Goal: Task Accomplishment & Management: Manage account settings

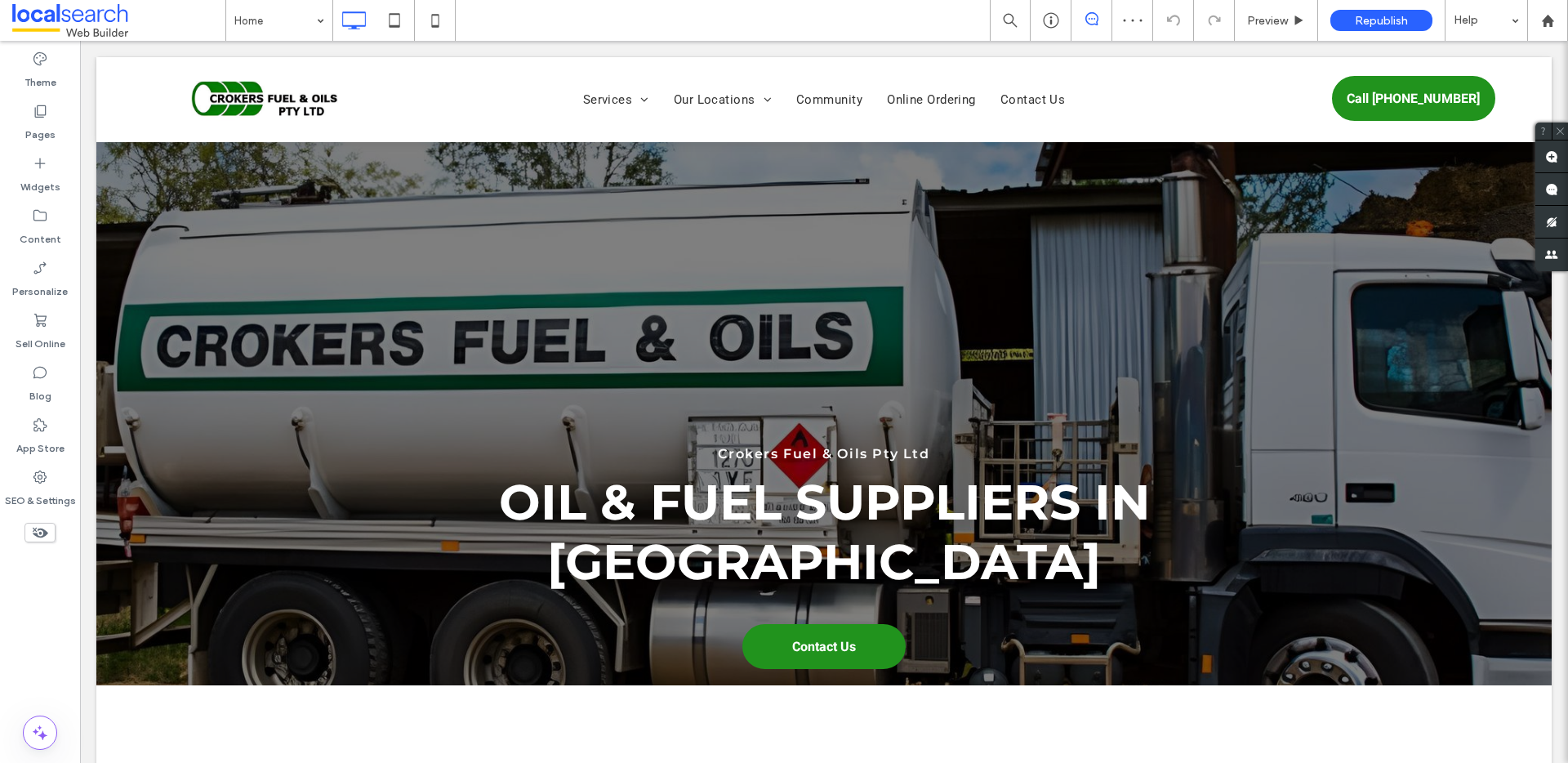
click at [1558, 188] on span at bounding box center [1551, 189] width 33 height 32
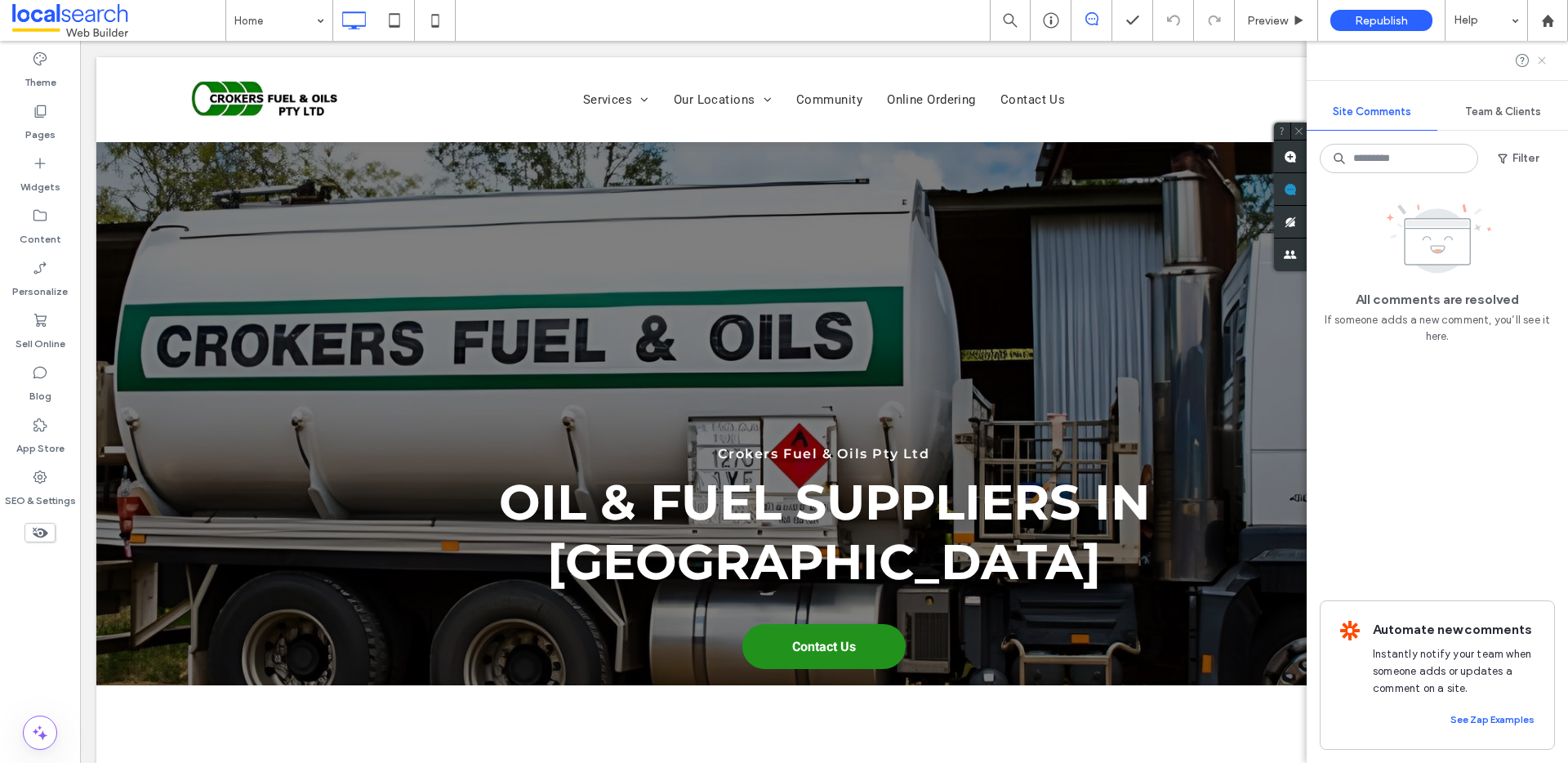
click at [1546, 60] on icon at bounding box center [1542, 60] width 13 height 13
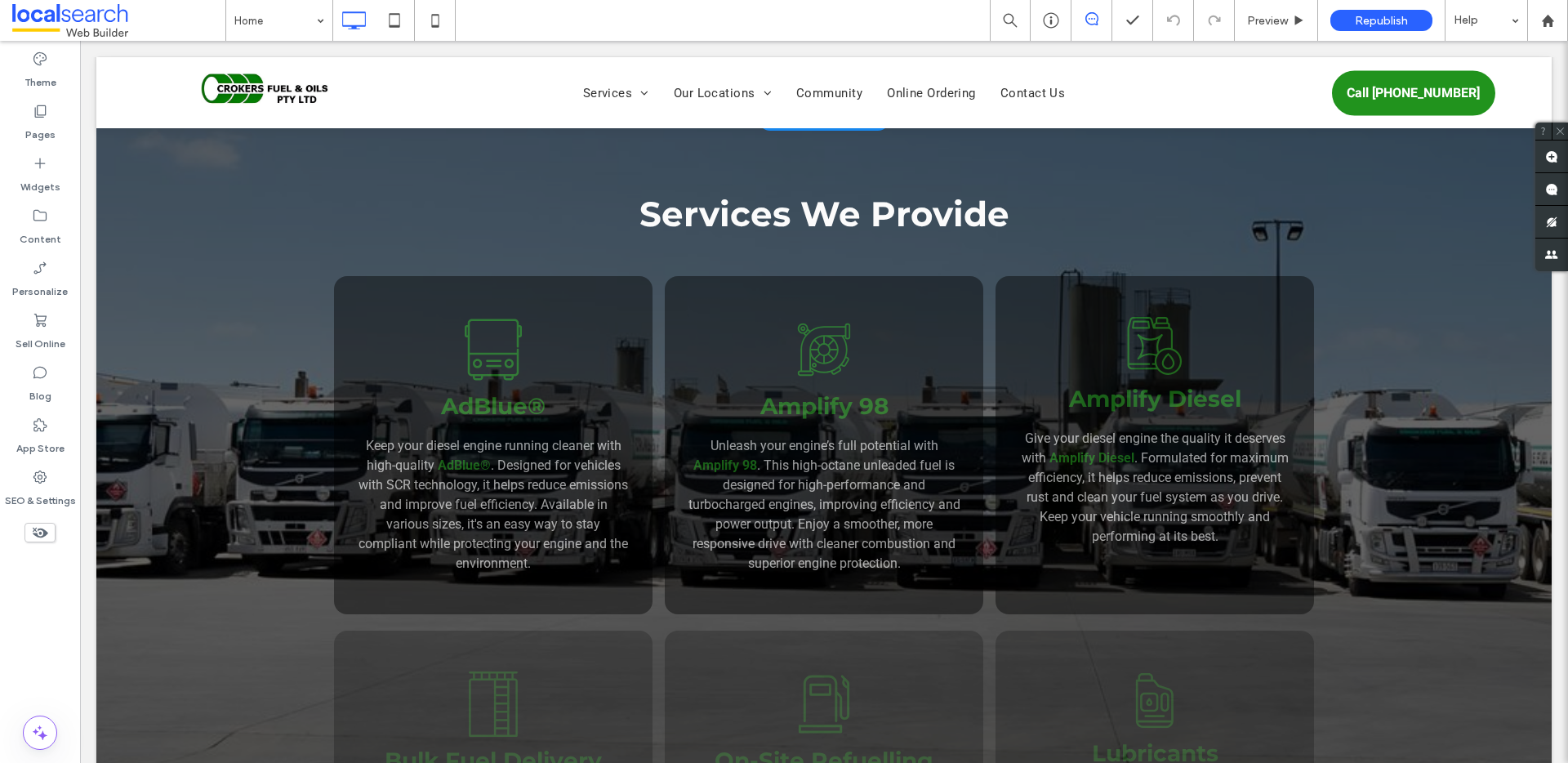
scroll to position [1281, 0]
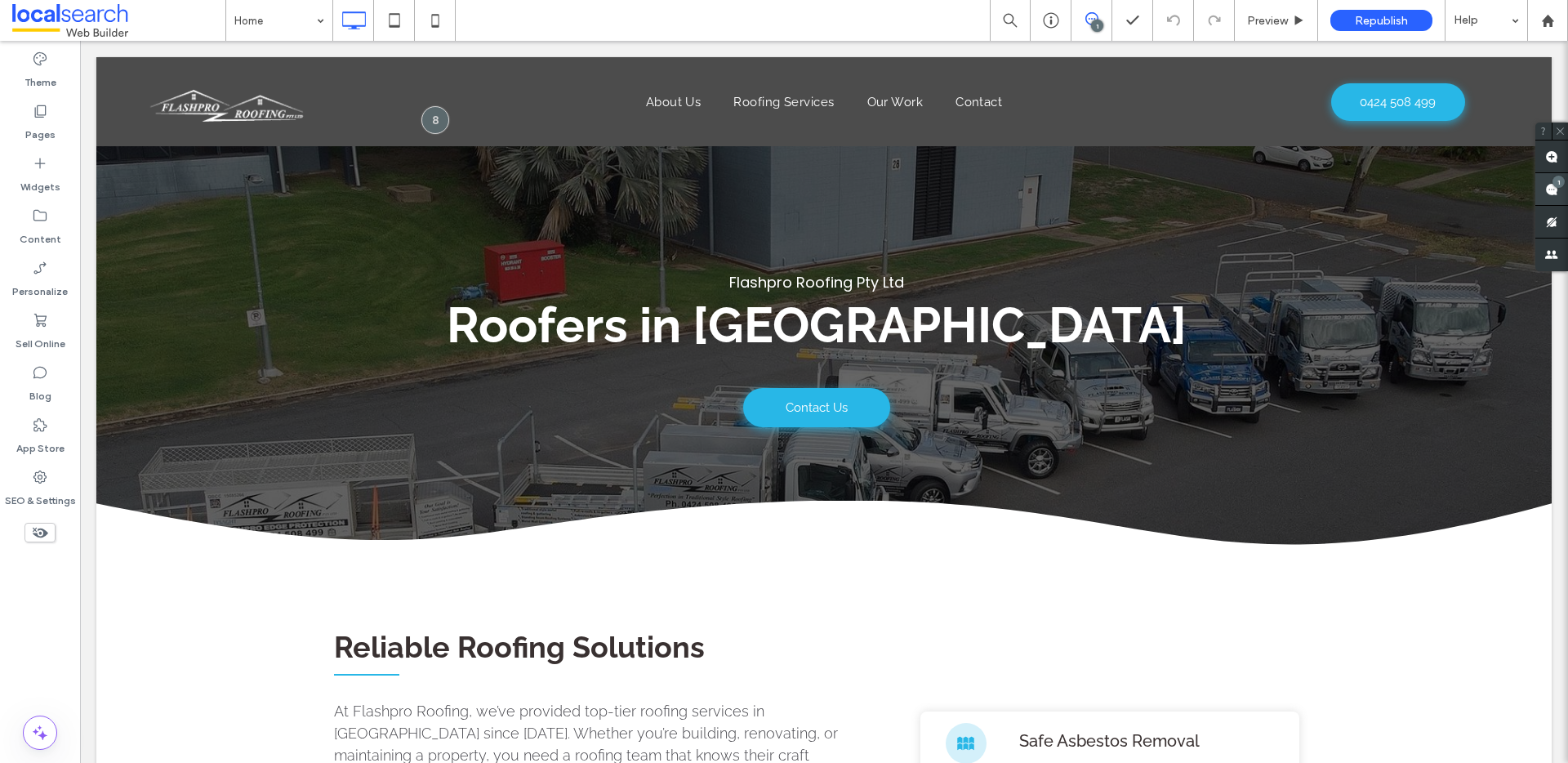
click at [1560, 185] on div "1" at bounding box center [1558, 182] width 12 height 12
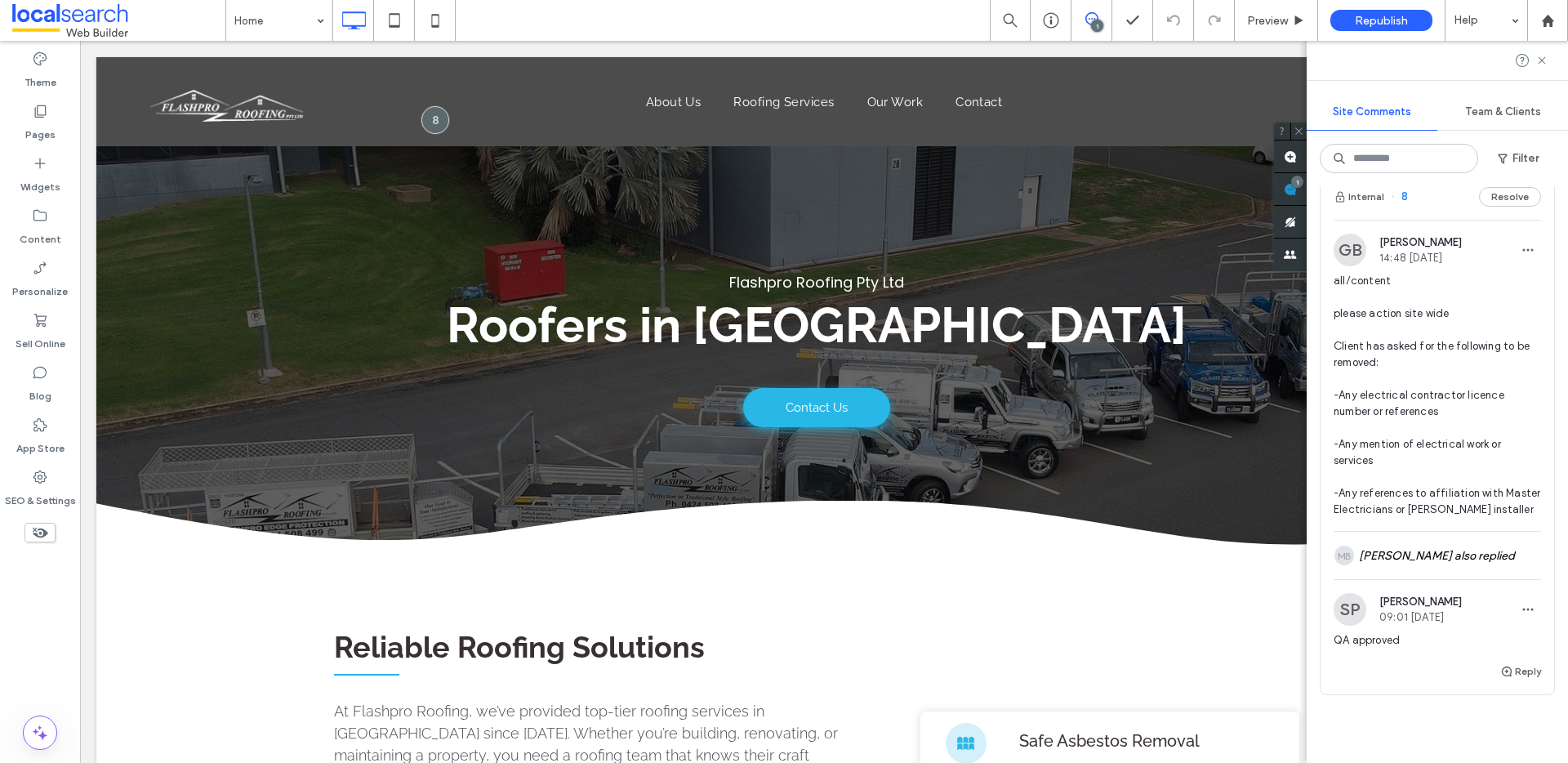
scroll to position [26, 0]
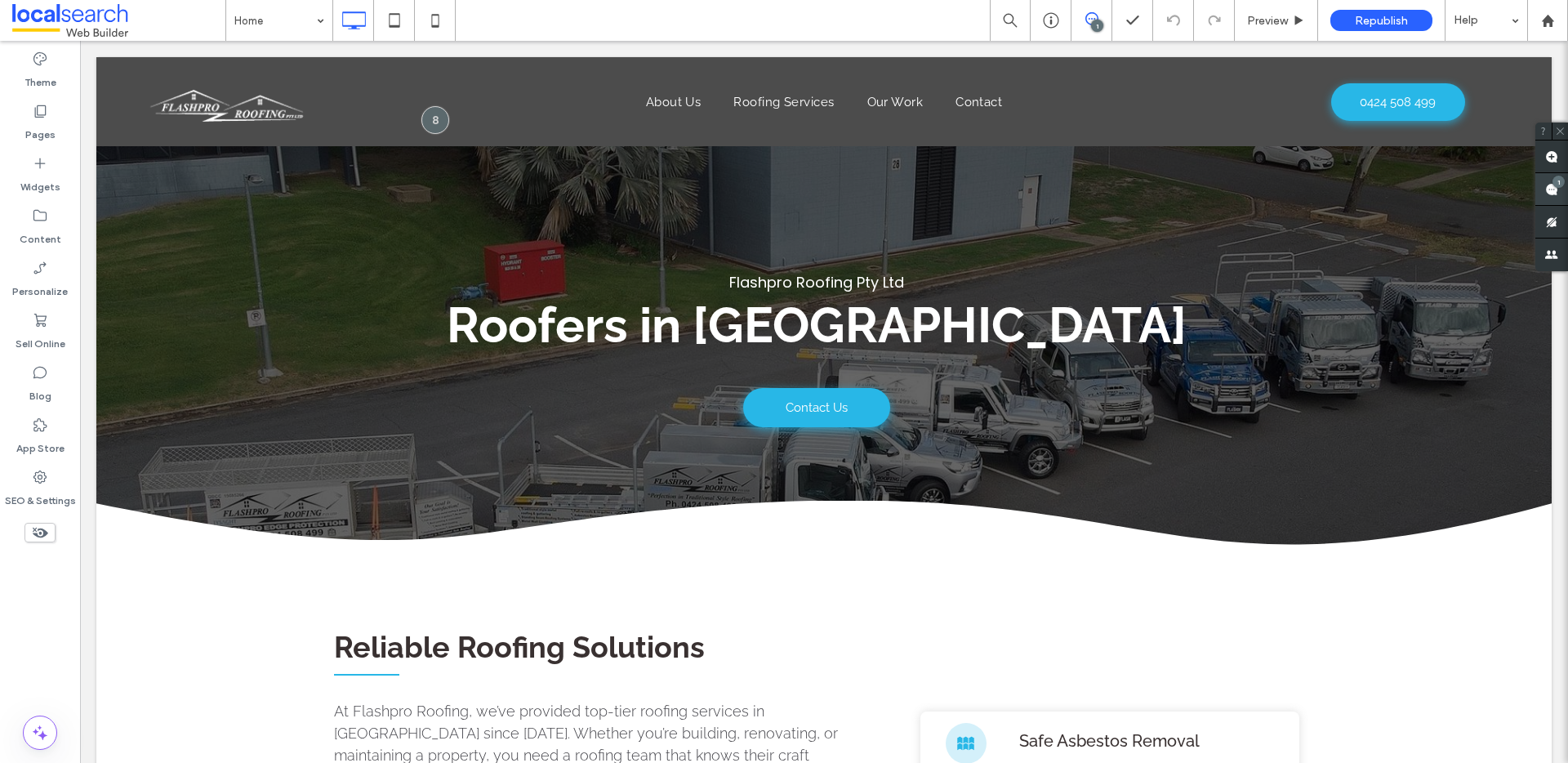
click at [1556, 191] on use at bounding box center [1551, 189] width 13 height 13
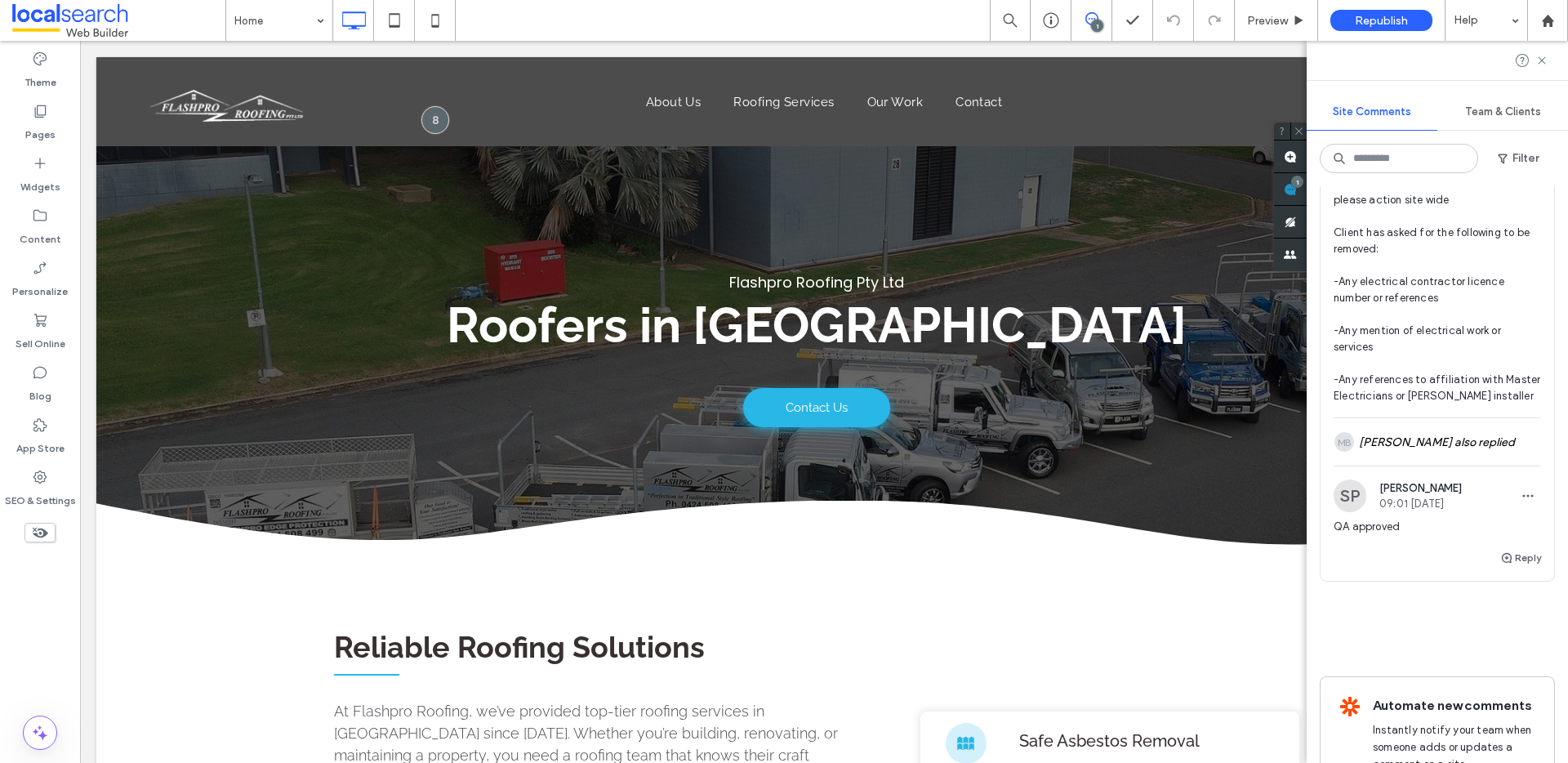
scroll to position [221, 0]
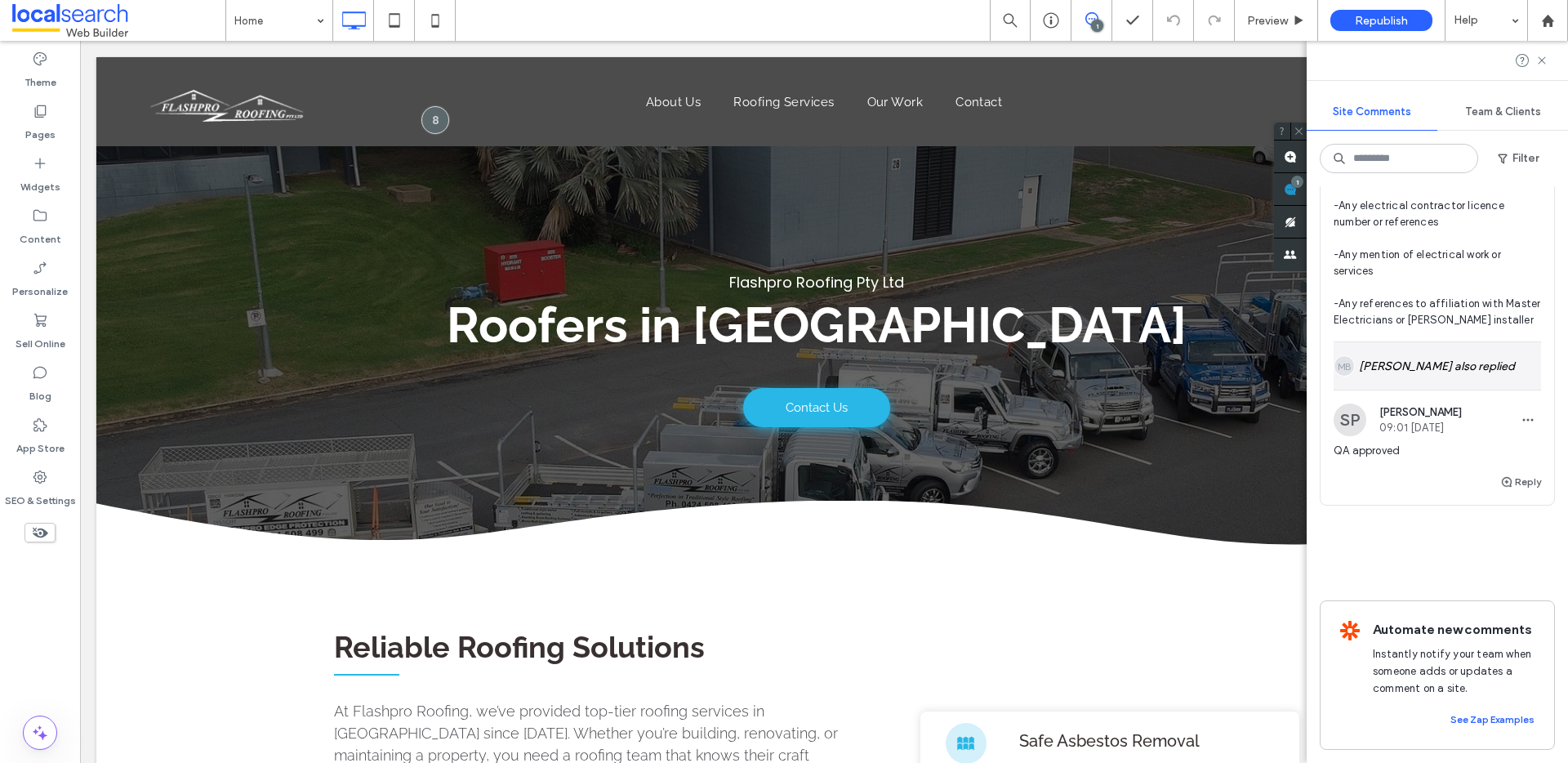
click at [1437, 378] on div "MB Michael Batchelor also replied" at bounding box center [1437, 366] width 207 height 48
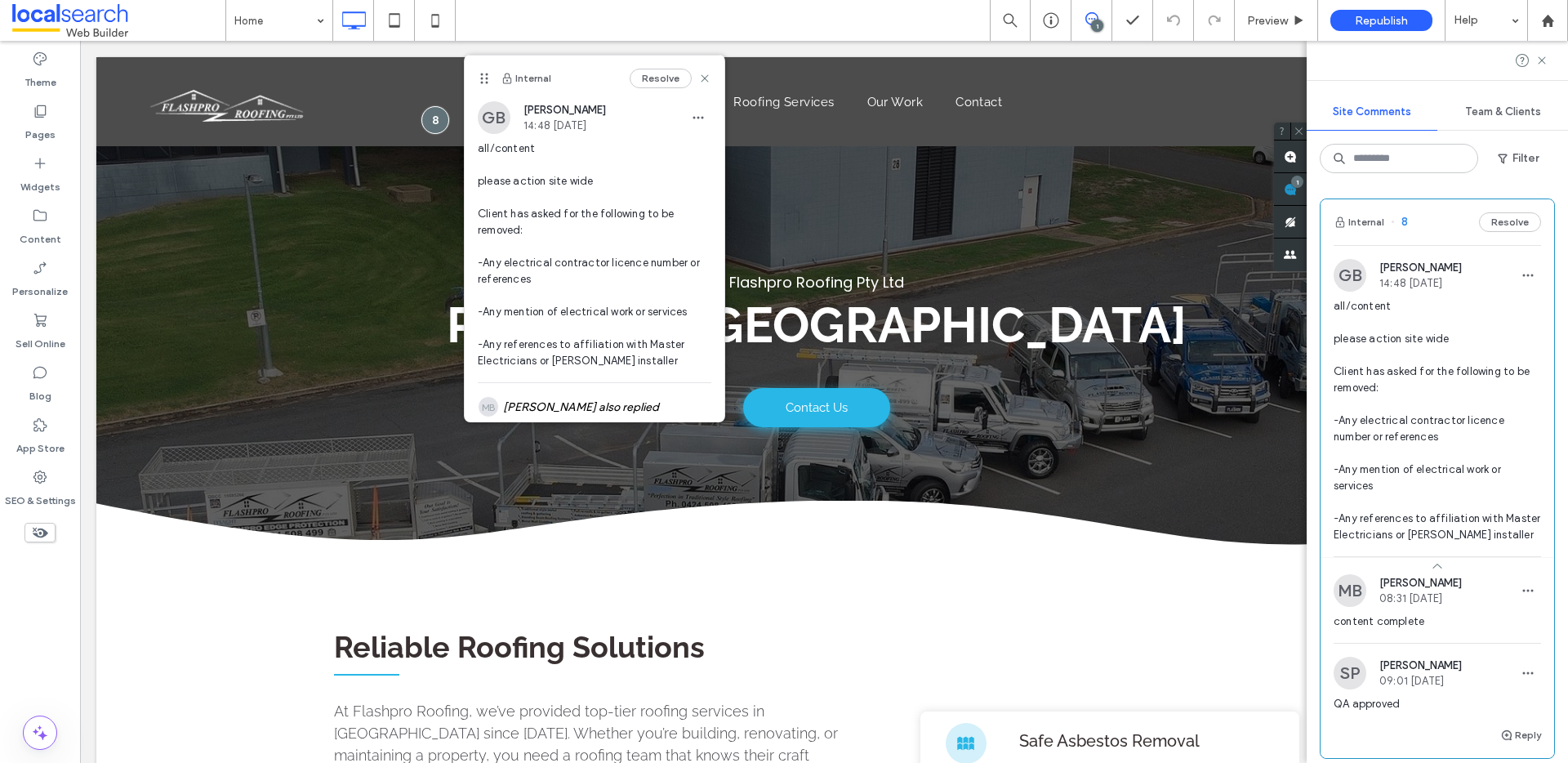
scroll to position [0, 0]
click at [1486, 222] on button "Resolve" at bounding box center [1510, 223] width 62 height 19
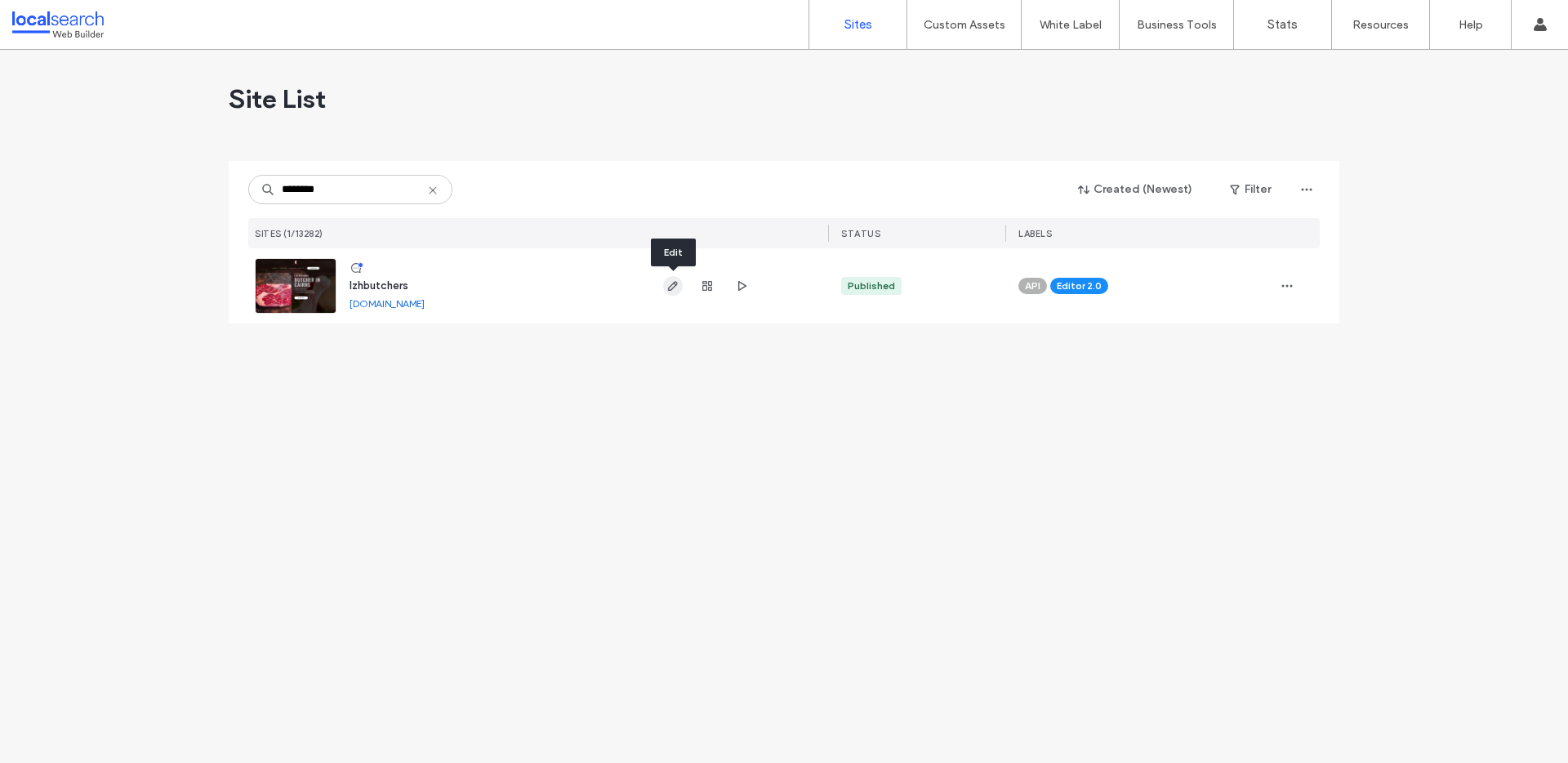
type input "********"
click at [672, 286] on icon "button" at bounding box center [673, 285] width 13 height 13
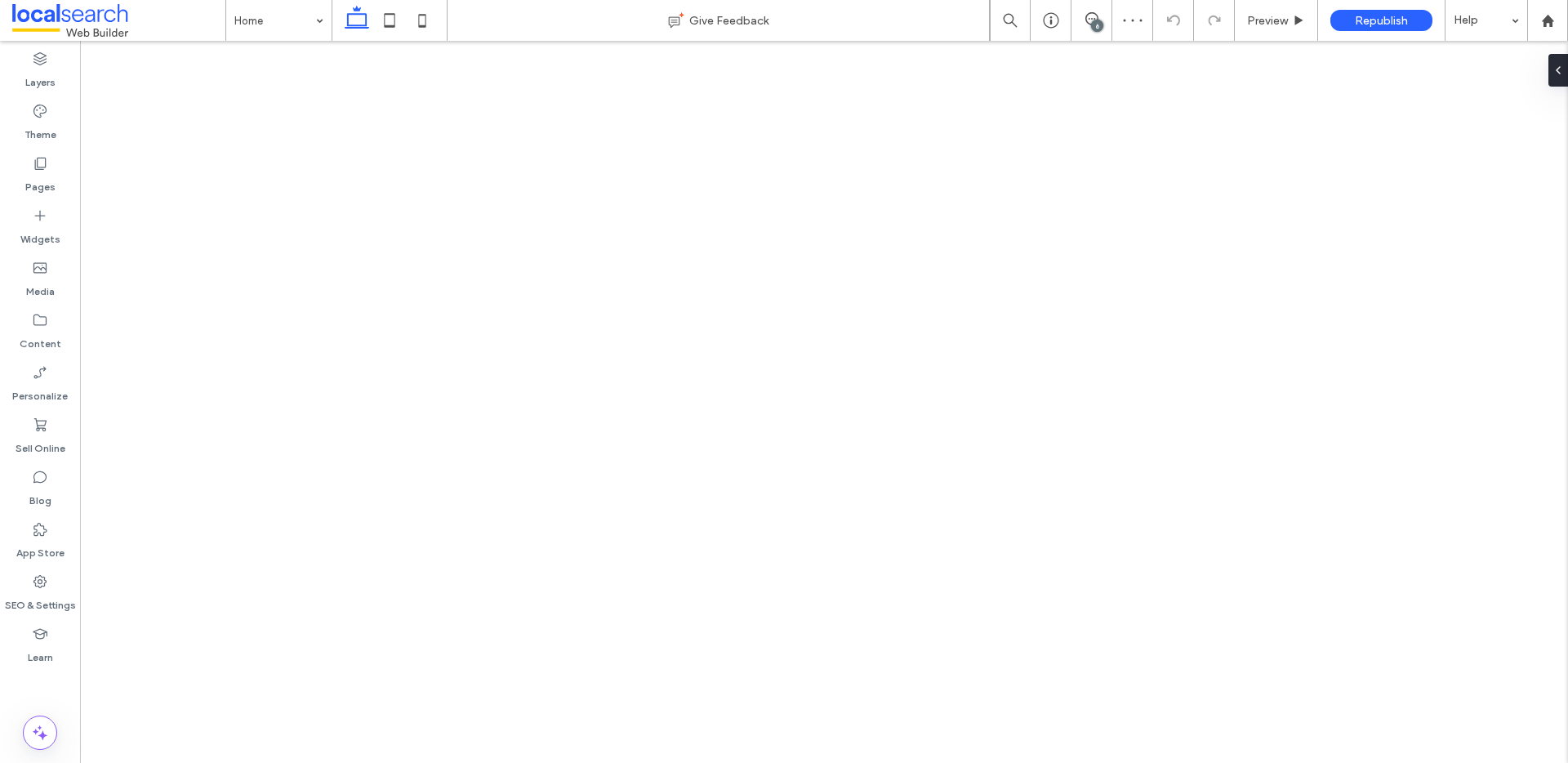
click at [1100, 22] on div "6" at bounding box center [1097, 26] width 12 height 12
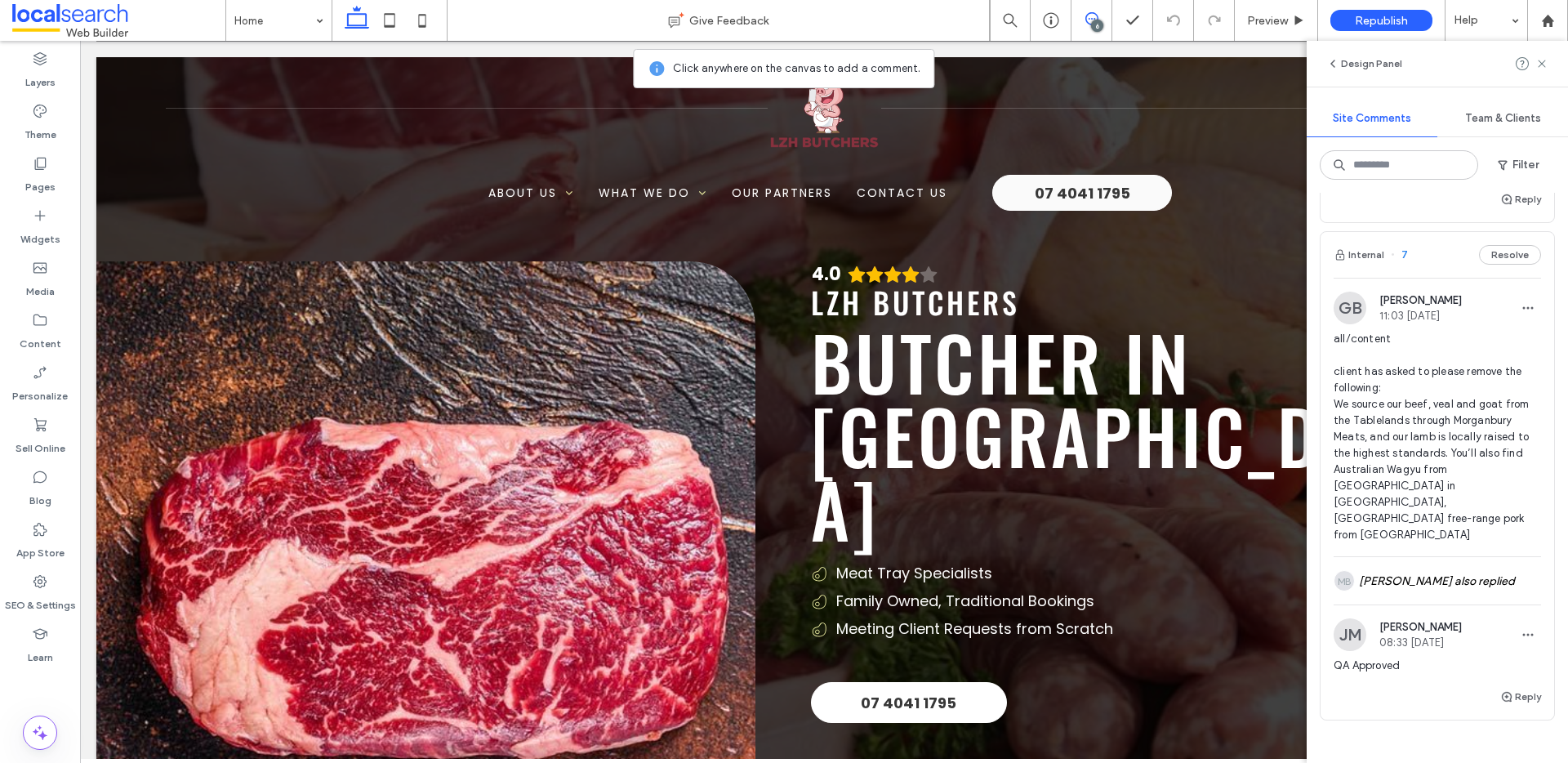
scroll to position [1861, 0]
click at [1424, 566] on div "MB Michael Batchelor also replied" at bounding box center [1437, 582] width 207 height 48
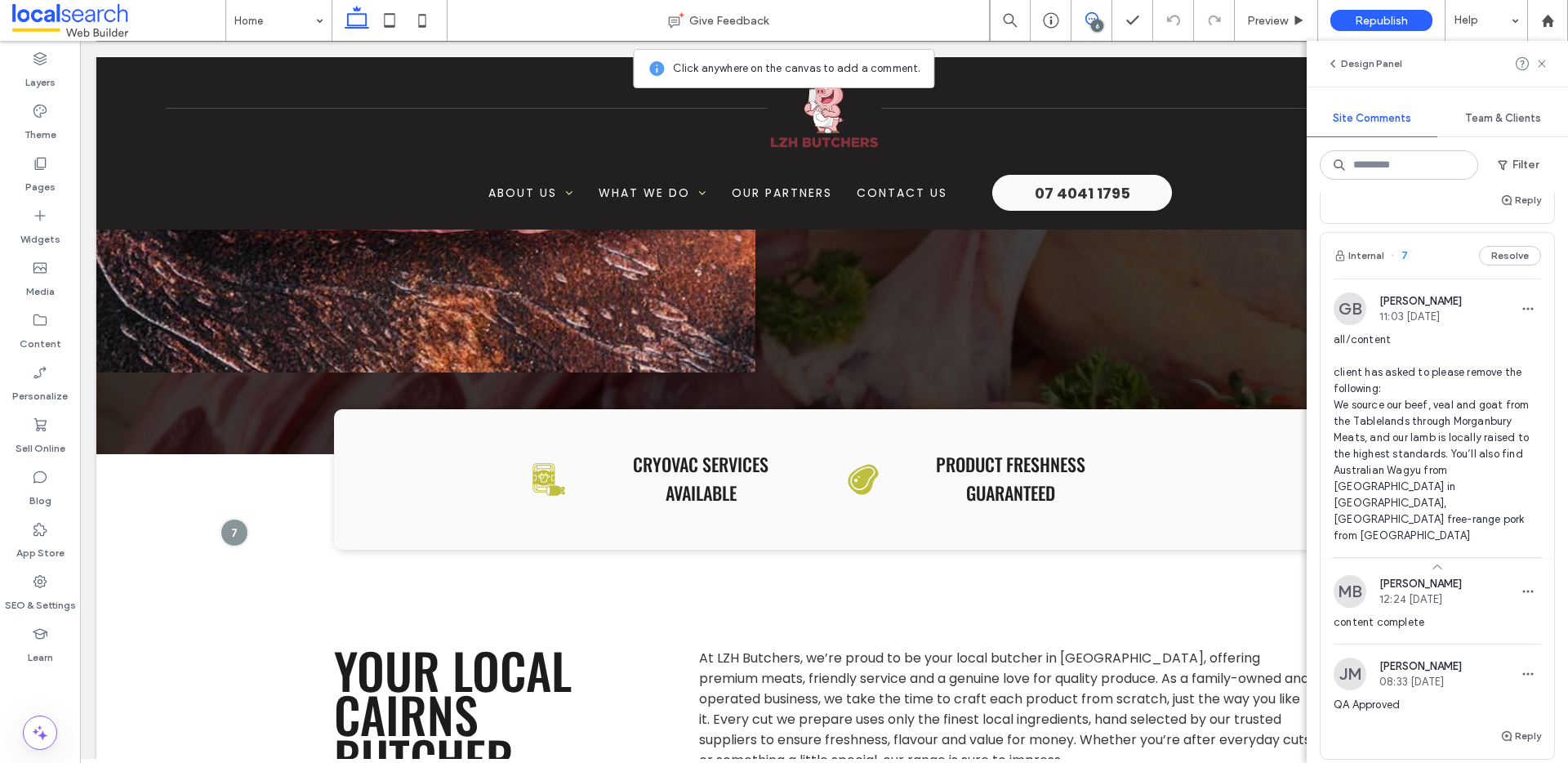
scroll to position [587, 0]
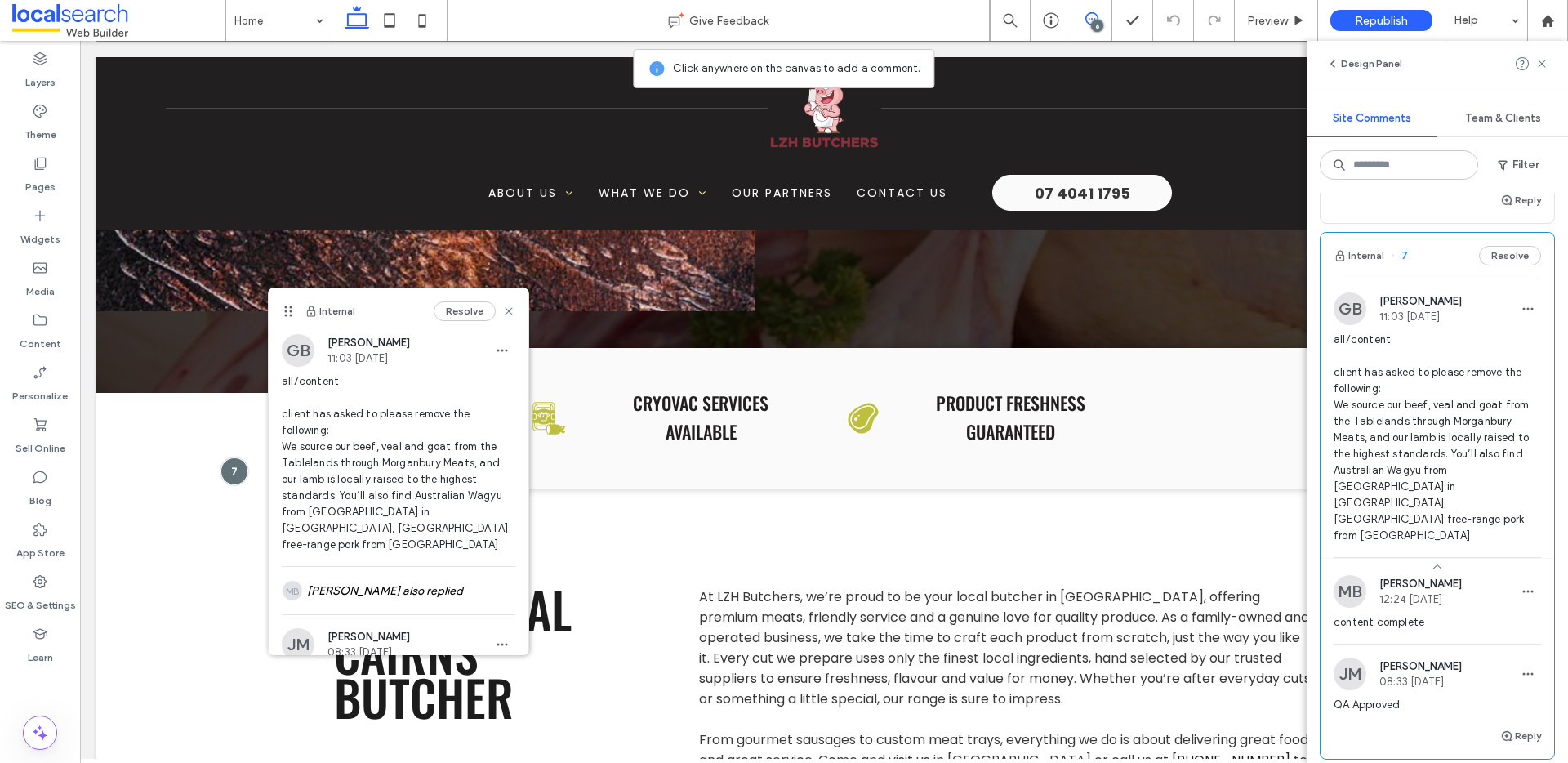
drag, startPoint x: 1494, startPoint y: 272, endPoint x: 1492, endPoint y: 299, distance: 27.1
click at [1494, 266] on button "Resolve" at bounding box center [1510, 255] width 62 height 19
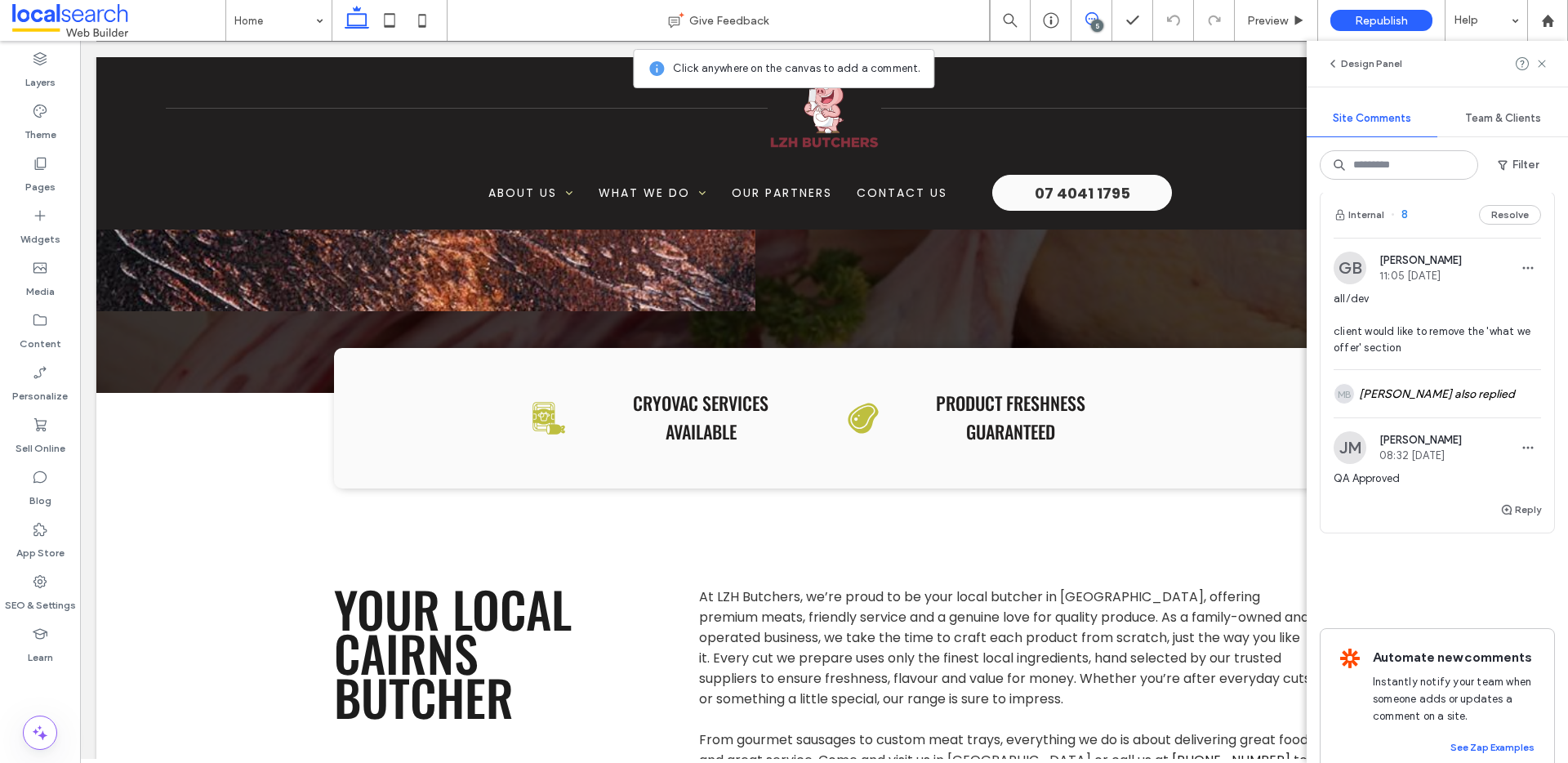
scroll to position [1523, 0]
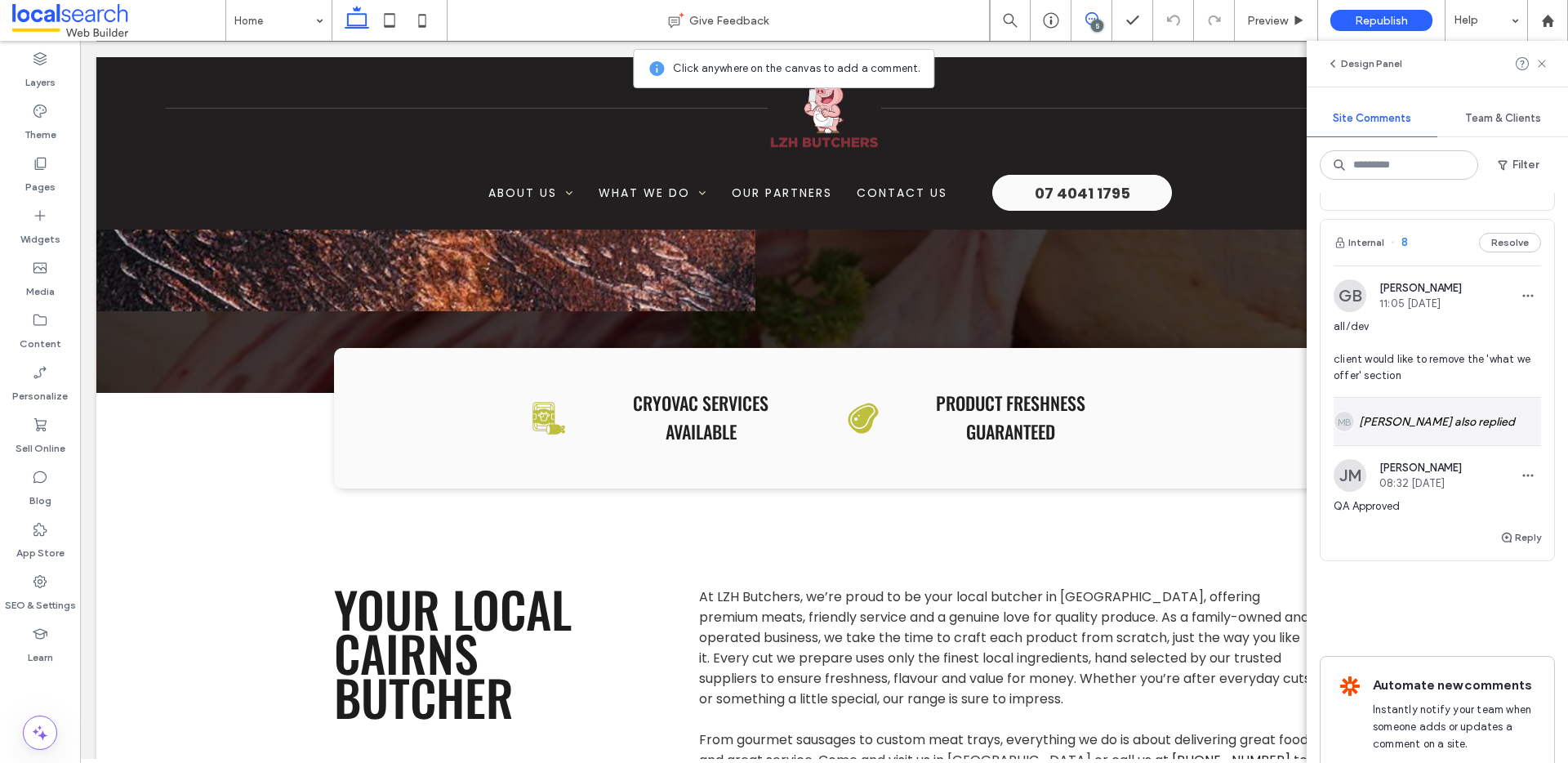
click at [1464, 441] on div "MB Michael Batchelor also replied" at bounding box center [1437, 421] width 207 height 48
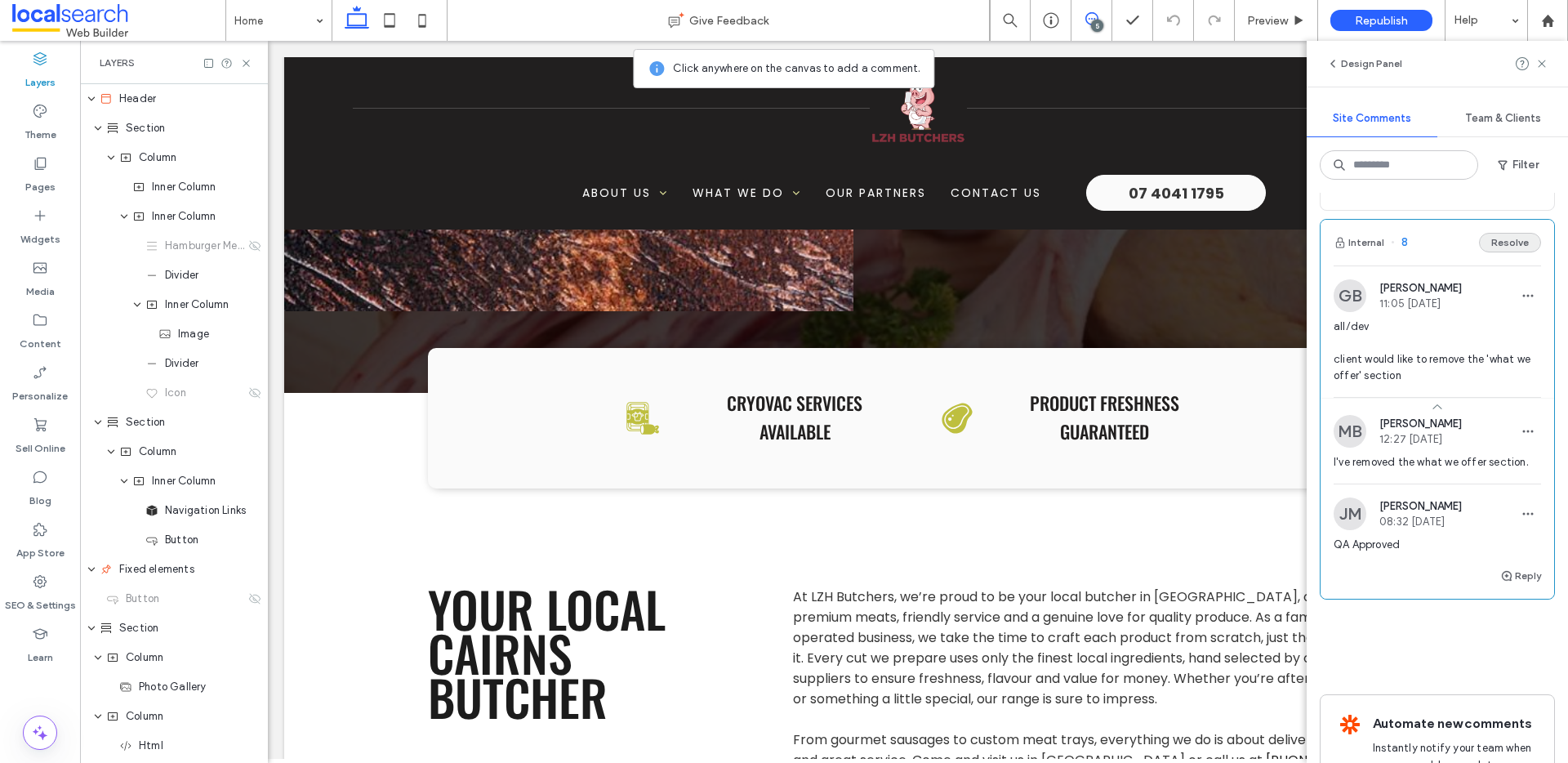
click at [1506, 253] on button "Resolve" at bounding box center [1510, 243] width 62 height 19
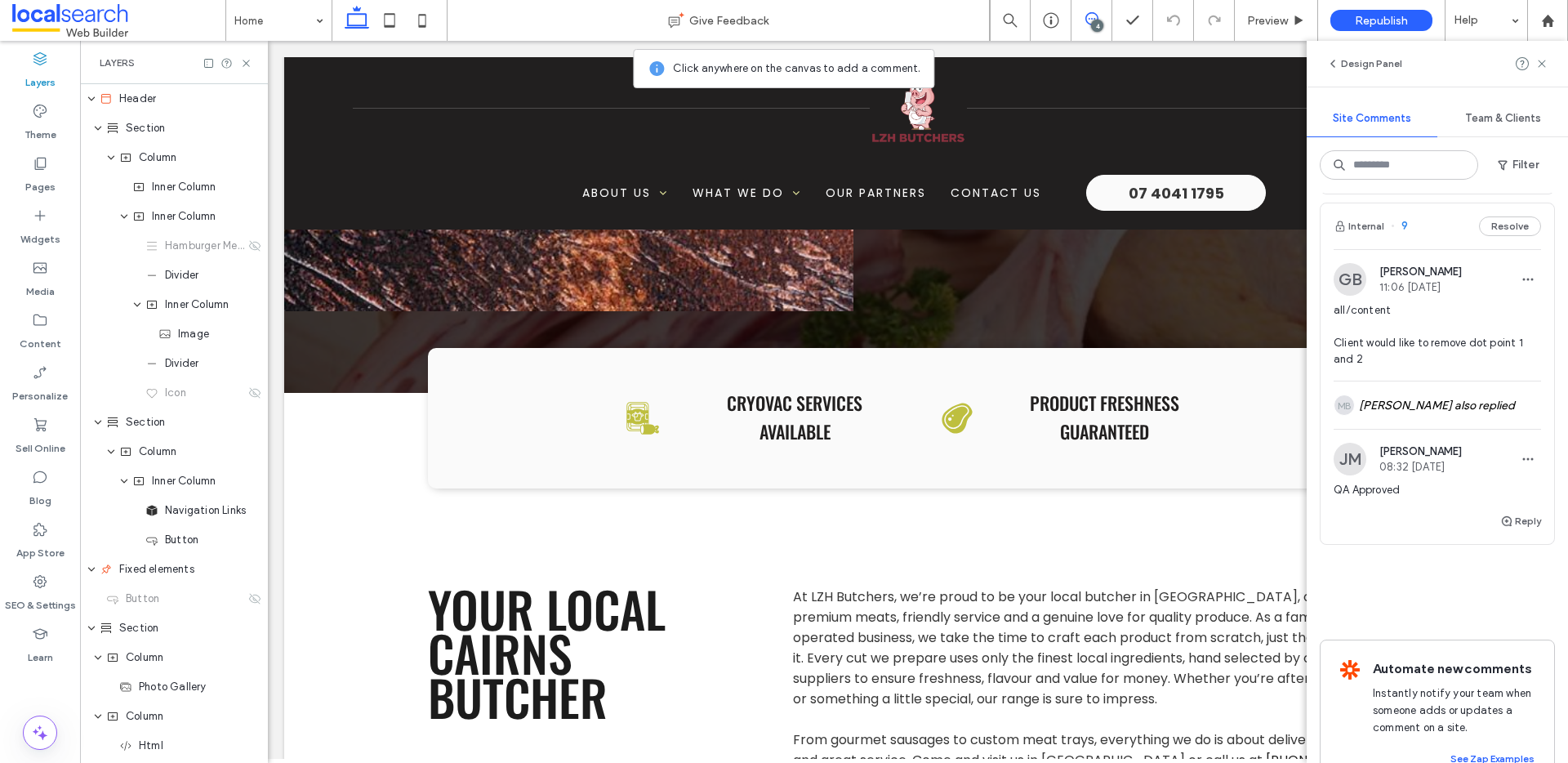
scroll to position [1182, 0]
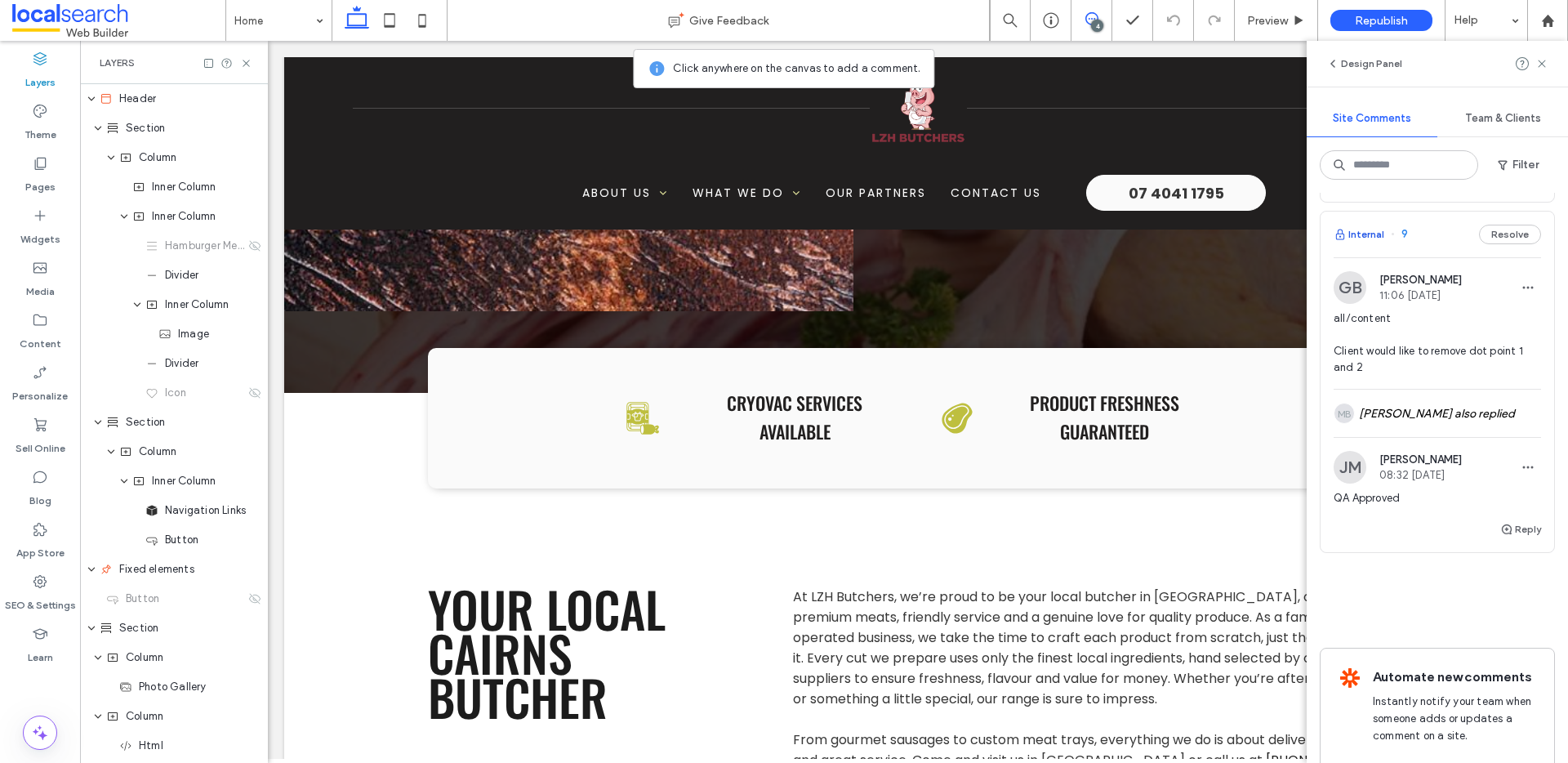
click at [1374, 245] on button "Internal" at bounding box center [1359, 234] width 50 height 19
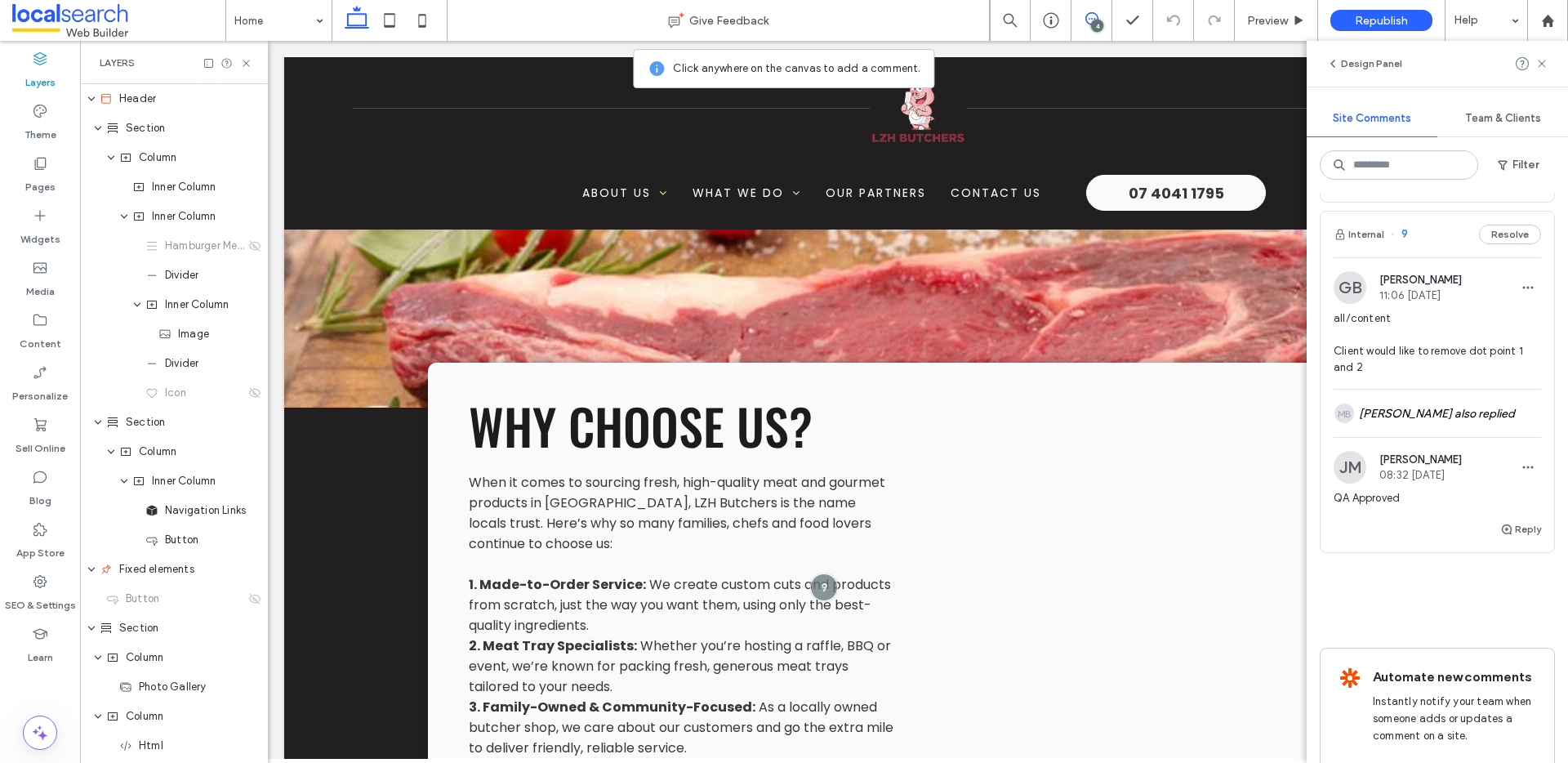
scroll to position [2221, 0]
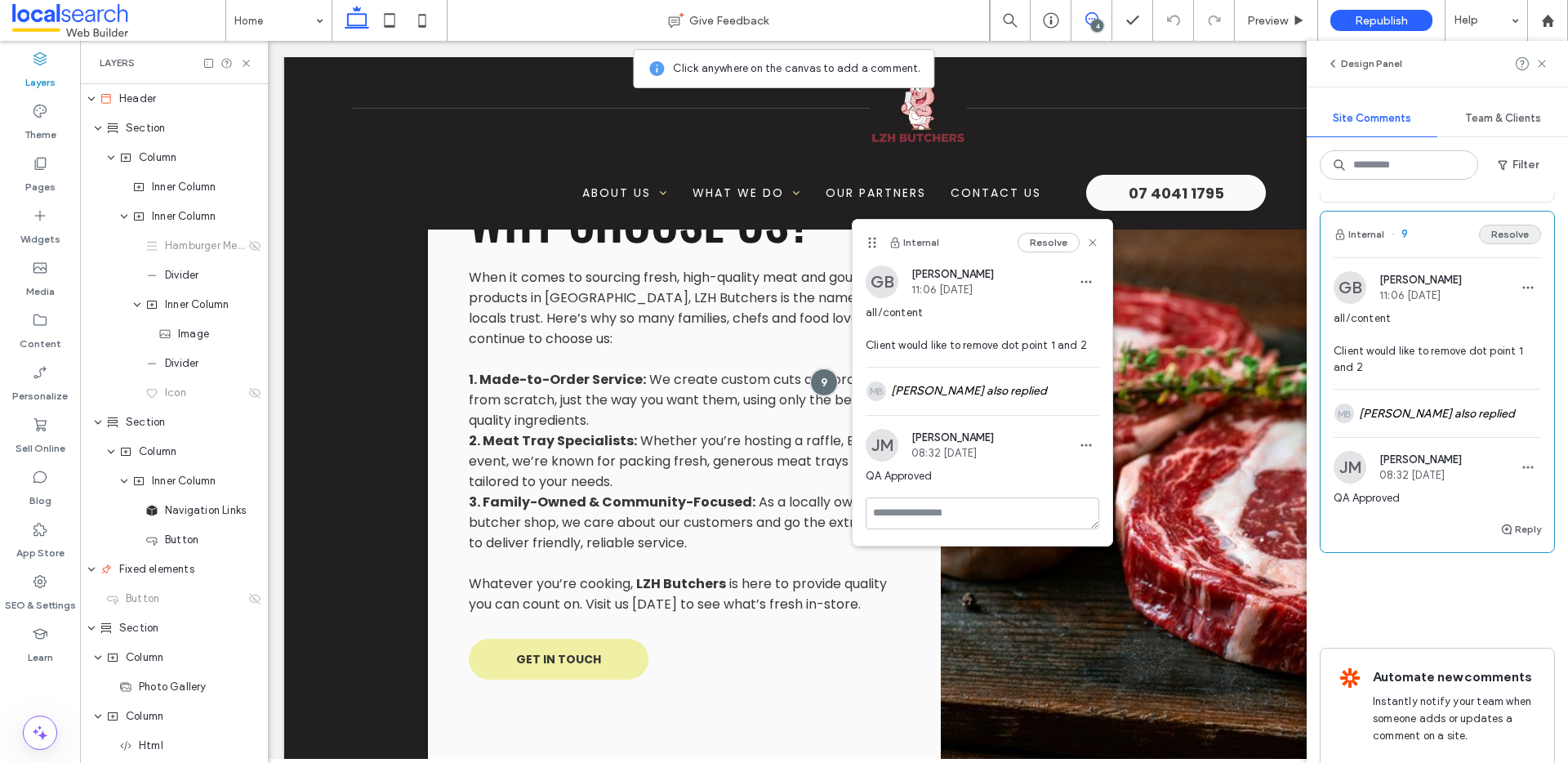
click at [1497, 245] on button "Resolve" at bounding box center [1510, 234] width 62 height 19
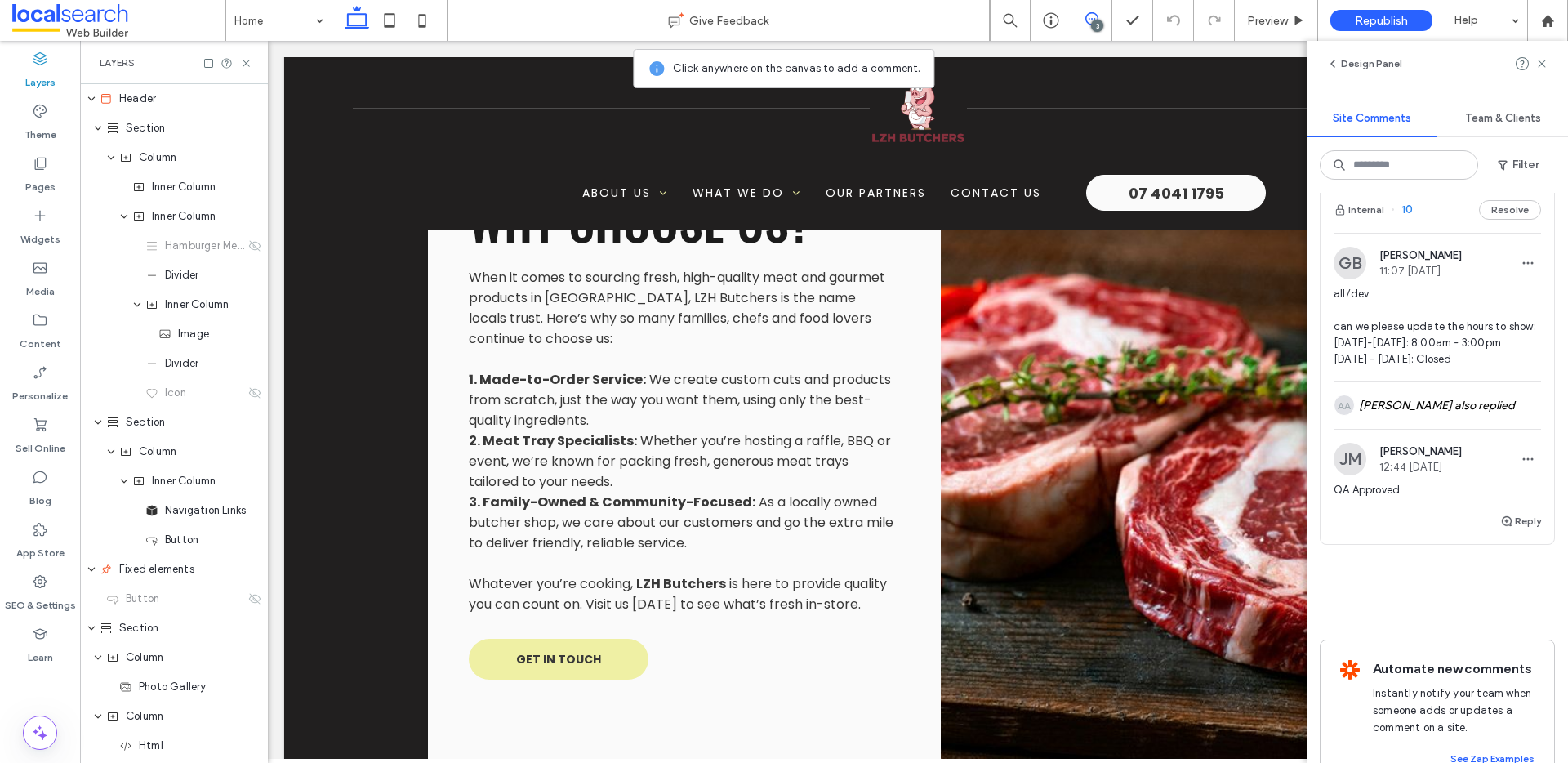
scroll to position [837, 0]
click at [1370, 212] on button "Internal" at bounding box center [1359, 211] width 50 height 19
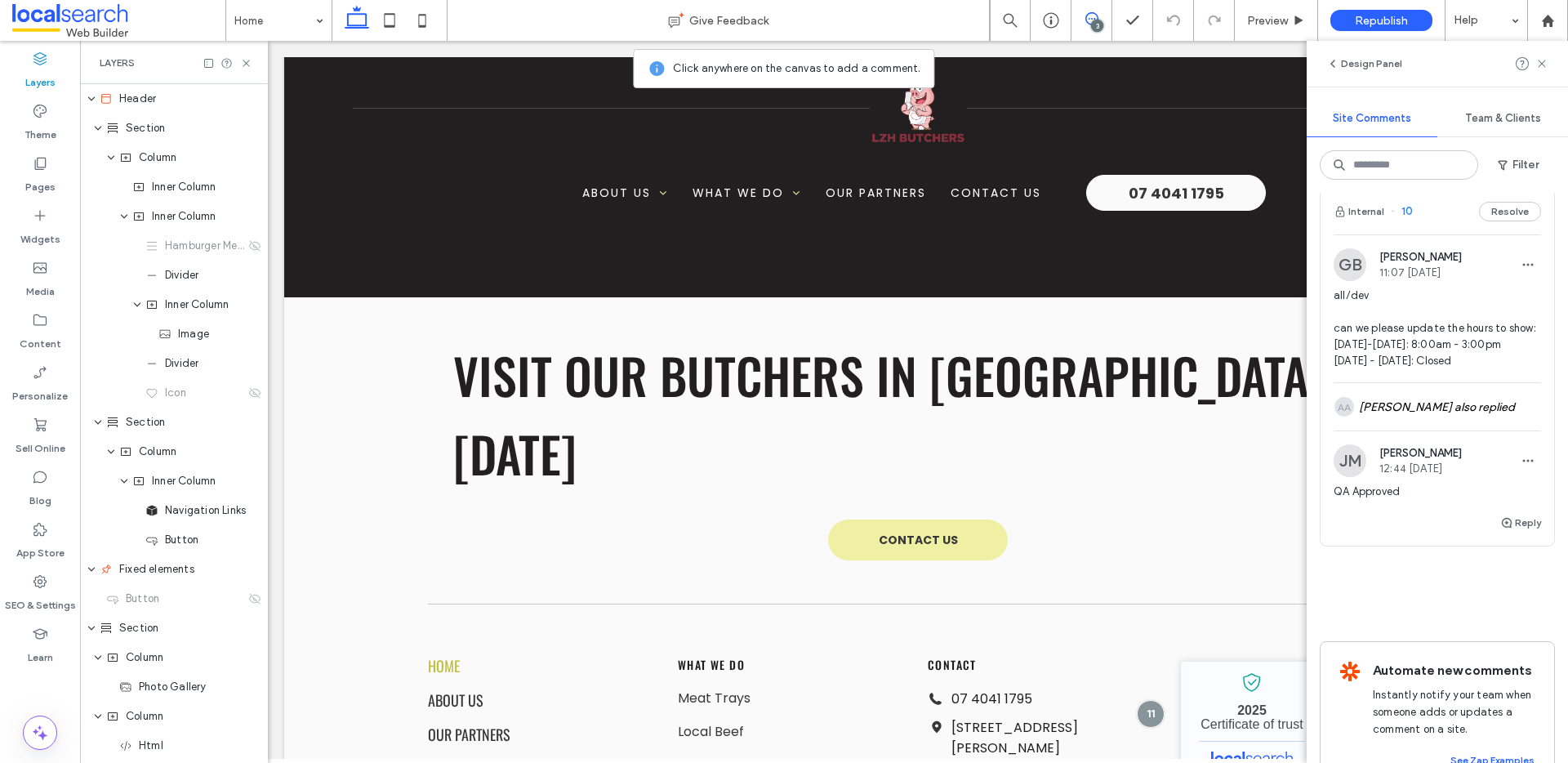
scroll to position [3752, 0]
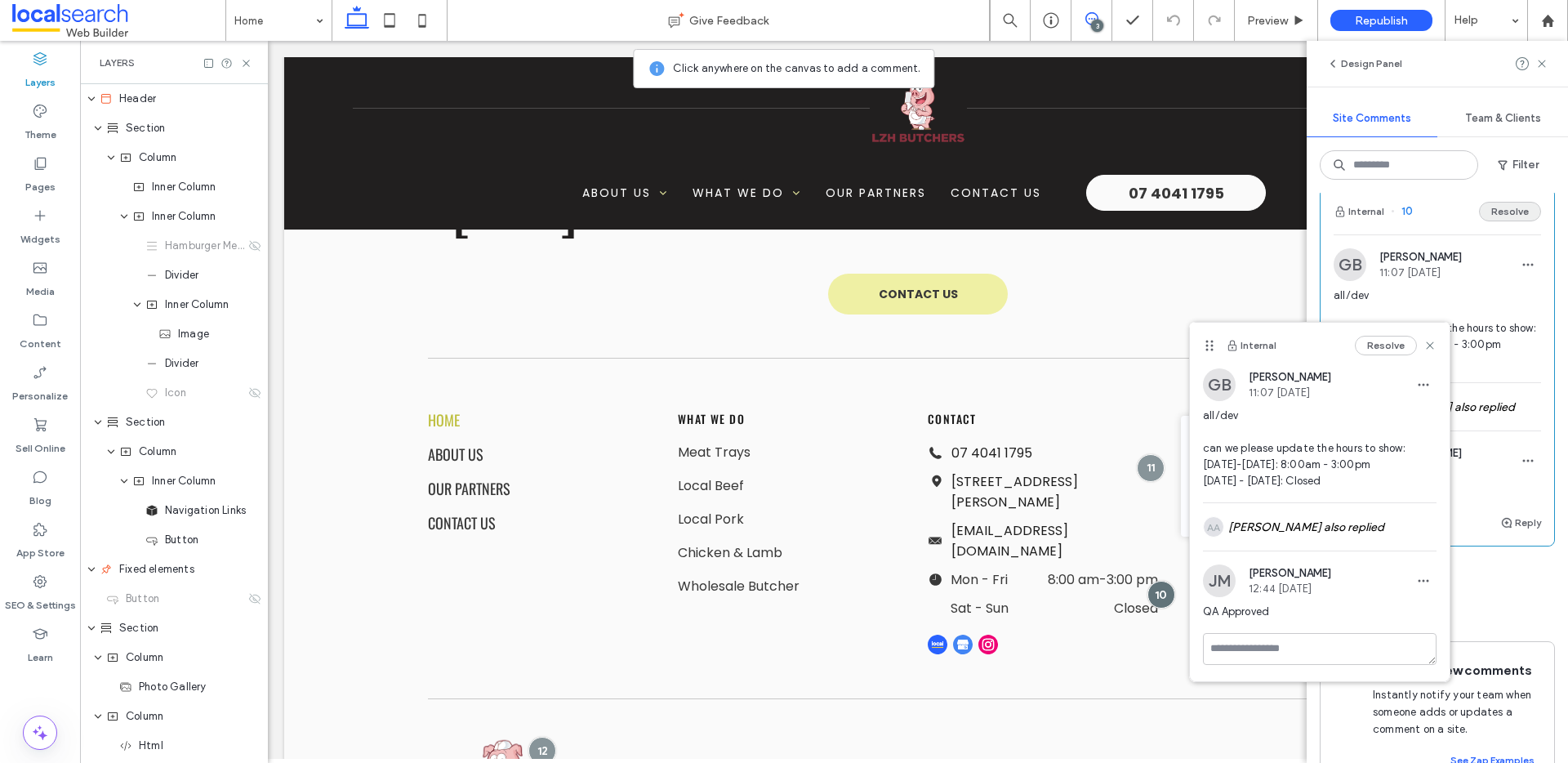
click at [1501, 215] on button "Resolve" at bounding box center [1510, 211] width 62 height 19
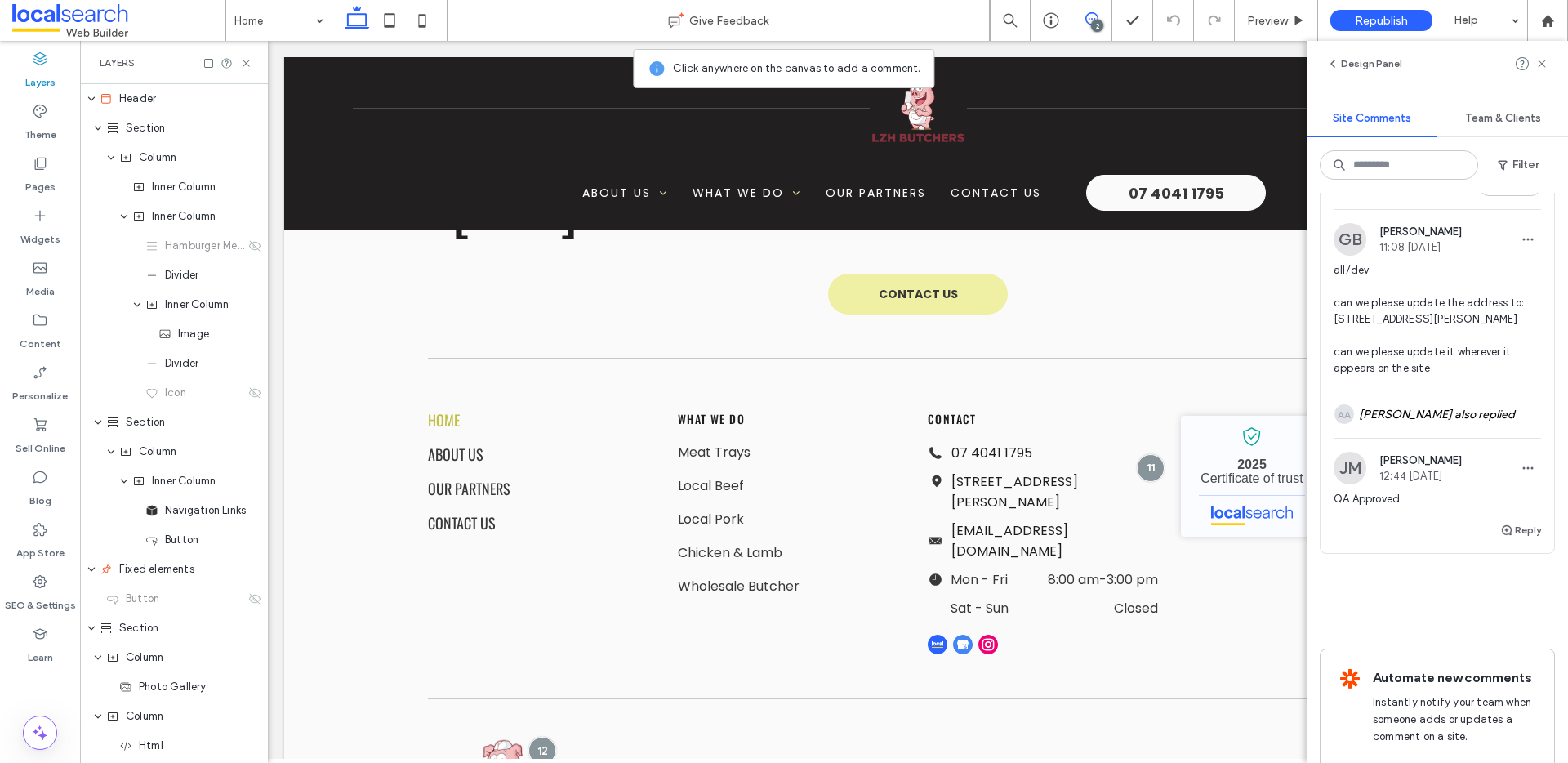
scroll to position [403, 0]
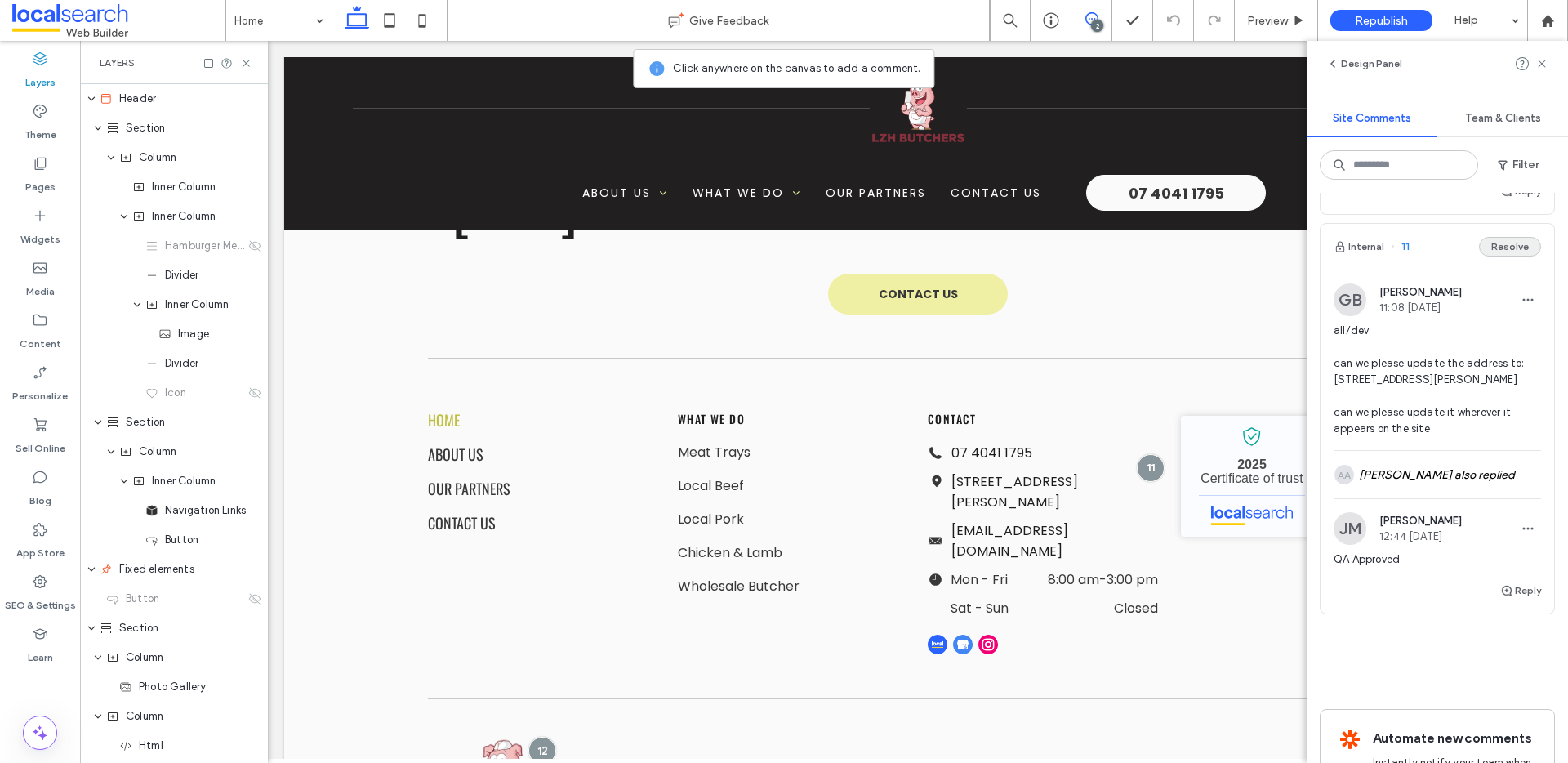
click at [1491, 247] on button "Resolve" at bounding box center [1510, 246] width 62 height 19
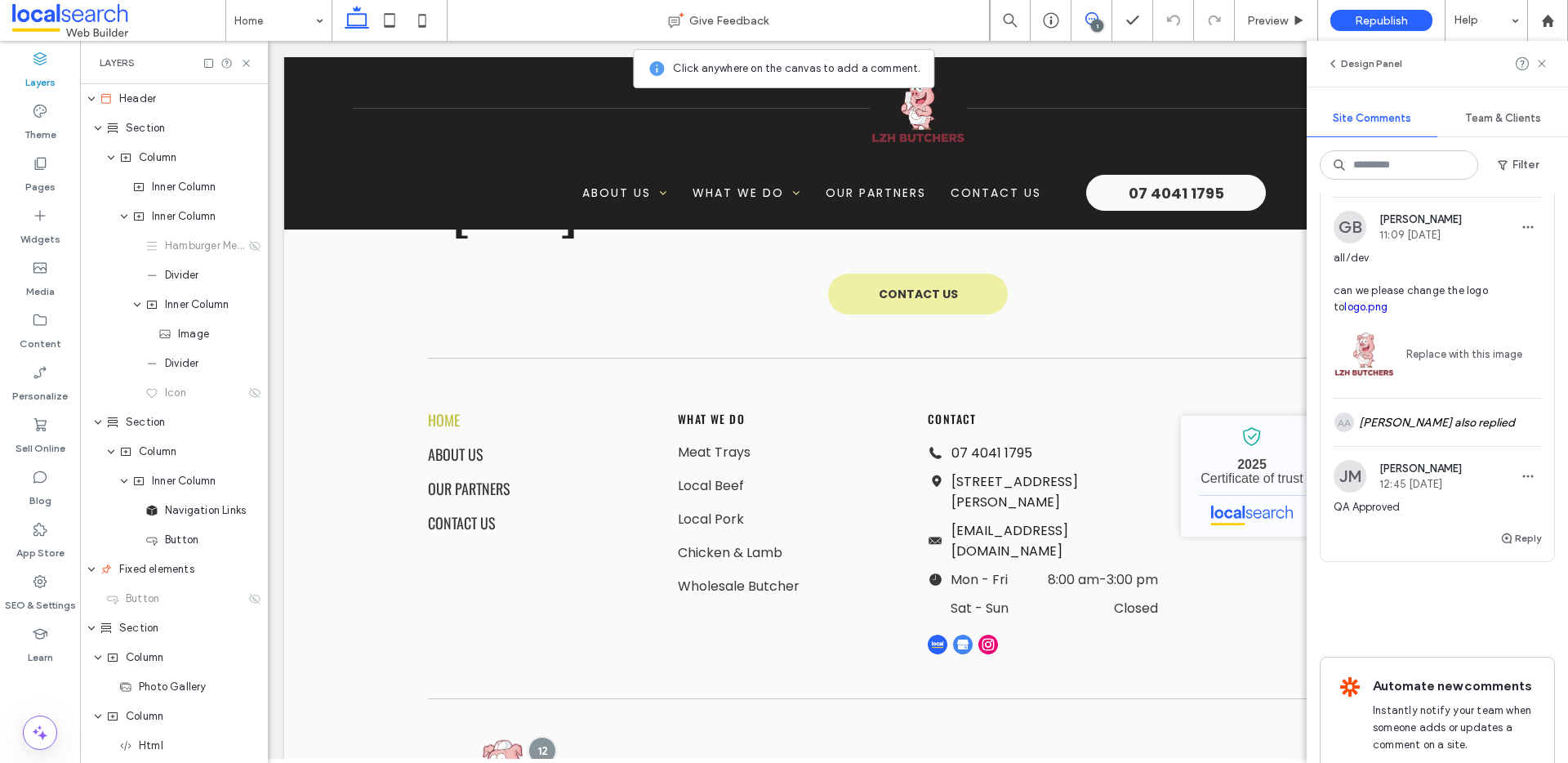
scroll to position [0, 0]
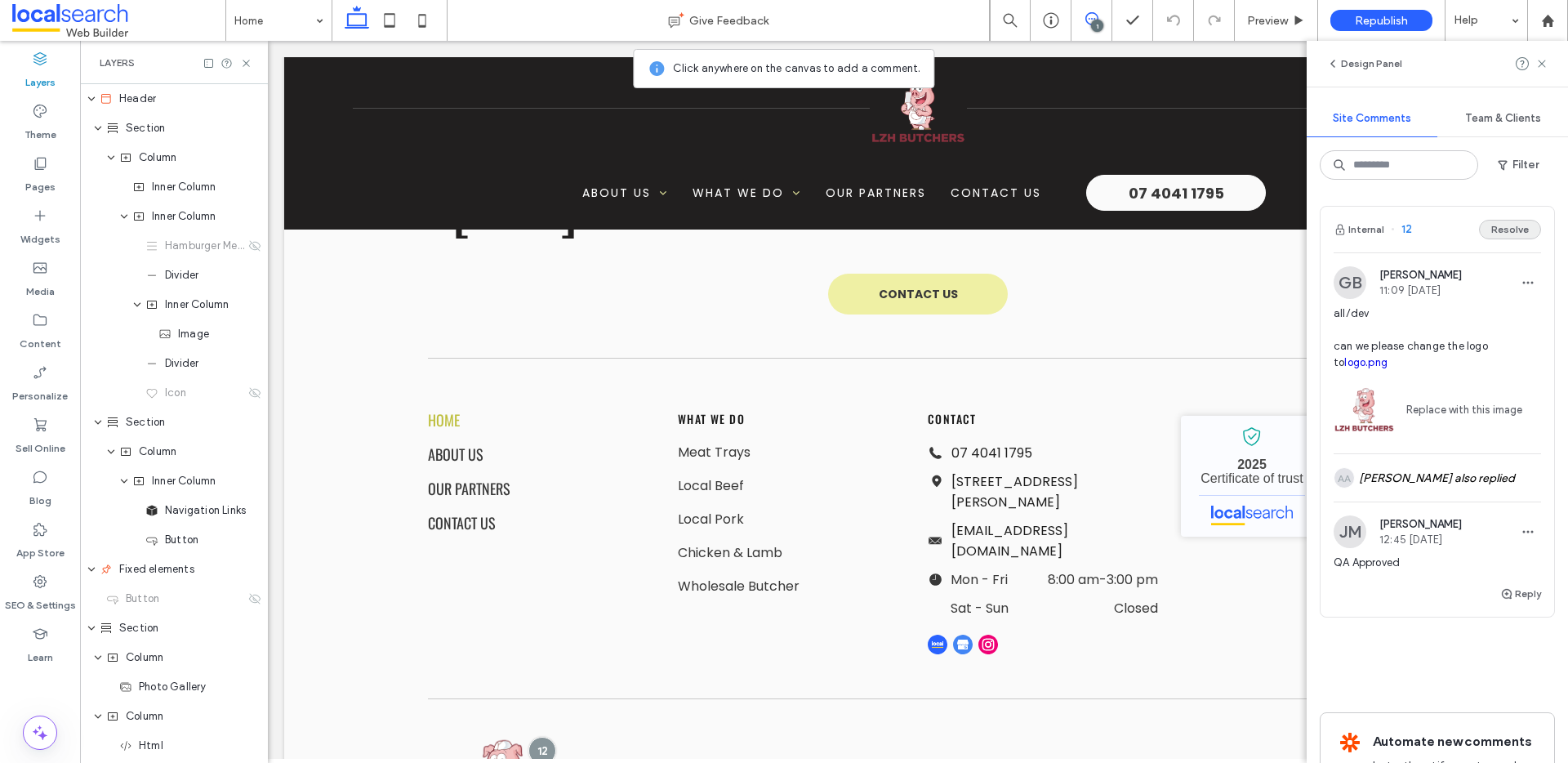
click at [1494, 234] on button "Resolve" at bounding box center [1510, 230] width 62 height 19
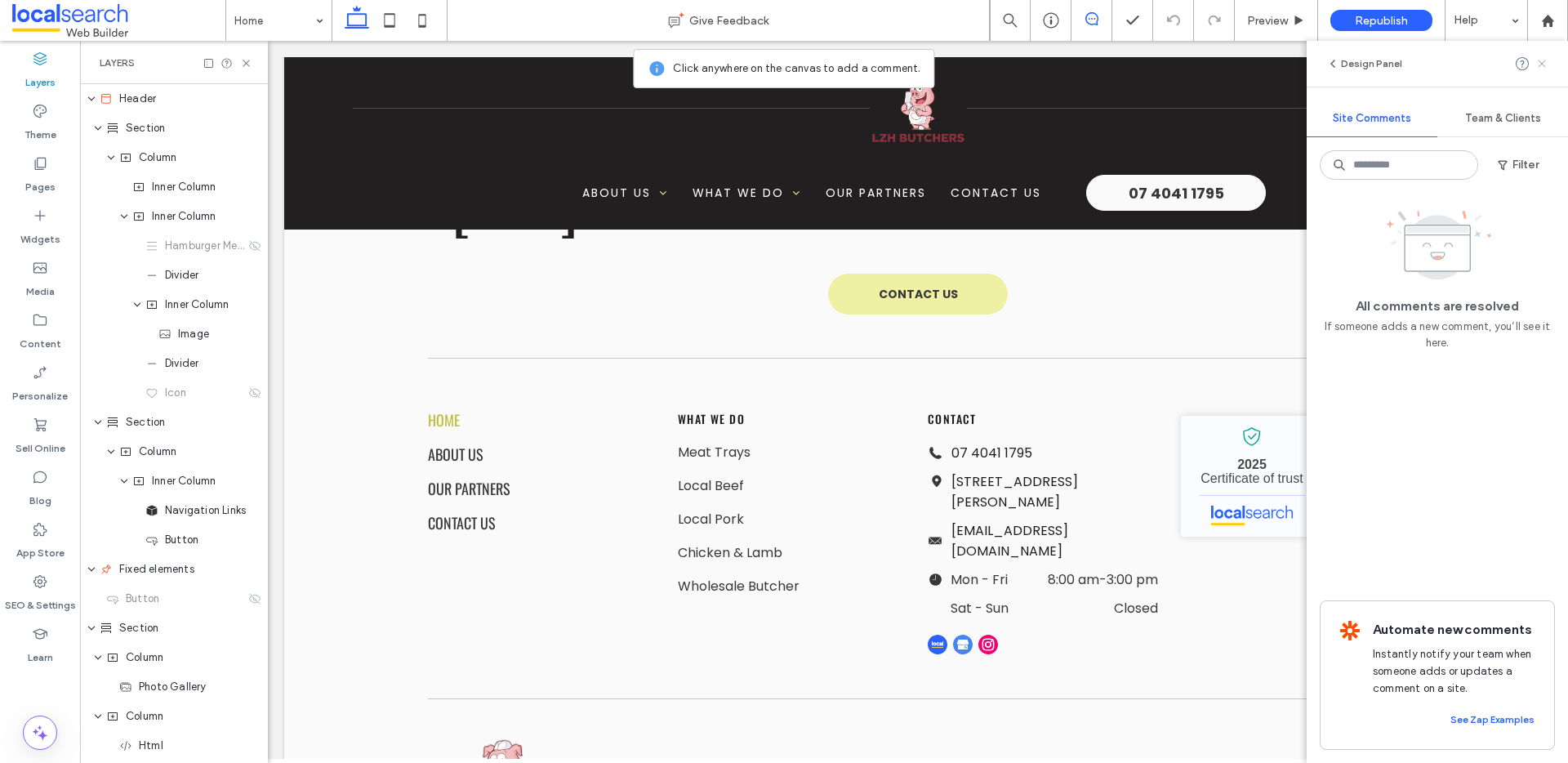
click at [1539, 64] on icon at bounding box center [1542, 64] width 13 height 13
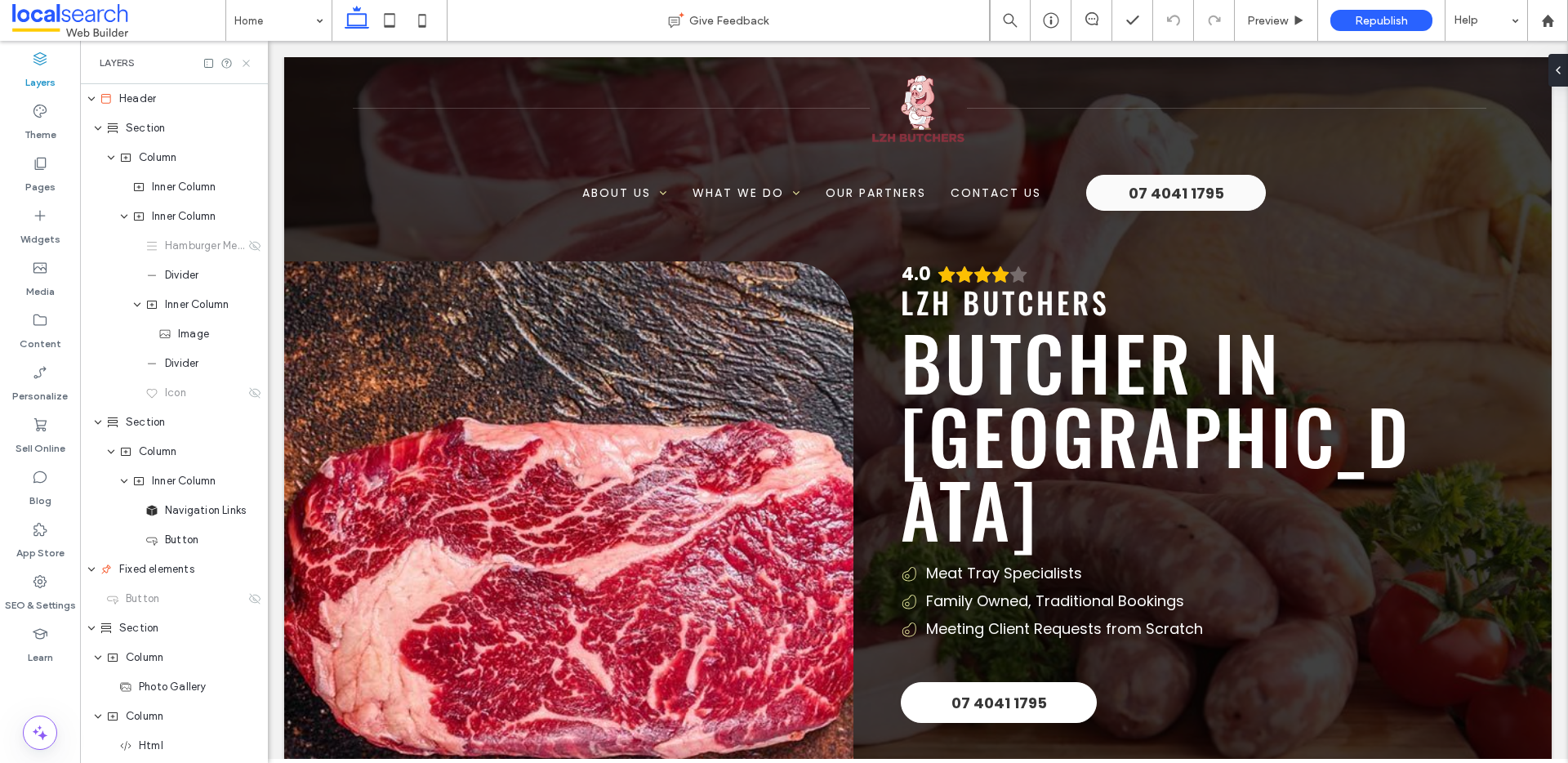
drag, startPoint x: 243, startPoint y: 62, endPoint x: 65, endPoint y: 22, distance: 182.4
click at [243, 62] on icon at bounding box center [246, 64] width 12 height 12
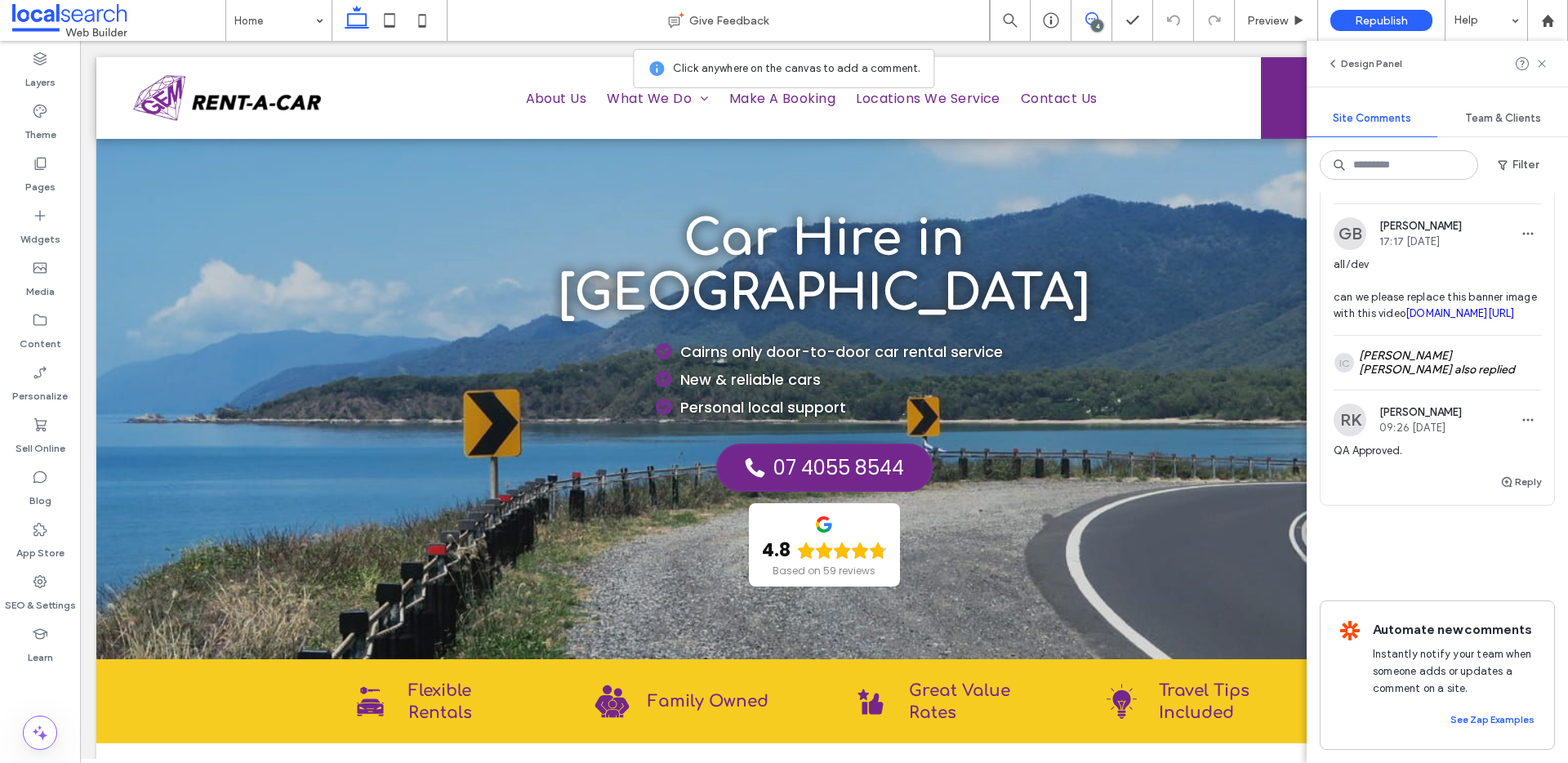
scroll to position [1158, 0]
click at [1368, 191] on button "Internal" at bounding box center [1359, 180] width 50 height 19
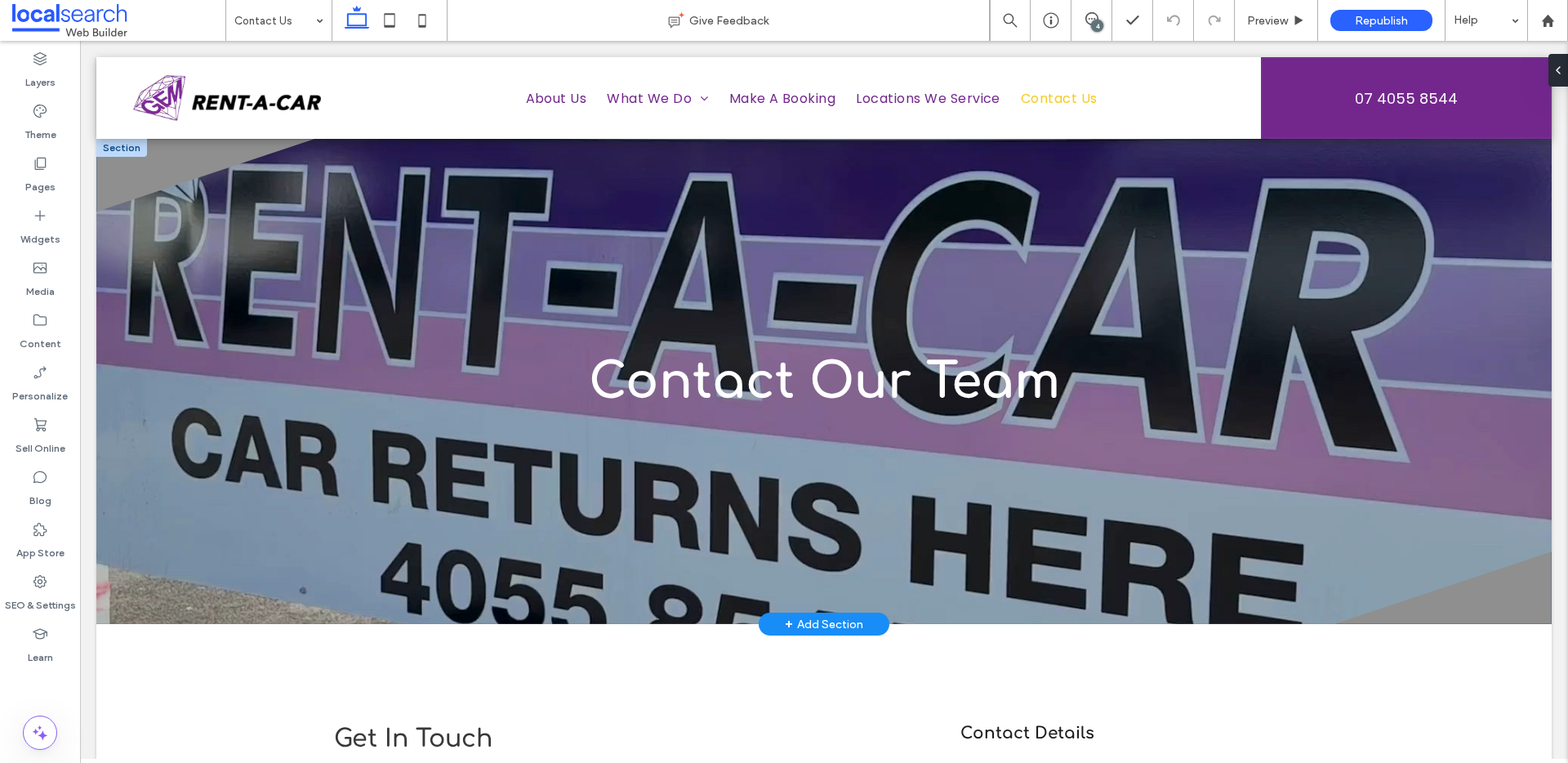
click at [125, 147] on div at bounding box center [121, 147] width 50 height 18
click at [128, 148] on div at bounding box center [121, 147] width 50 height 18
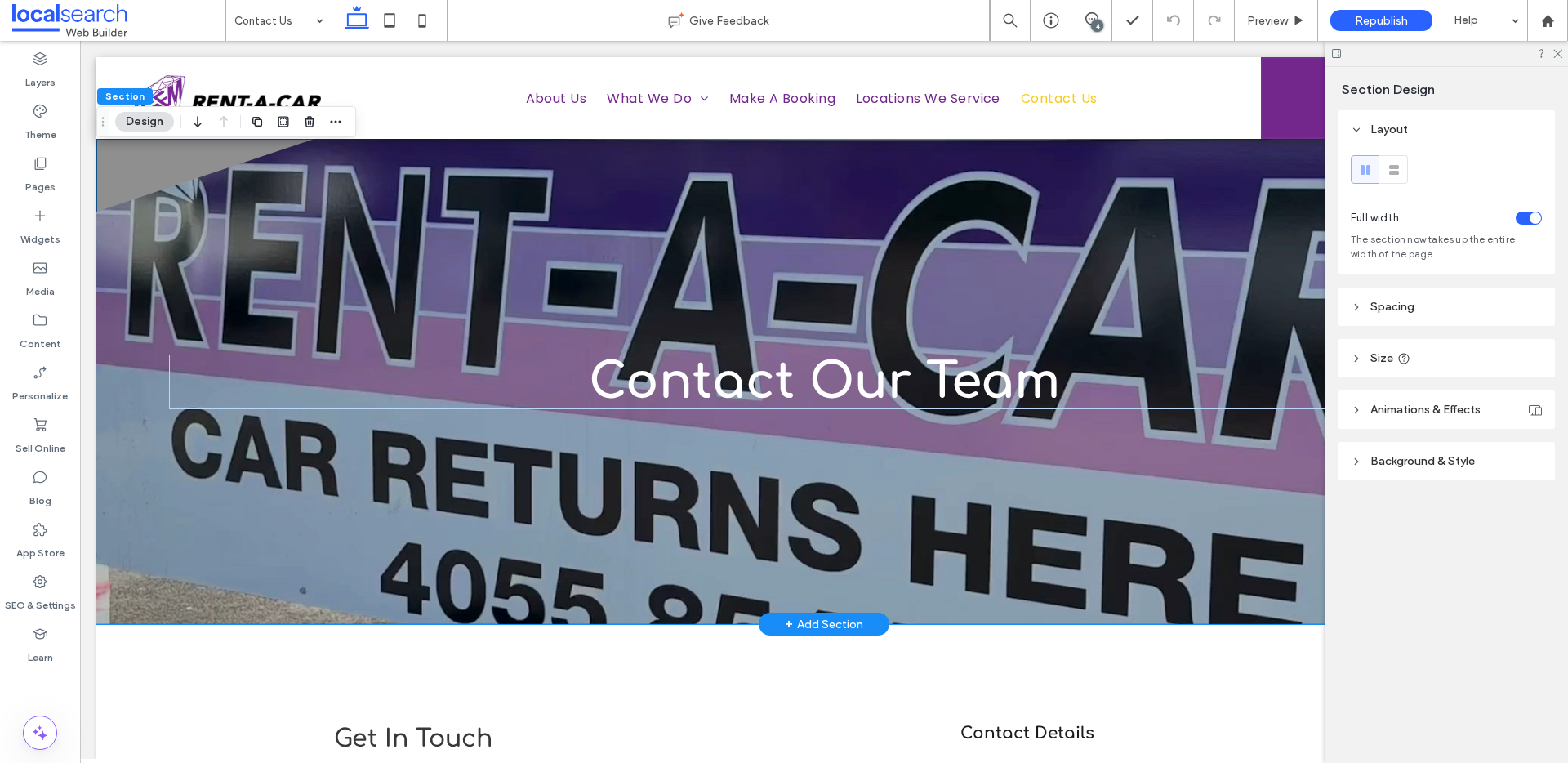
click at [149, 157] on div "Contact Our Team" at bounding box center [824, 381] width 1455 height 485
click at [1557, 56] on icon at bounding box center [1557, 53] width 11 height 11
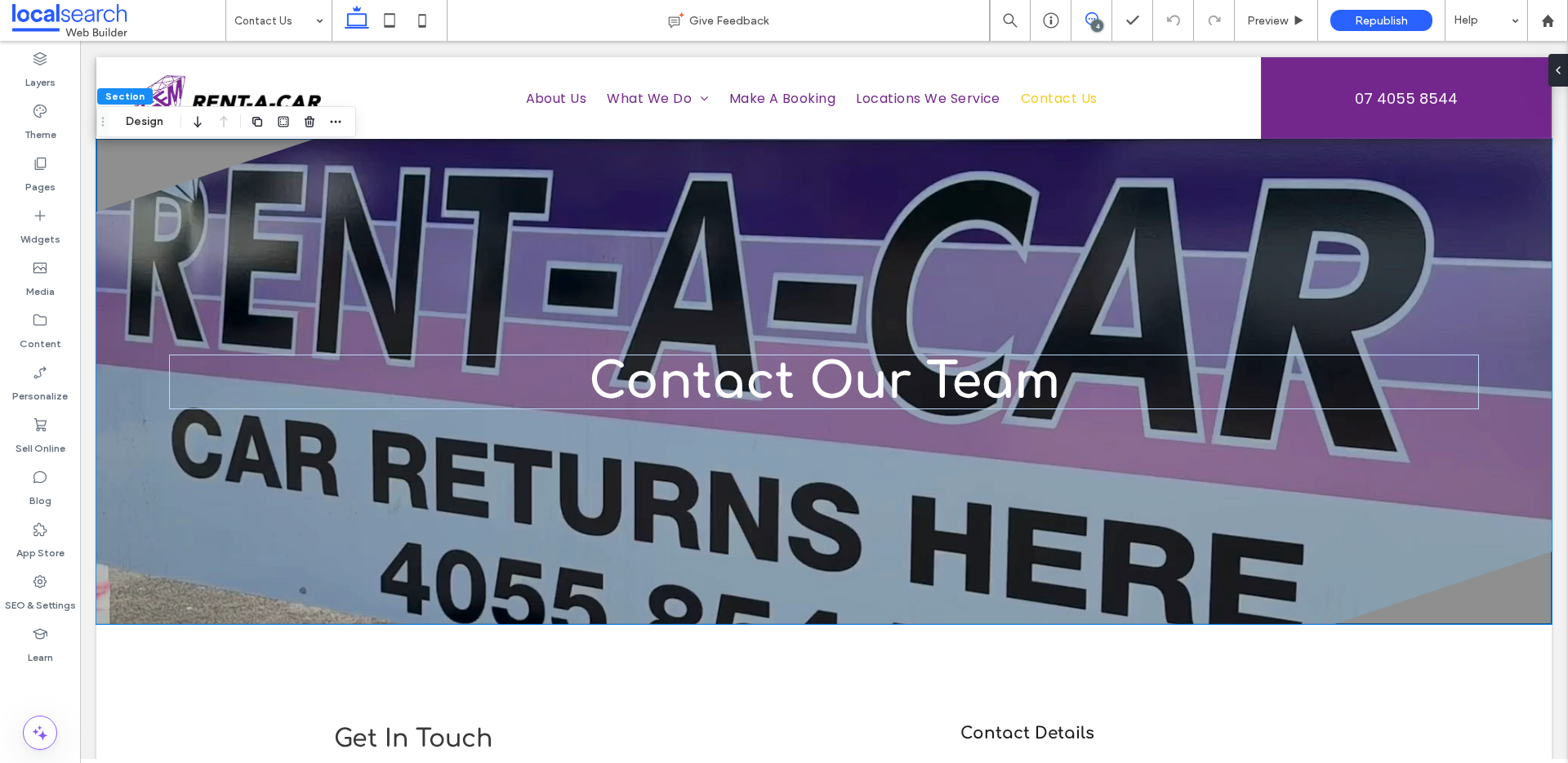
click at [1090, 17] on icon at bounding box center [1091, 19] width 13 height 13
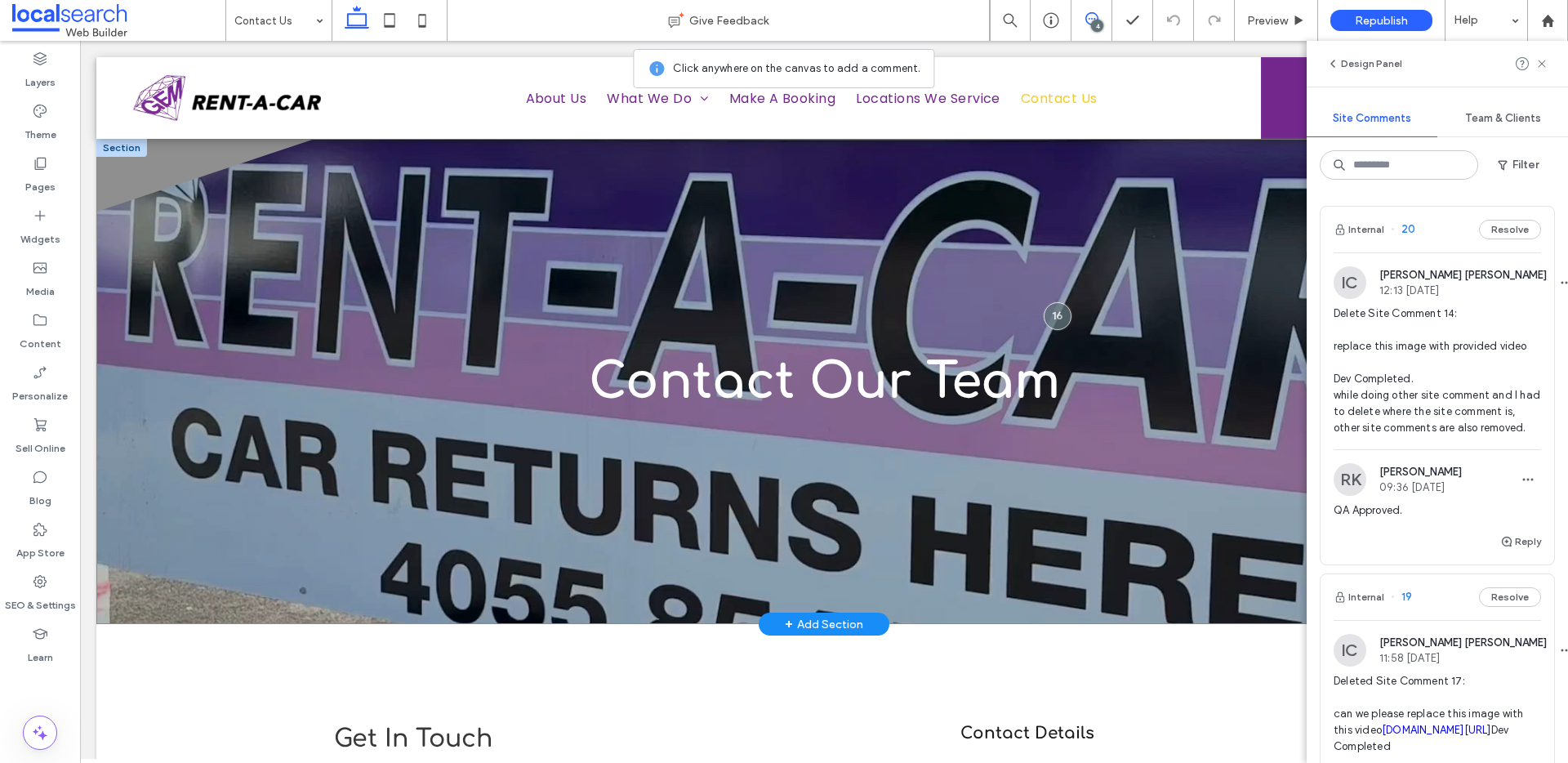
click at [133, 181] on div "Contact Our Team" at bounding box center [824, 381] width 1455 height 485
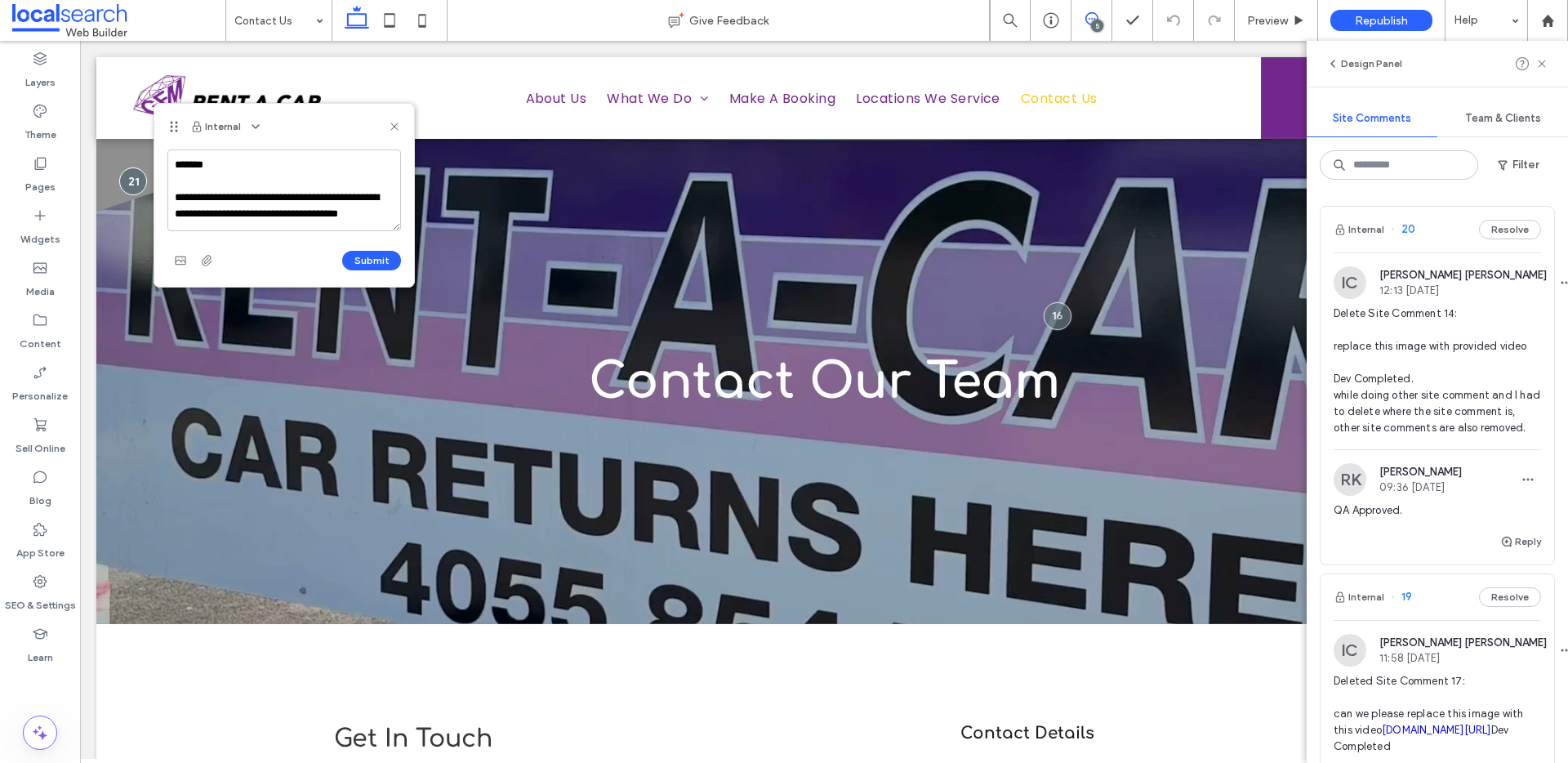
scroll to position [5, 0]
type textarea "**********"
click at [366, 255] on button "Submit" at bounding box center [372, 261] width 59 height 19
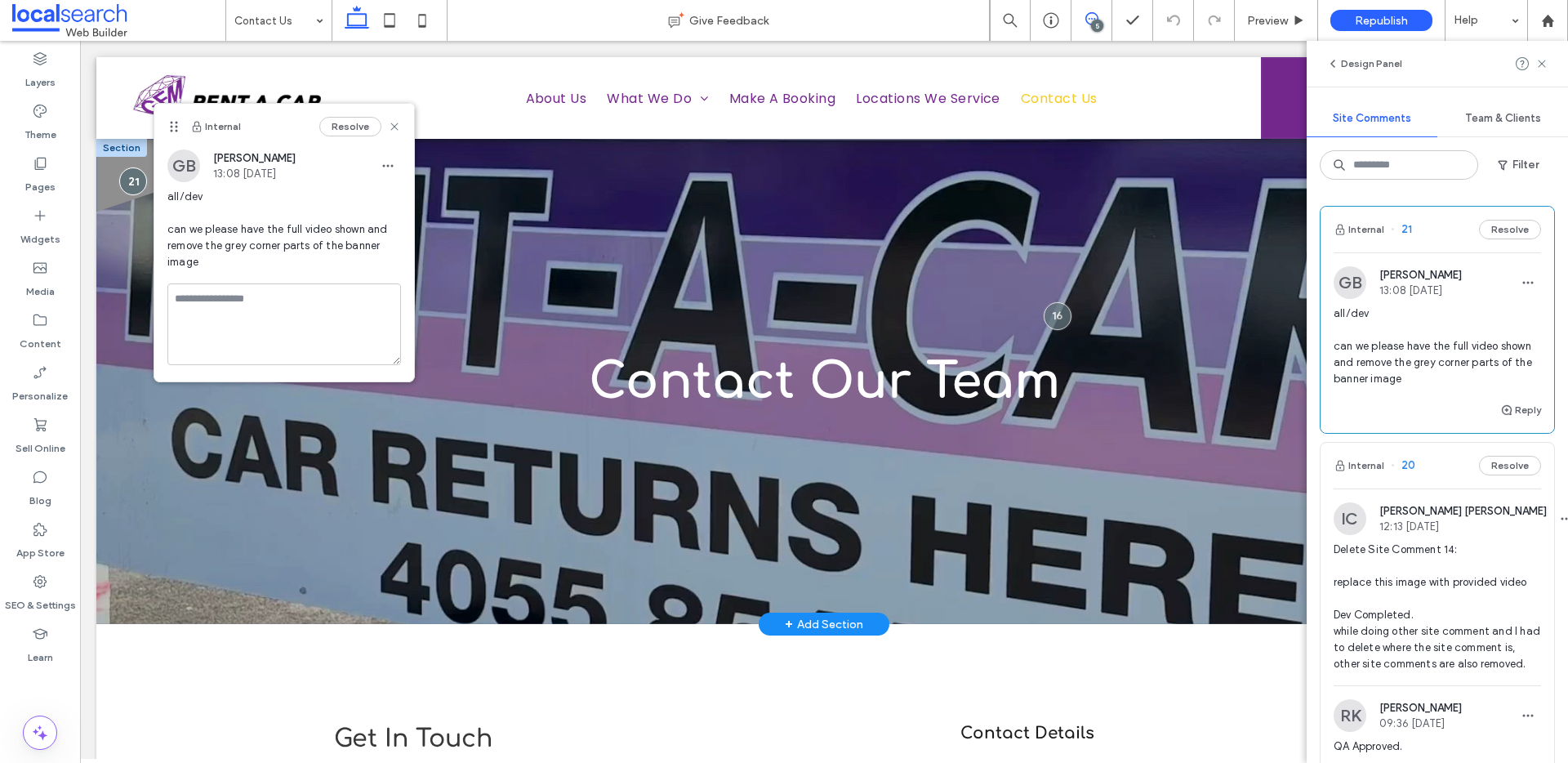
scroll to position [0, 0]
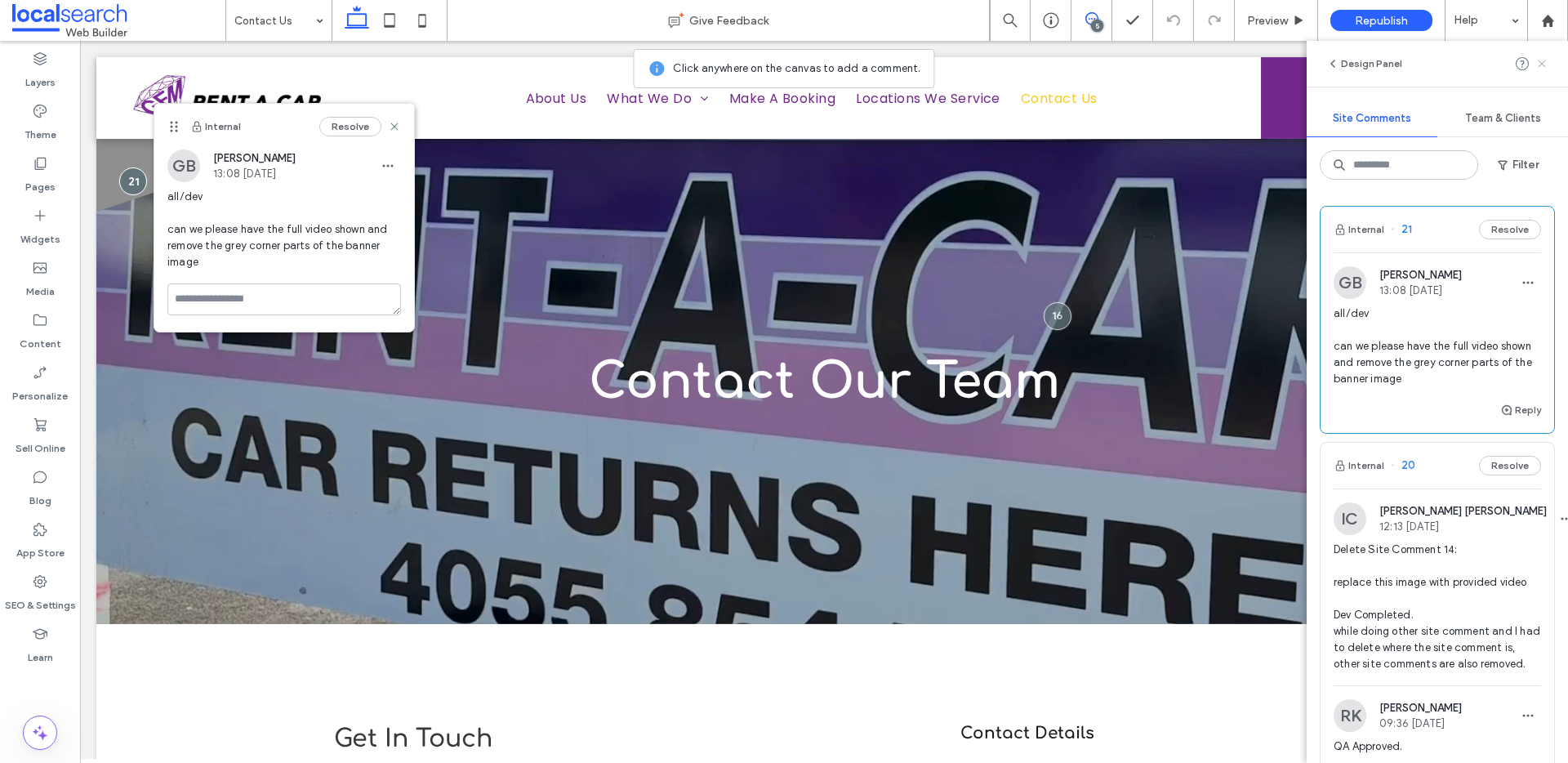
click at [1546, 57] on icon at bounding box center [1542, 64] width 13 height 13
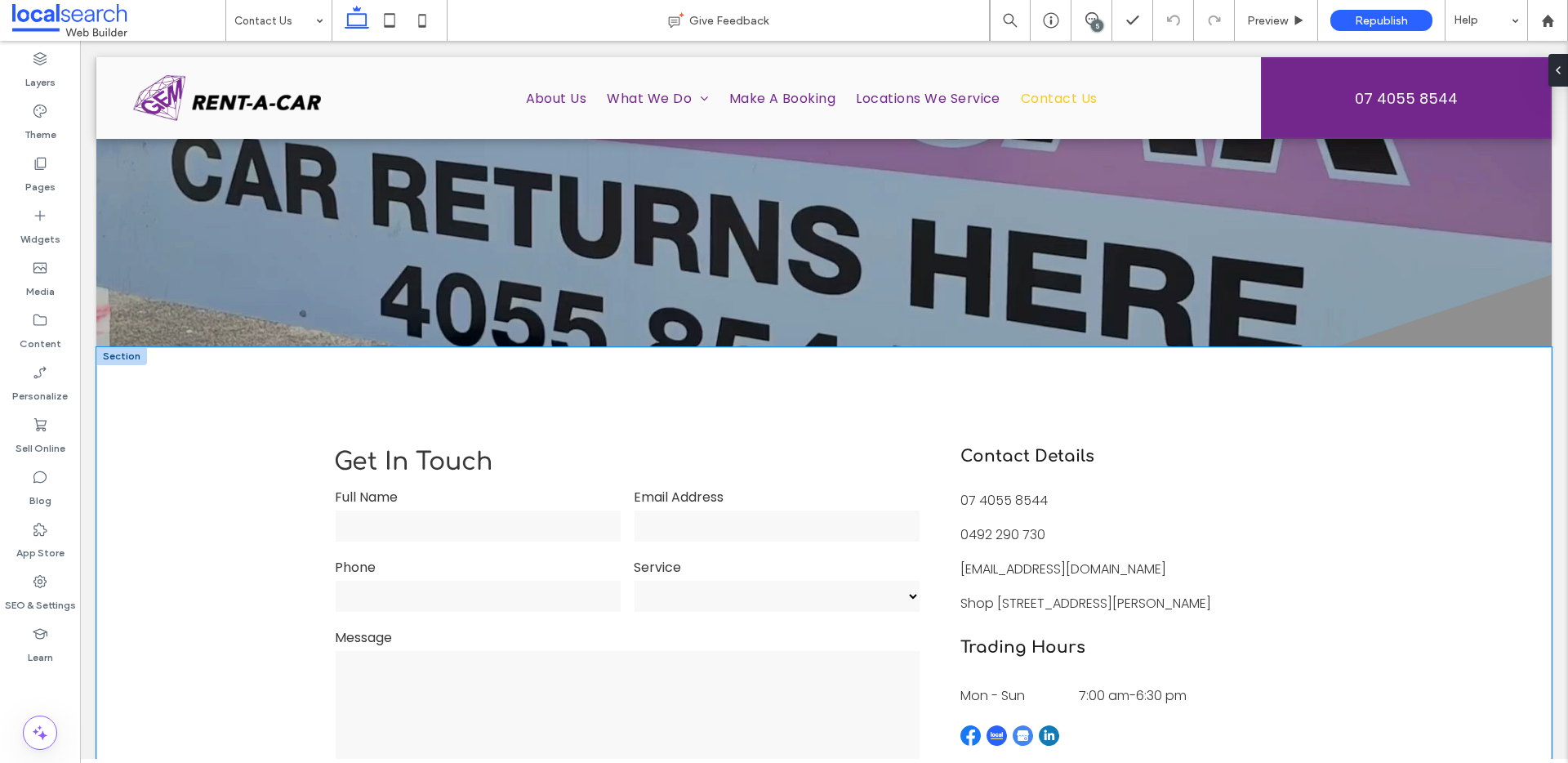
scroll to position [455, 0]
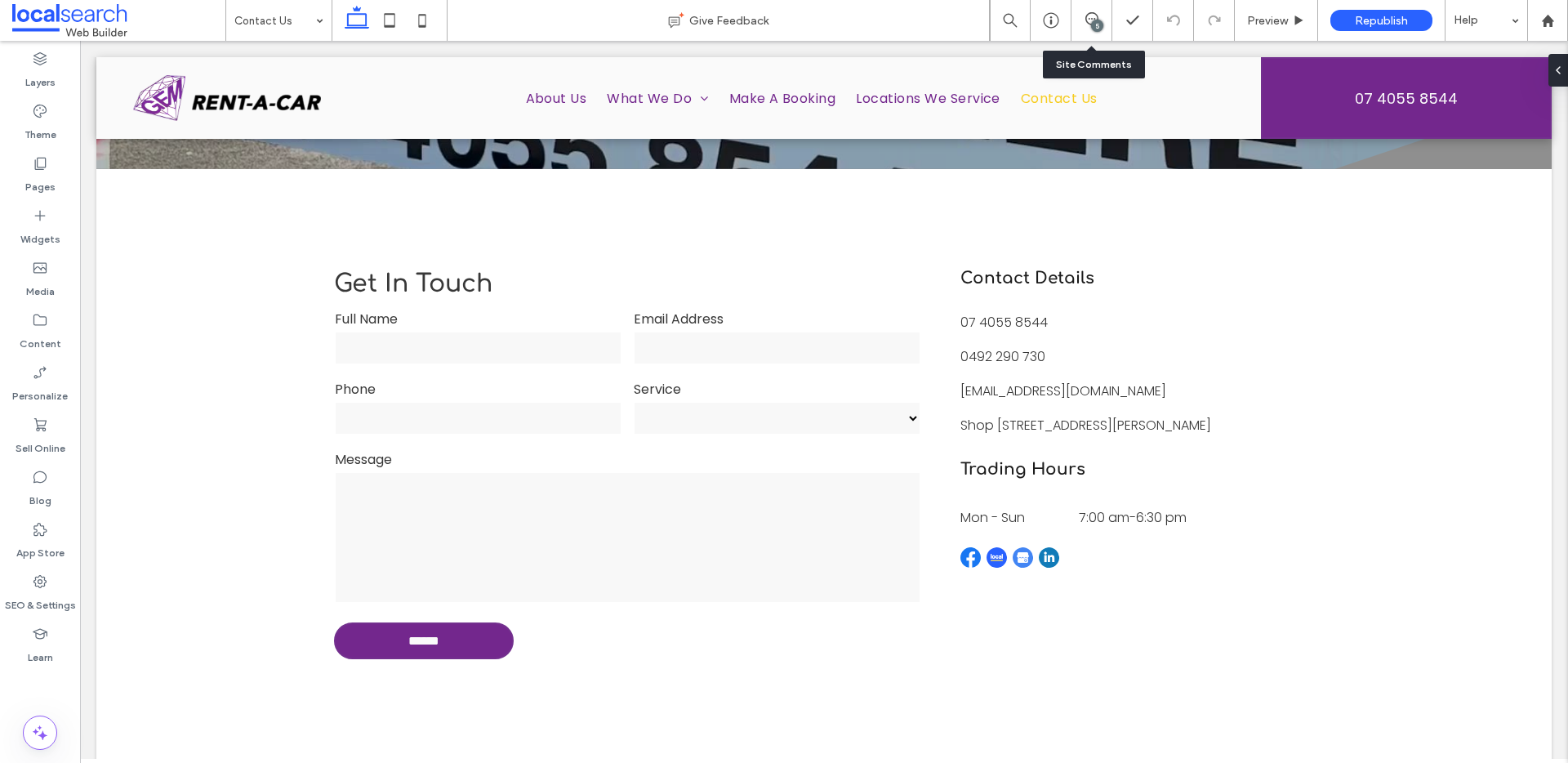
click at [1088, 24] on icon at bounding box center [1091, 19] width 13 height 13
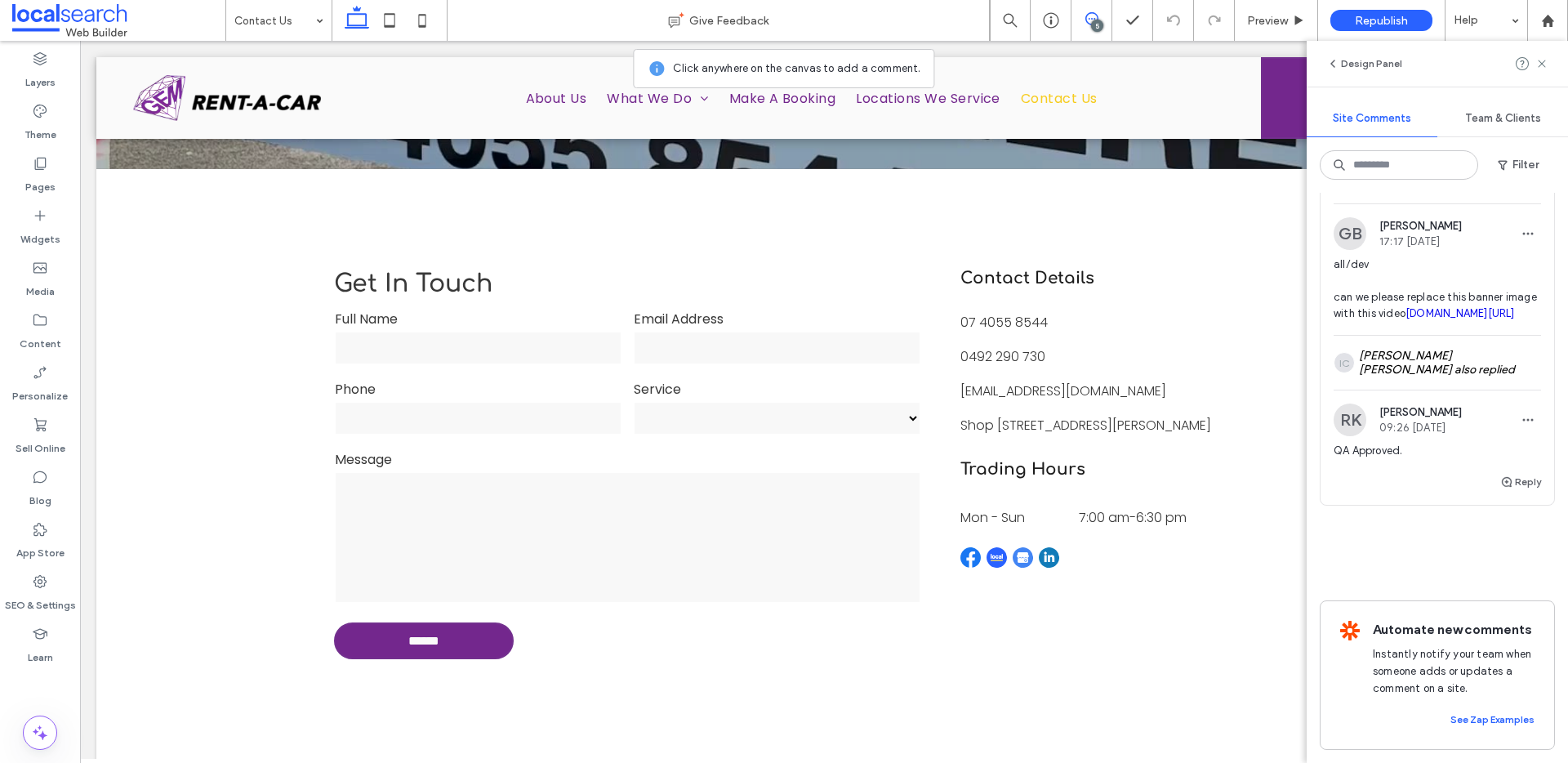
scroll to position [1343, 0]
click at [1502, 191] on button "Resolve" at bounding box center [1510, 180] width 62 height 19
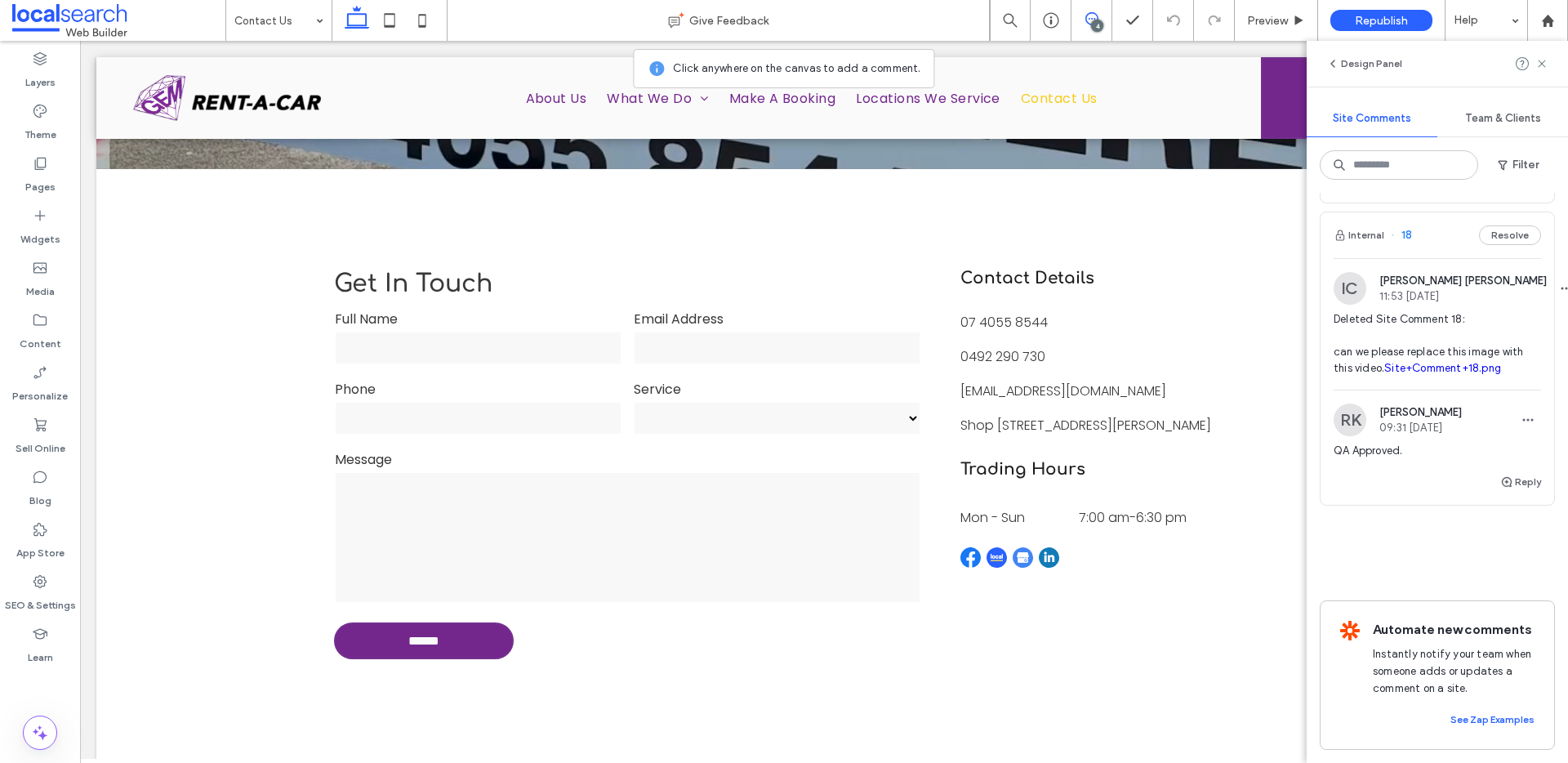
scroll to position [911, 0]
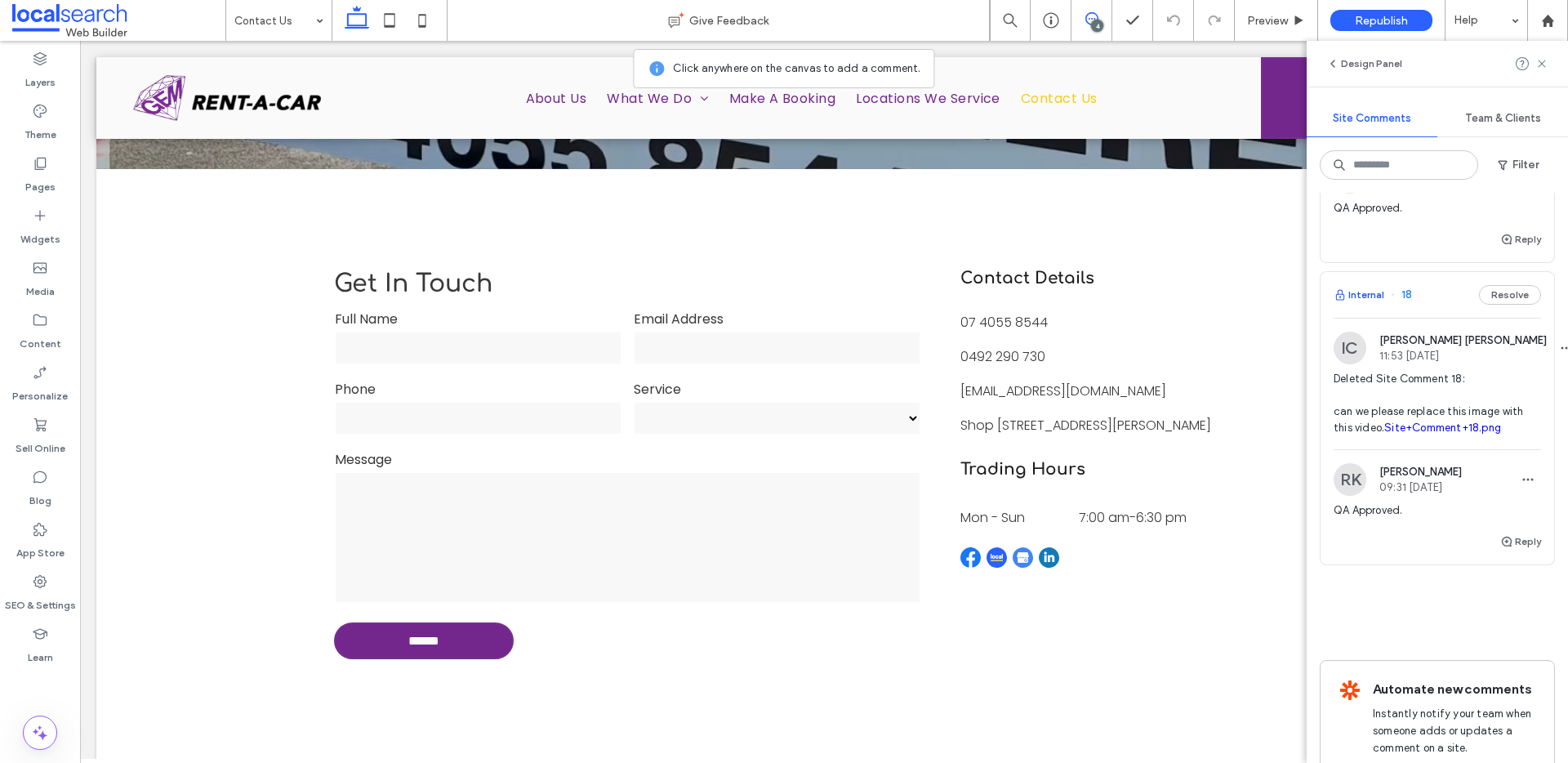
click at [1369, 305] on button "Internal" at bounding box center [1359, 295] width 50 height 19
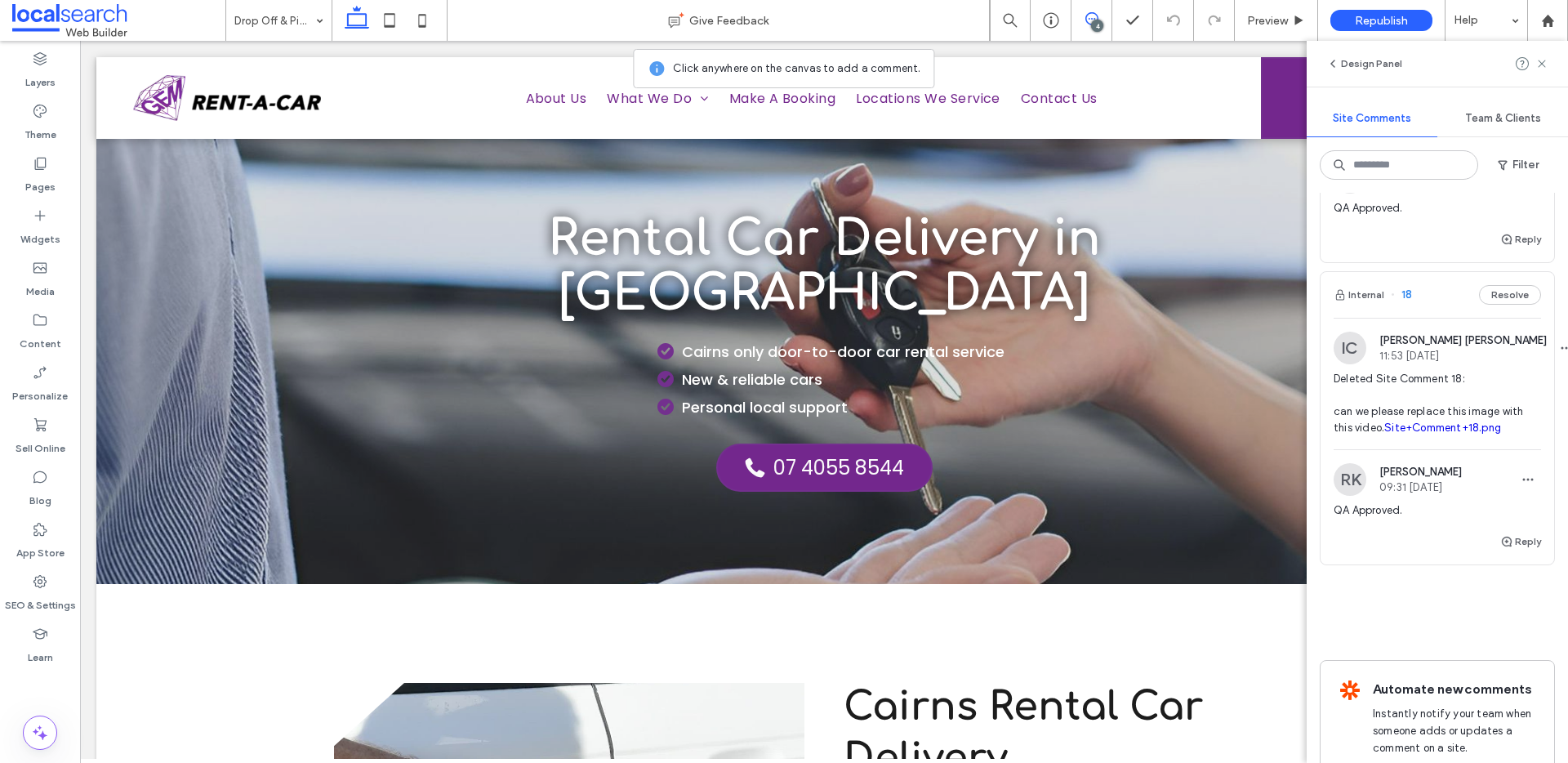
scroll to position [0, 0]
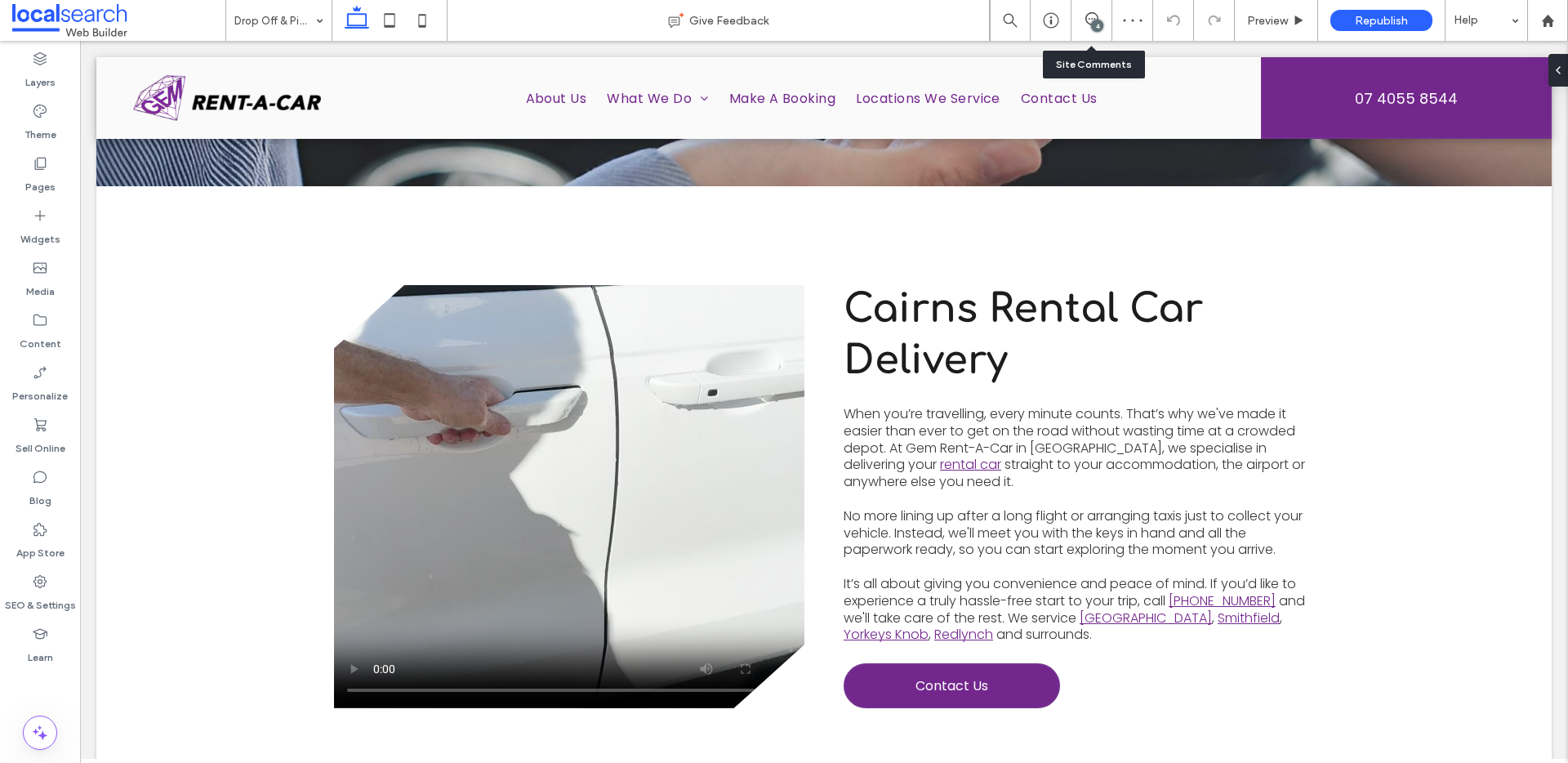
click at [1094, 28] on div "4" at bounding box center [1097, 26] width 12 height 12
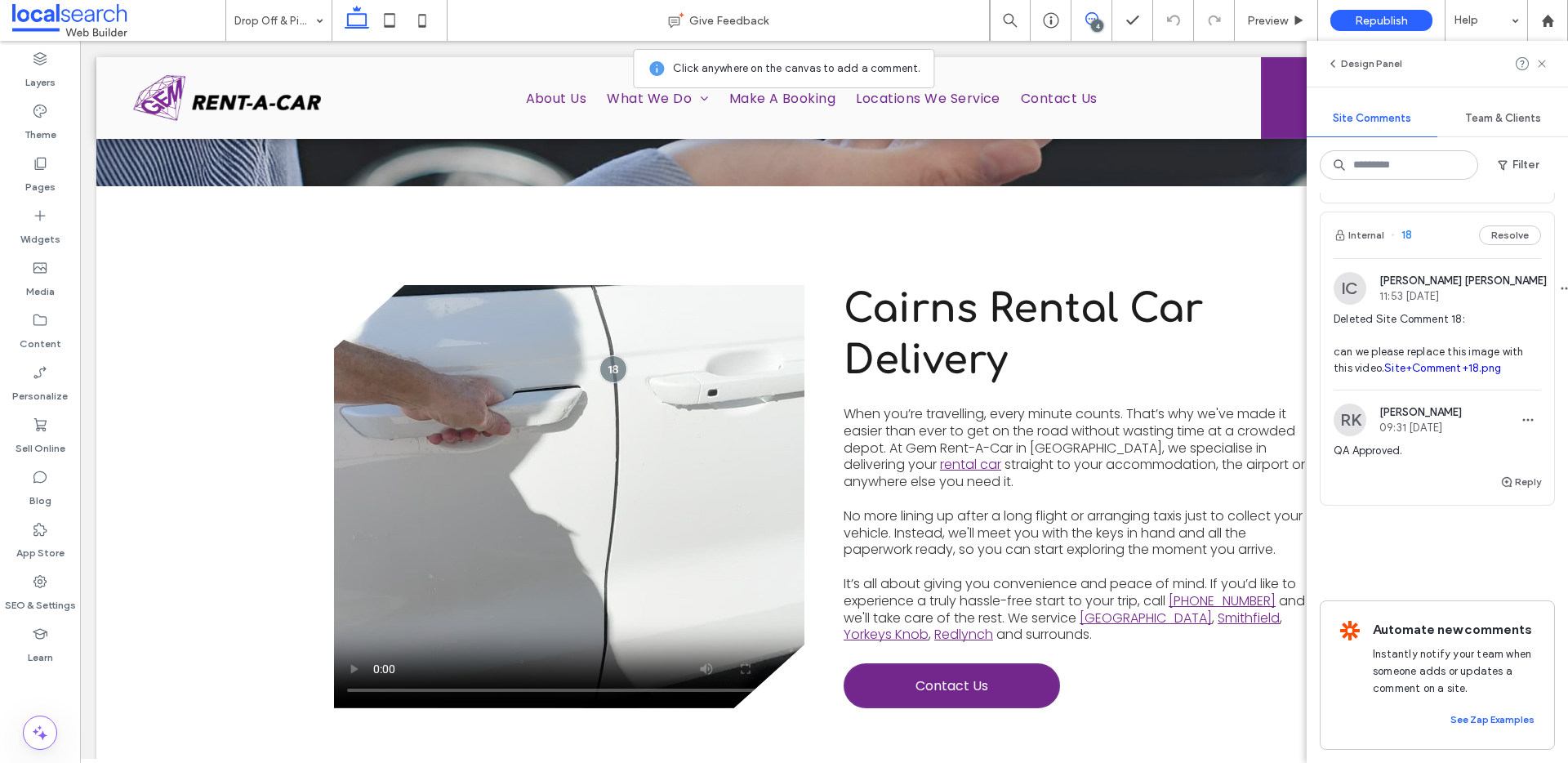
scroll to position [918, 0]
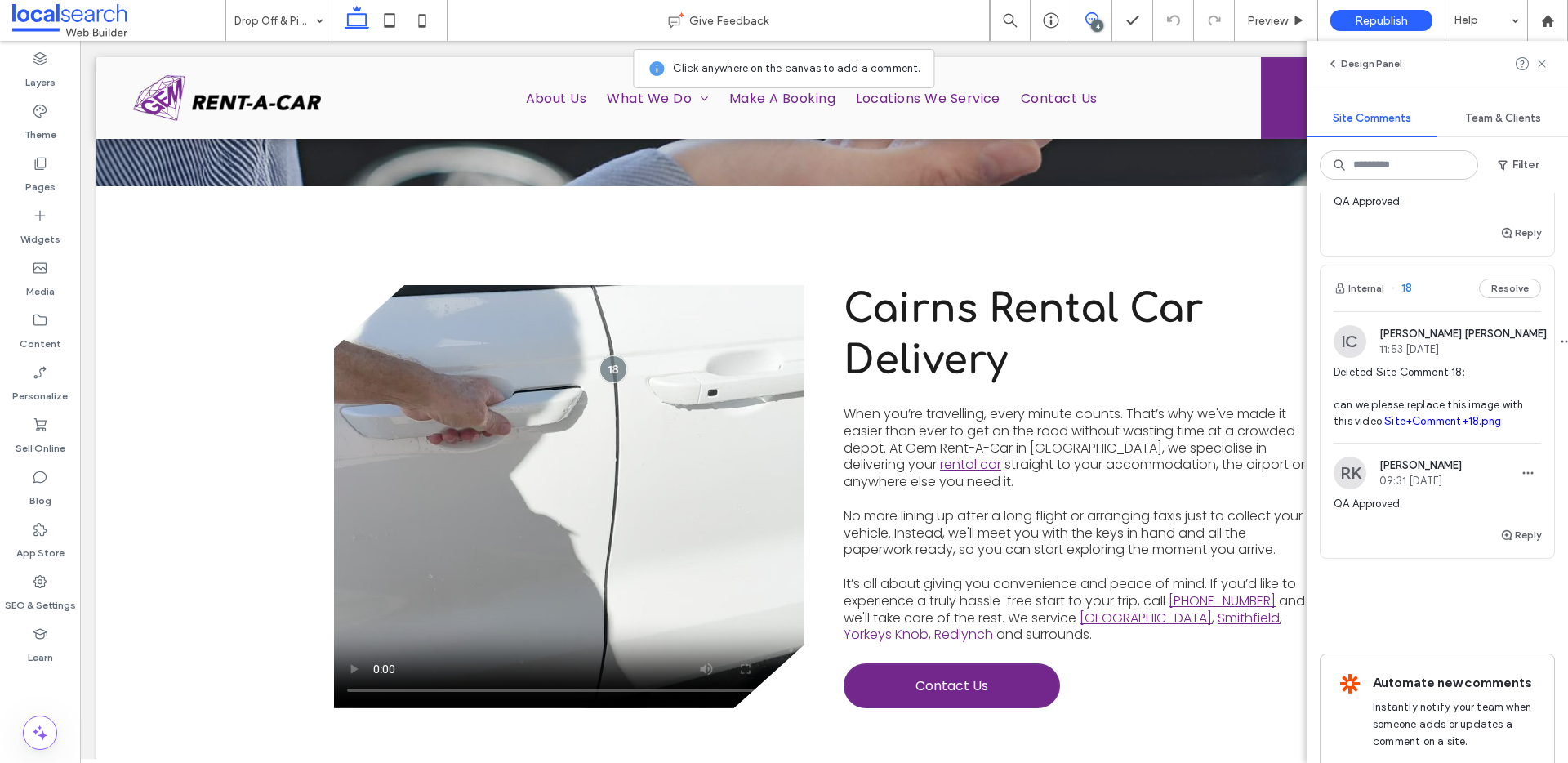
click at [1493, 298] on button "Resolve" at bounding box center [1510, 288] width 62 height 19
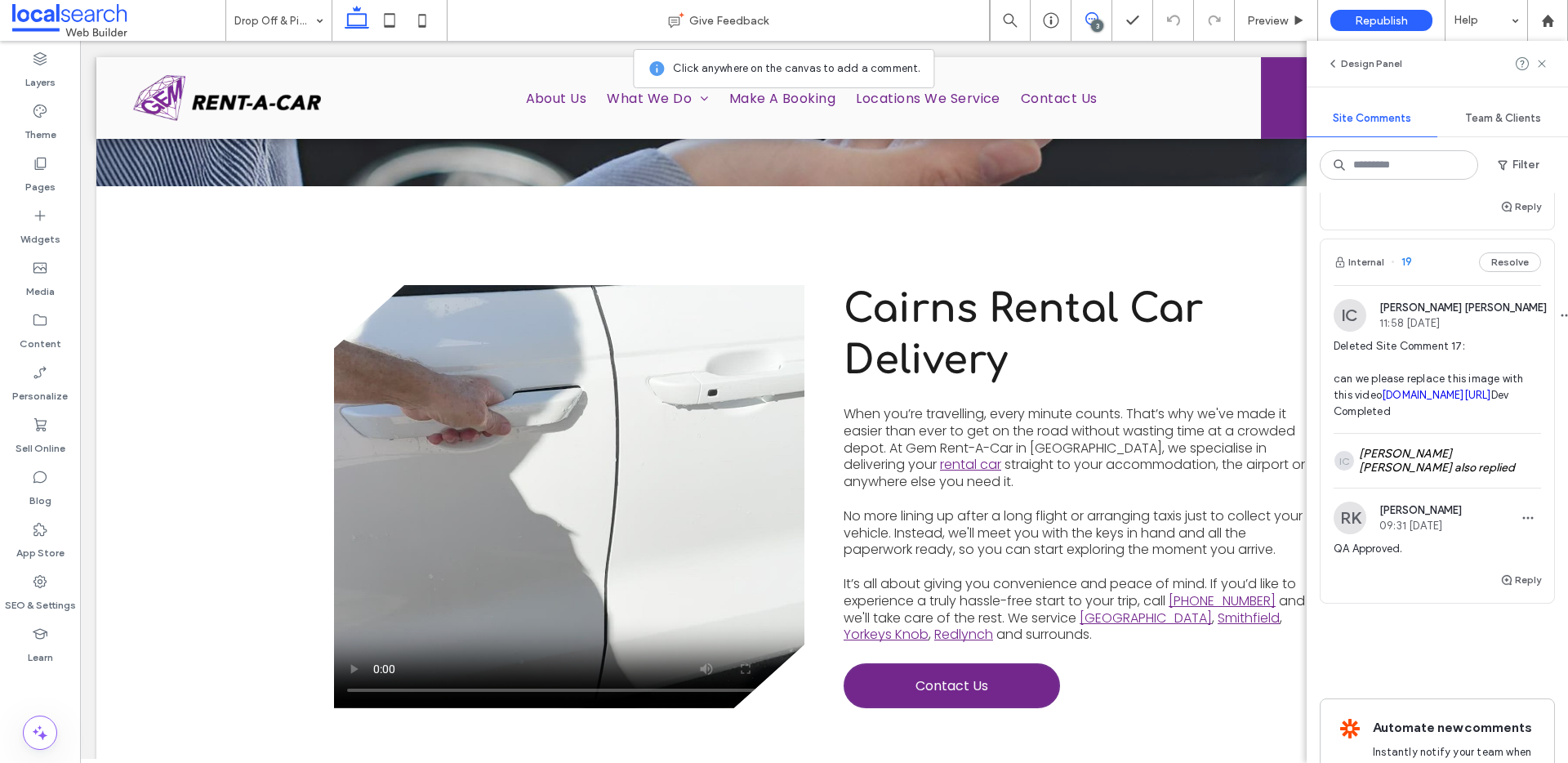
scroll to position [562, 0]
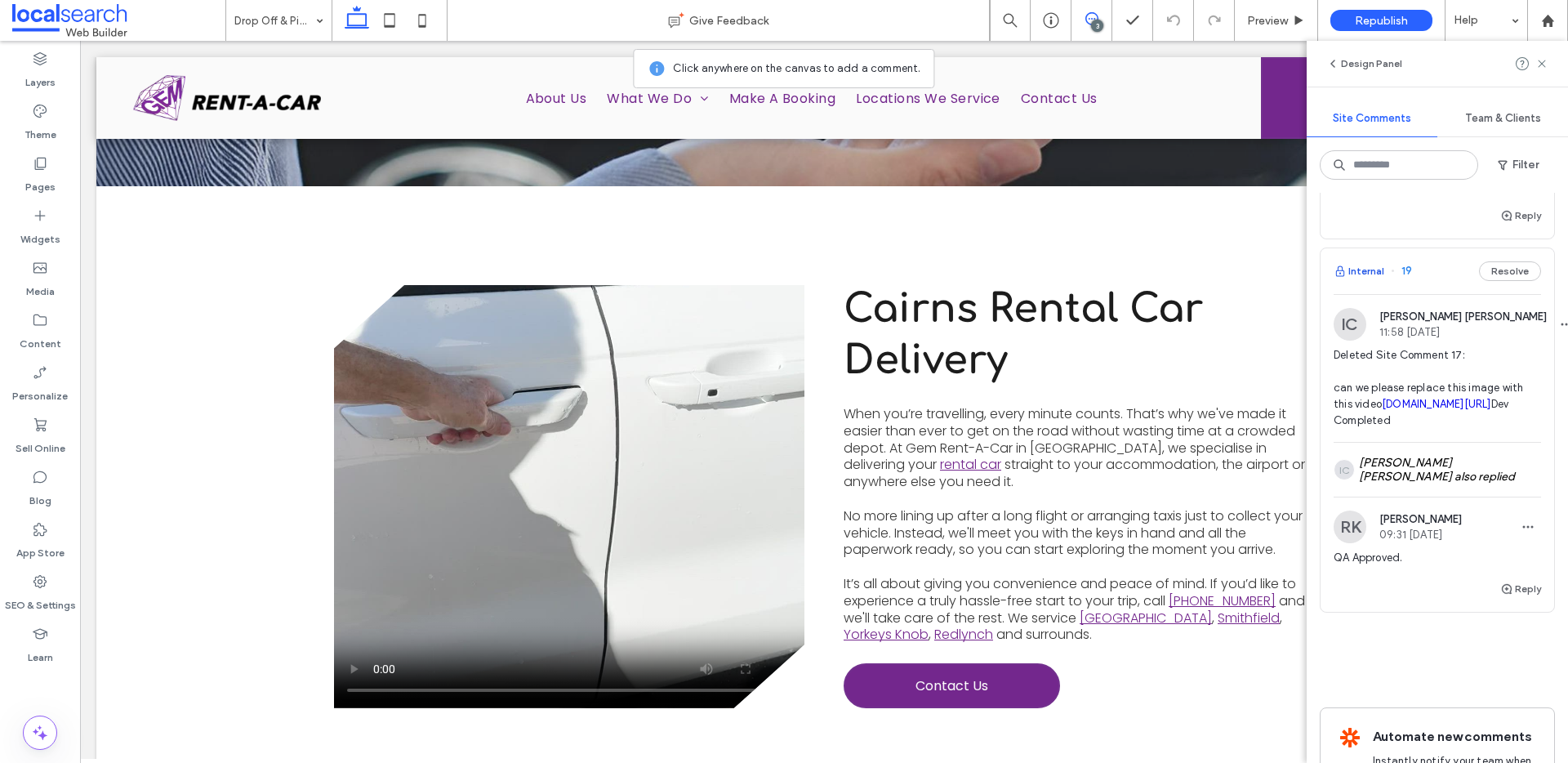
click at [1376, 281] on button "Internal" at bounding box center [1359, 271] width 50 height 19
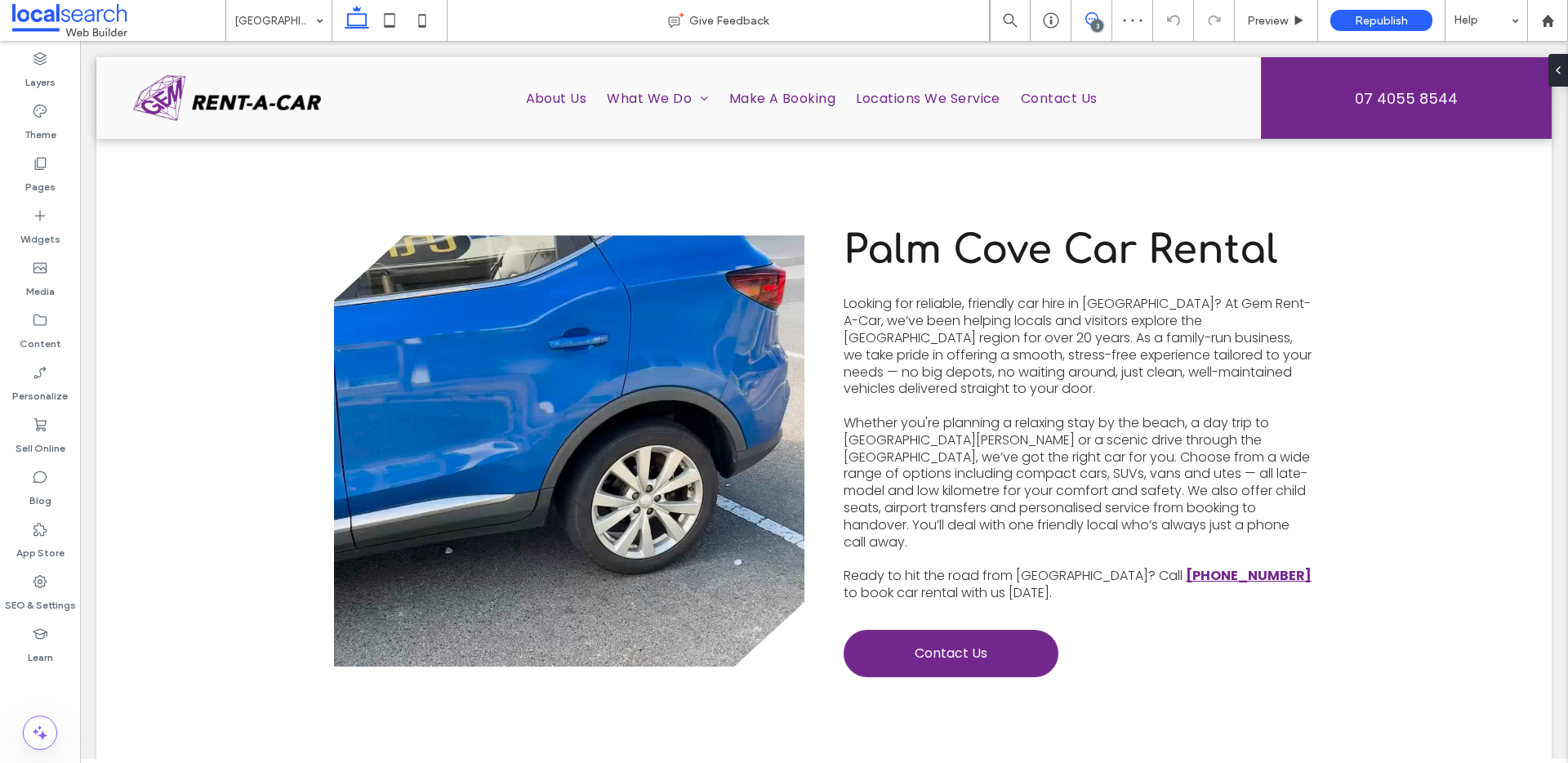
click at [1097, 18] on span at bounding box center [1091, 19] width 40 height 13
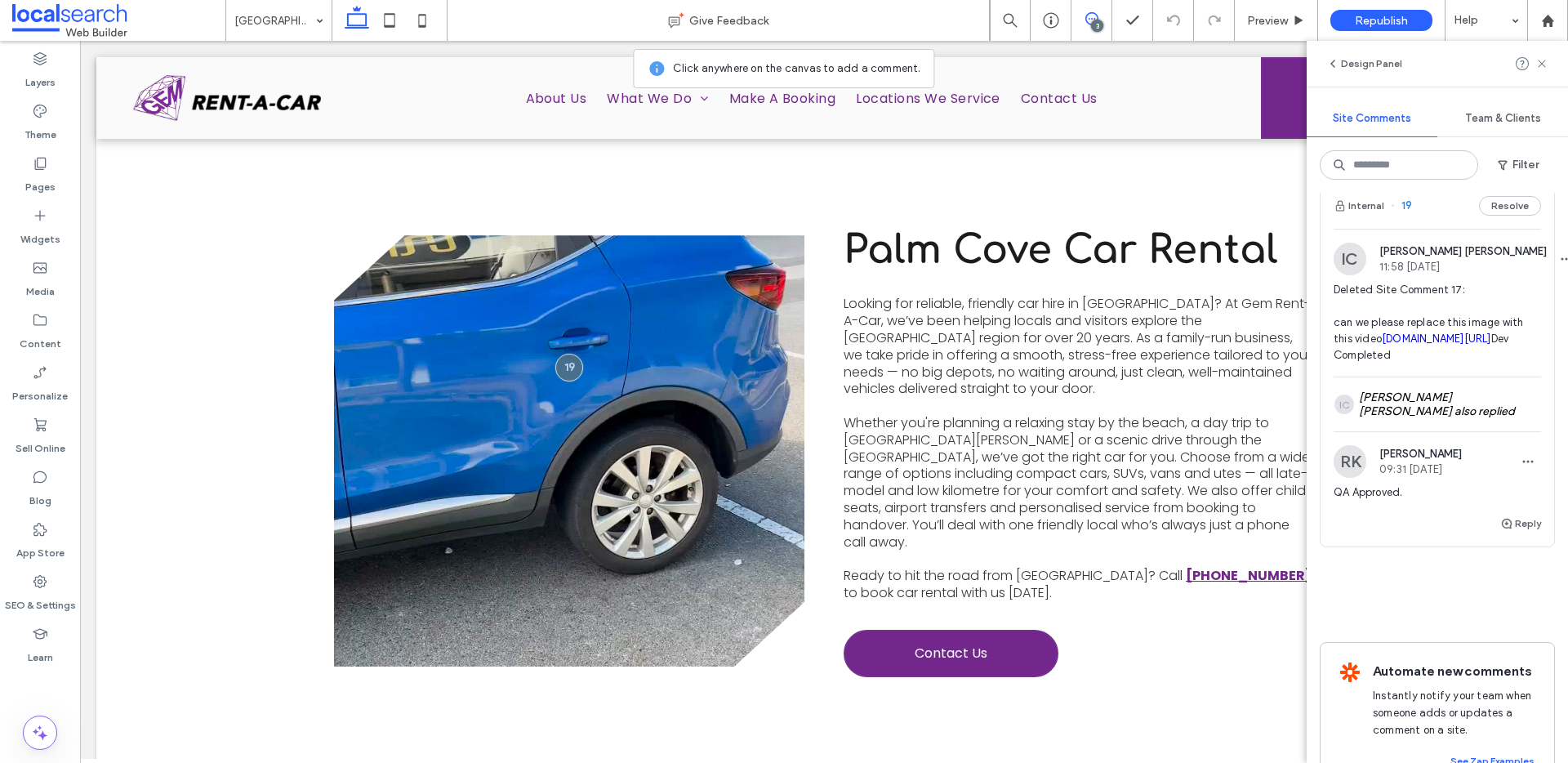
scroll to position [452, 0]
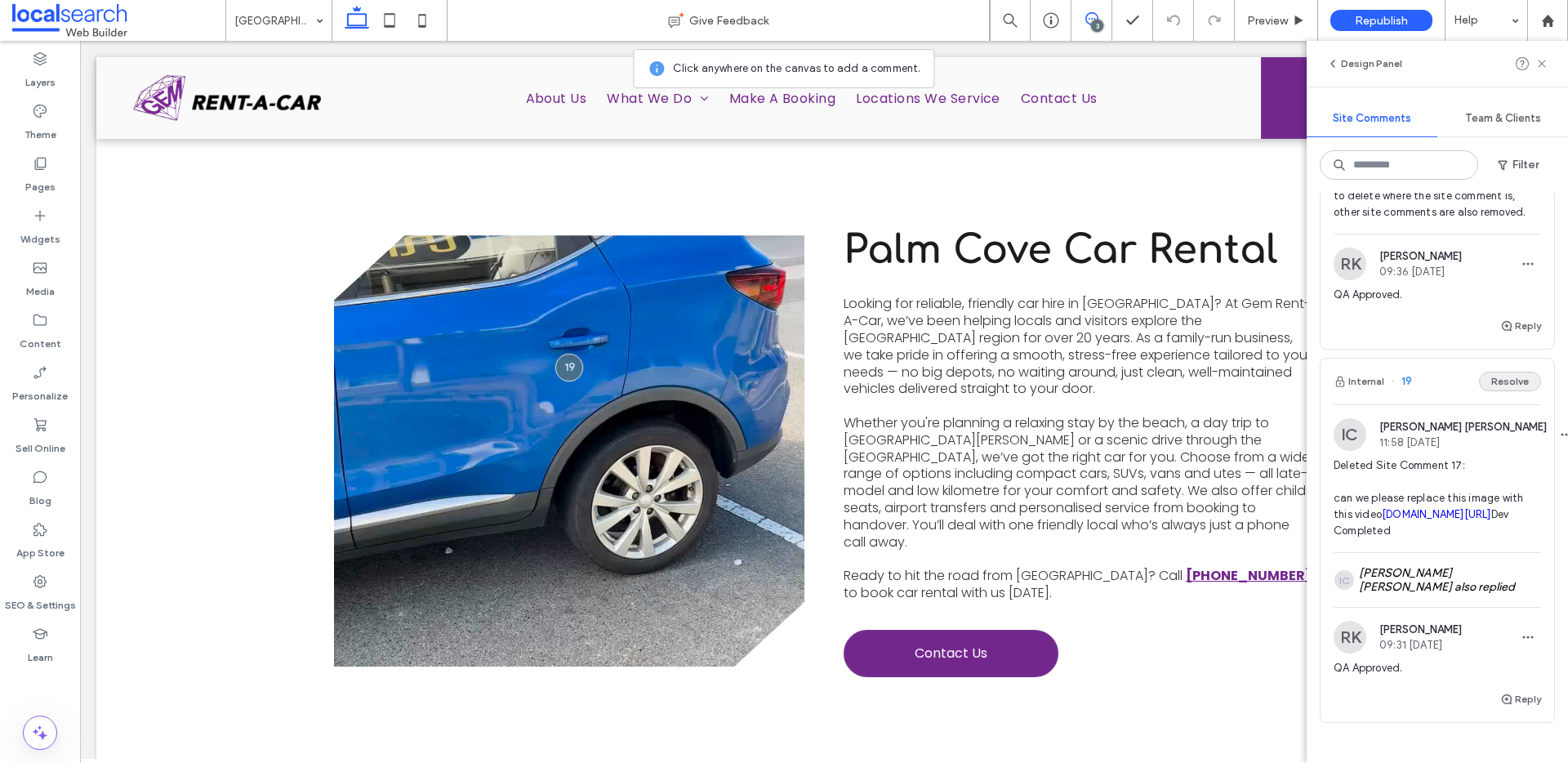
click at [1501, 391] on button "Resolve" at bounding box center [1510, 382] width 62 height 19
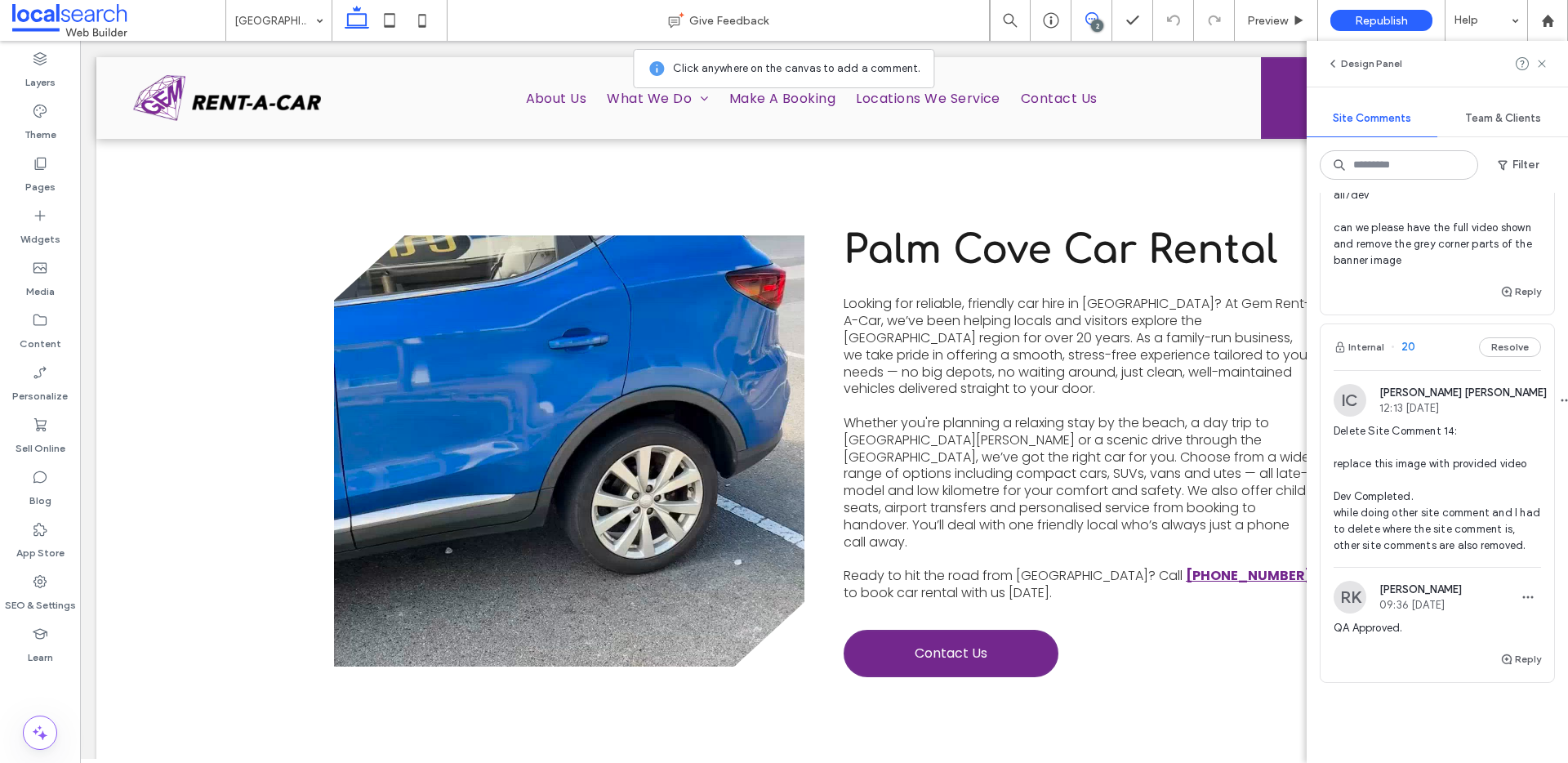
scroll to position [117, 0]
click at [1490, 354] on button "Resolve" at bounding box center [1510, 348] width 62 height 19
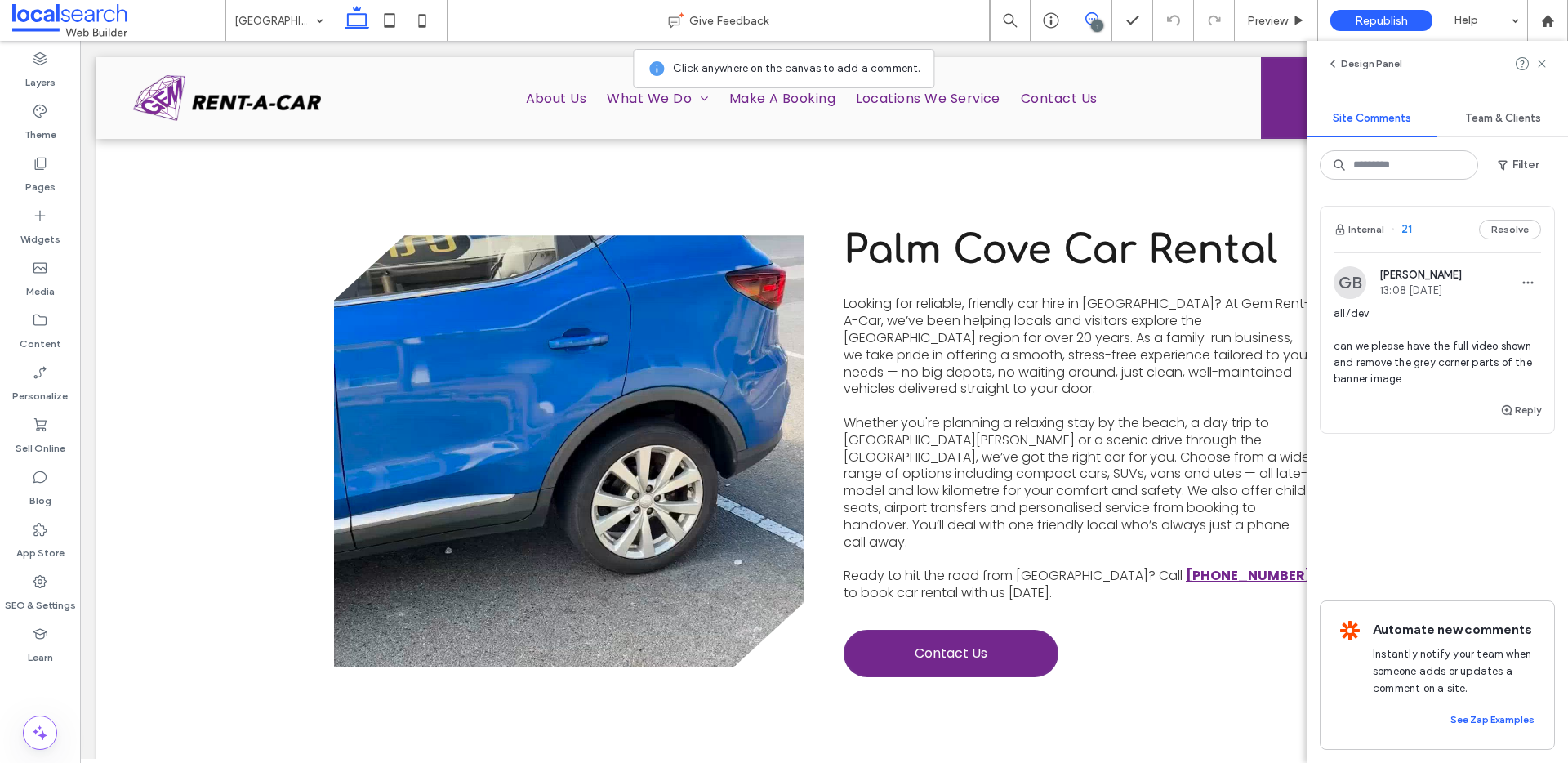
scroll to position [0, 0]
click at [1542, 62] on use at bounding box center [1542, 64] width 7 height 7
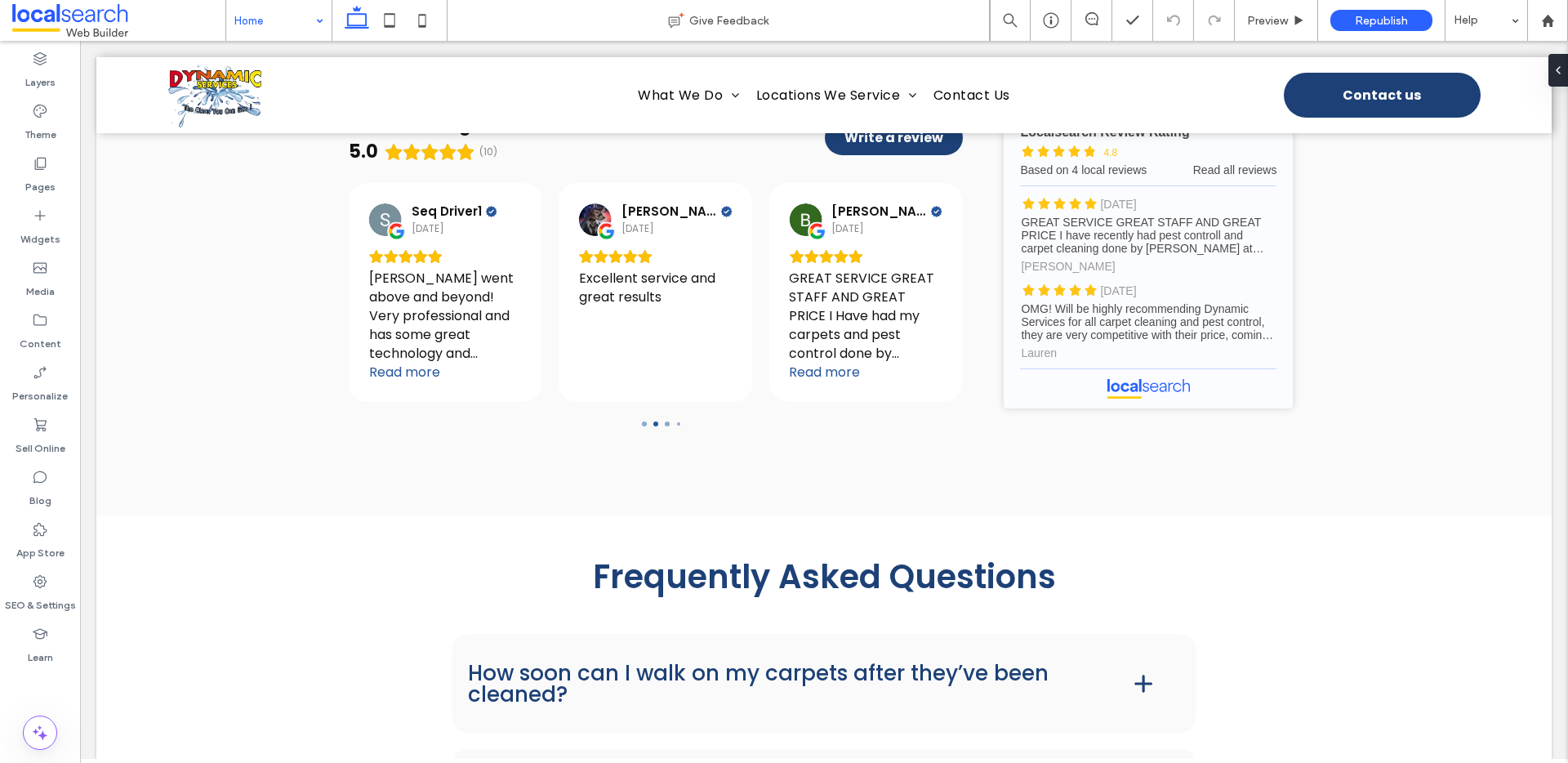
scroll to position [3683, 0]
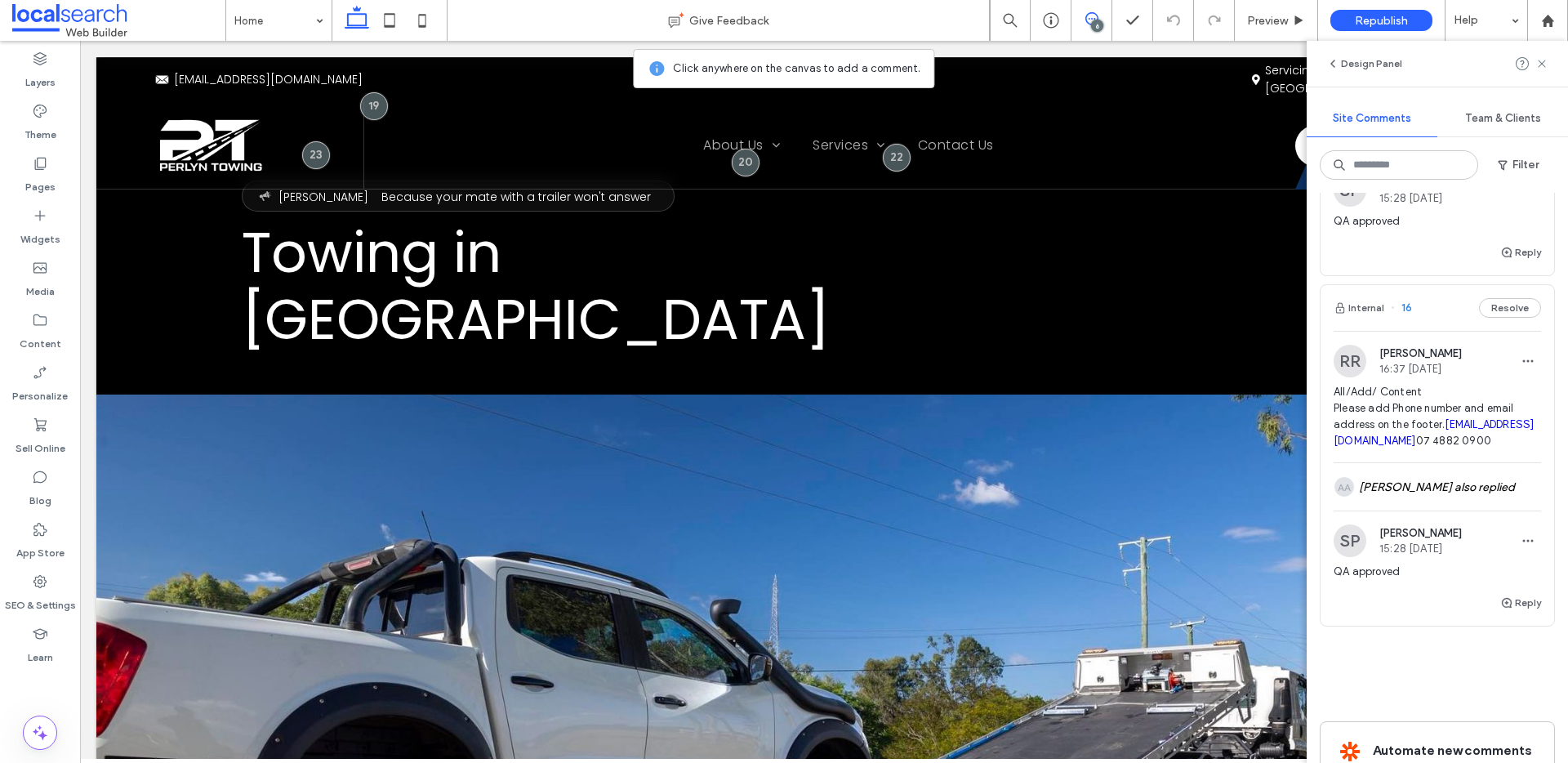
scroll to position [1956, 0]
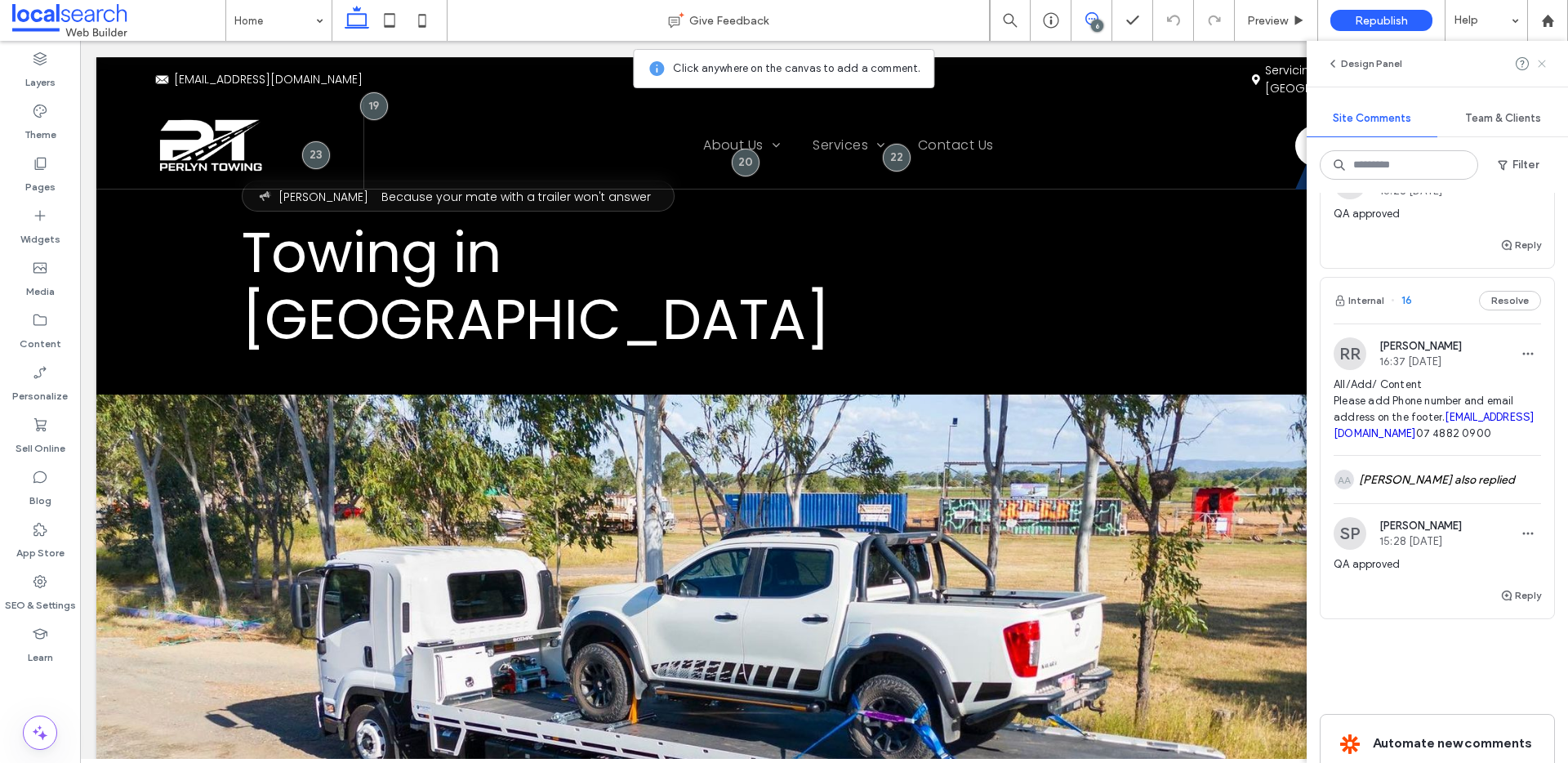
click at [1543, 62] on use at bounding box center [1542, 64] width 7 height 7
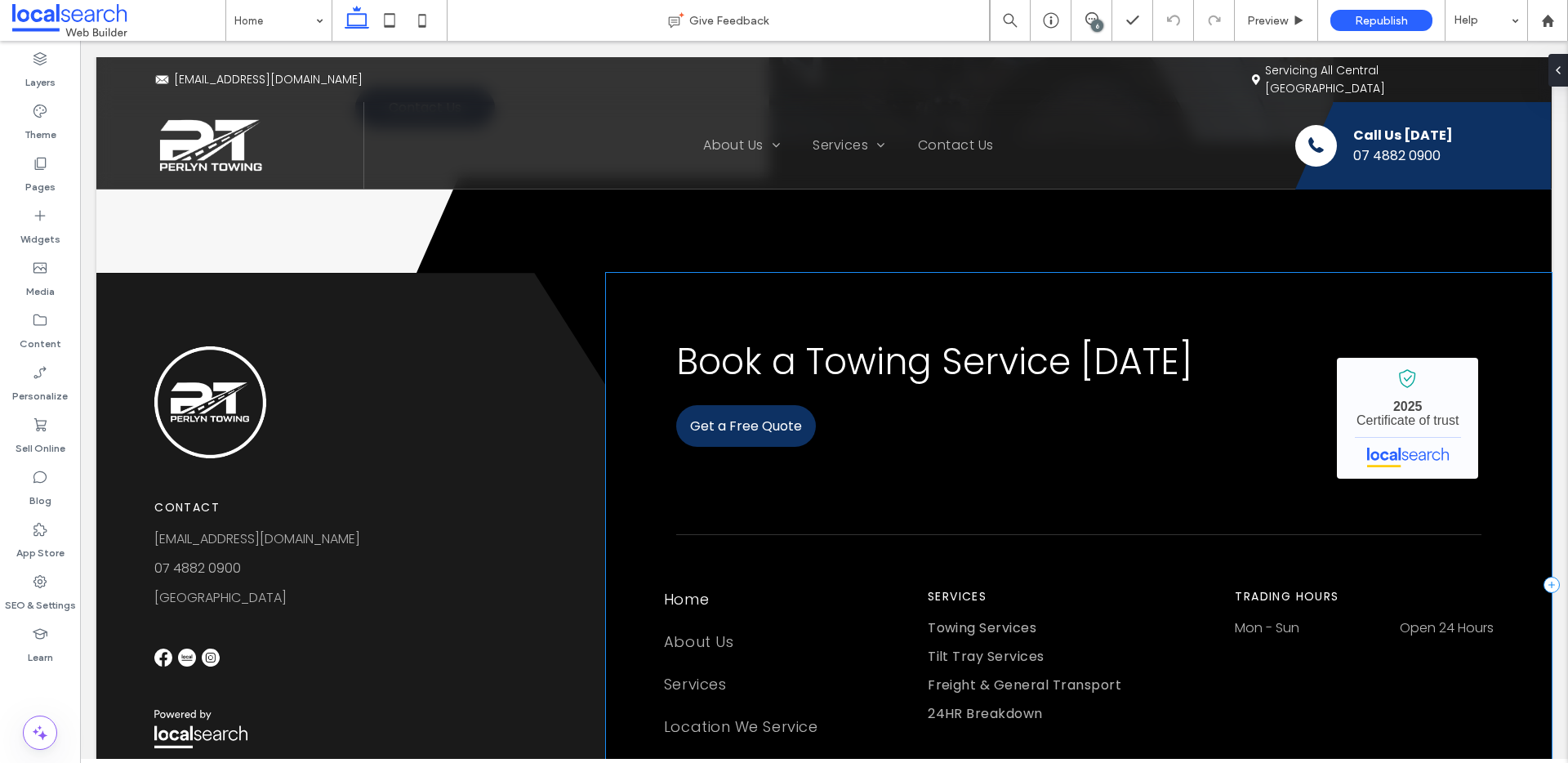
scroll to position [3468, 0]
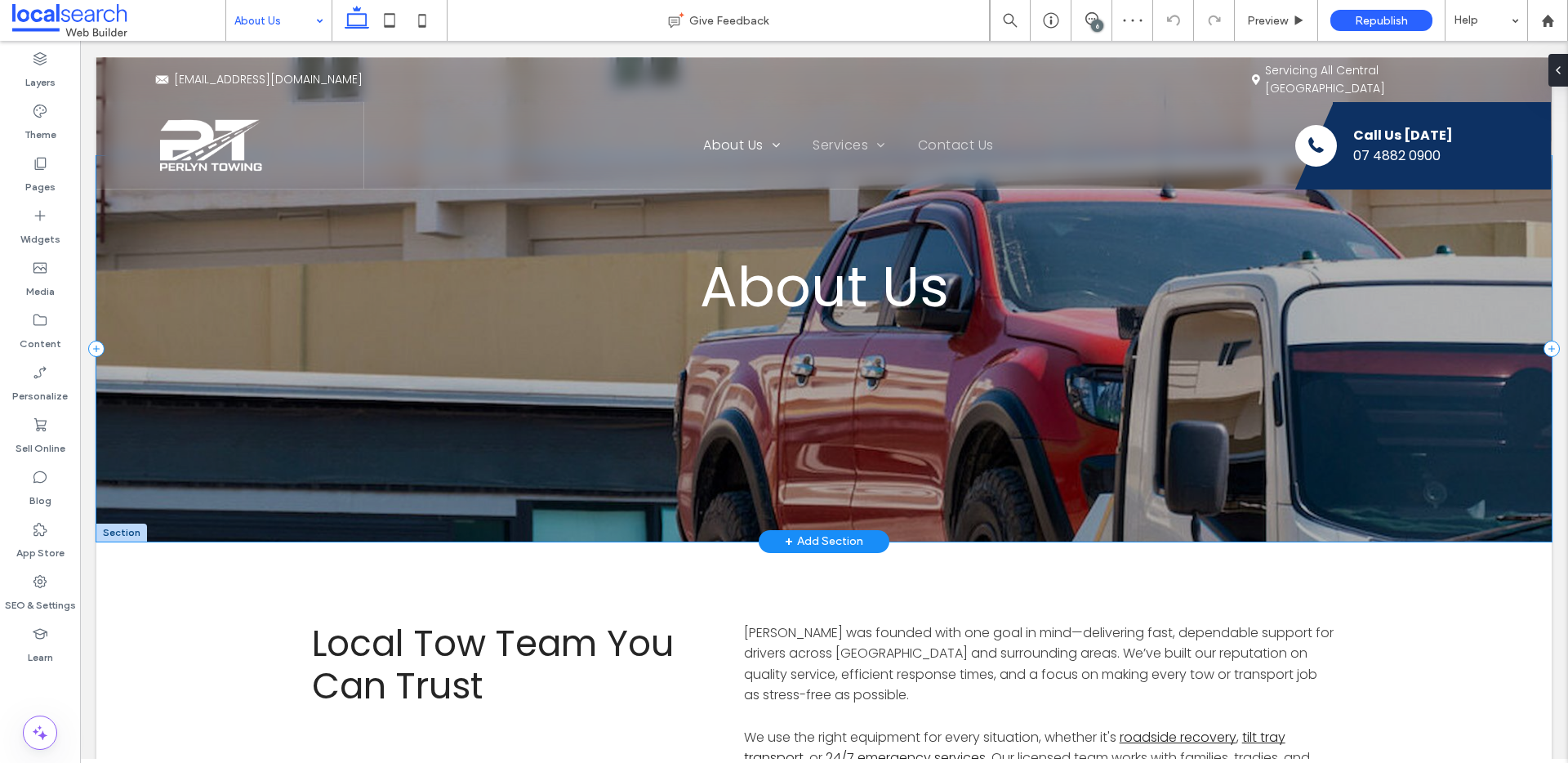
click at [214, 214] on div "About Us" at bounding box center [824, 349] width 1455 height 386
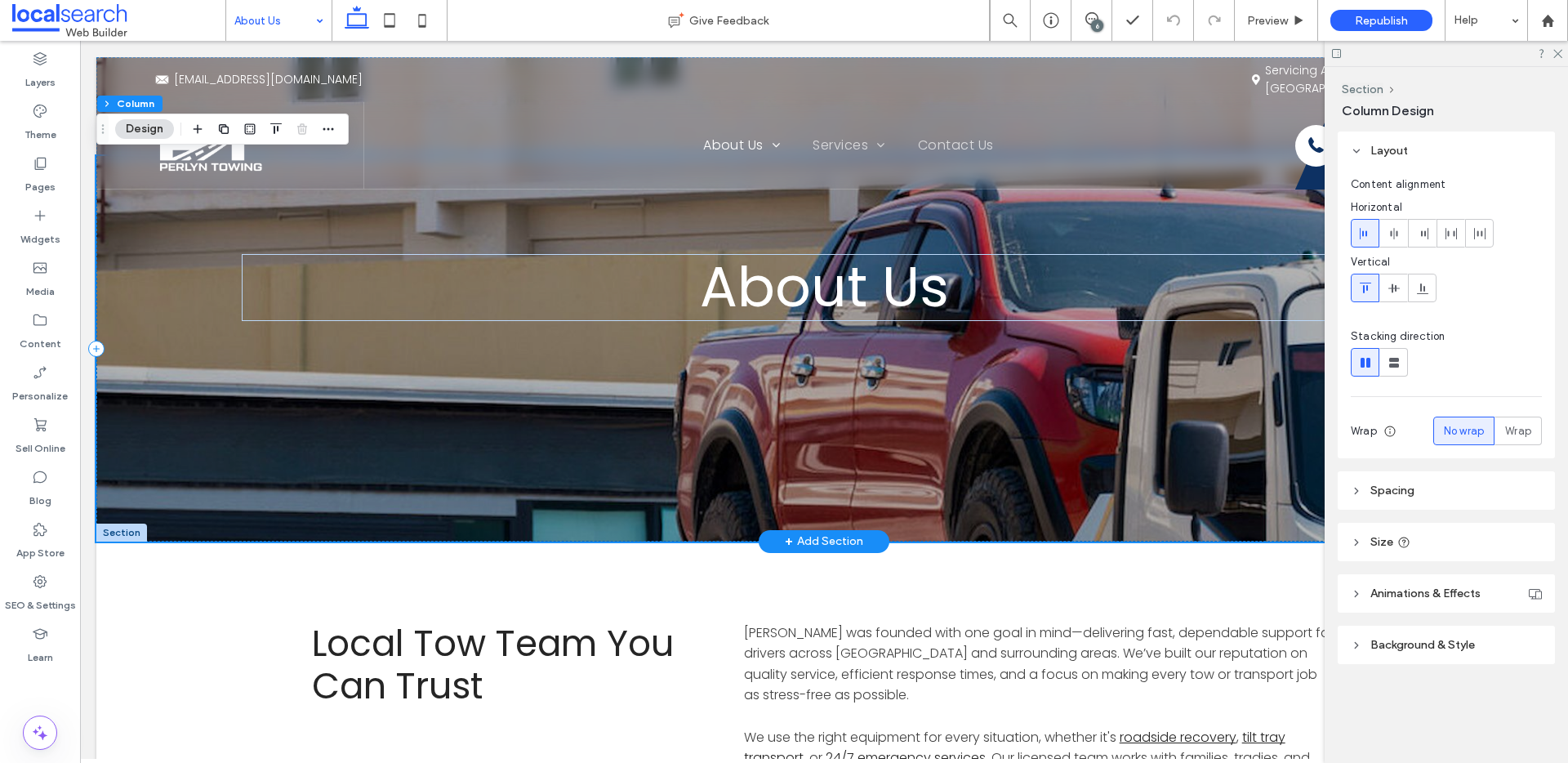
click at [162, 260] on div "About Us" at bounding box center [824, 349] width 1455 height 386
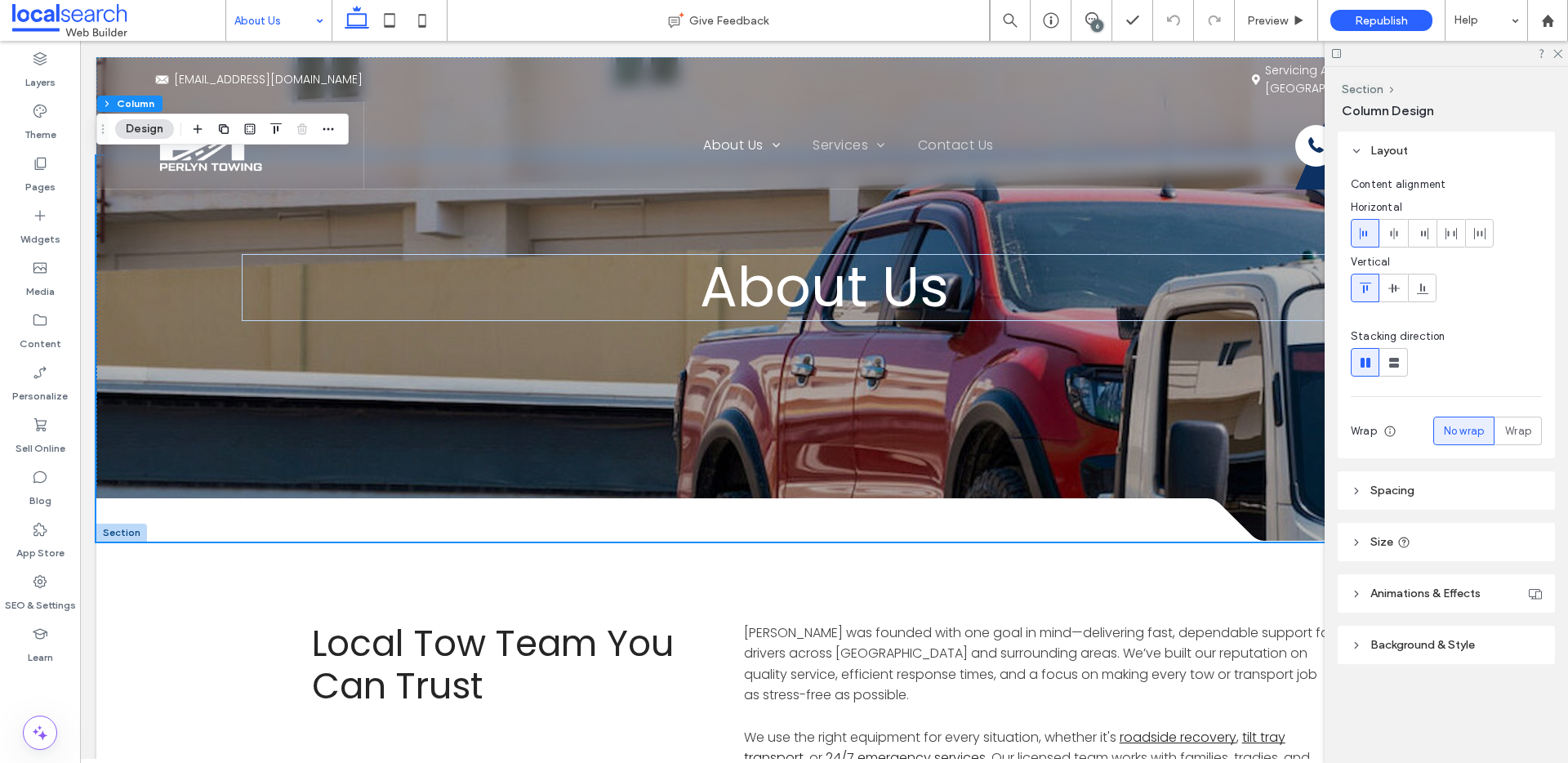
click at [1377, 648] on span "Background & Style" at bounding box center [1422, 645] width 104 height 14
click at [1433, 676] on div "Image" at bounding box center [1446, 688] width 64 height 36
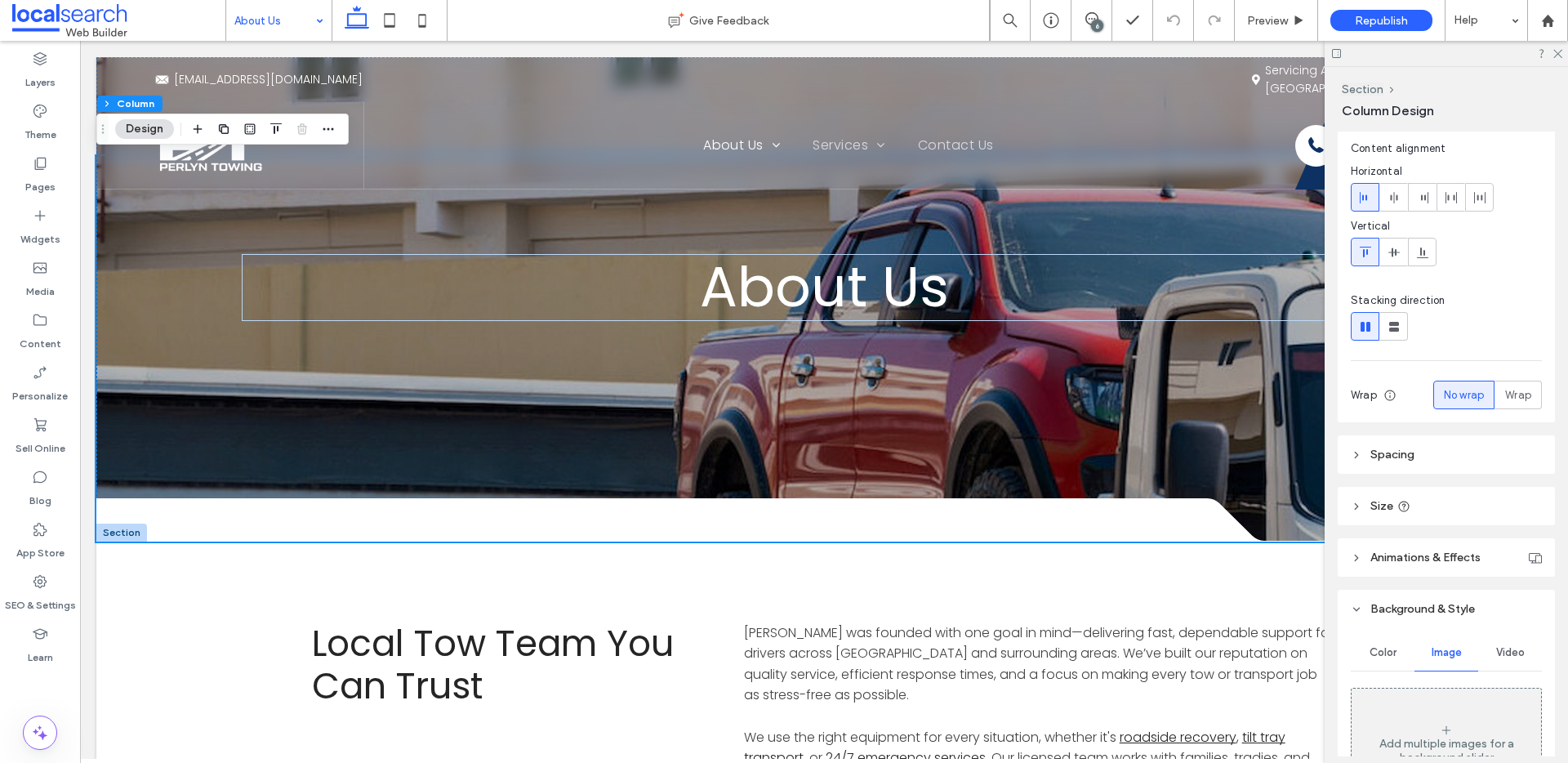
scroll to position [289, 0]
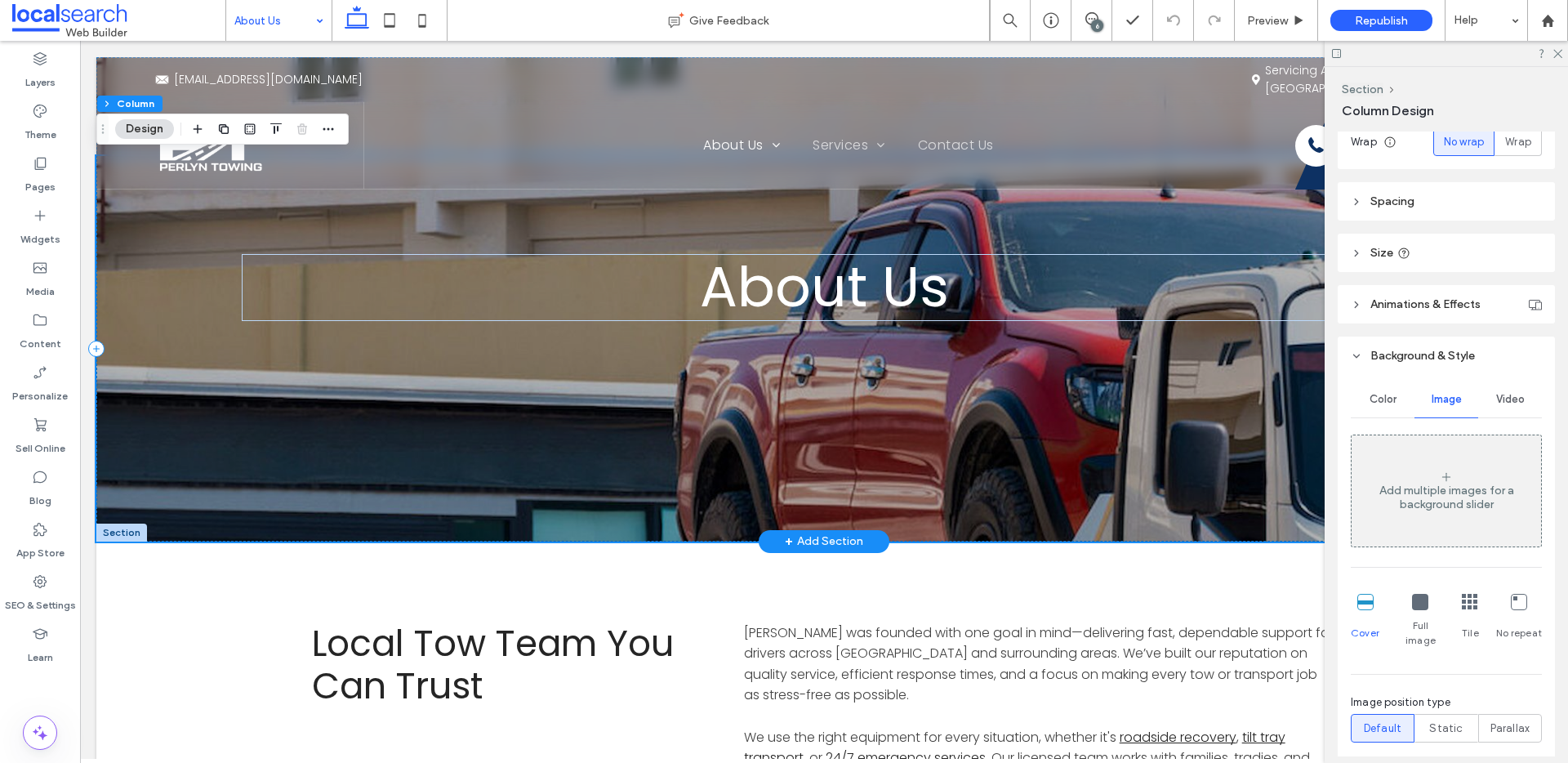
click at [135, 260] on div "About Us" at bounding box center [824, 349] width 1455 height 386
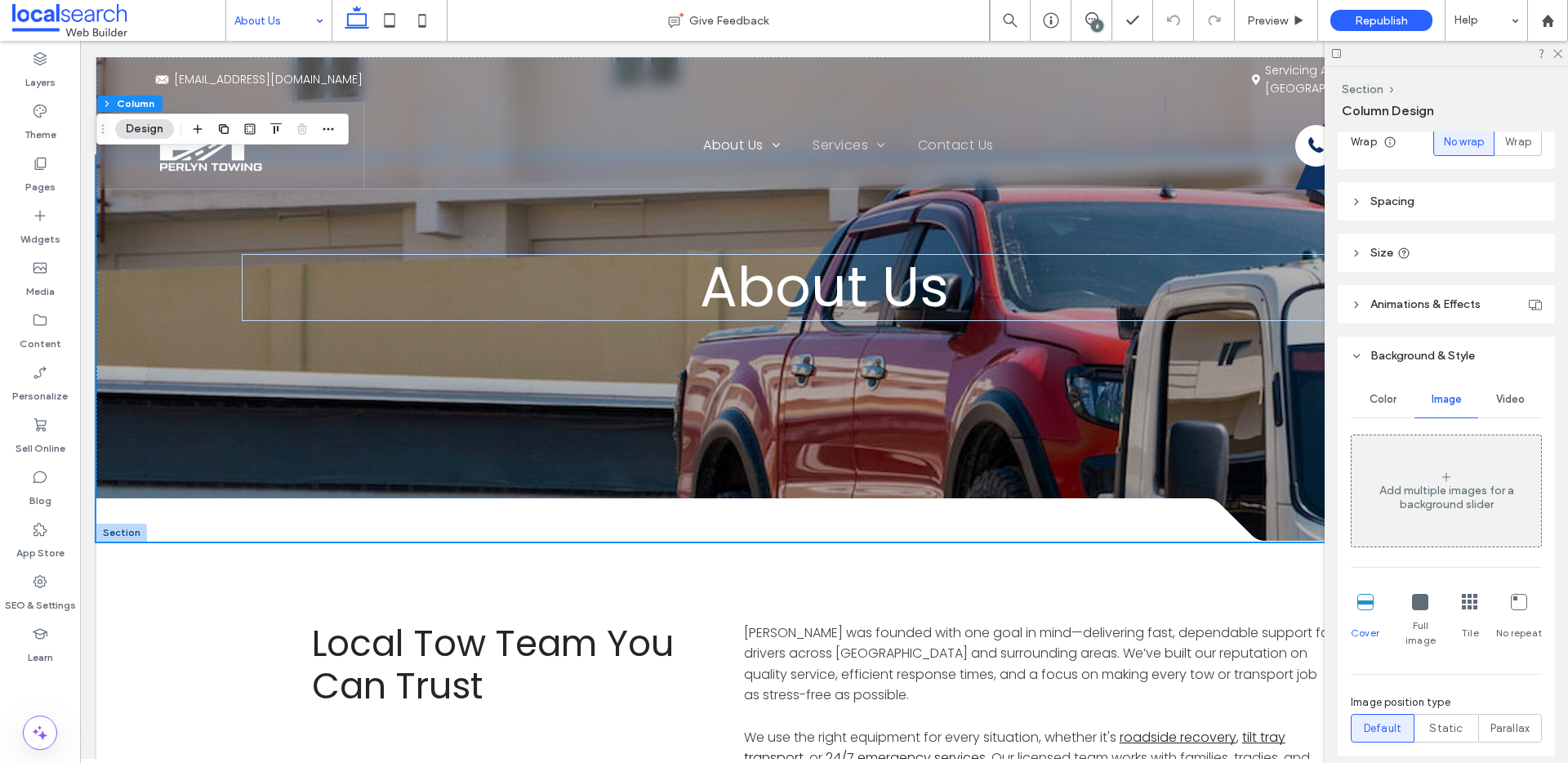
click at [134, 131] on button "Design" at bounding box center [144, 129] width 59 height 19
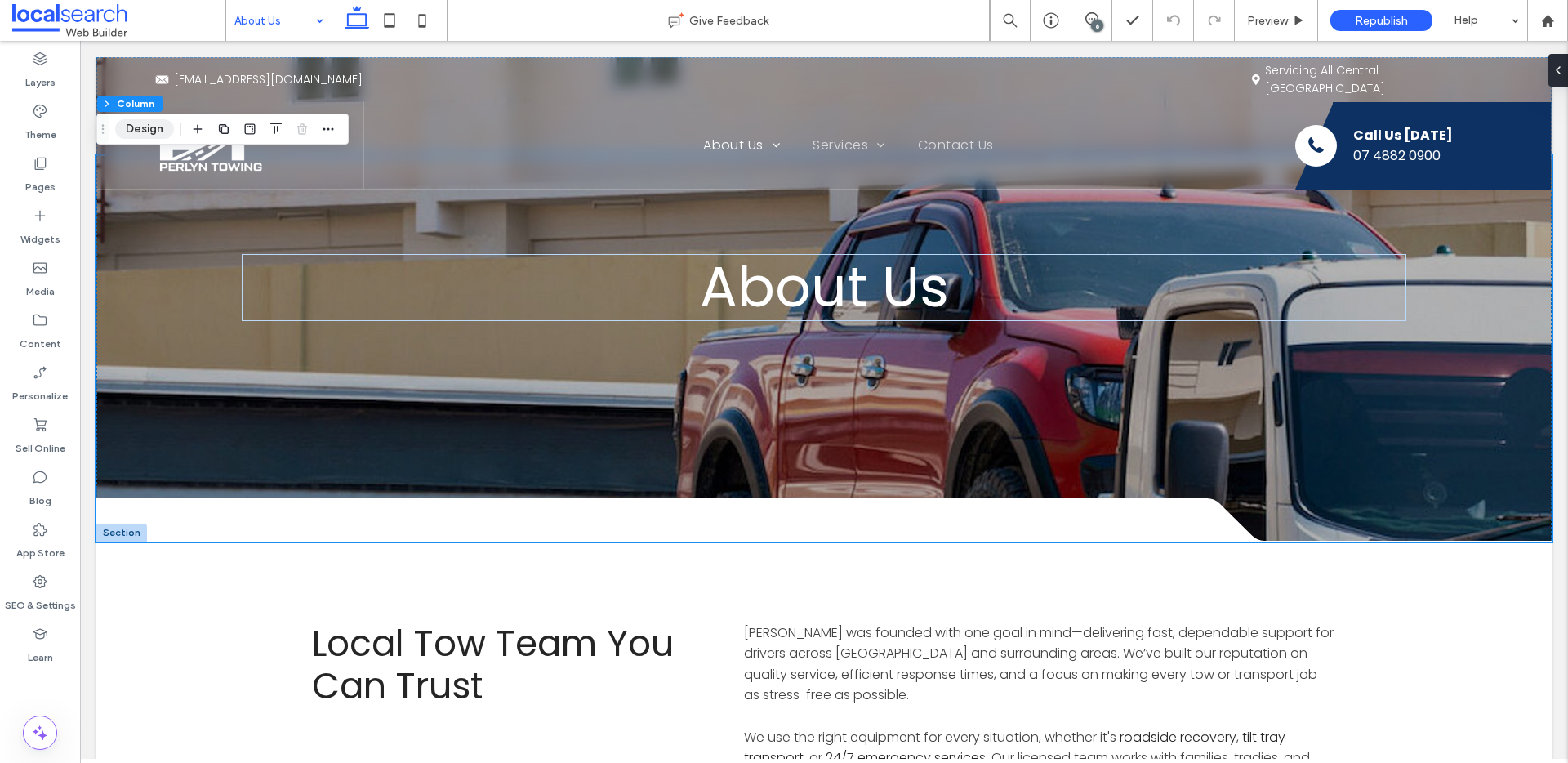
click at [125, 122] on button "Design" at bounding box center [144, 129] width 59 height 19
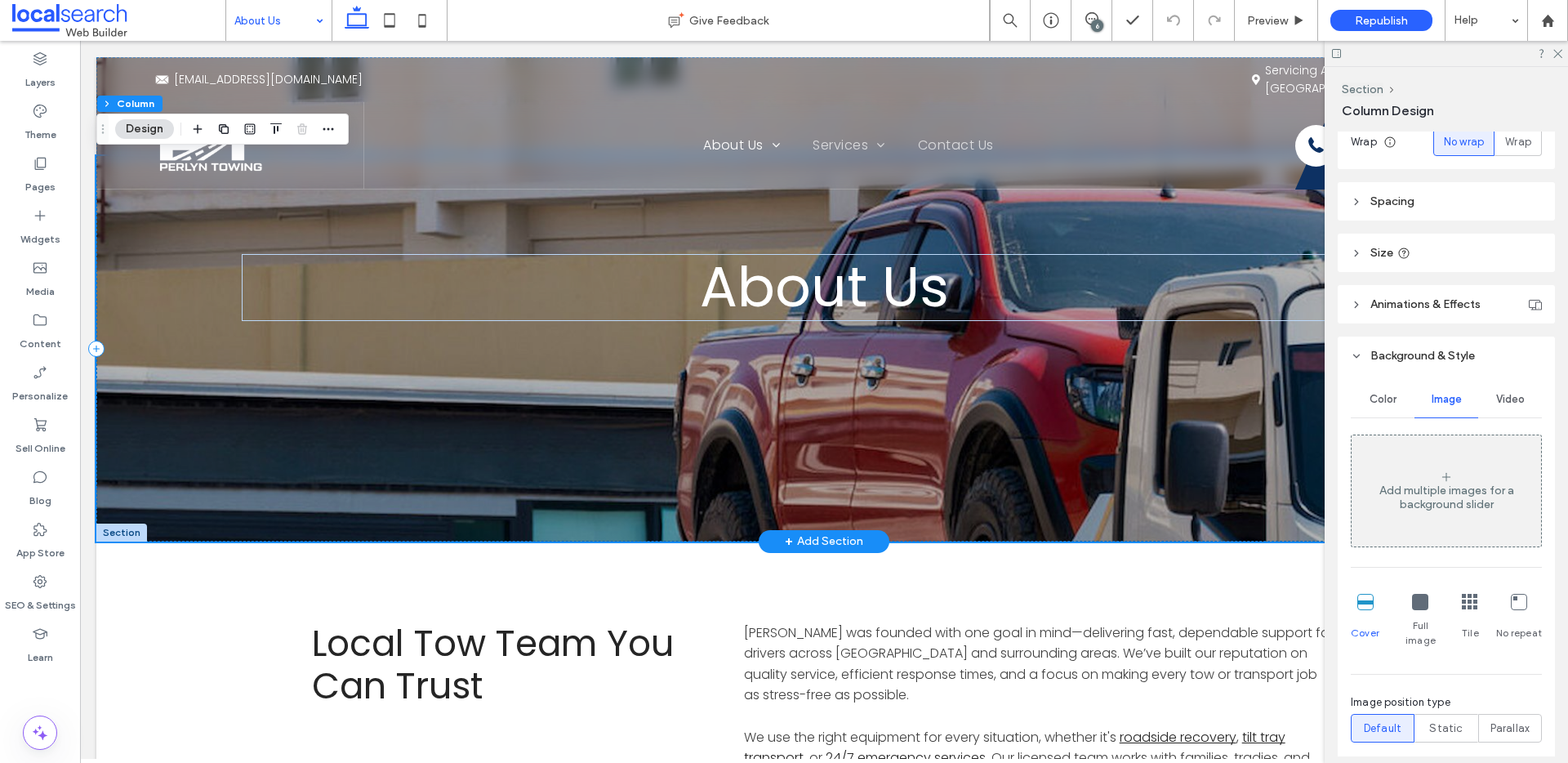
click at [1224, 389] on div "About Us" at bounding box center [824, 349] width 1455 height 386
click at [1189, 453] on div "About Us" at bounding box center [824, 349] width 1455 height 386
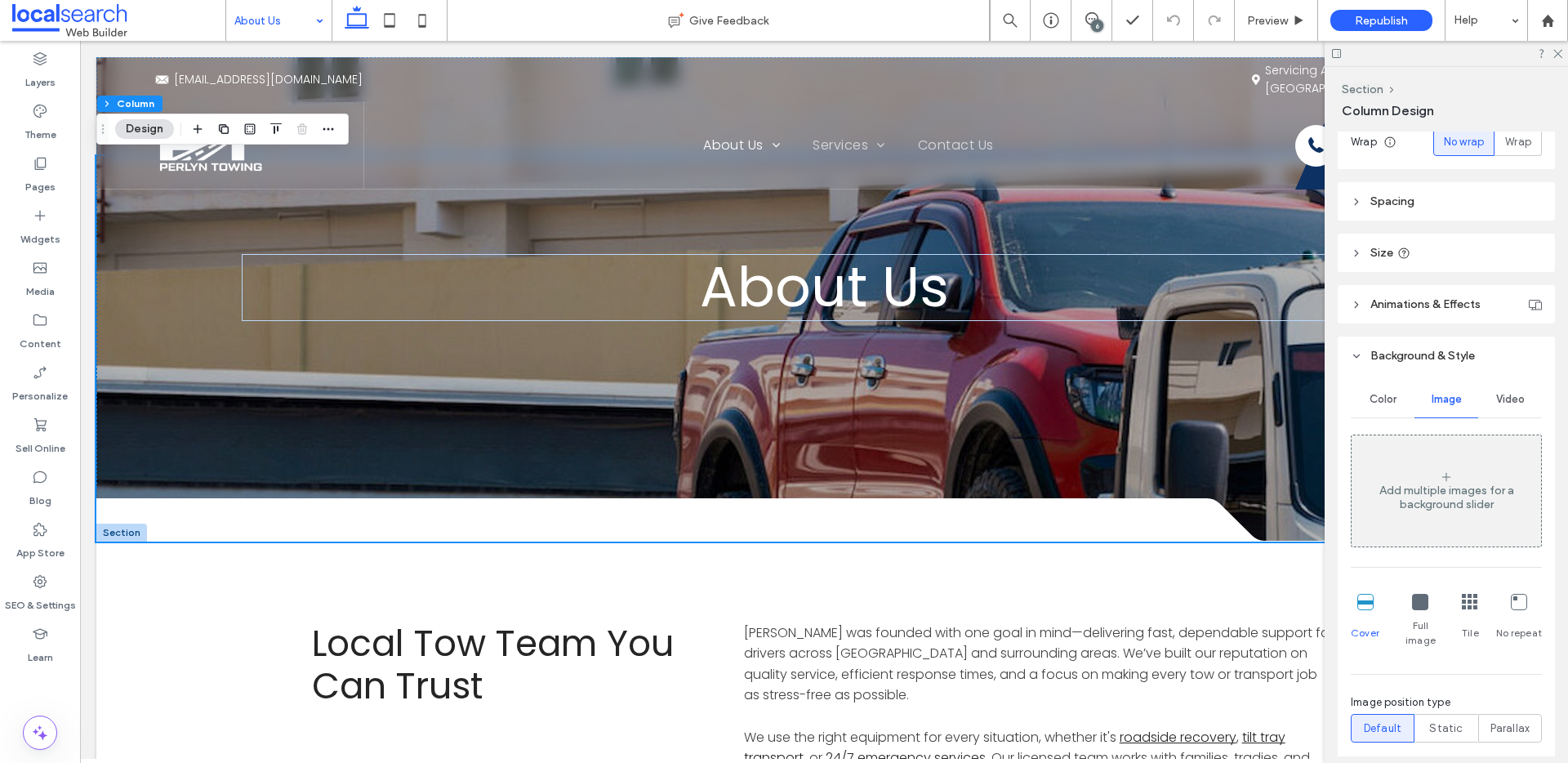
click at [1500, 406] on div "Video" at bounding box center [1510, 399] width 64 height 36
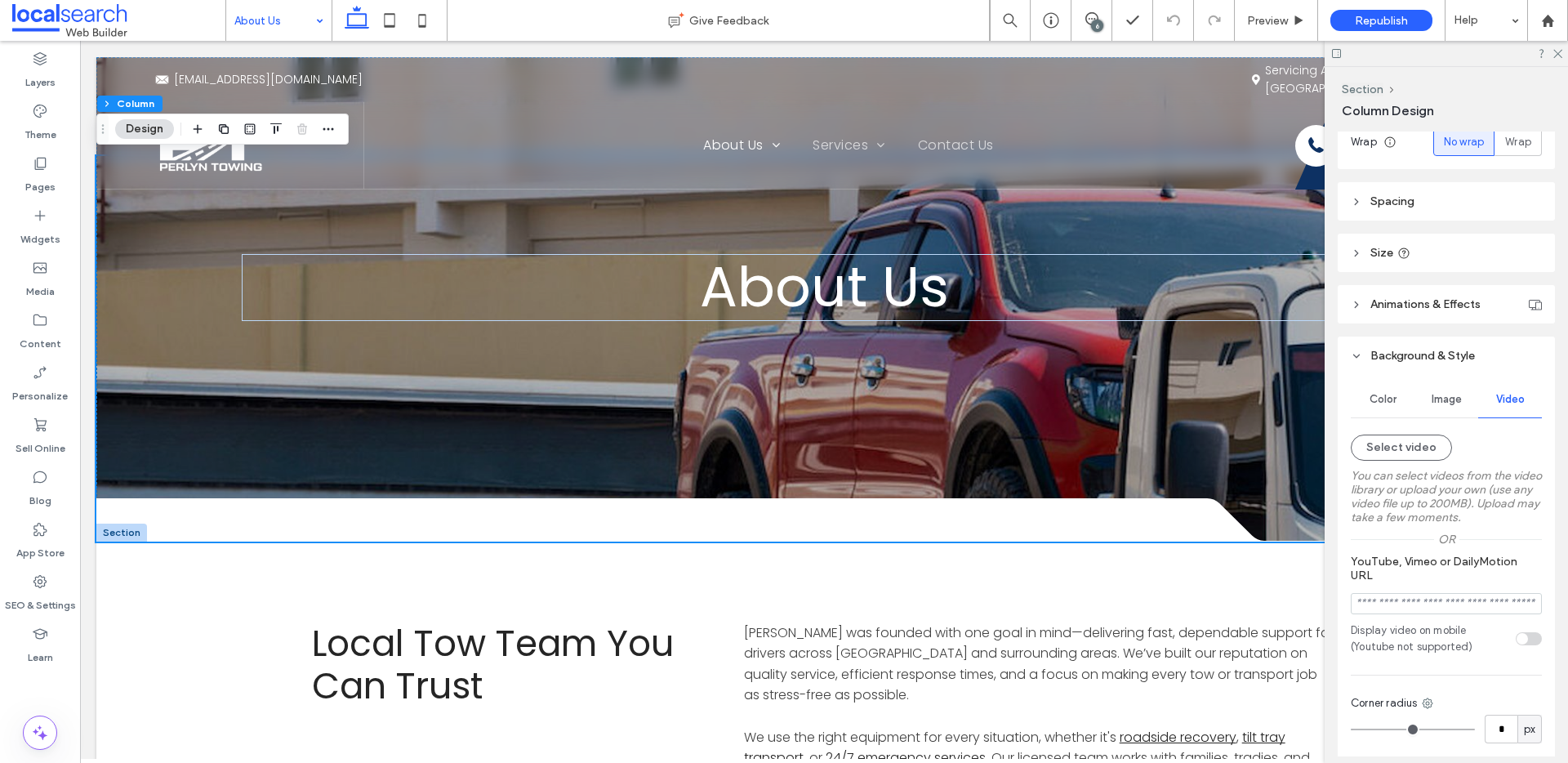
click at [1451, 402] on span "Image" at bounding box center [1447, 399] width 30 height 13
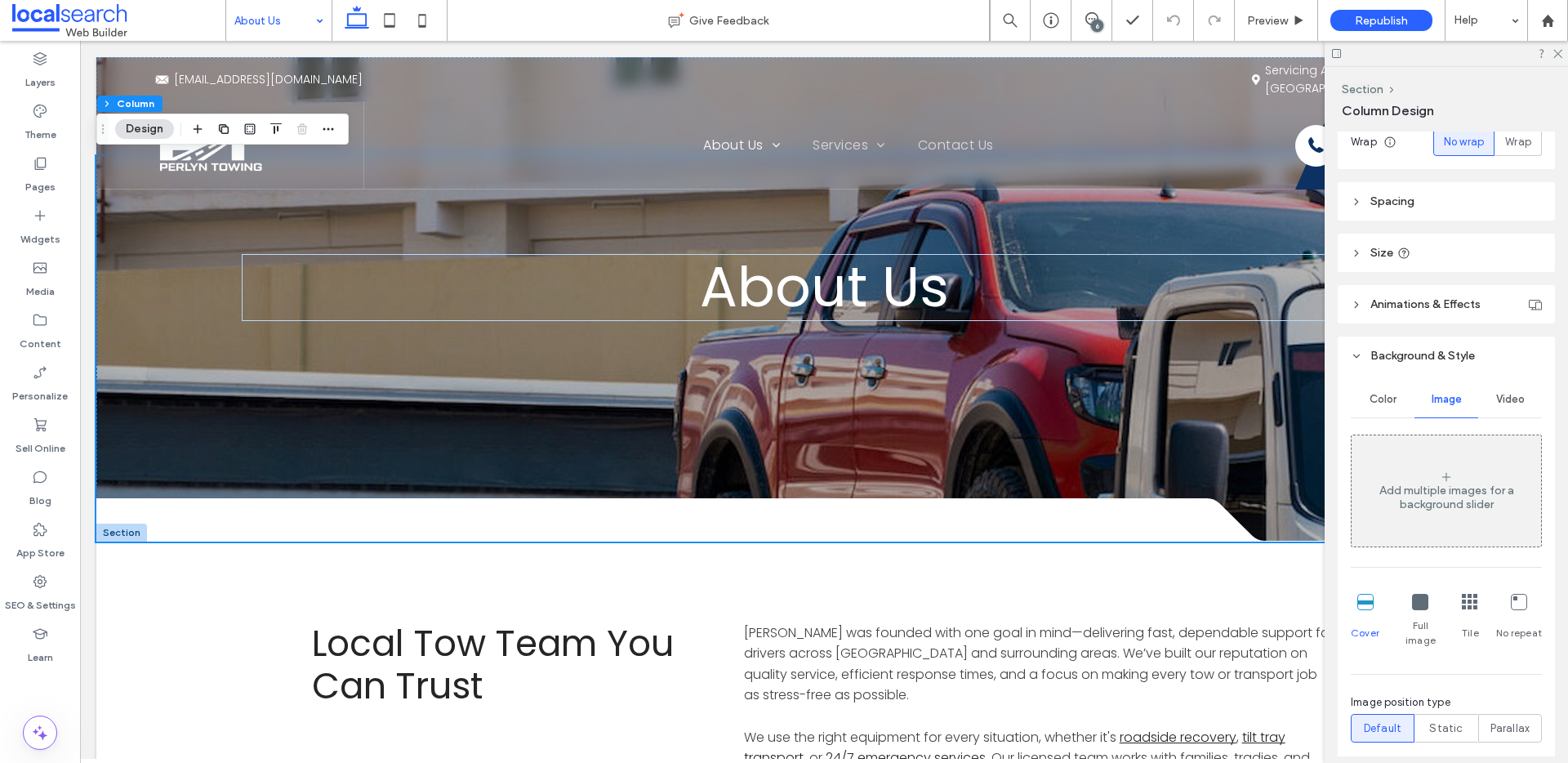
click at [1496, 408] on div "Video" at bounding box center [1510, 399] width 64 height 36
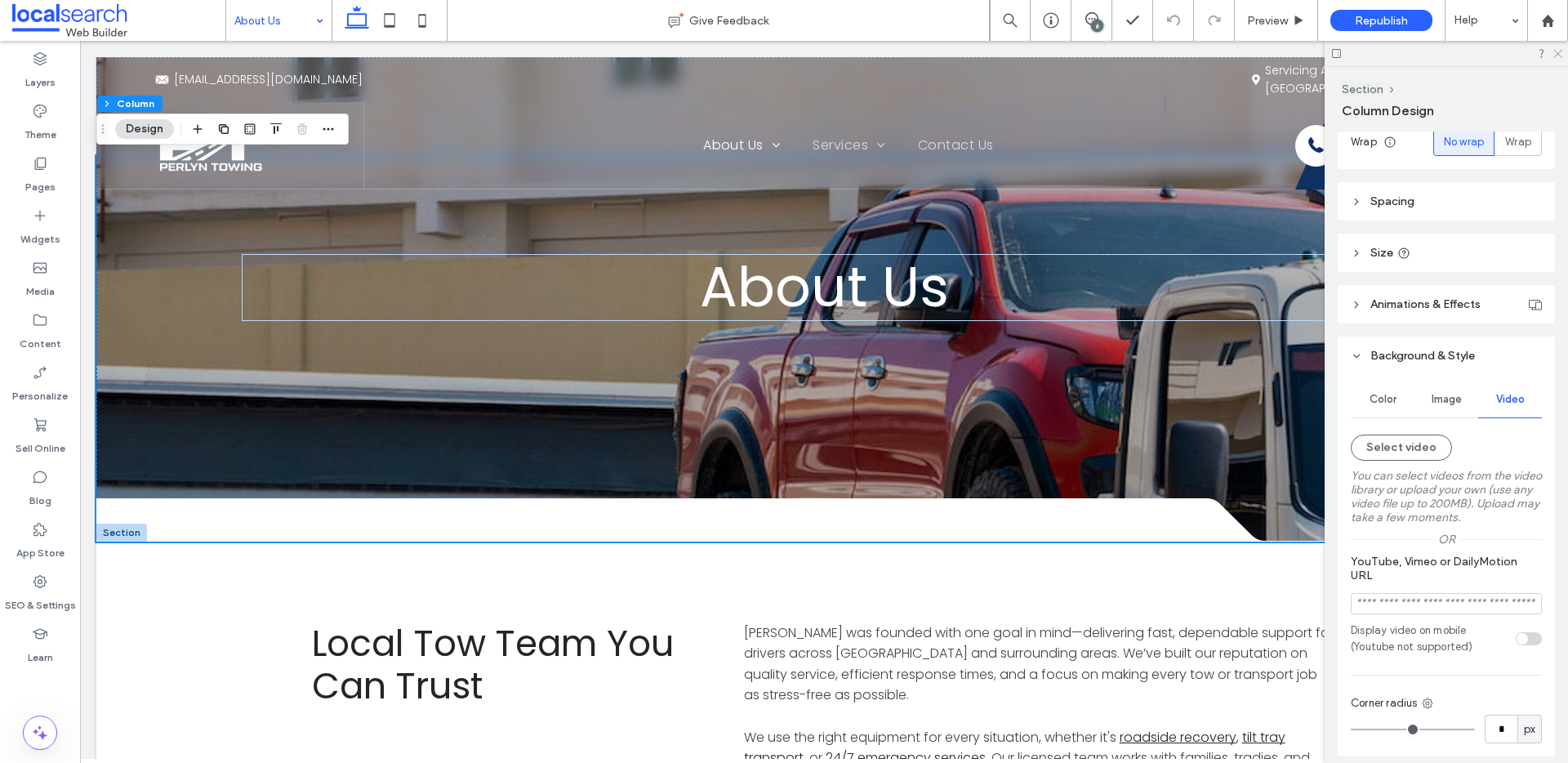
click at [1562, 51] on icon at bounding box center [1557, 53] width 11 height 11
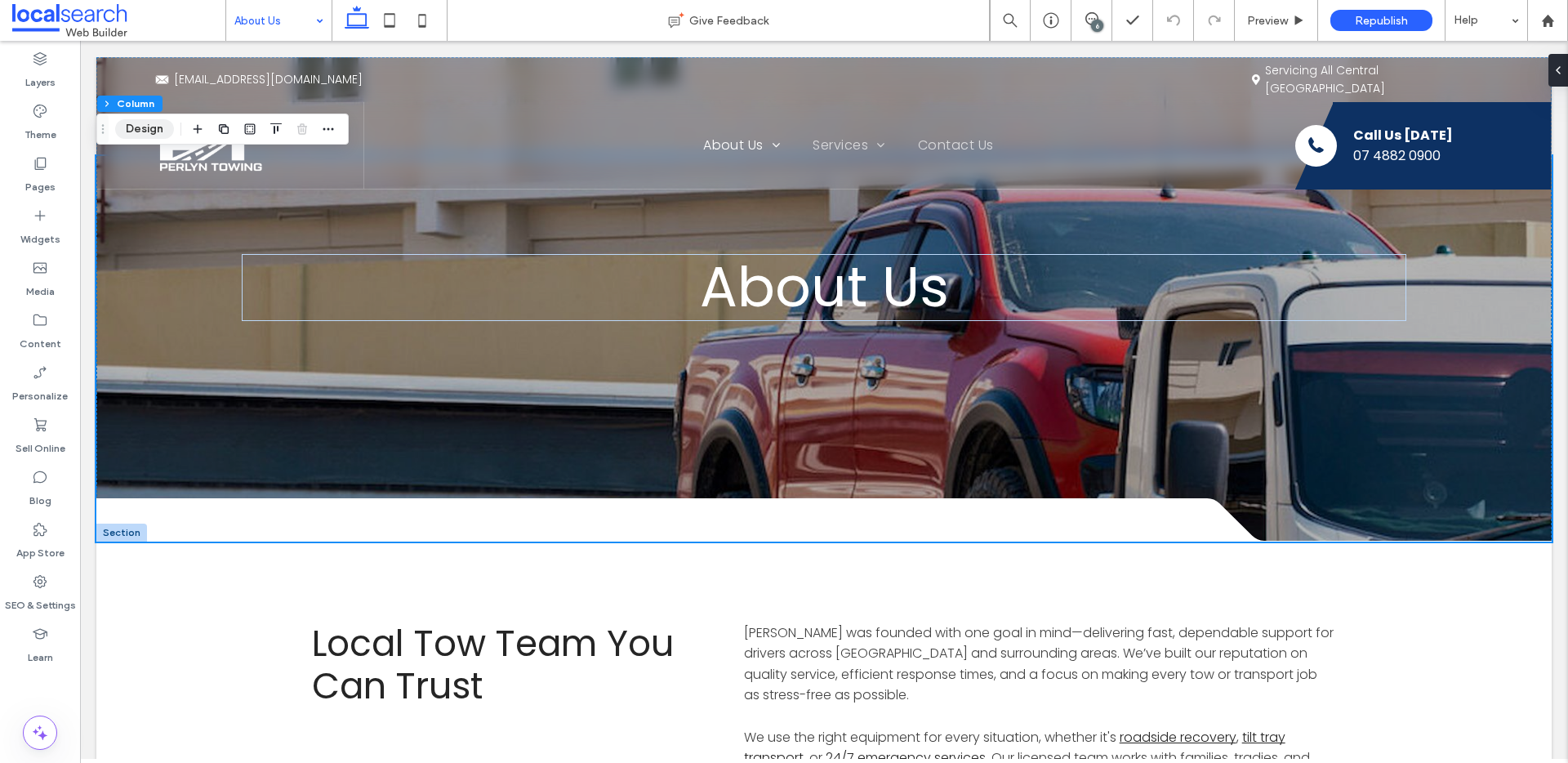
click at [138, 127] on button "Design" at bounding box center [144, 129] width 59 height 19
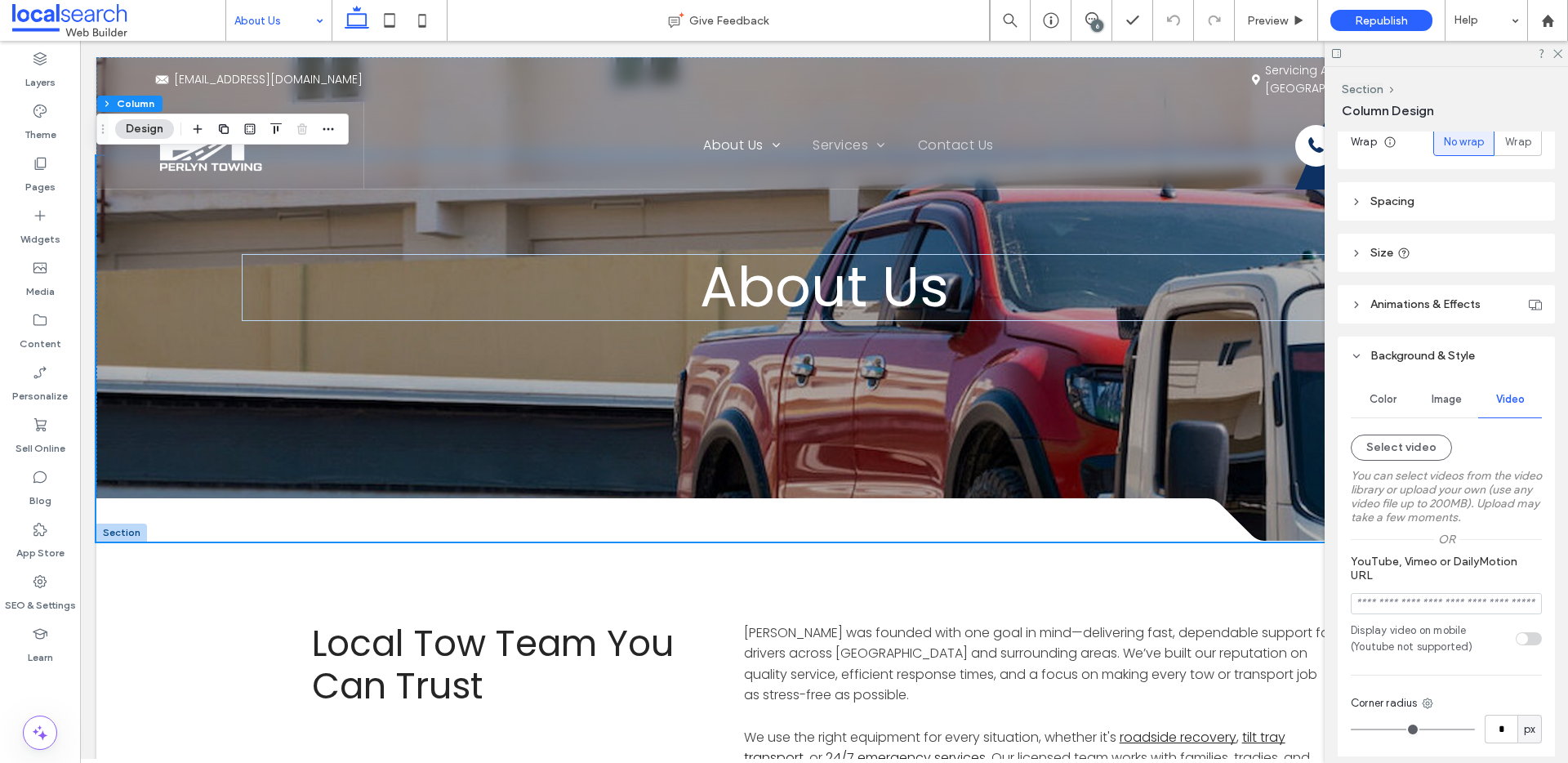
click at [1443, 404] on span "Image" at bounding box center [1447, 399] width 30 height 13
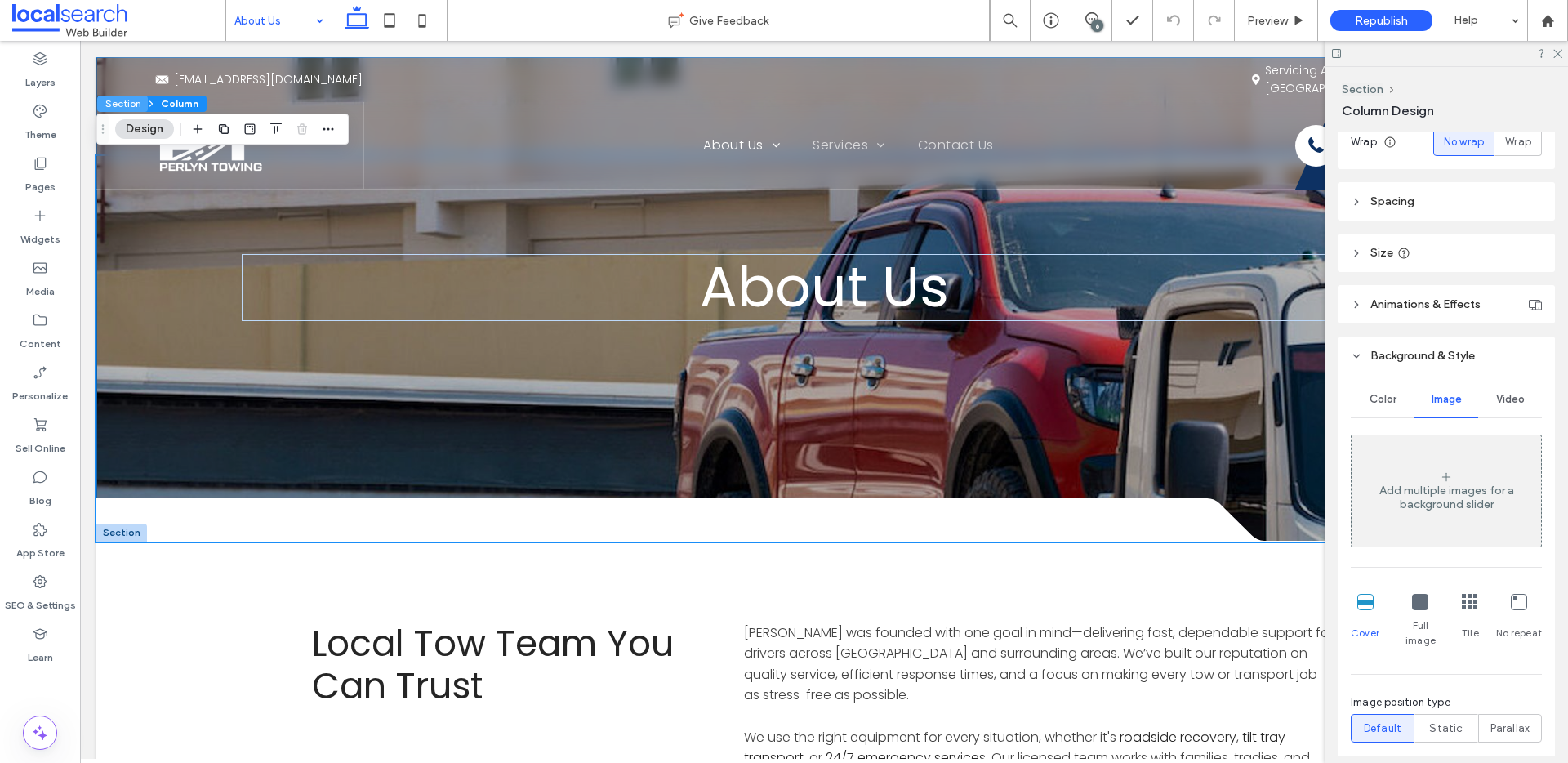
click at [126, 103] on button "Section" at bounding box center [122, 103] width 50 height 16
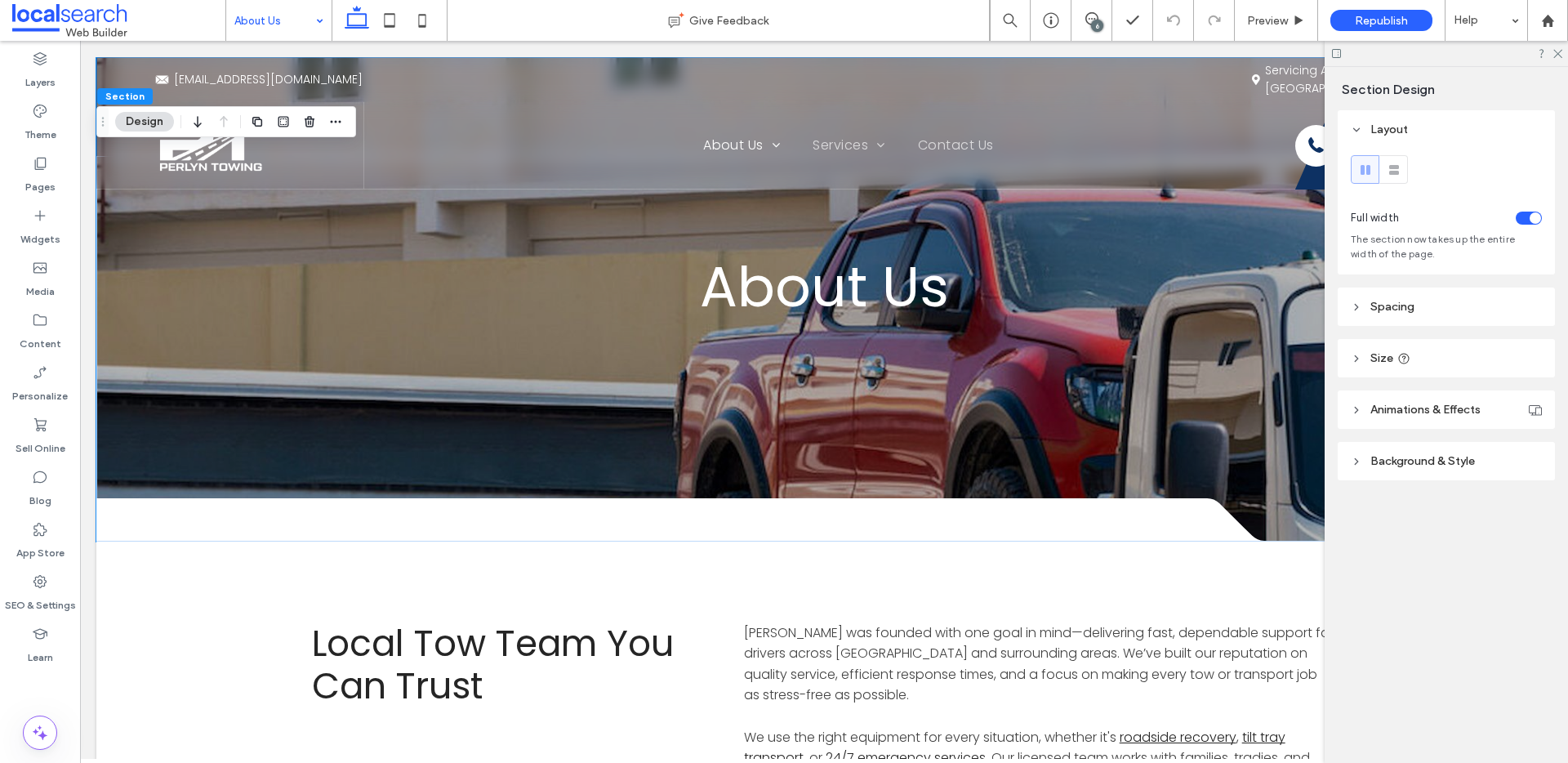
click at [1380, 469] on header "Background & Style" at bounding box center [1446, 460] width 217 height 38
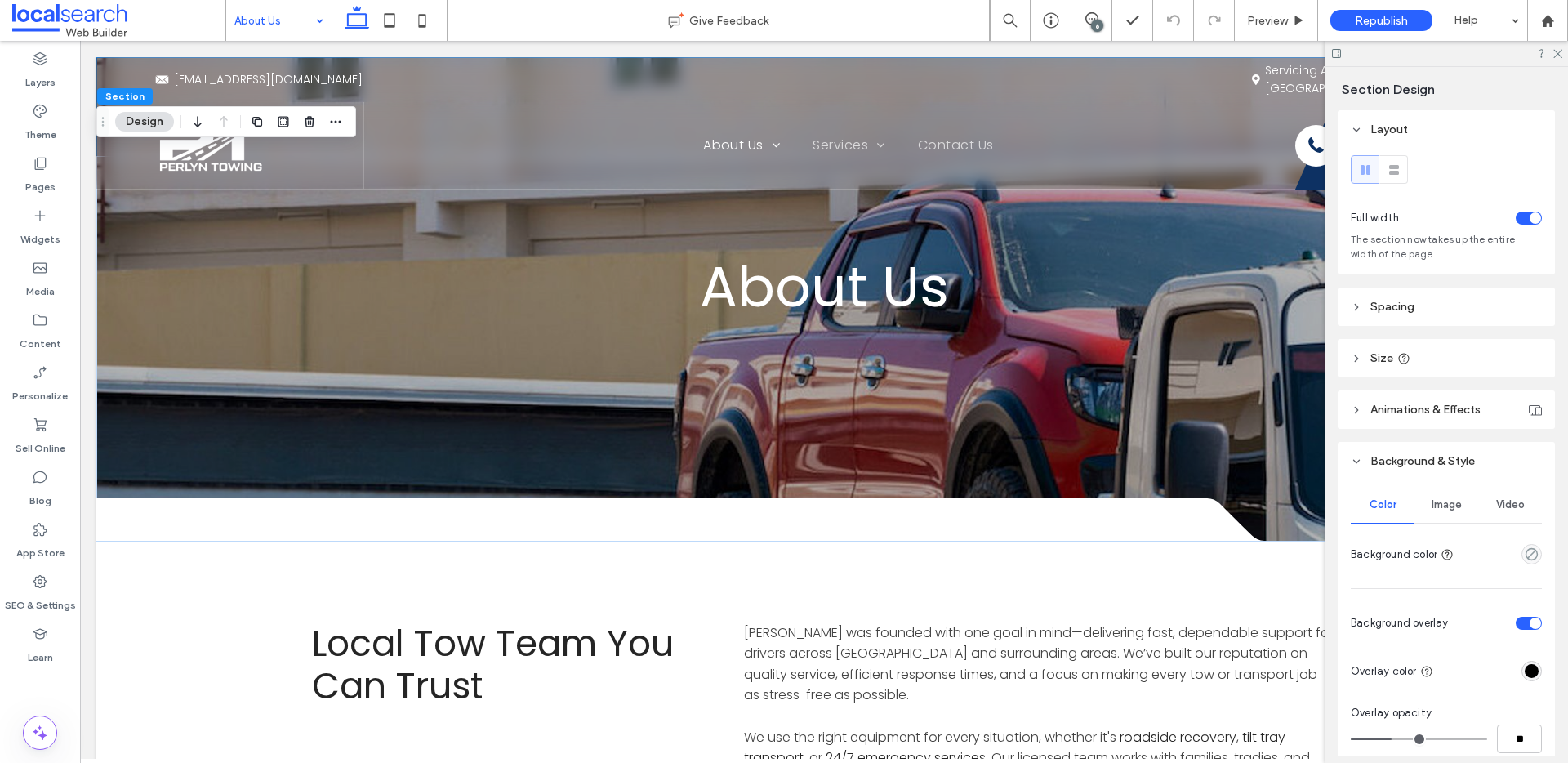
click at [1442, 506] on span "Image" at bounding box center [1447, 504] width 30 height 13
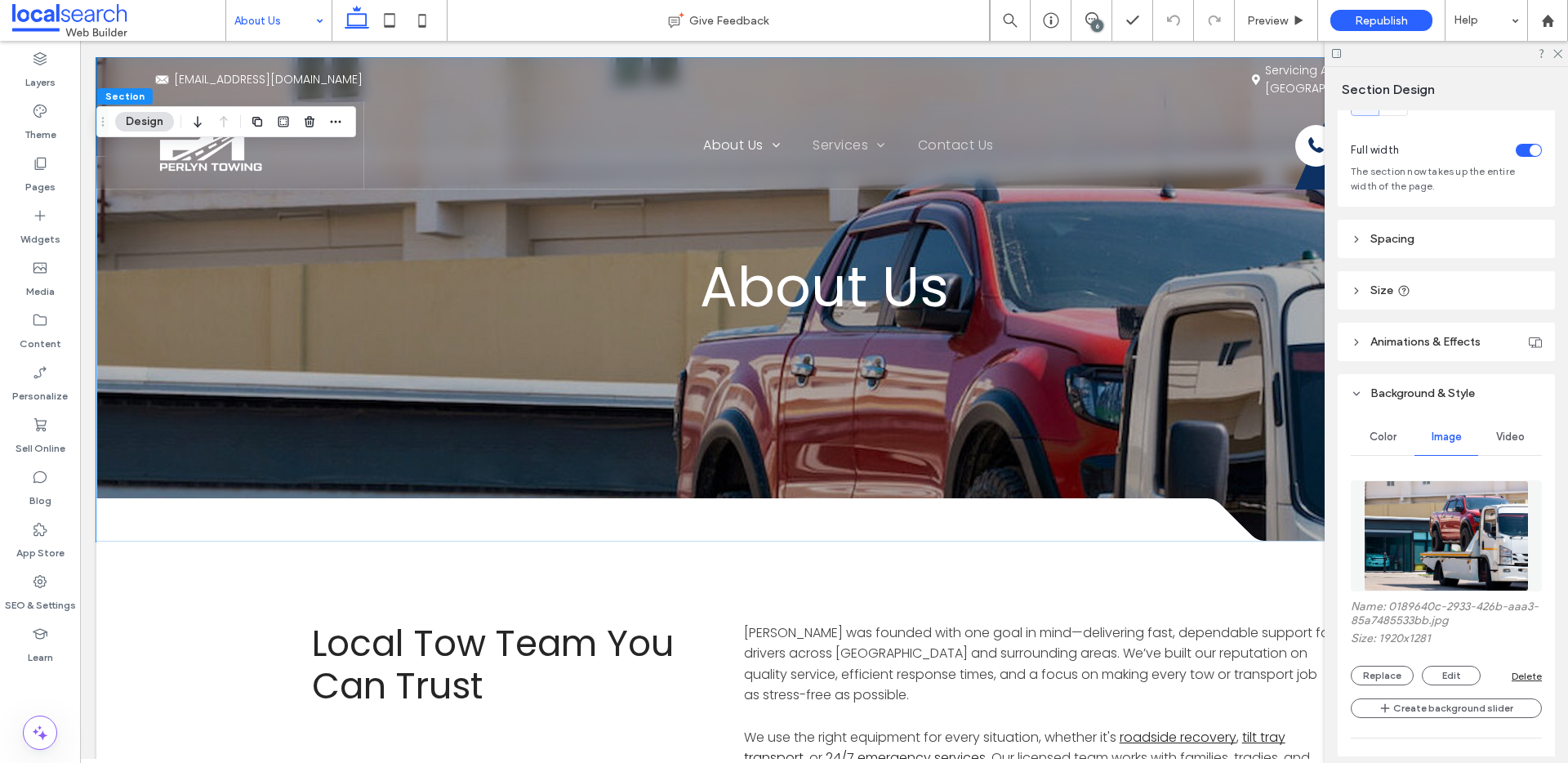
scroll to position [144, 0]
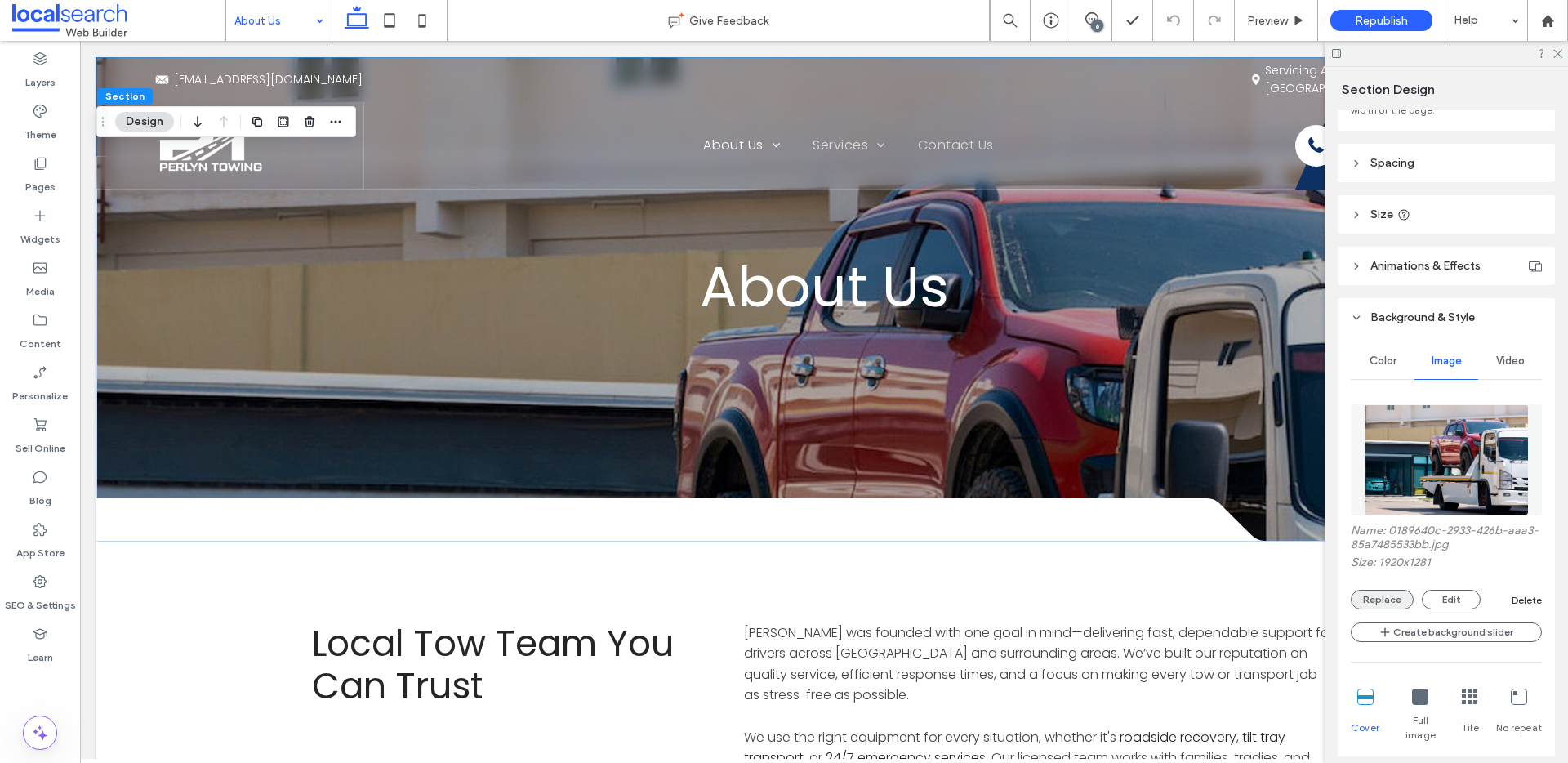
click at [1387, 592] on button "Replace" at bounding box center [1382, 600] width 63 height 19
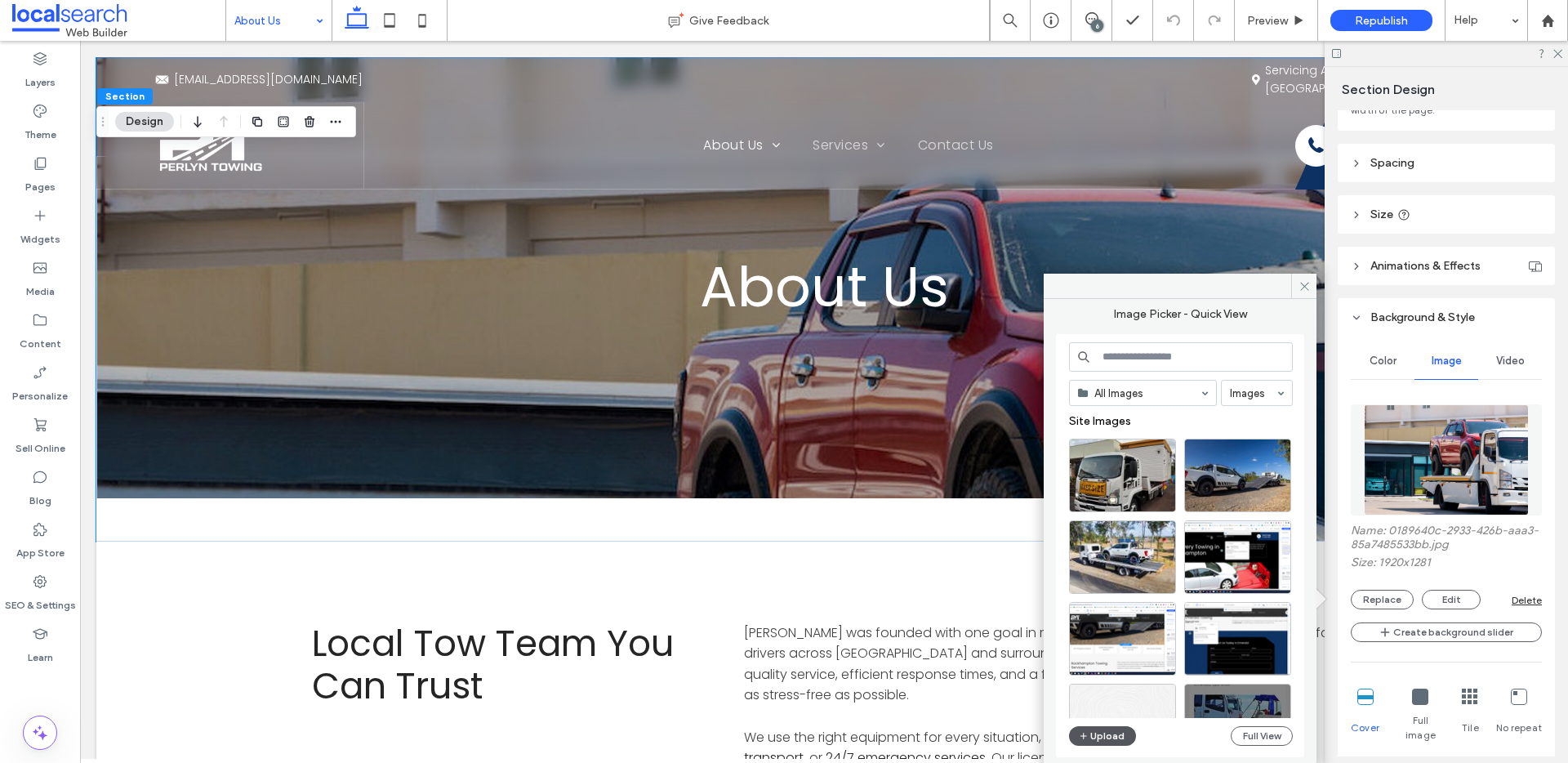
click at [1102, 735] on button "Upload" at bounding box center [1103, 736] width 67 height 19
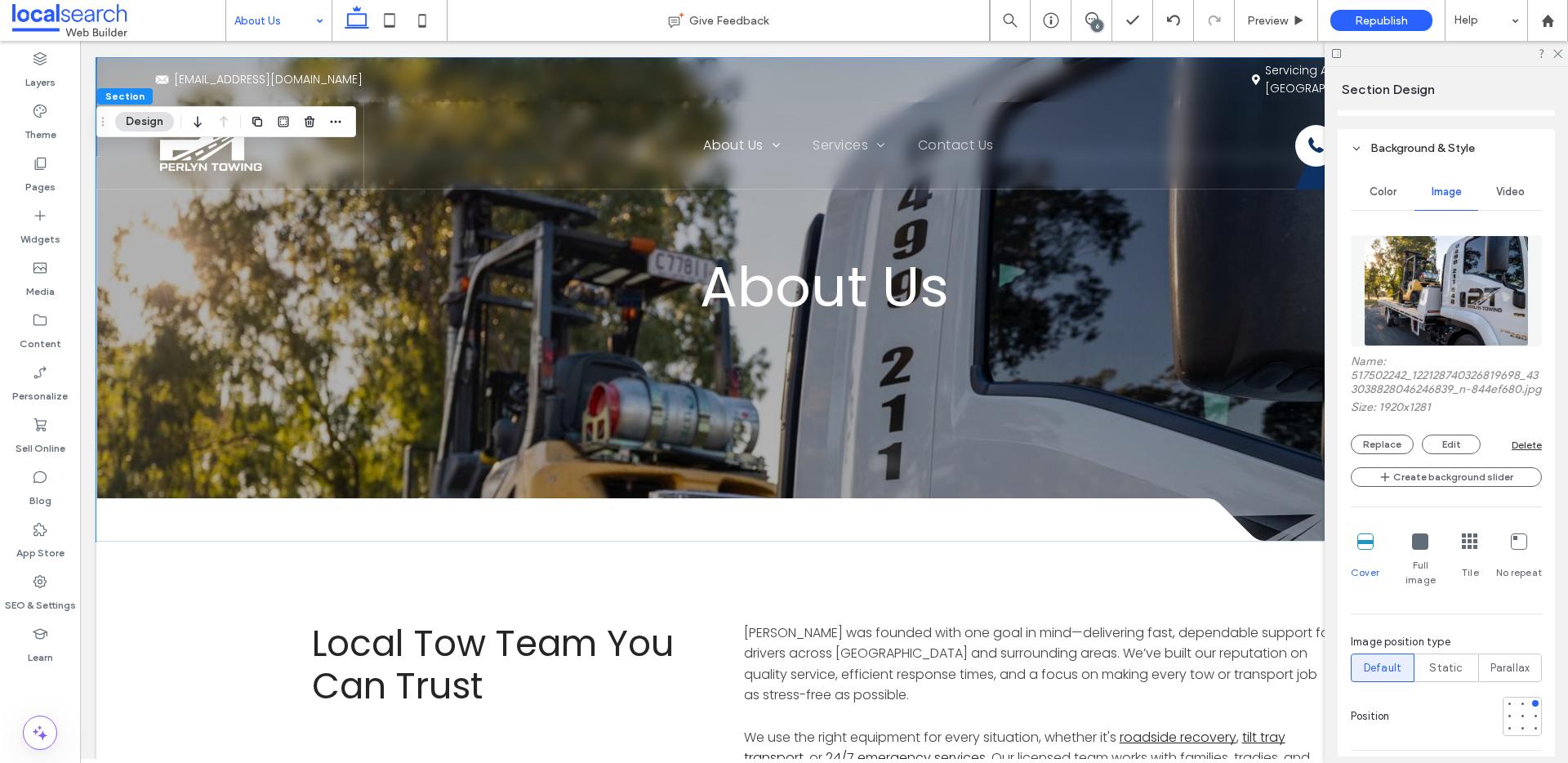
scroll to position [326, 0]
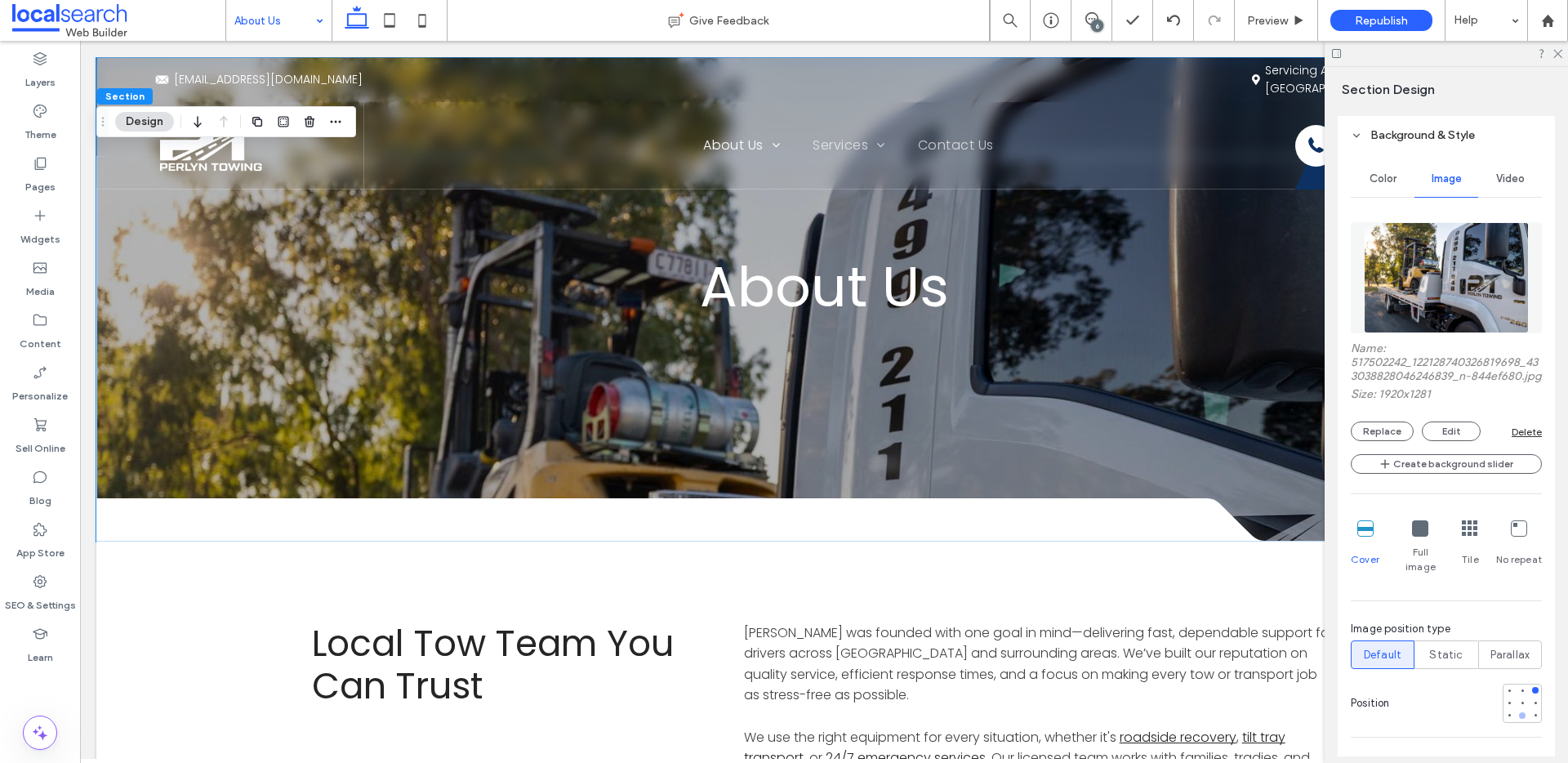
click at [1519, 714] on div at bounding box center [1521, 715] width 6 height 6
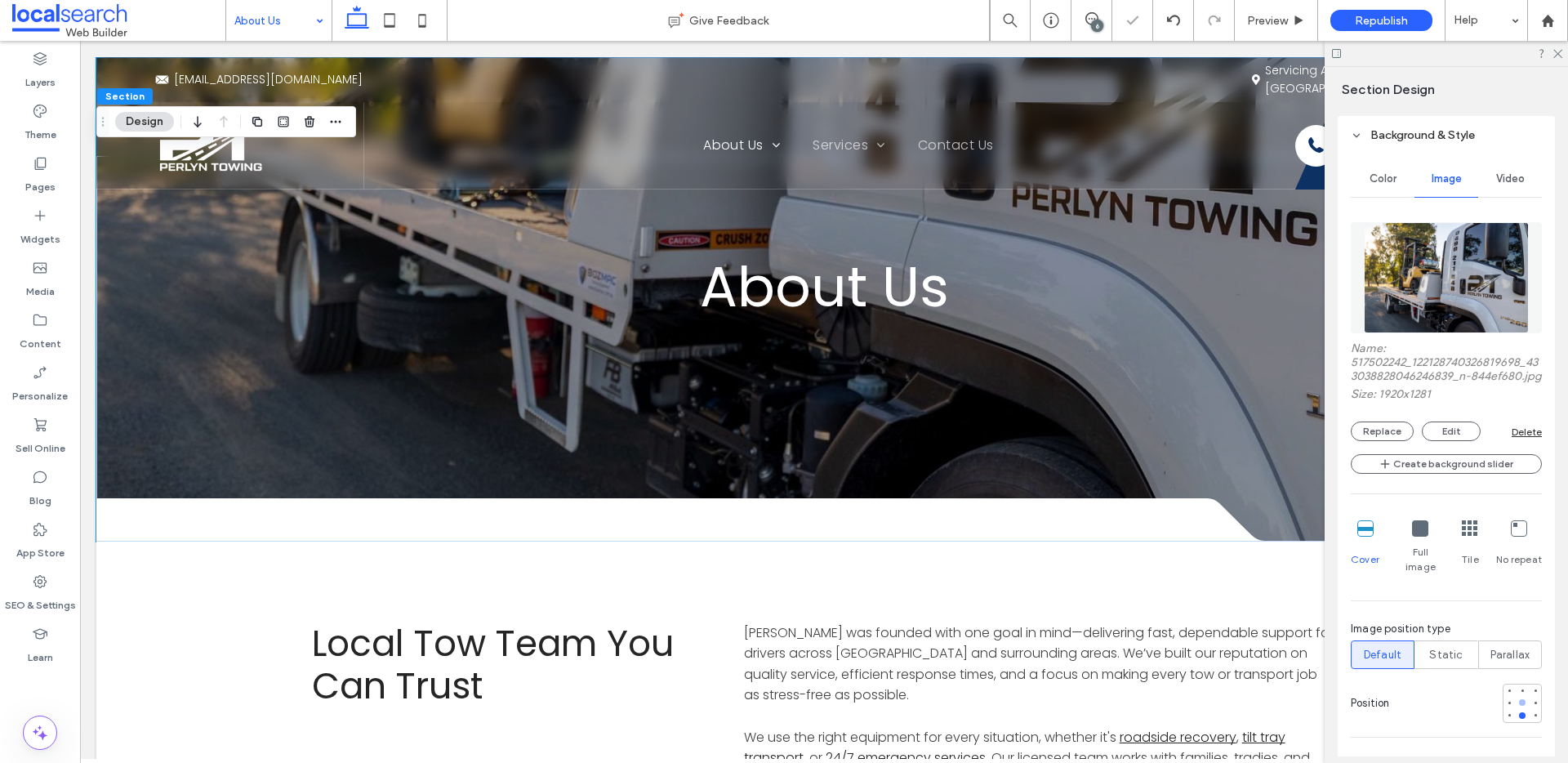
click at [1519, 704] on div at bounding box center [1521, 702] width 6 height 6
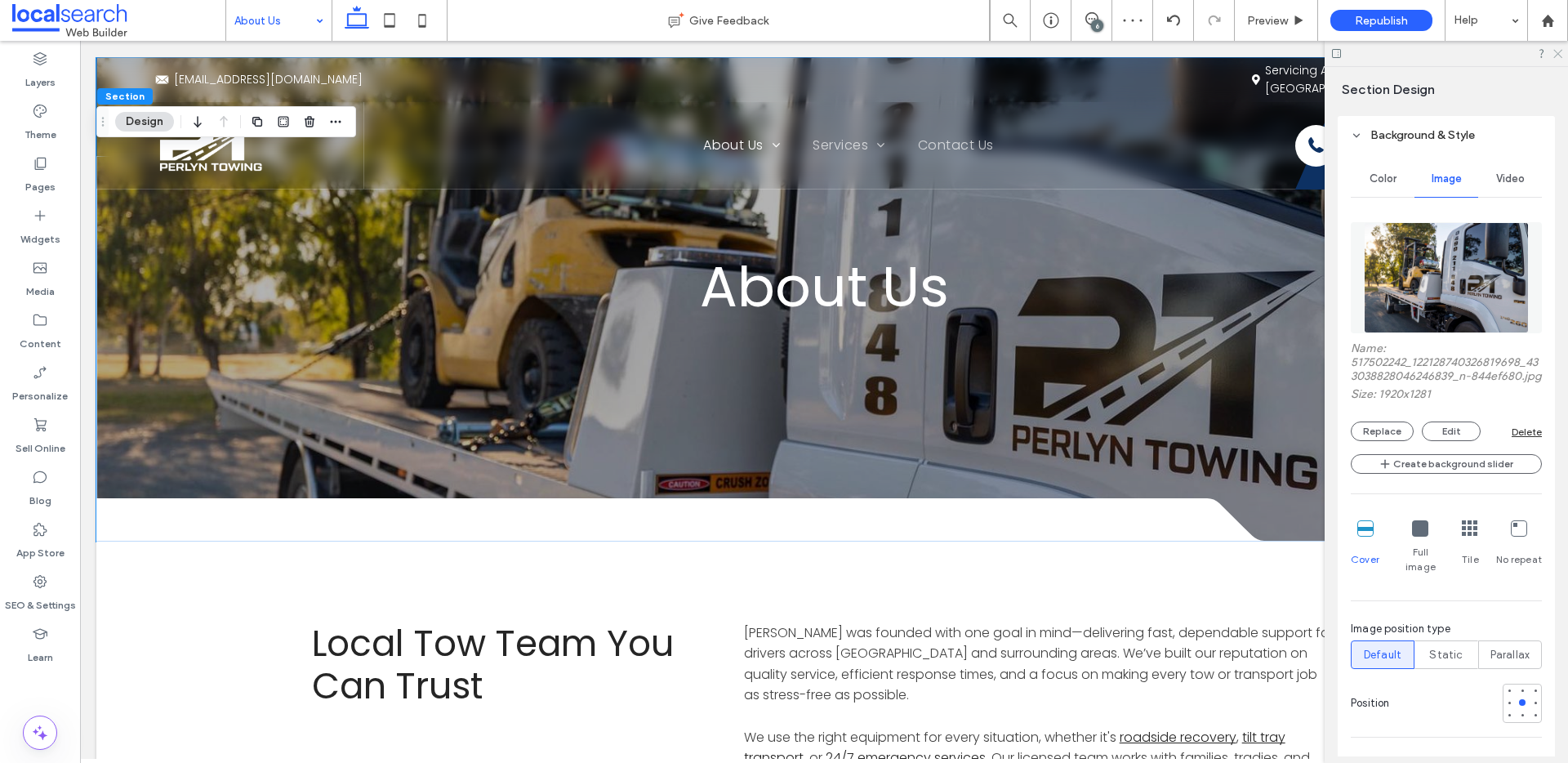
click at [1559, 56] on use at bounding box center [1557, 54] width 9 height 9
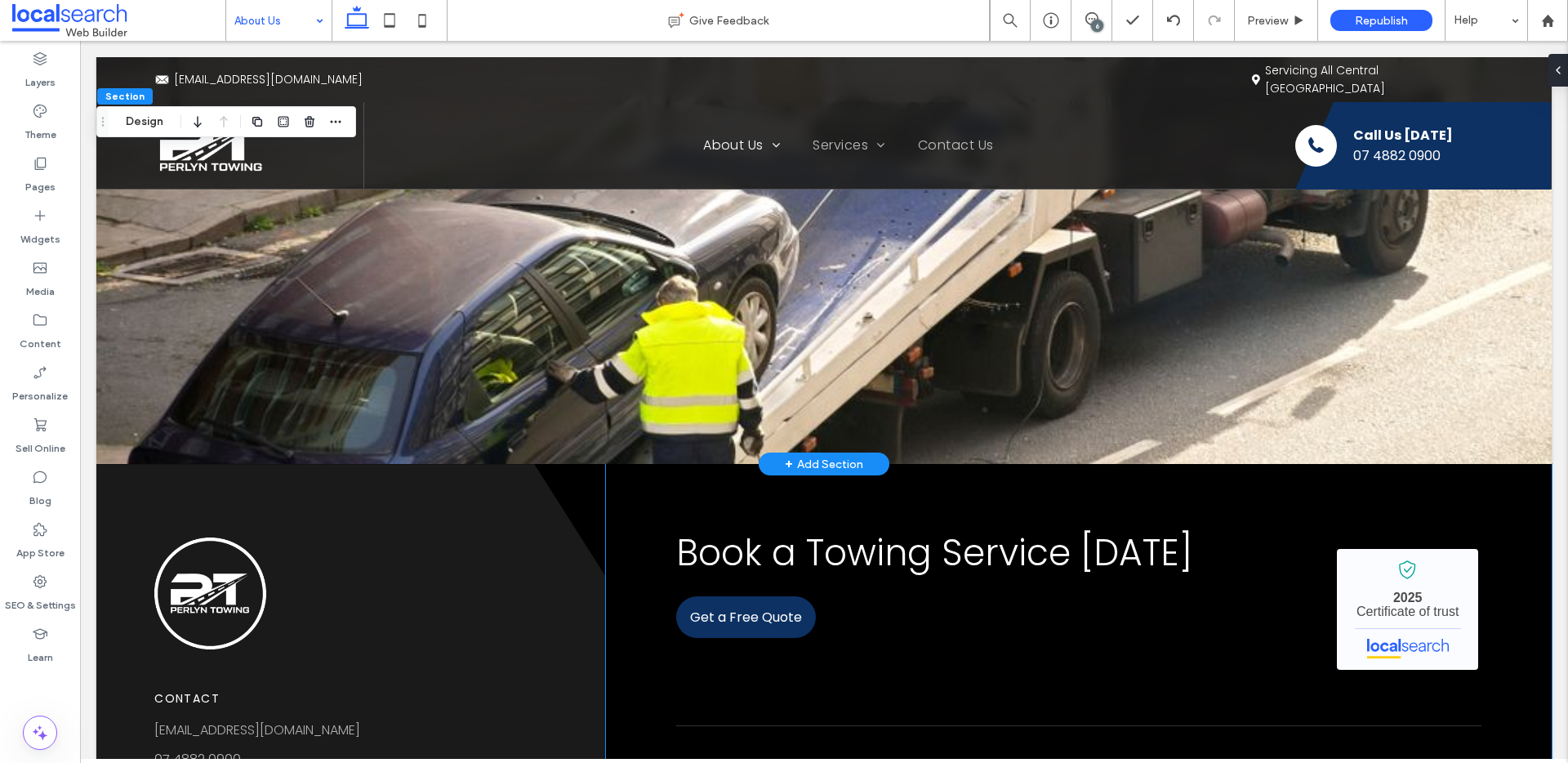
scroll to position [1626, 0]
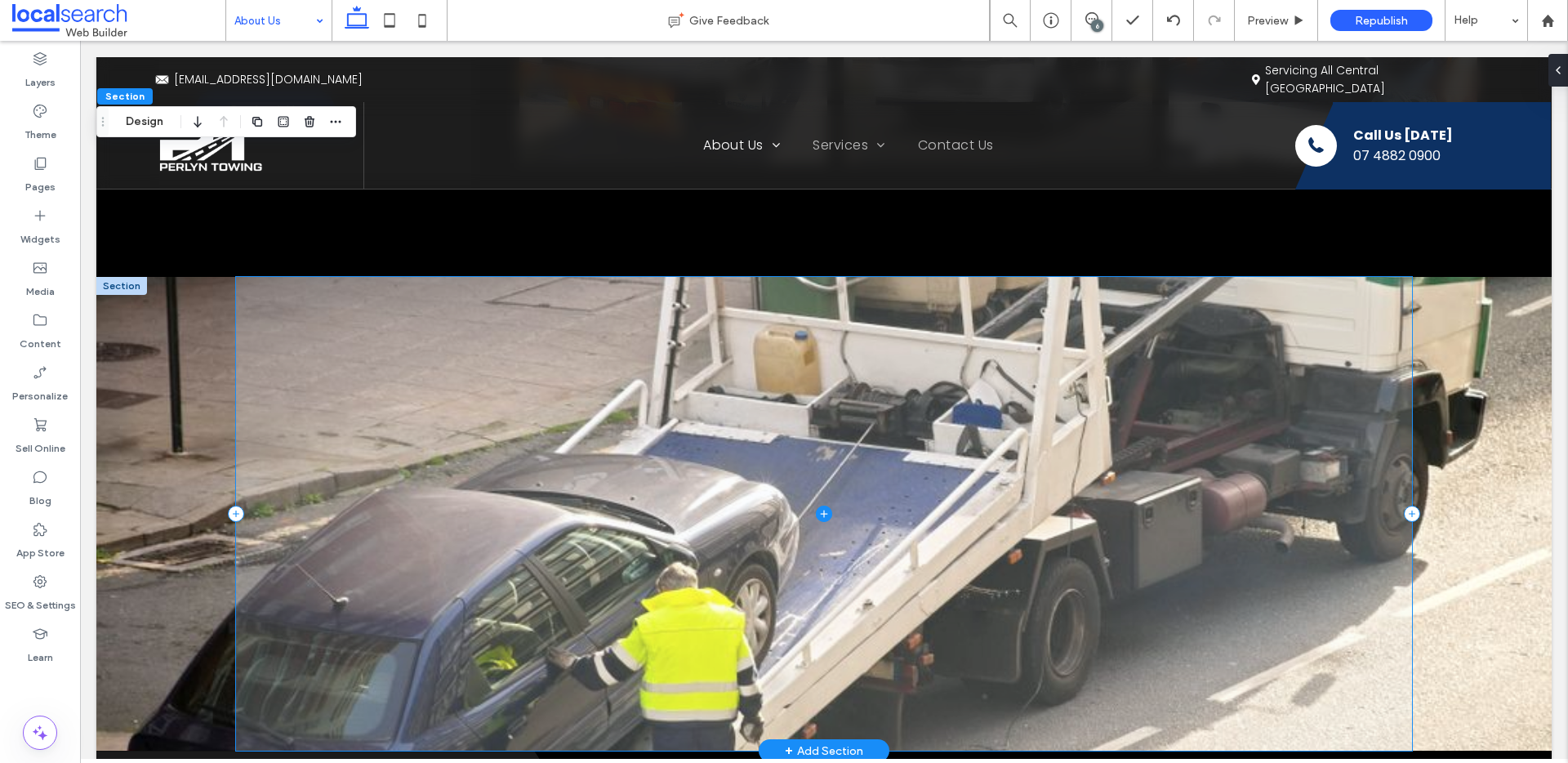
click at [1322, 459] on span at bounding box center [824, 514] width 1176 height 473
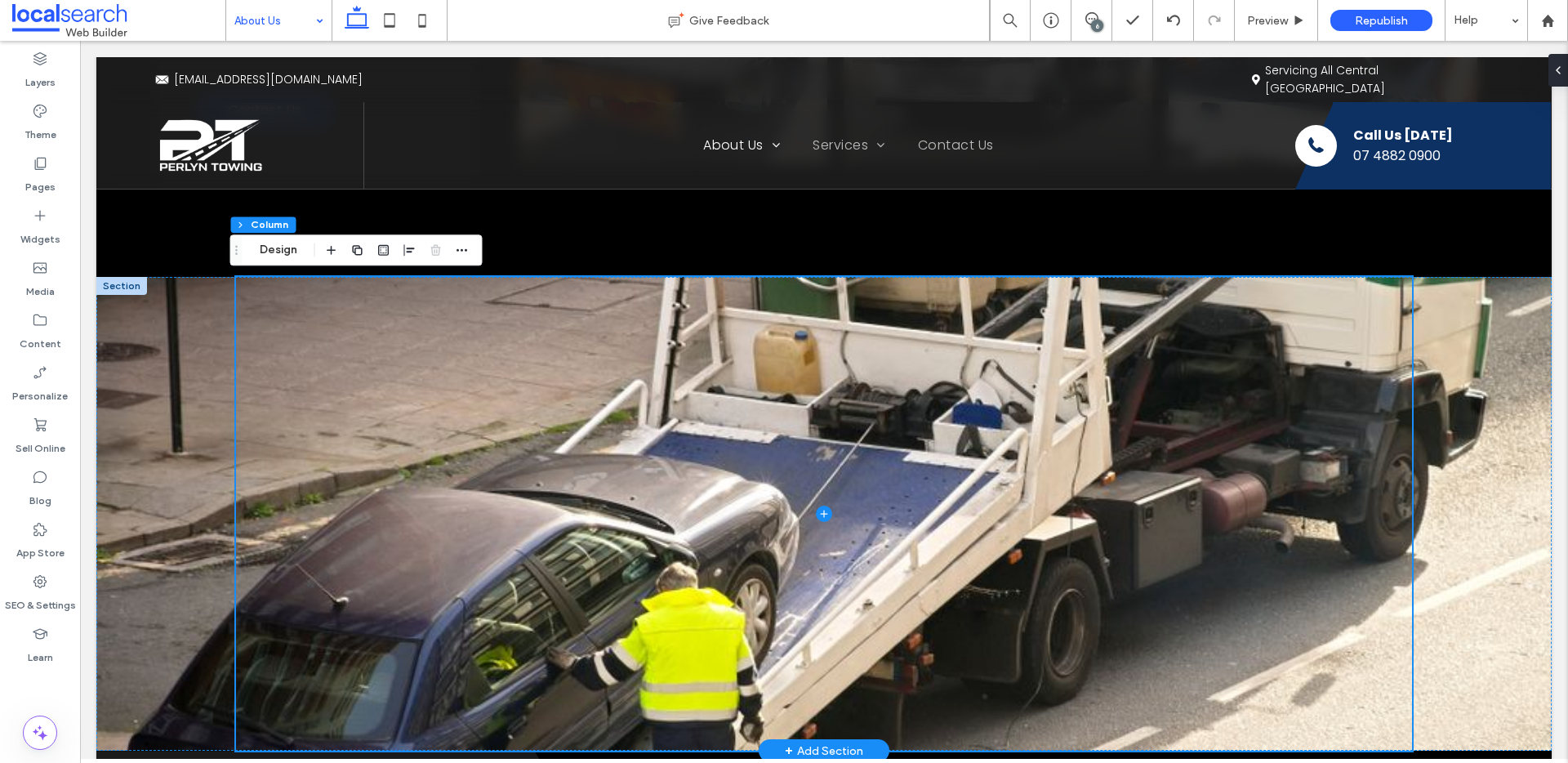
click at [124, 291] on div at bounding box center [121, 286] width 50 height 18
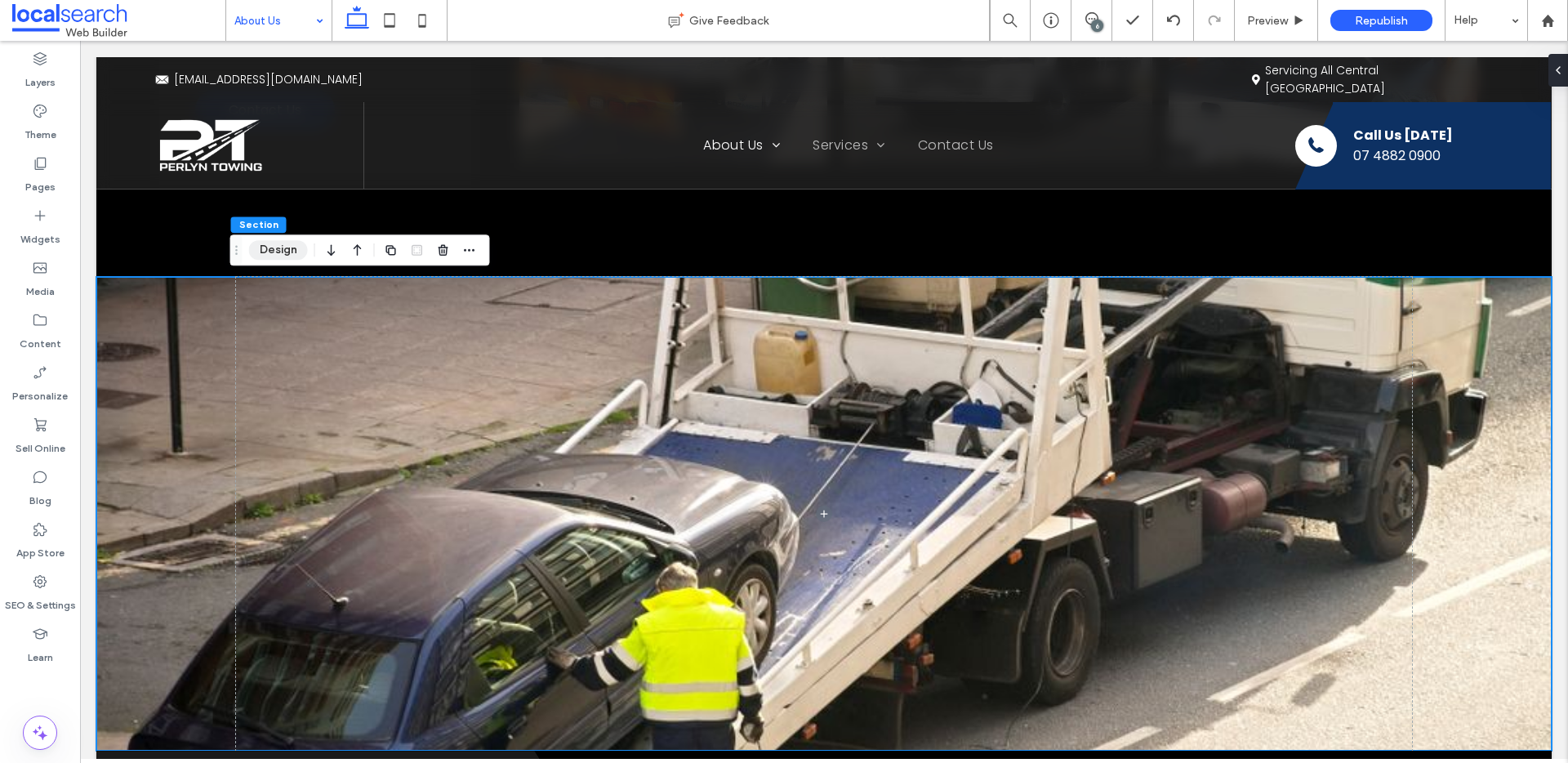
click at [264, 245] on button "Design" at bounding box center [278, 250] width 59 height 19
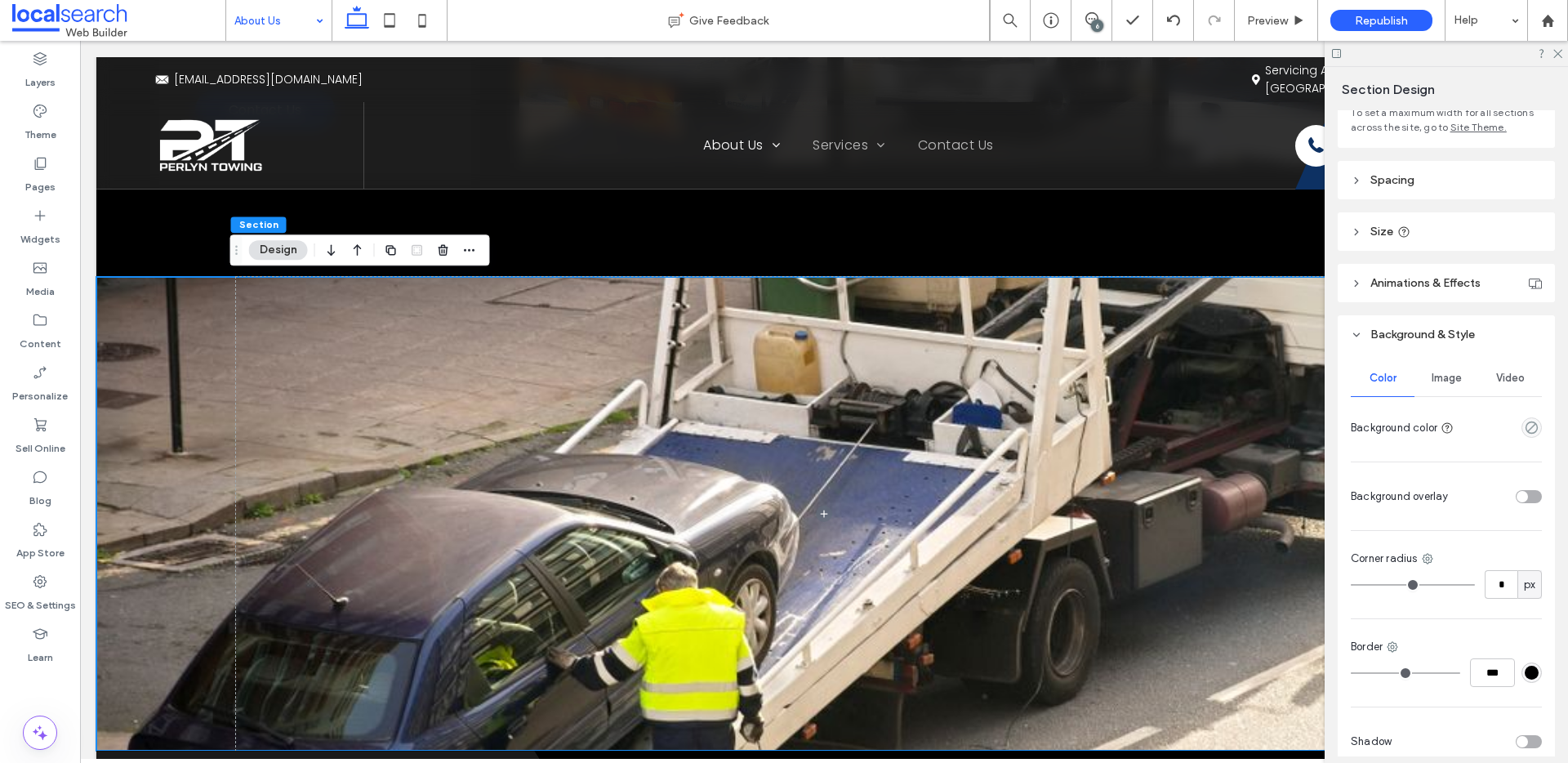
scroll to position [128, 0]
click at [1452, 359] on div "Image" at bounding box center [1446, 376] width 64 height 36
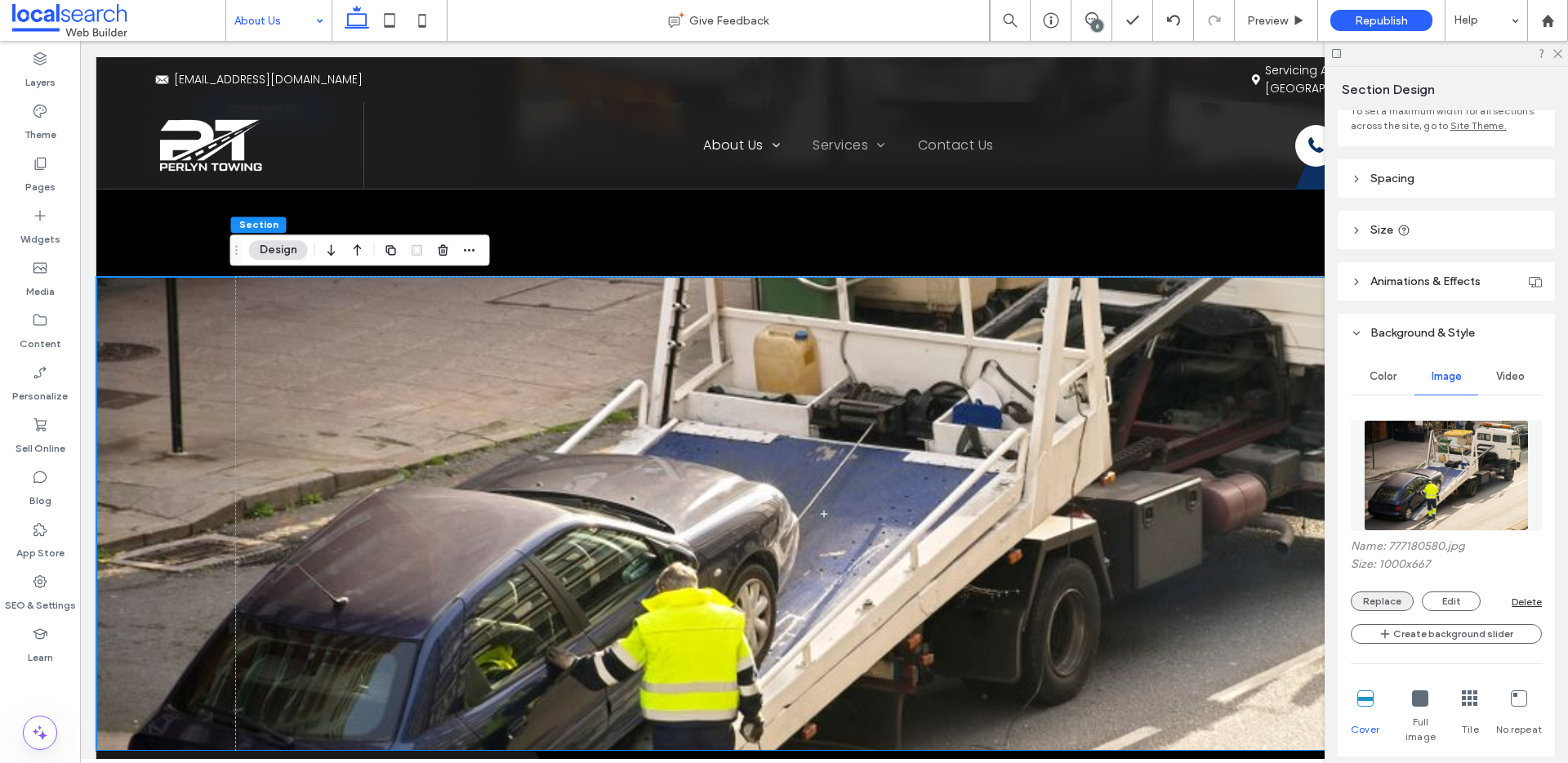
click at [1395, 604] on button "Replace" at bounding box center [1382, 601] width 63 height 19
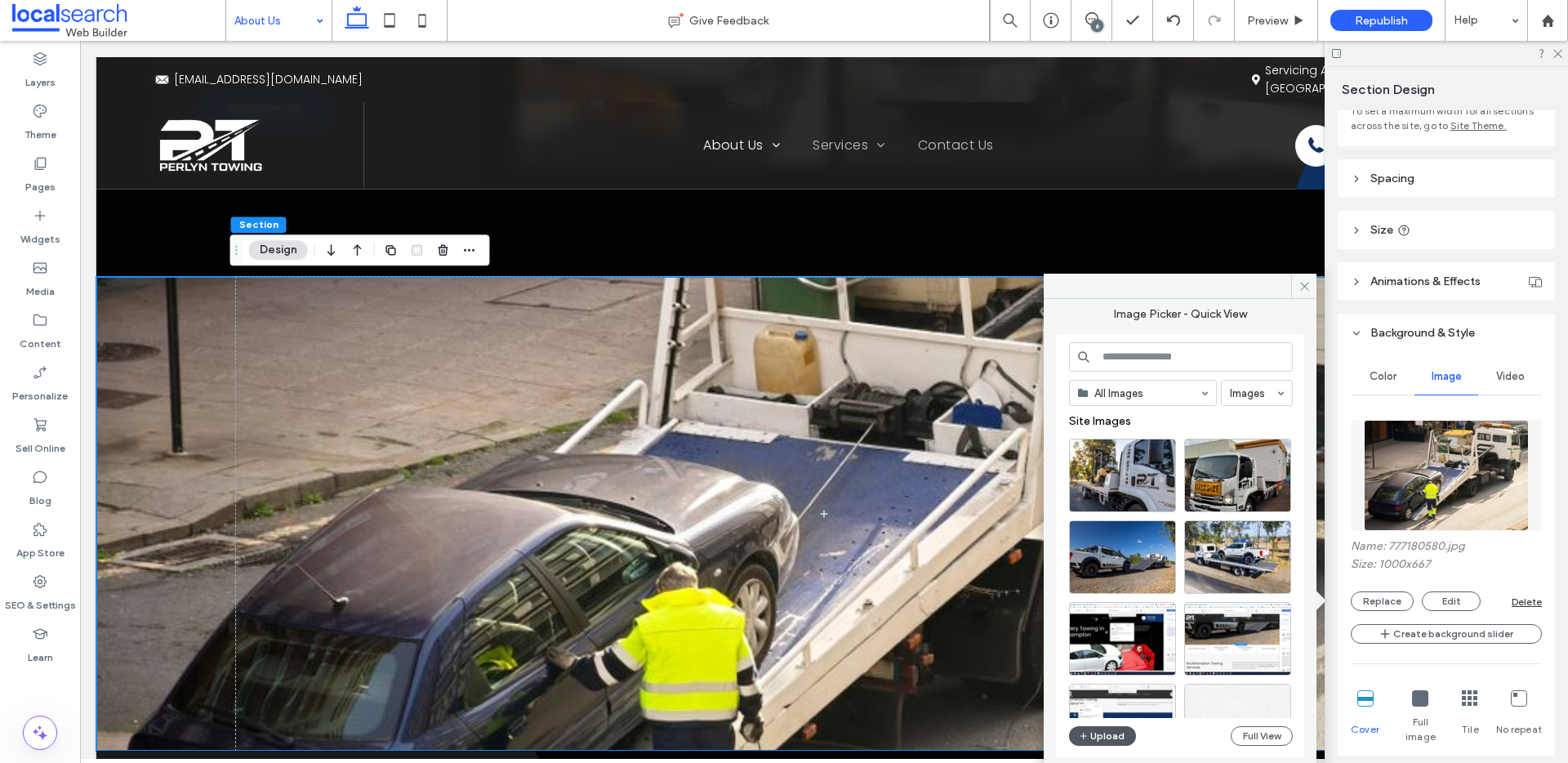
click at [1123, 738] on button "Upload" at bounding box center [1103, 736] width 67 height 19
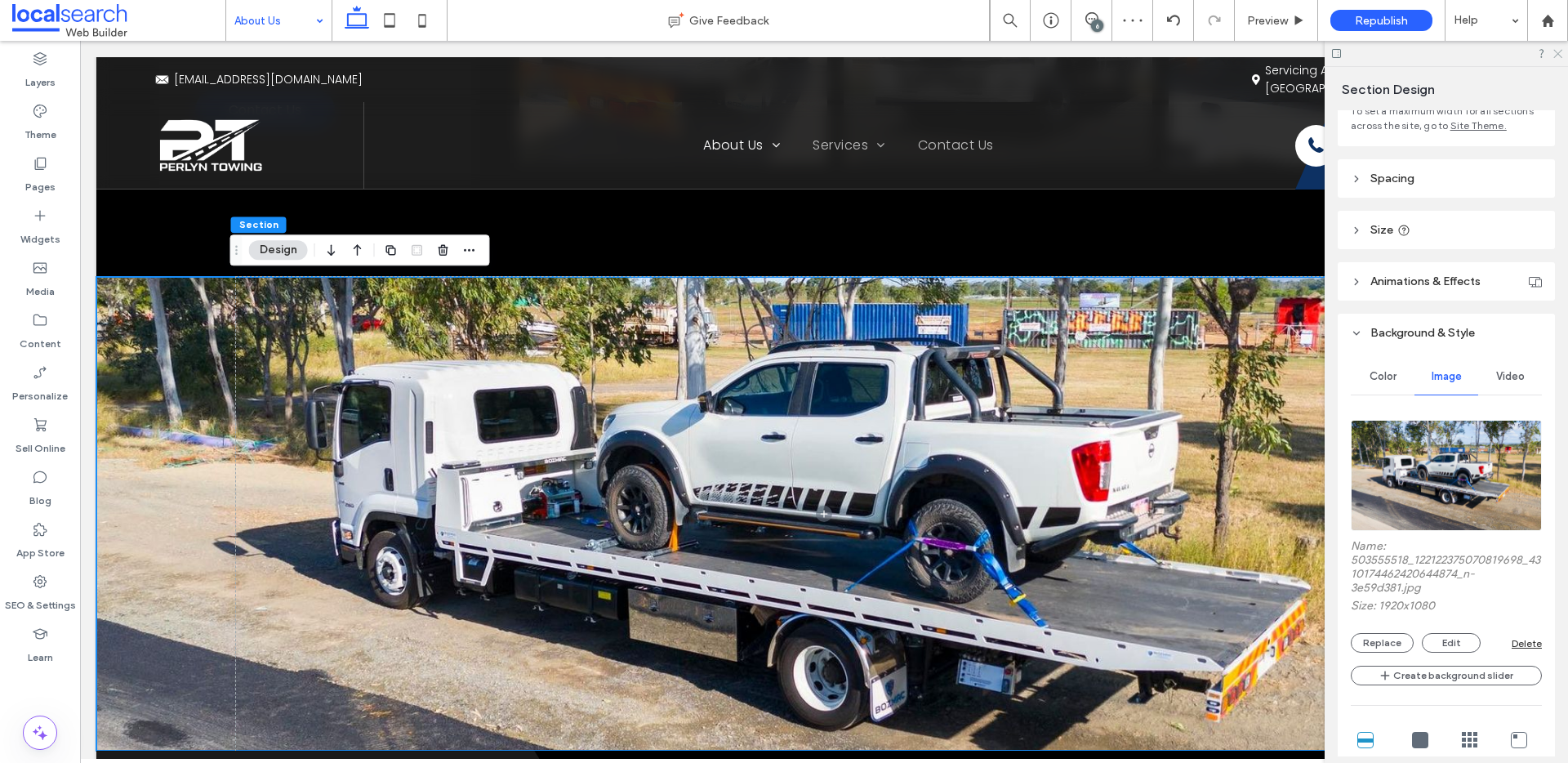
click at [1558, 51] on icon at bounding box center [1557, 53] width 11 height 11
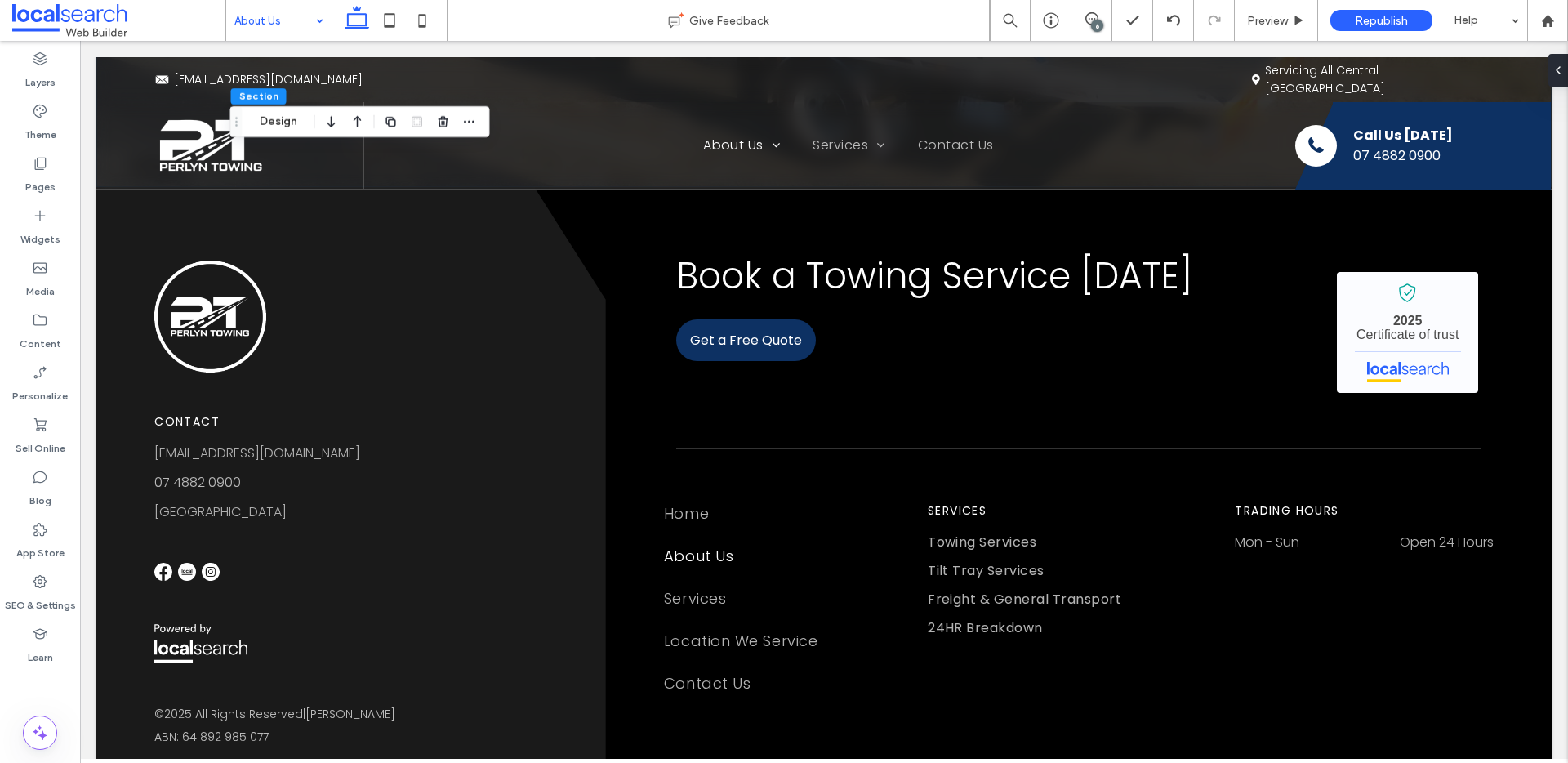
scroll to position [2246, 0]
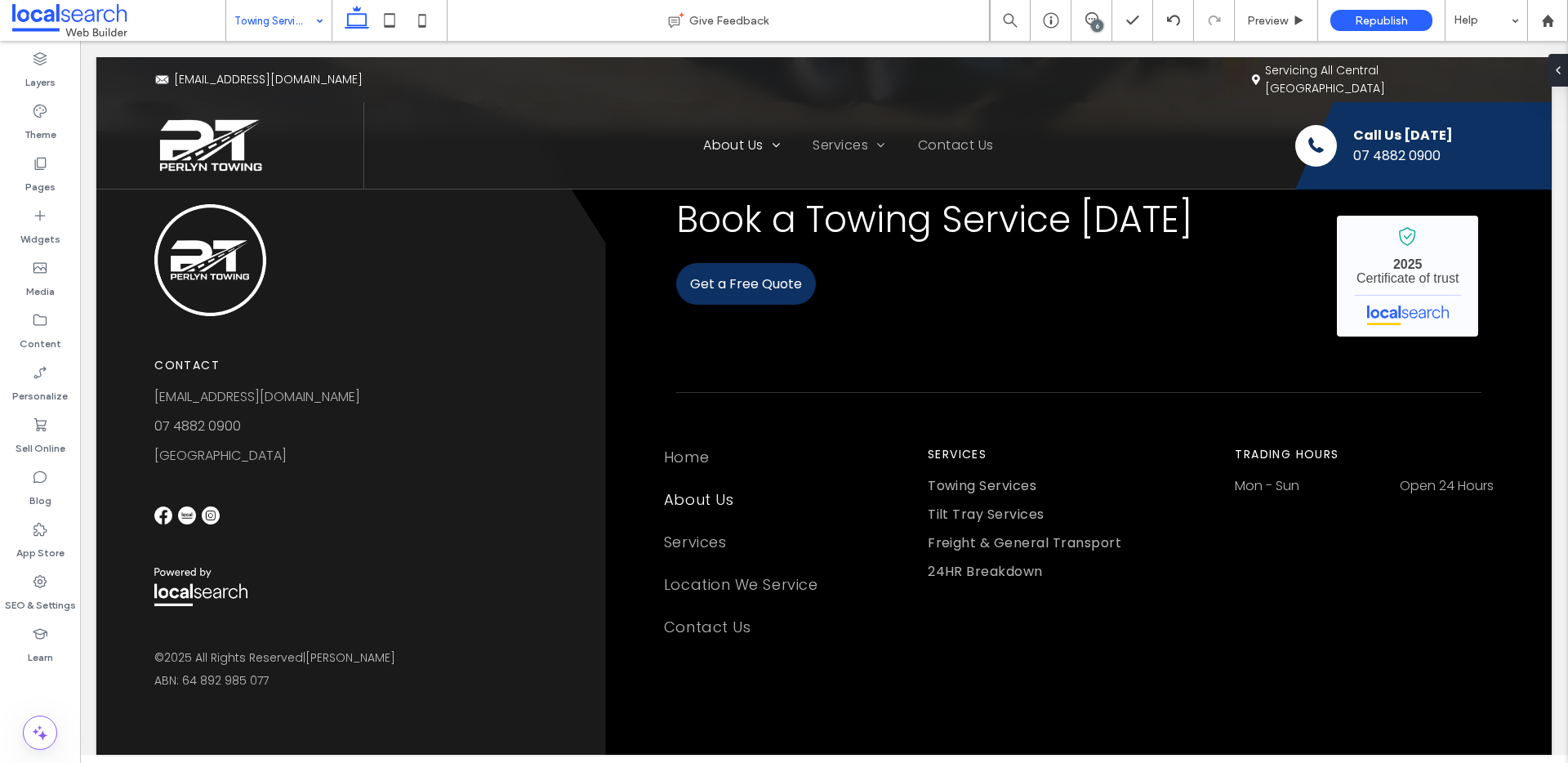
click at [268, 21] on div at bounding box center [784, 382] width 1568 height 763
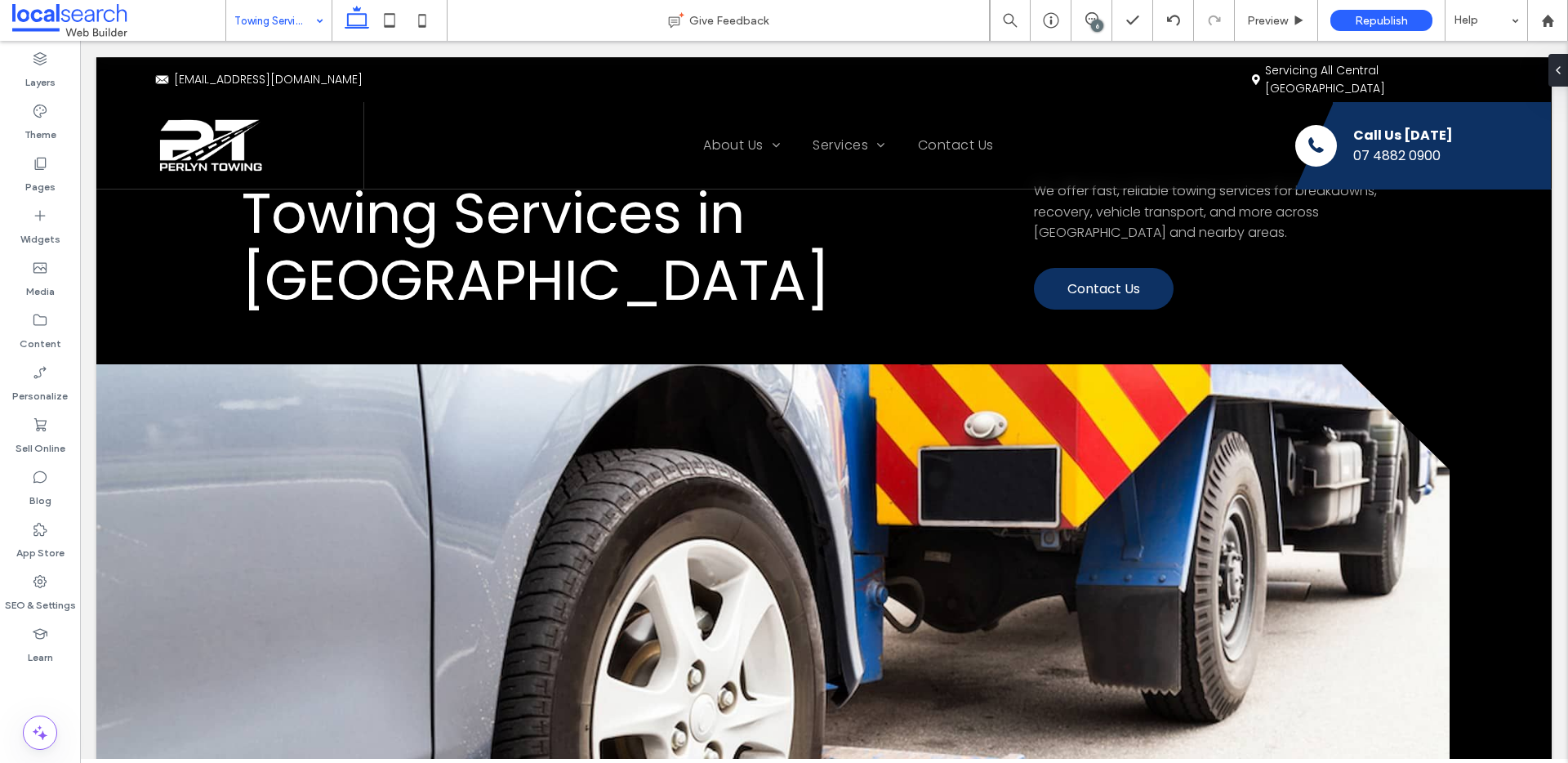
scroll to position [0, 0]
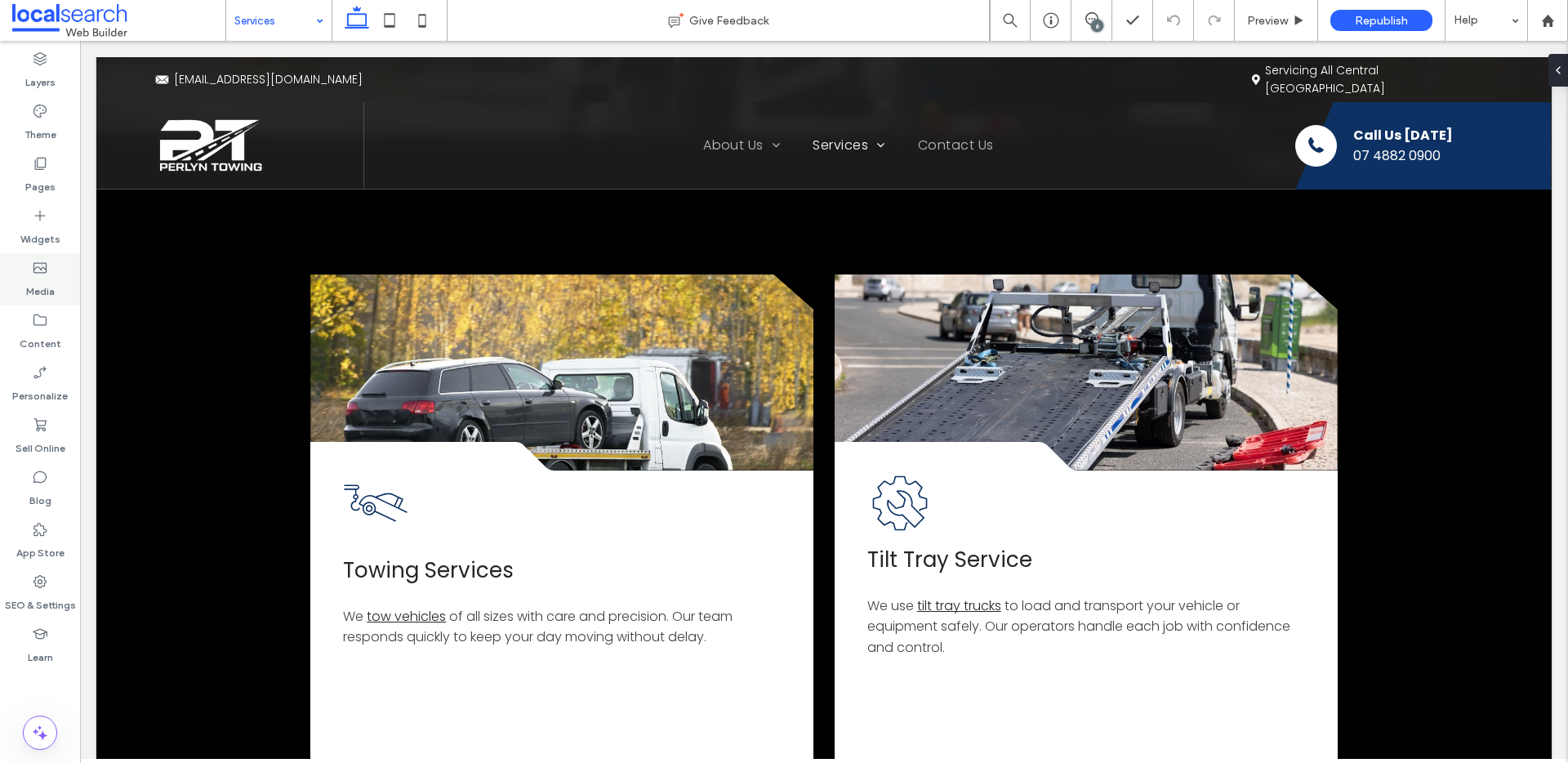
scroll to position [392, 0]
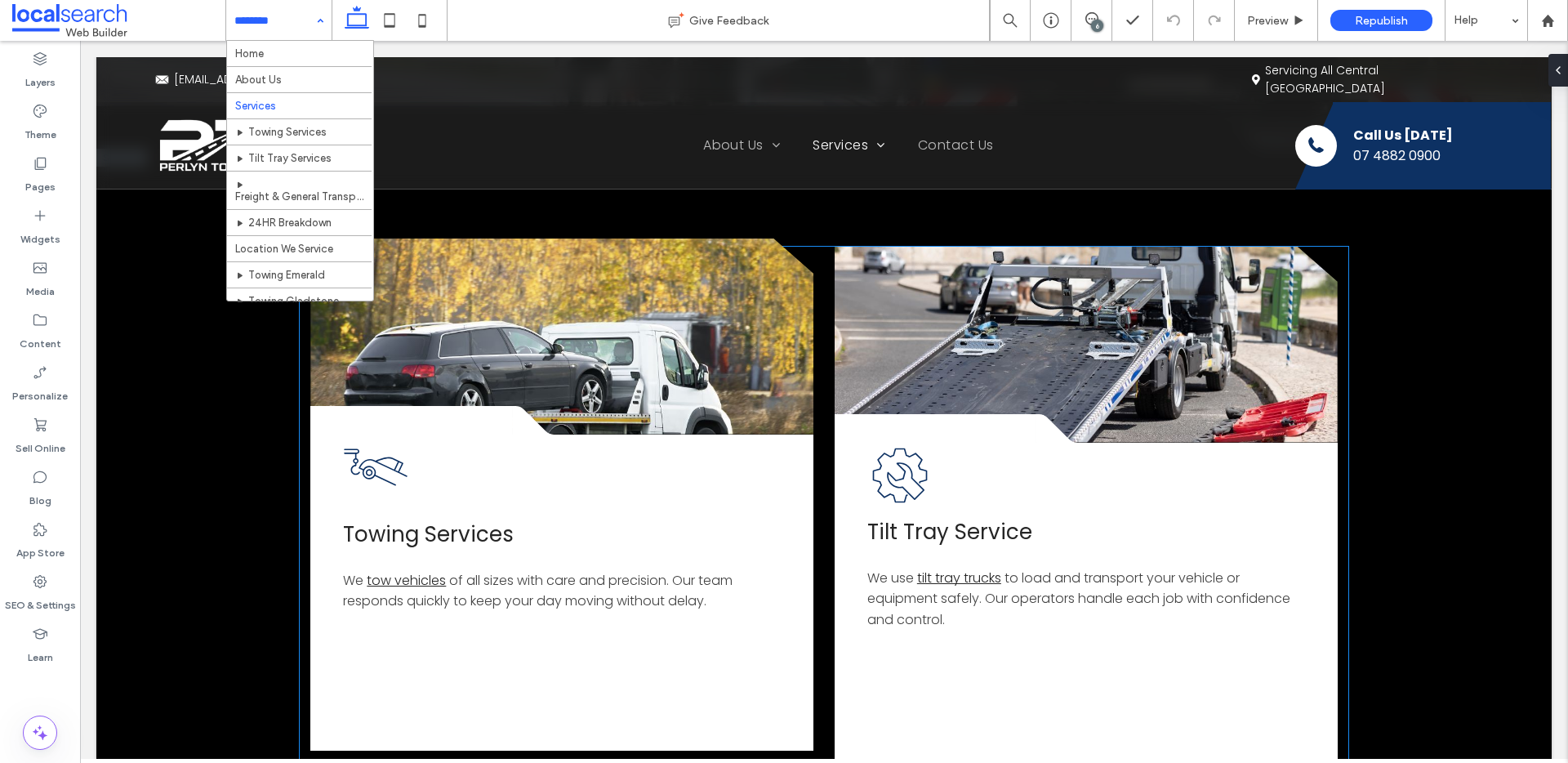
click at [532, 336] on link at bounding box center [562, 336] width 503 height 196
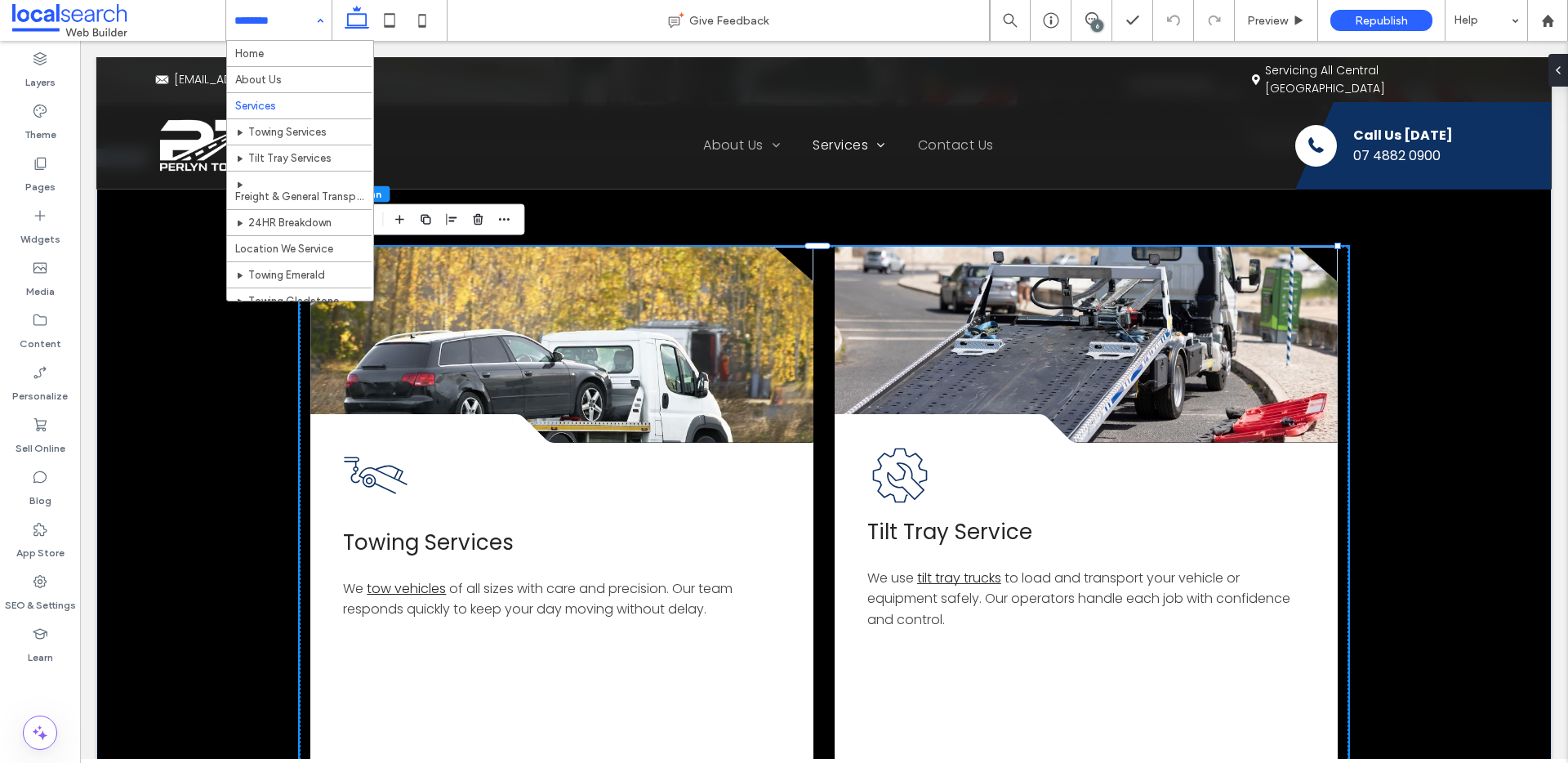
click at [301, 15] on input at bounding box center [275, 20] width 81 height 41
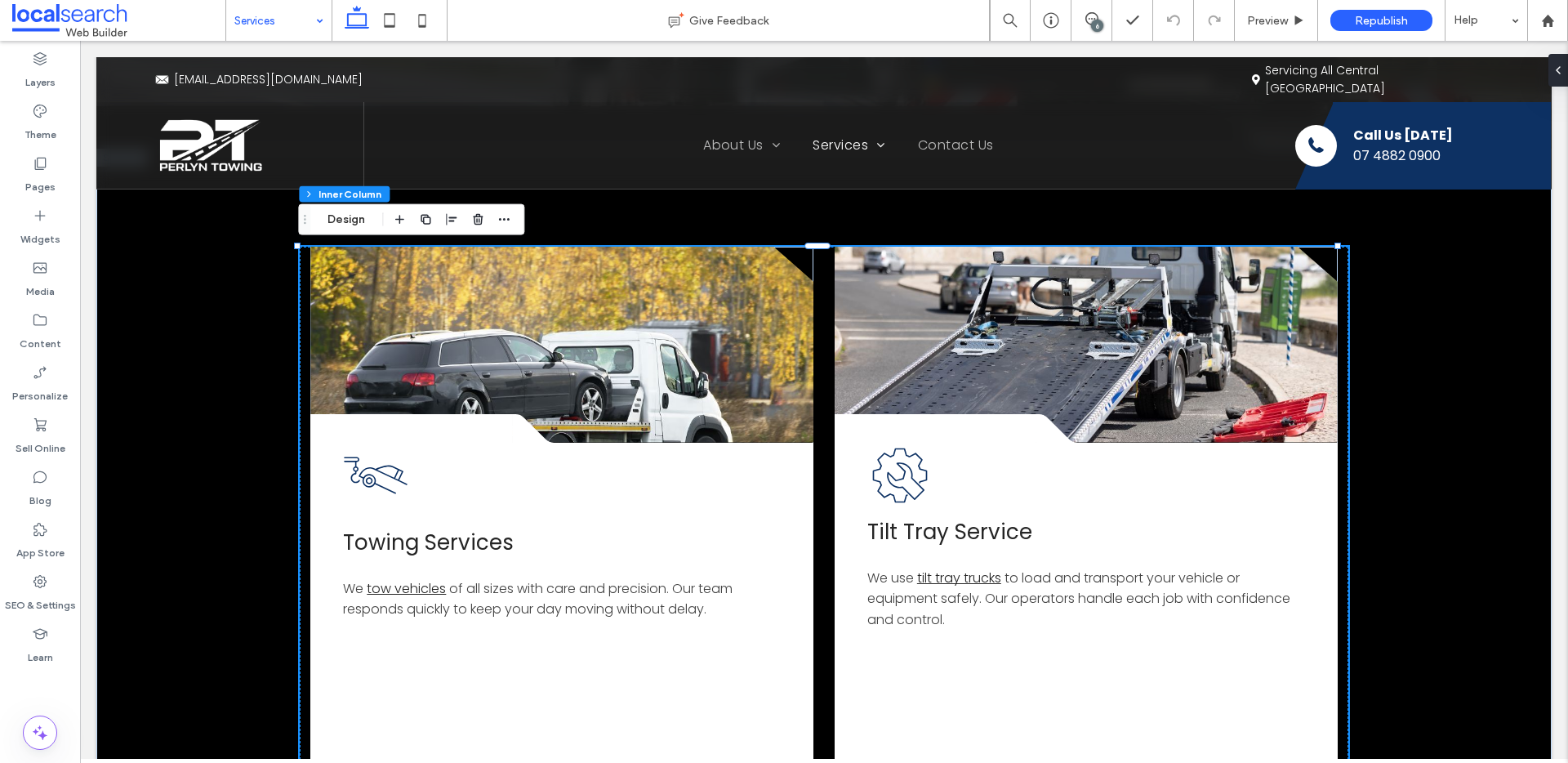
click at [320, 20] on div "Services" at bounding box center [278, 20] width 105 height 41
click at [342, 222] on button "Design" at bounding box center [346, 220] width 59 height 19
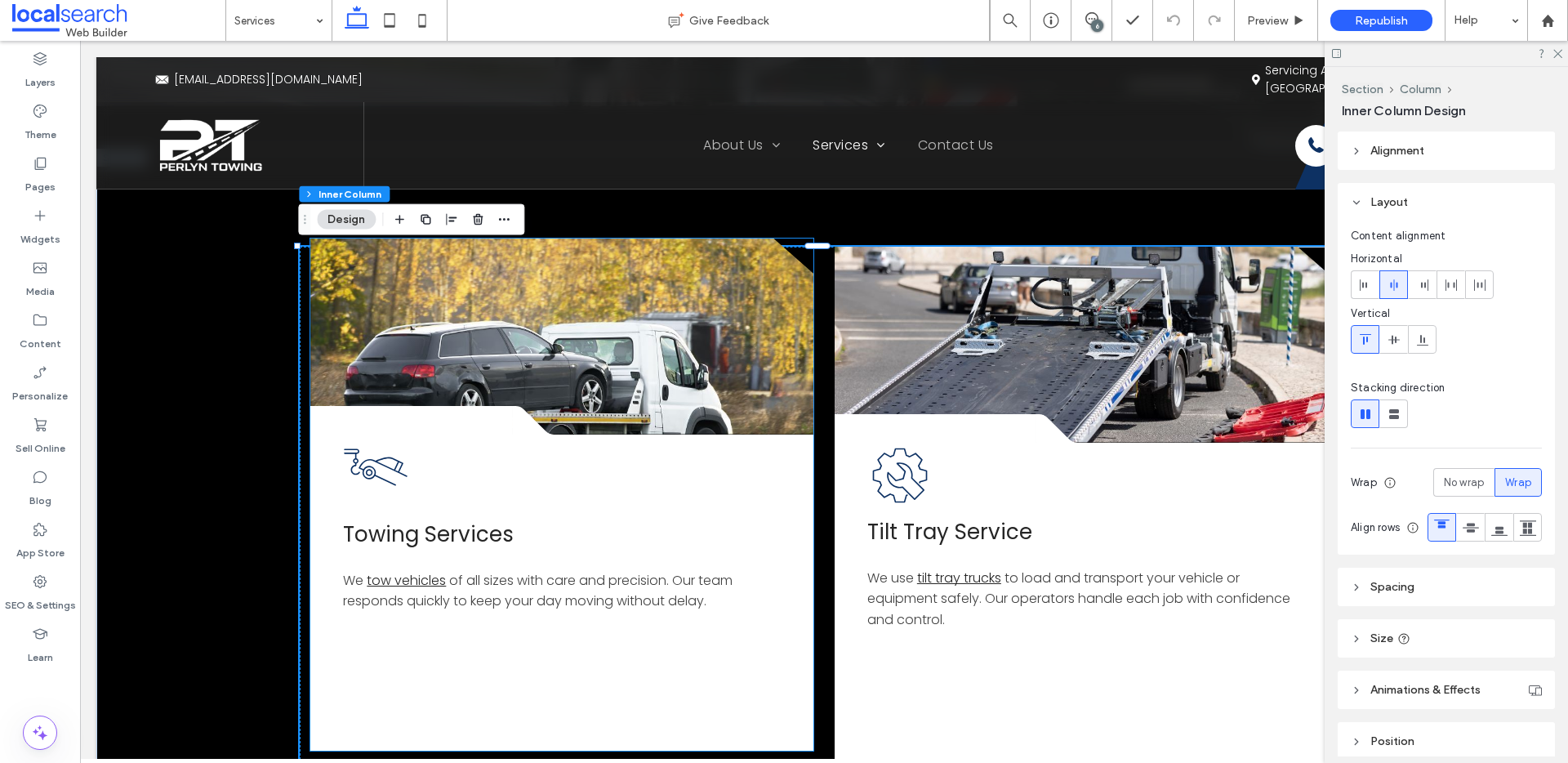
click at [508, 328] on link at bounding box center [562, 336] width 503 height 196
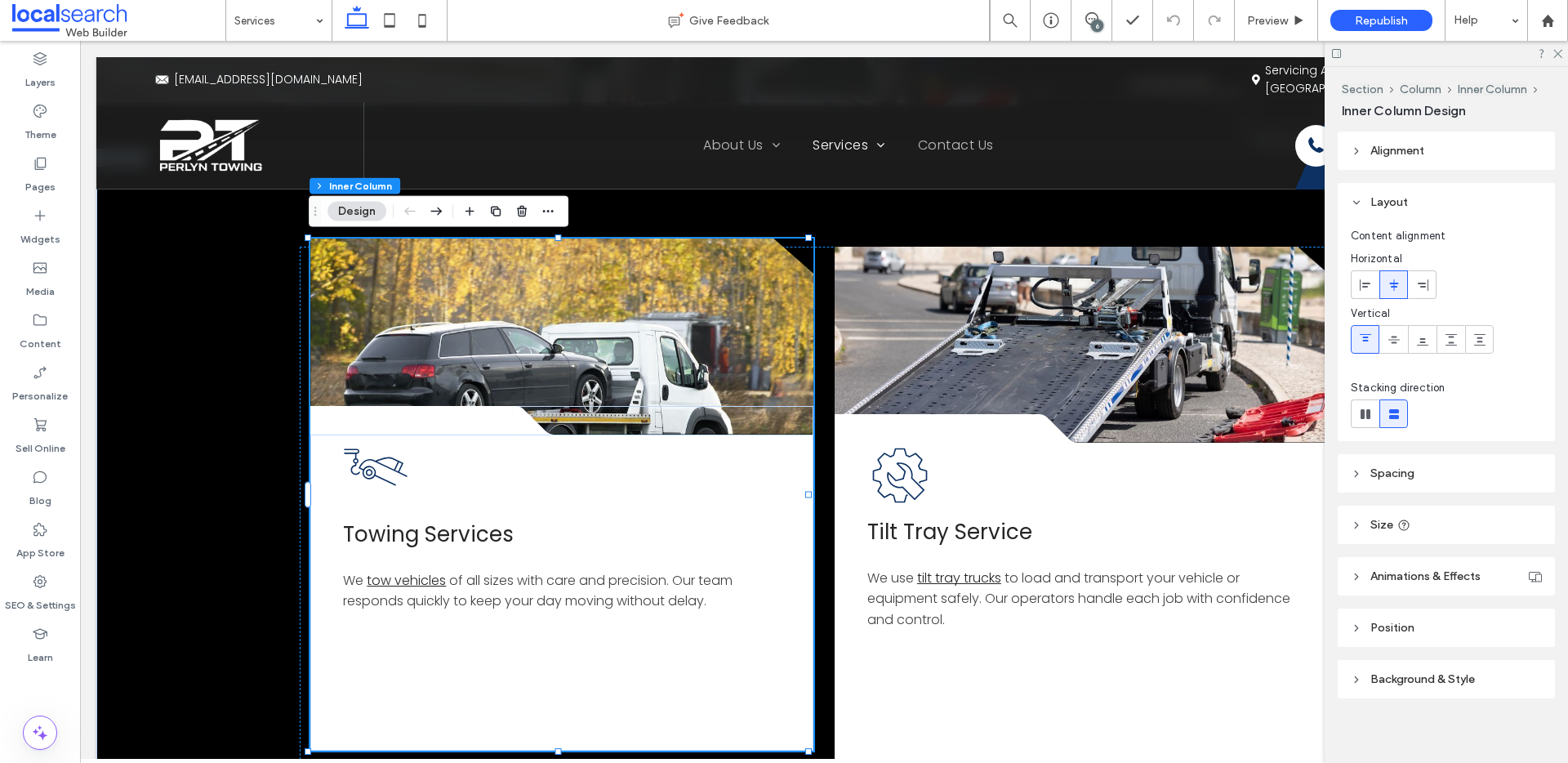
click at [505, 329] on link at bounding box center [562, 336] width 503 height 196
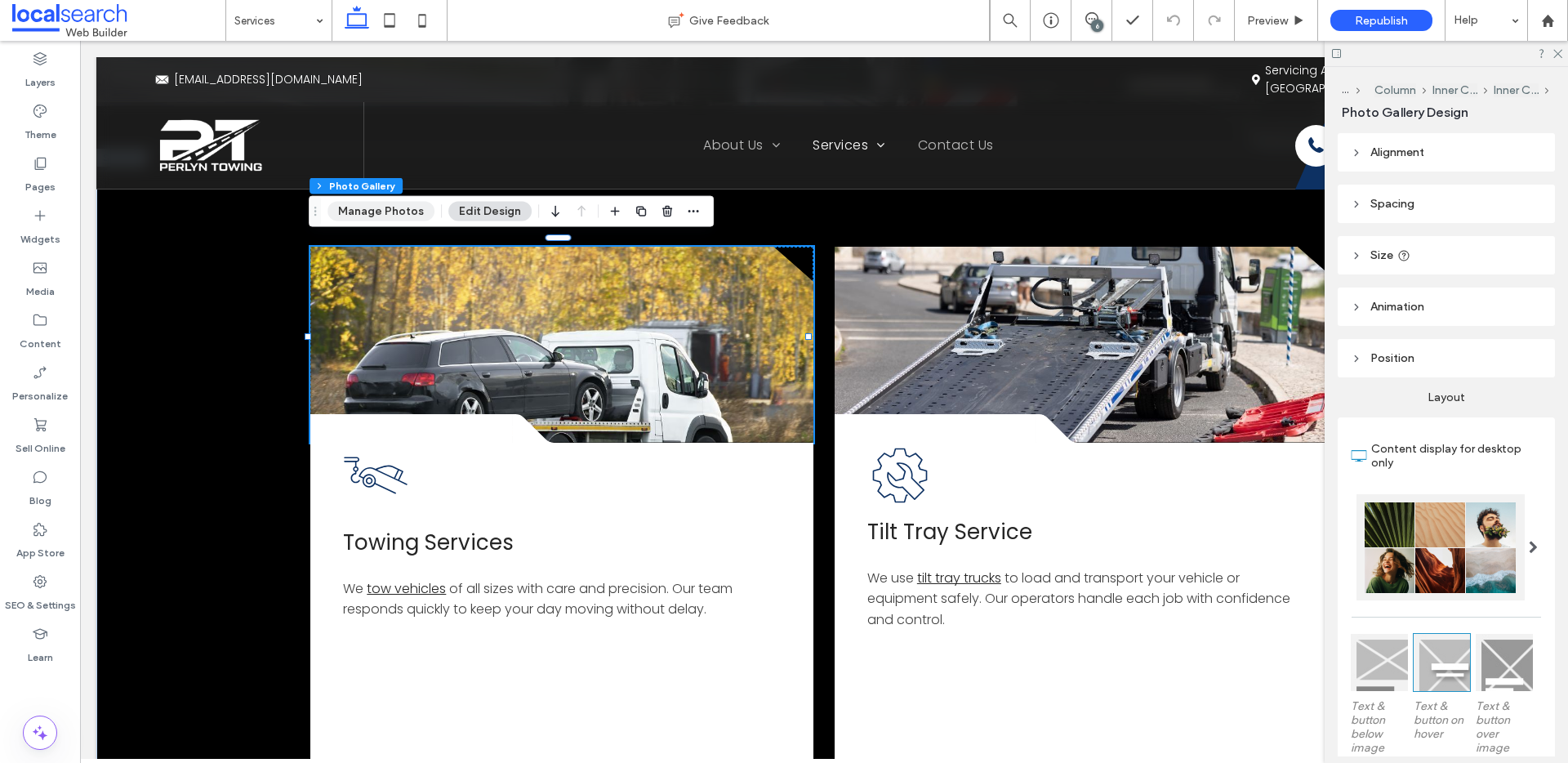
click at [379, 200] on div "Section Column Inner Column Inner Column Photo Gallery Manage Photos Edit Design" at bounding box center [511, 211] width 405 height 31
click at [378, 205] on button "Manage Photos" at bounding box center [381, 211] width 107 height 19
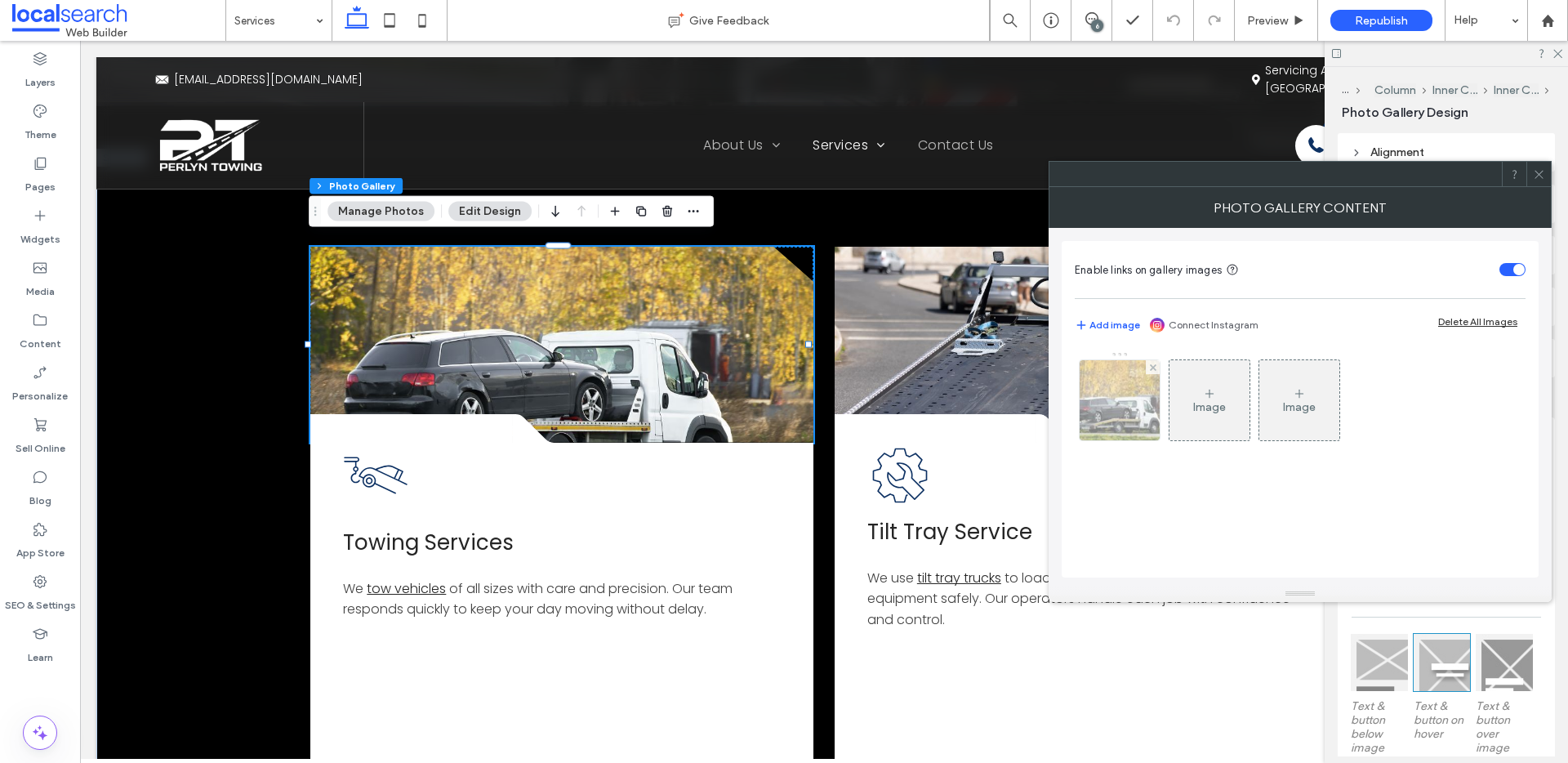
click at [1127, 416] on div at bounding box center [1119, 400] width 80 height 80
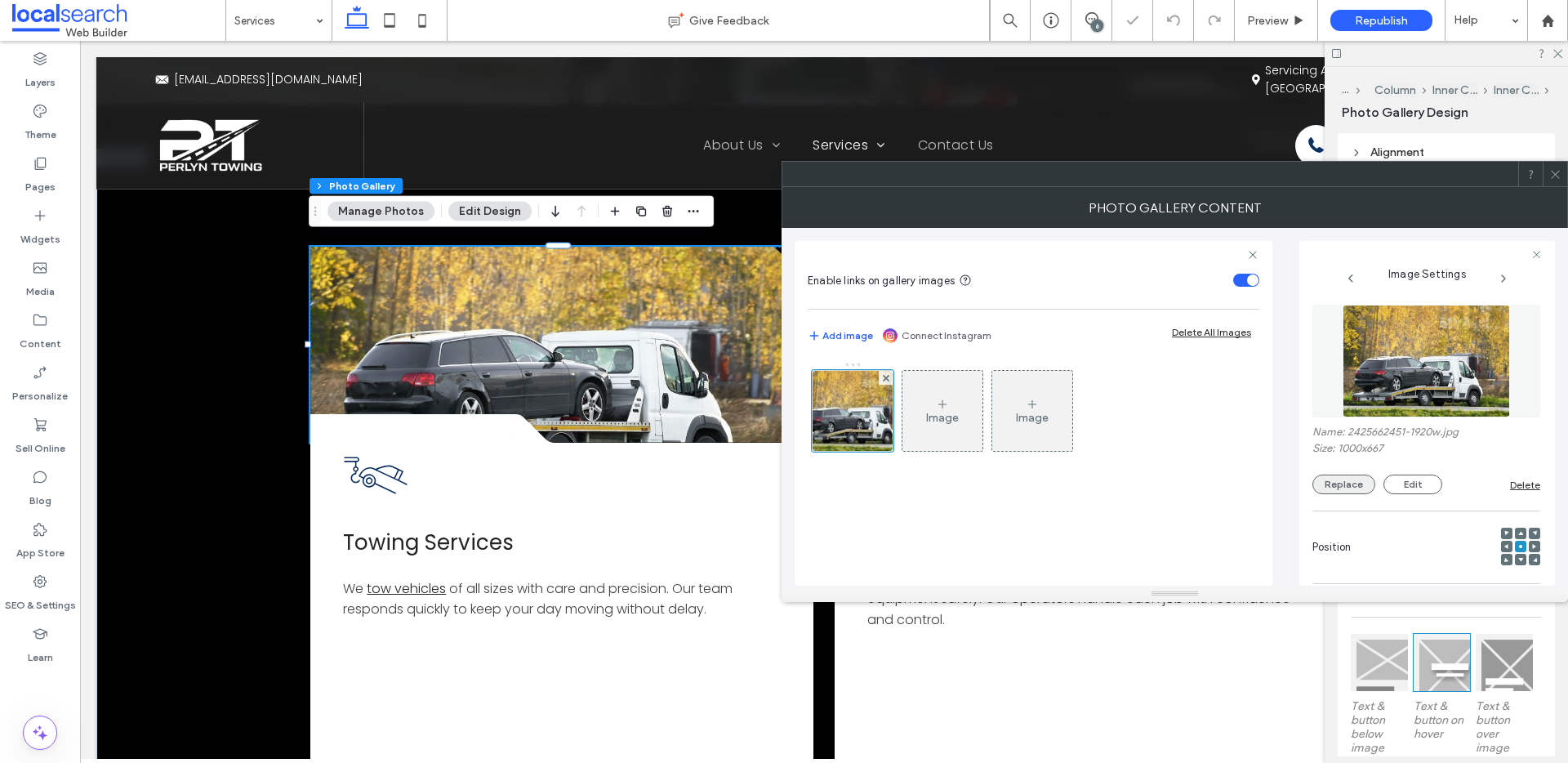
click at [1345, 485] on button "Replace" at bounding box center [1343, 484] width 63 height 19
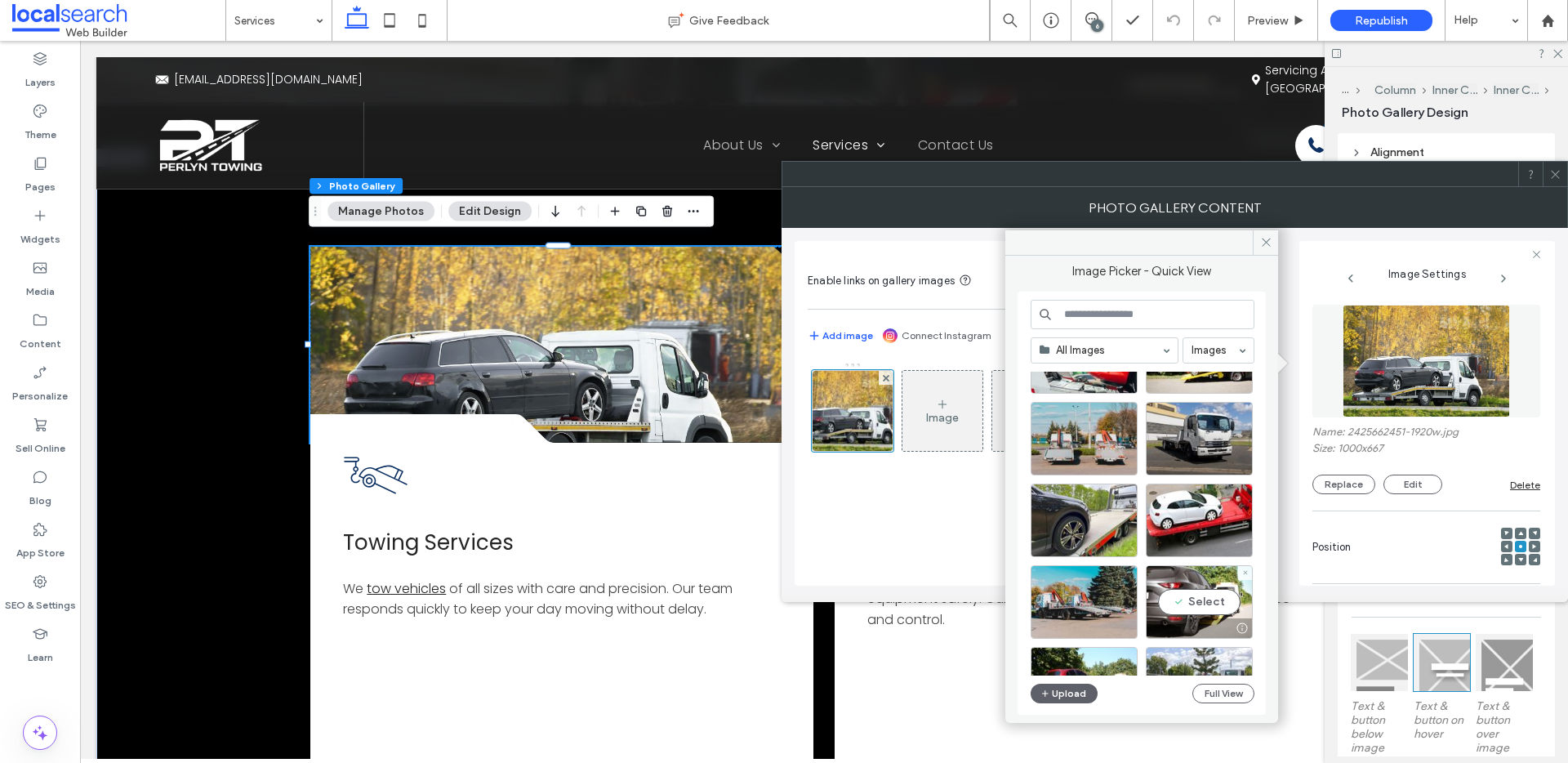
scroll to position [694, 0]
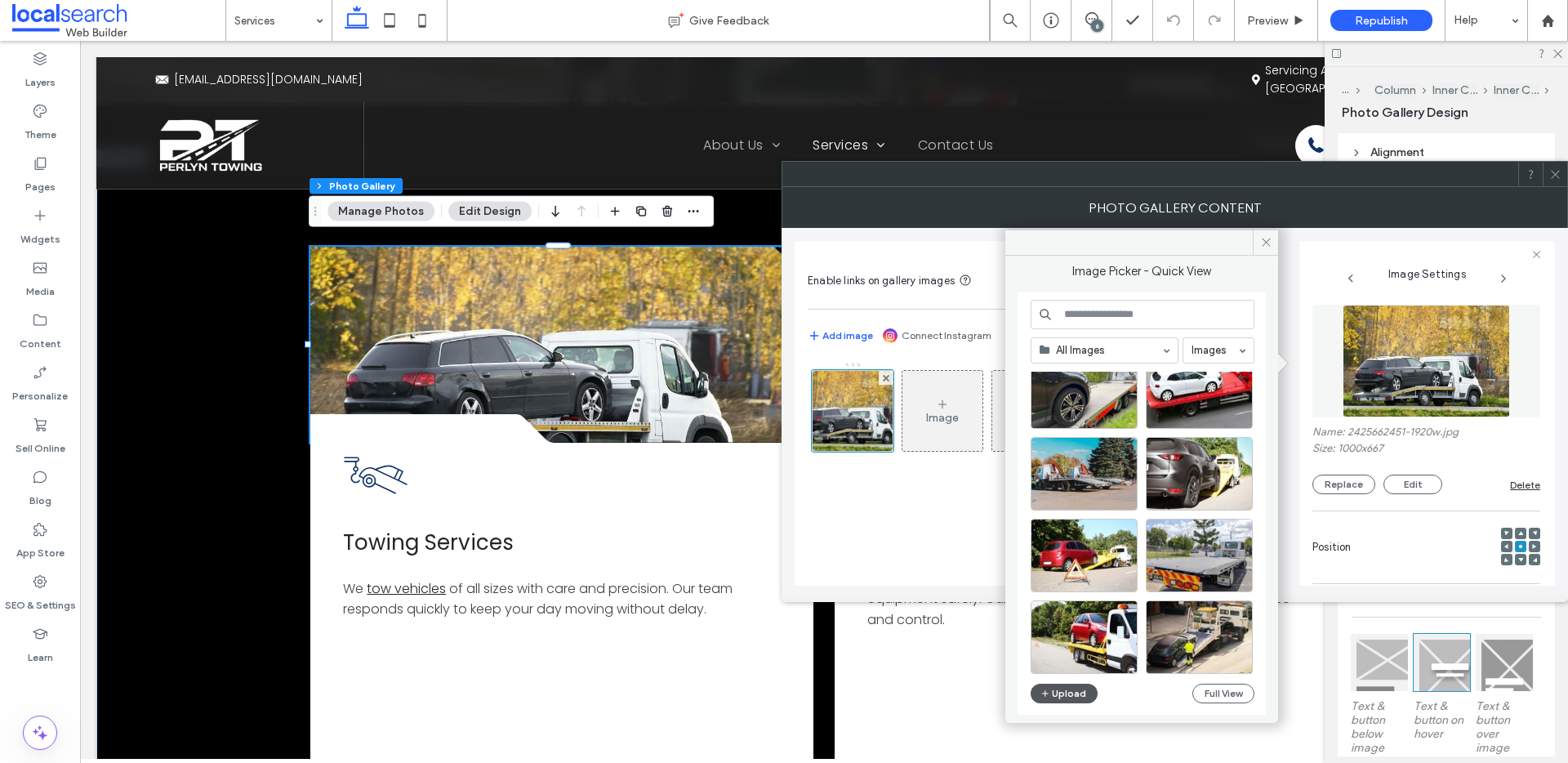
click at [1064, 694] on button "Upload" at bounding box center [1064, 693] width 67 height 19
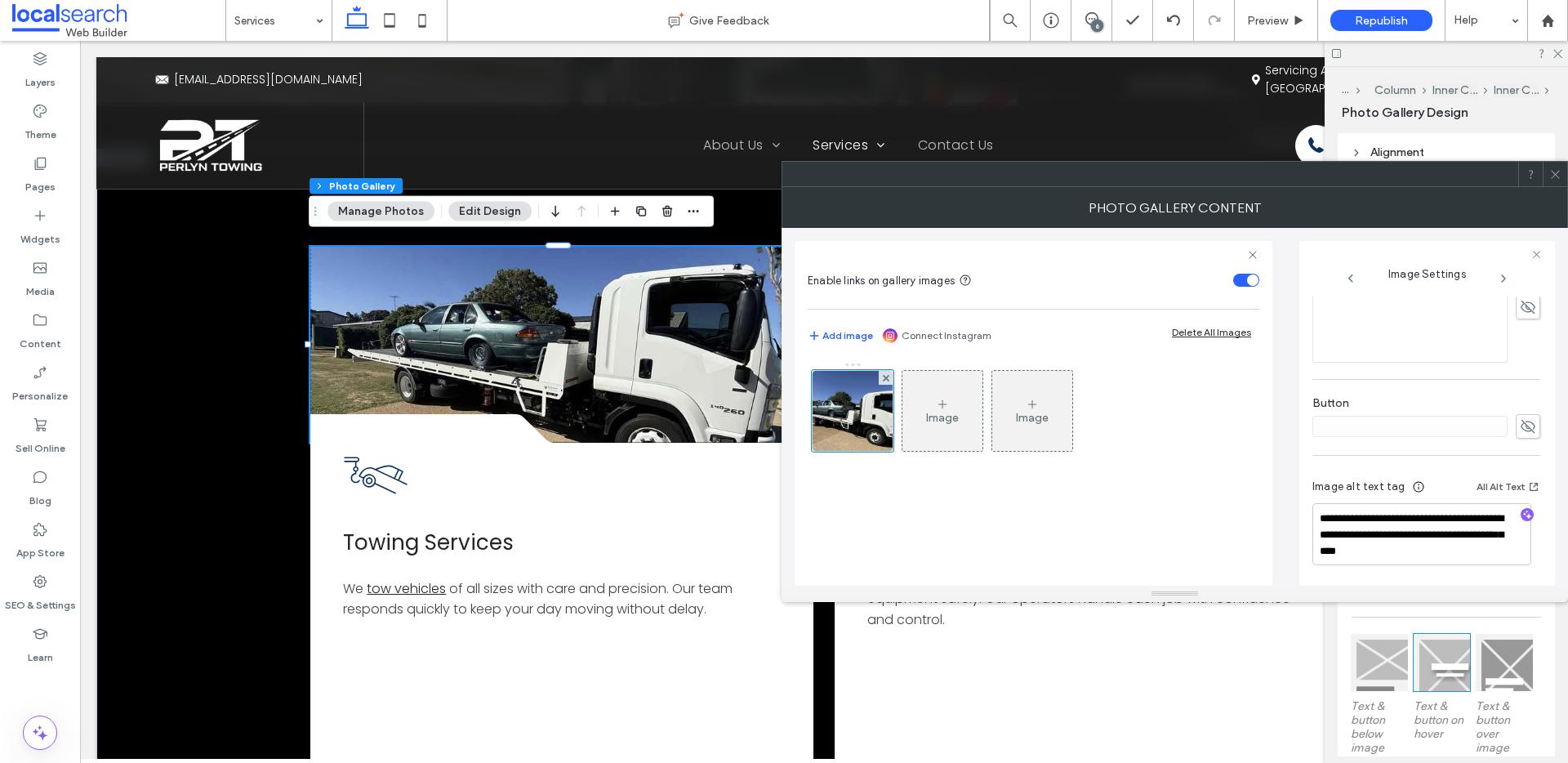
scroll to position [495, 0]
drag, startPoint x: 1406, startPoint y: 535, endPoint x: 1442, endPoint y: 549, distance: 38.6
click at [1442, 549] on textarea "**********" at bounding box center [1421, 533] width 219 height 62
click at [1523, 514] on use "button" at bounding box center [1527, 514] width 9 height 9
click at [1497, 552] on textarea "**********" at bounding box center [1421, 533] width 219 height 62
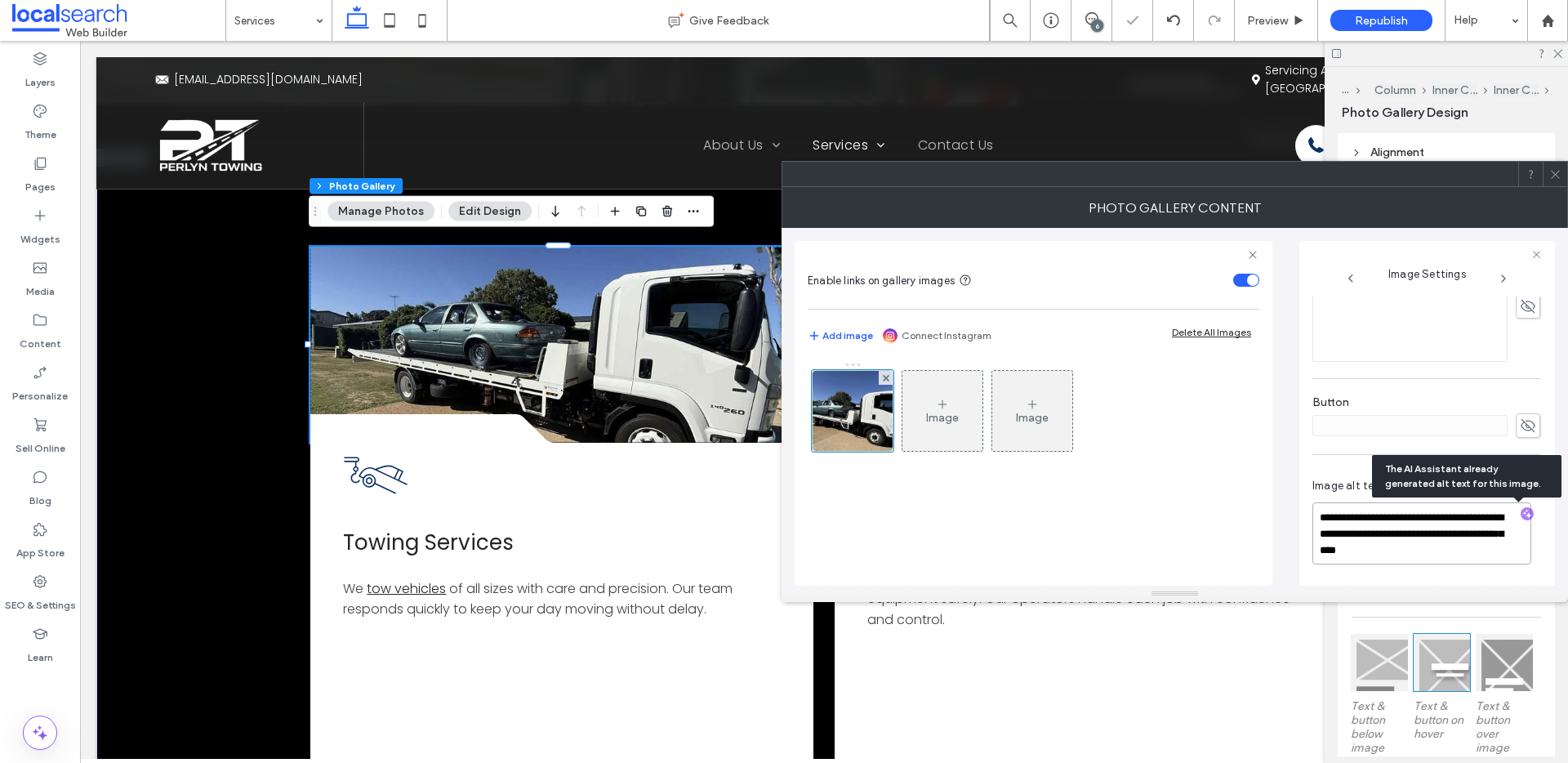
paste textarea "**********"
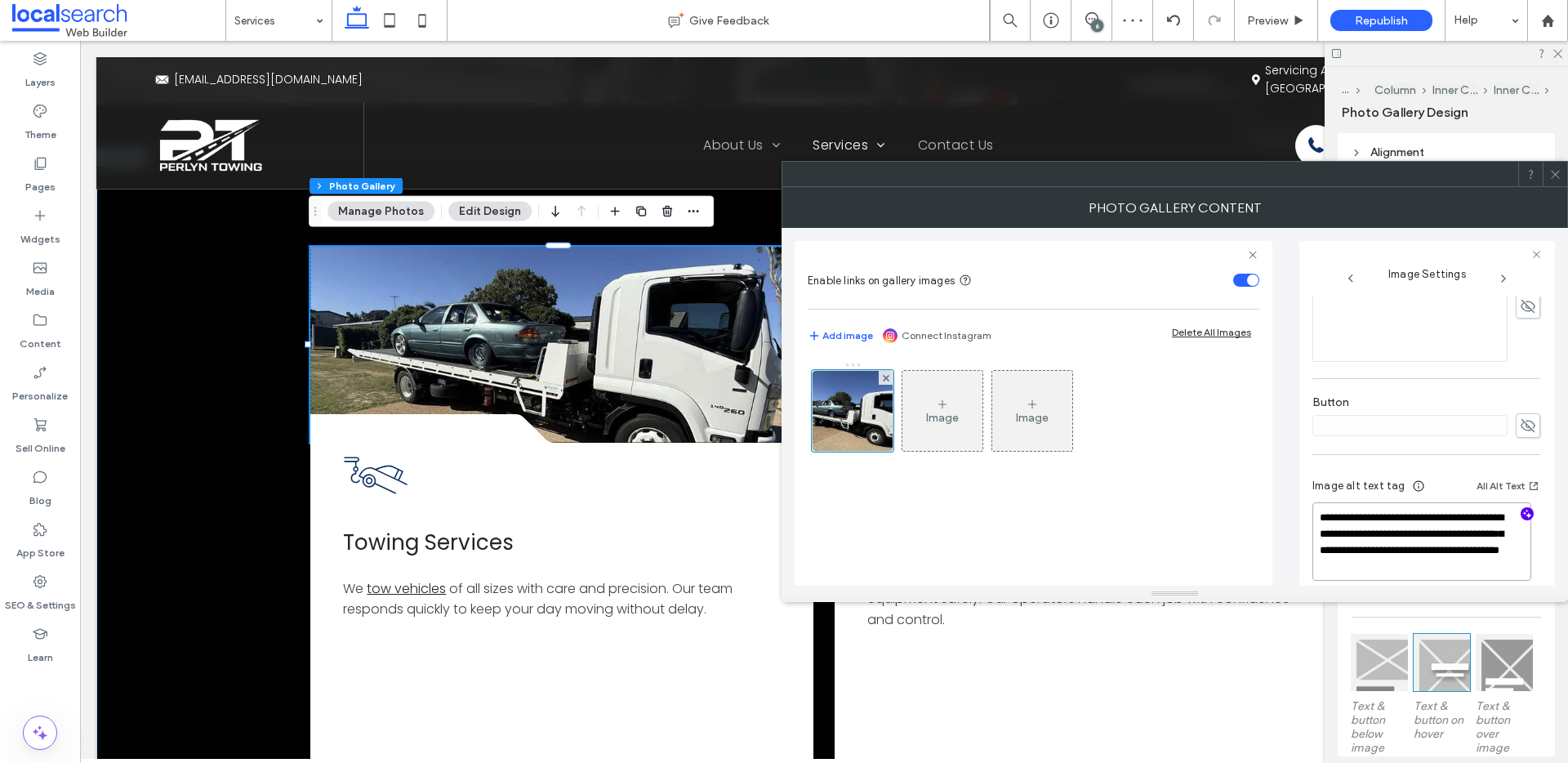
type textarea "**********"
click at [1559, 171] on icon at bounding box center [1556, 175] width 12 height 12
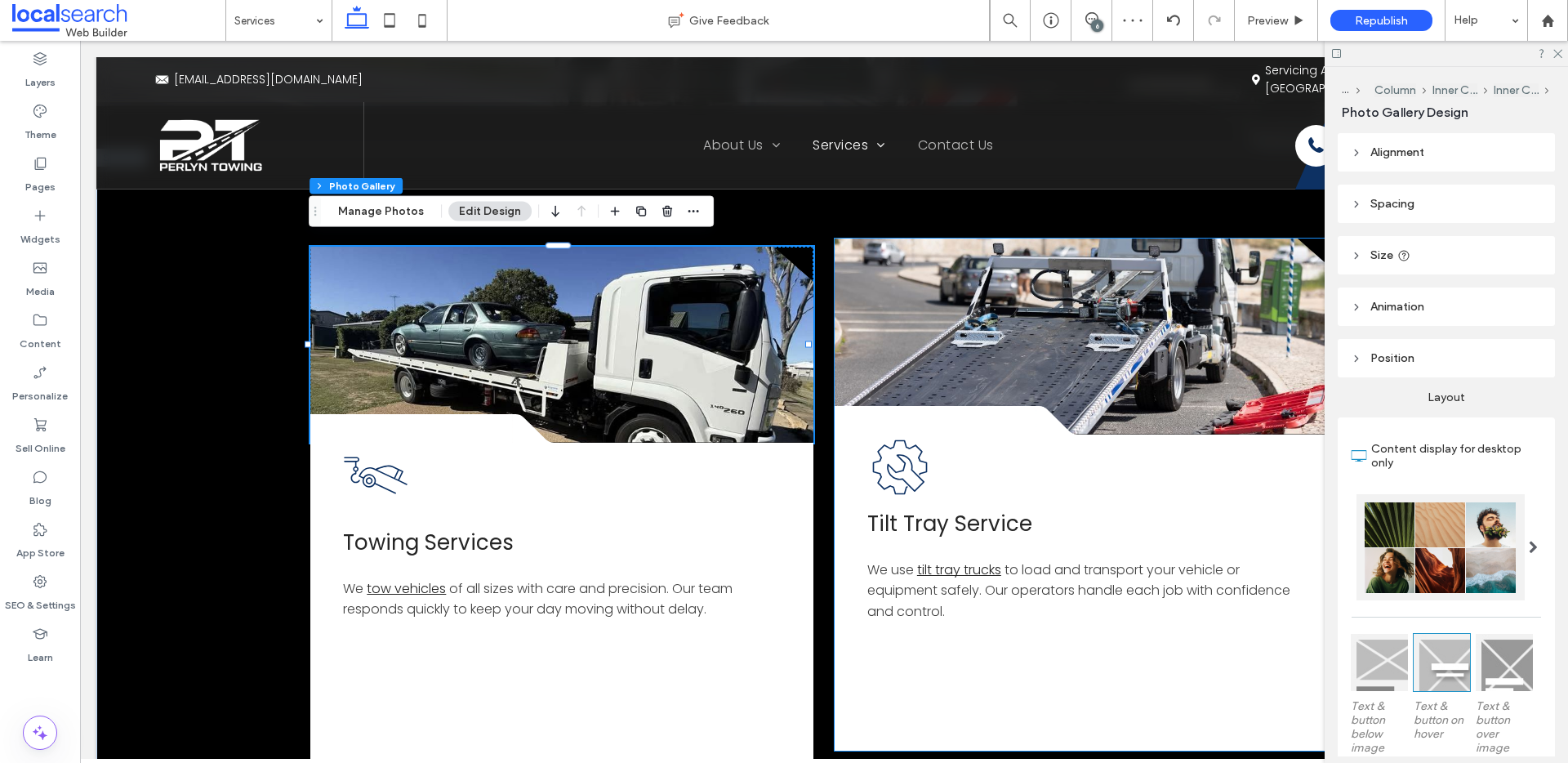
click at [1120, 320] on link at bounding box center [1086, 336] width 503 height 196
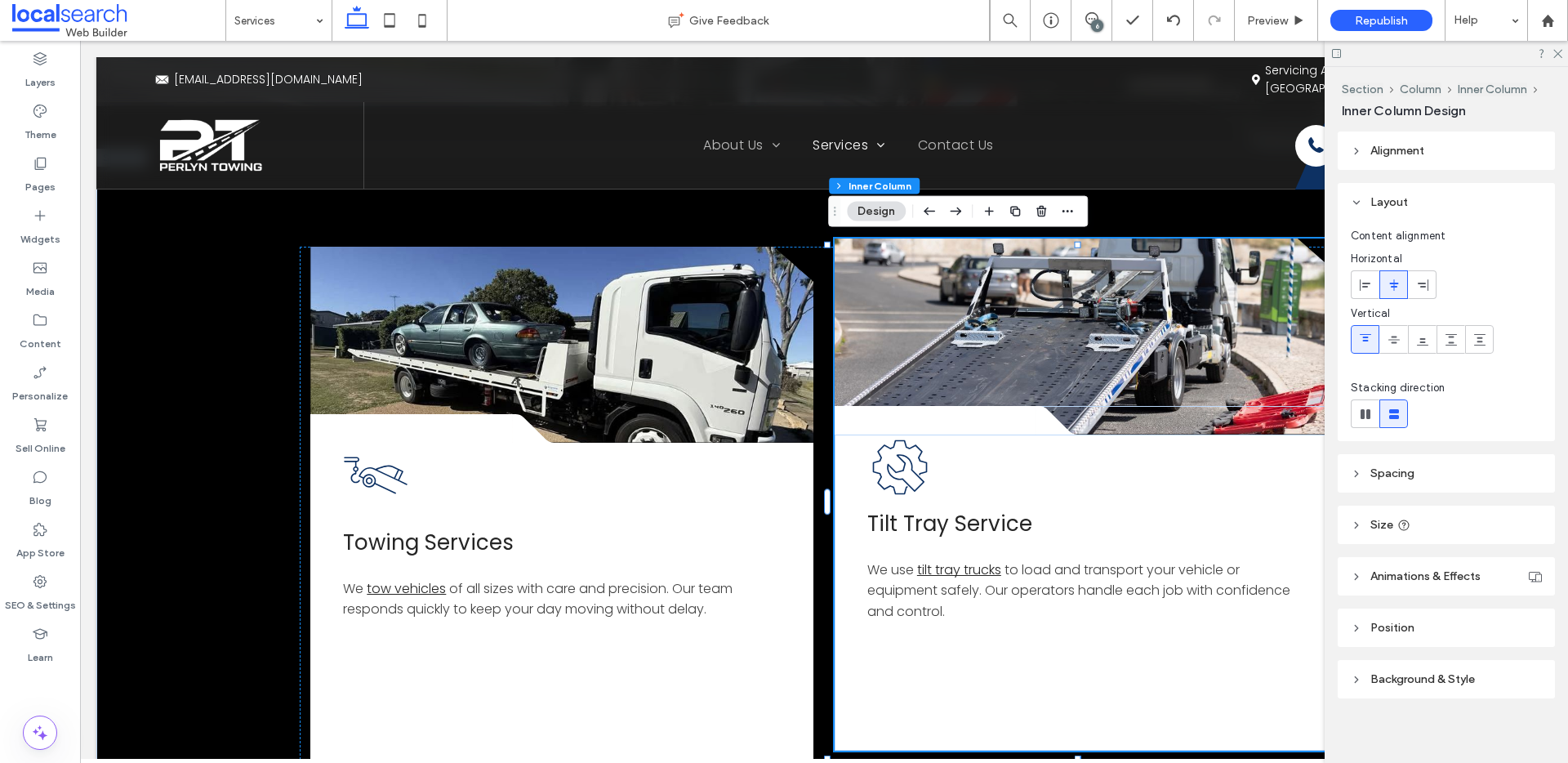
click at [899, 277] on link at bounding box center [1086, 336] width 503 height 196
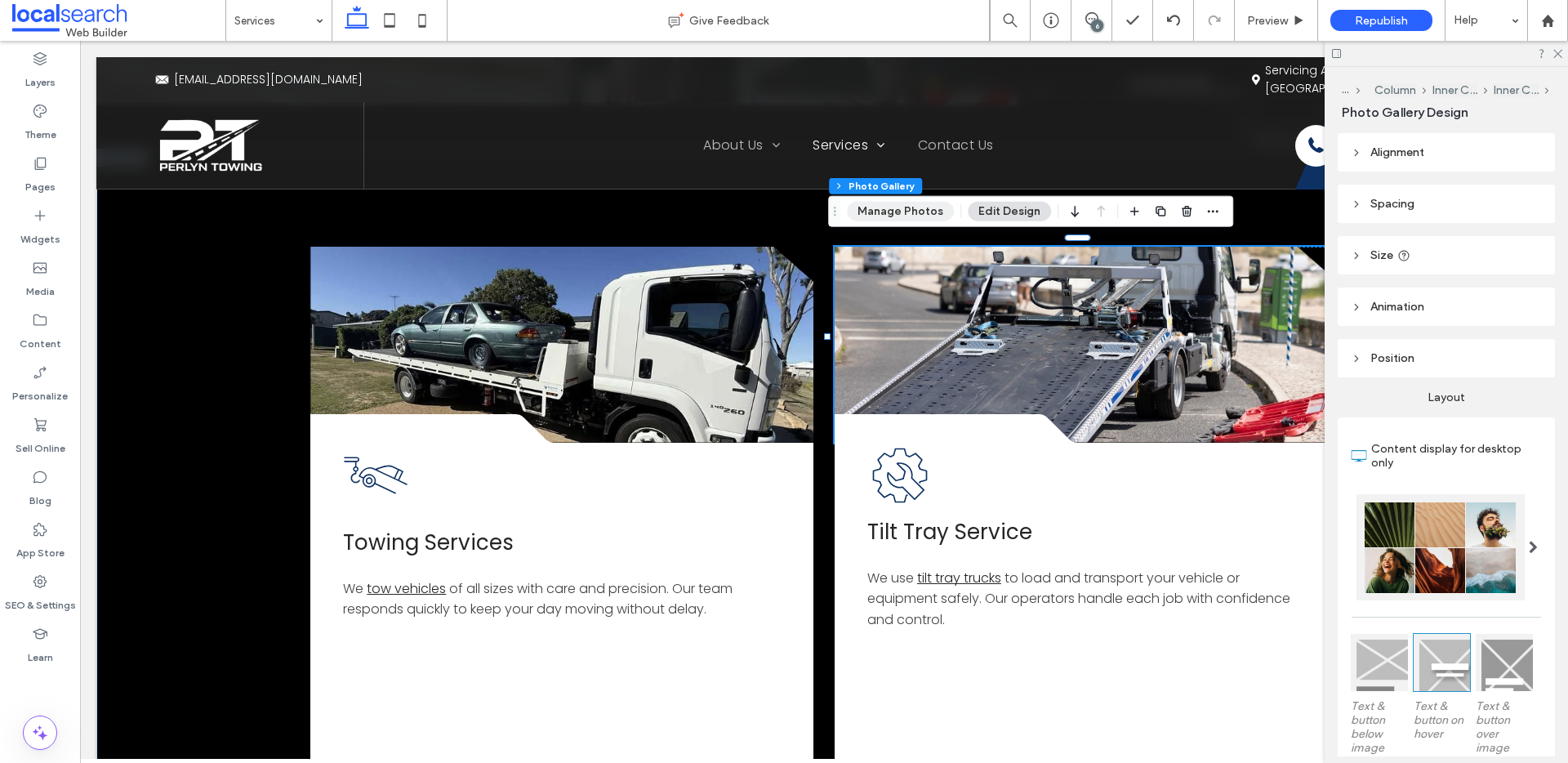
click at [900, 212] on button "Manage Photos" at bounding box center [900, 211] width 107 height 19
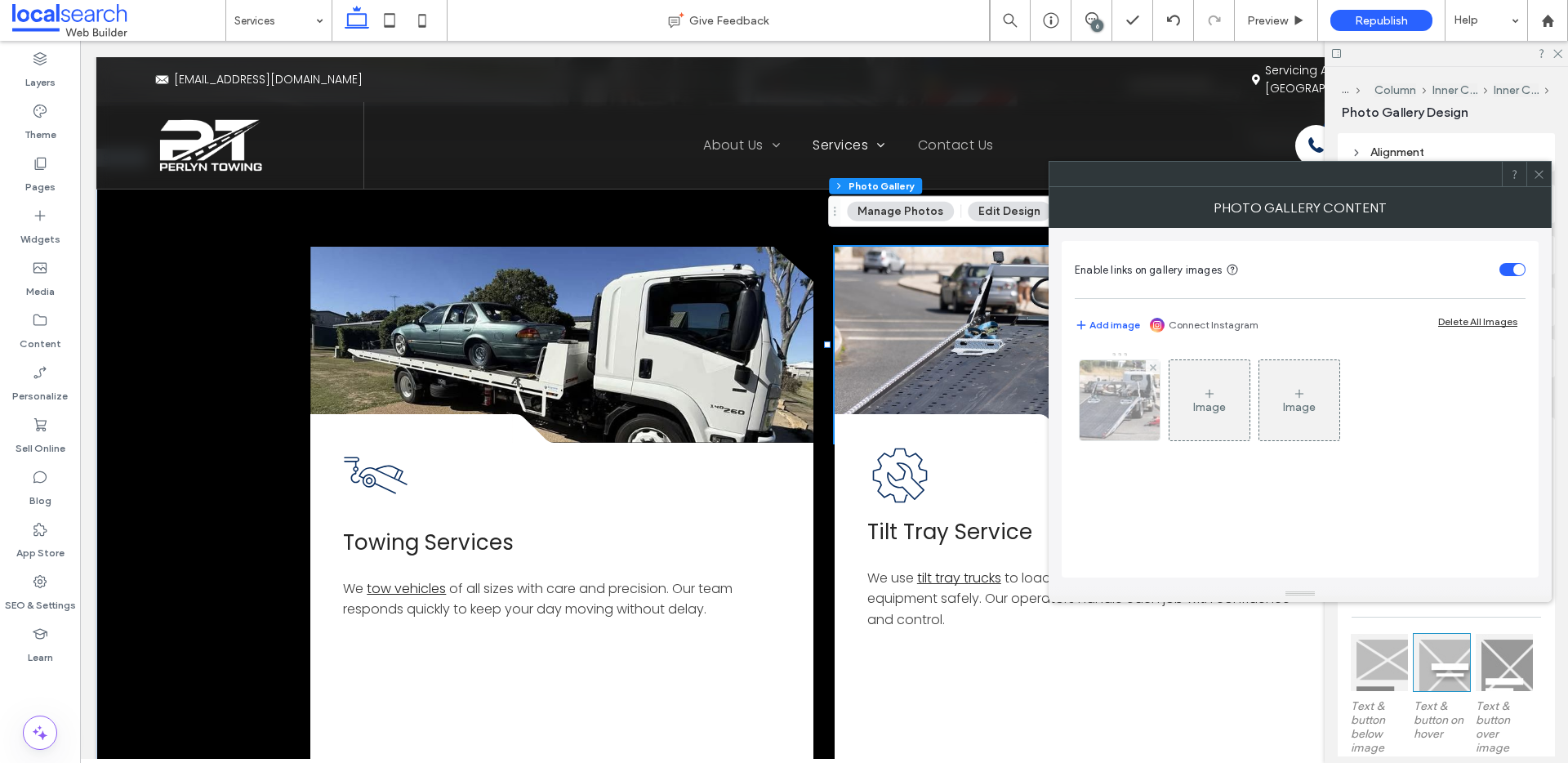
click at [1087, 413] on div at bounding box center [1119, 400] width 80 height 80
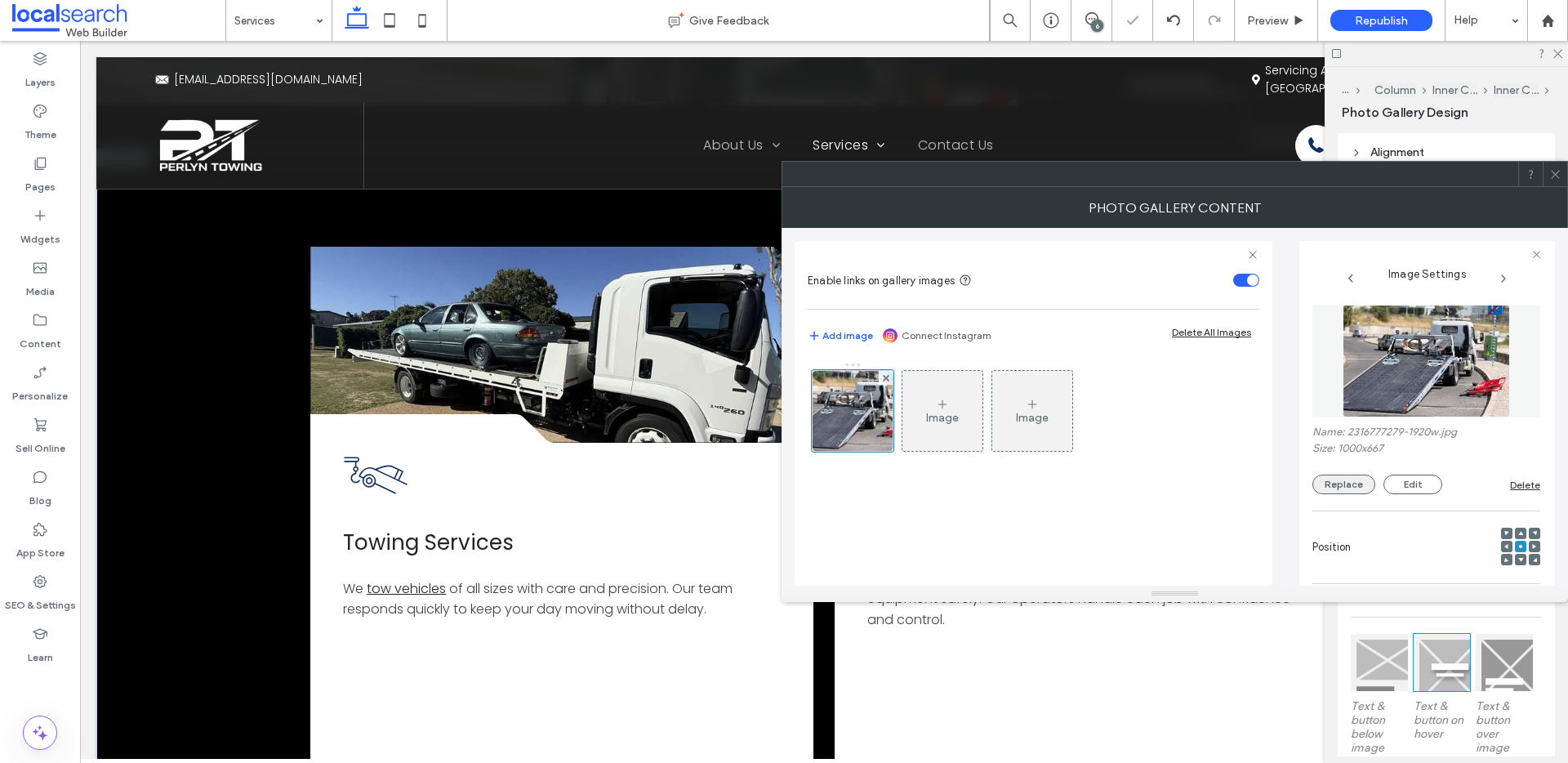
click at [1350, 475] on button "Replace" at bounding box center [1343, 484] width 63 height 19
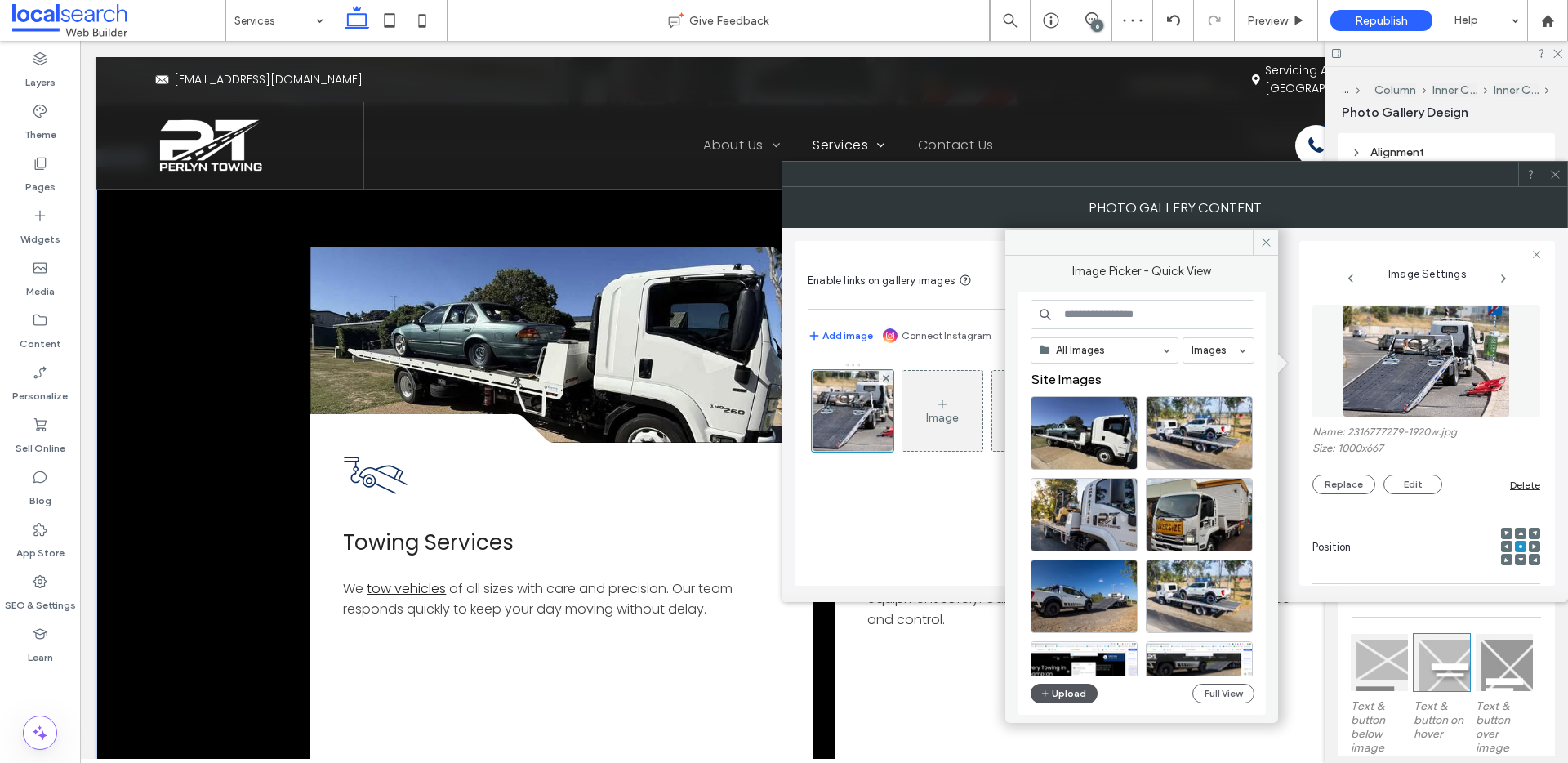
click at [1075, 691] on button "Upload" at bounding box center [1064, 693] width 67 height 19
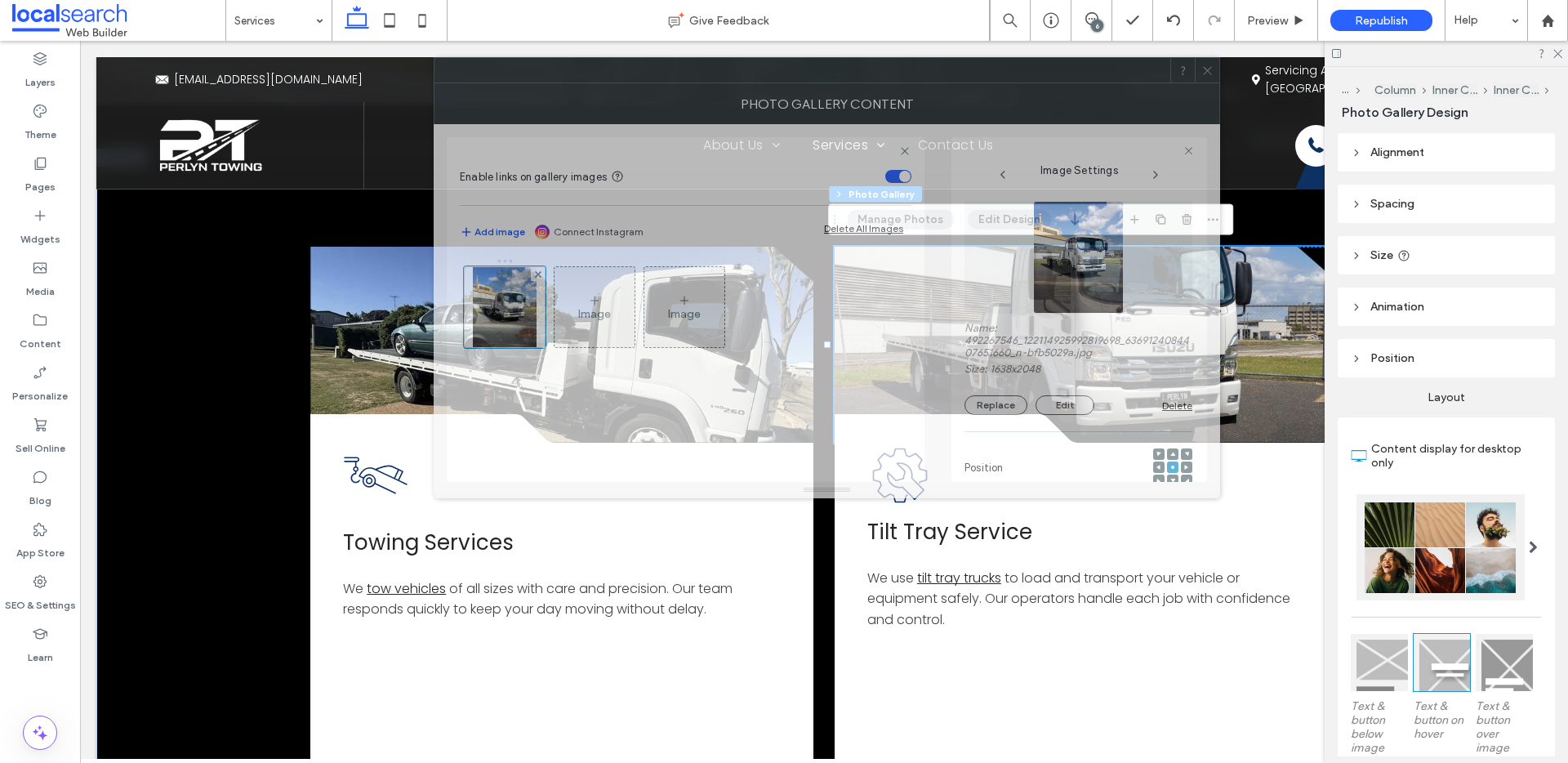
drag, startPoint x: 1453, startPoint y: 179, endPoint x: 1105, endPoint y: 75, distance: 363.2
click at [1105, 75] on div at bounding box center [802, 71] width 735 height 25
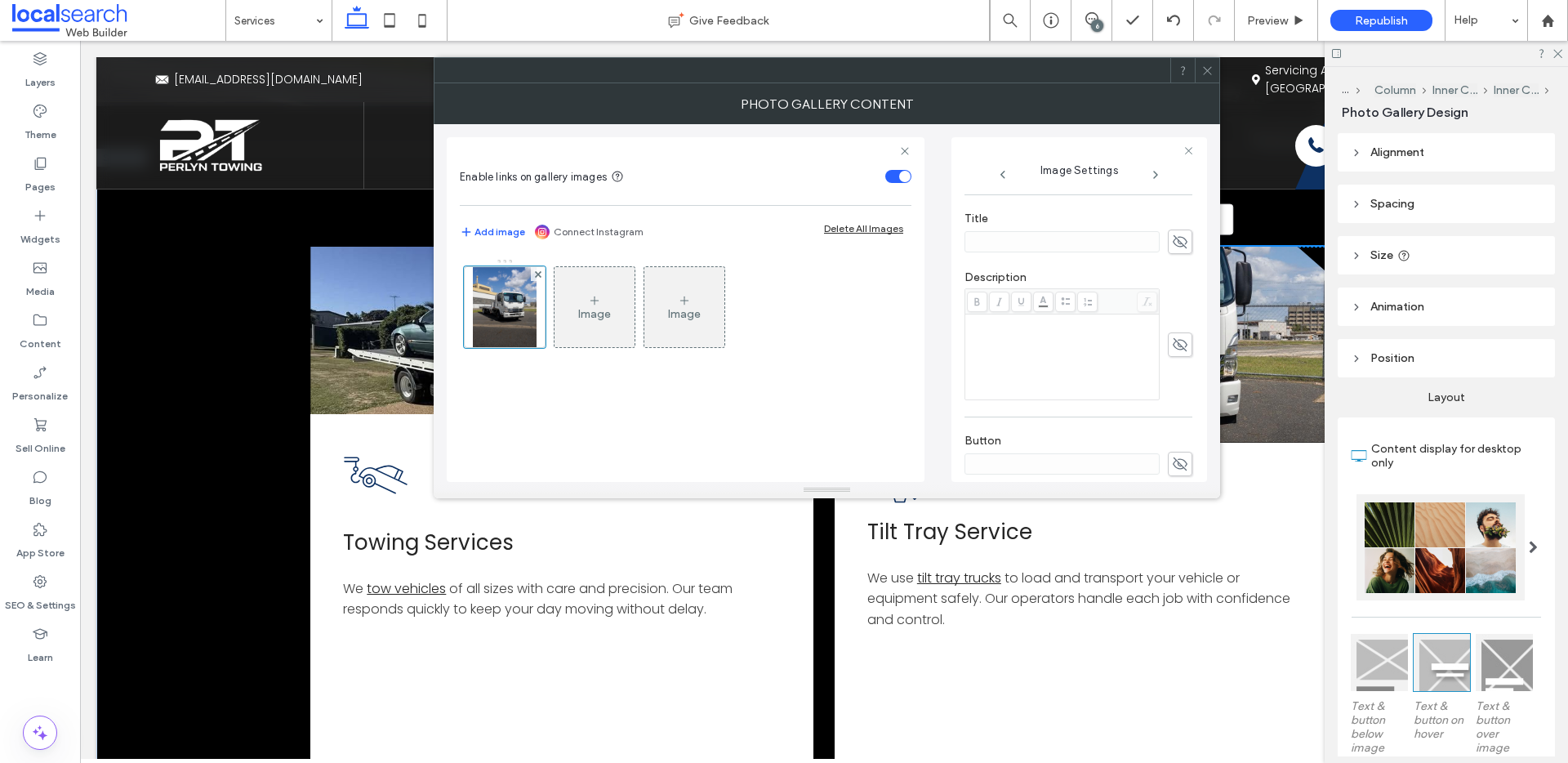
scroll to position [519, 0]
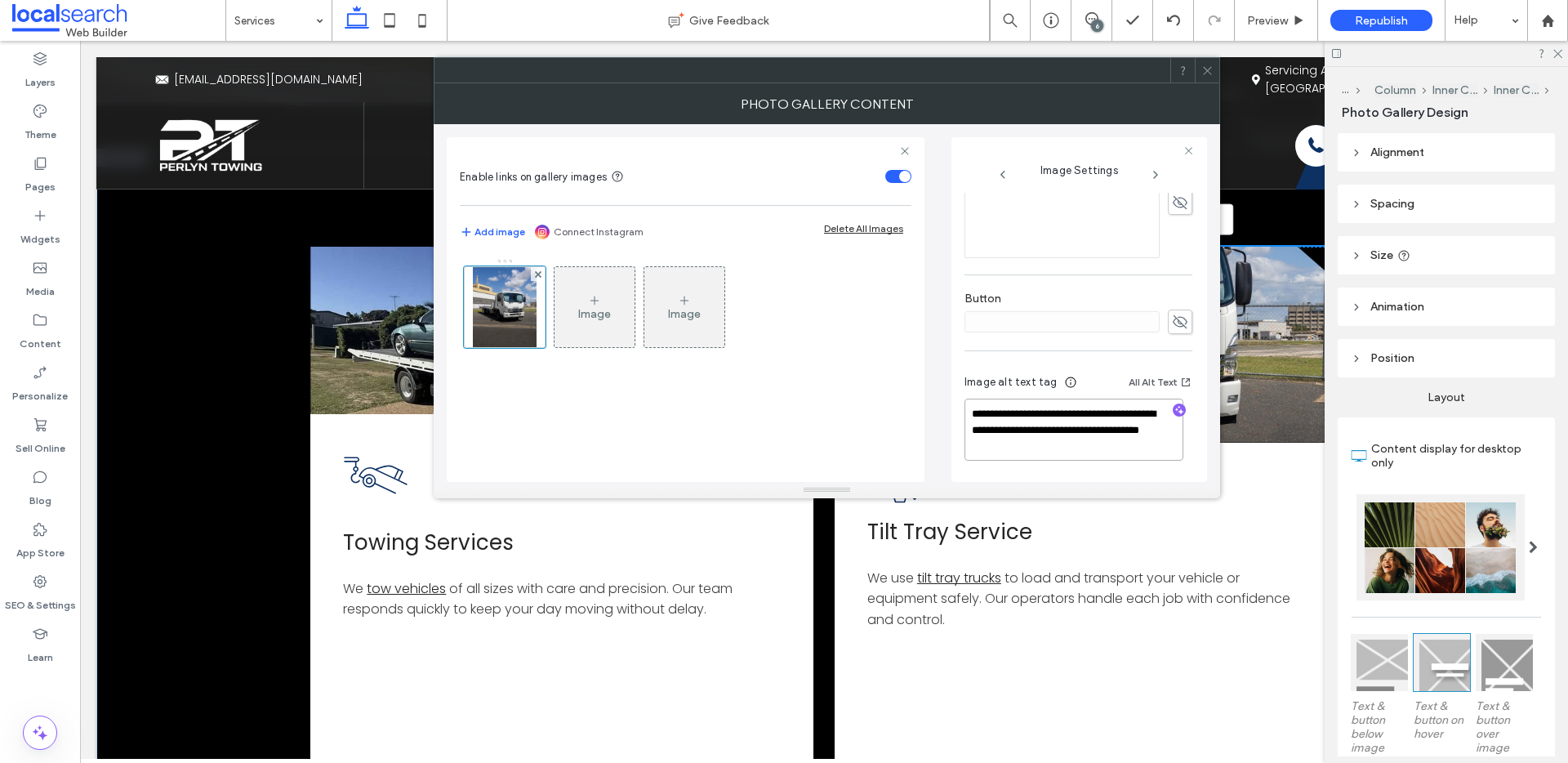
drag, startPoint x: 1020, startPoint y: 430, endPoint x: 1105, endPoint y: 456, distance: 88.9
click at [1105, 456] on textarea "**********" at bounding box center [1074, 429] width 219 height 62
click at [1173, 408] on icon "button" at bounding box center [1179, 410] width 11 height 11
click at [1157, 435] on textarea "**********" at bounding box center [1074, 430] width 219 height 60
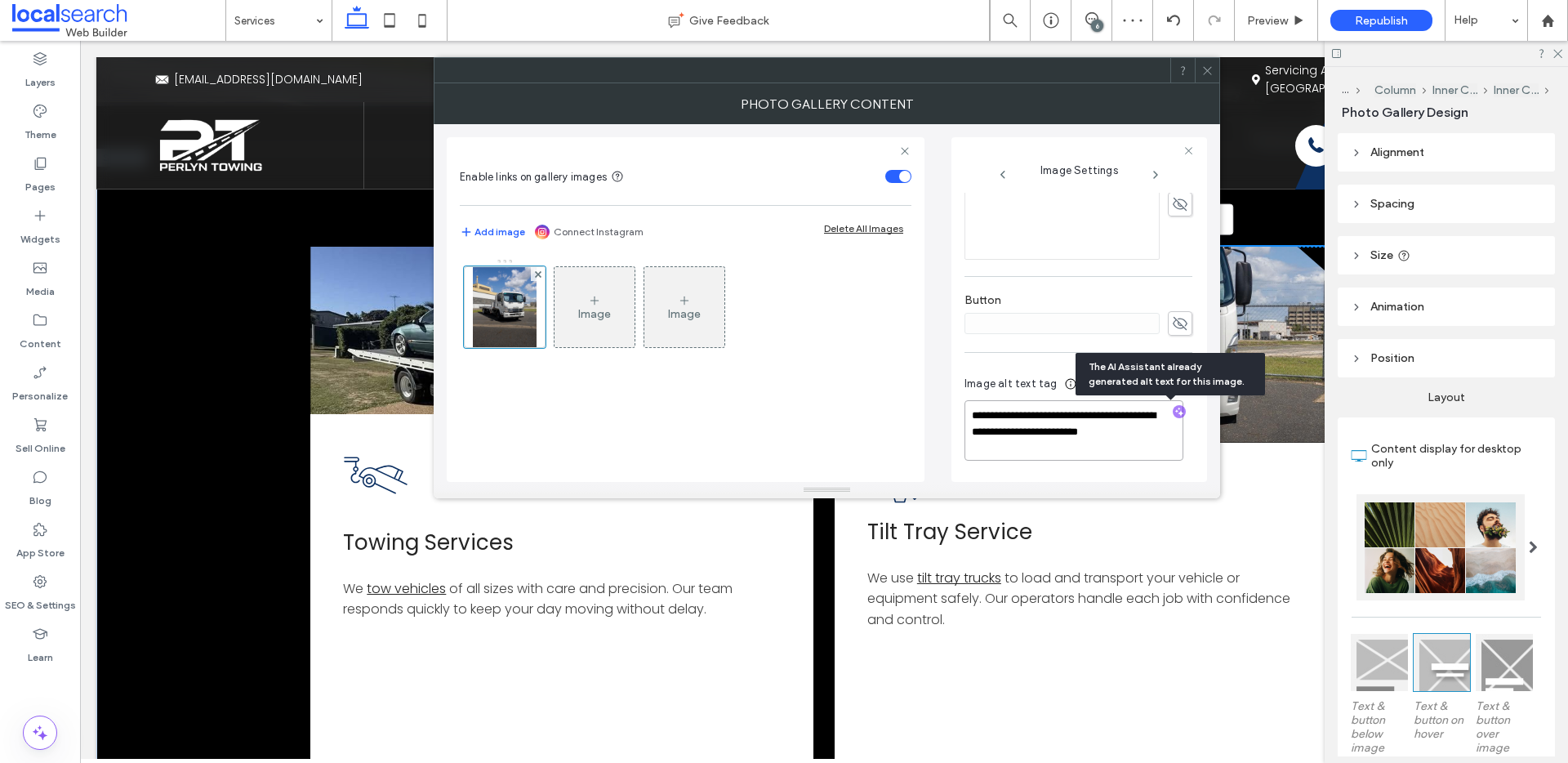
paste textarea "**********"
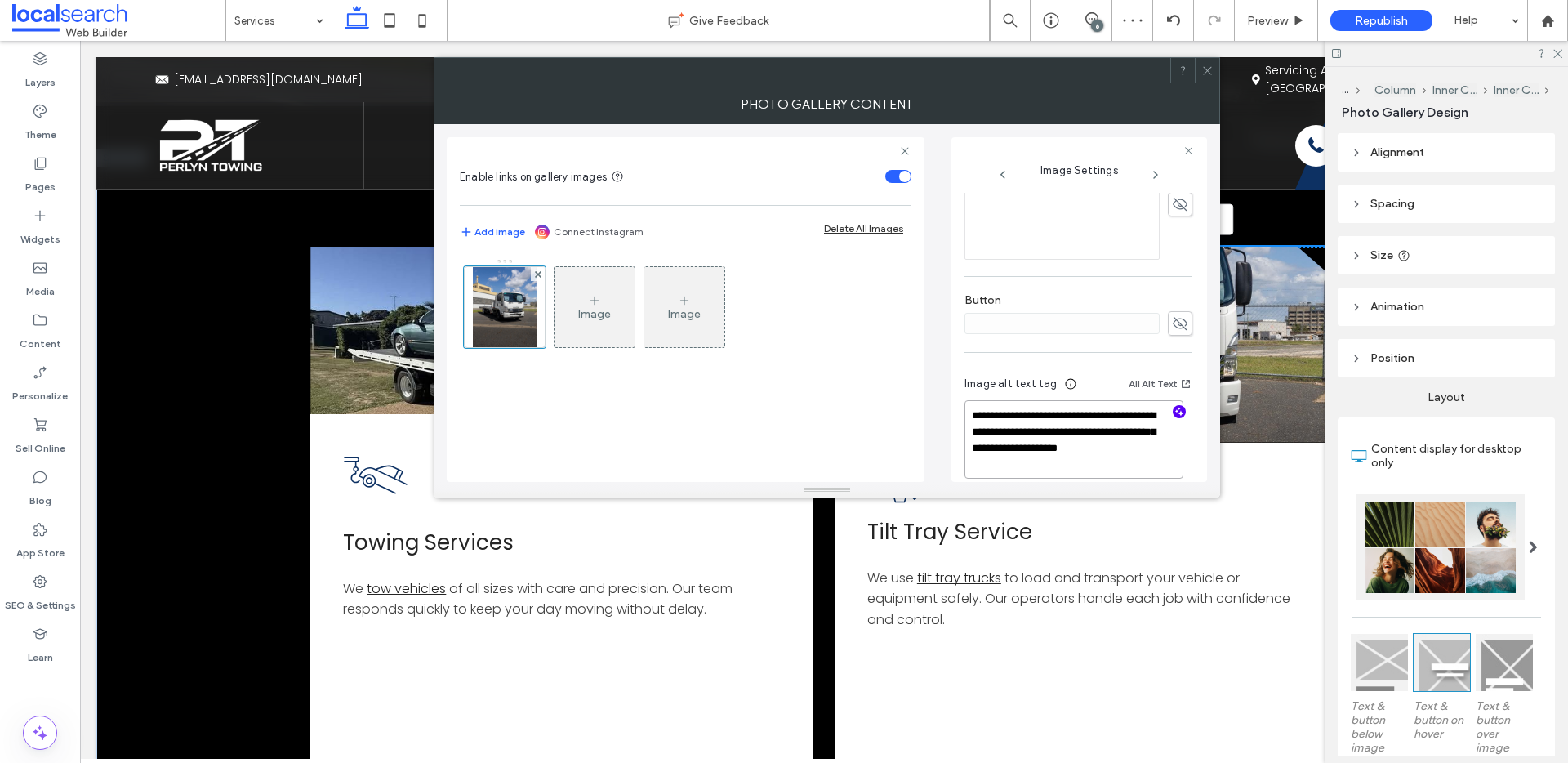
type textarea "**********"
click at [1210, 74] on icon at bounding box center [1208, 71] width 12 height 12
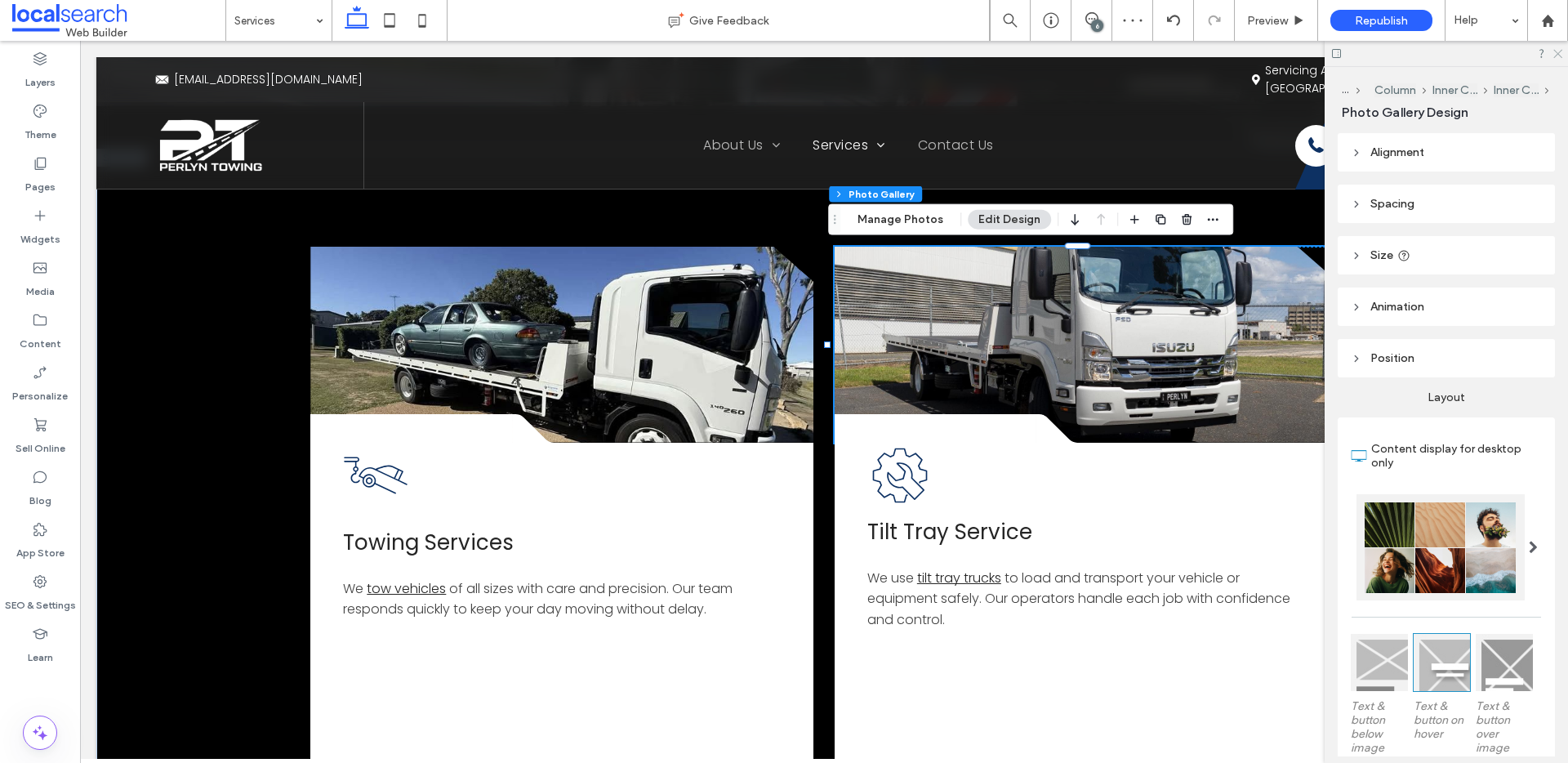
click at [1559, 49] on icon at bounding box center [1557, 53] width 11 height 11
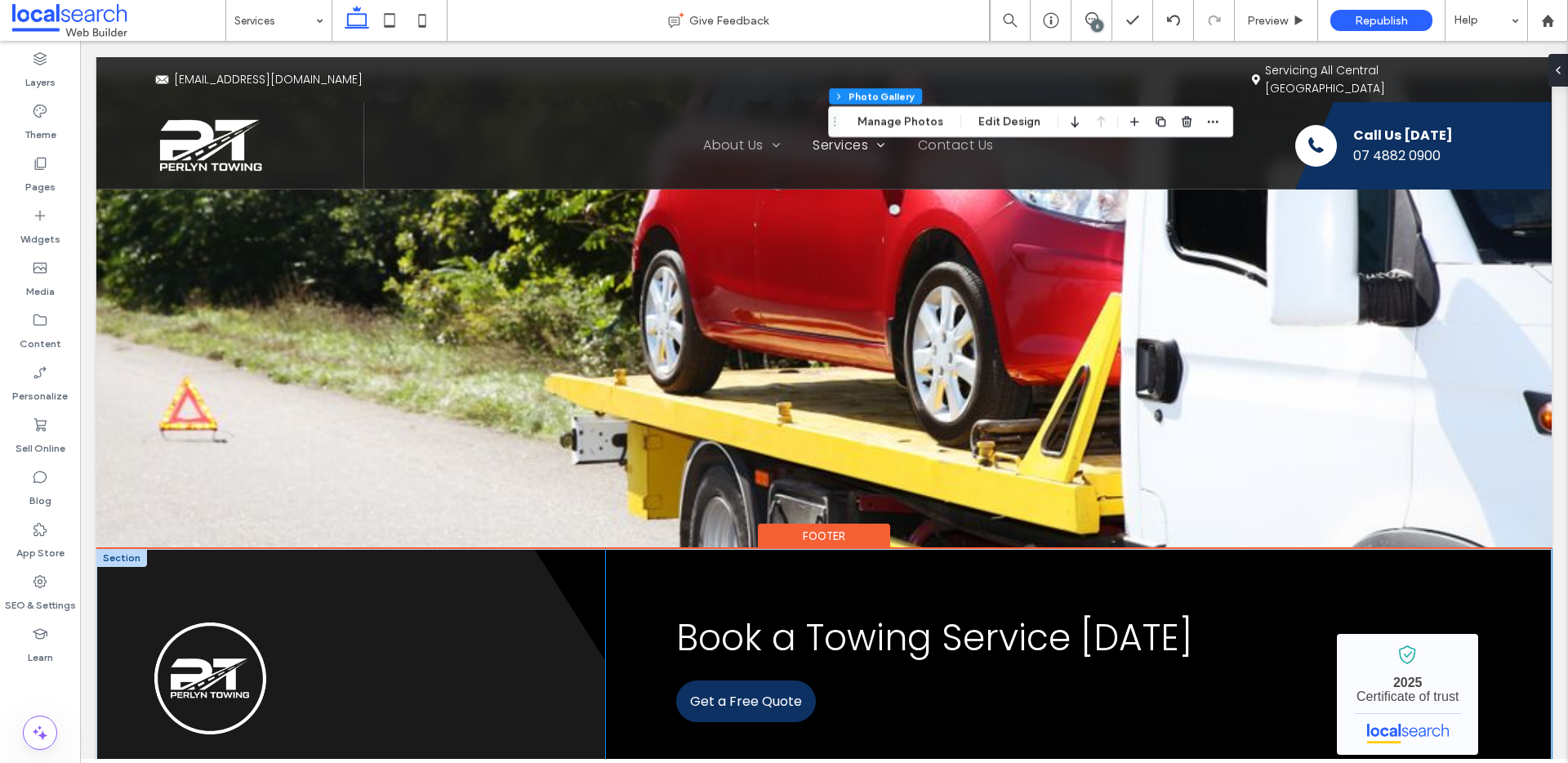
scroll to position [2075, 0]
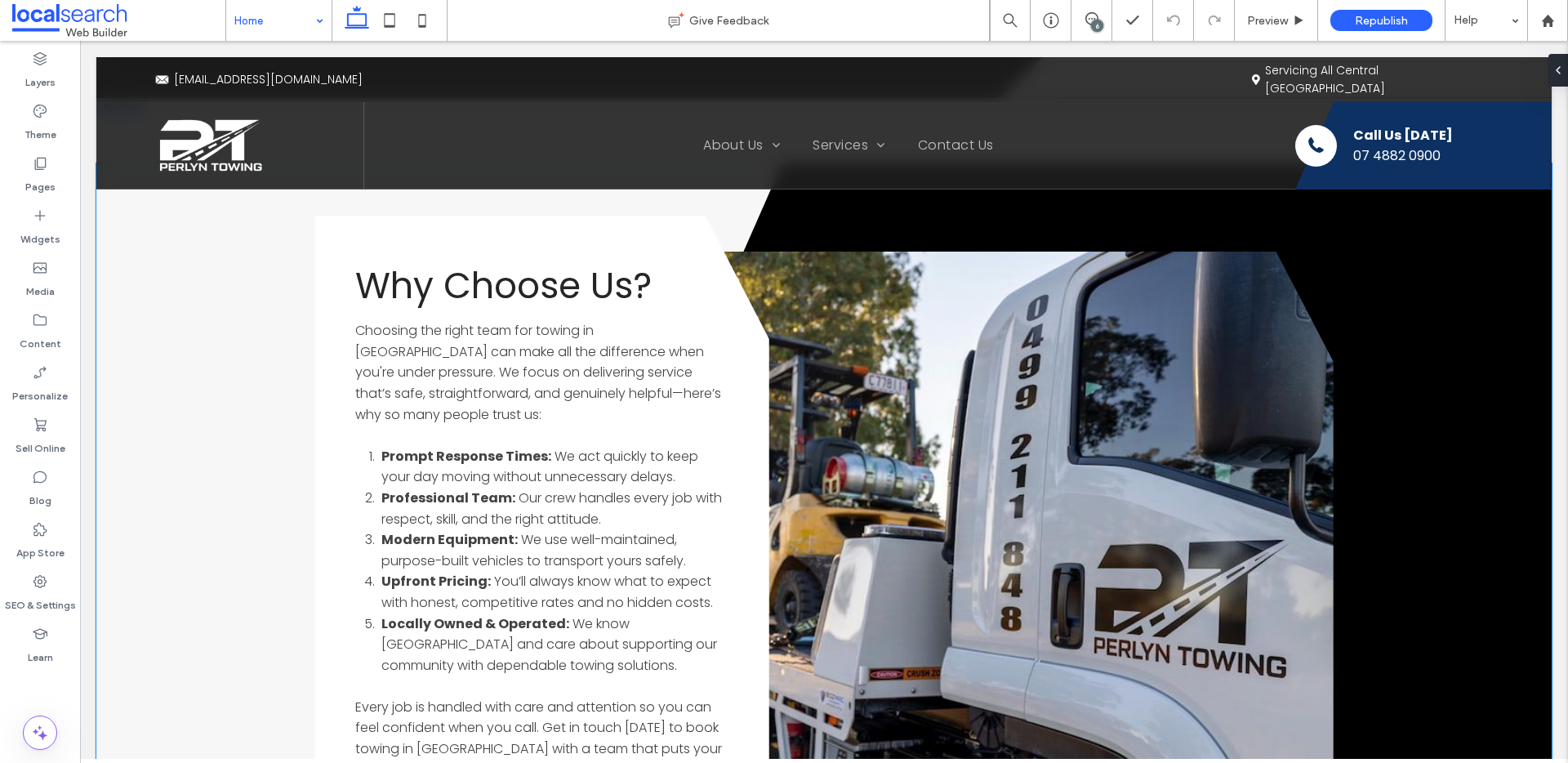
scroll to position [2746, 0]
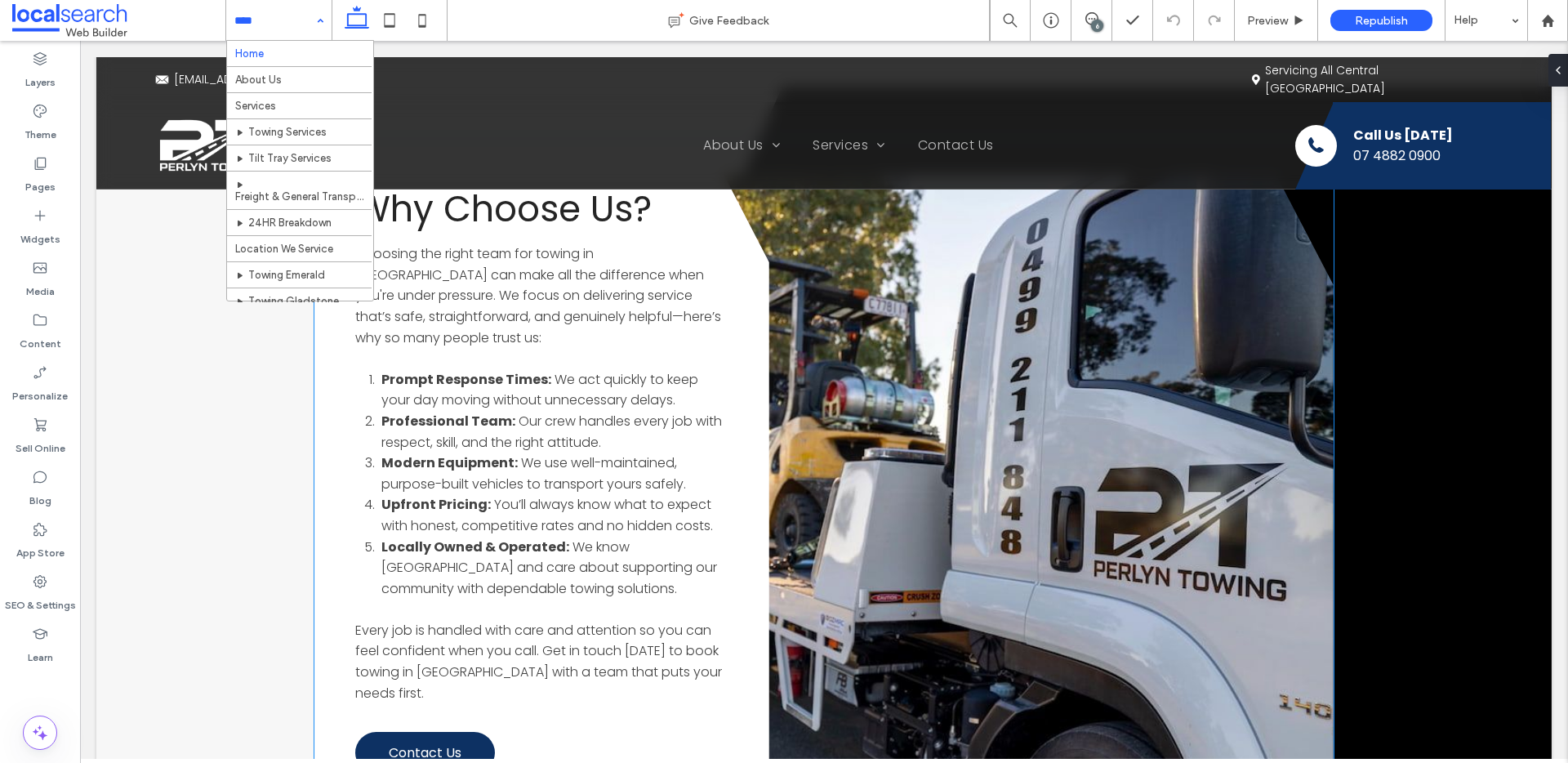
click at [1128, 488] on link at bounding box center [975, 481] width 717 height 613
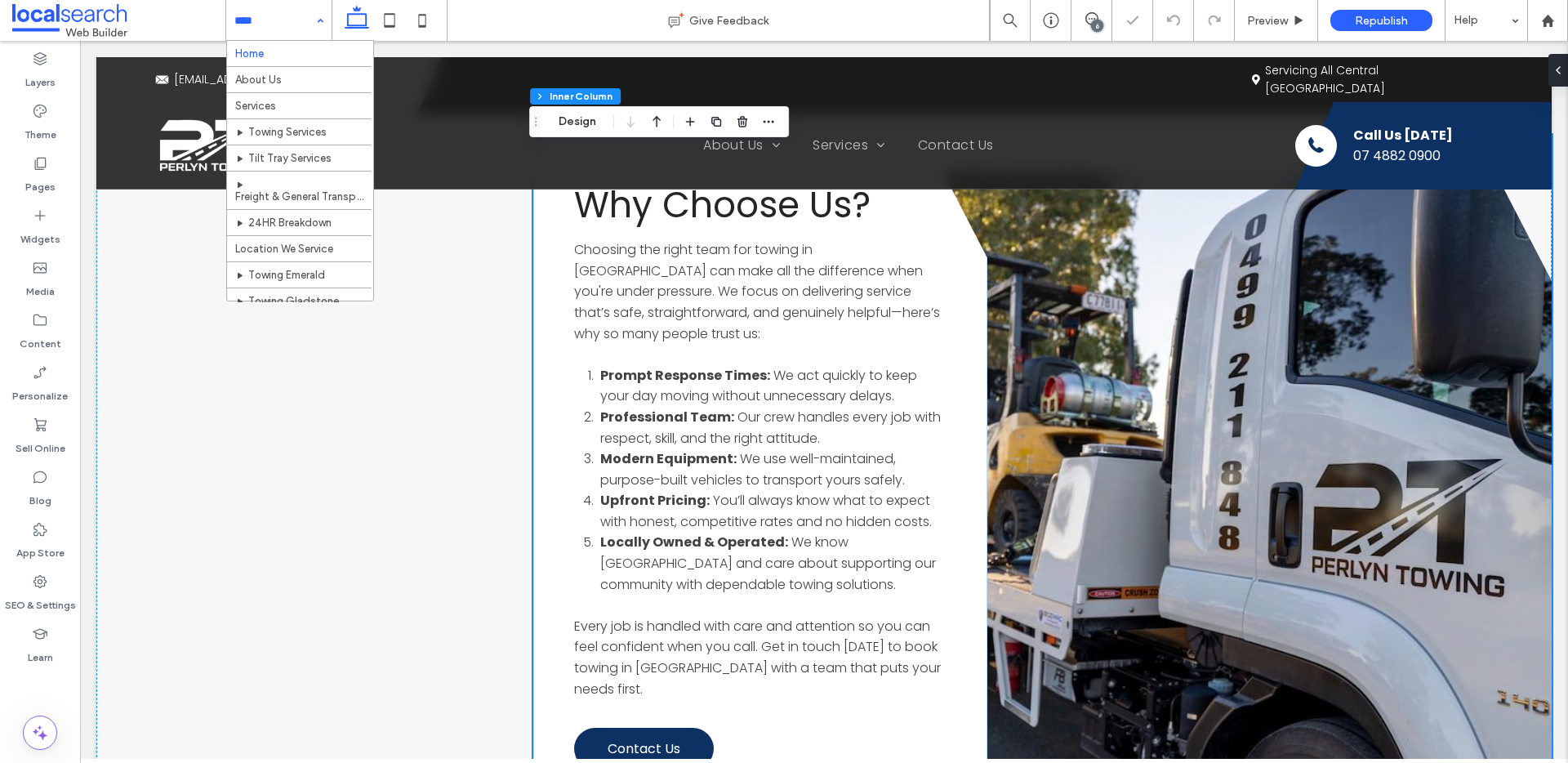
scroll to position [3560, 0]
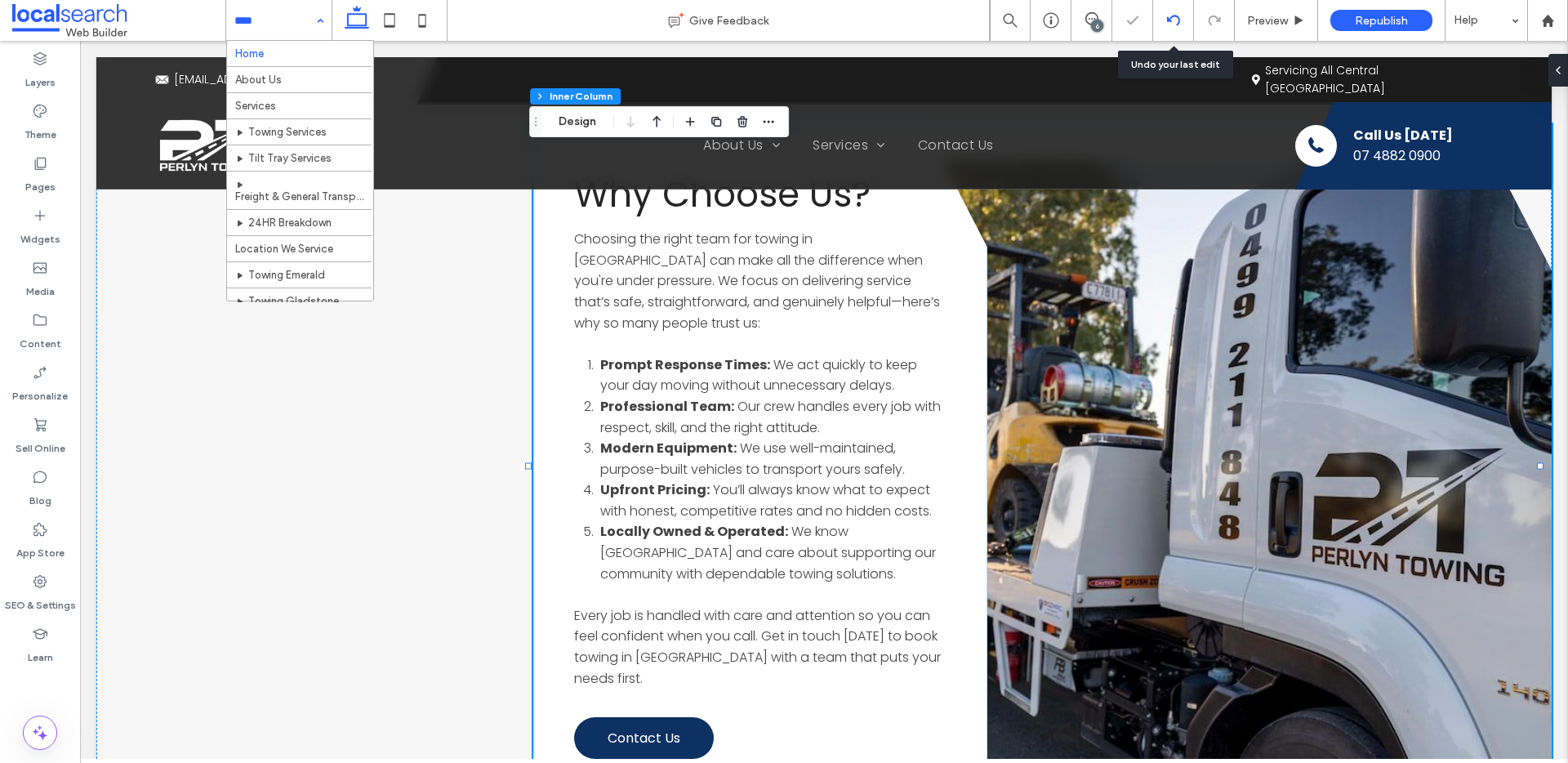
click at [1171, 11] on div at bounding box center [1173, 20] width 41 height 41
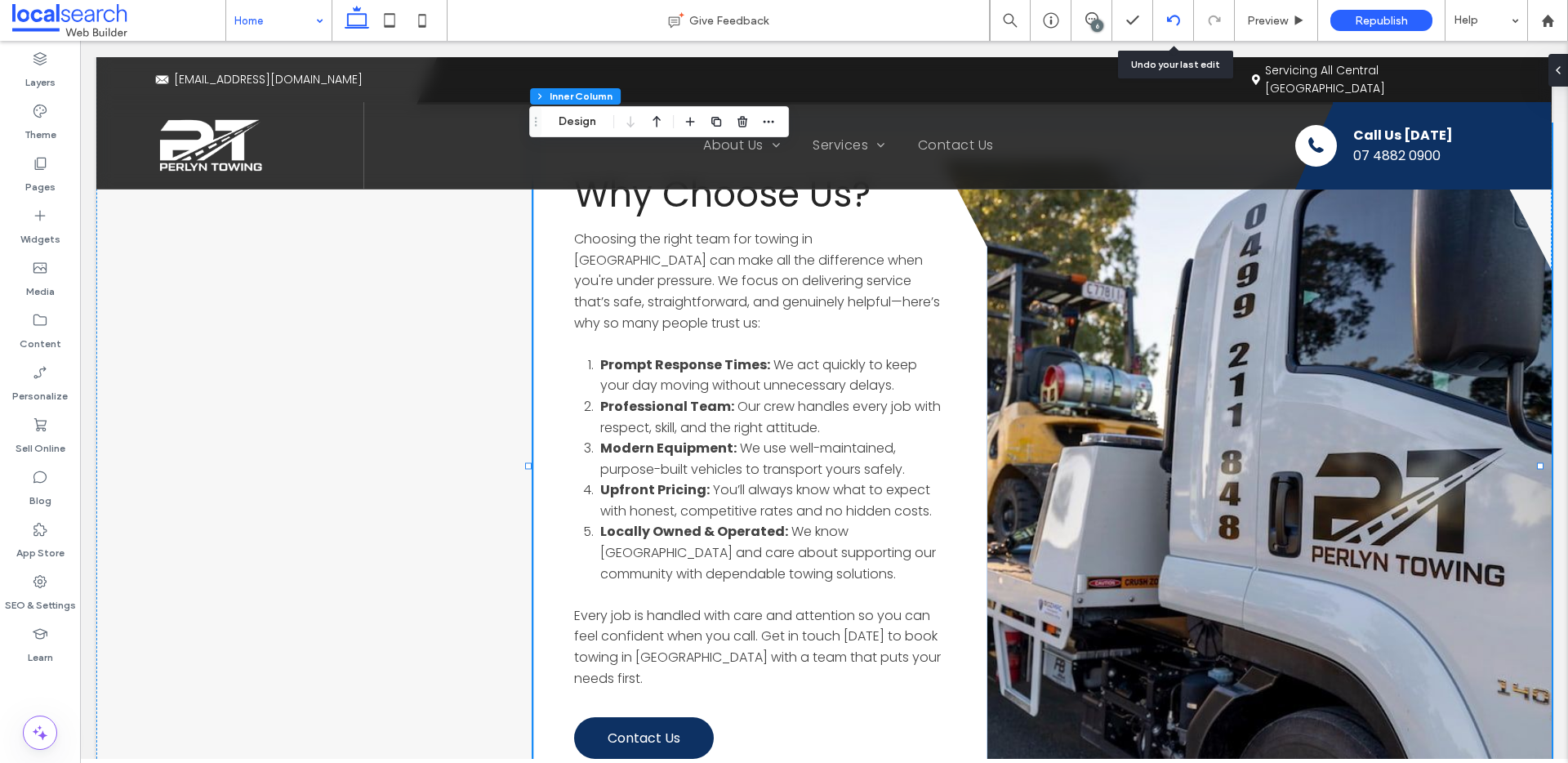
click at [1172, 22] on icon at bounding box center [1173, 20] width 13 height 13
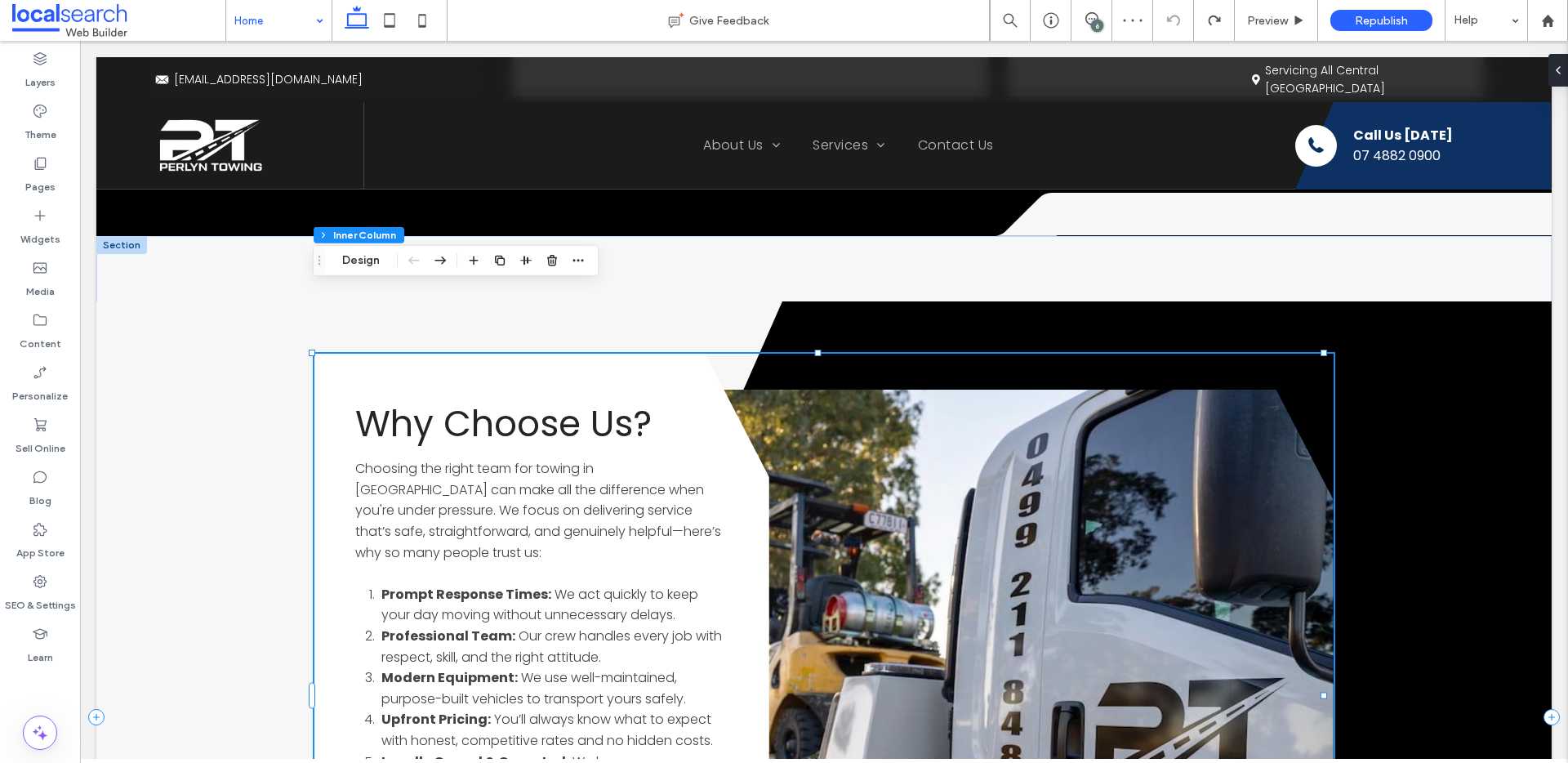
scroll to position [0, 0]
click at [366, 261] on button "Design" at bounding box center [361, 261] width 59 height 19
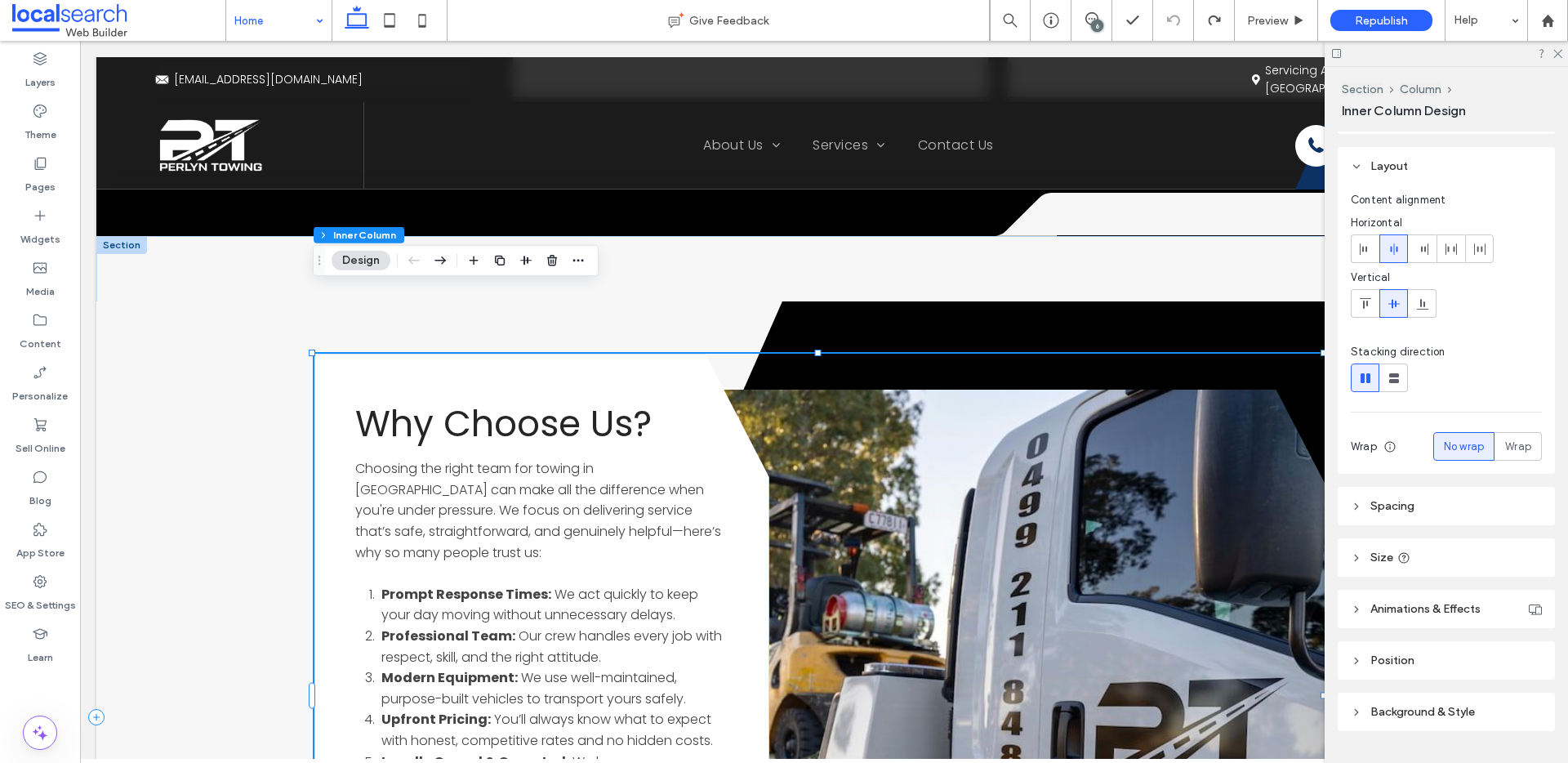
scroll to position [76, 0]
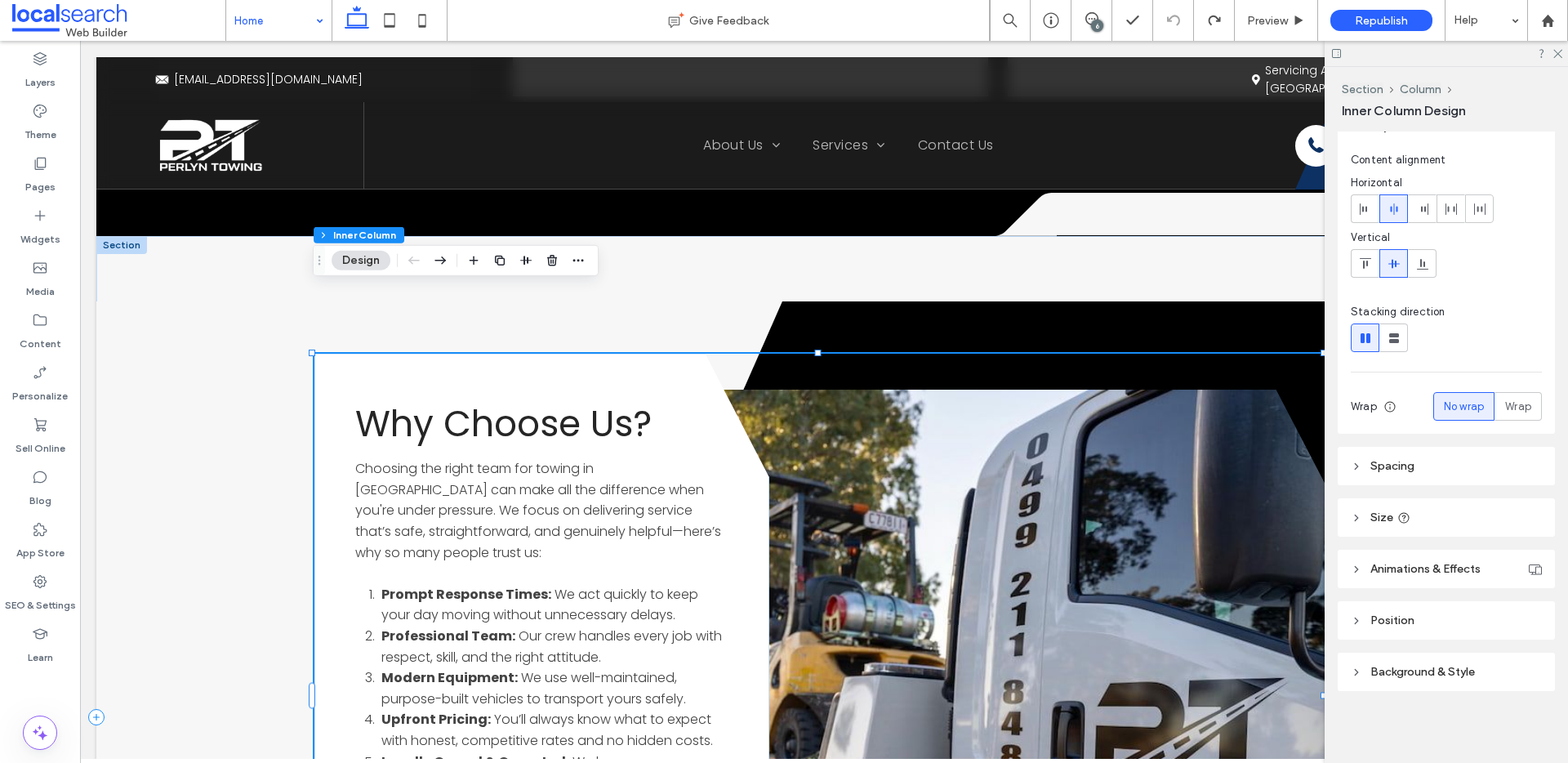
click at [1416, 670] on span "Background & Style" at bounding box center [1422, 672] width 104 height 14
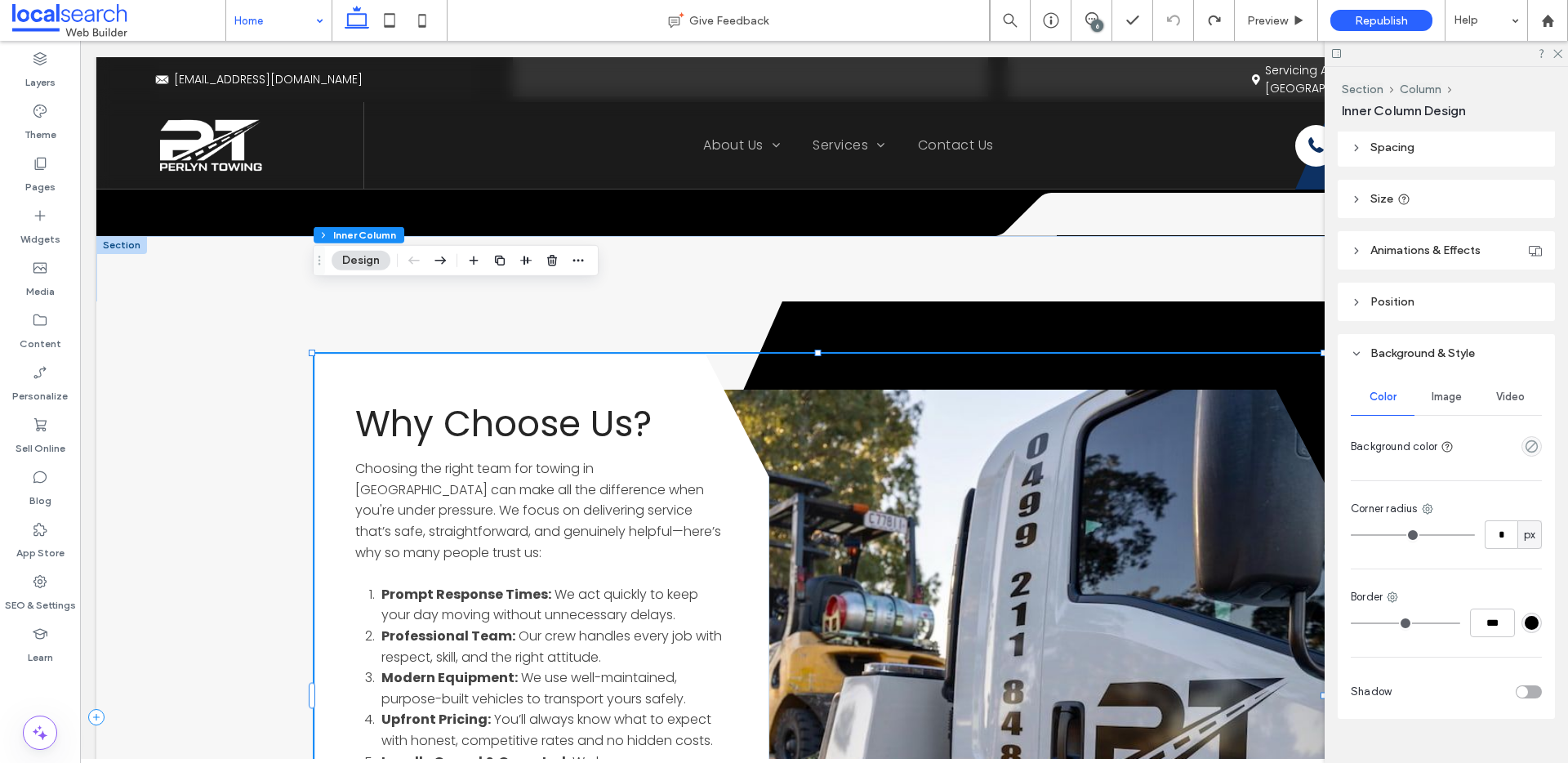
scroll to position [422, 0]
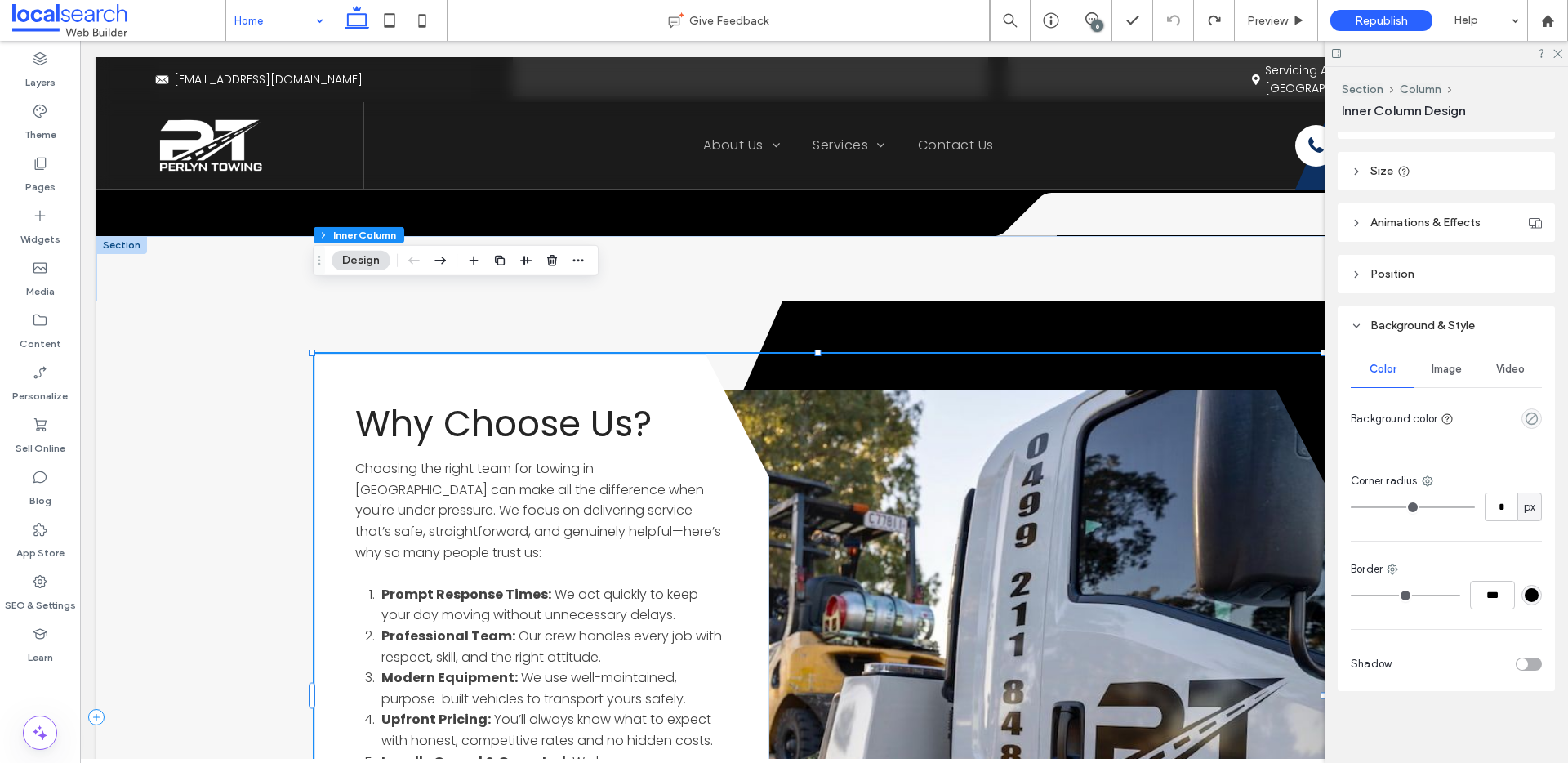
click at [1445, 376] on div "Image" at bounding box center [1446, 369] width 64 height 36
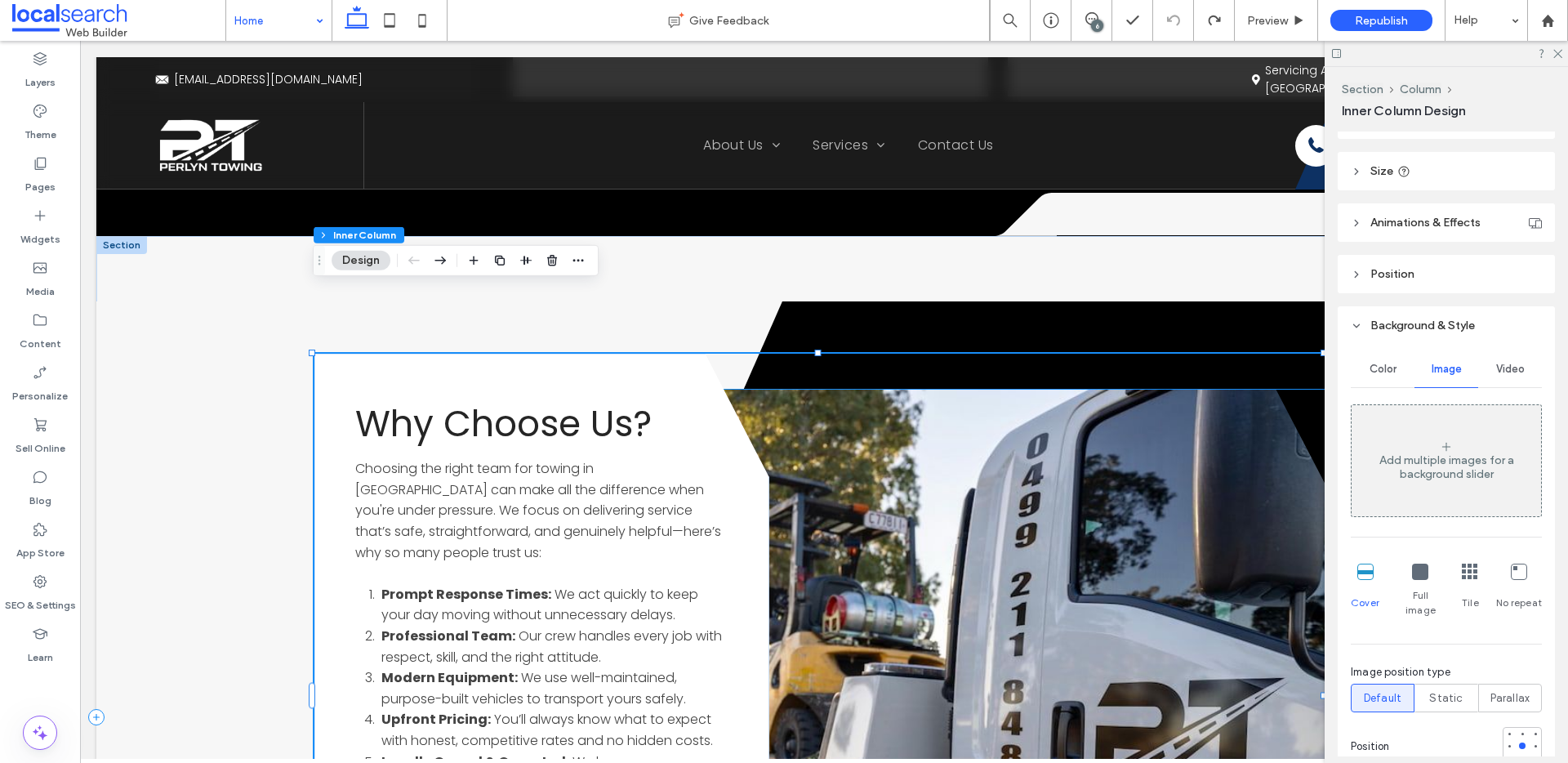
click at [1085, 432] on link at bounding box center [975, 696] width 717 height 613
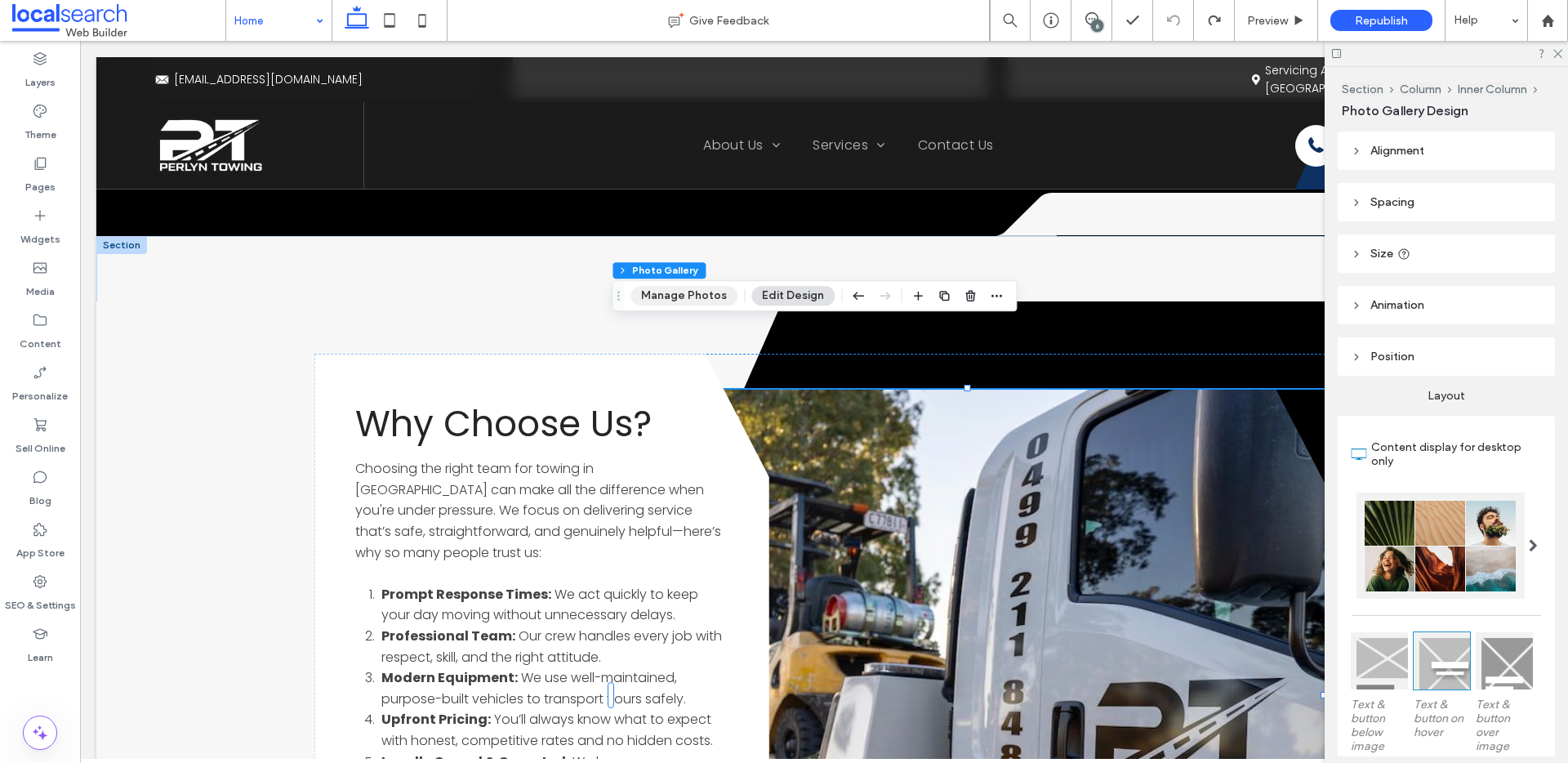
click at [691, 298] on button "Manage Photos" at bounding box center [683, 296] width 107 height 19
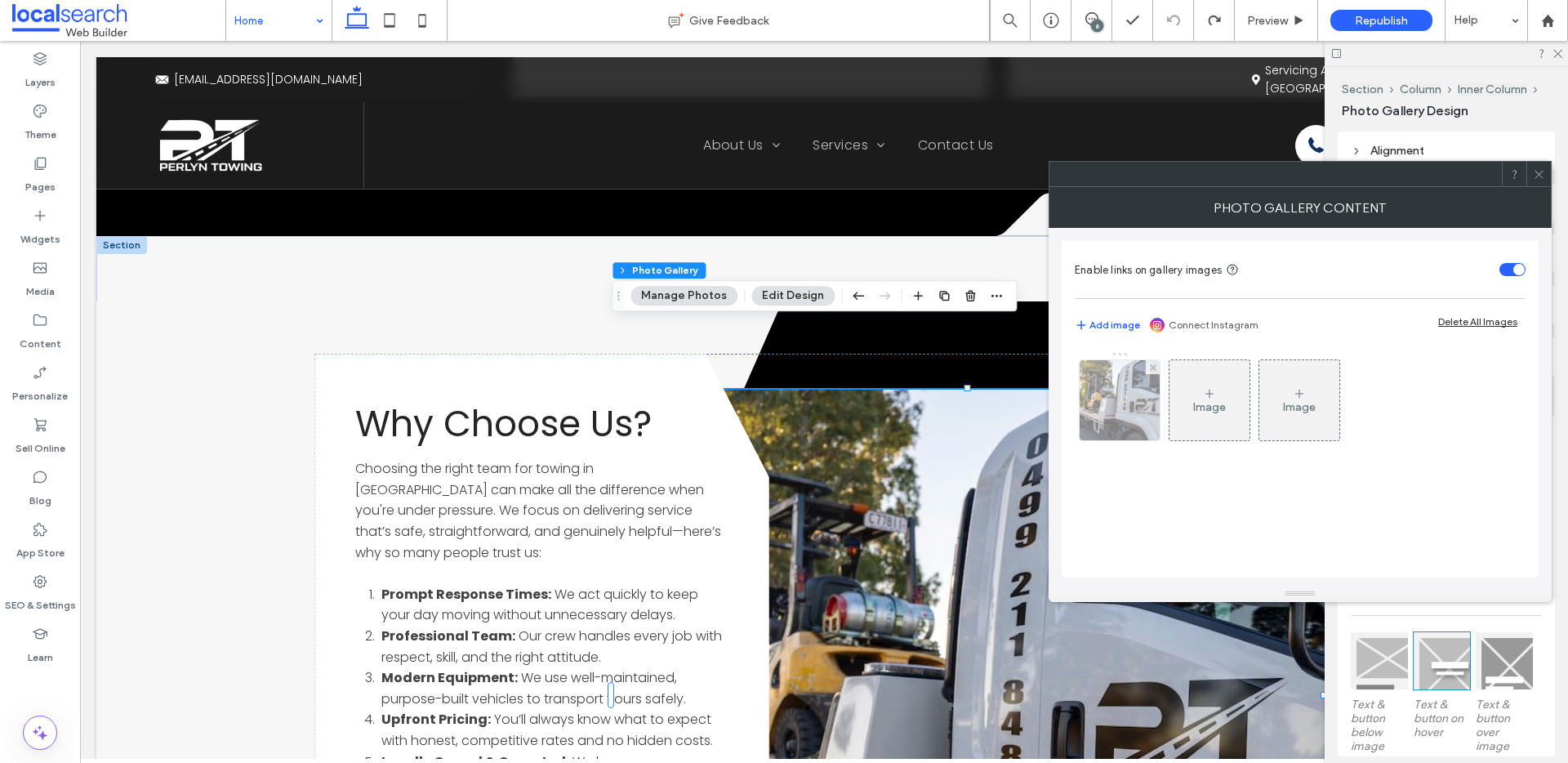
click at [1133, 436] on img at bounding box center [1119, 400] width 121 height 80
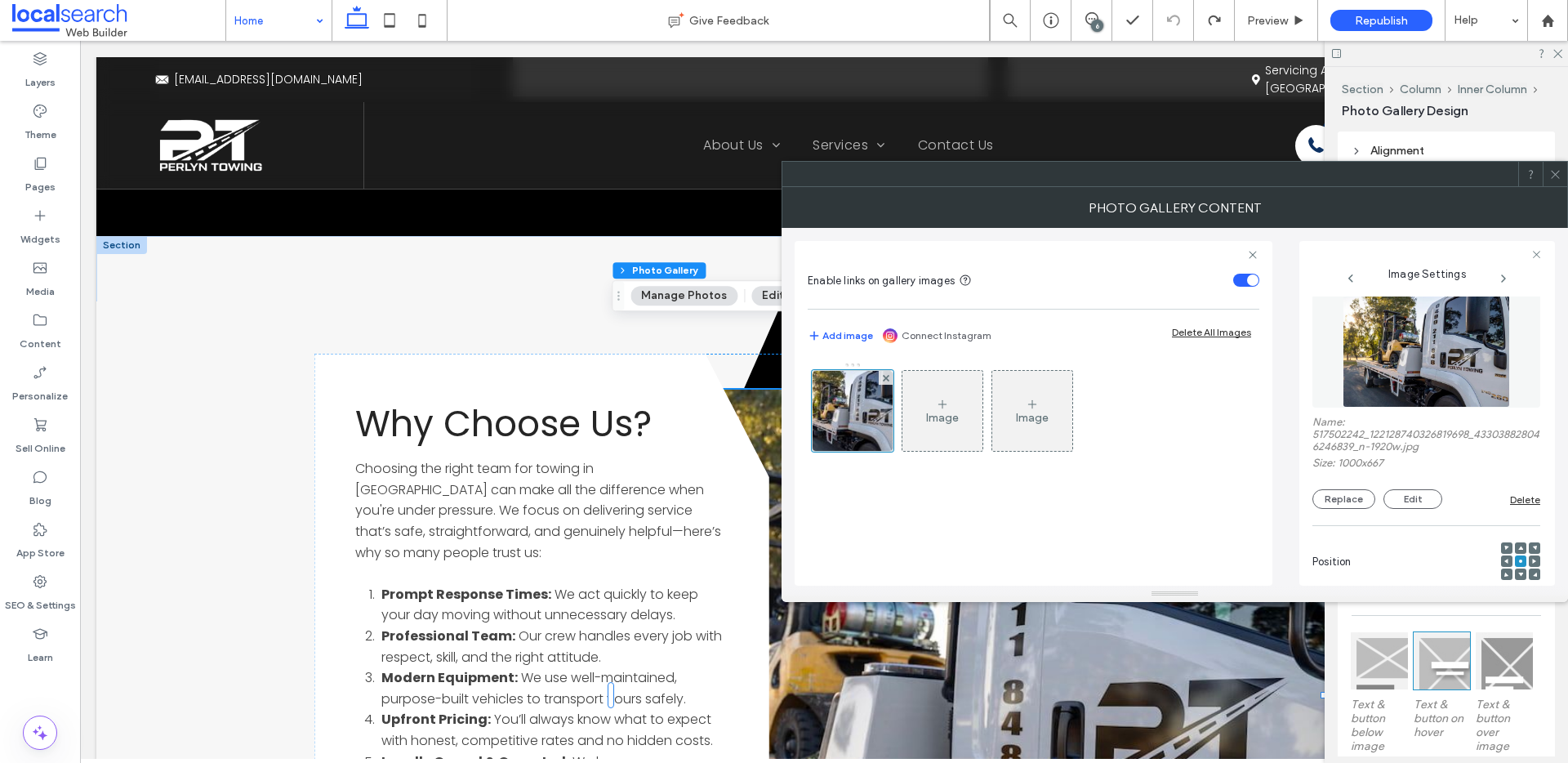
scroll to position [0, 0]
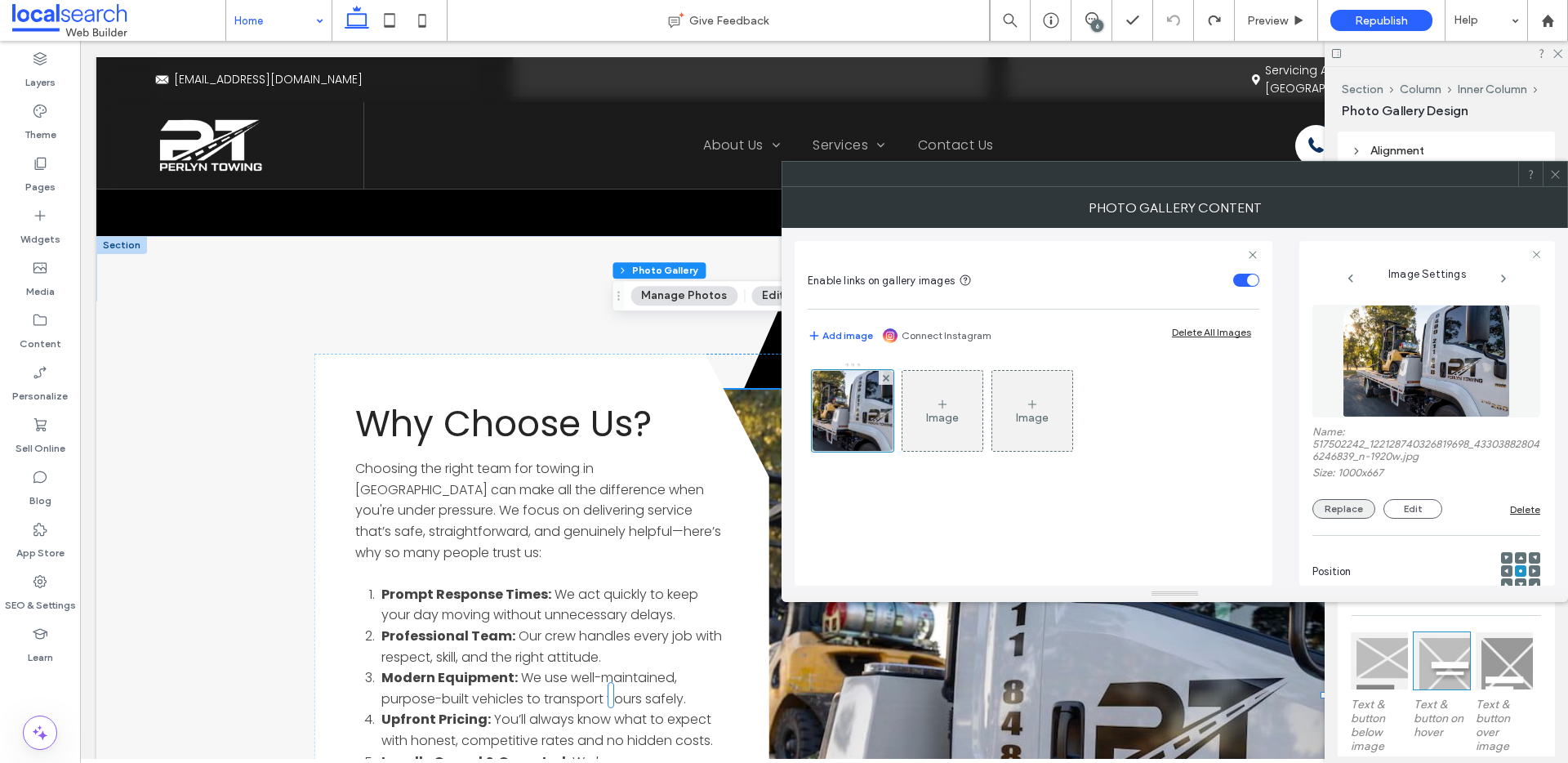
click at [1353, 506] on button "Replace" at bounding box center [1343, 509] width 63 height 19
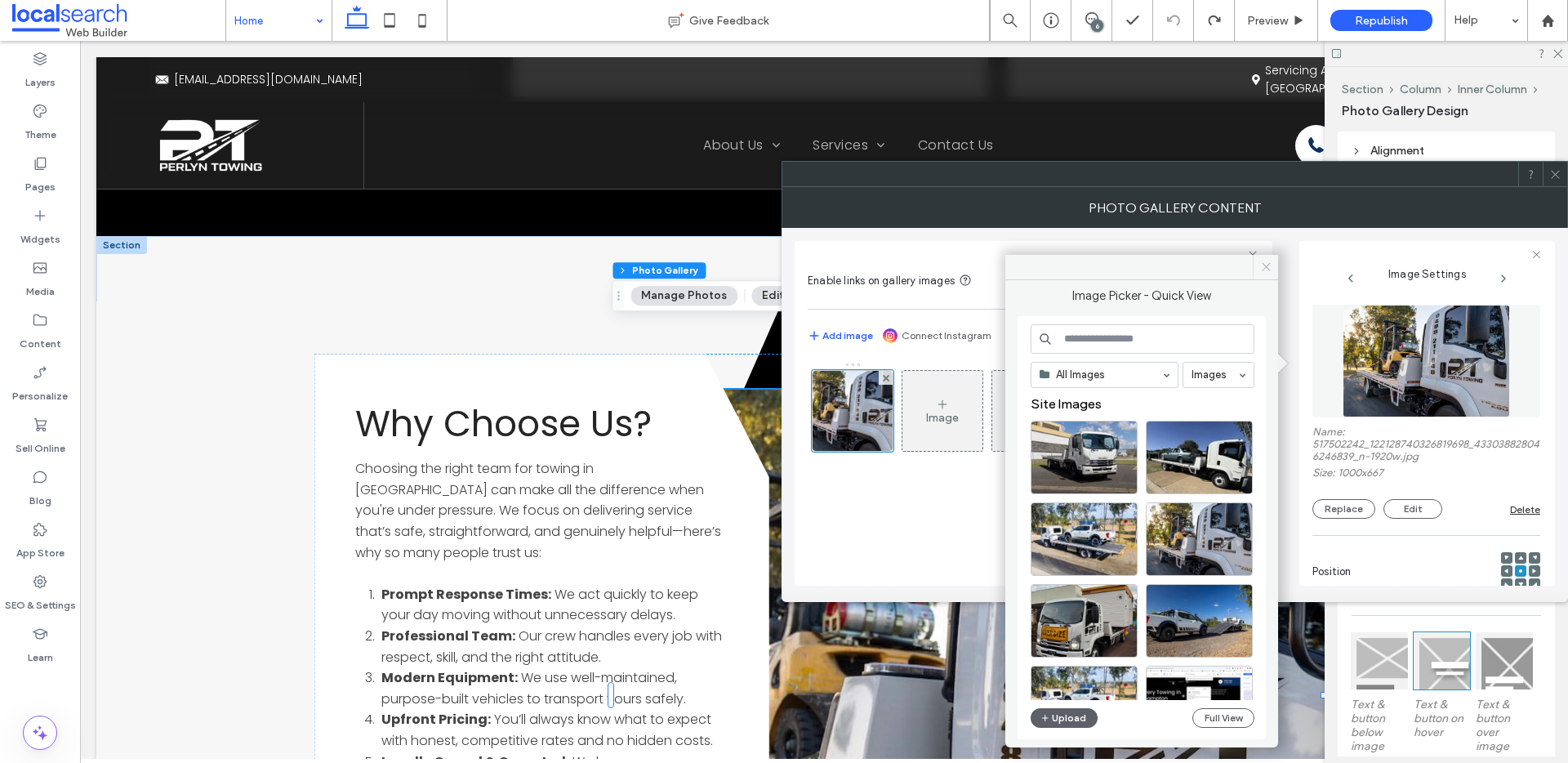
click at [1271, 267] on icon at bounding box center [1266, 267] width 12 height 12
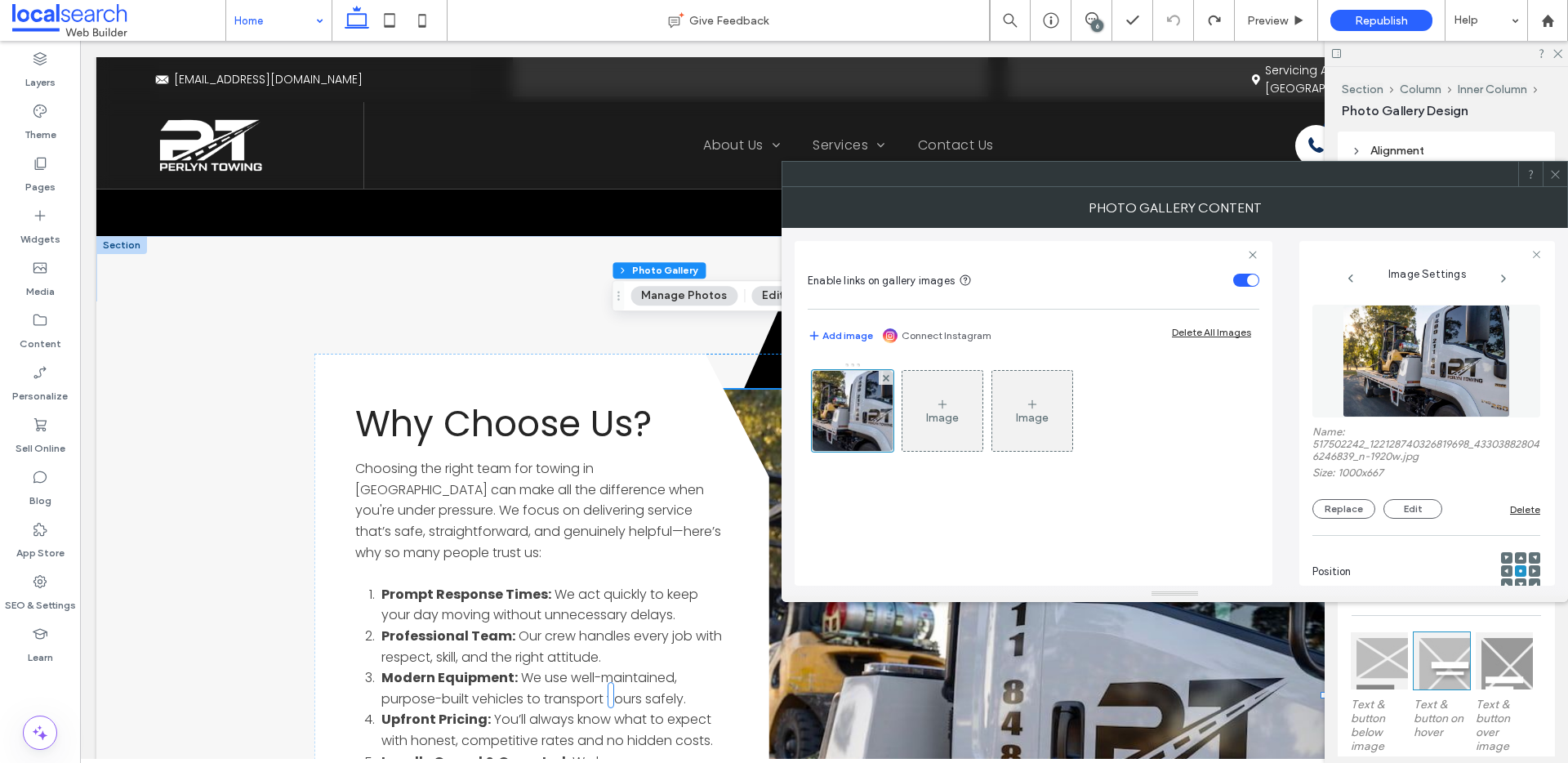
click at [1557, 177] on icon at bounding box center [1556, 175] width 12 height 12
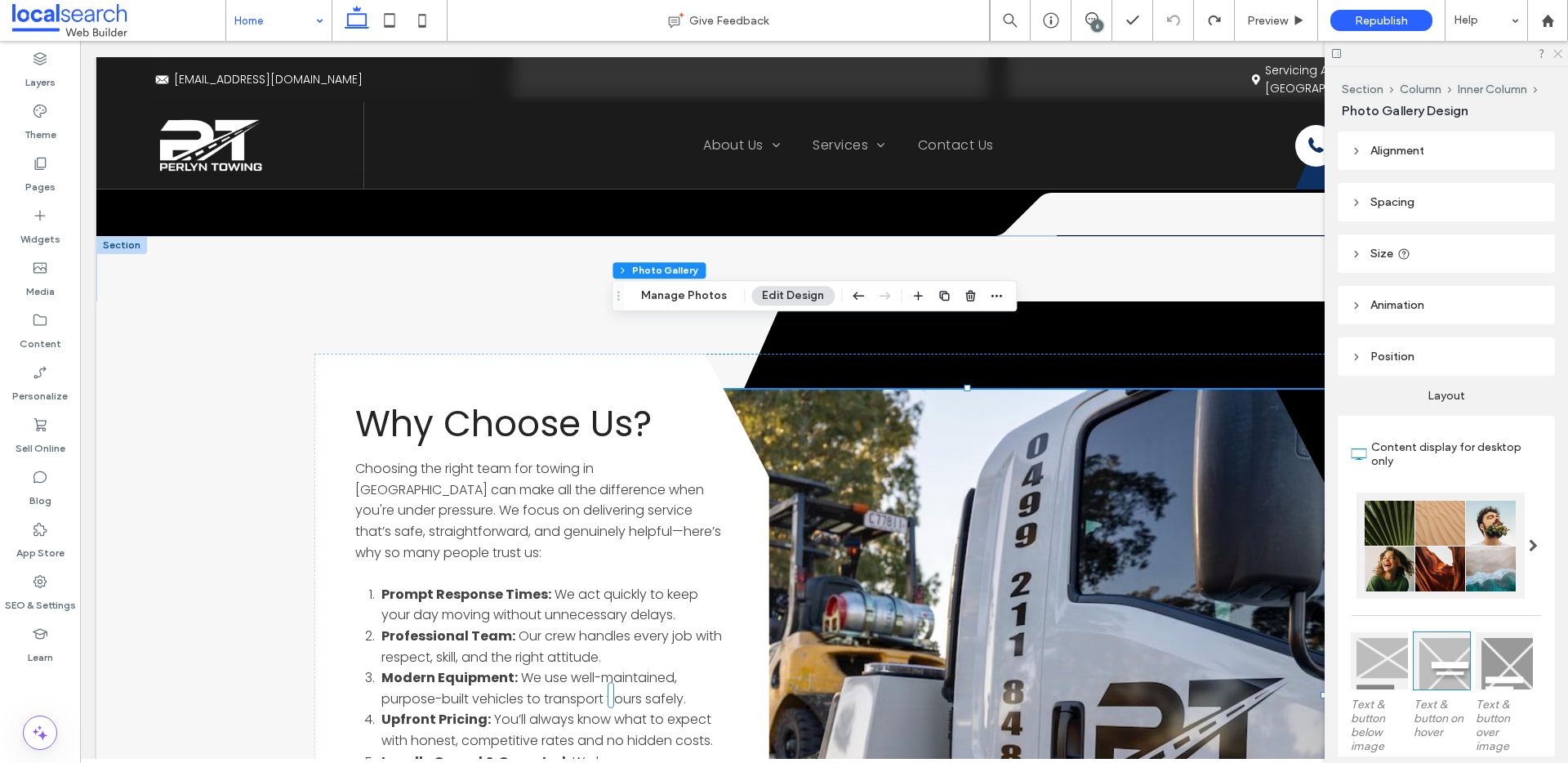
click at [1560, 51] on use at bounding box center [1557, 54] width 9 height 9
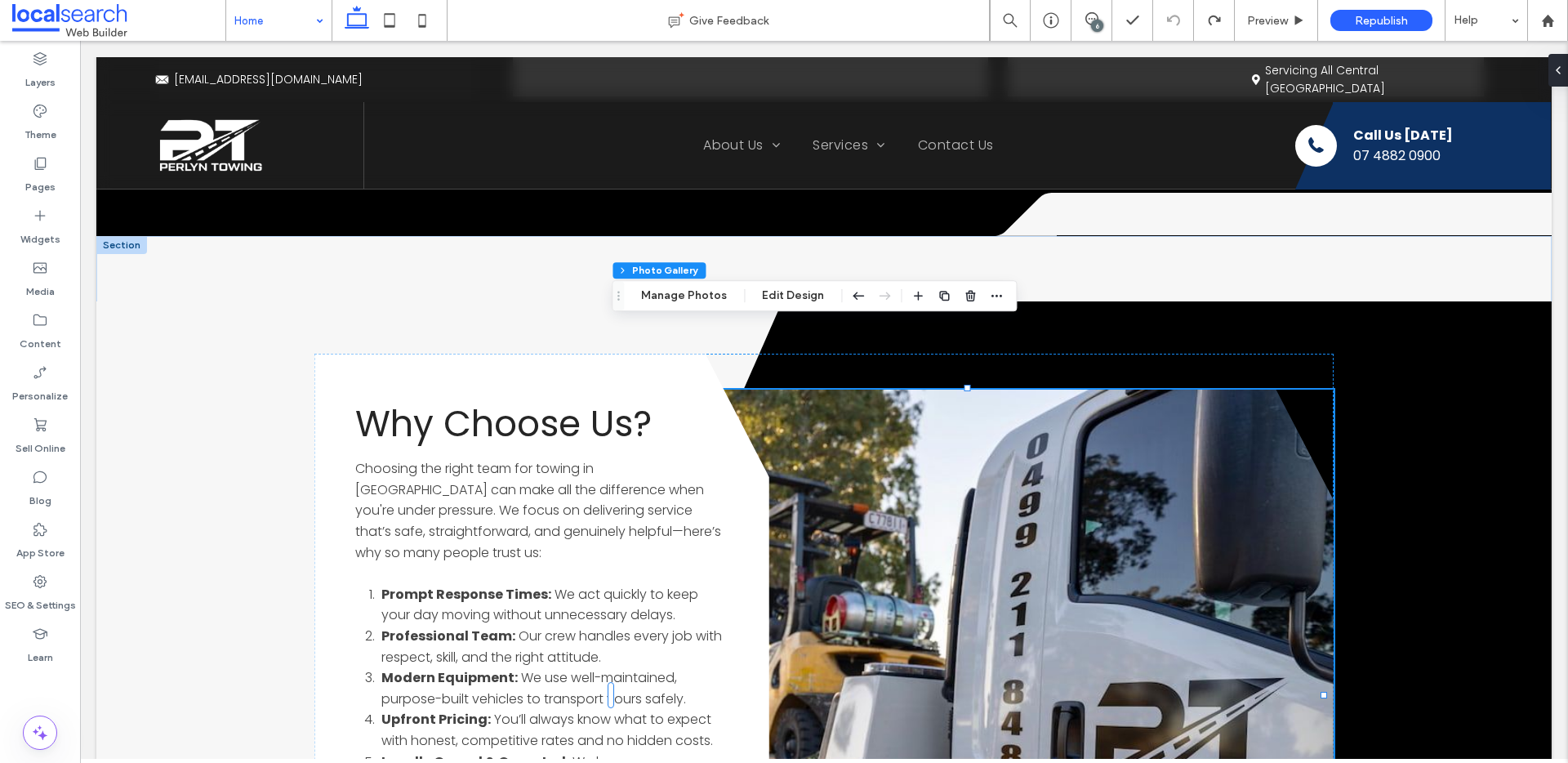
drag, startPoint x: 1101, startPoint y: 20, endPoint x: 1023, endPoint y: 20, distance: 78.0
click at [1101, 20] on div "6" at bounding box center [1097, 26] width 12 height 12
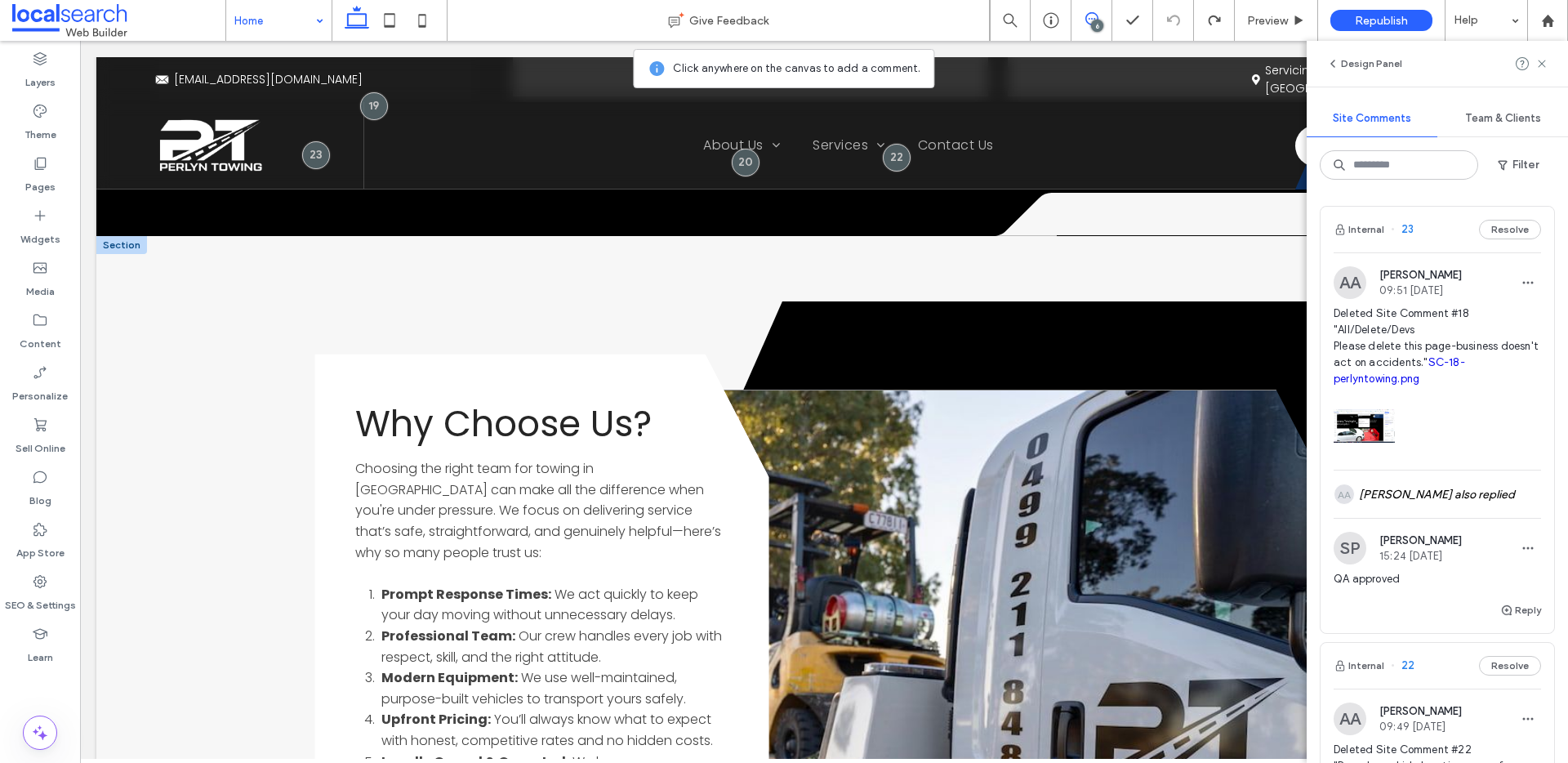
click at [1061, 419] on link at bounding box center [975, 696] width 717 height 613
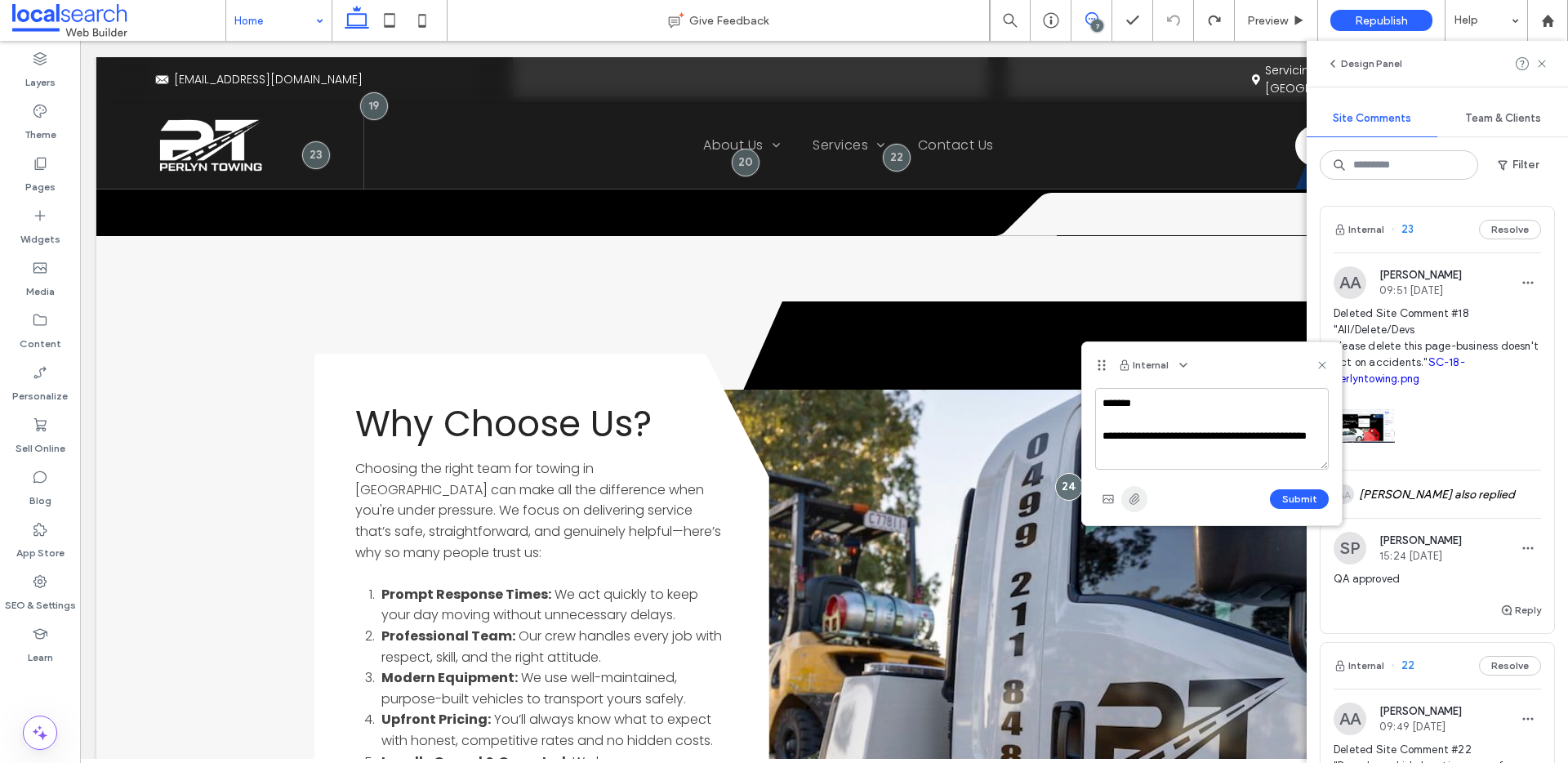
type textarea "**********"
click at [1137, 499] on use "button" at bounding box center [1135, 499] width 11 height 11
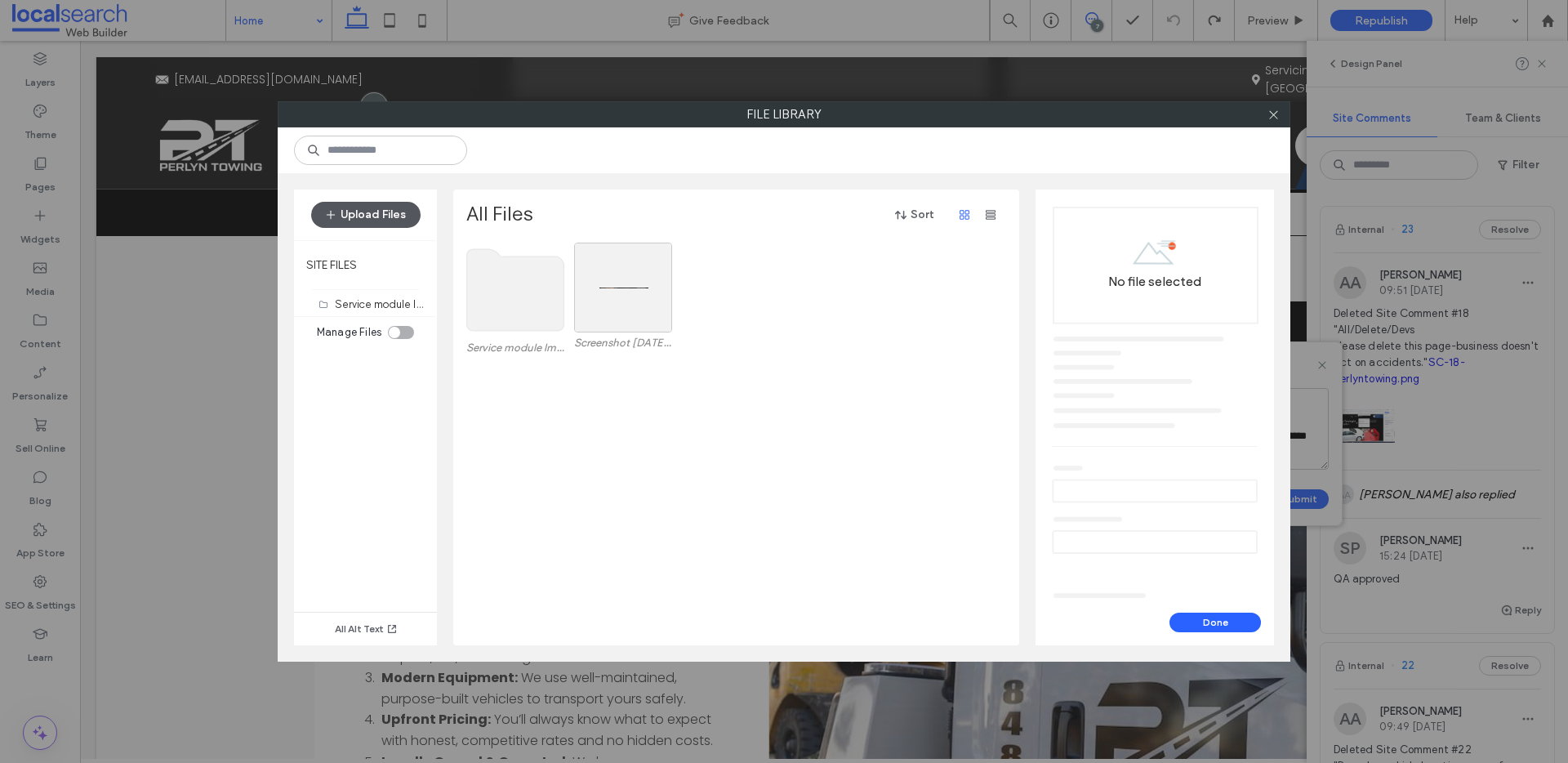
click at [383, 215] on button "Upload Files" at bounding box center [366, 215] width 109 height 26
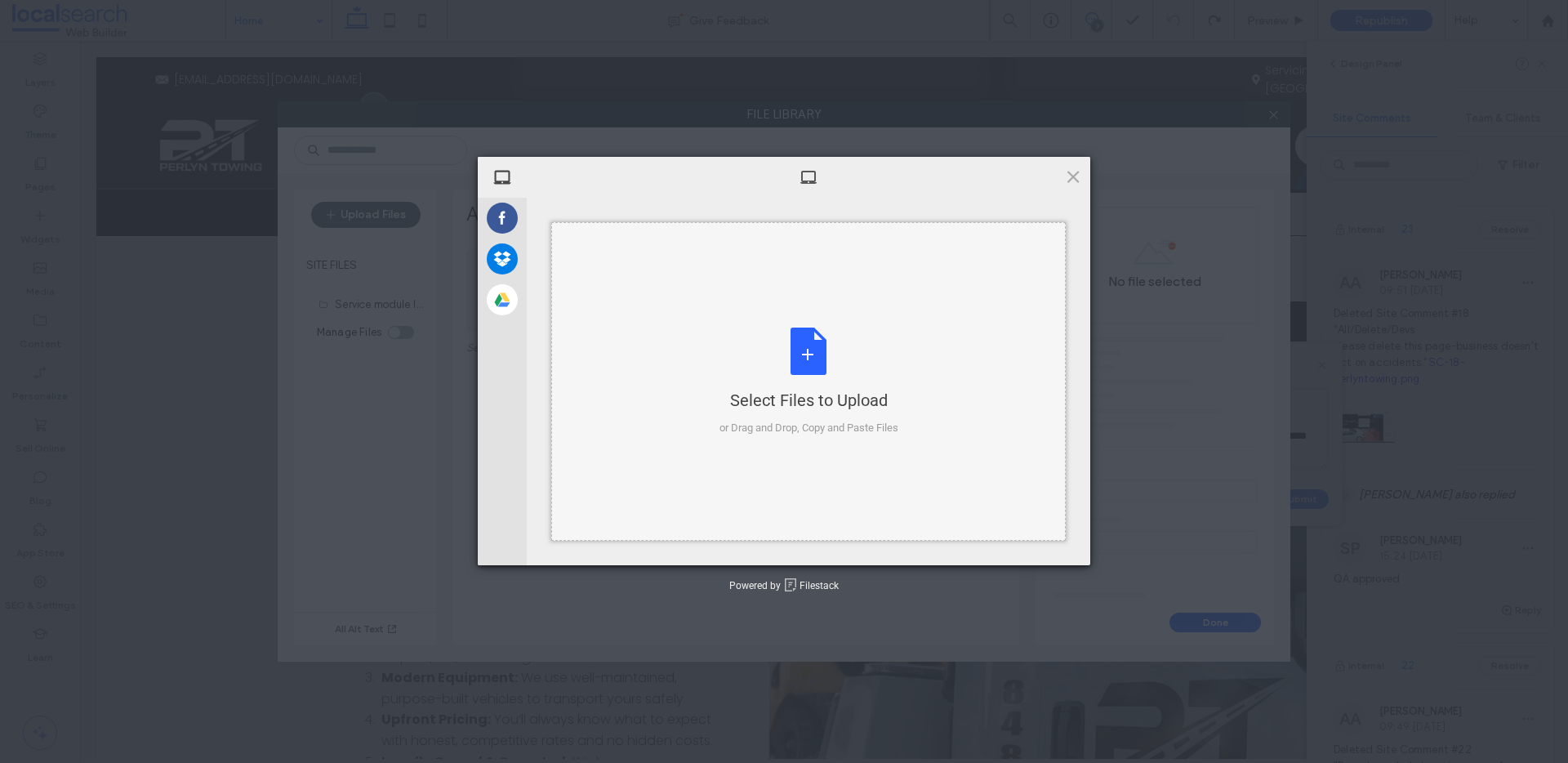
click at [793, 357] on div "Select Files to Upload or Drag and Drop, Copy and Paste Files" at bounding box center [809, 382] width 179 height 109
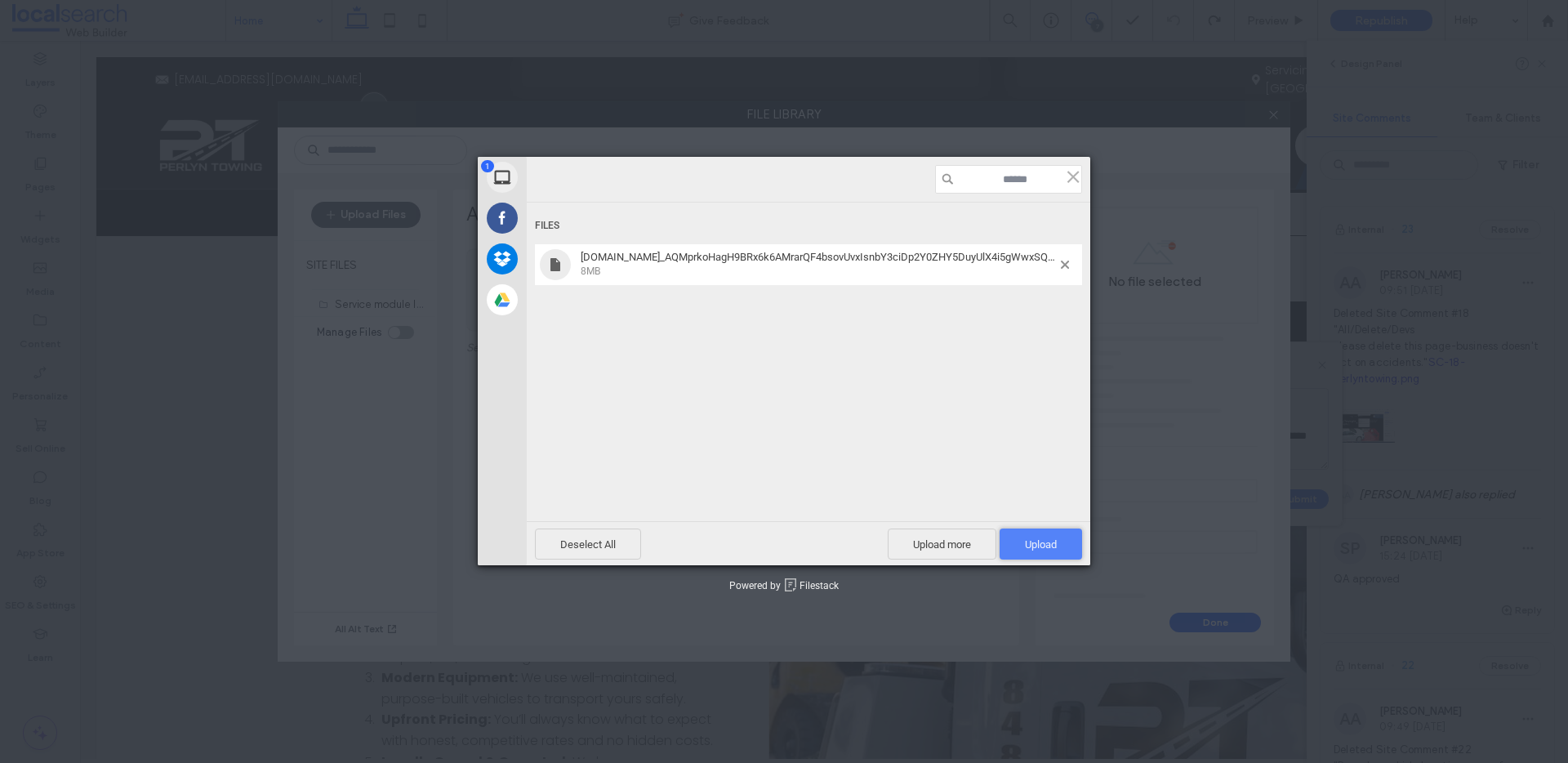
click at [1029, 554] on span "Upload 1" at bounding box center [1040, 543] width 82 height 31
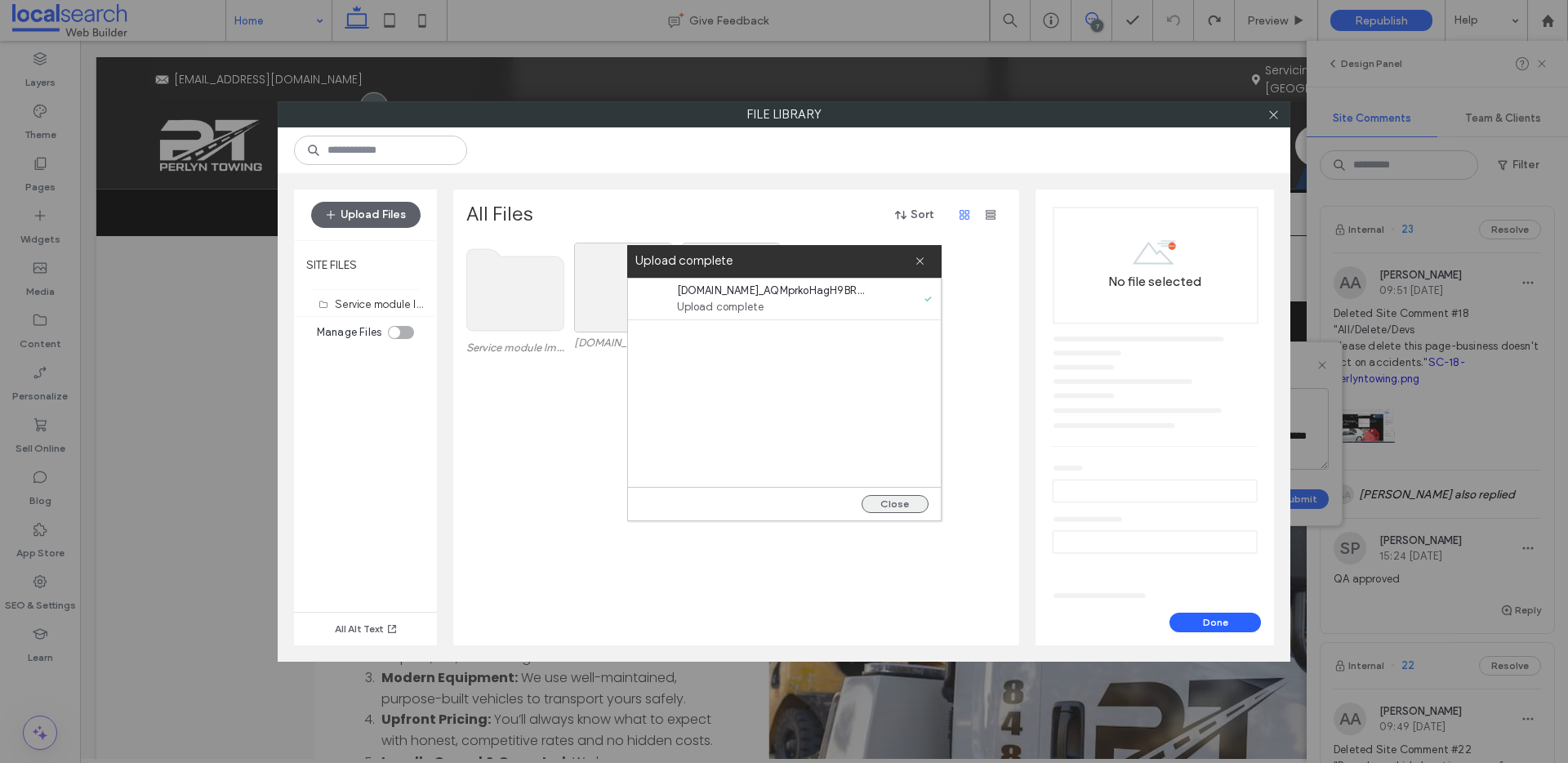
click at [892, 506] on button "Close" at bounding box center [895, 504] width 67 height 18
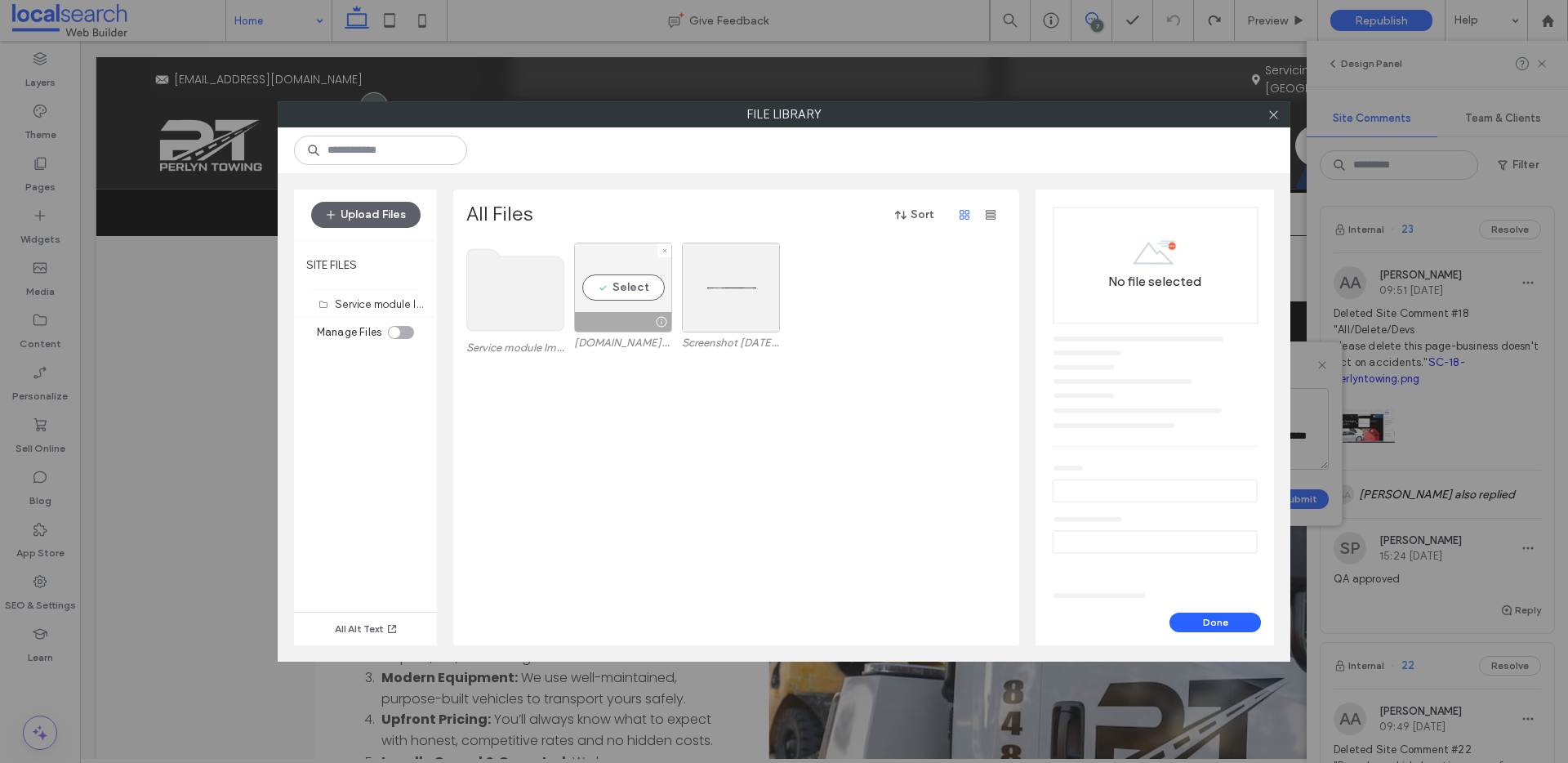
click at [621, 288] on div "Select" at bounding box center [622, 288] width 98 height 90
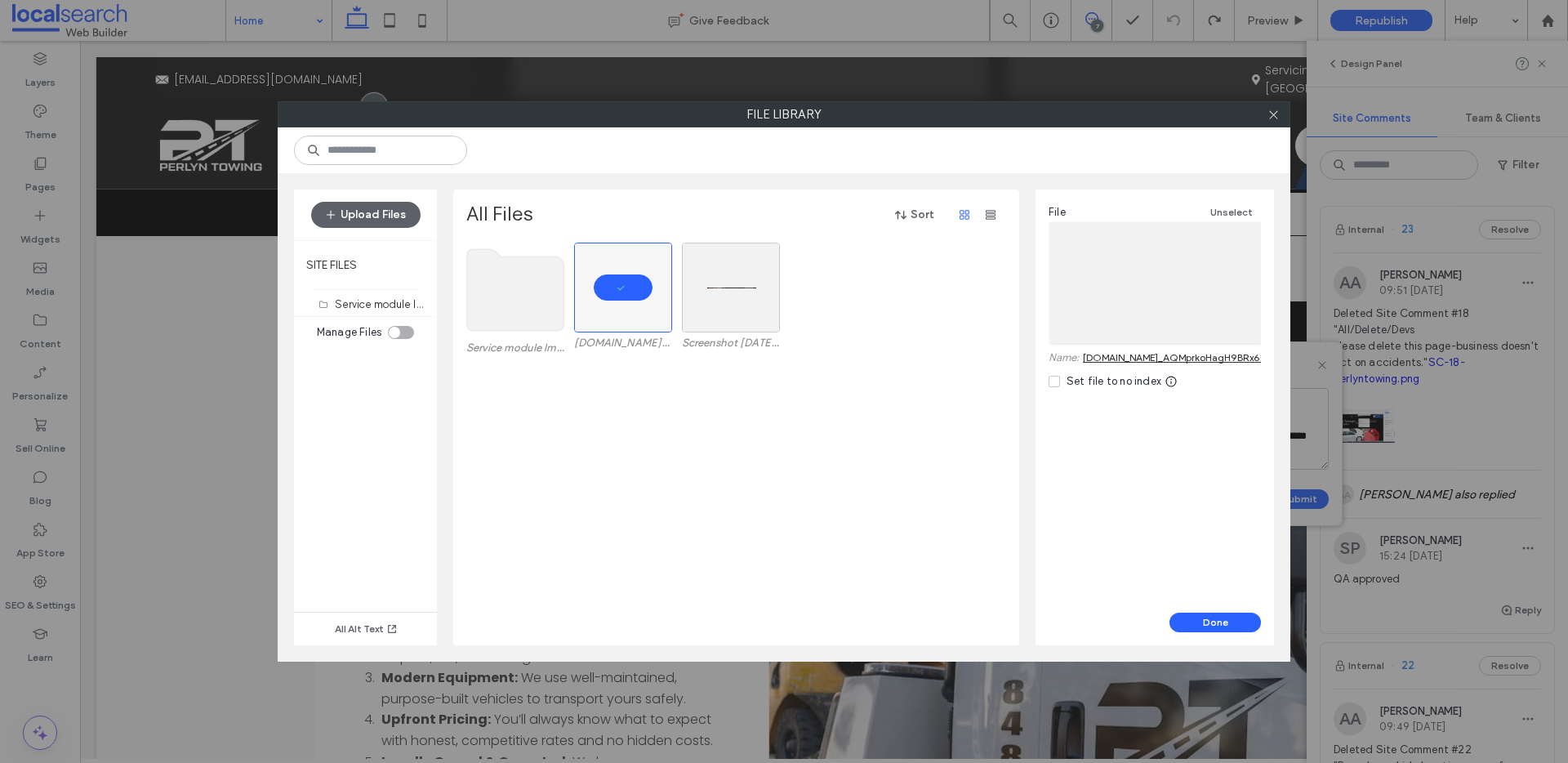
drag, startPoint x: 1189, startPoint y: 621, endPoint x: 1159, endPoint y: 603, distance: 35.0
click at [1188, 621] on button "Done" at bounding box center [1216, 623] width 92 height 19
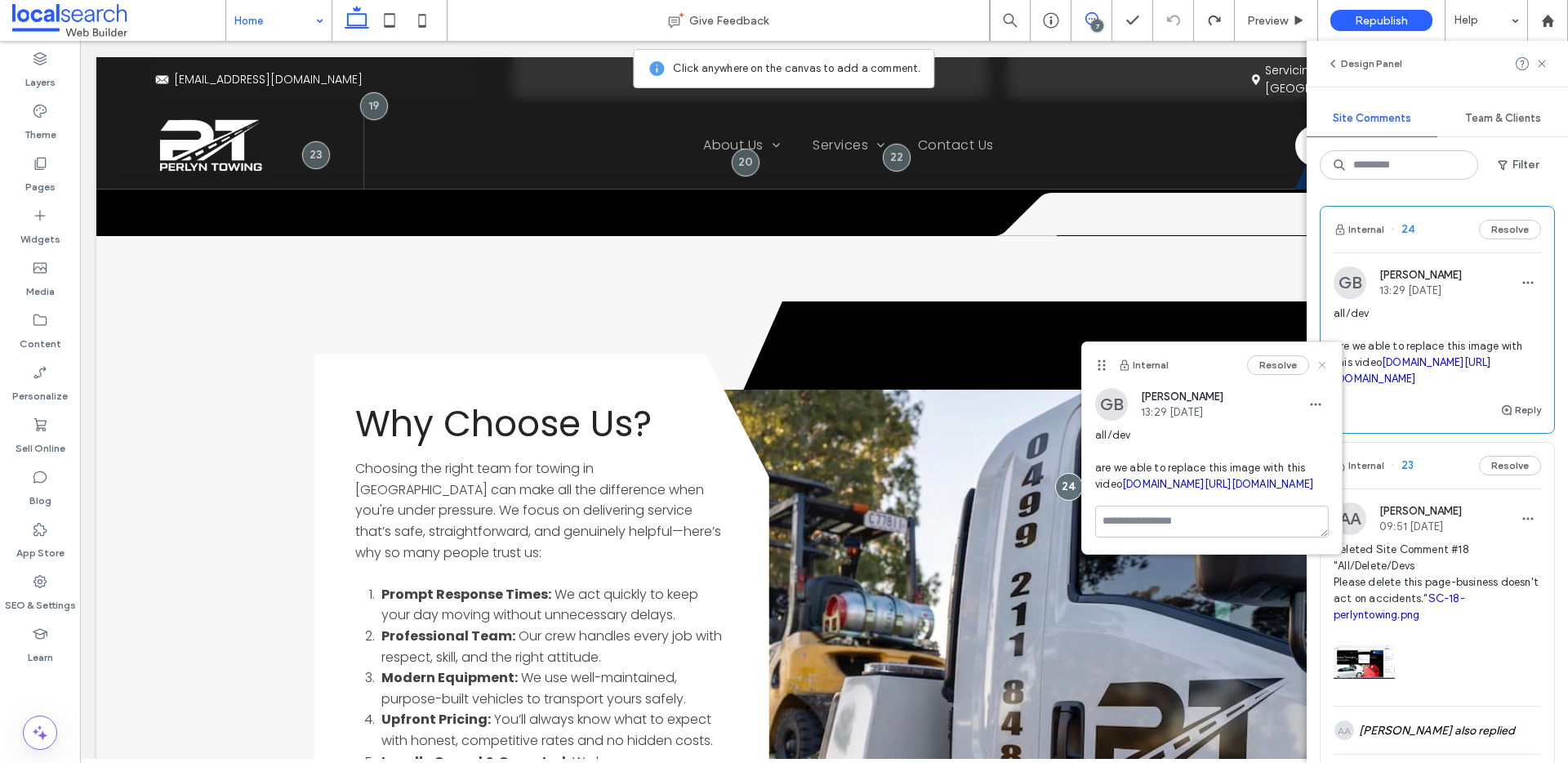
click at [1324, 368] on use at bounding box center [1322, 365] width 7 height 7
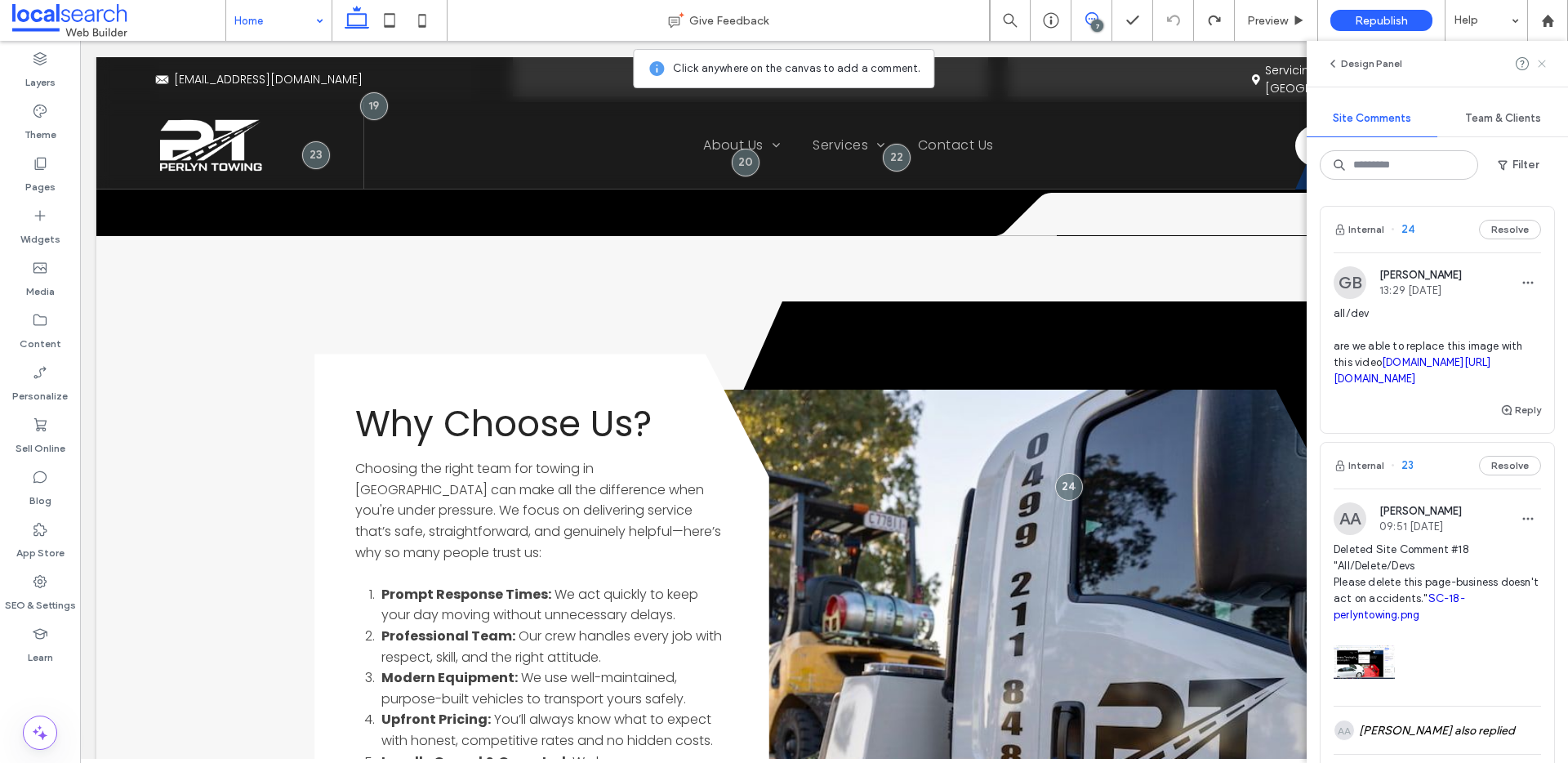
click at [1542, 63] on use at bounding box center [1542, 64] width 7 height 7
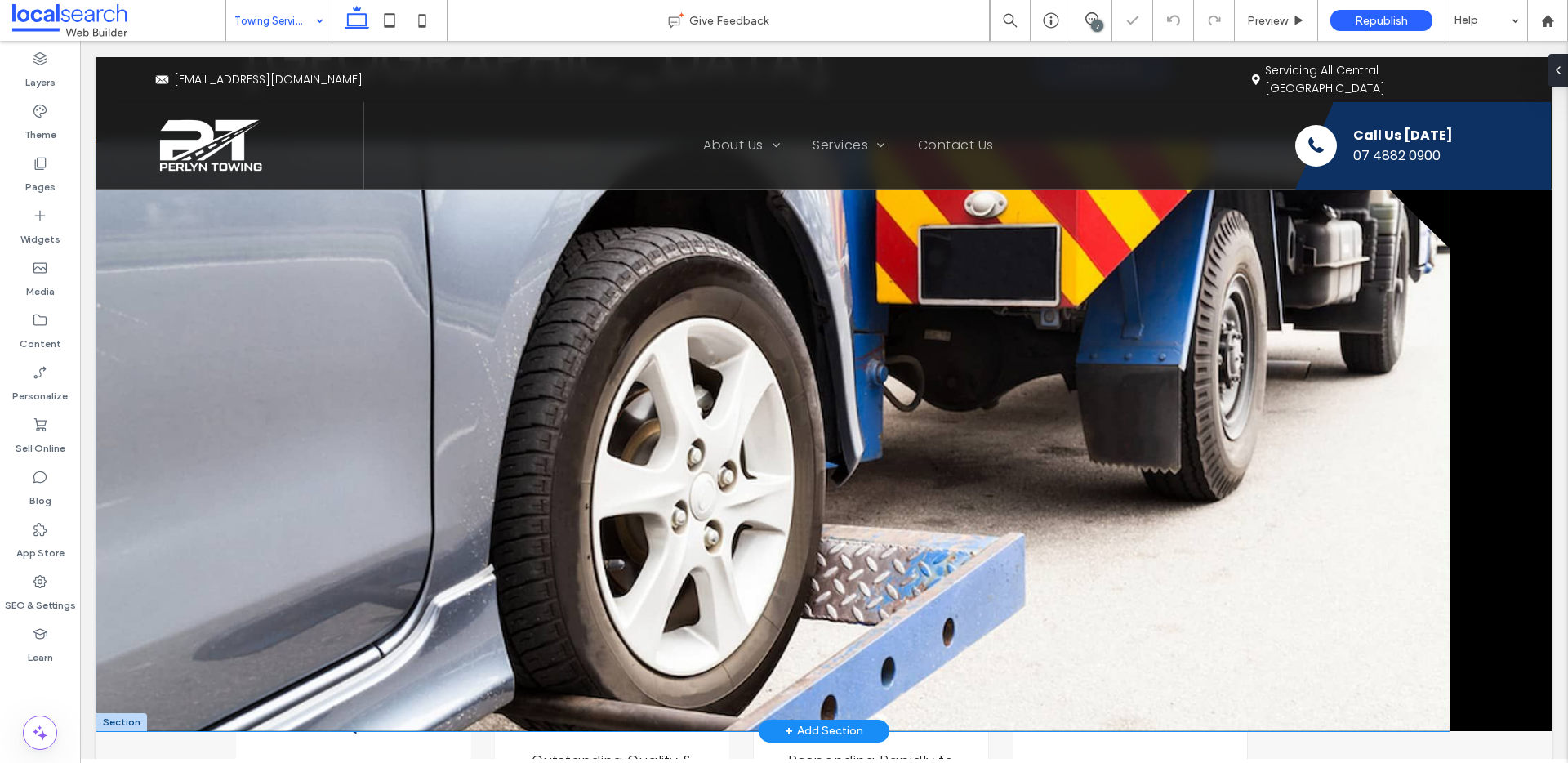
scroll to position [267, 0]
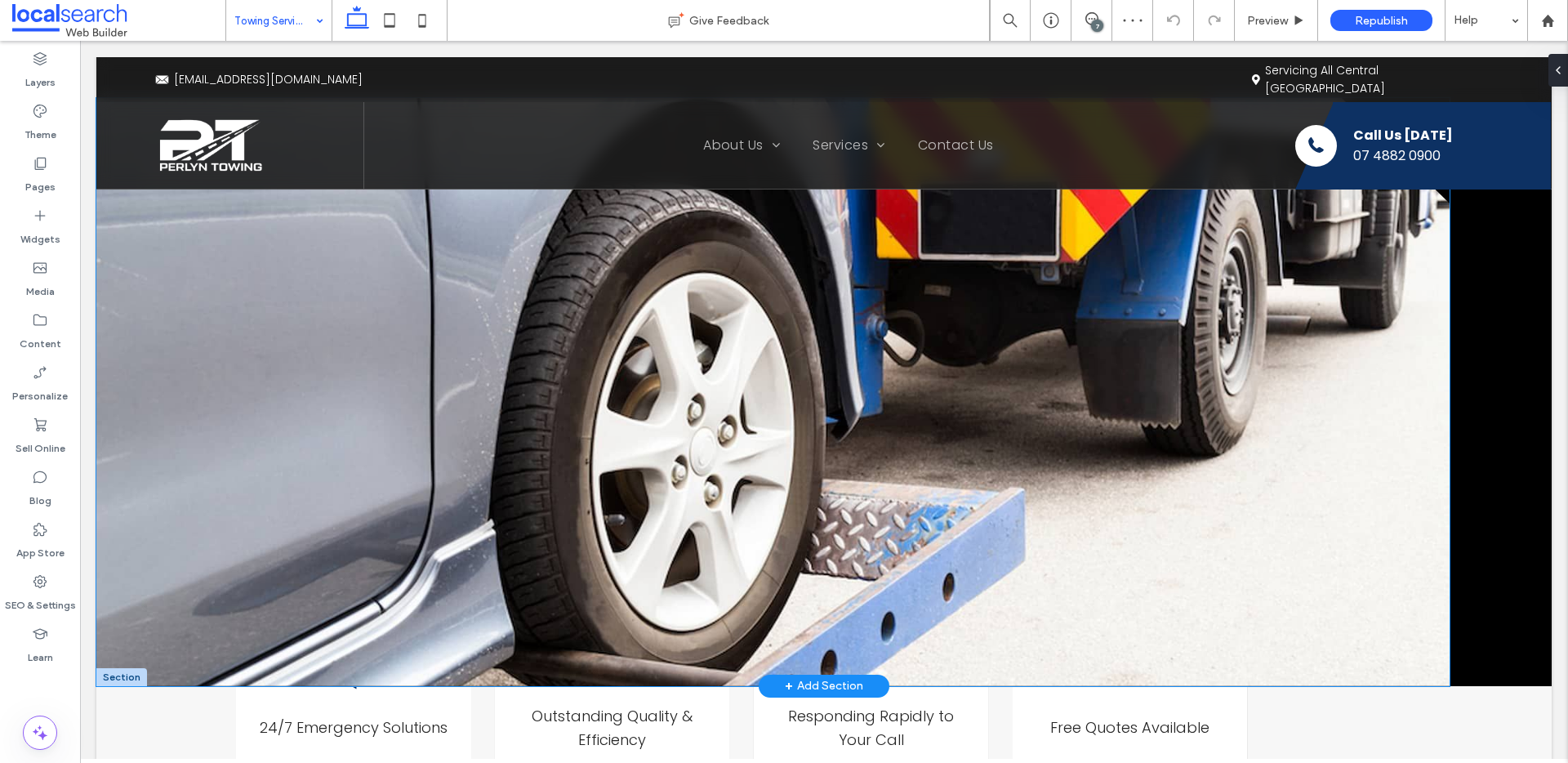
click at [940, 397] on link at bounding box center [773, 392] width 1353 height 588
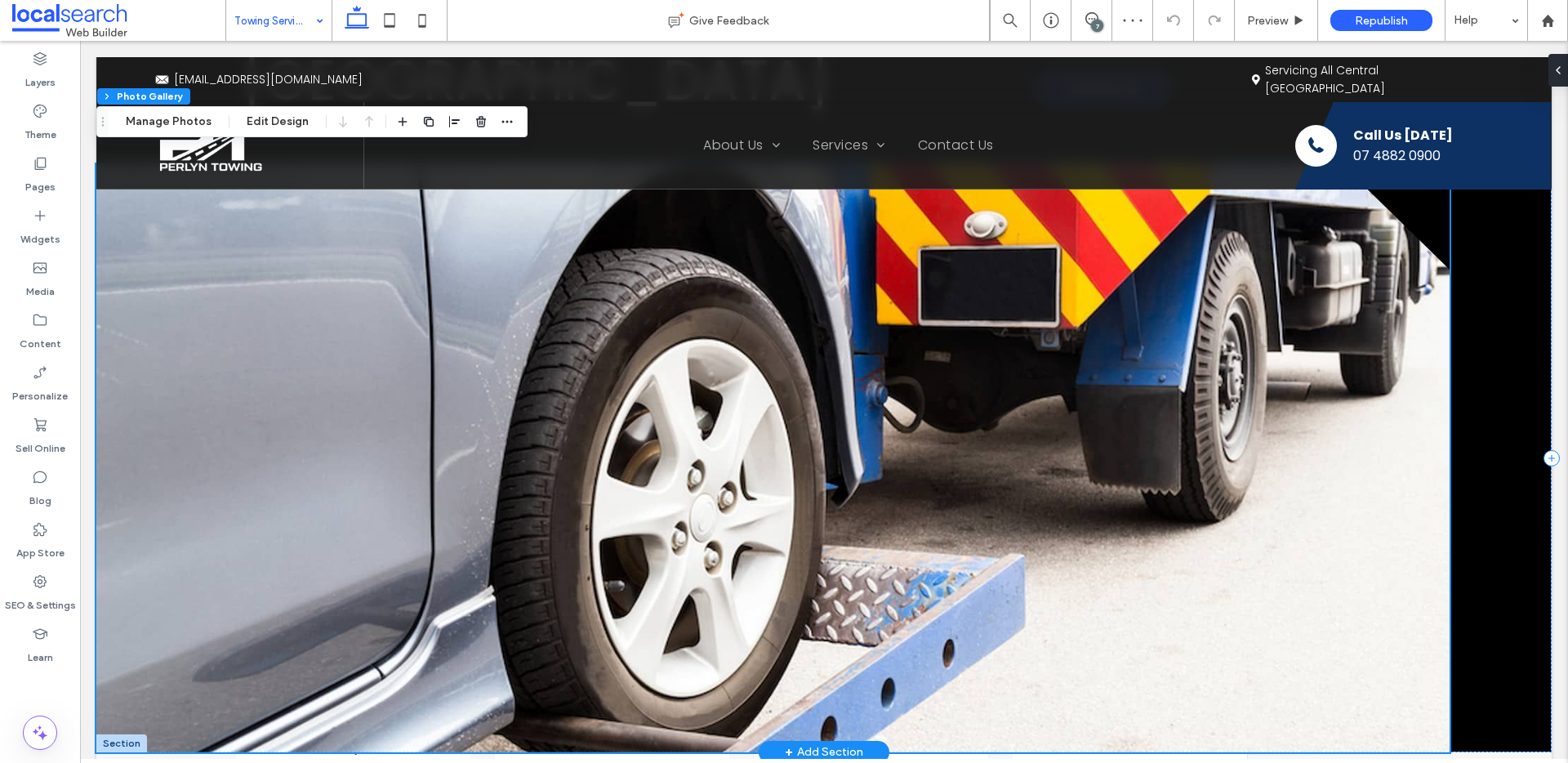
scroll to position [123, 0]
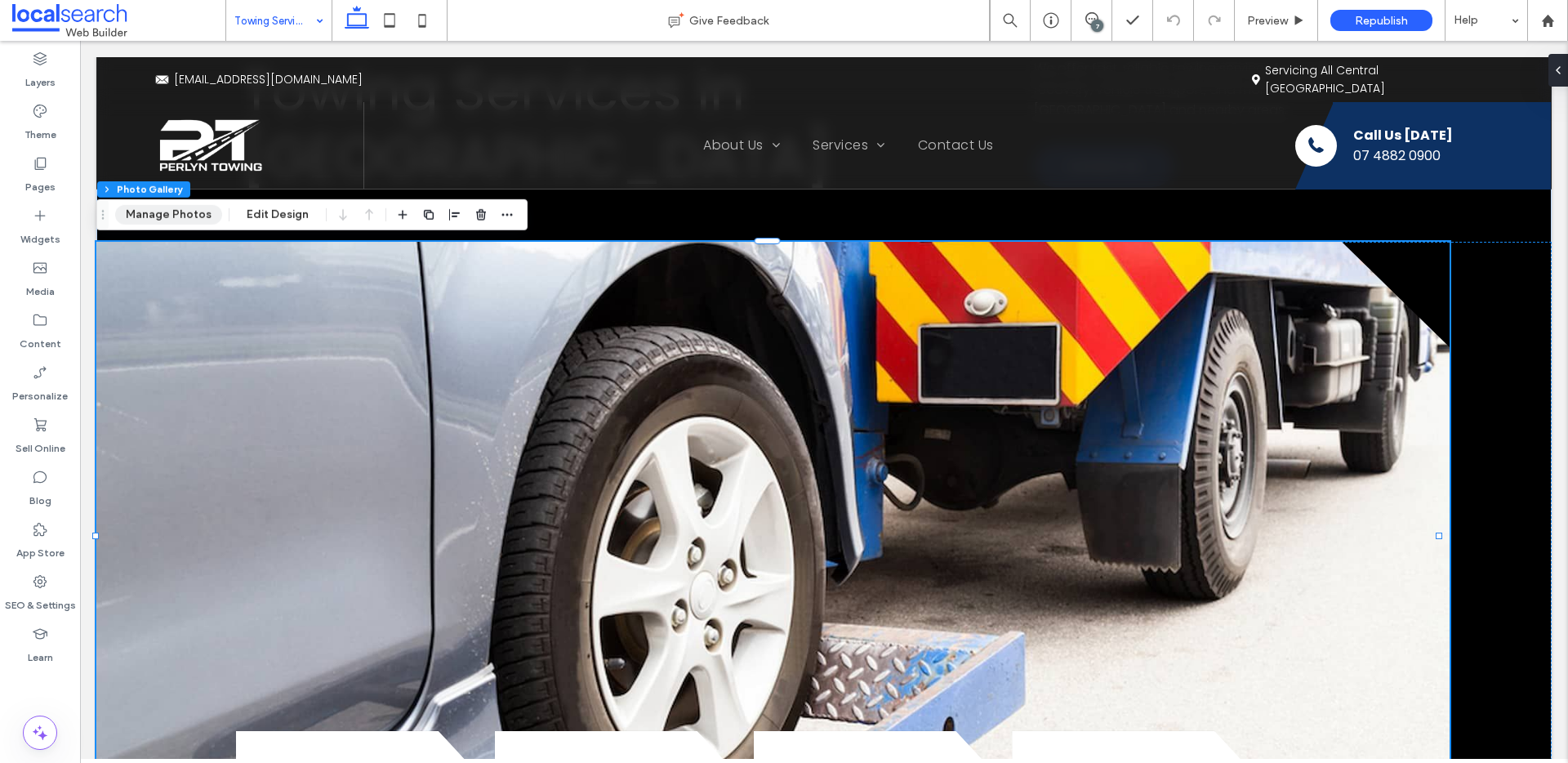
click at [155, 219] on button "Manage Photos" at bounding box center [168, 215] width 107 height 19
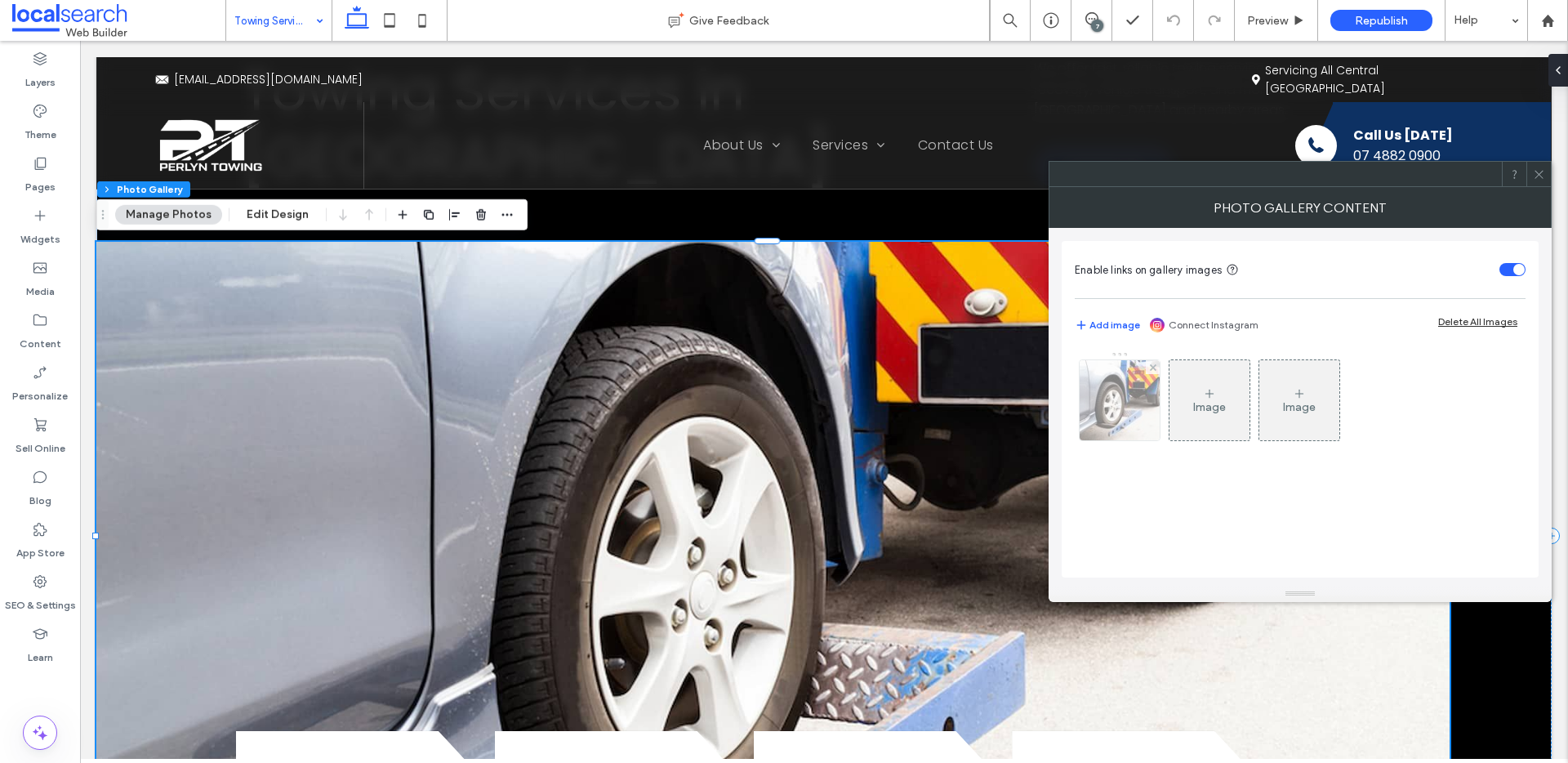
click at [1104, 427] on img at bounding box center [1120, 400] width 120 height 80
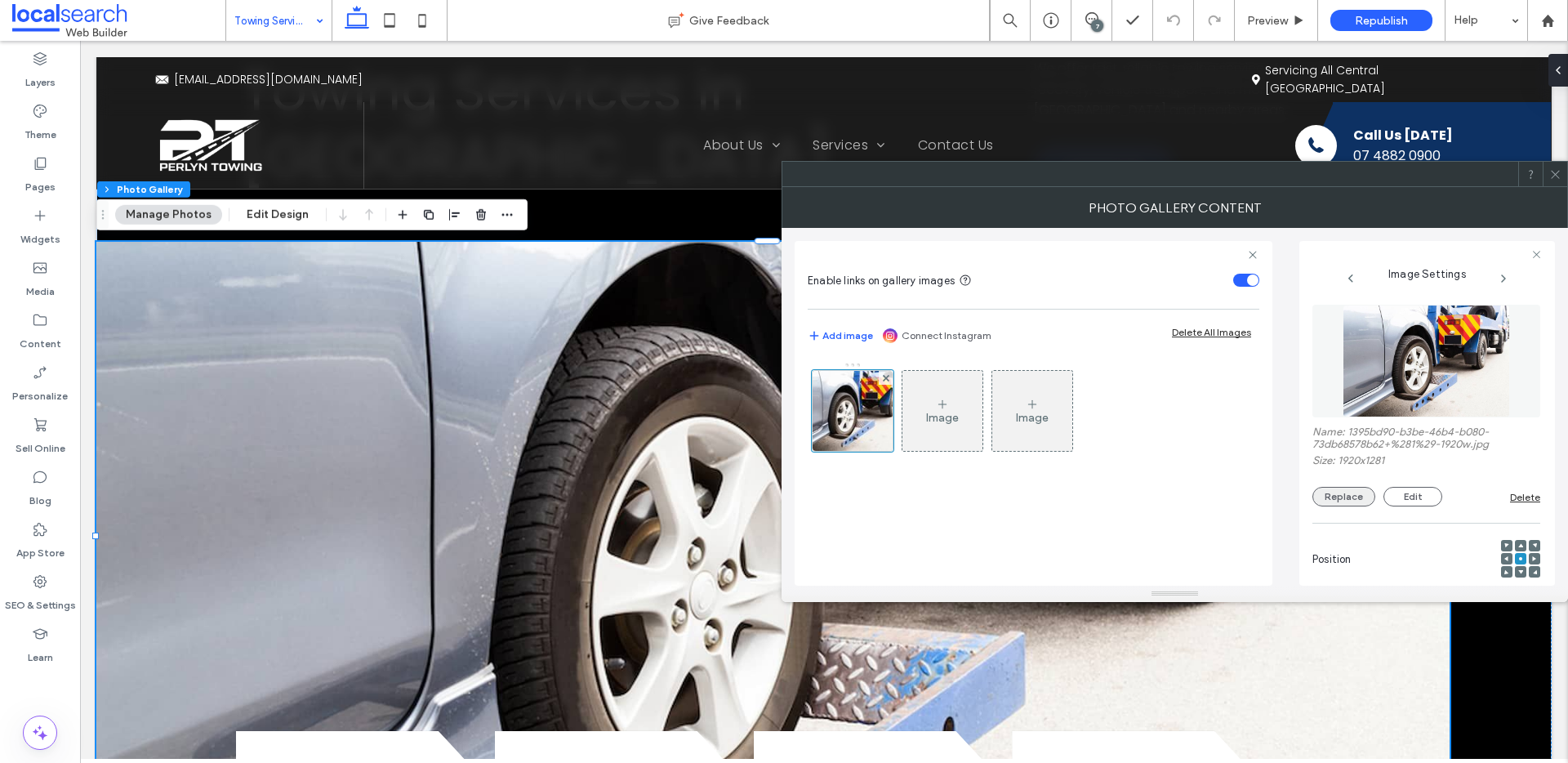
click at [1332, 498] on button "Replace" at bounding box center [1343, 496] width 63 height 19
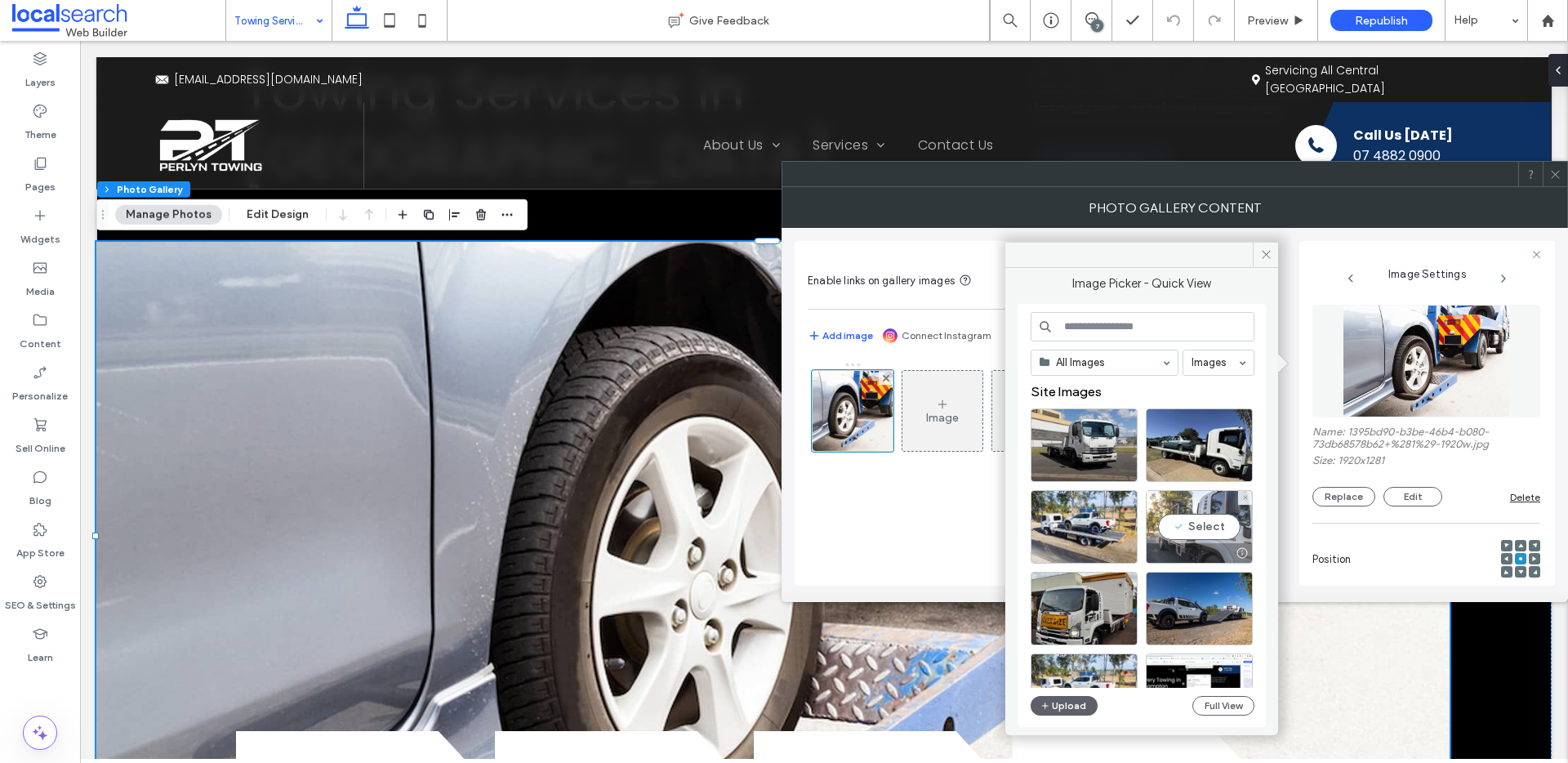
scroll to position [4, 0]
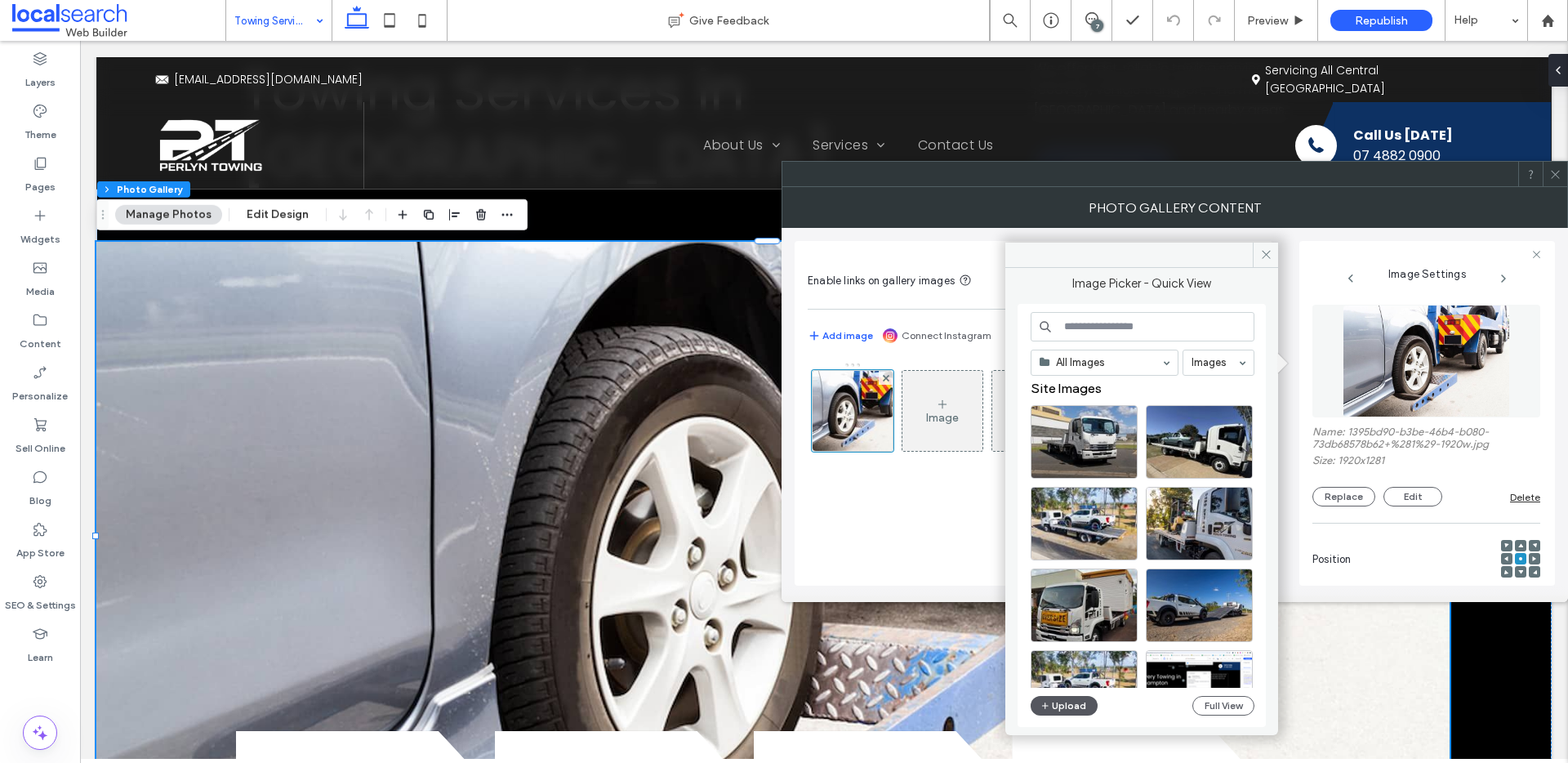
click at [1059, 706] on button "Upload" at bounding box center [1064, 706] width 67 height 19
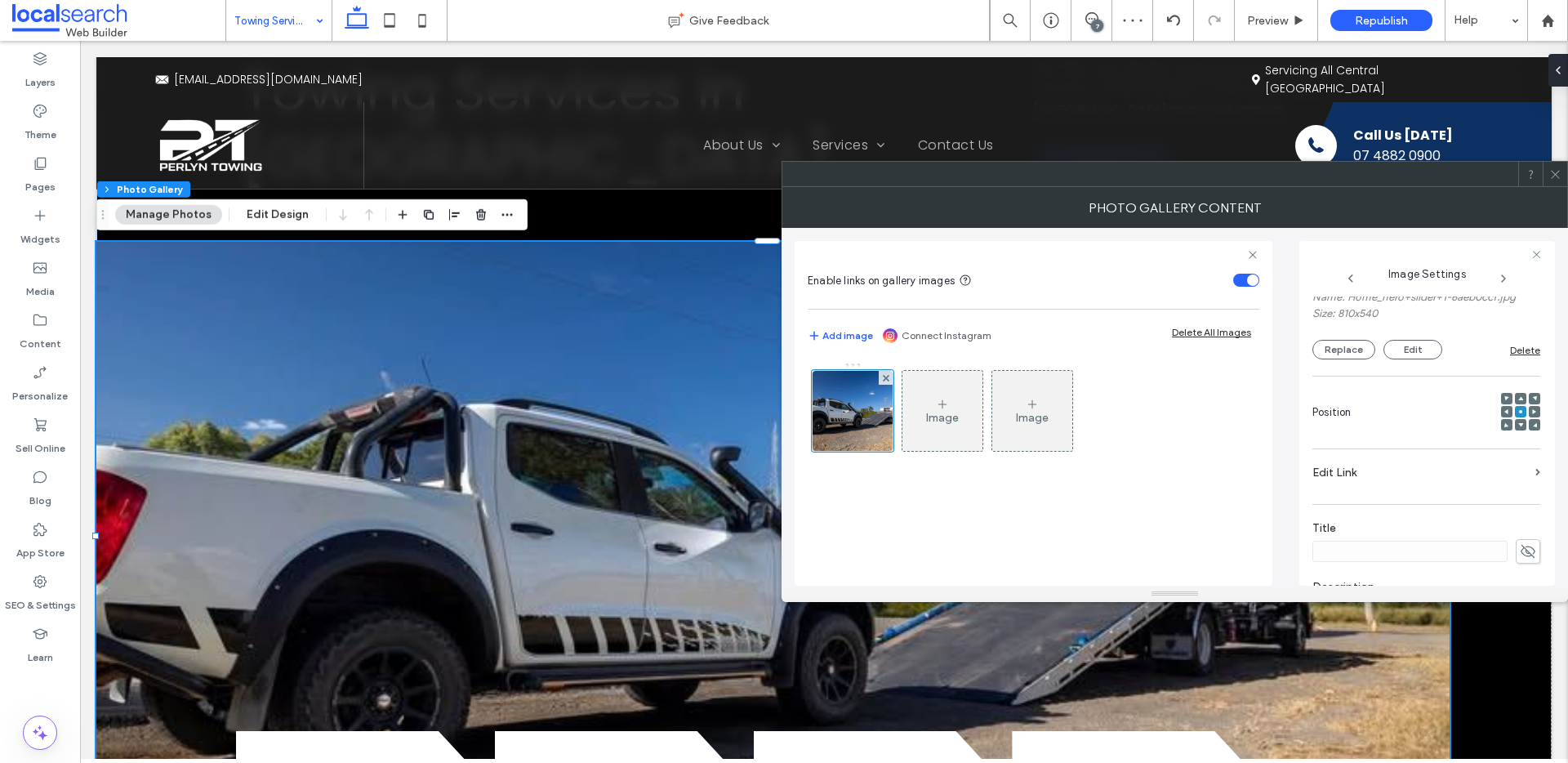
scroll to position [483, 0]
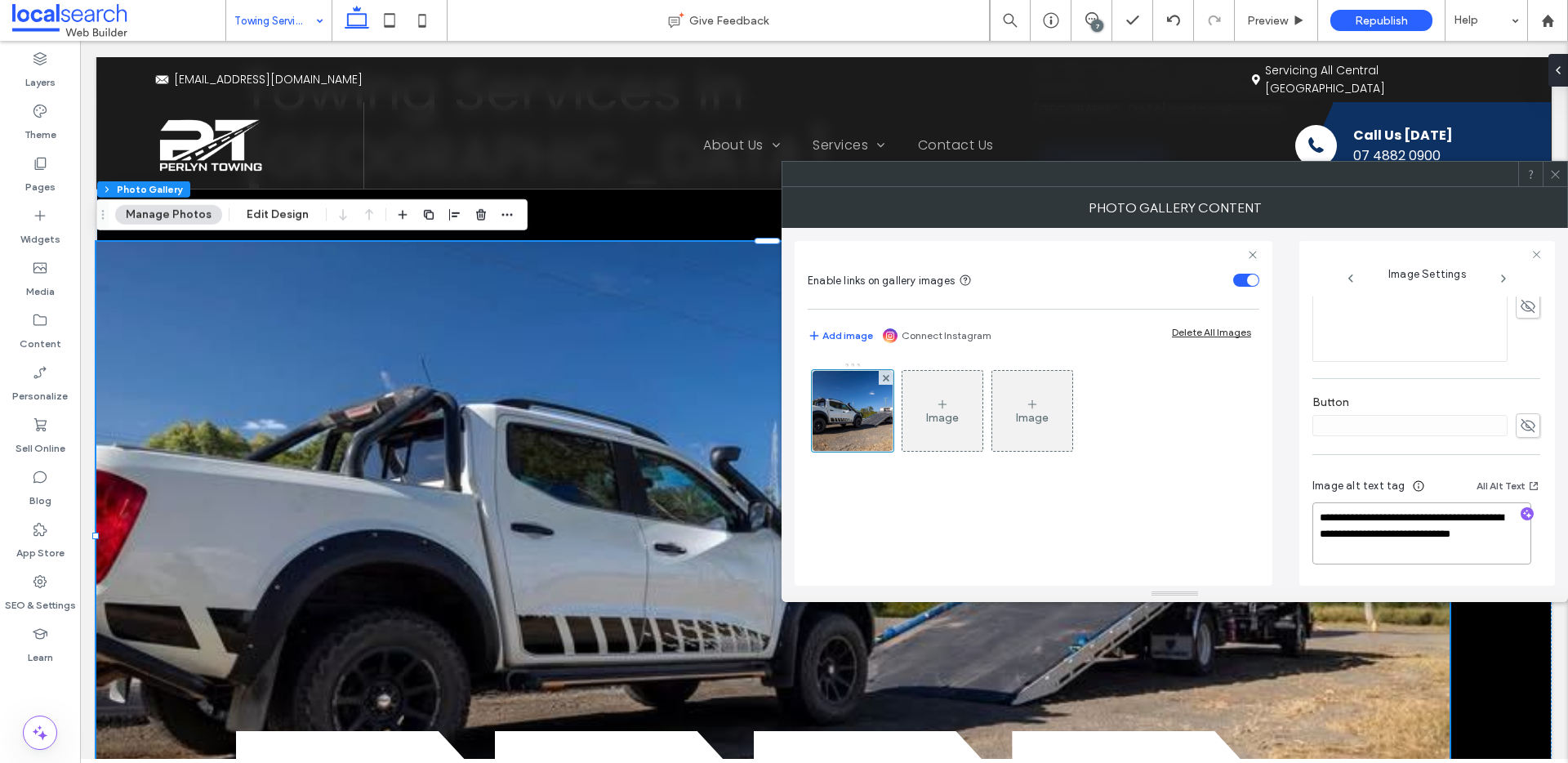
drag, startPoint x: 1317, startPoint y: 532, endPoint x: 1389, endPoint y: 555, distance: 75.6
click at [1389, 555] on textarea "**********" at bounding box center [1421, 533] width 219 height 62
click at [1521, 514] on icon "button" at bounding box center [1527, 513] width 11 height 11
click at [1466, 557] on textarea "**********" at bounding box center [1421, 533] width 219 height 62
paste textarea "**********"
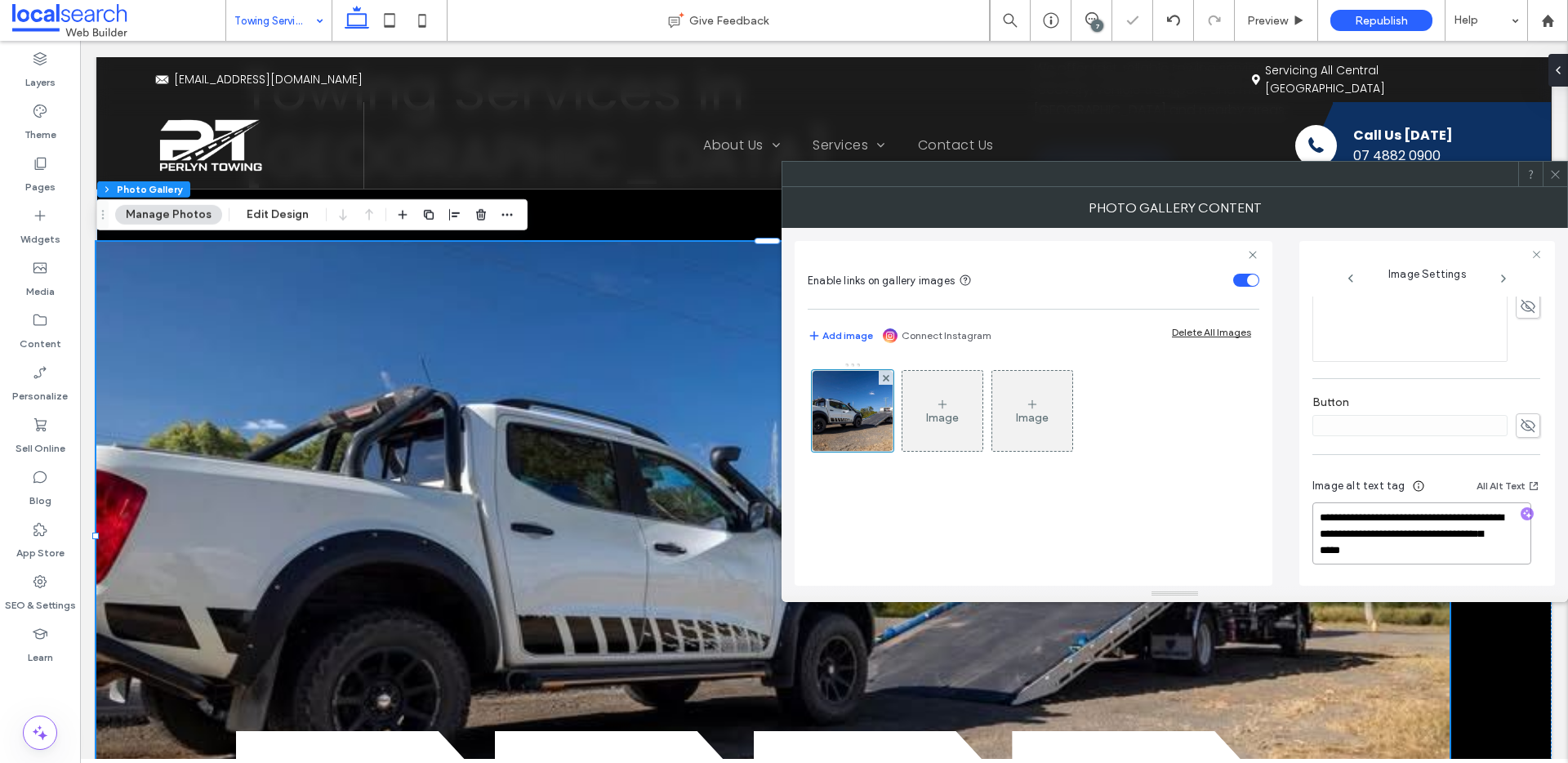
type textarea "**********"
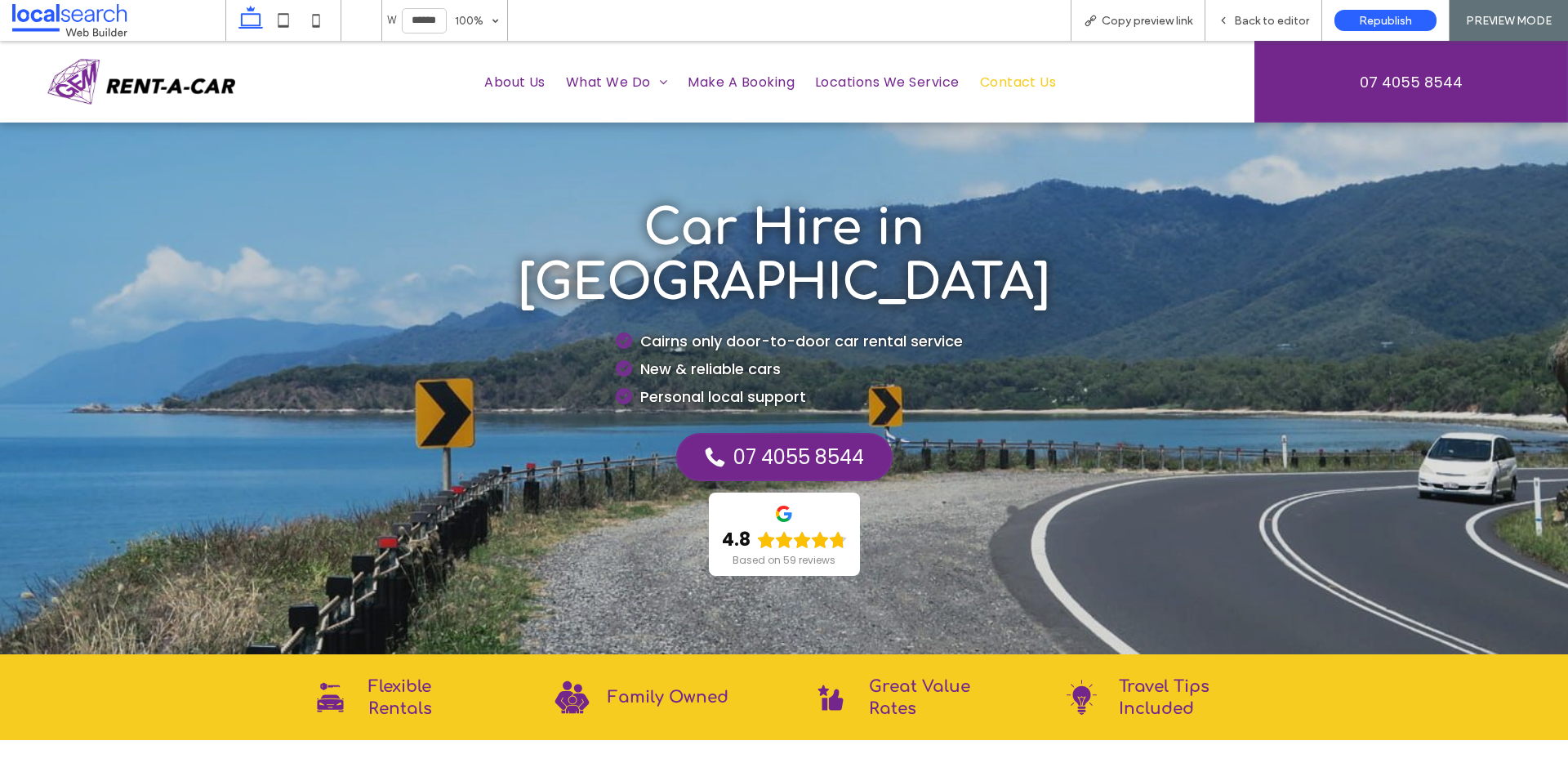
click at [1007, 83] on span "Contact Us" at bounding box center [1018, 81] width 77 height 20
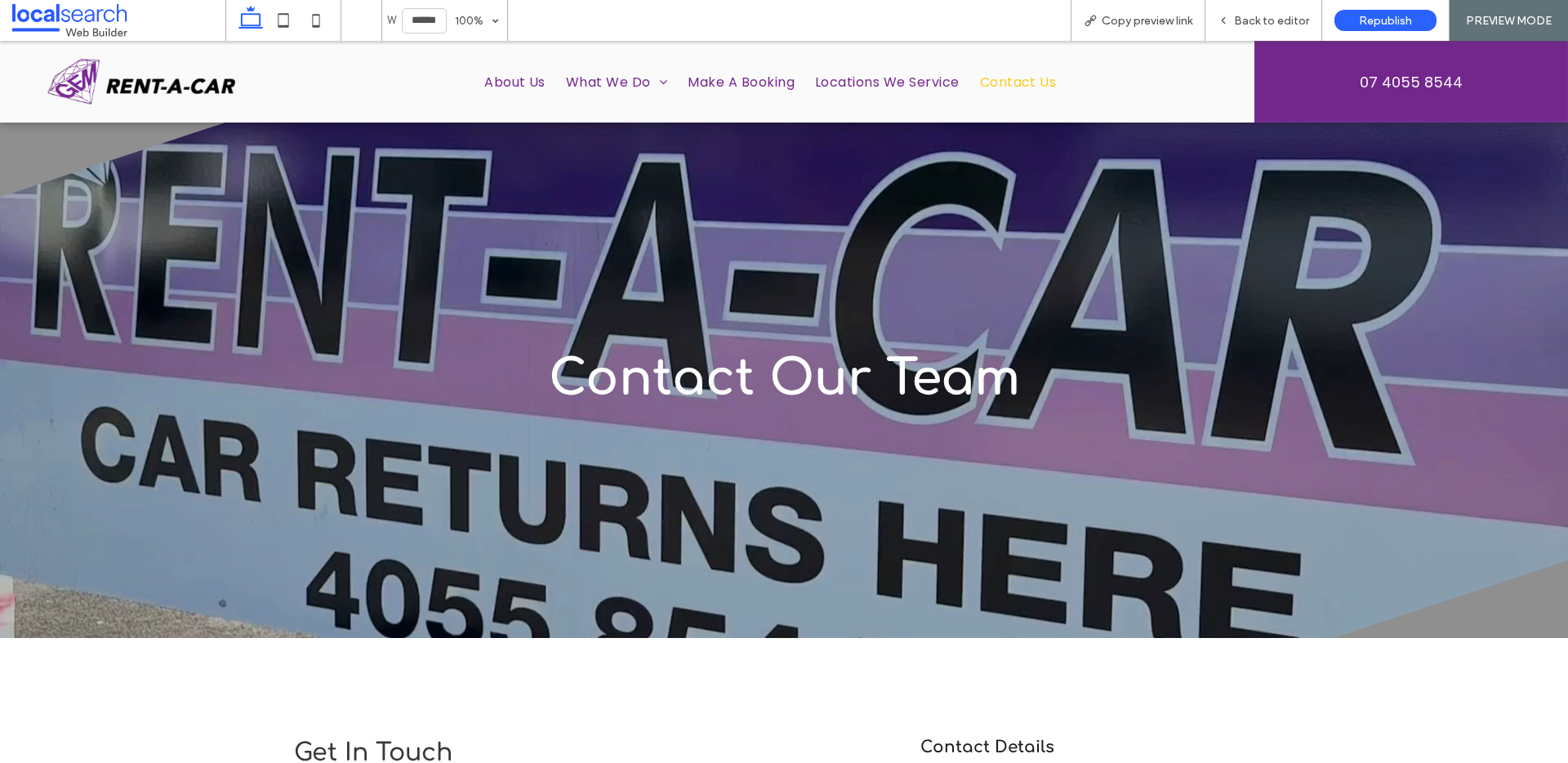
scroll to position [770, 0]
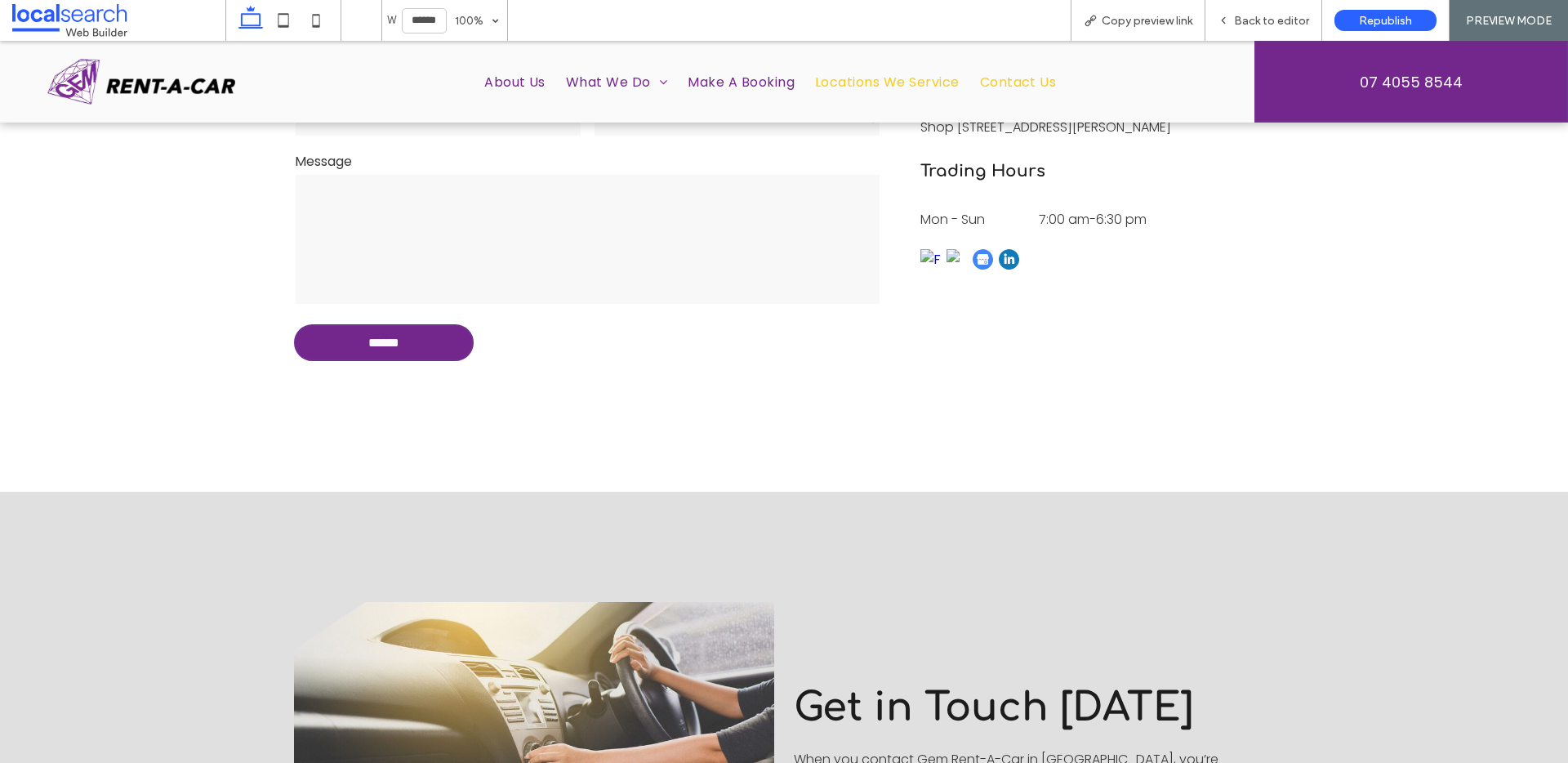
click at [855, 79] on span "Locations We Service" at bounding box center [887, 81] width 145 height 20
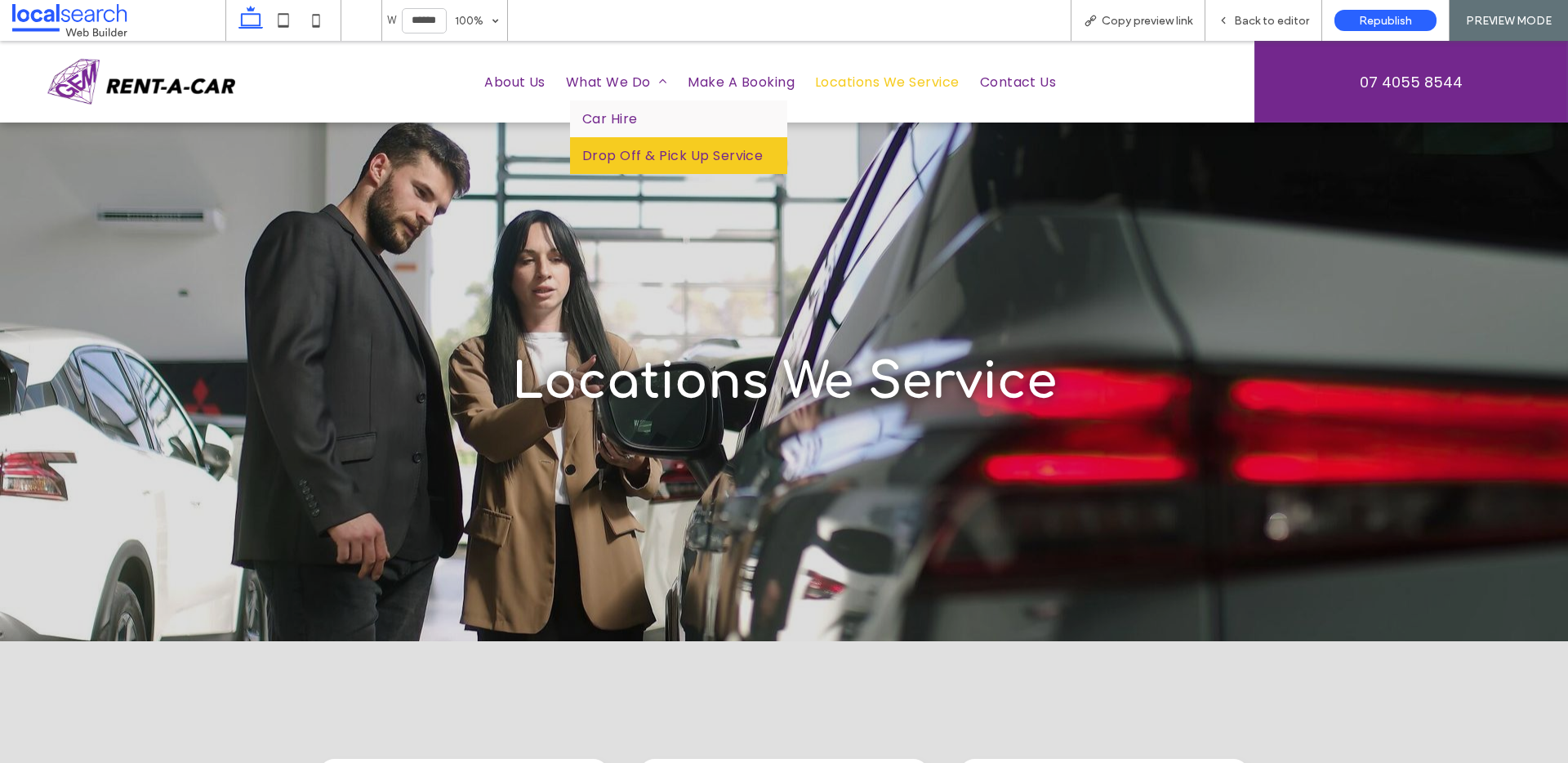
click at [603, 150] on span "Drop Off & Pick Up Service" at bounding box center [673, 155] width 180 height 20
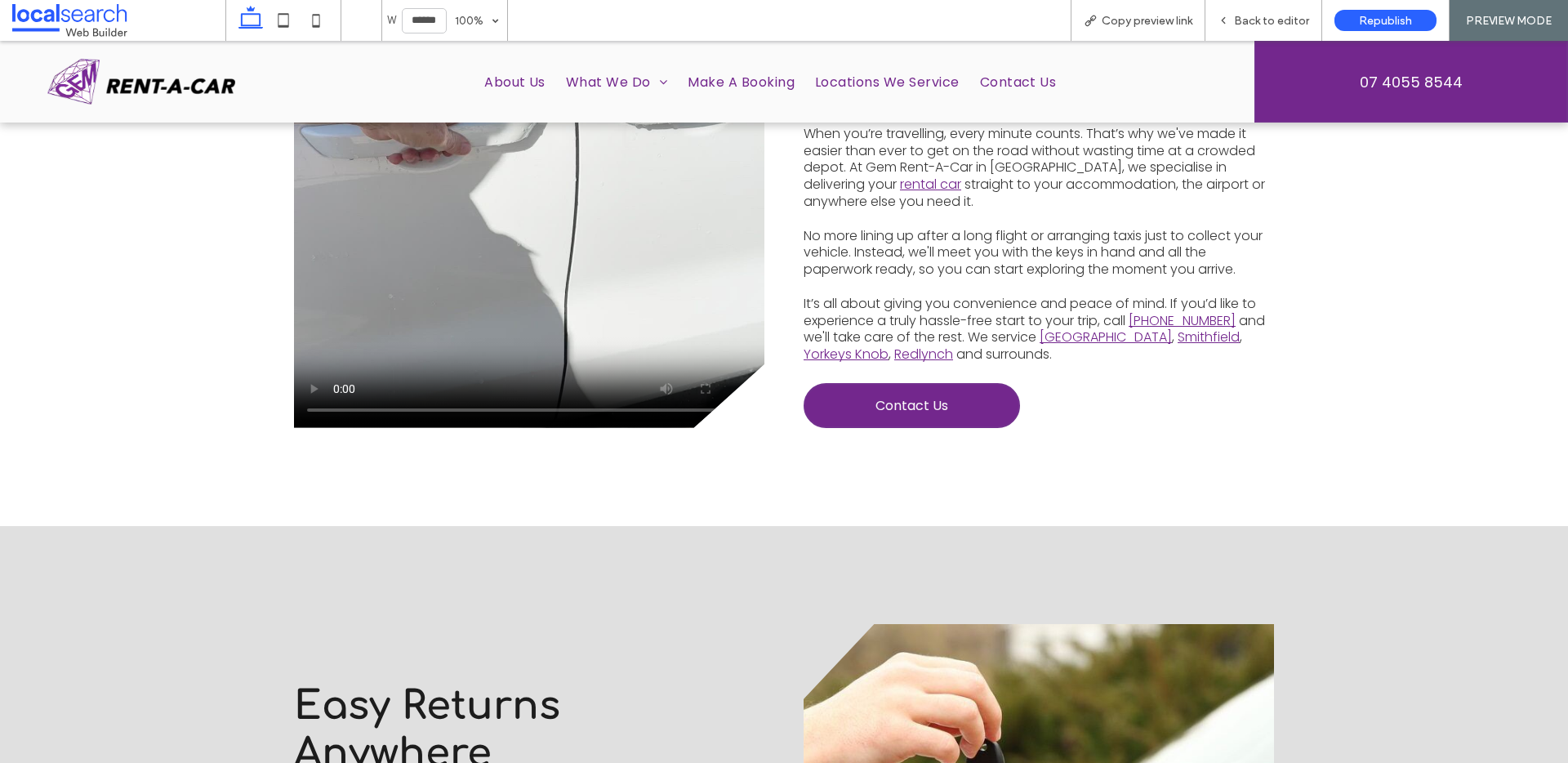
scroll to position [1136, 0]
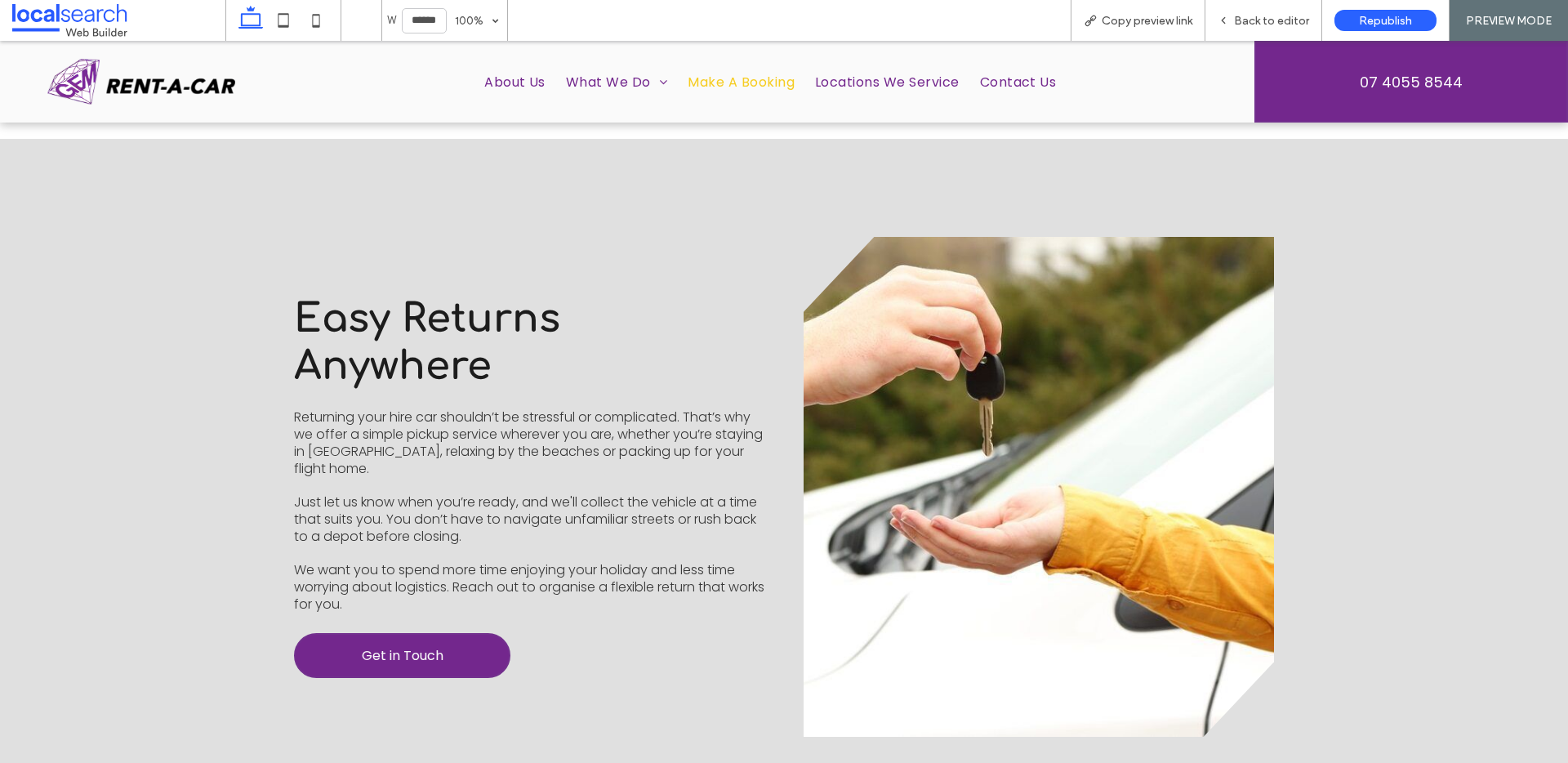
click at [753, 77] on span "Make A Booking" at bounding box center [741, 81] width 107 height 20
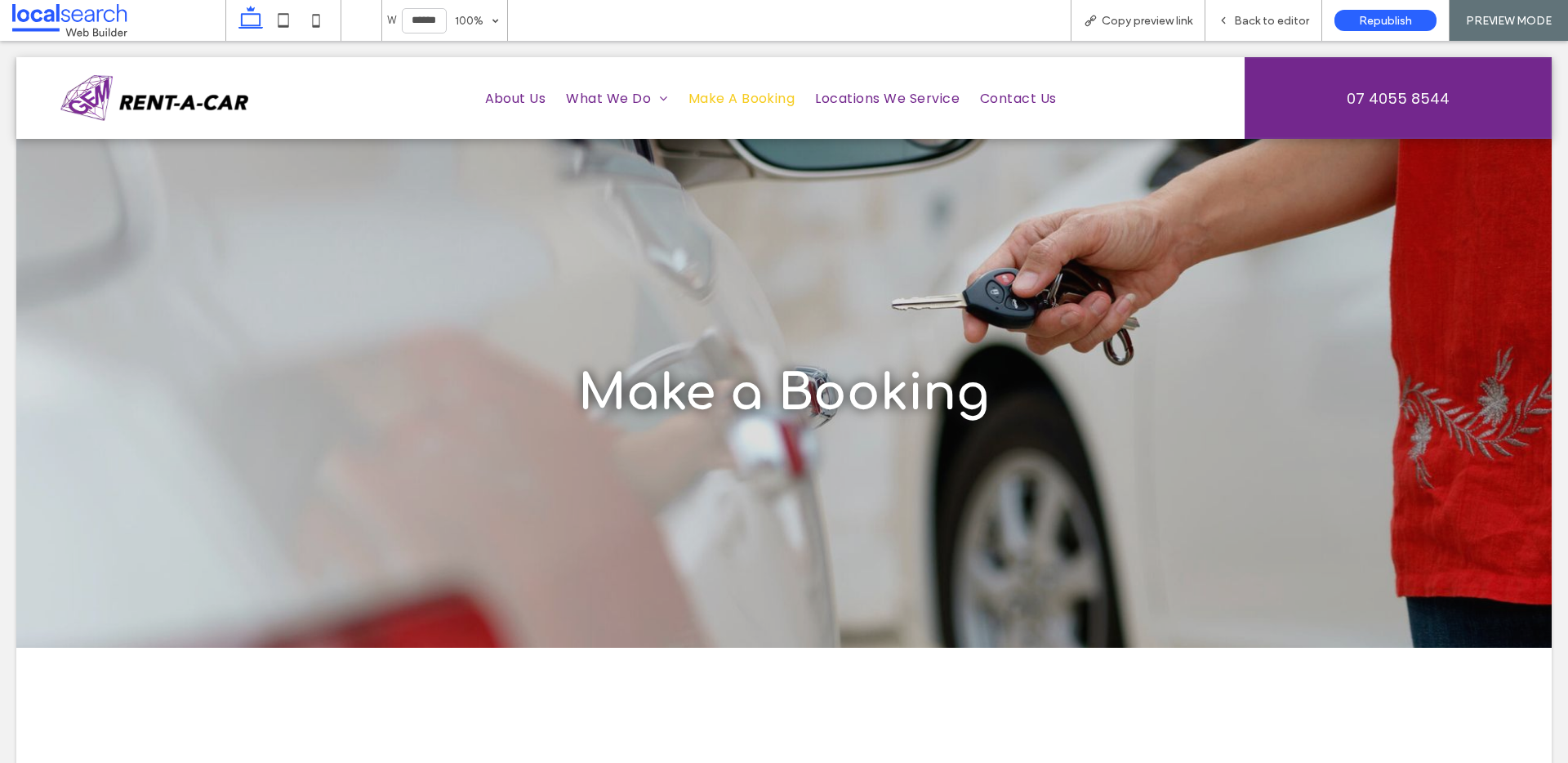
scroll to position [0, 0]
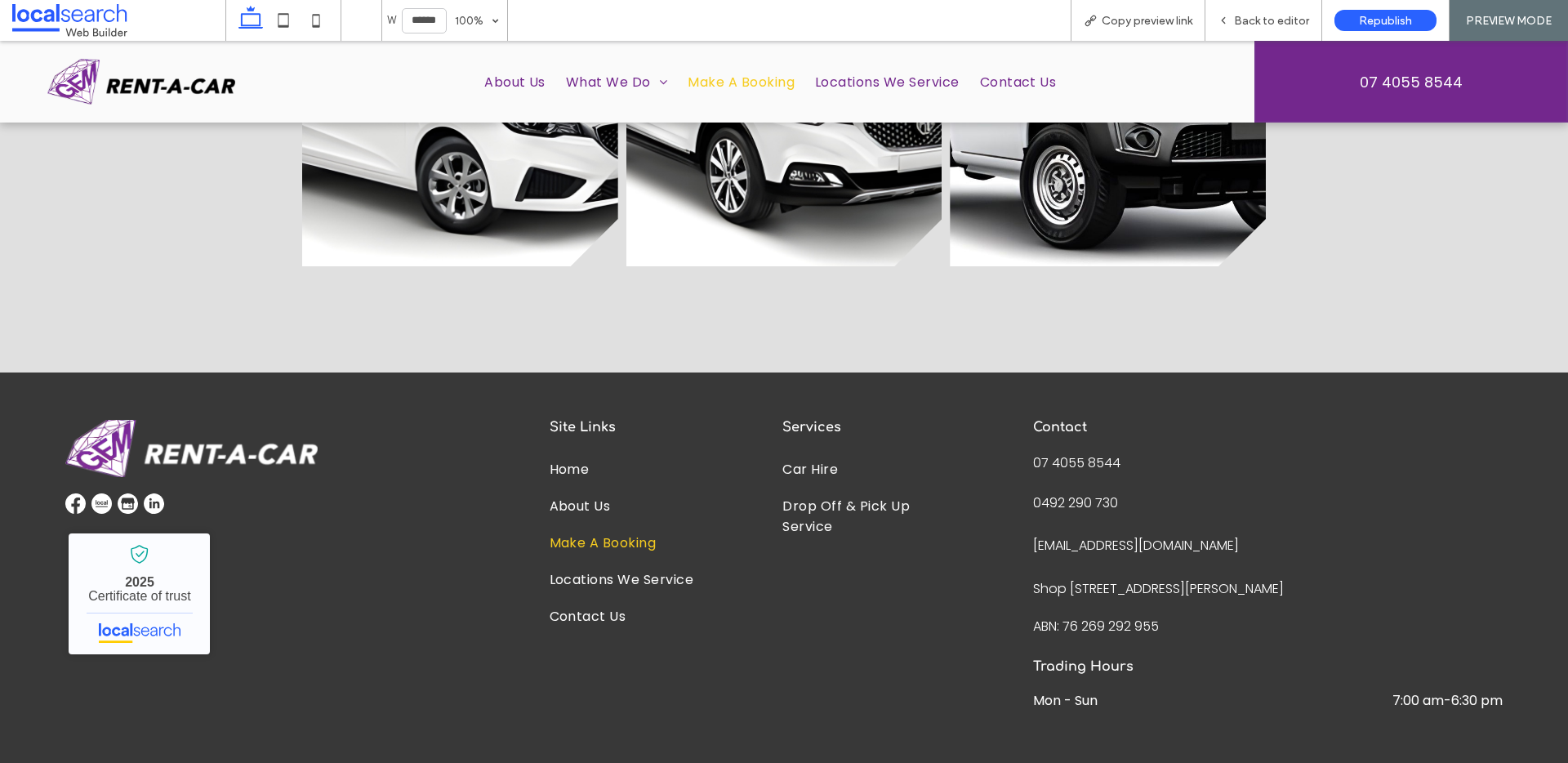
scroll to position [2150, 0]
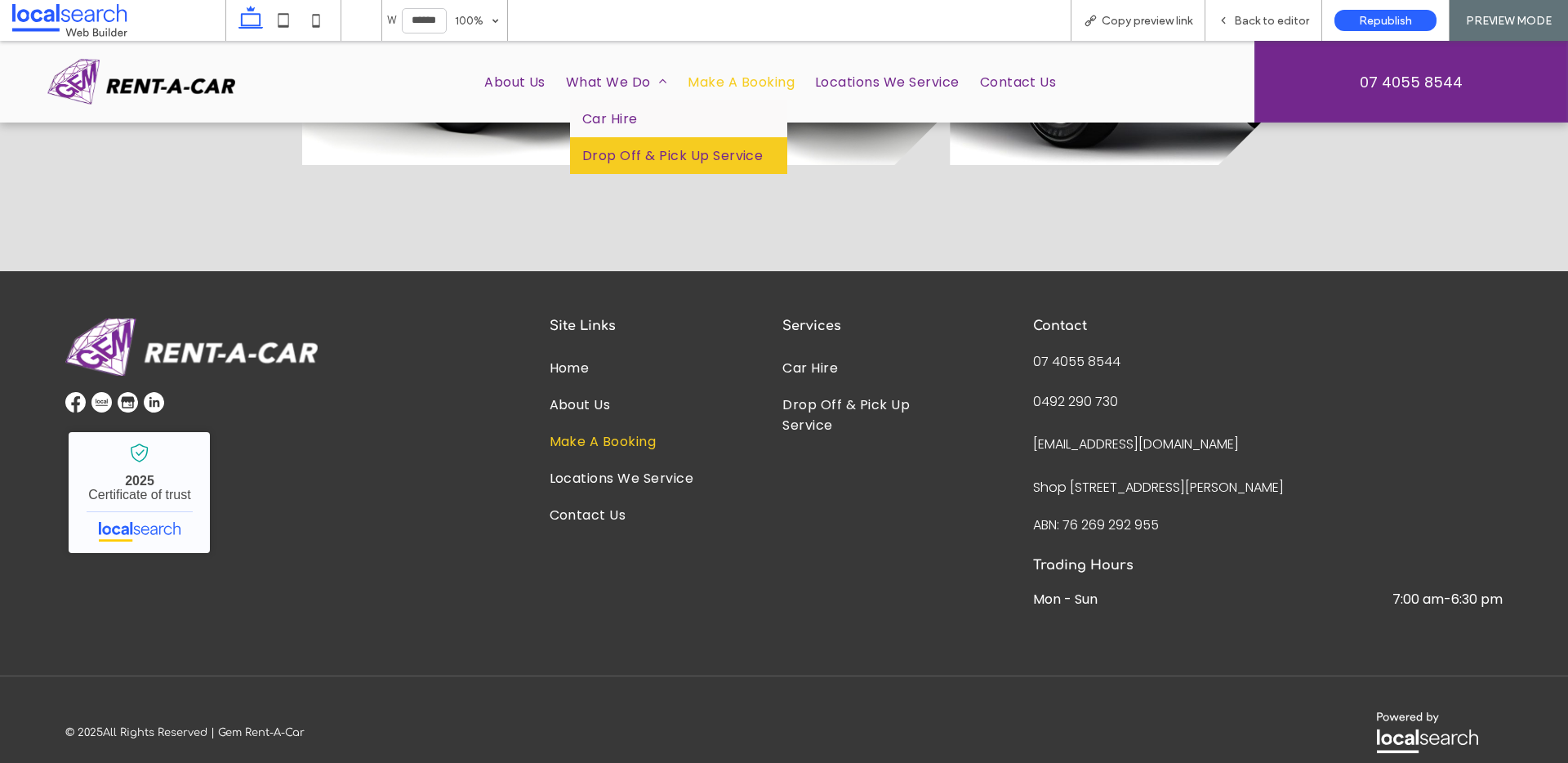
click at [611, 147] on span "Drop Off & Pick Up Service" at bounding box center [673, 155] width 180 height 20
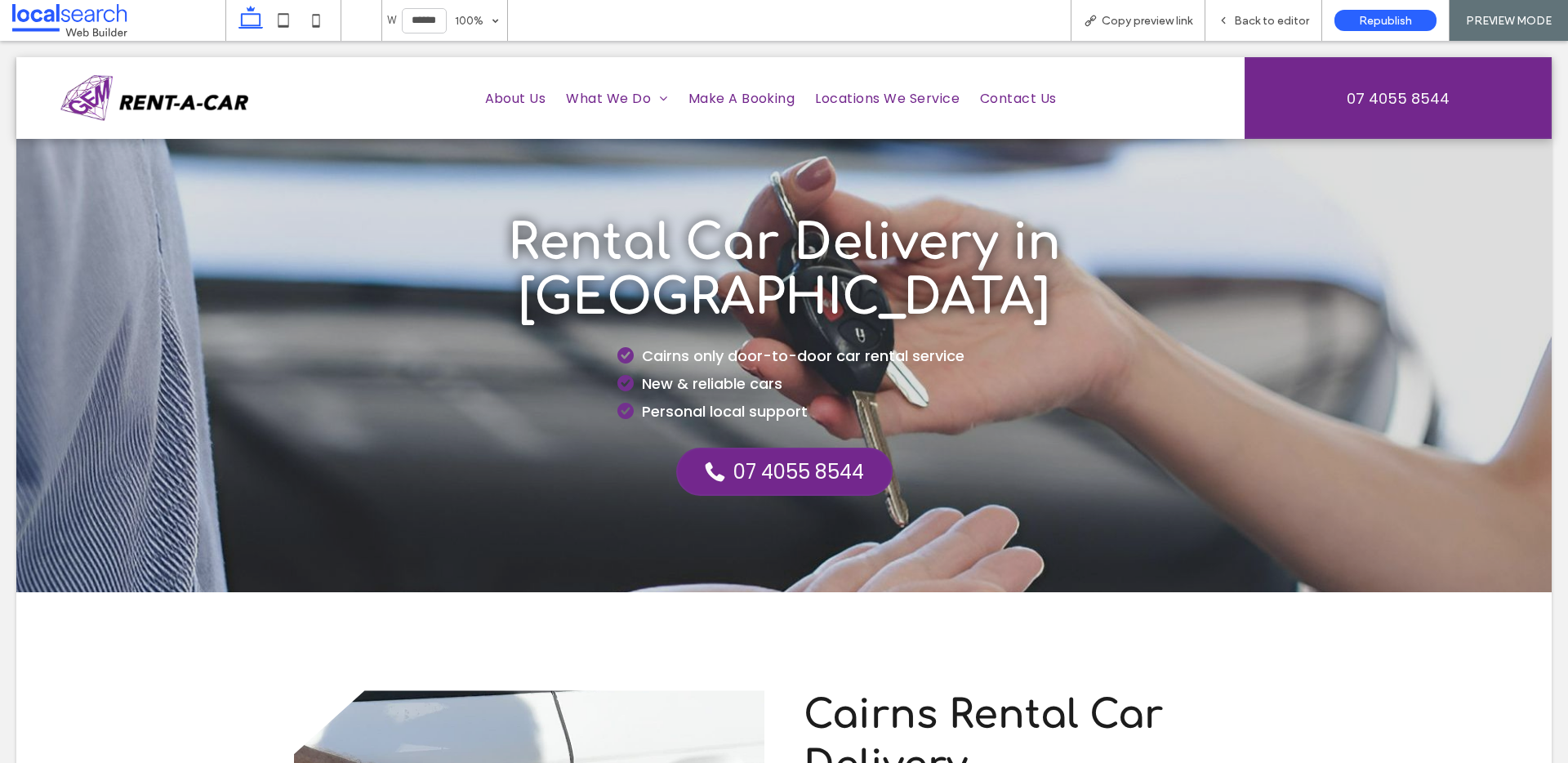
scroll to position [0, 0]
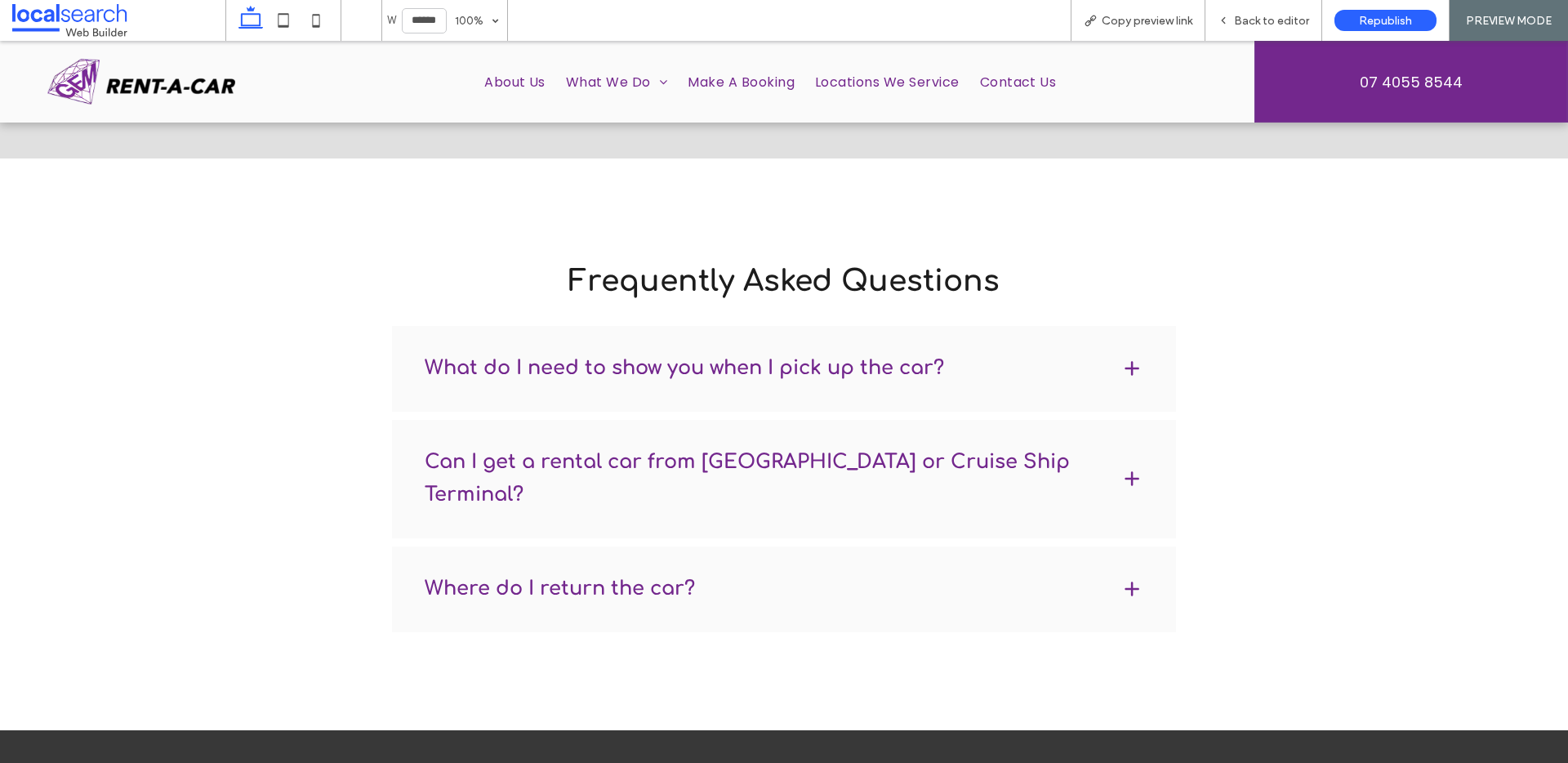
scroll to position [1726, 0]
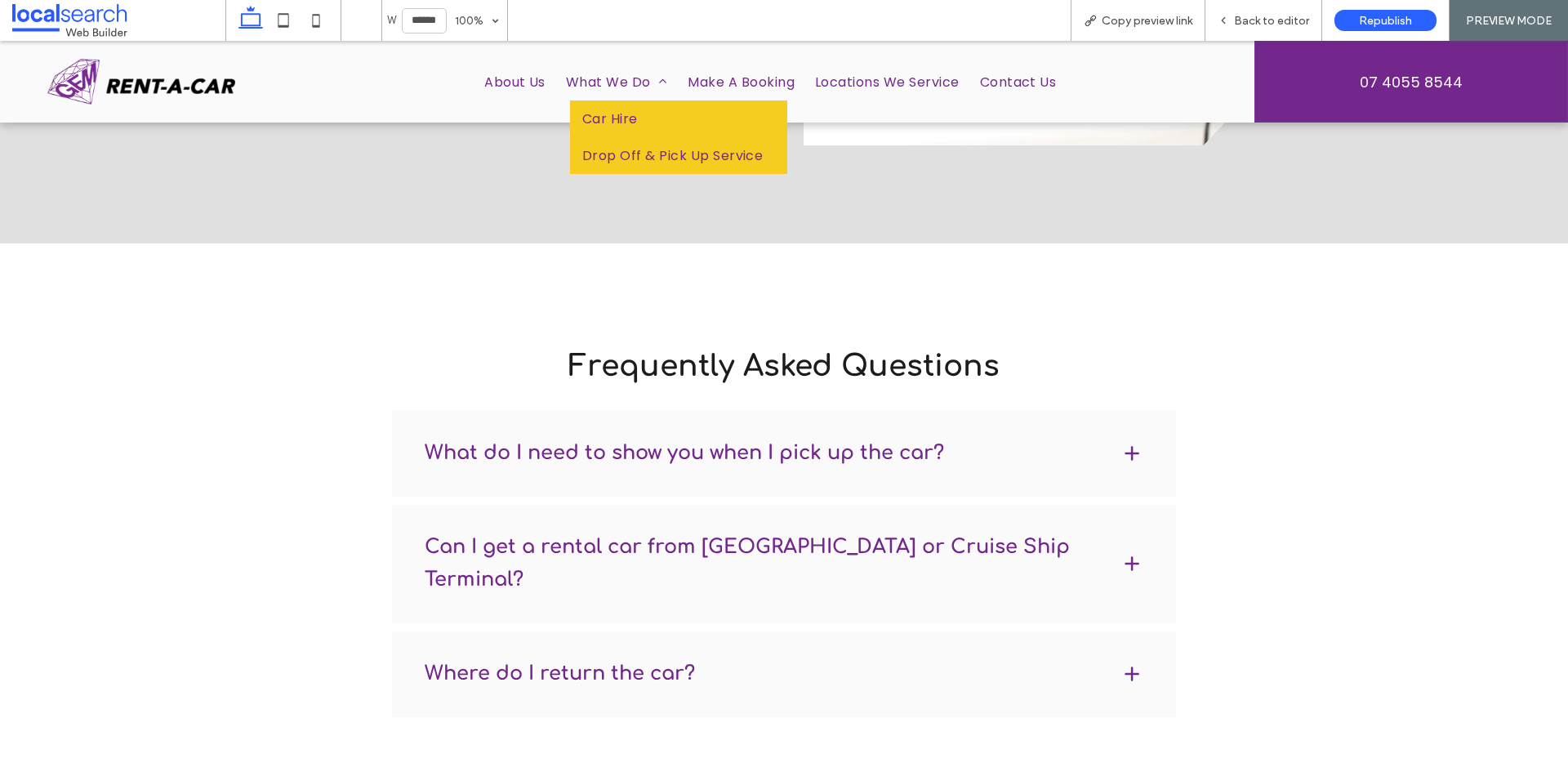
click at [635, 121] on link "Car Hire" at bounding box center [679, 119] width 217 height 37
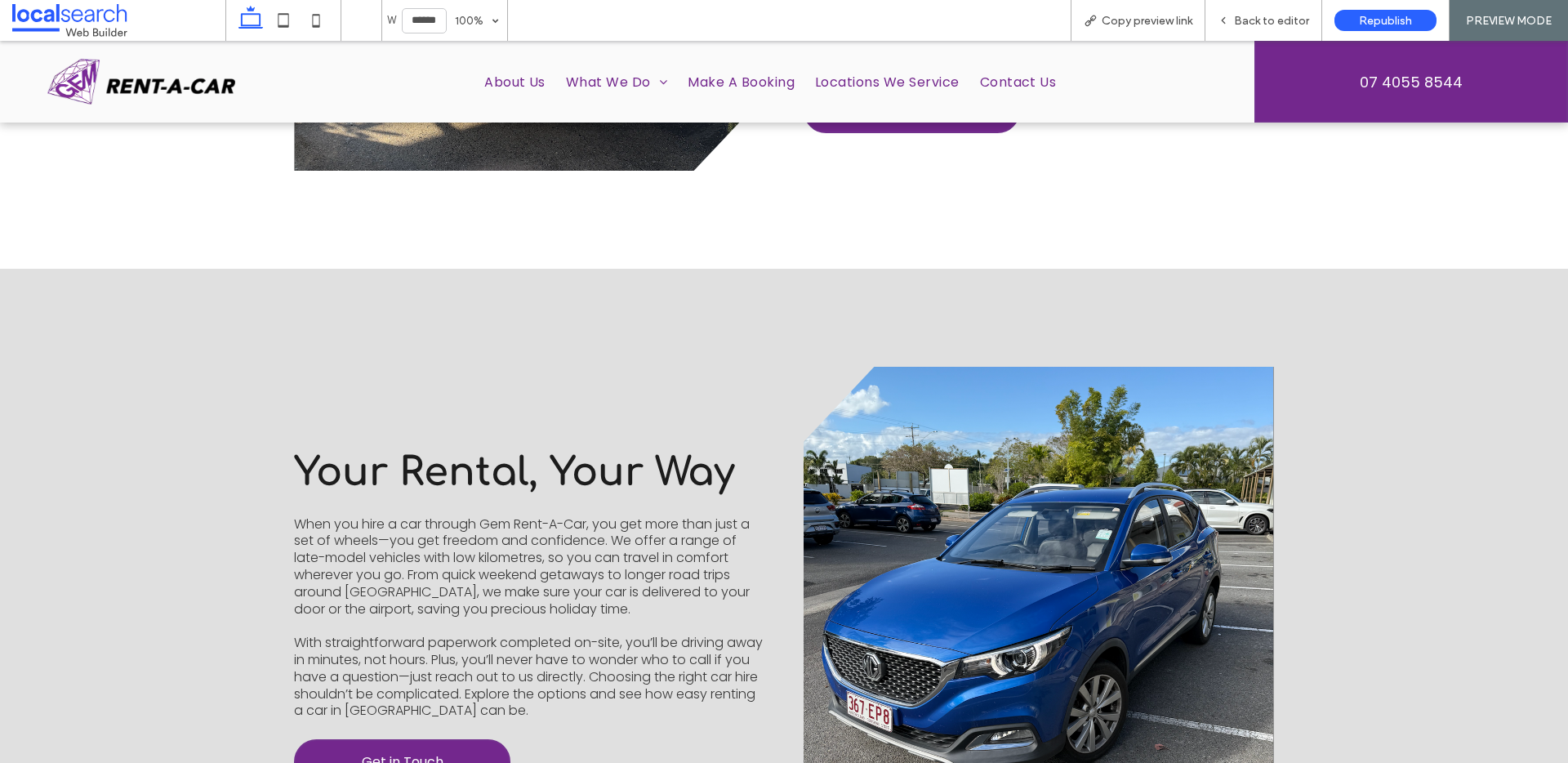
scroll to position [1386, 0]
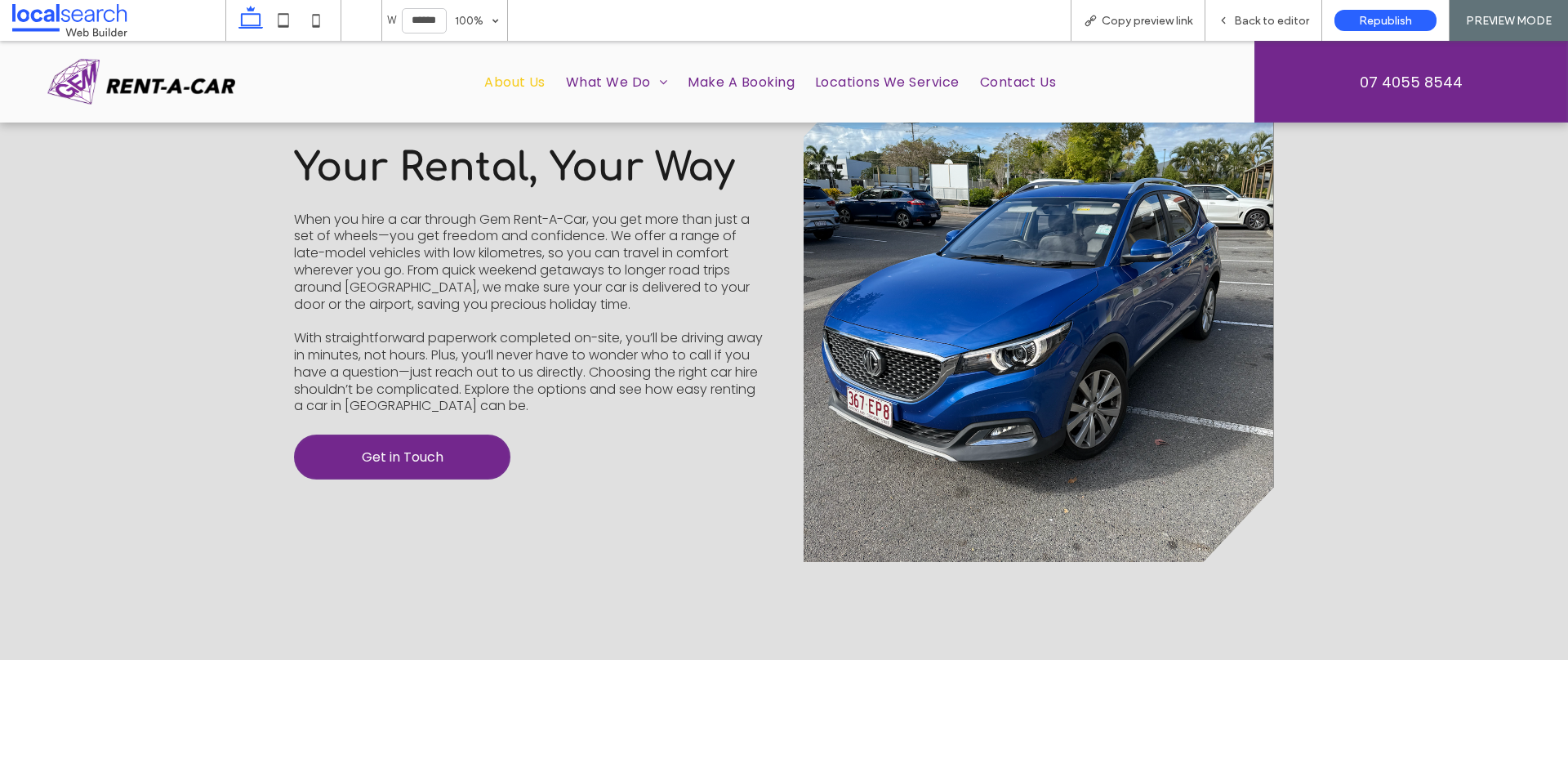
click at [520, 82] on span "About Us" at bounding box center [515, 81] width 61 height 20
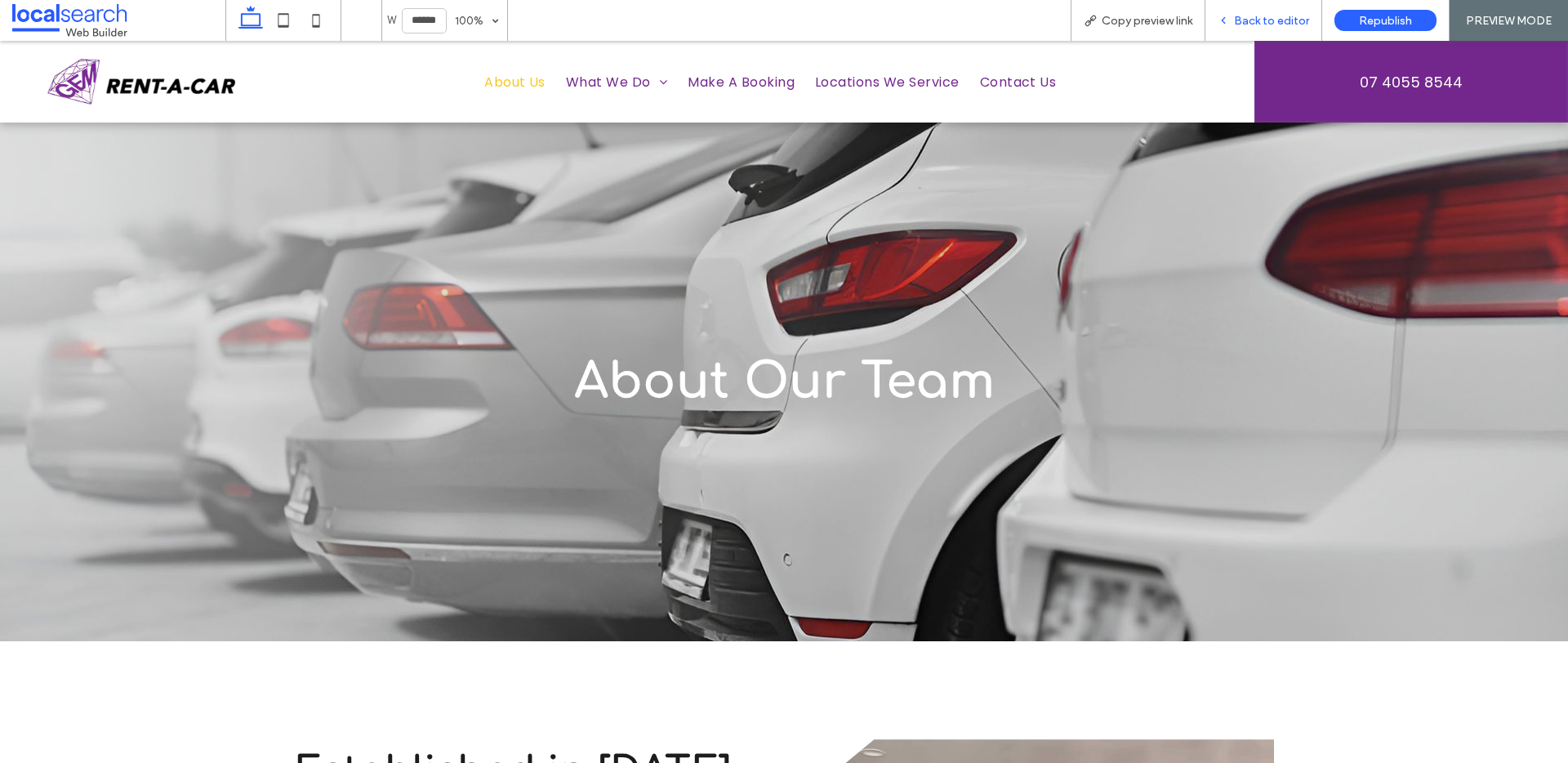
drag, startPoint x: 1231, startPoint y: 20, endPoint x: 1153, endPoint y: 4, distance: 79.6
click at [1229, 20] on icon at bounding box center [1223, 20] width 11 height 11
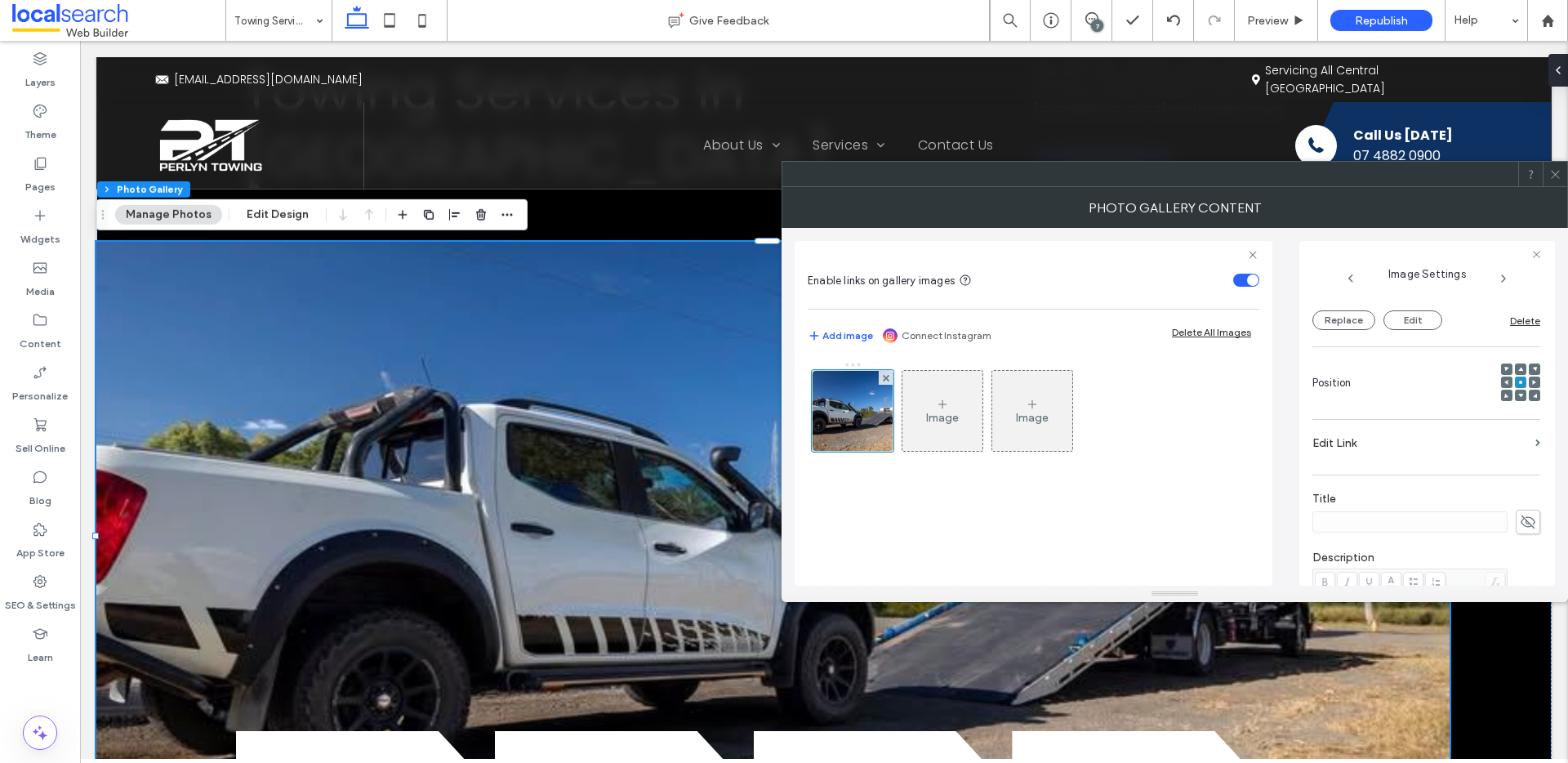
type textarea "**********"
click at [1554, 171] on icon at bounding box center [1556, 175] width 12 height 12
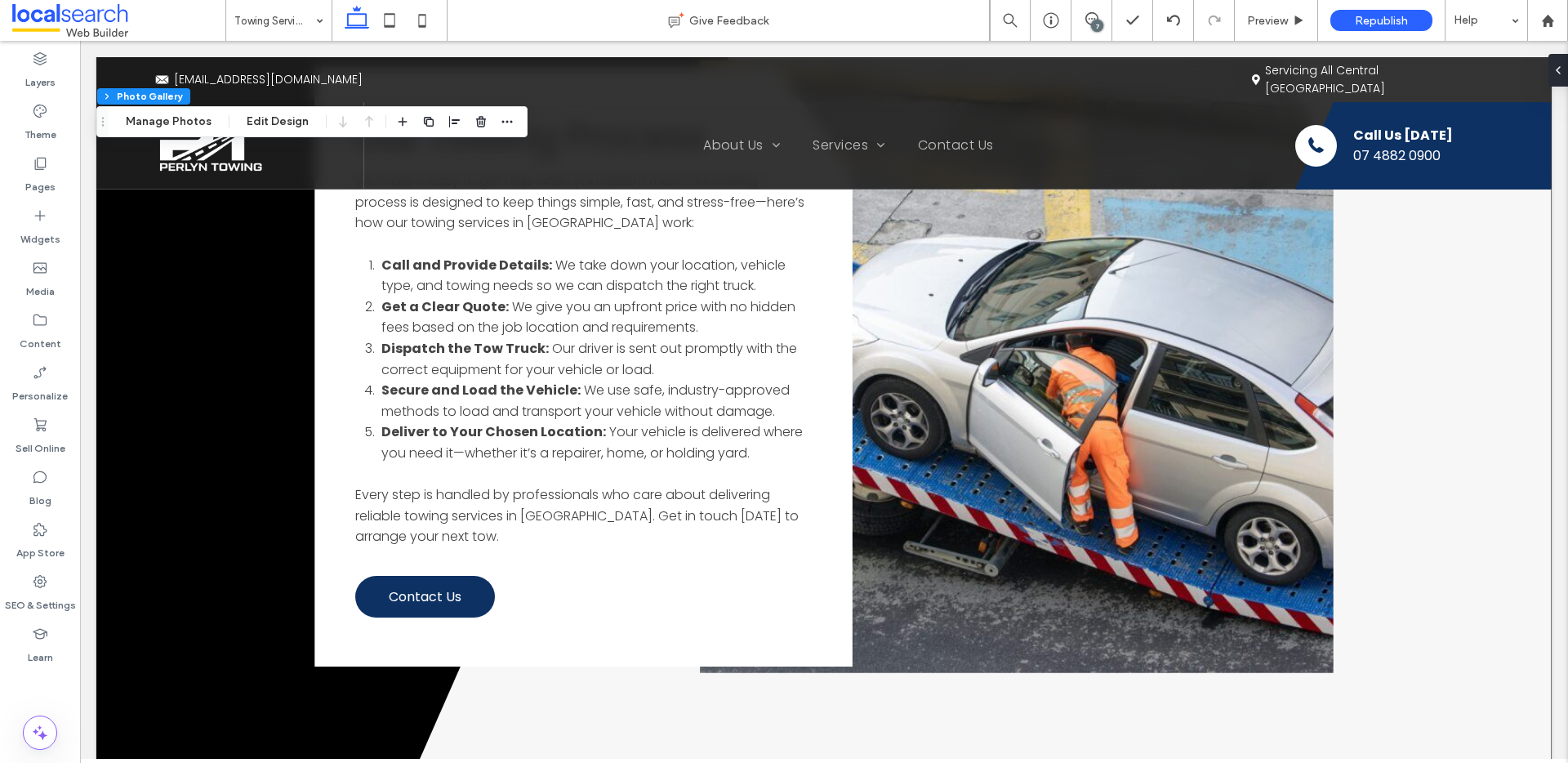
scroll to position [1649, 0]
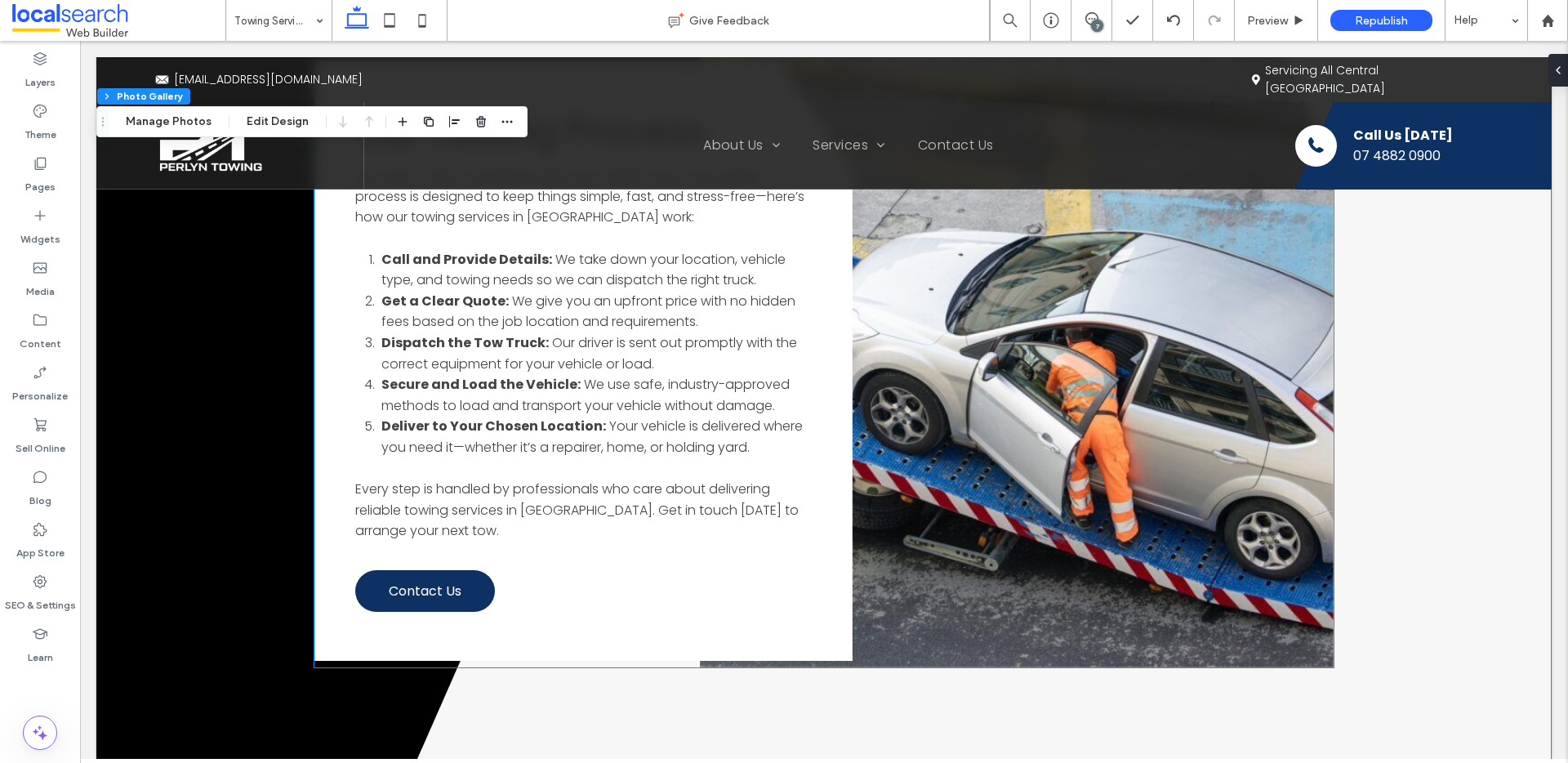
click at [1093, 395] on link at bounding box center [1017, 361] width 634 height 613
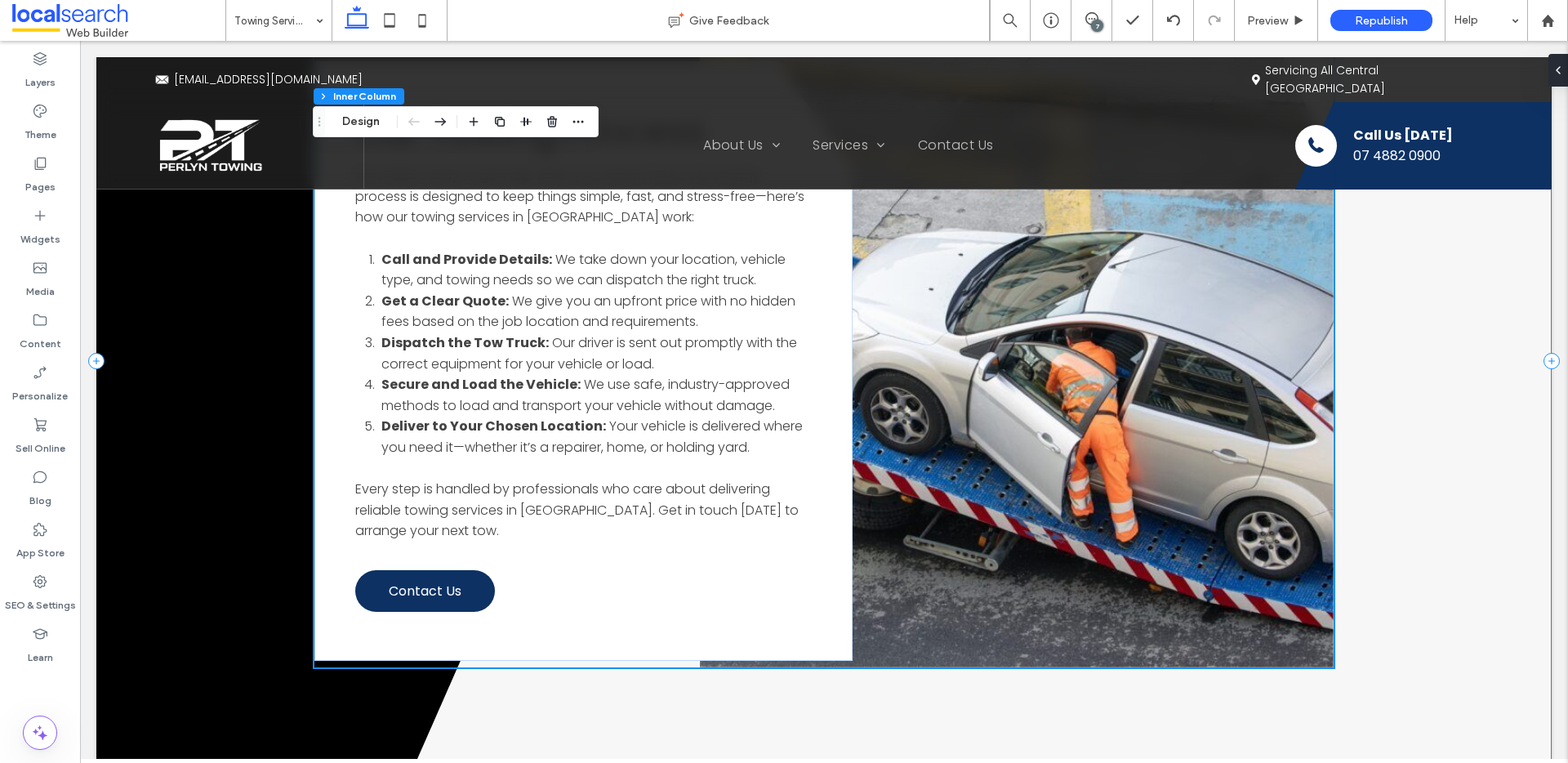
scroll to position [1358, 0]
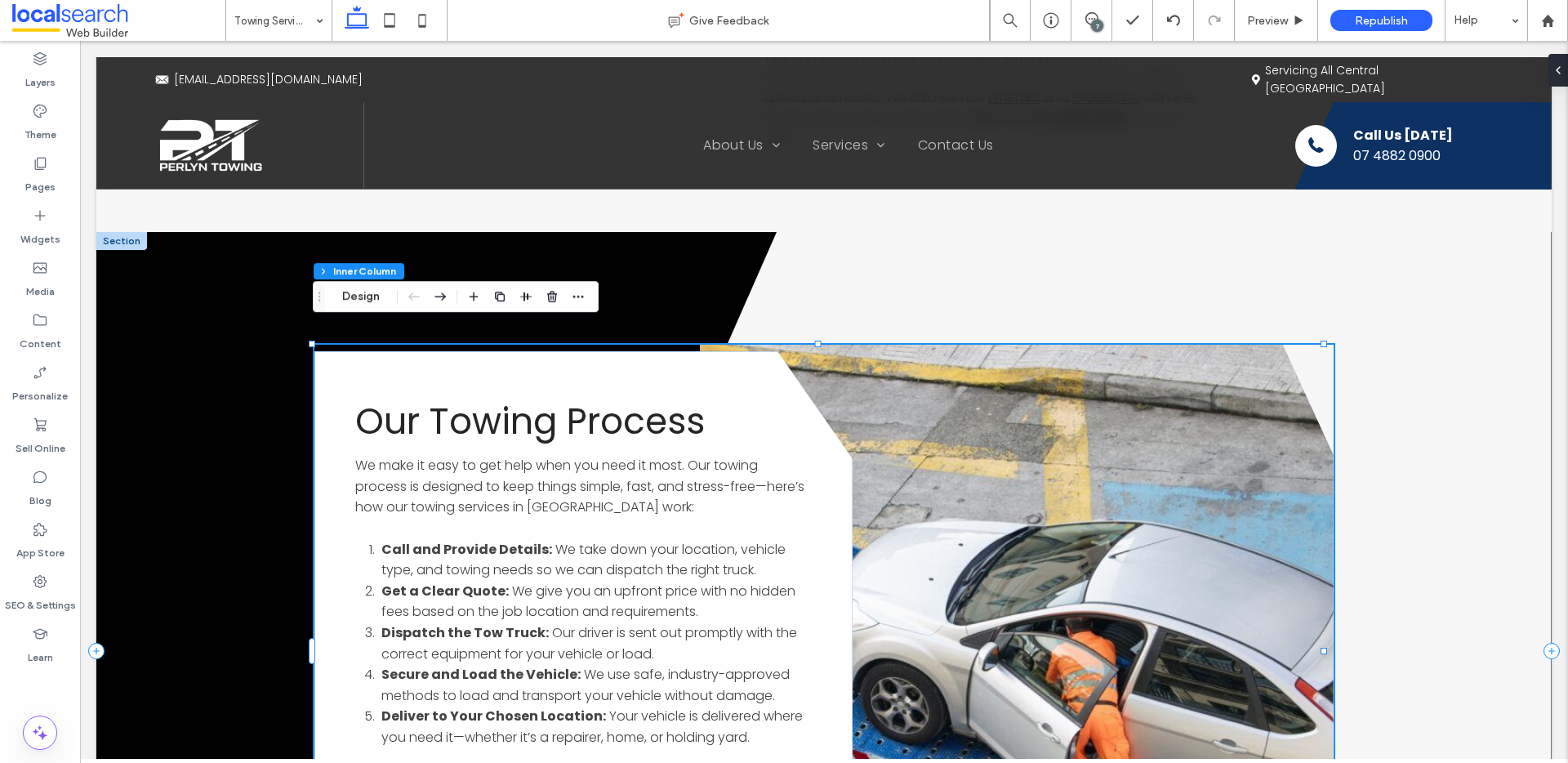
click at [1081, 404] on link at bounding box center [1017, 651] width 634 height 613
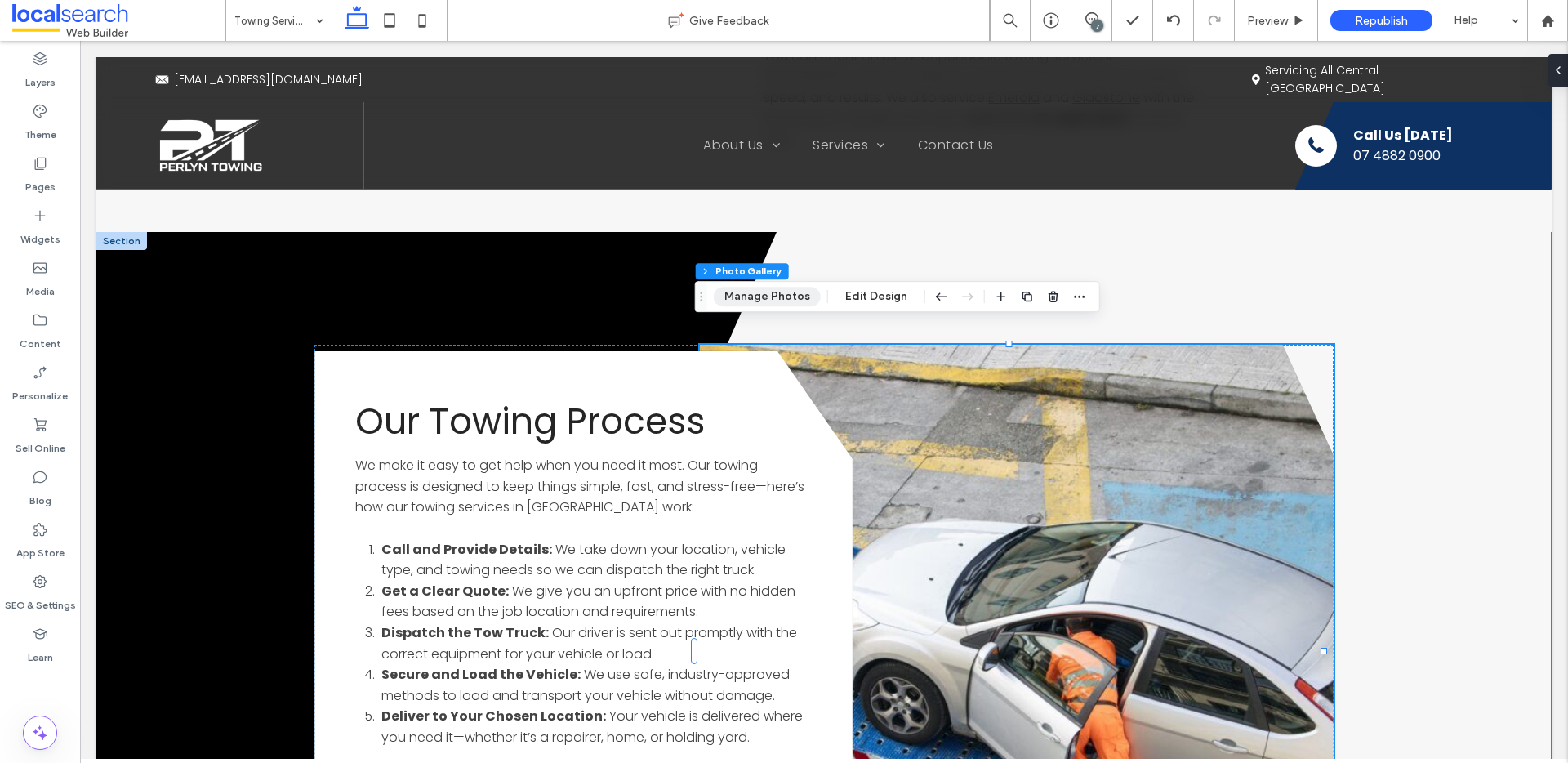
click at [746, 291] on button "Manage Photos" at bounding box center [766, 297] width 107 height 19
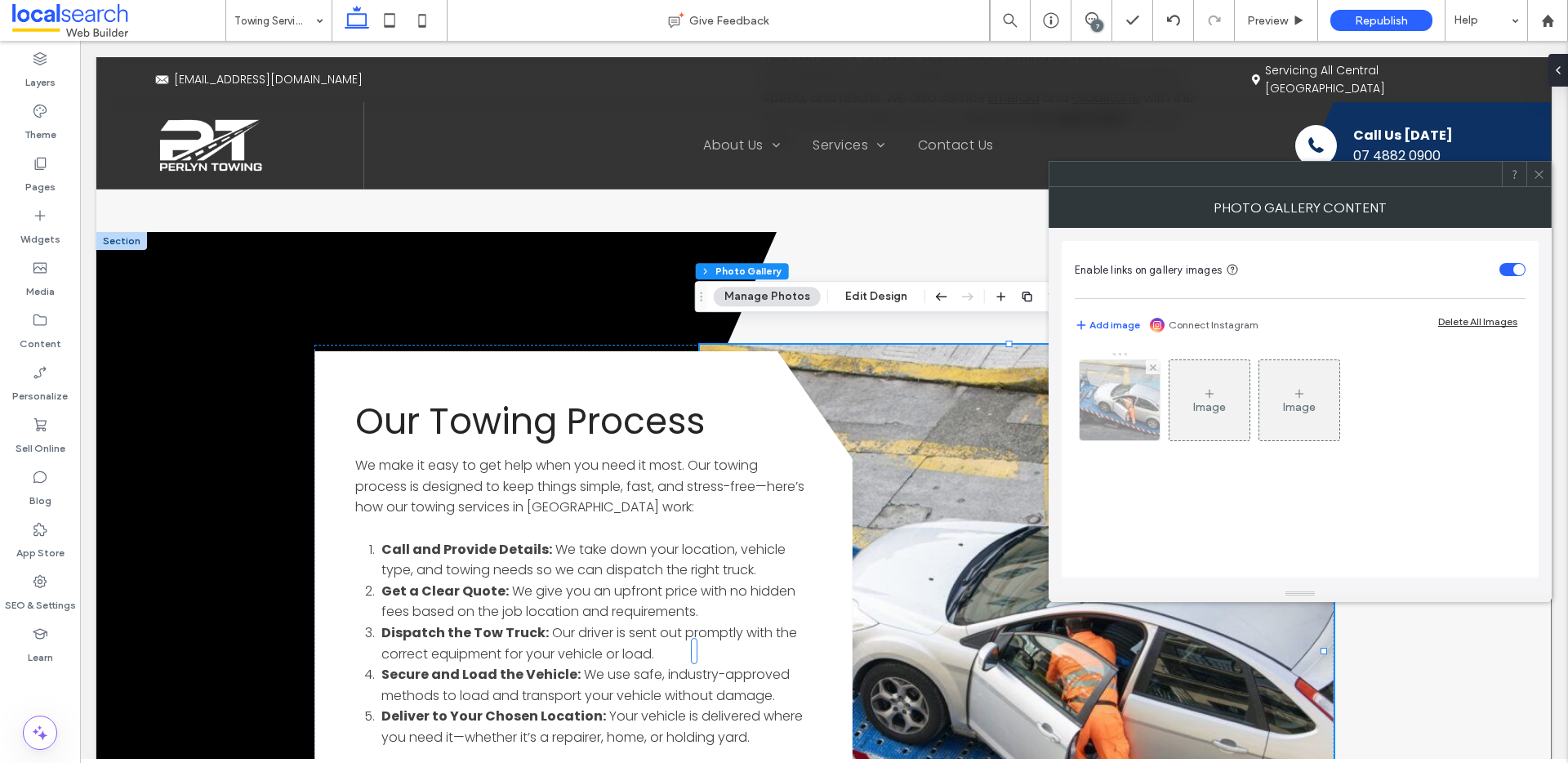
click at [1127, 425] on div at bounding box center [1119, 400] width 80 height 80
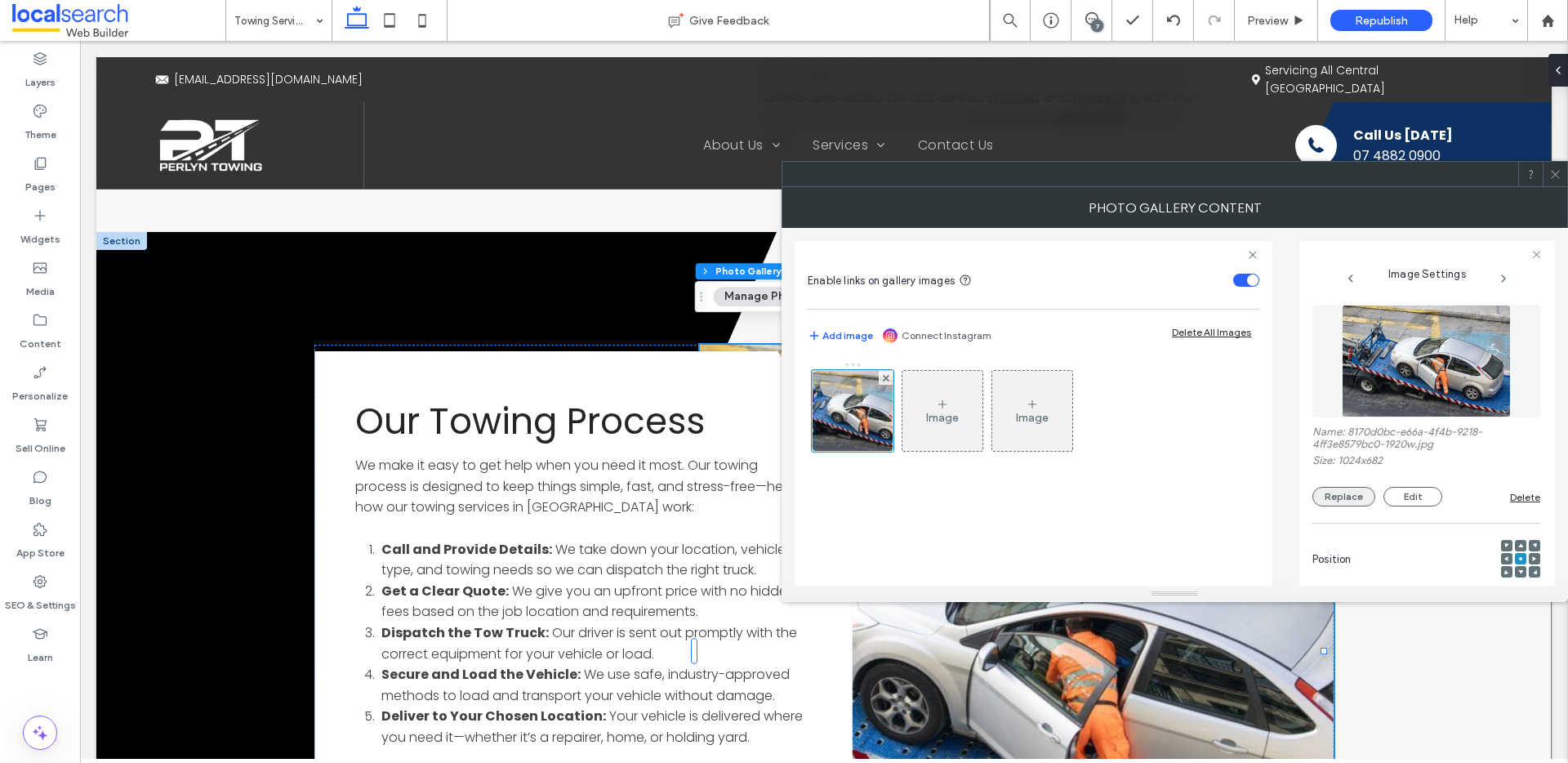
click at [1339, 490] on button "Replace" at bounding box center [1343, 496] width 63 height 19
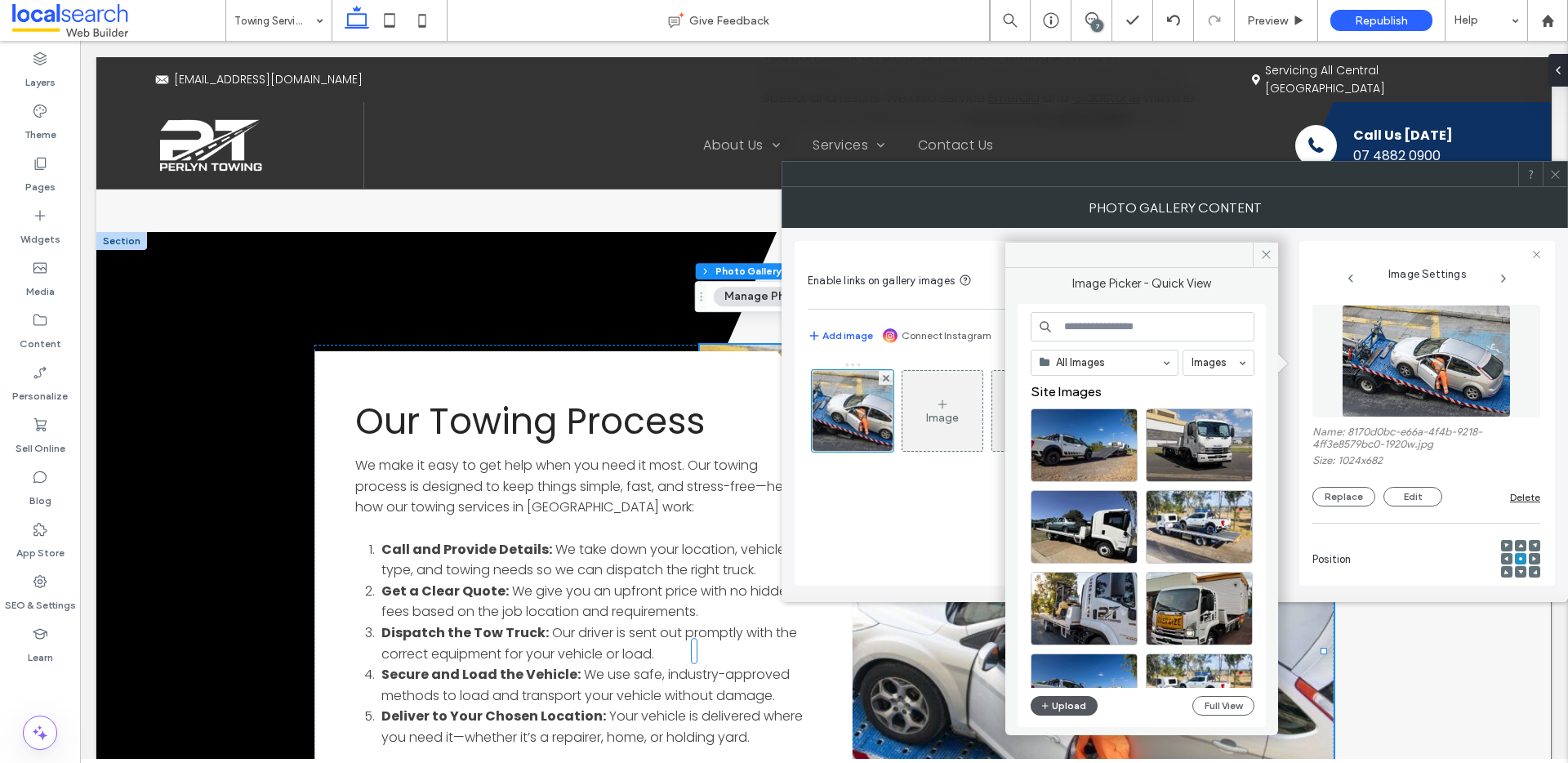
click at [1068, 703] on button "Upload" at bounding box center [1064, 706] width 67 height 19
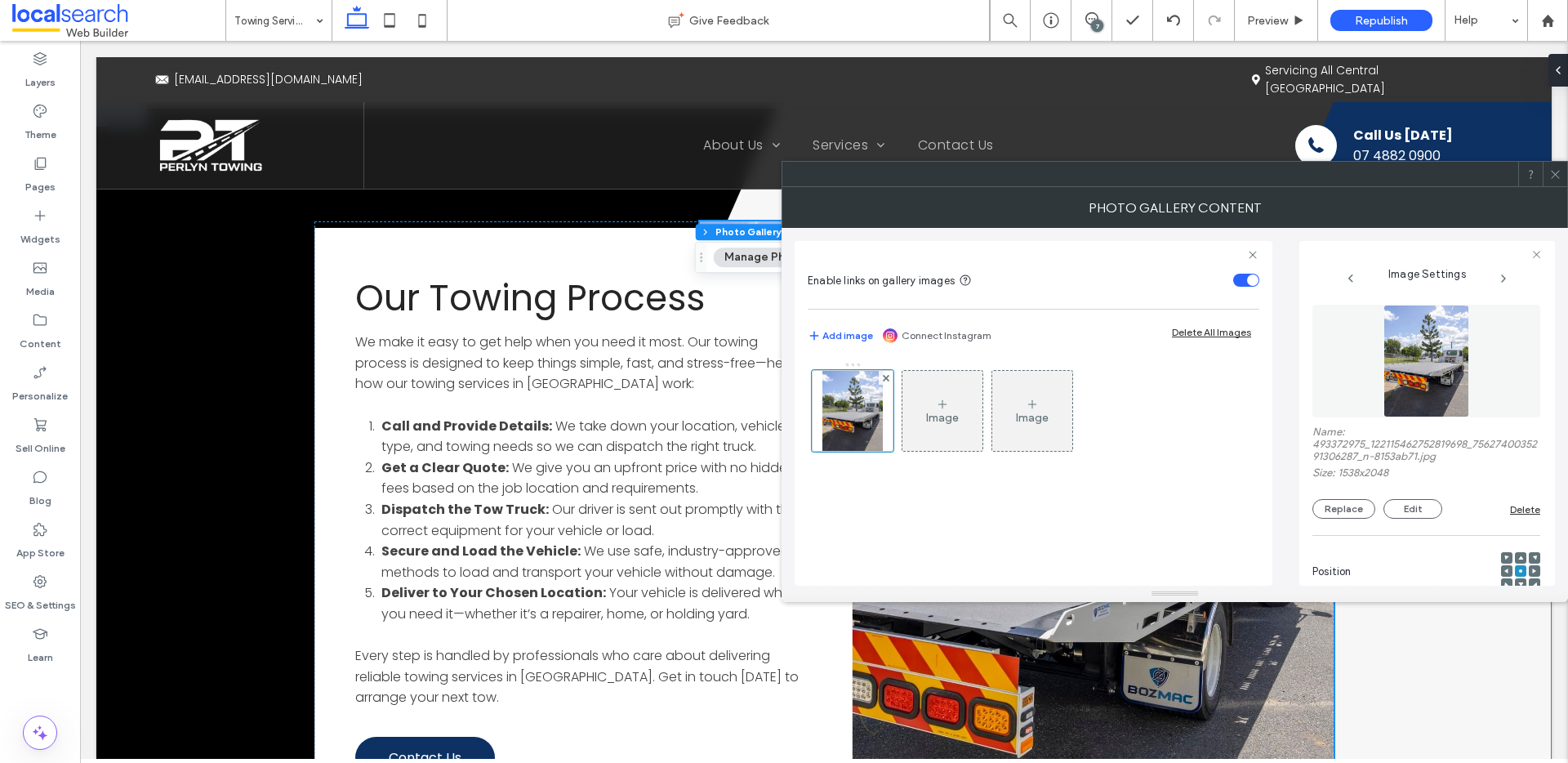
scroll to position [1485, 0]
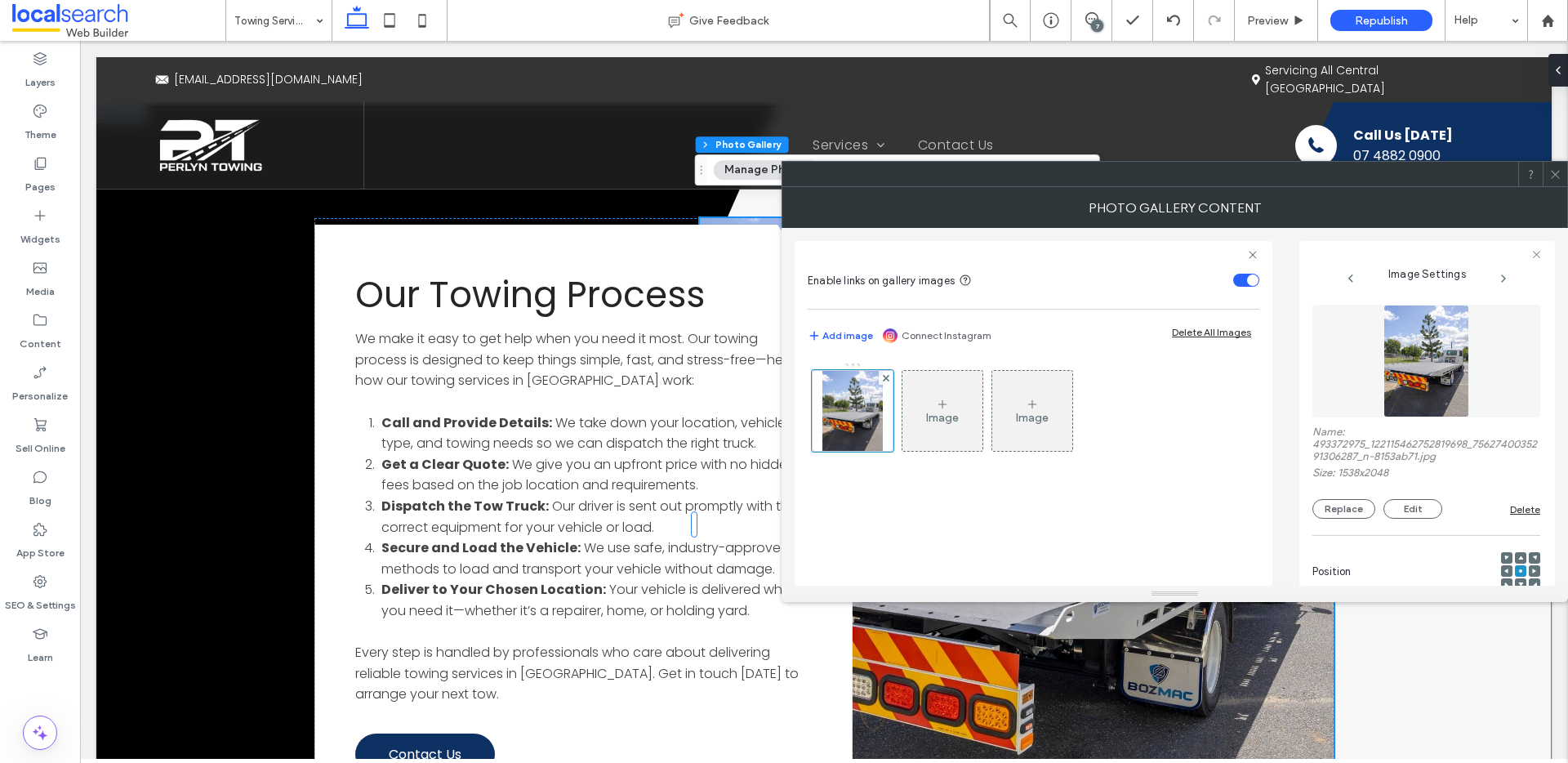
click at [1504, 569] on icon at bounding box center [1507, 571] width 5 height 5
click at [1504, 570] on use at bounding box center [1506, 571] width 4 height 5
click at [1515, 570] on div at bounding box center [1520, 570] width 11 height 11
click at [1532, 571] on use at bounding box center [1534, 571] width 4 height 5
click at [1515, 567] on div at bounding box center [1520, 570] width 11 height 11
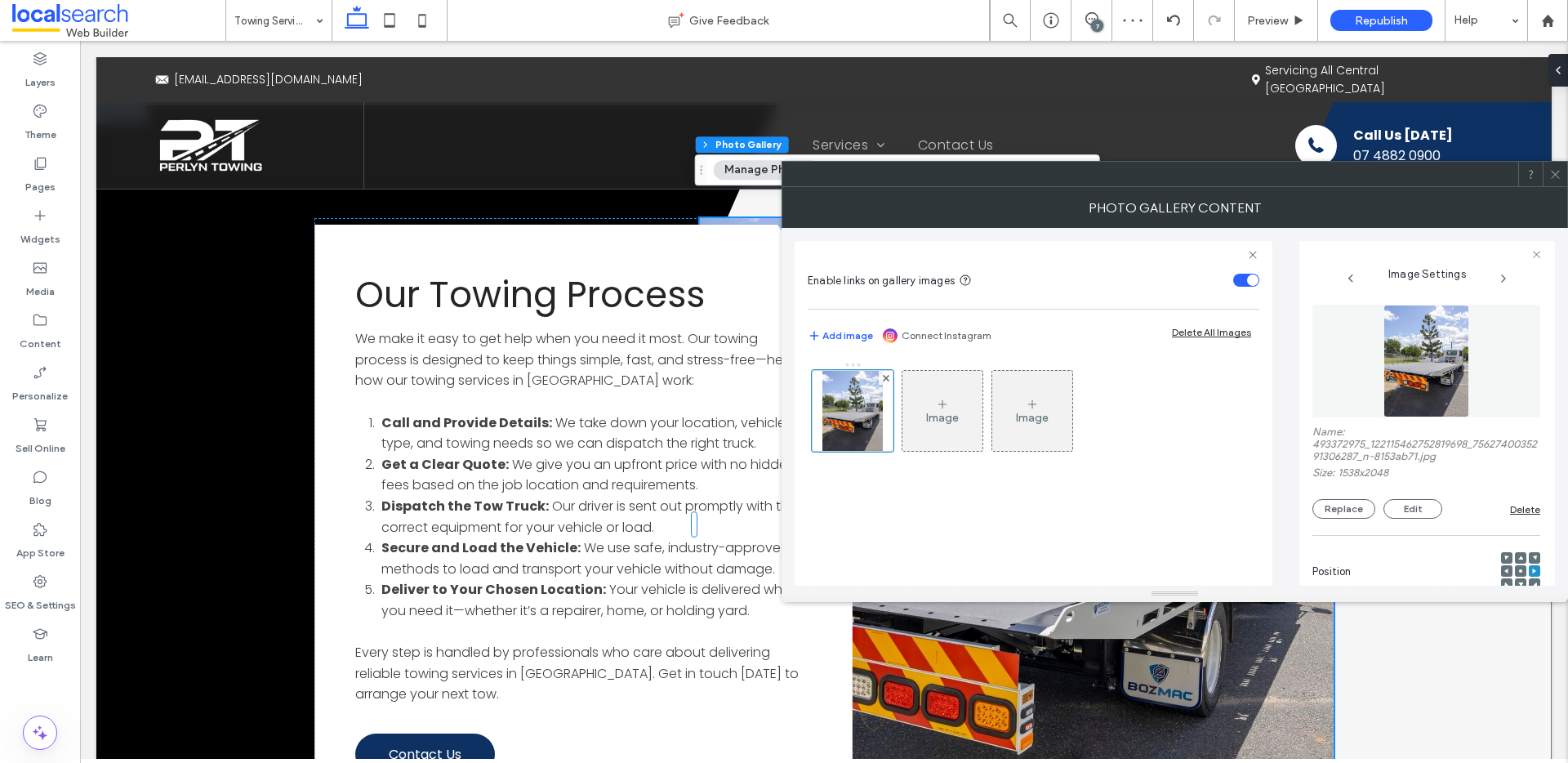
click at [1515, 559] on div at bounding box center [1520, 557] width 11 height 11
click at [1510, 578] on div at bounding box center [1520, 571] width 39 height 39
click at [1519, 555] on icon at bounding box center [1521, 558] width 5 height 5
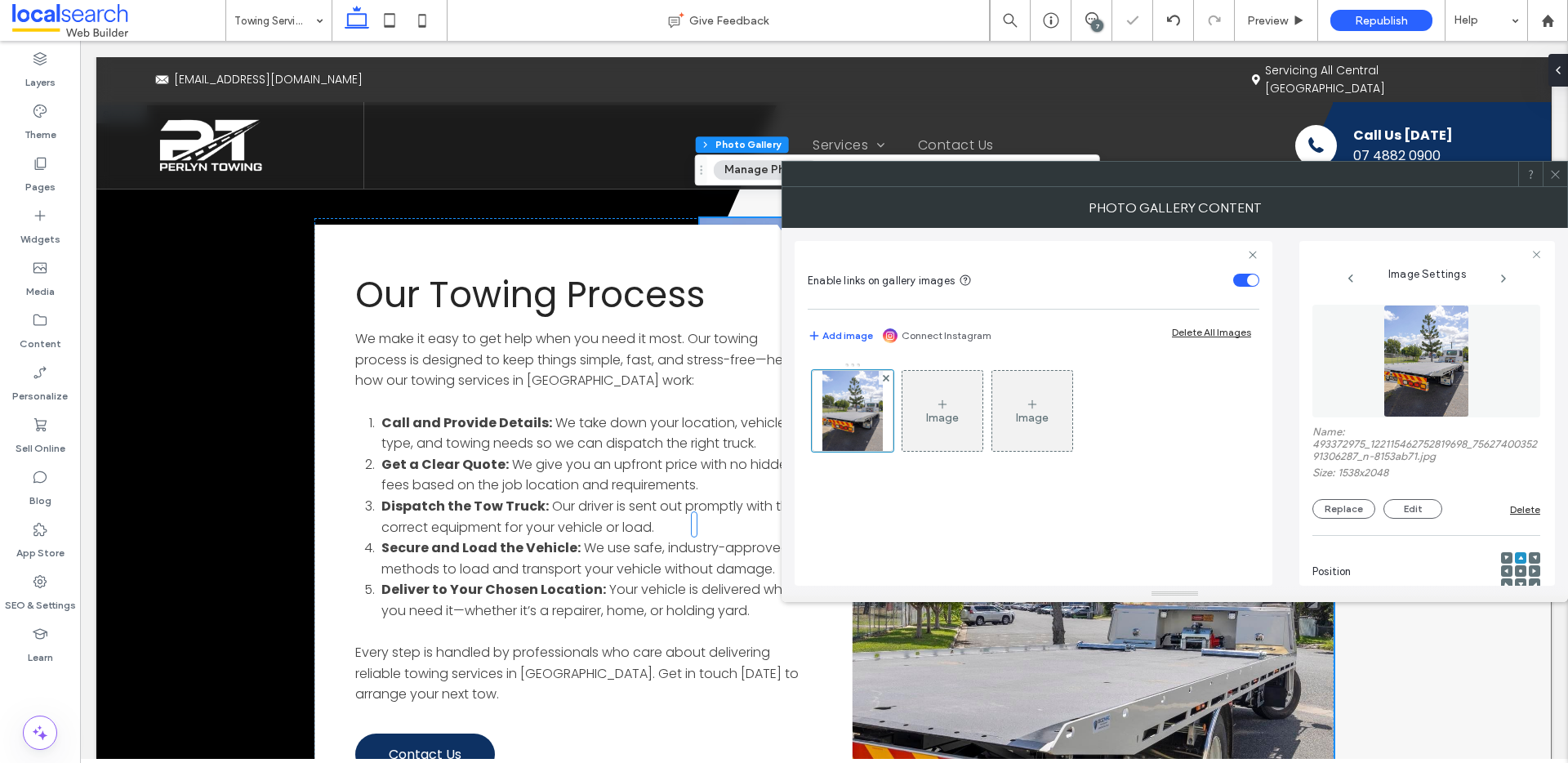
click at [1503, 570] on div at bounding box center [1506, 570] width 11 height 11
click at [1504, 569] on icon at bounding box center [1507, 571] width 5 height 5
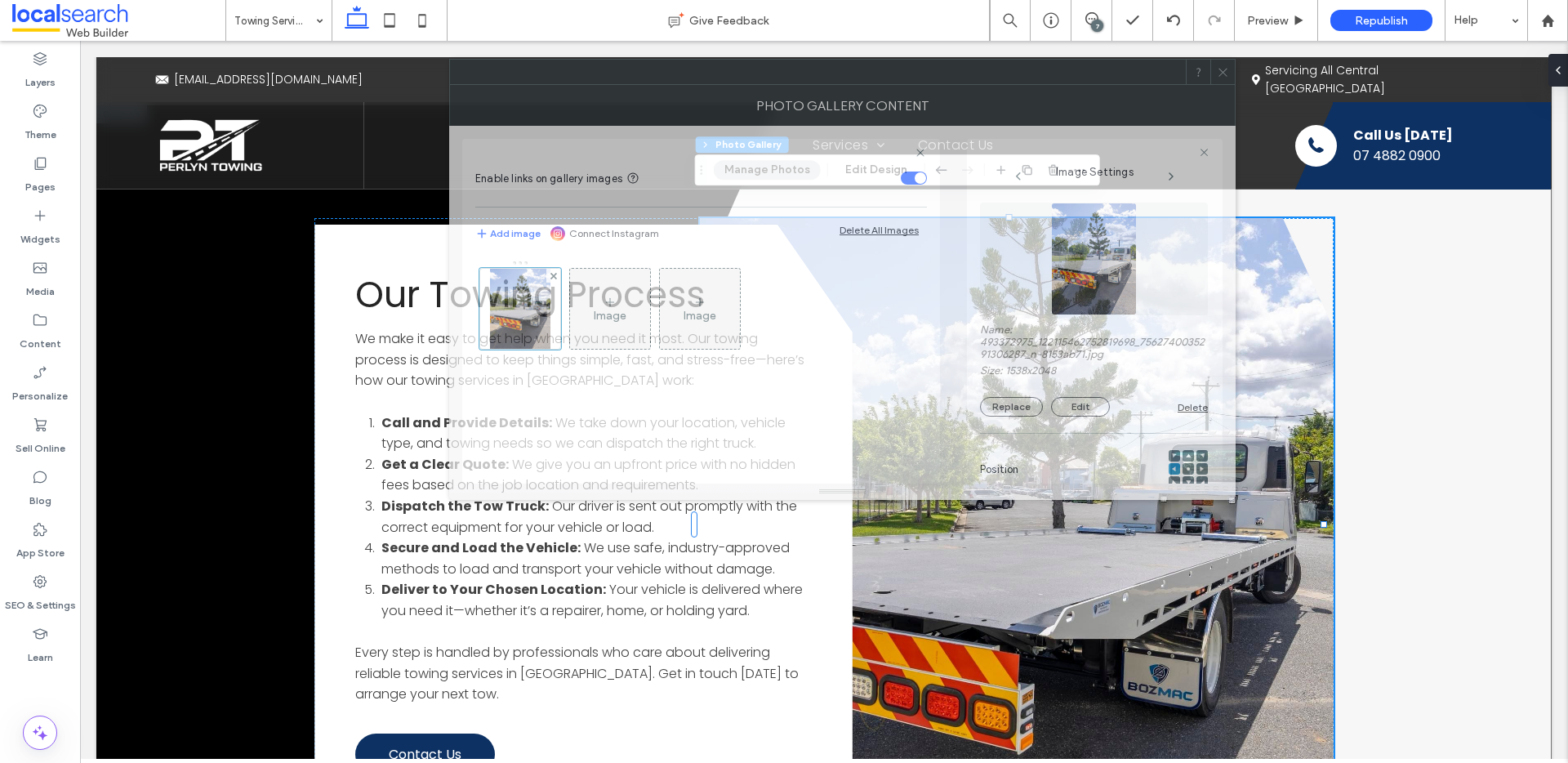
drag, startPoint x: 1424, startPoint y: 179, endPoint x: 1092, endPoint y: 78, distance: 347.0
click at [1092, 78] on div at bounding box center [818, 72] width 735 height 25
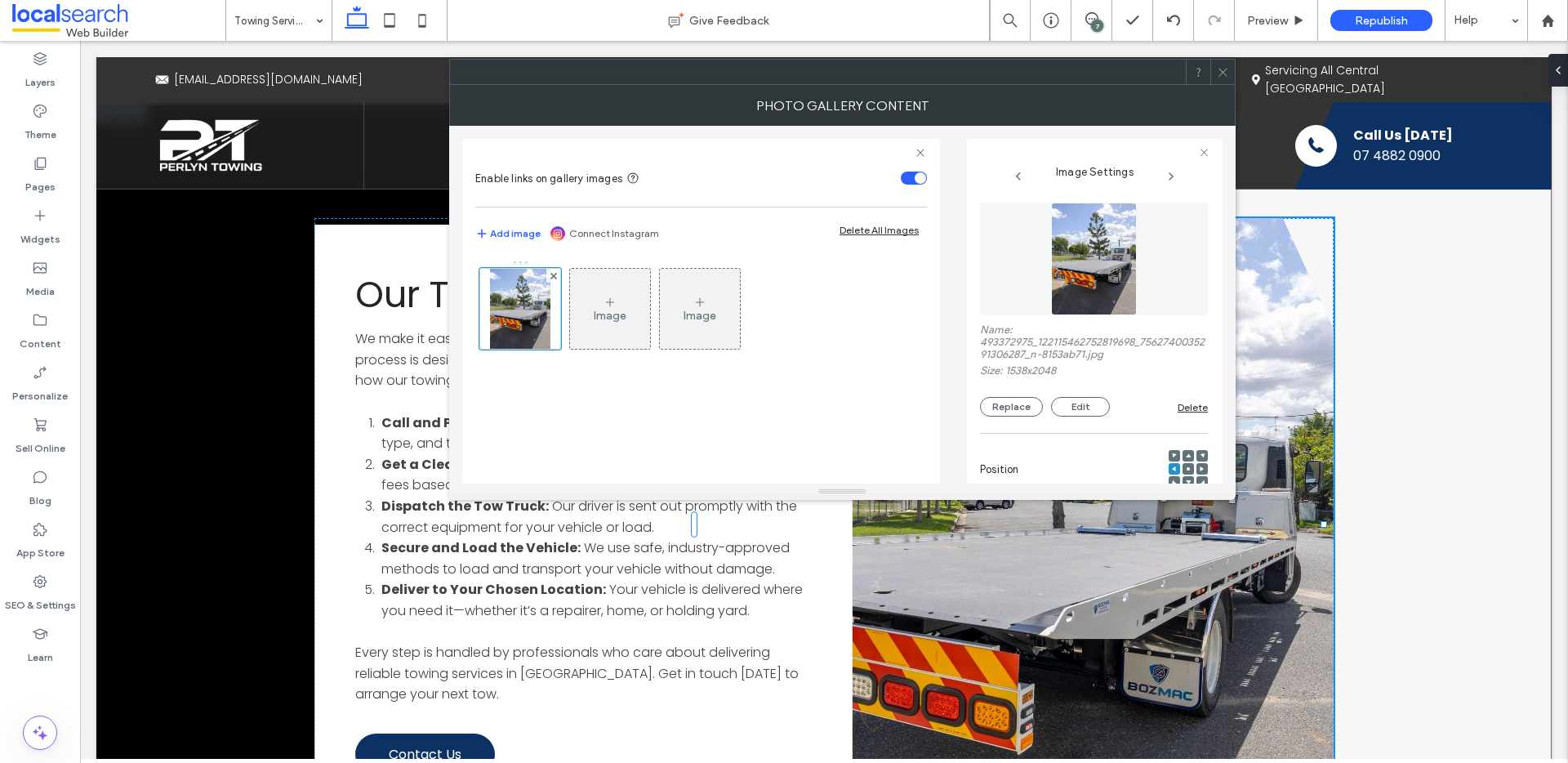
scroll to position [507, 0]
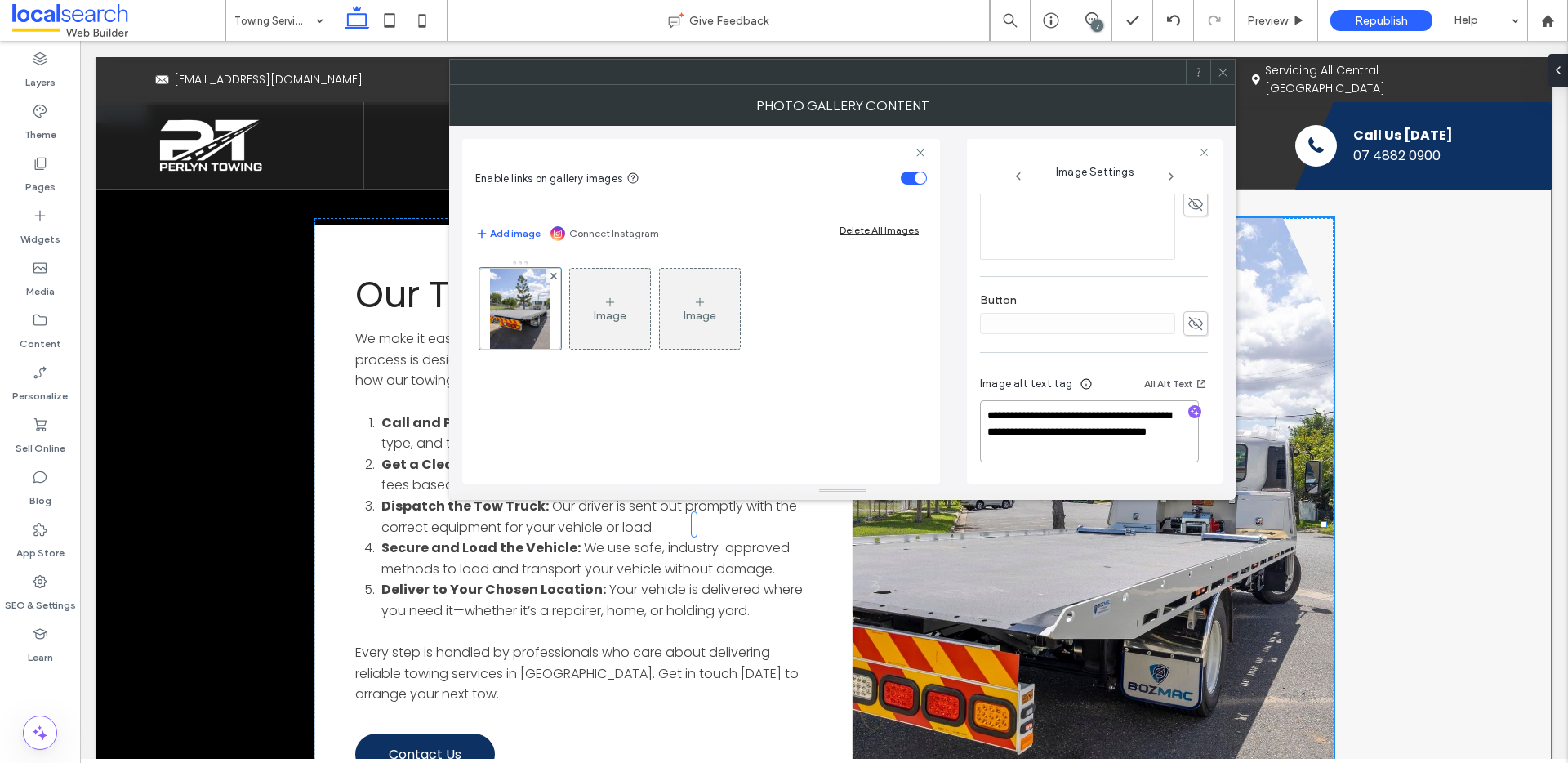
drag, startPoint x: 1020, startPoint y: 431, endPoint x: 1138, endPoint y: 452, distance: 119.9
click at [1138, 452] on textarea "**********" at bounding box center [1089, 431] width 219 height 62
click at [1189, 411] on icon "button" at bounding box center [1195, 412] width 11 height 11
click at [1131, 452] on textarea "**********" at bounding box center [1089, 431] width 219 height 62
paste textarea "**********"
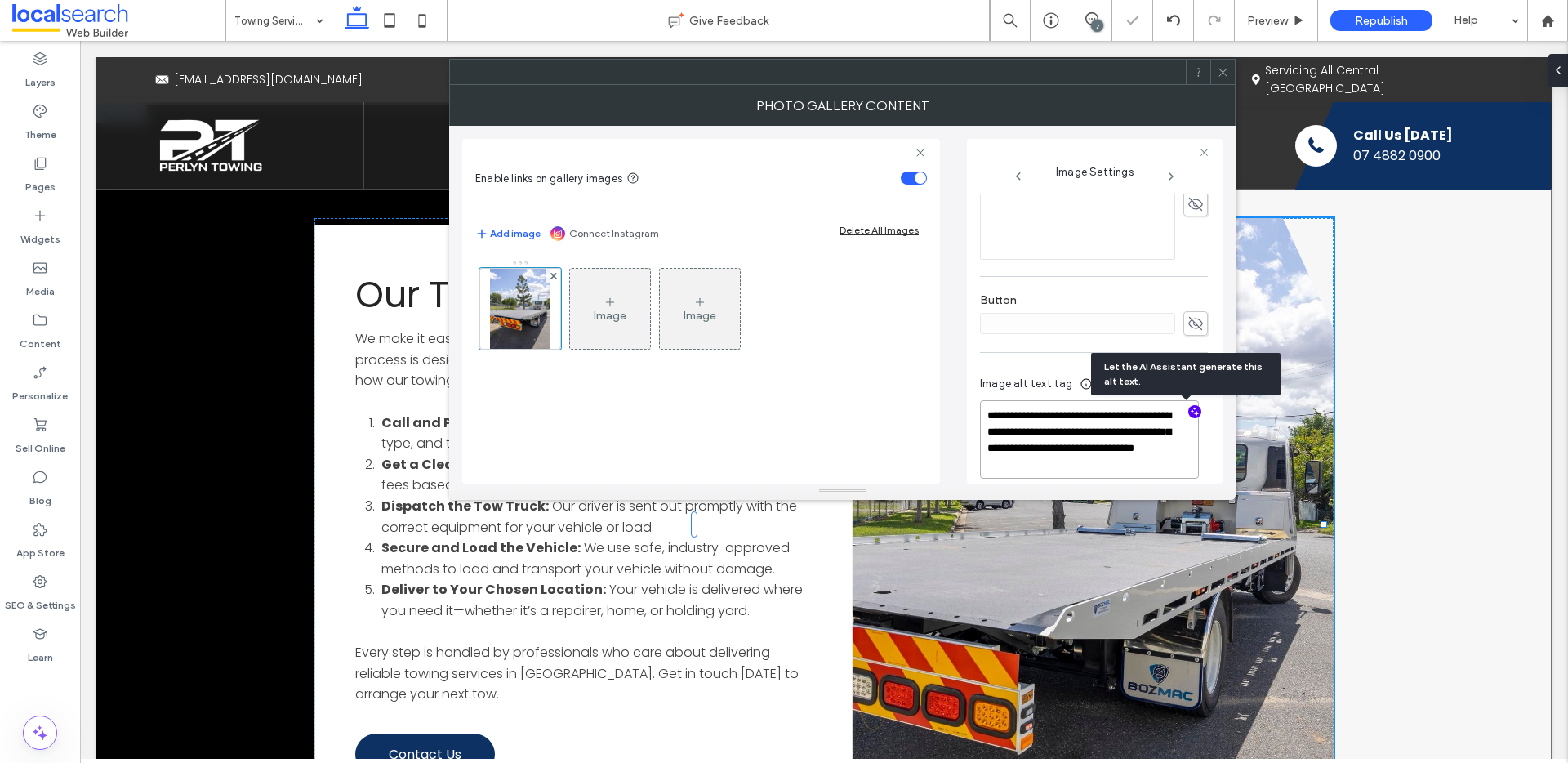
scroll to position [2, 0]
type textarea "**********"
click at [1188, 418] on span "button" at bounding box center [1195, 412] width 13 height 13
drag, startPoint x: 1055, startPoint y: 448, endPoint x: 1032, endPoint y: 432, distance: 28.0
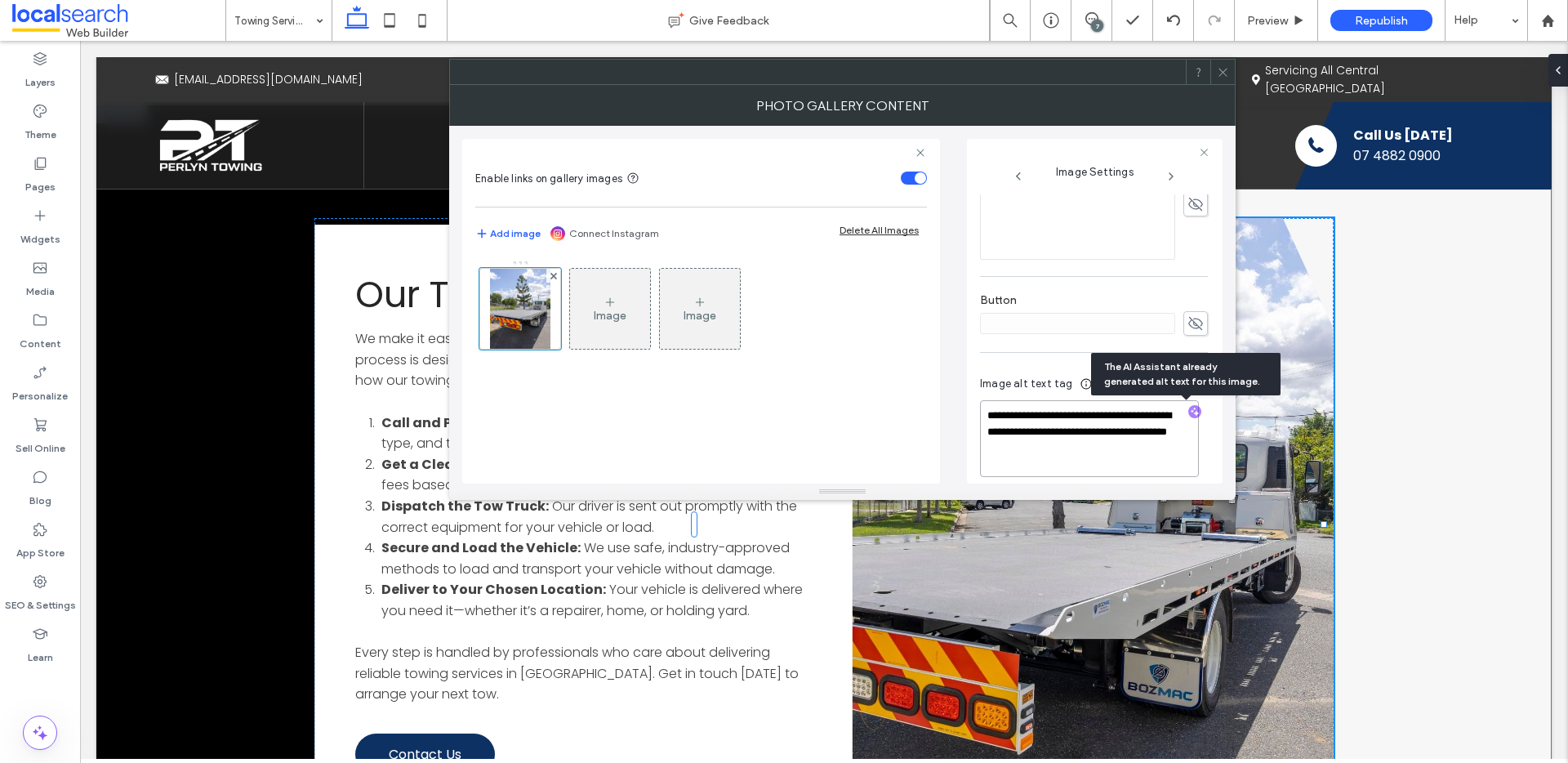
click at [1030, 433] on textarea "**********" at bounding box center [1089, 438] width 219 height 77
click at [1081, 434] on textarea "**********" at bounding box center [1089, 437] width 219 height 75
paste textarea "**********"
type textarea "**********"
click at [1223, 74] on icon at bounding box center [1223, 72] width 12 height 12
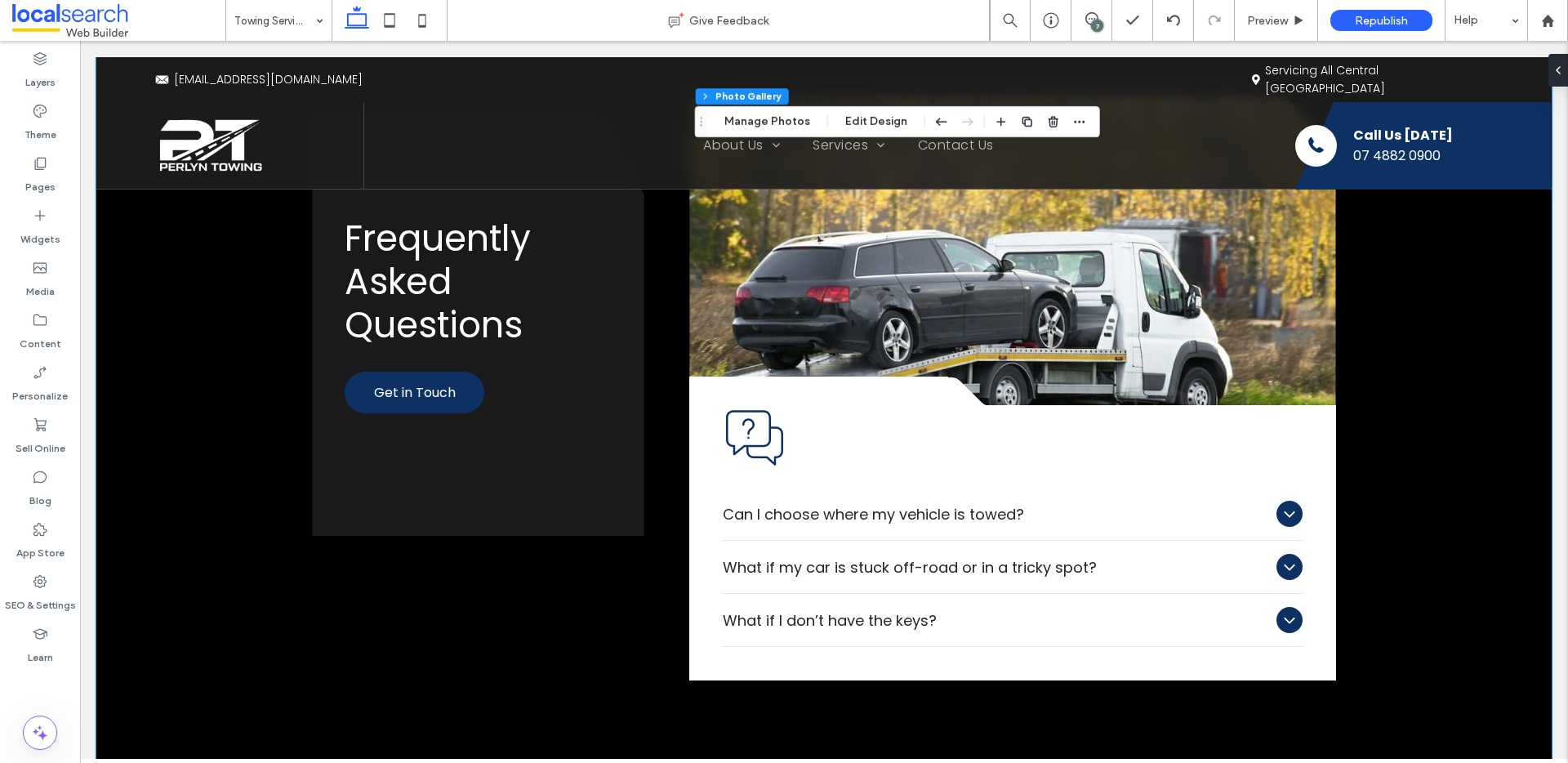
scroll to position [2512, 0]
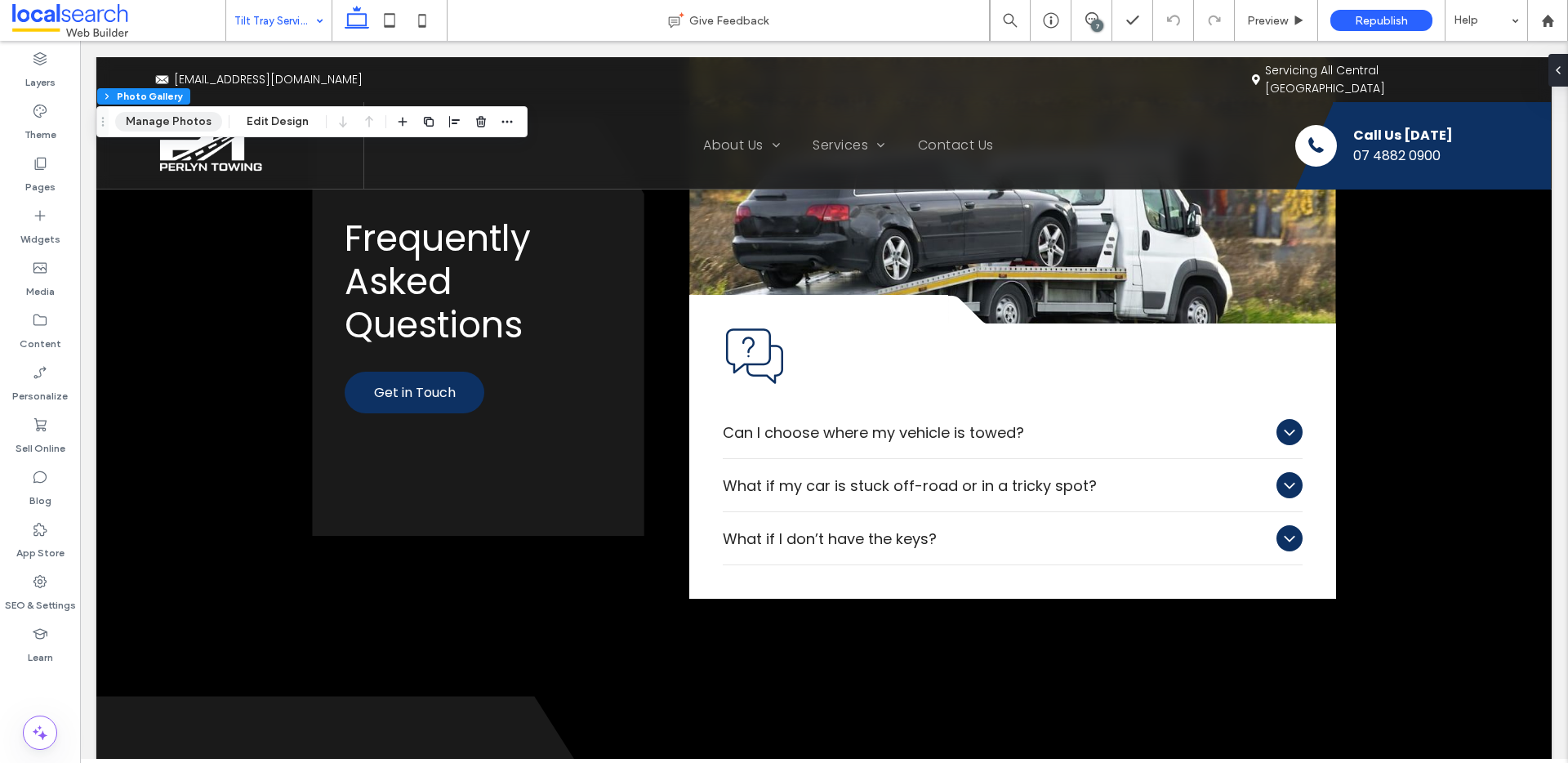
click at [185, 124] on button "Manage Photos" at bounding box center [168, 122] width 107 height 19
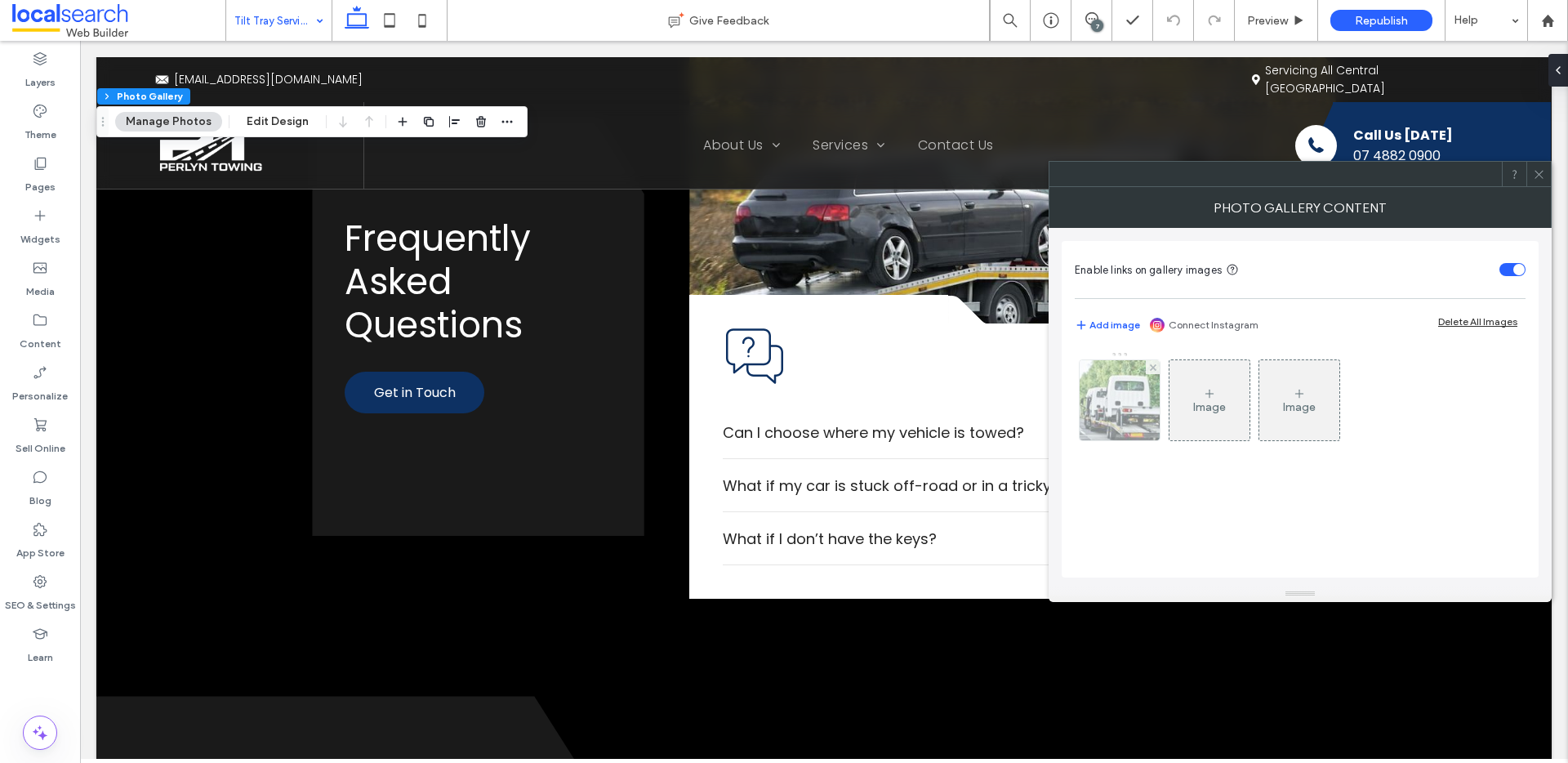
click at [1093, 424] on img at bounding box center [1119, 400] width 121 height 80
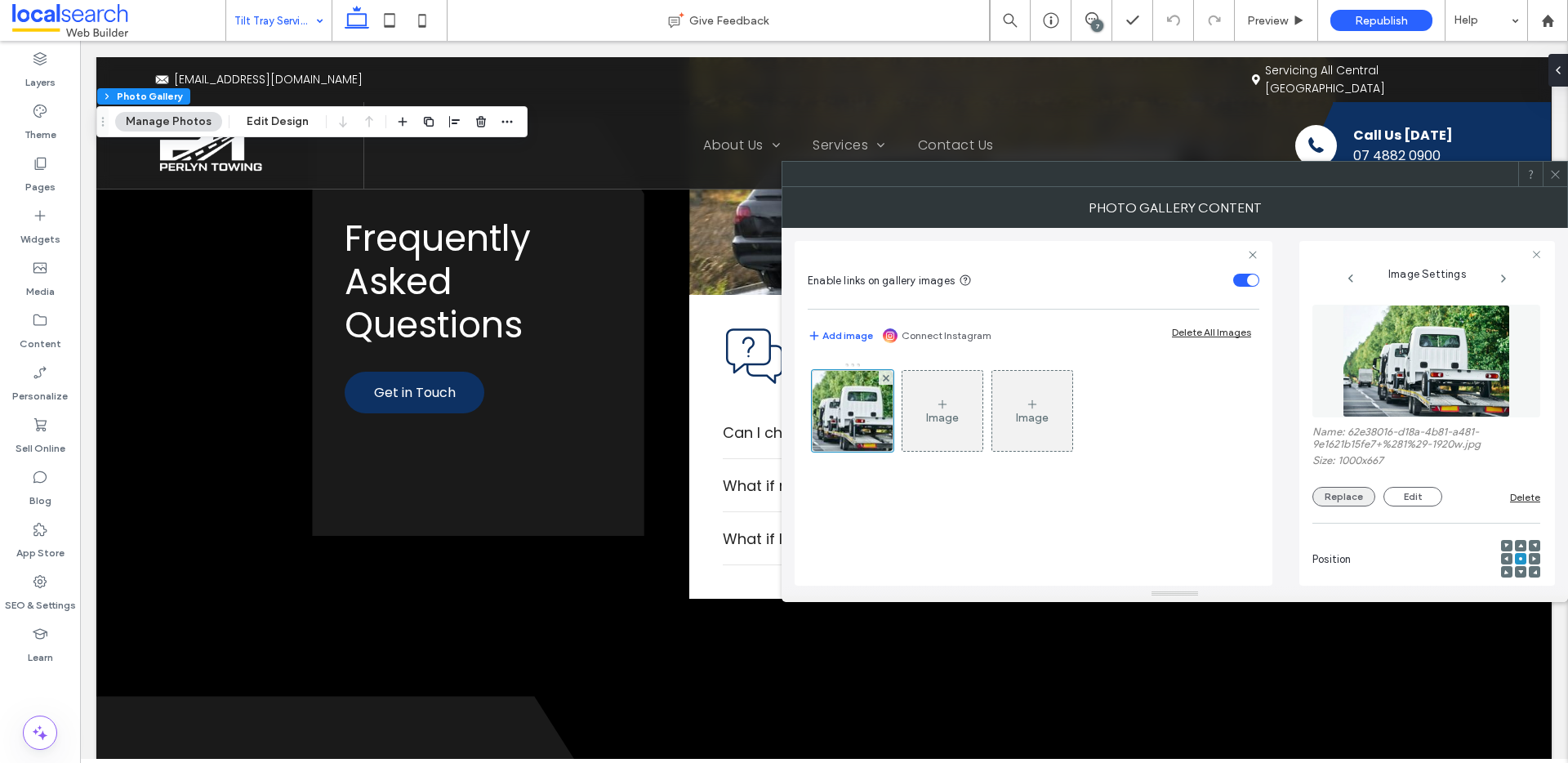
click at [1355, 501] on button "Replace" at bounding box center [1343, 496] width 63 height 19
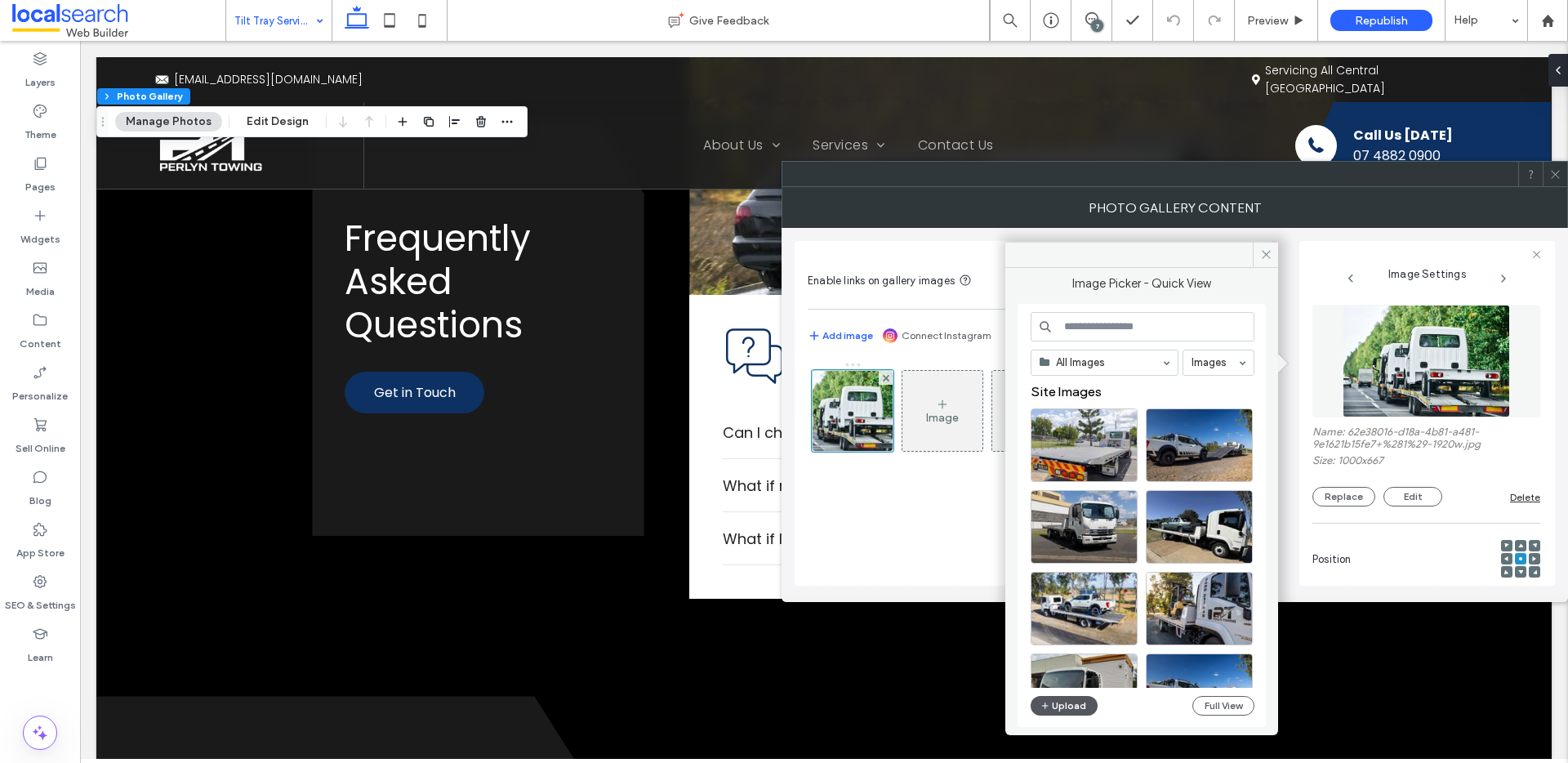
click at [1056, 706] on button "Upload" at bounding box center [1064, 706] width 67 height 19
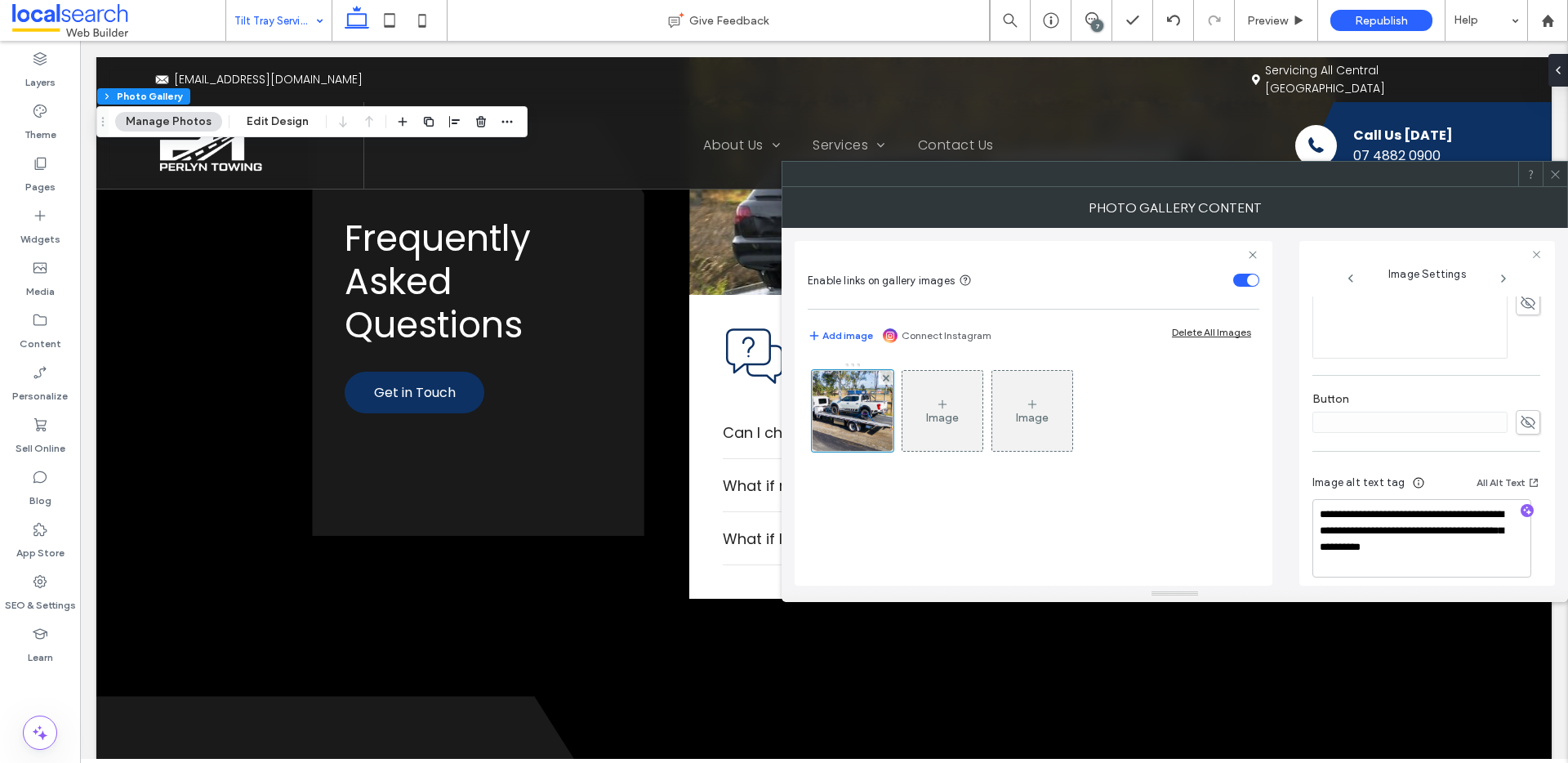
scroll to position [524, 0]
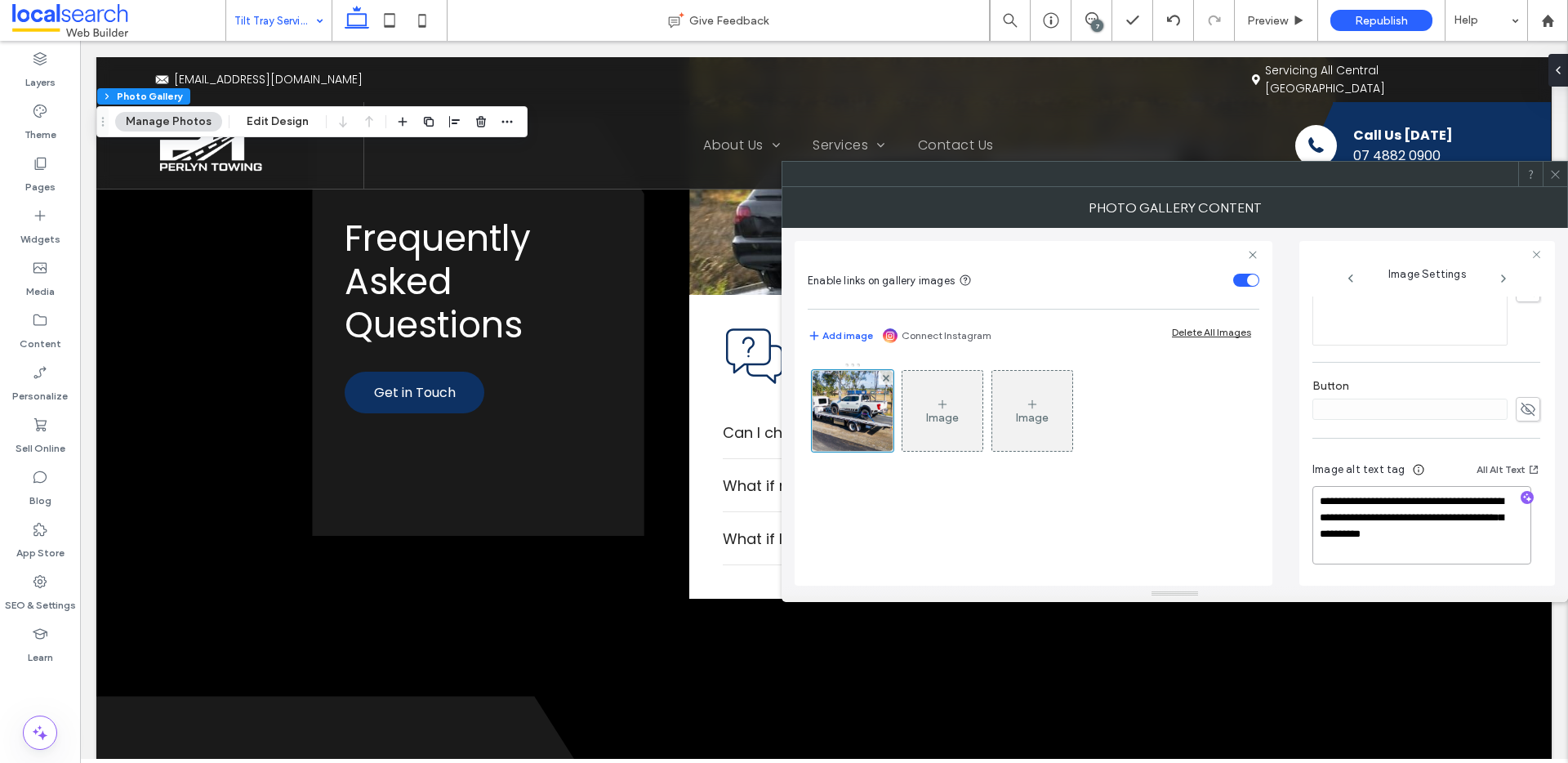
drag, startPoint x: 1458, startPoint y: 517, endPoint x: 1476, endPoint y: 561, distance: 47.5
click at [1476, 561] on textarea "**********" at bounding box center [1421, 525] width 219 height 79
click at [1523, 502] on icon "button" at bounding box center [1527, 497] width 11 height 11
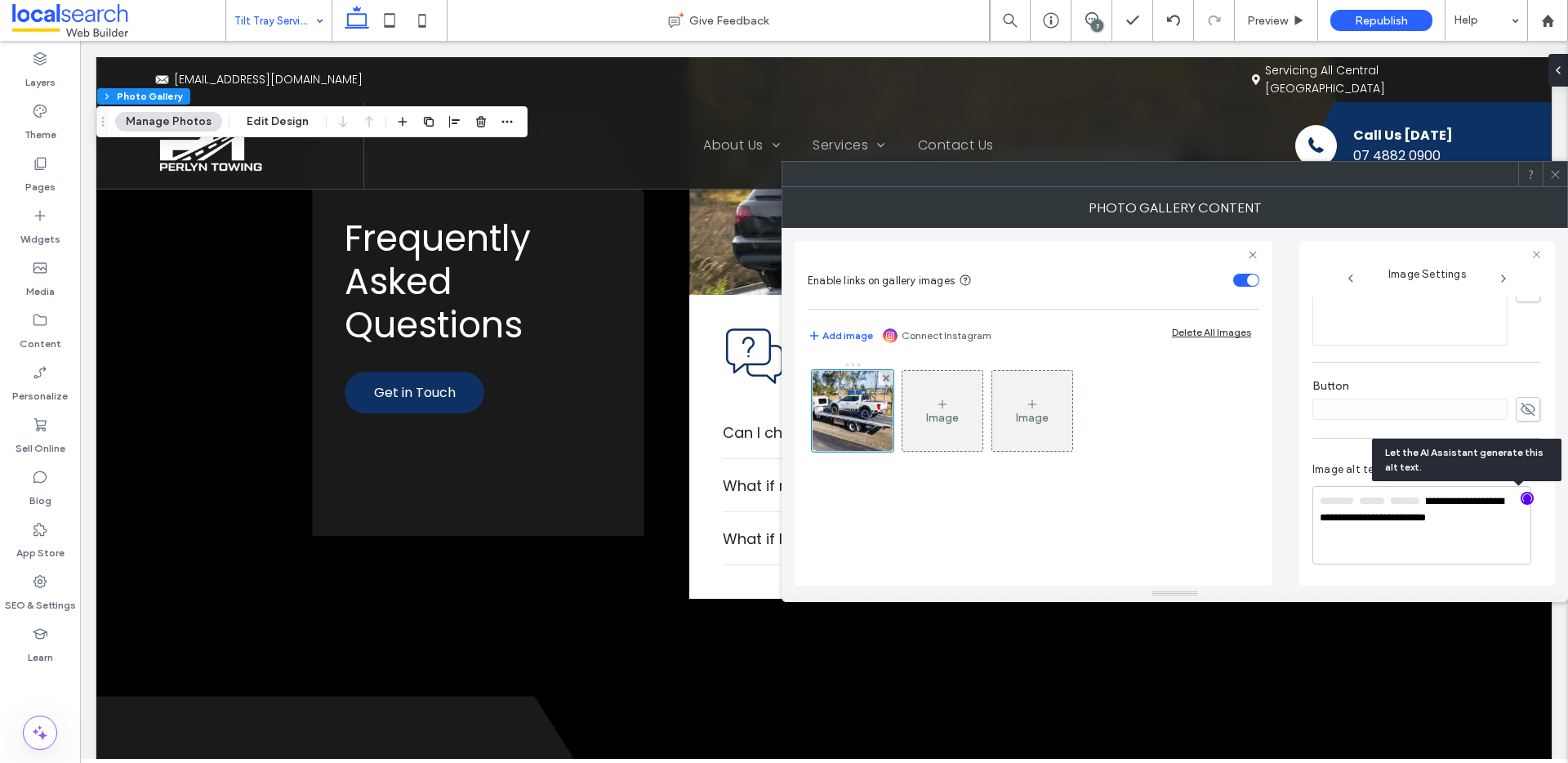
scroll to position [522, 0]
click at [1445, 543] on textarea "**********" at bounding box center [1421, 525] width 219 height 77
paste textarea "**********"
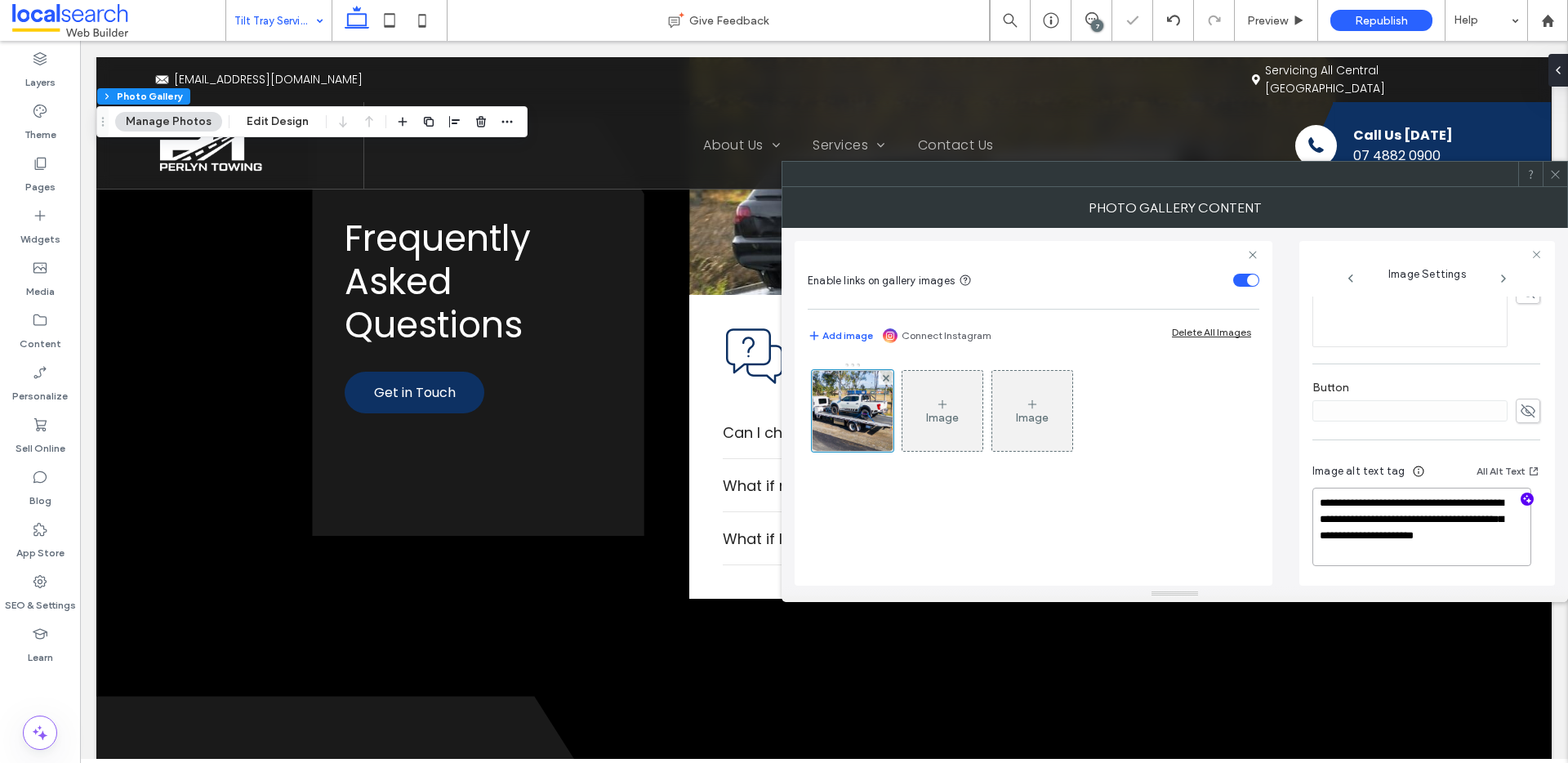
type textarea "**********"
click at [1555, 177] on icon at bounding box center [1556, 175] width 12 height 12
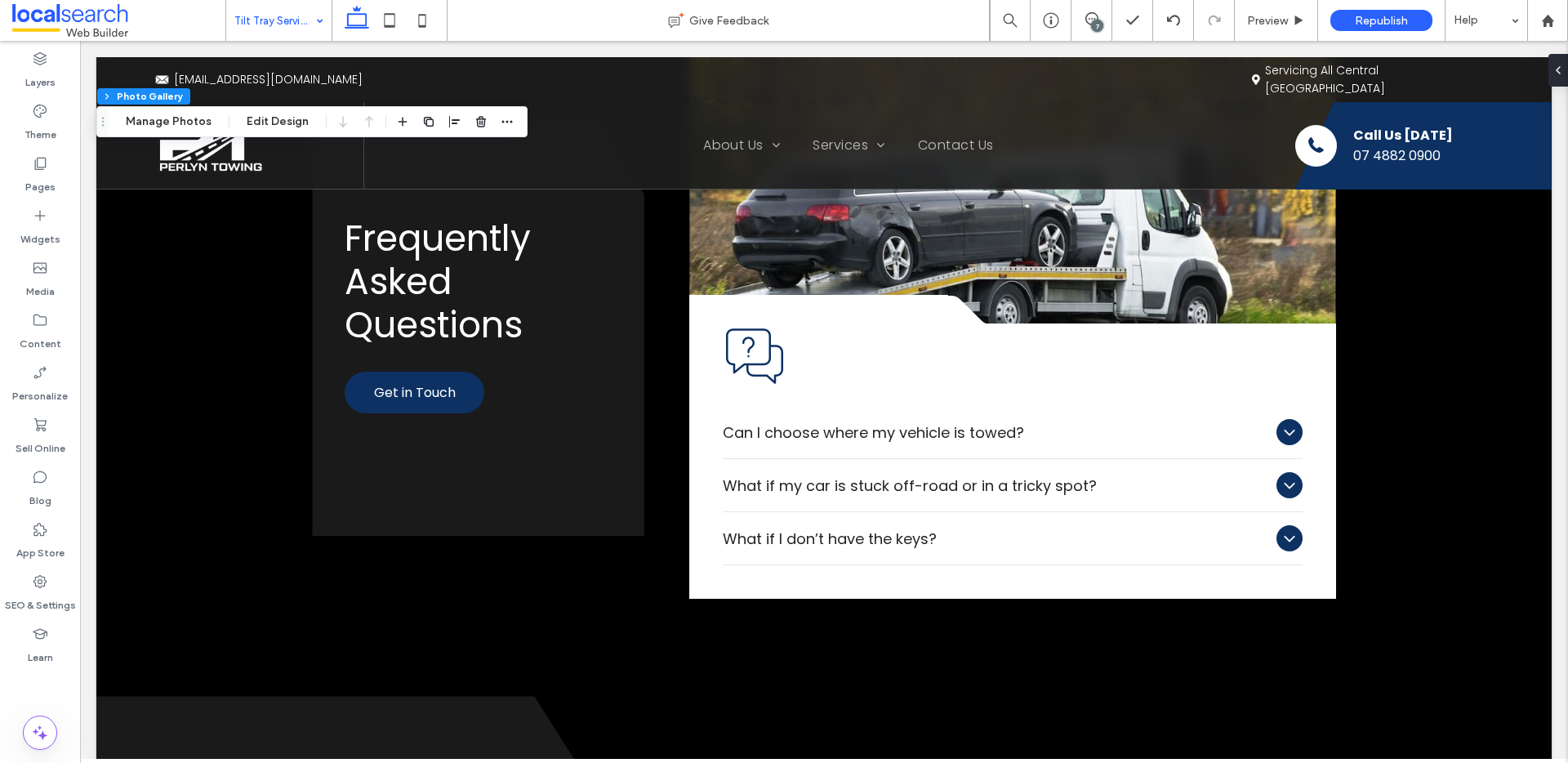
click at [1097, 19] on div "7" at bounding box center [1097, 26] width 12 height 12
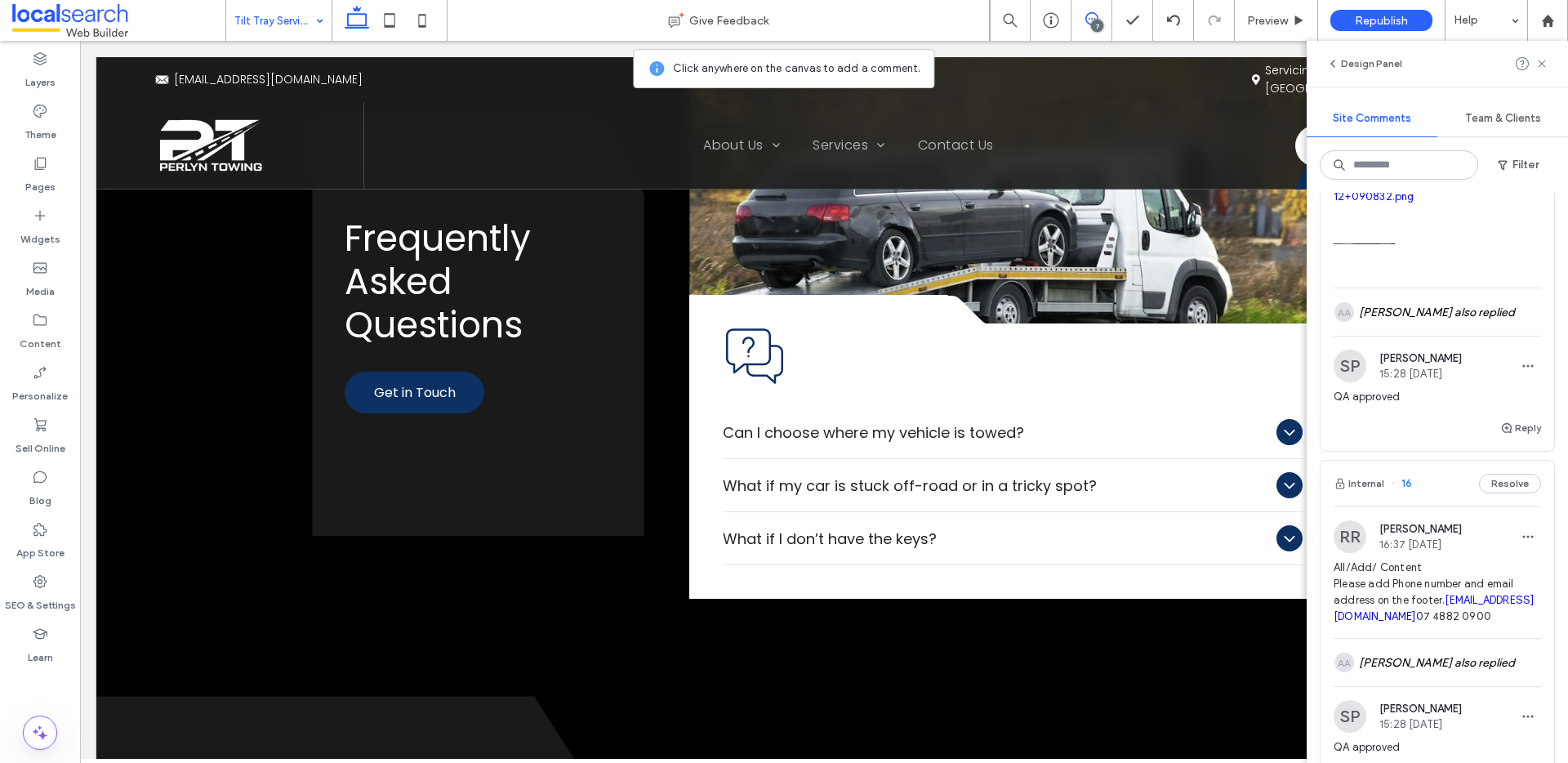
scroll to position [2342, 0]
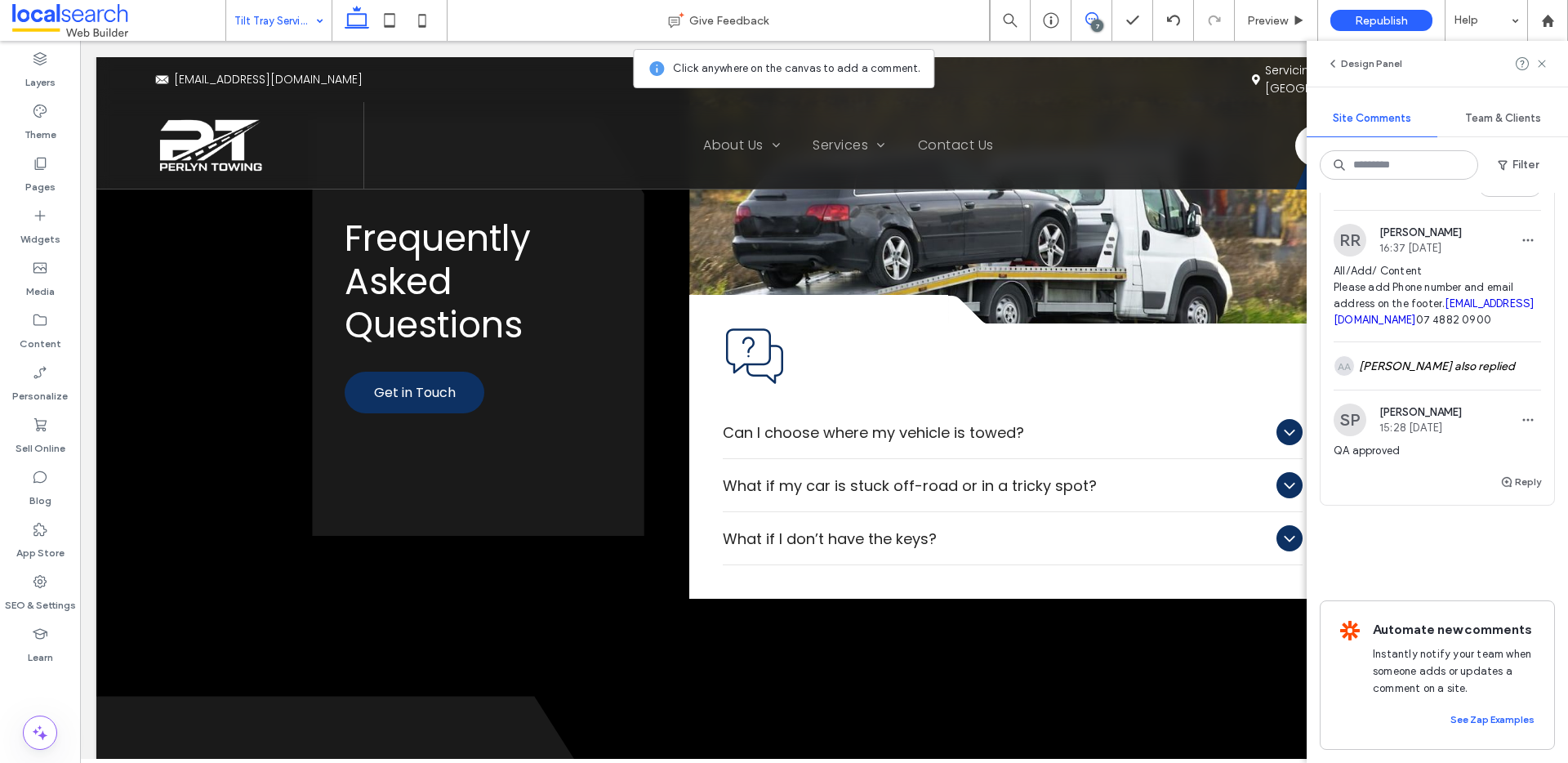
click at [1496, 197] on button "Resolve" at bounding box center [1510, 187] width 62 height 19
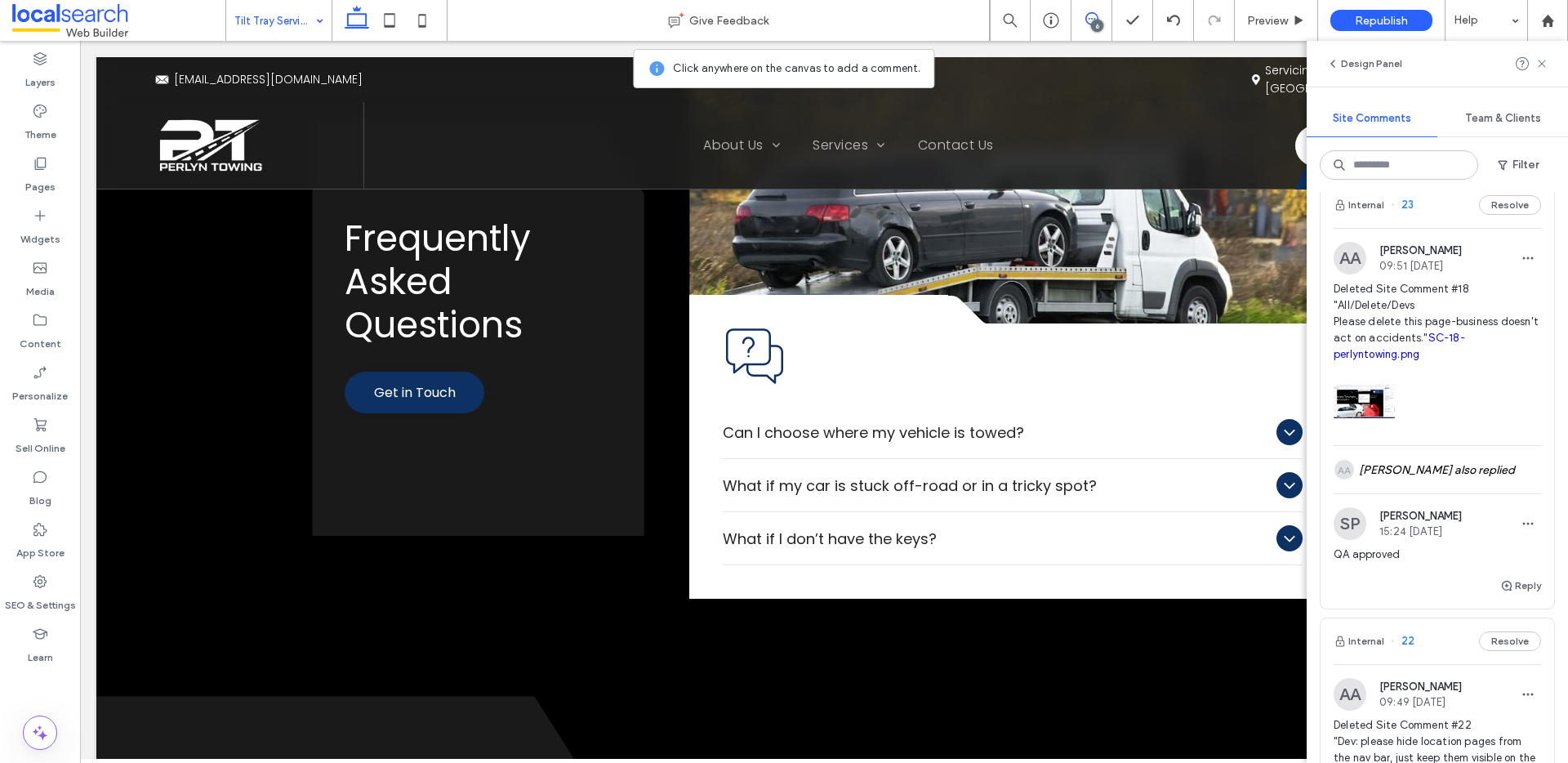
scroll to position [261, 0]
click at [1496, 214] on button "Resolve" at bounding box center [1510, 204] width 62 height 19
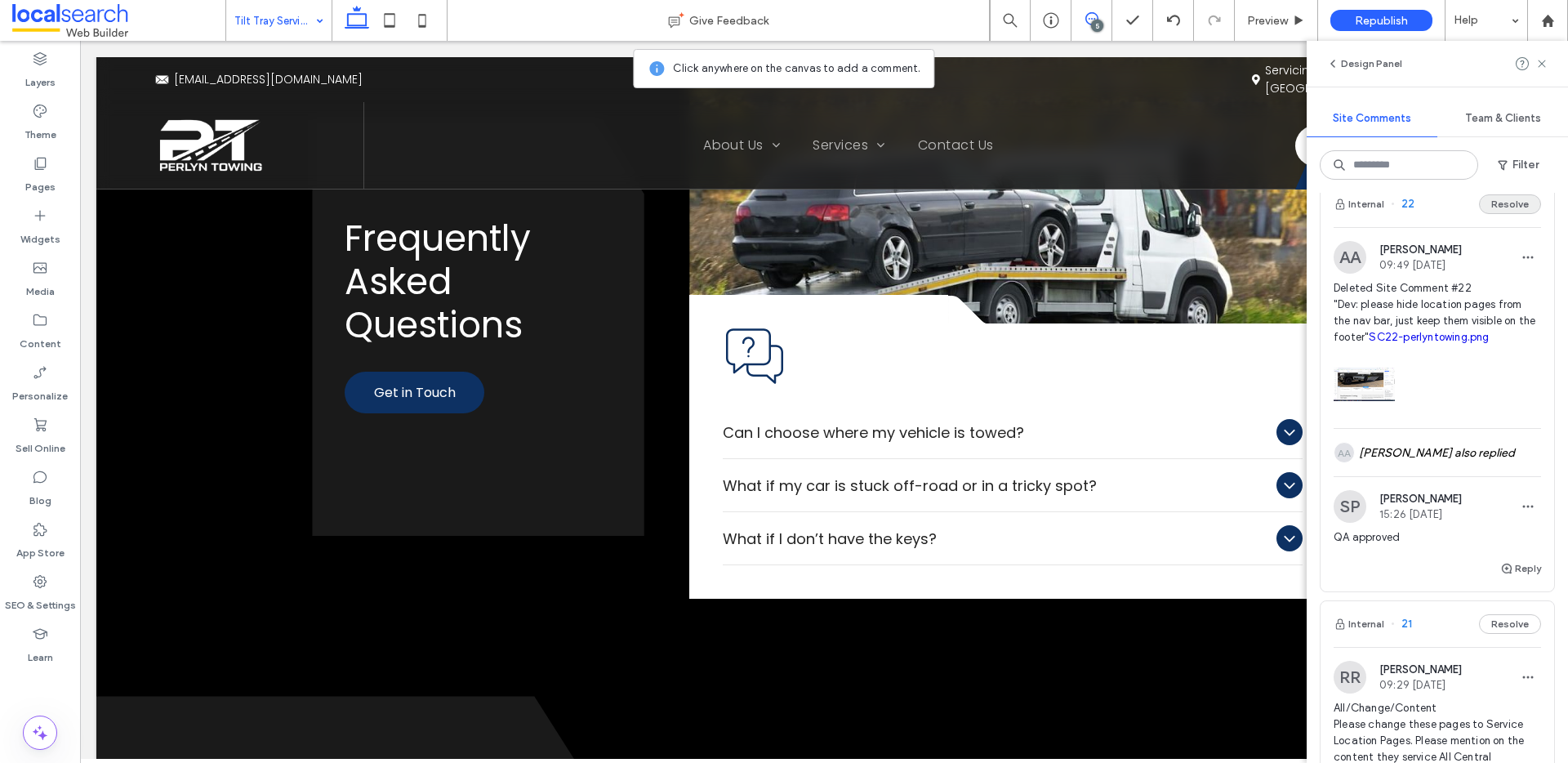
click at [1496, 214] on button "Resolve" at bounding box center [1510, 204] width 62 height 19
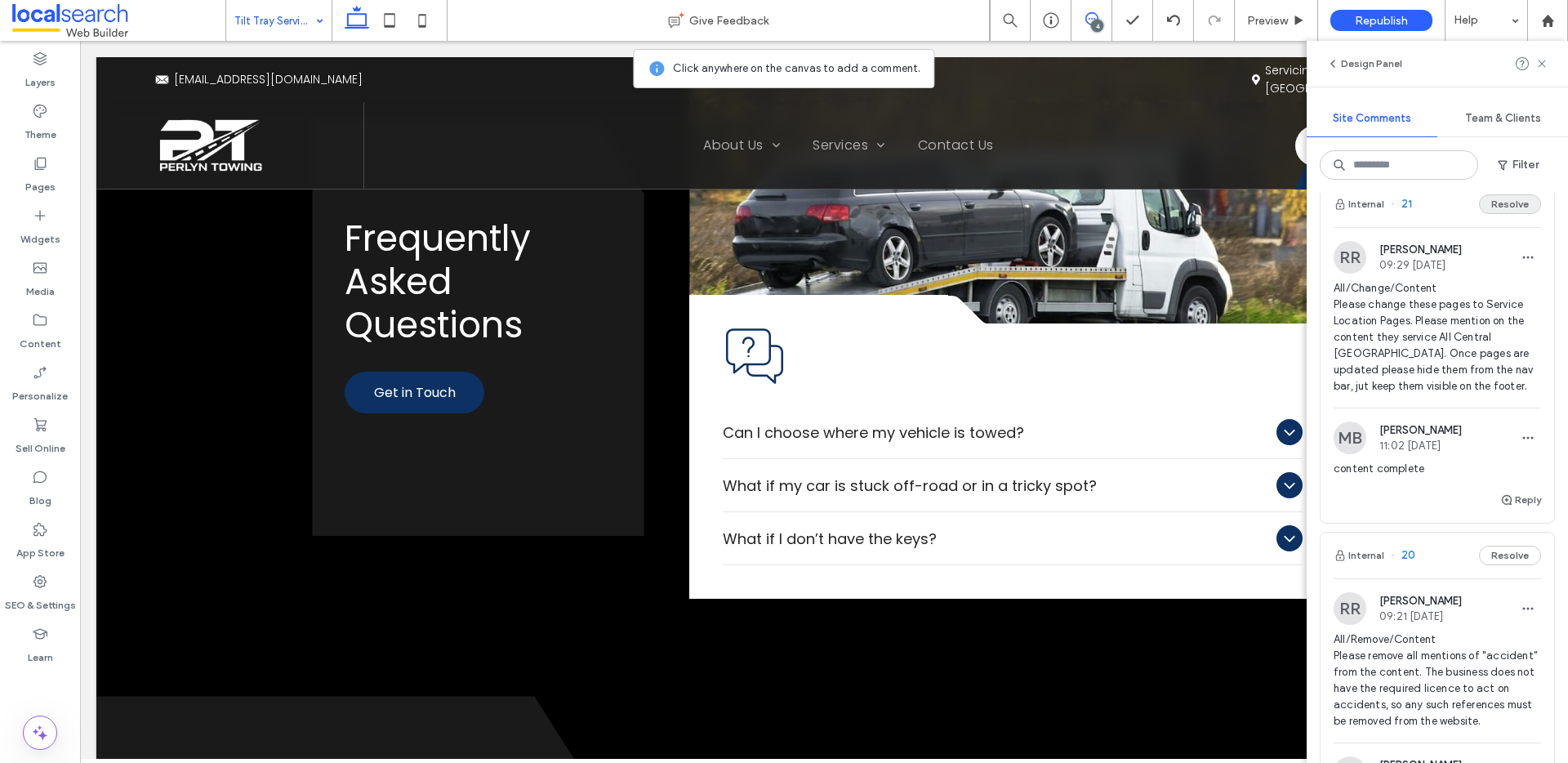
click at [1494, 214] on button "Resolve" at bounding box center [1510, 204] width 62 height 19
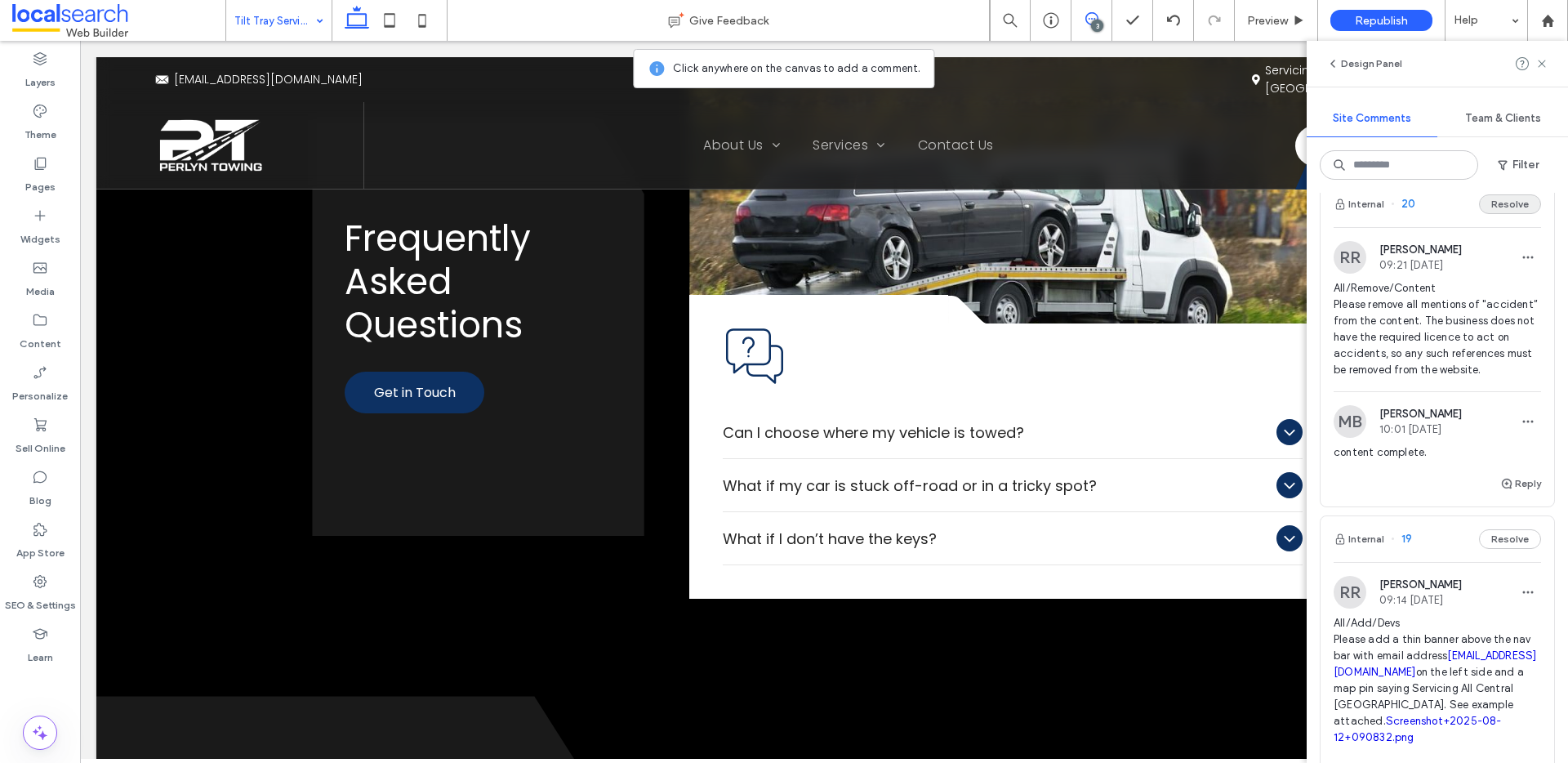
click at [1501, 214] on button "Resolve" at bounding box center [1510, 204] width 62 height 19
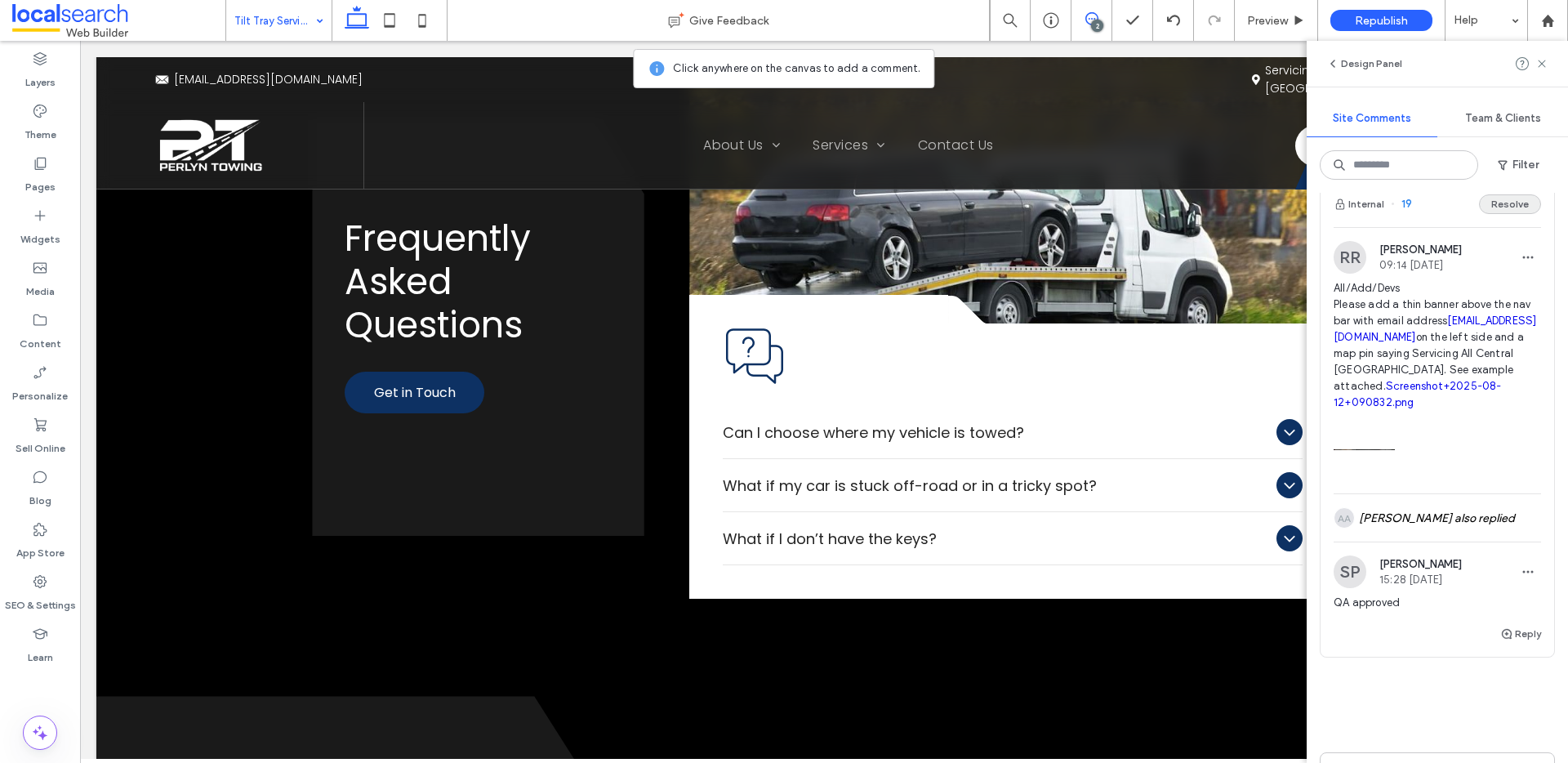
click at [1493, 214] on button "Resolve" at bounding box center [1510, 204] width 62 height 19
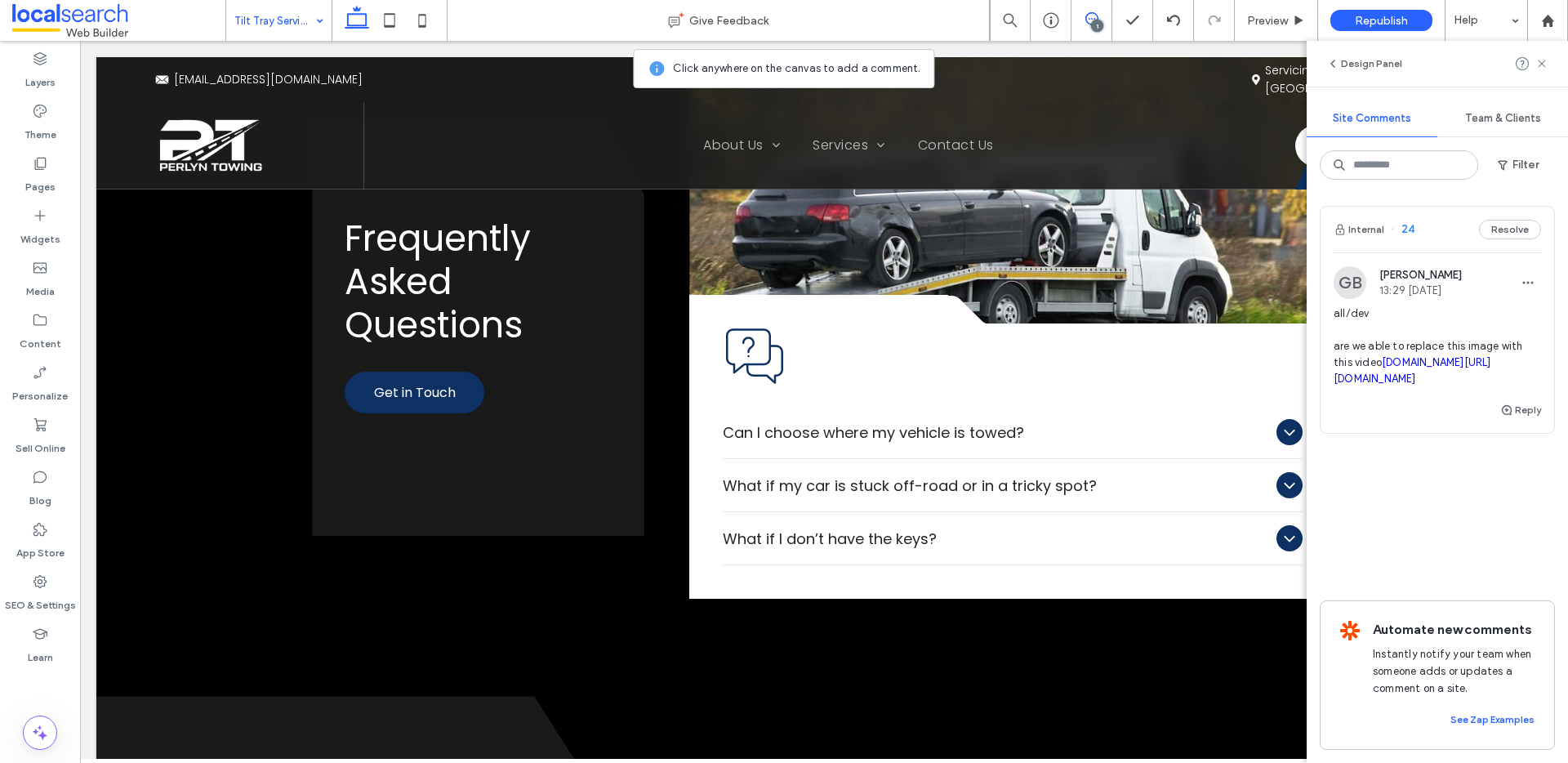
click at [1536, 67] on icon at bounding box center [1542, 64] width 13 height 13
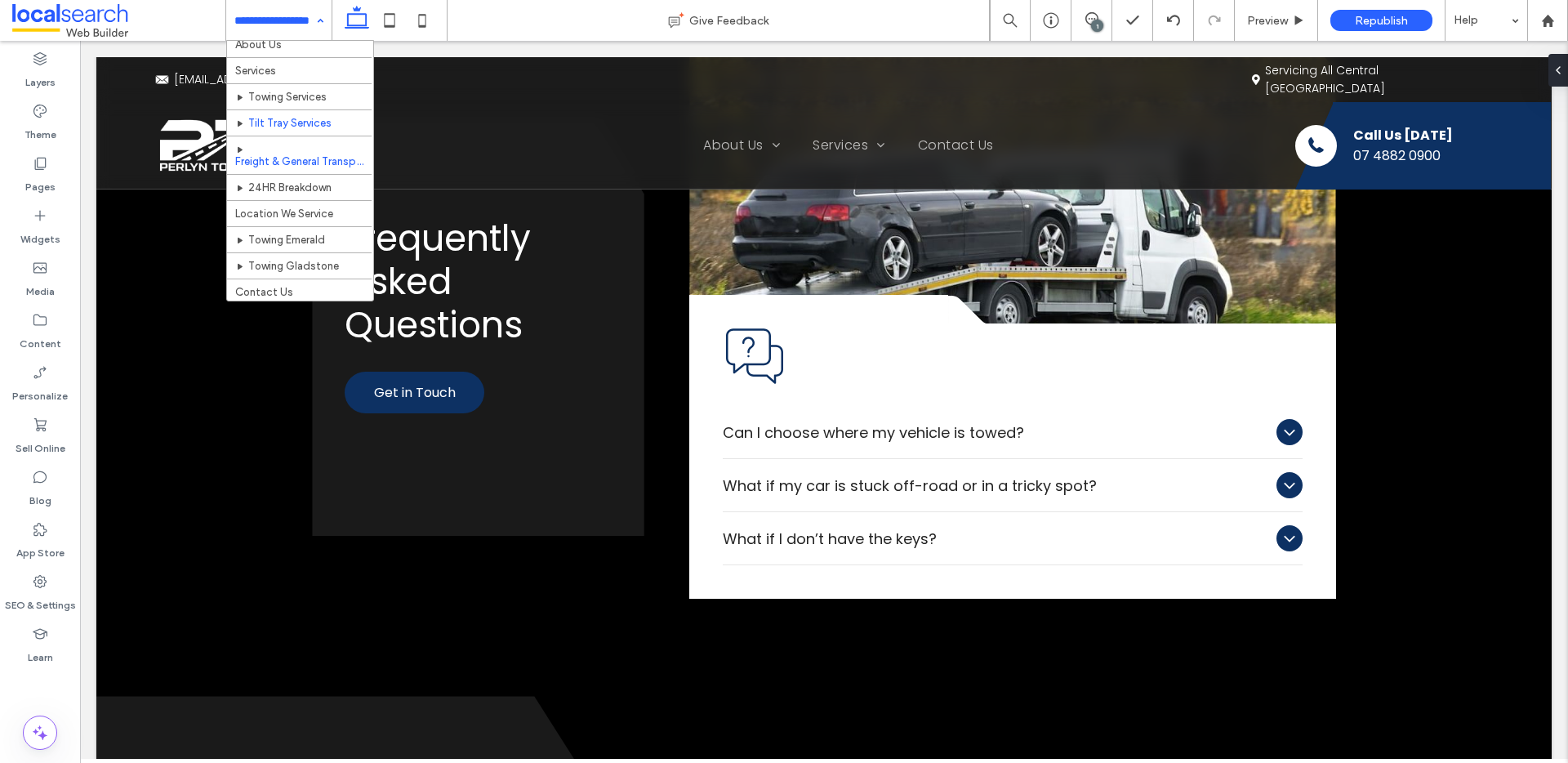
scroll to position [38, 0]
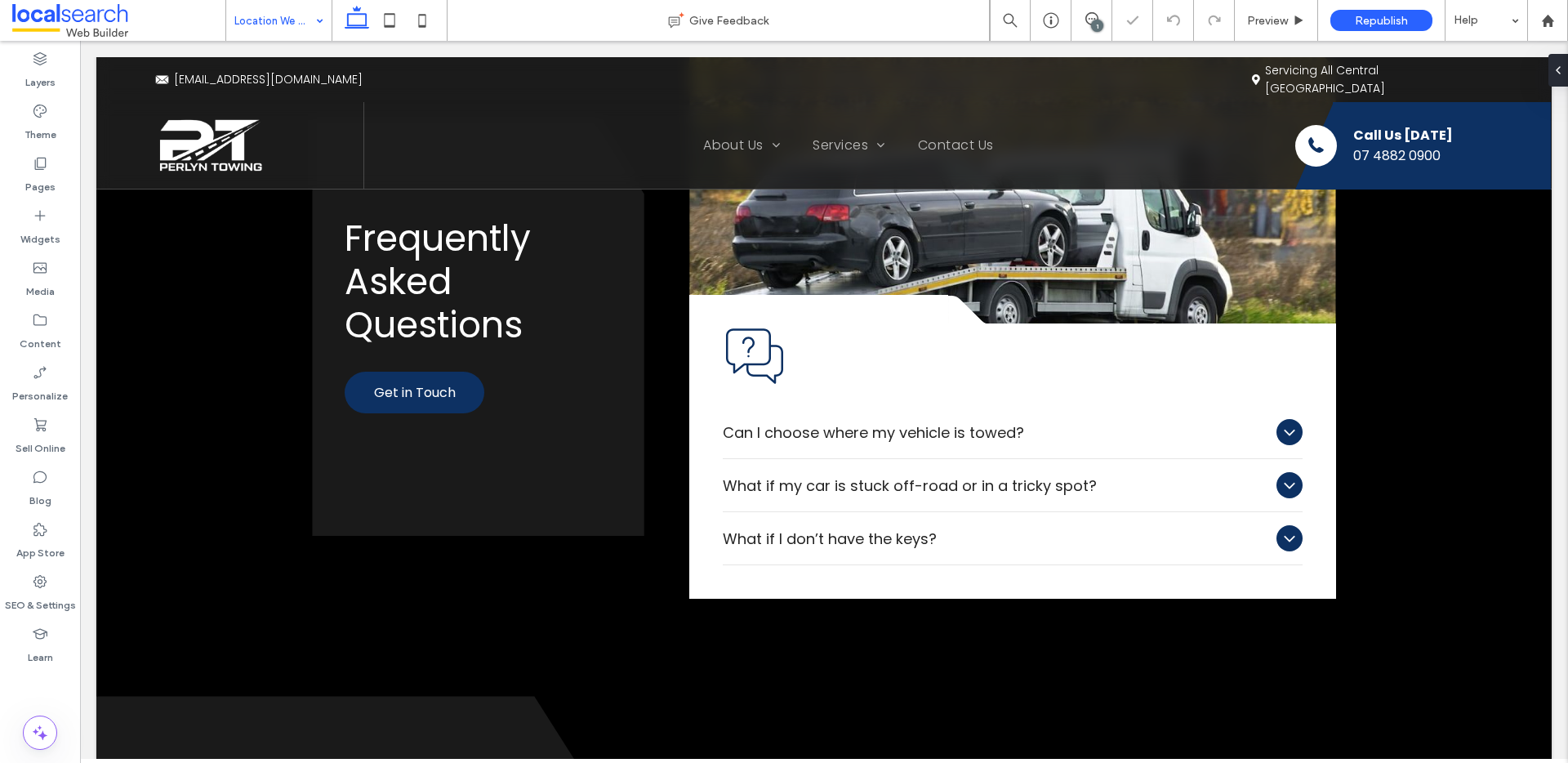
click at [289, 21] on input at bounding box center [275, 20] width 81 height 41
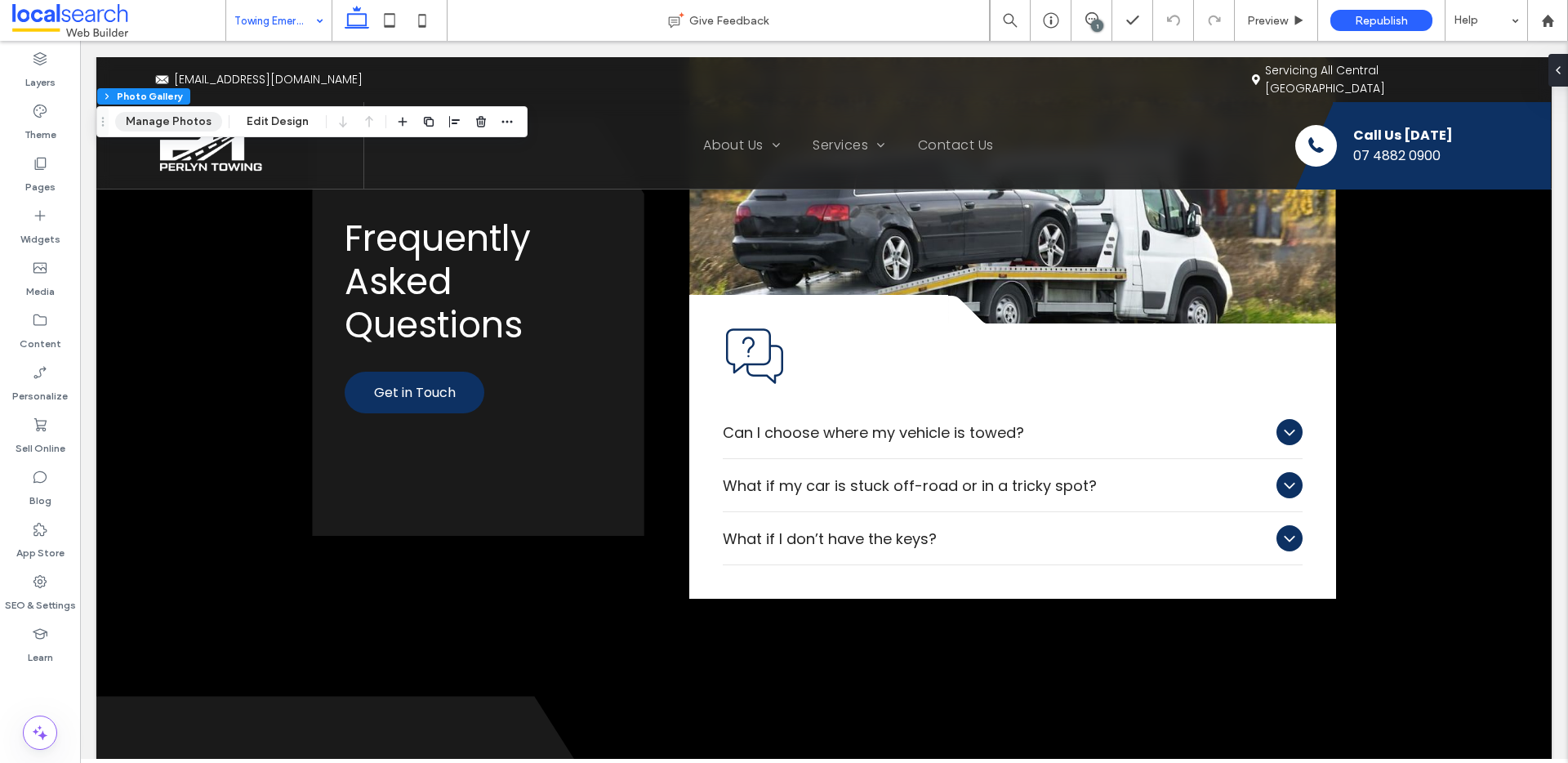
click at [180, 123] on button "Manage Photos" at bounding box center [168, 122] width 107 height 19
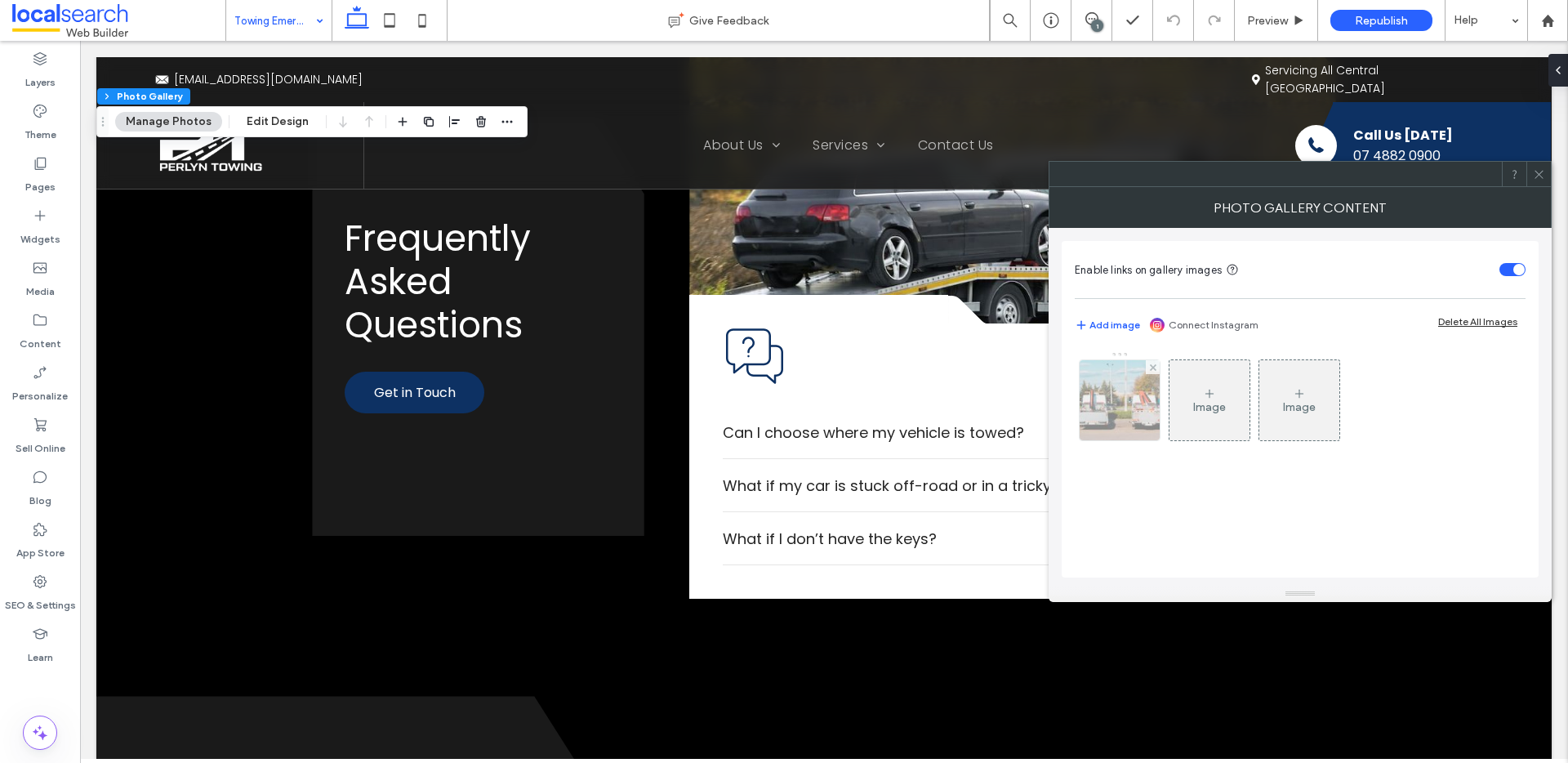
click at [1110, 411] on img at bounding box center [1119, 400] width 121 height 80
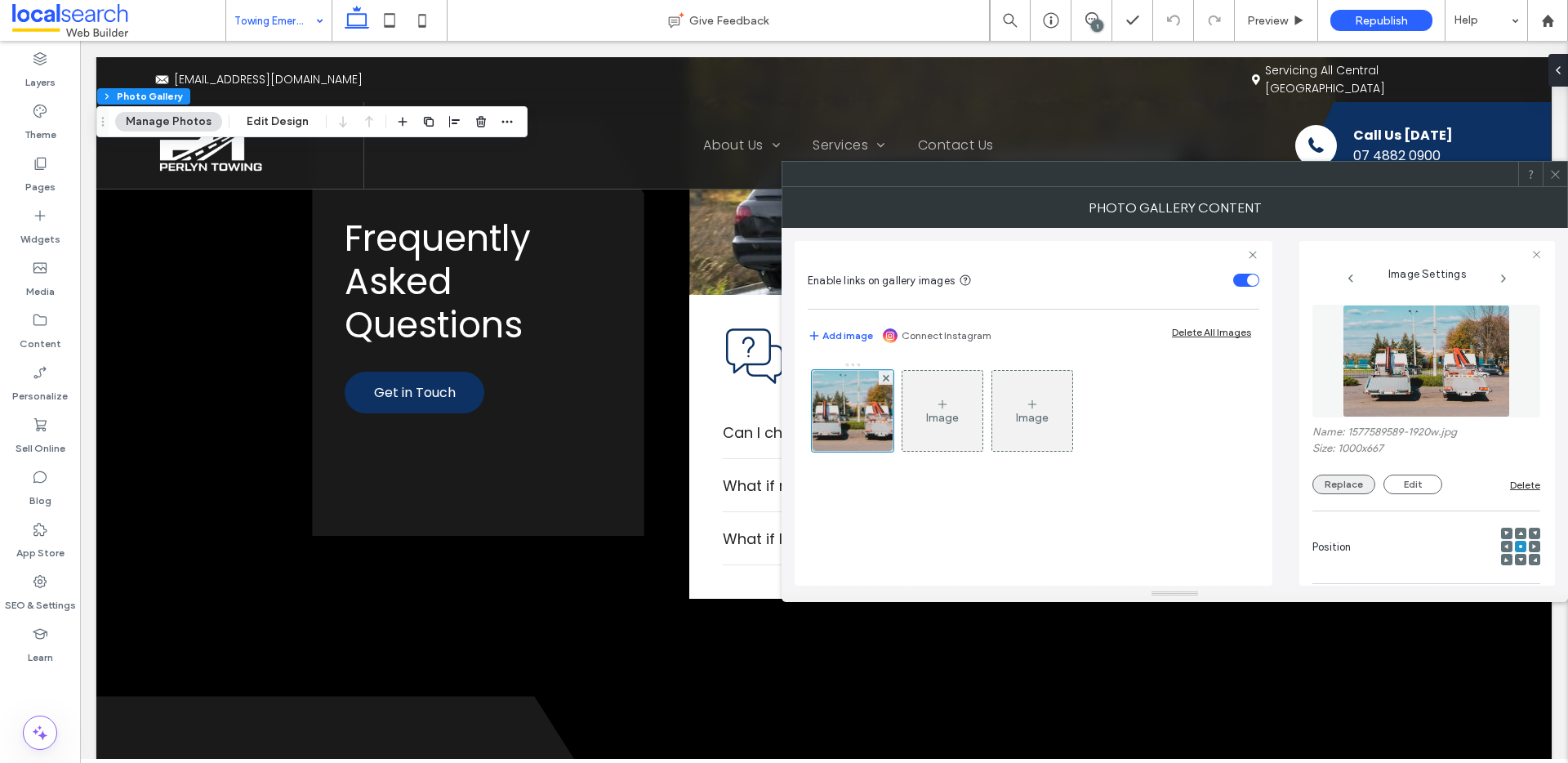
click at [1347, 489] on button "Replace" at bounding box center [1343, 484] width 63 height 19
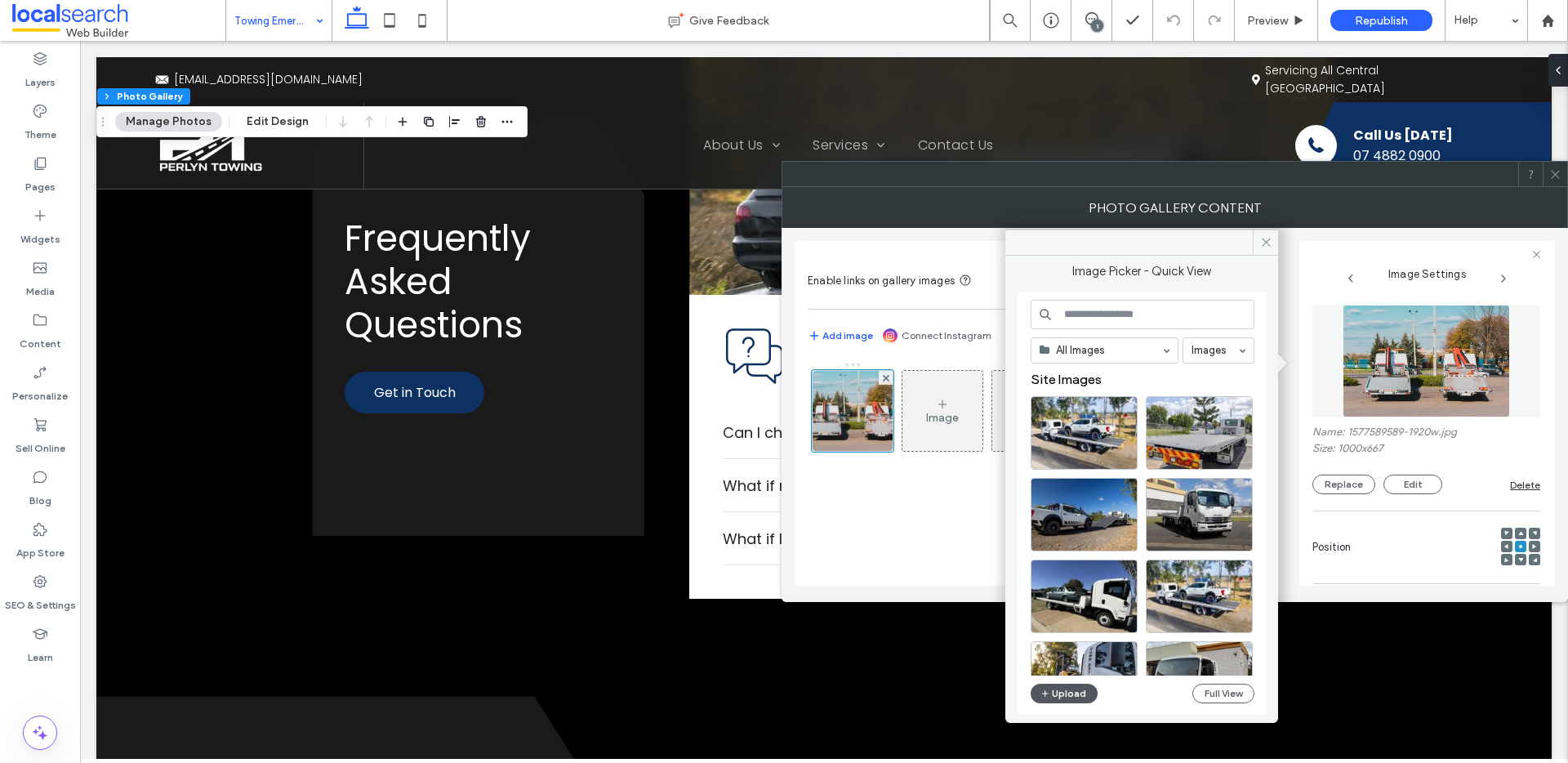
click at [1081, 691] on button "Upload" at bounding box center [1064, 693] width 67 height 19
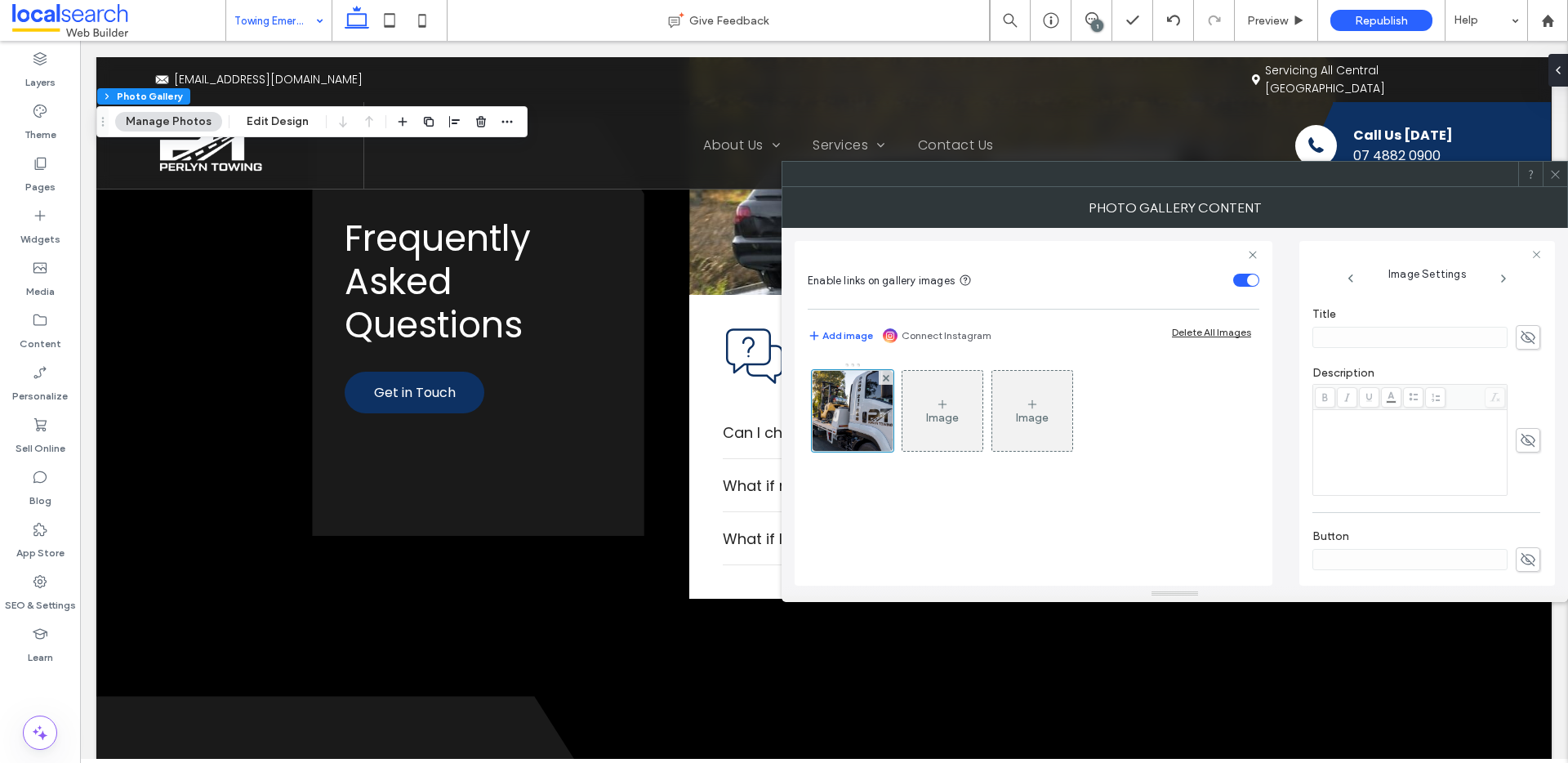
scroll to position [507, 0]
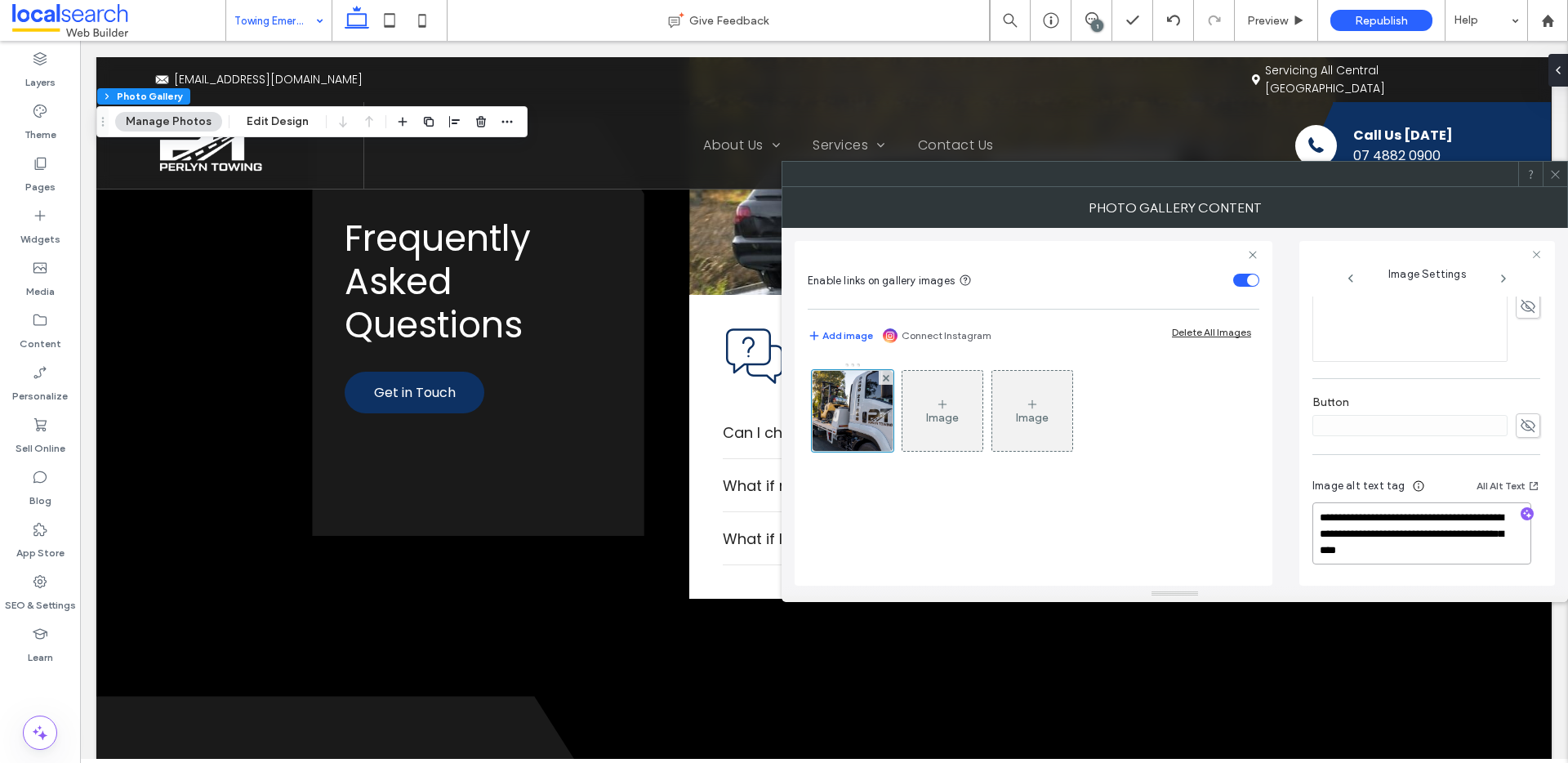
drag, startPoint x: 1448, startPoint y: 533, endPoint x: 1456, endPoint y: 560, distance: 28.2
click at [1456, 560] on textarea "**********" at bounding box center [1421, 533] width 219 height 62
drag, startPoint x: 1452, startPoint y: 534, endPoint x: 1462, endPoint y: 561, distance: 28.8
click at [1462, 561] on textarea "**********" at bounding box center [1421, 533] width 219 height 62
click at [1524, 512] on span "button" at bounding box center [1527, 513] width 13 height 13
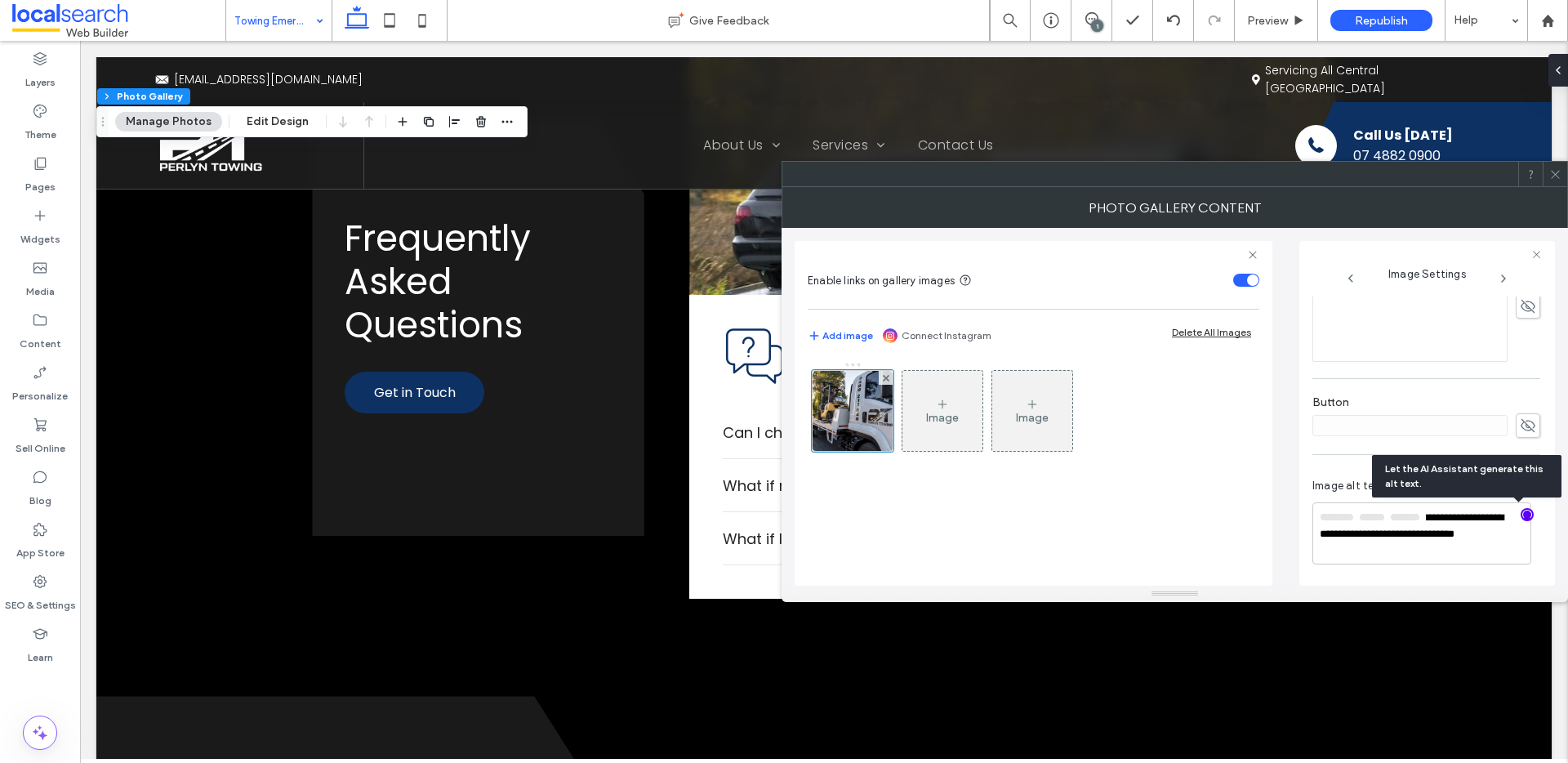
scroll to position [506, 0]
click at [1514, 548] on textarea "**********" at bounding box center [1421, 534] width 219 height 60
paste textarea "**********"
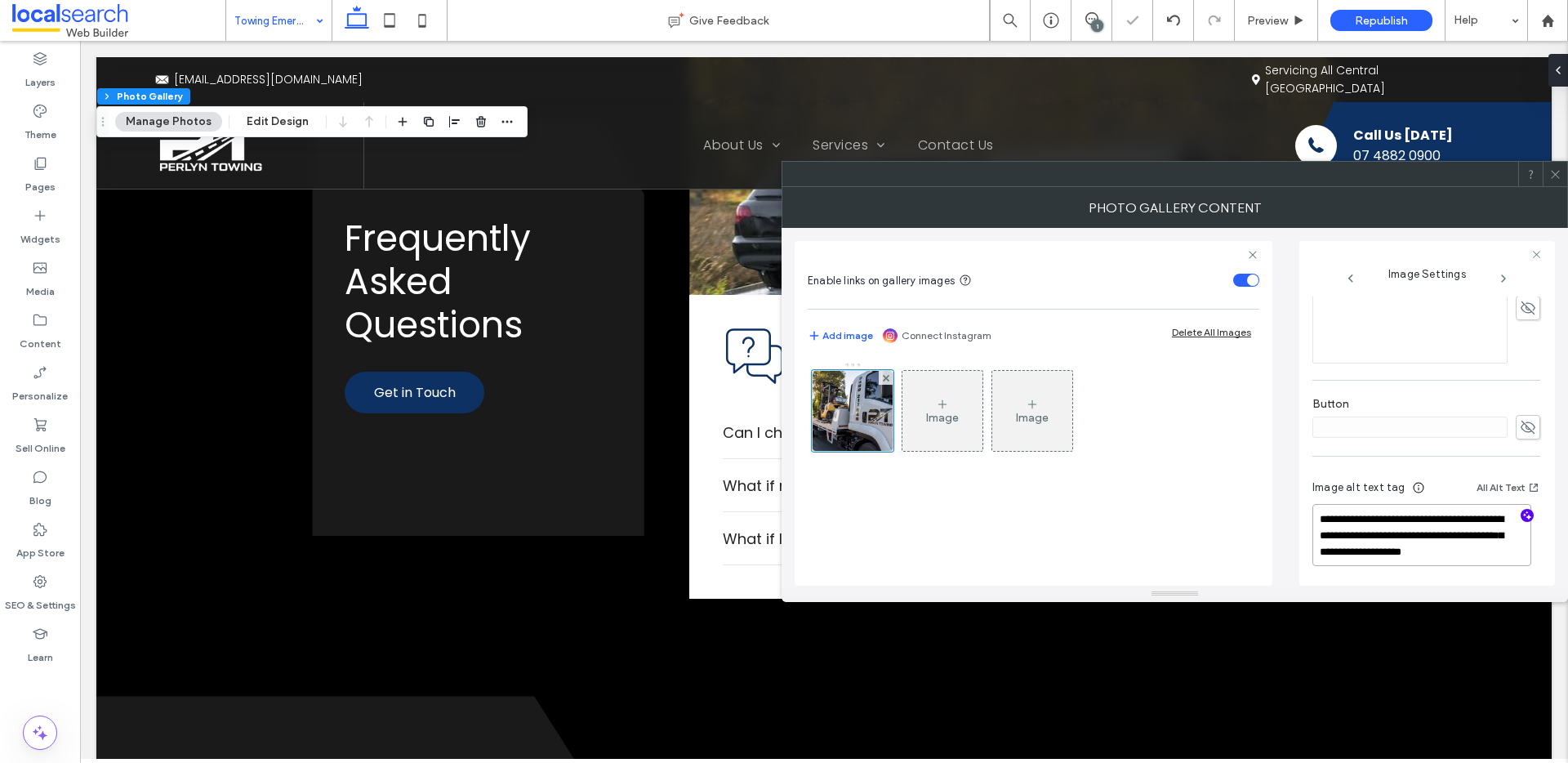
type textarea "**********"
click at [1562, 179] on div at bounding box center [1555, 174] width 25 height 25
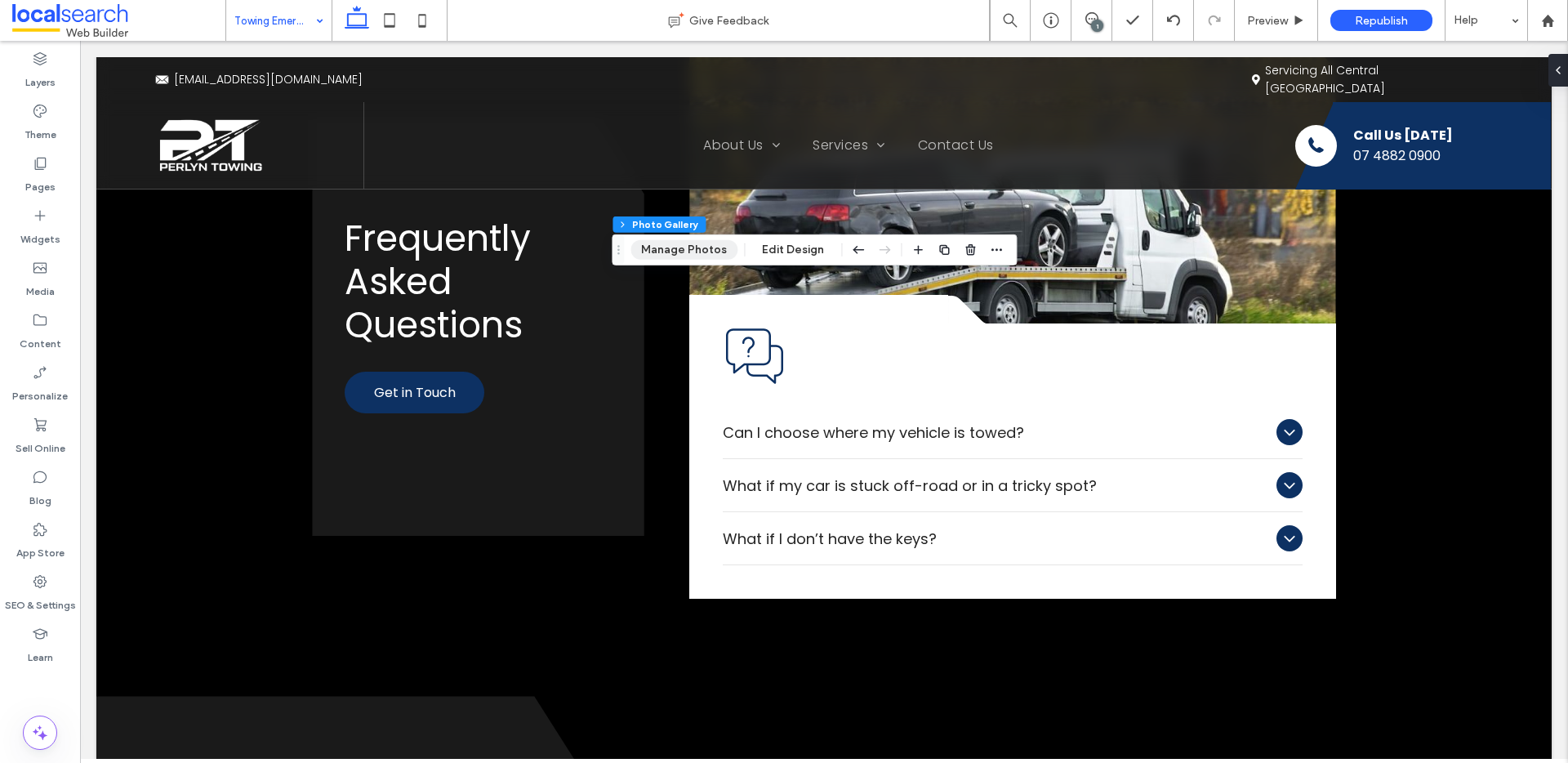
click at [684, 254] on button "Manage Photos" at bounding box center [683, 250] width 107 height 19
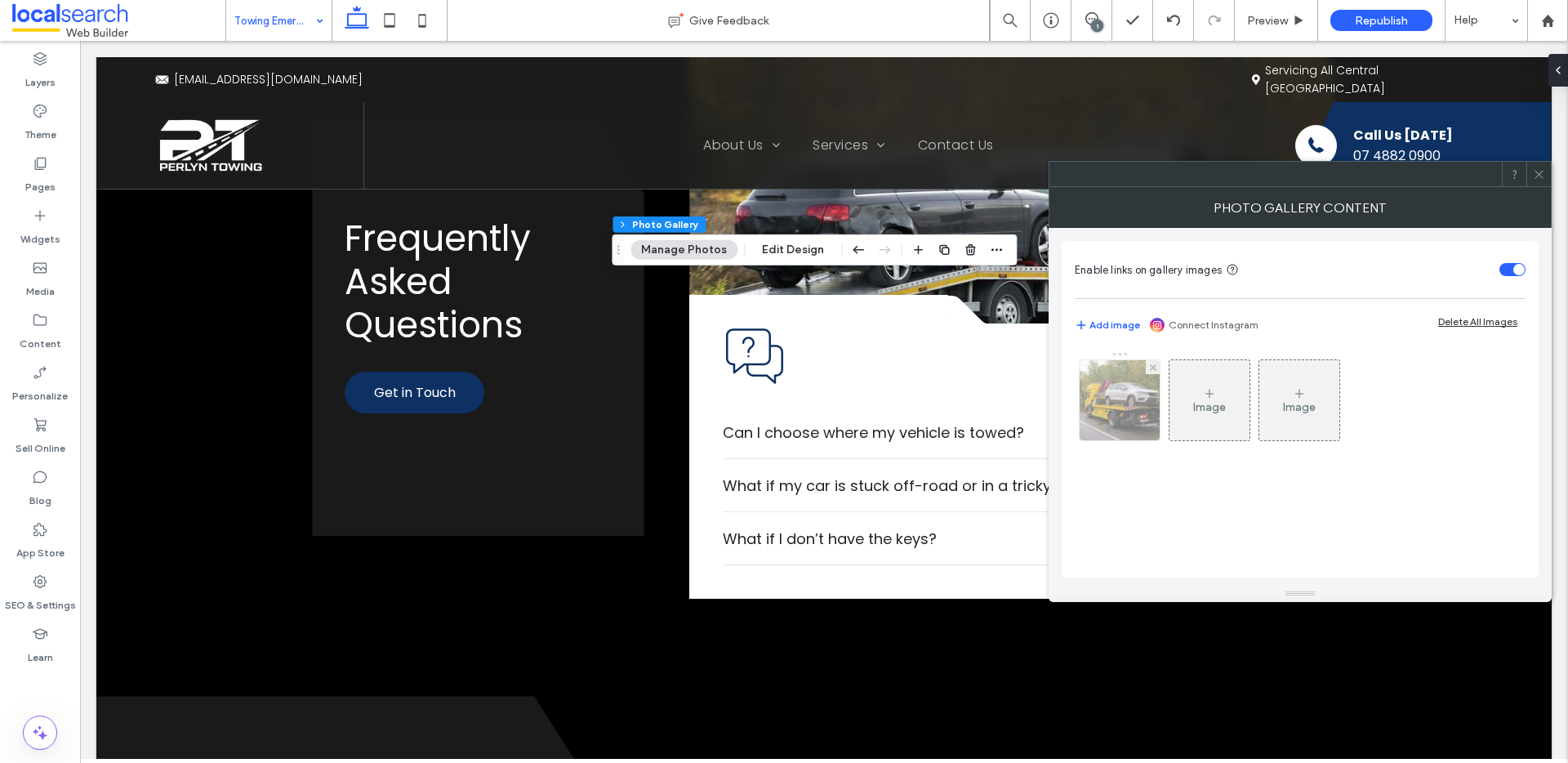
click at [1119, 423] on div at bounding box center [1119, 400] width 80 height 80
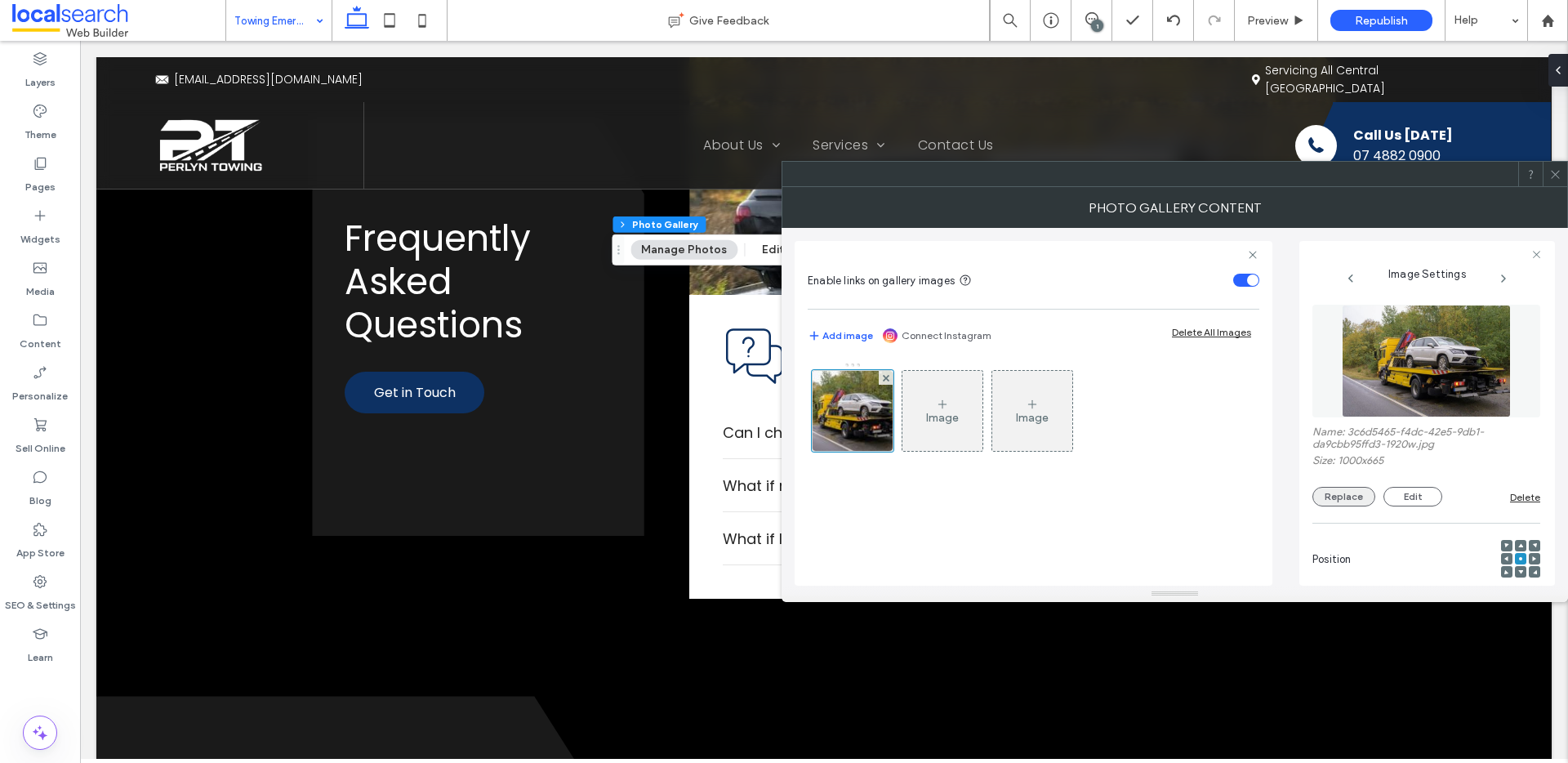
click at [1347, 498] on button "Replace" at bounding box center [1343, 496] width 63 height 19
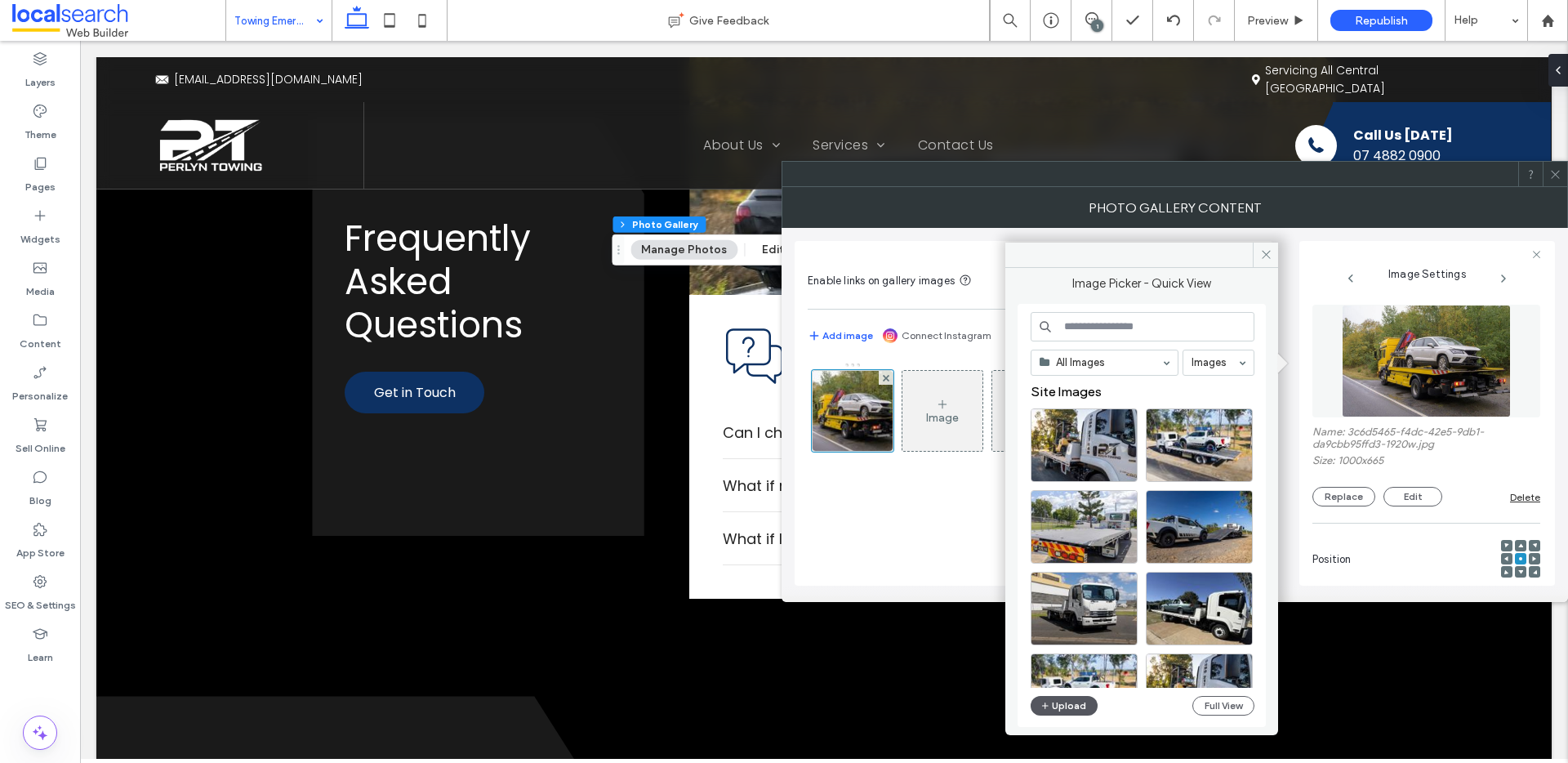
click at [1074, 702] on button "Upload" at bounding box center [1064, 706] width 67 height 19
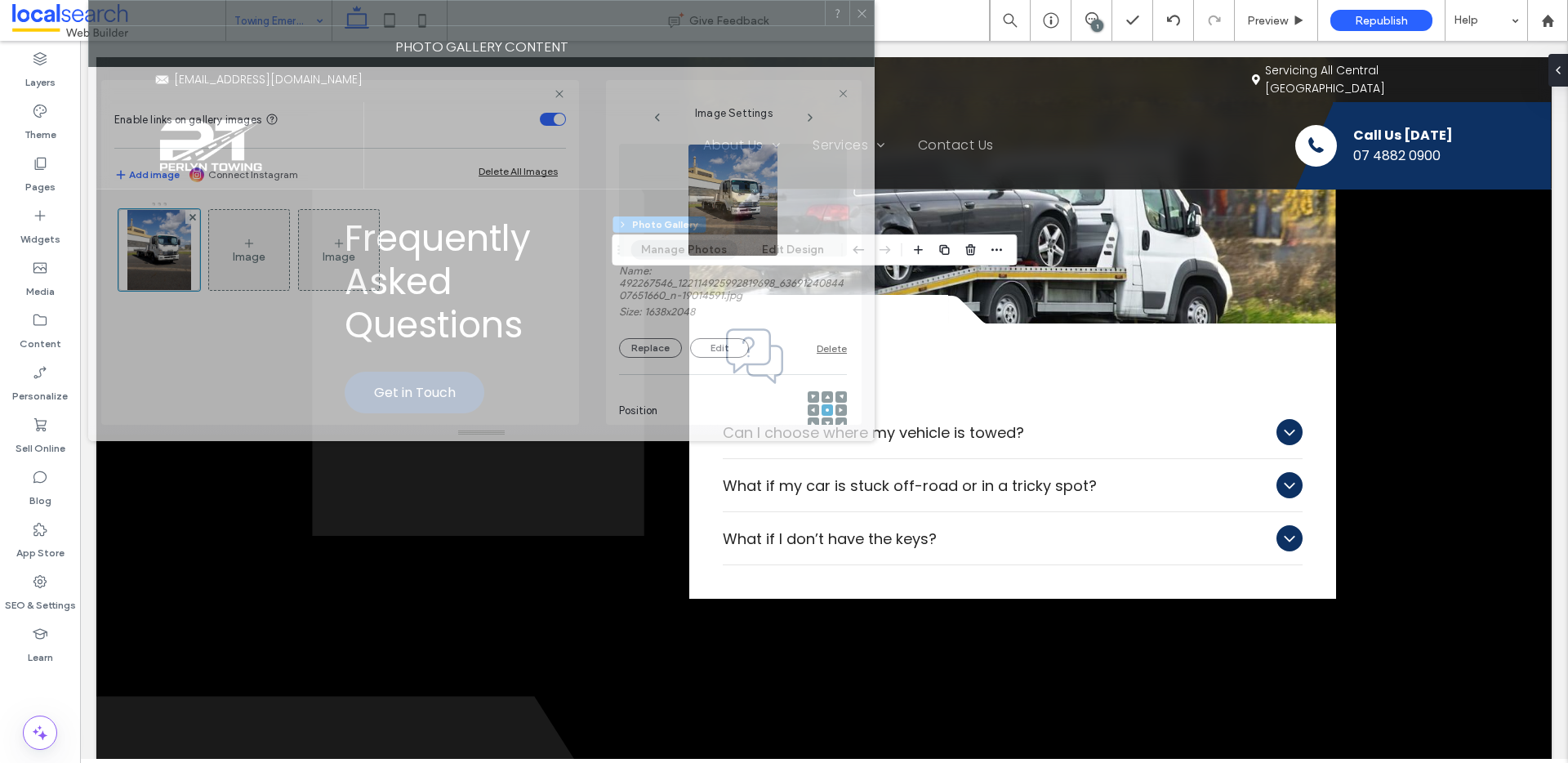
drag, startPoint x: 1405, startPoint y: 183, endPoint x: 711, endPoint y: 4, distance: 716.7
click at [711, 4] on div at bounding box center [456, 13] width 735 height 25
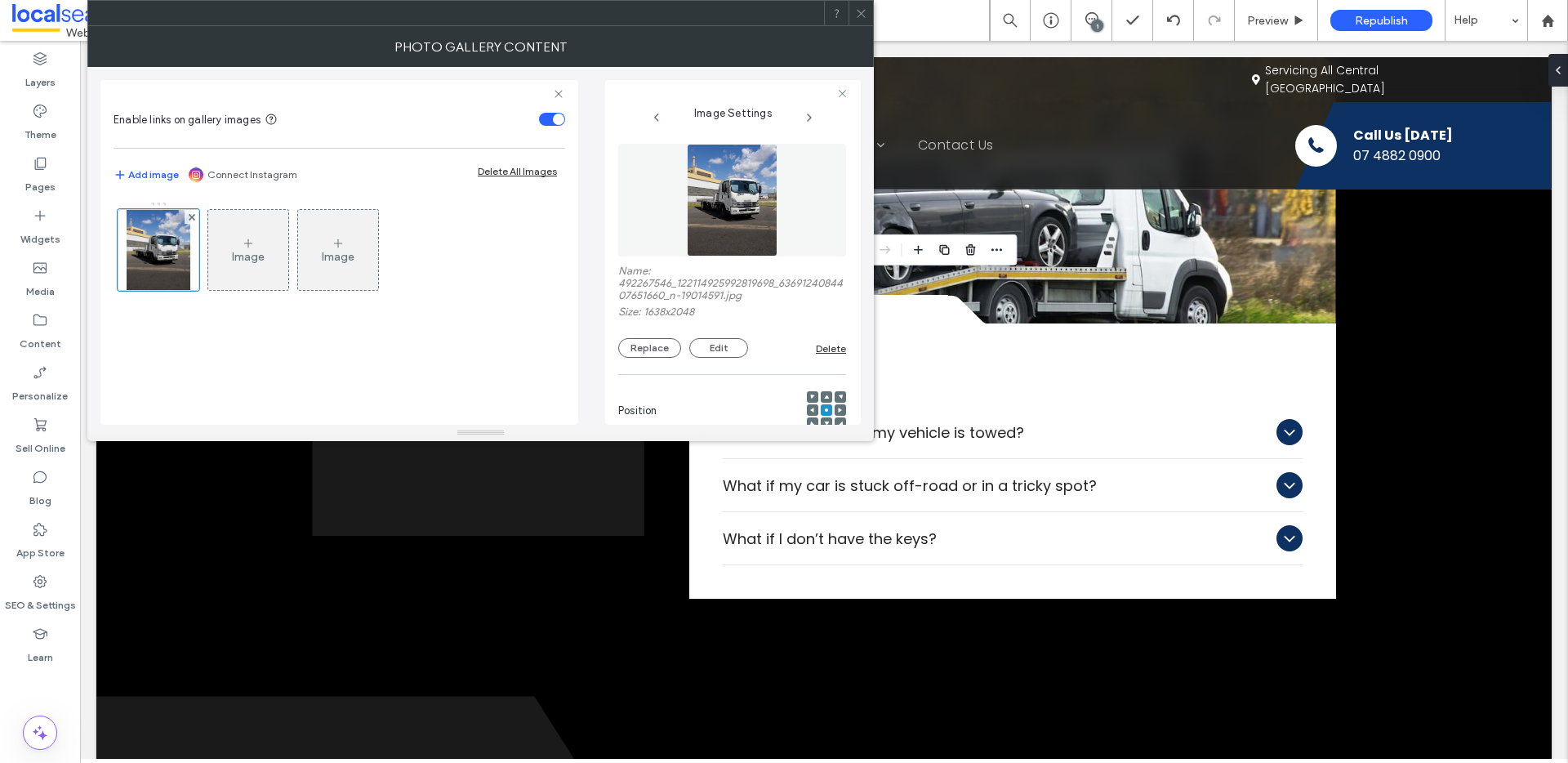
click at [810, 410] on div at bounding box center [826, 411] width 39 height 39
click at [810, 408] on icon at bounding box center [813, 411] width 5 height 5
click at [838, 408] on icon at bounding box center [841, 411] width 5 height 5
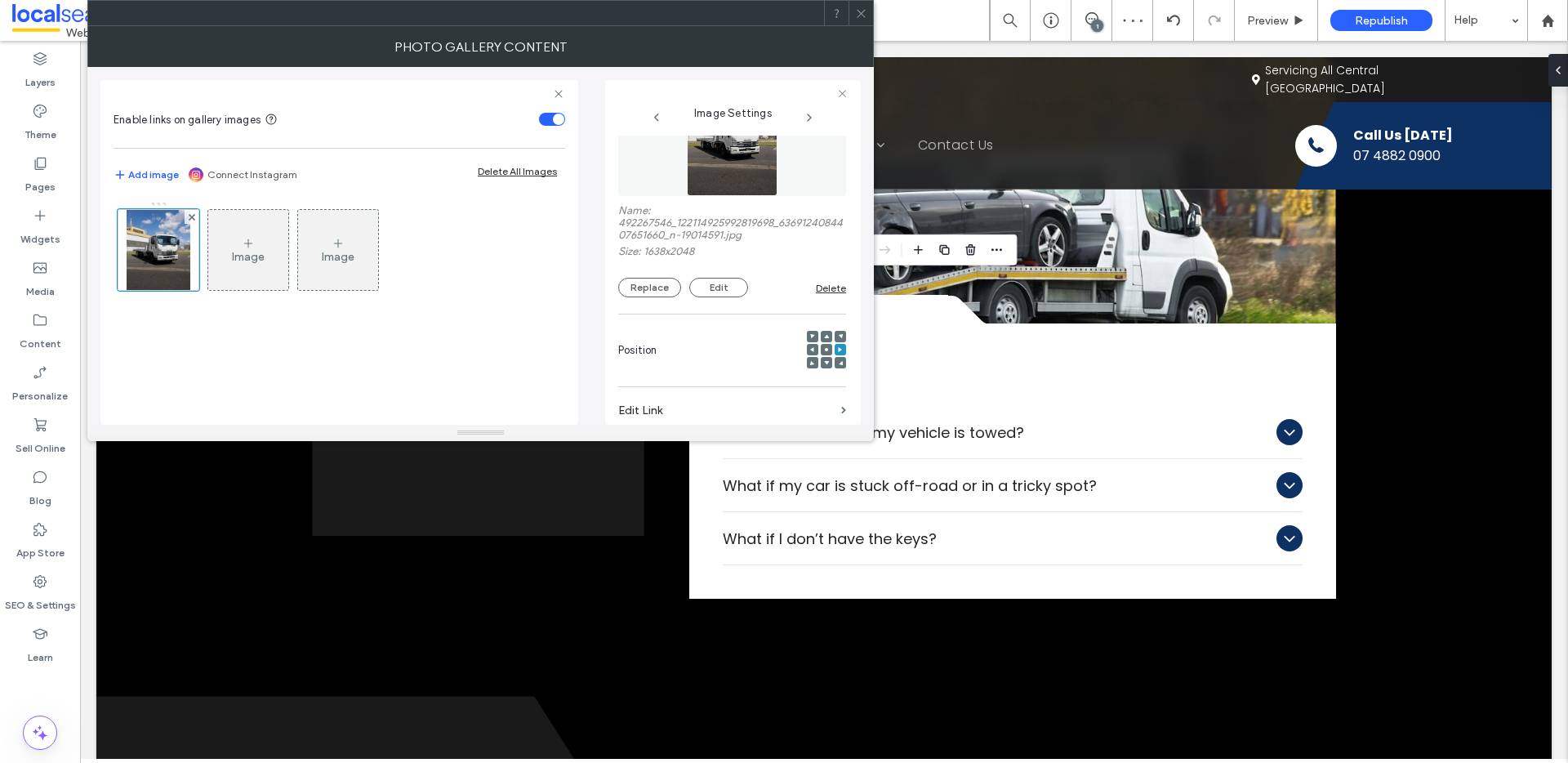
scroll to position [507, 0]
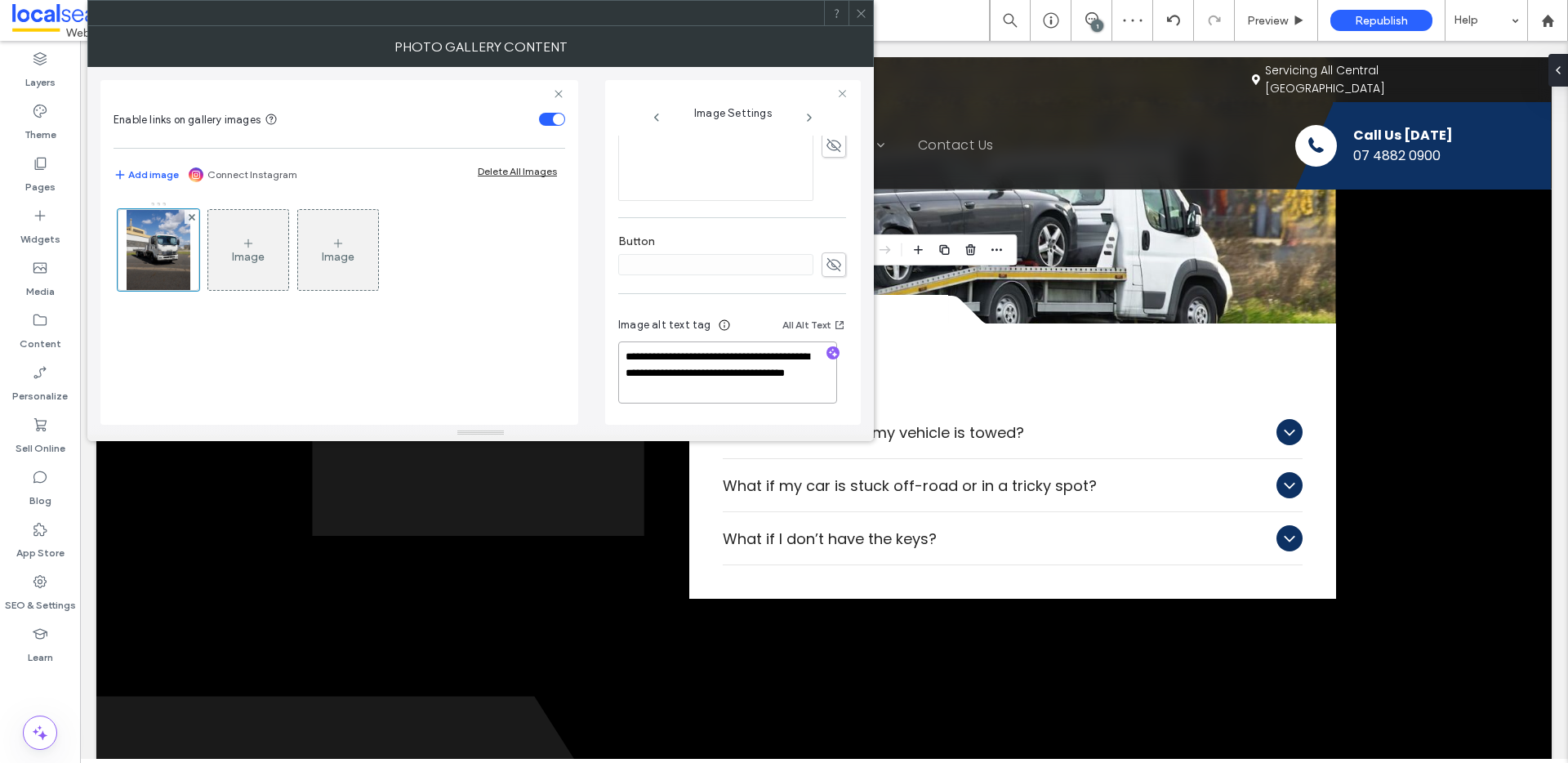
drag, startPoint x: 712, startPoint y: 373, endPoint x: 716, endPoint y: 397, distance: 24.3
click at [716, 397] on textarea "**********" at bounding box center [727, 373] width 219 height 62
click at [827, 353] on icon "button" at bounding box center [833, 352] width 11 height 11
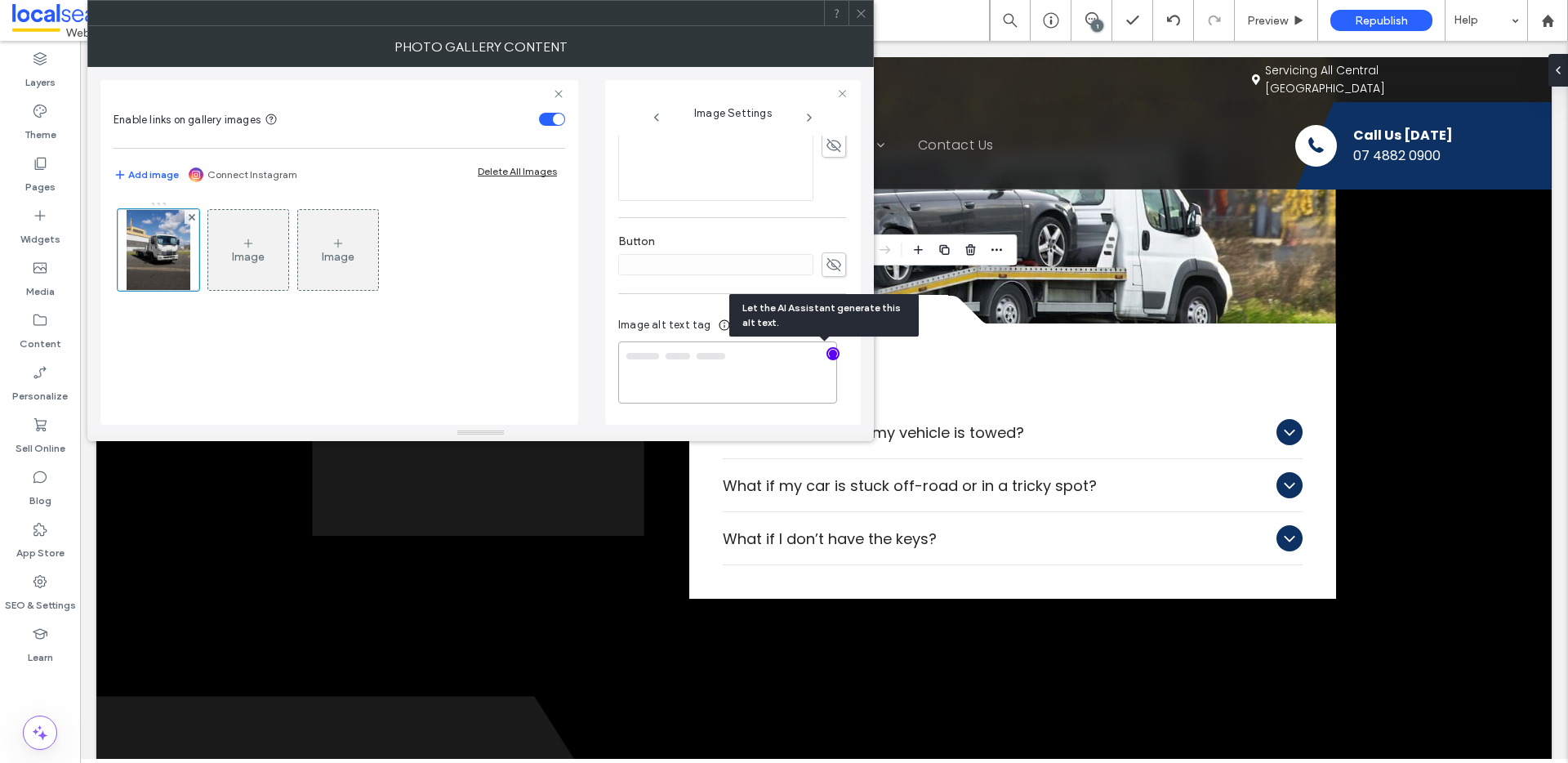
click at [769, 366] on textarea at bounding box center [727, 373] width 219 height 62
paste textarea
paste textarea "**********"
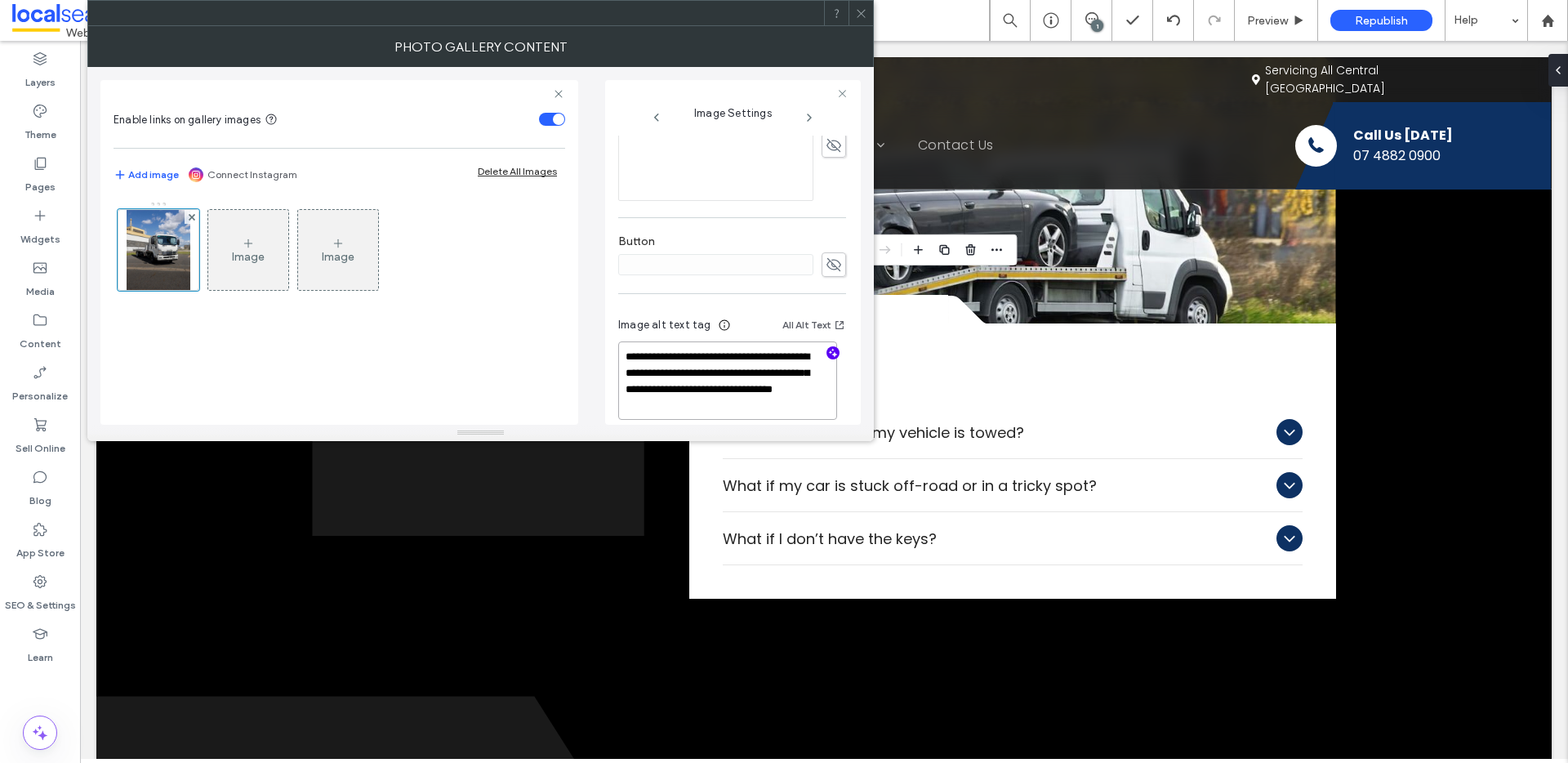
type textarea "**********"
click at [860, 16] on icon at bounding box center [861, 13] width 12 height 12
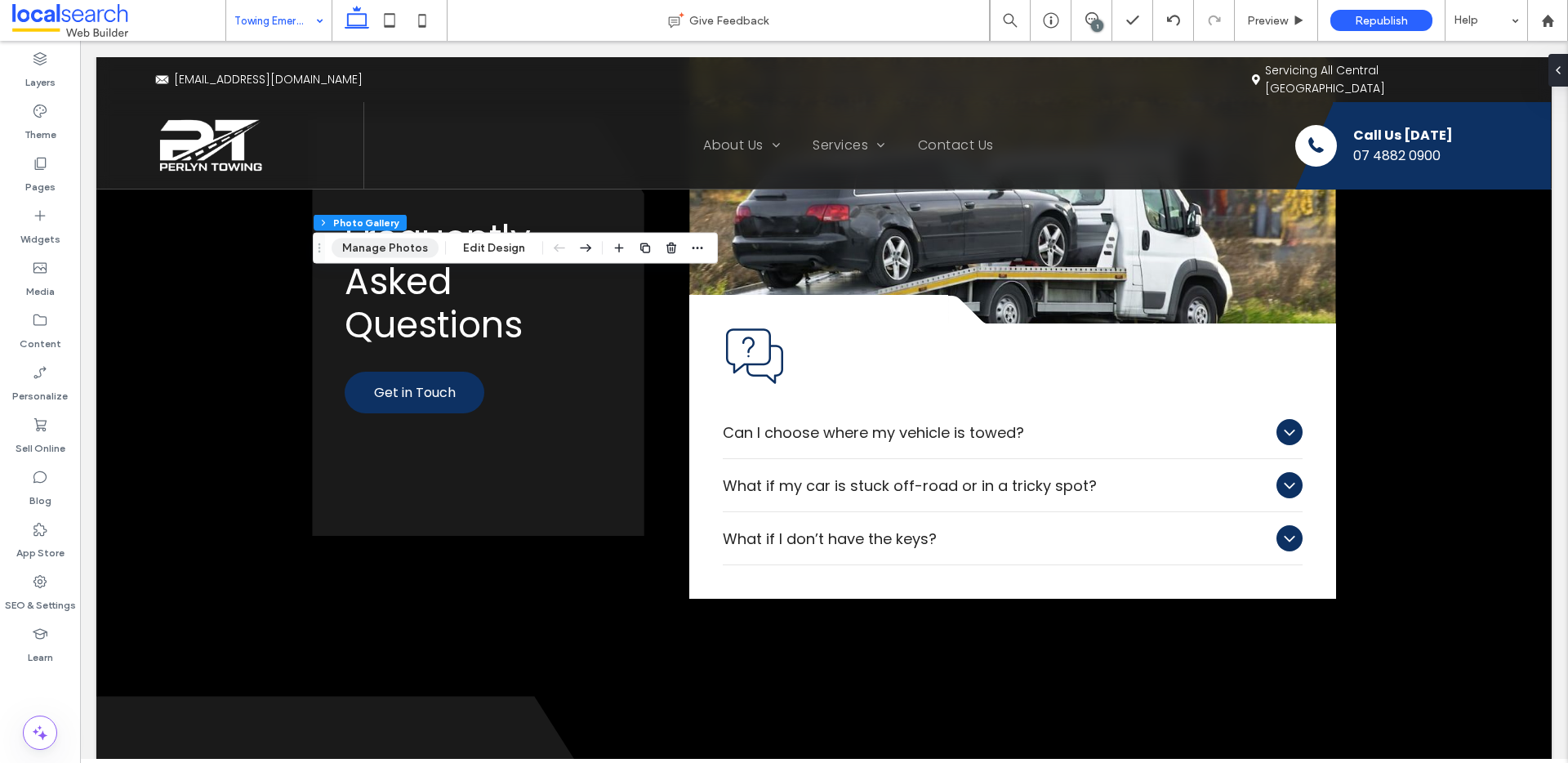
click at [381, 238] on button "Manage Photos" at bounding box center [385, 248] width 107 height 19
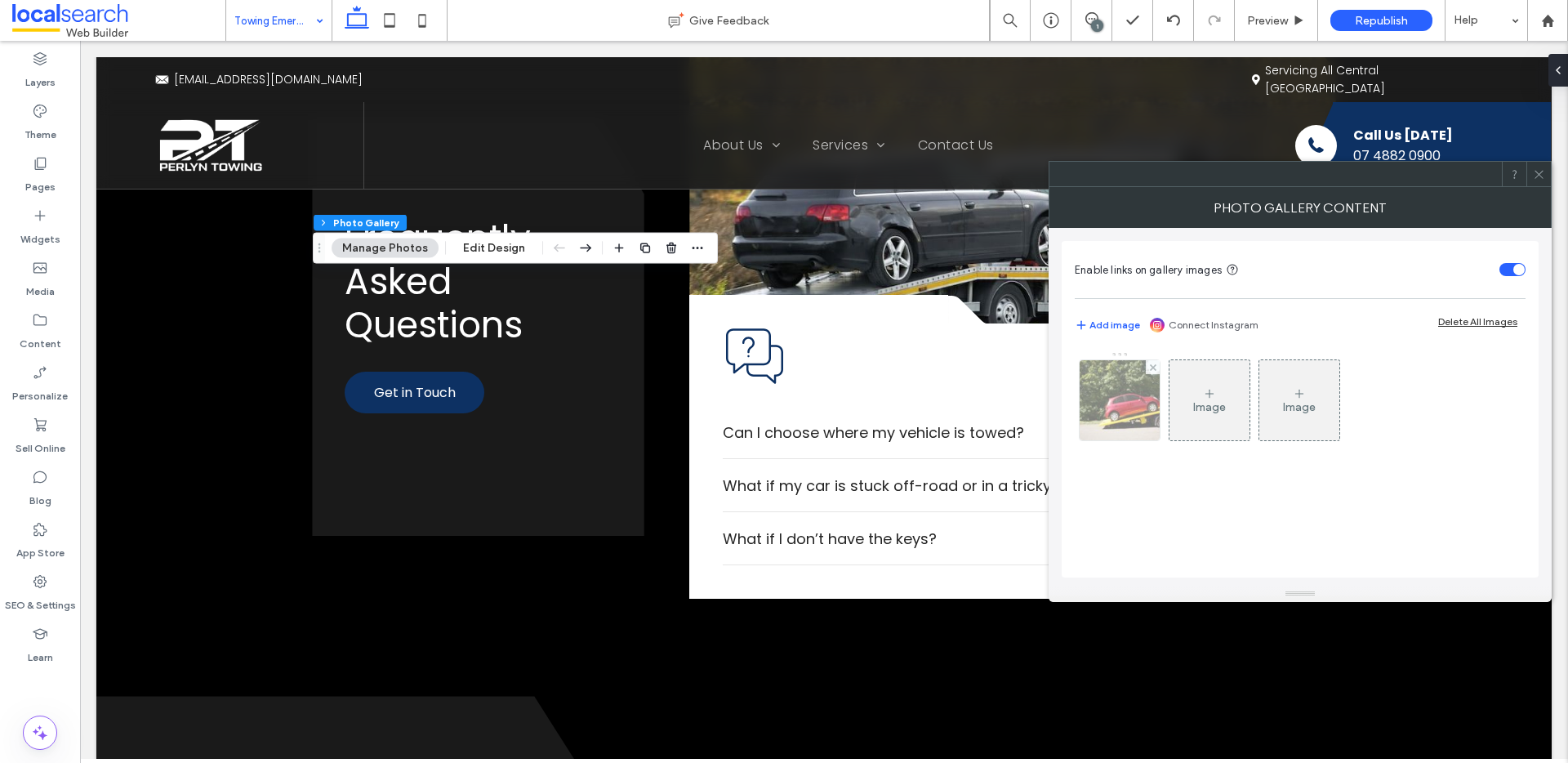
click at [1126, 427] on img at bounding box center [1119, 400] width 121 height 80
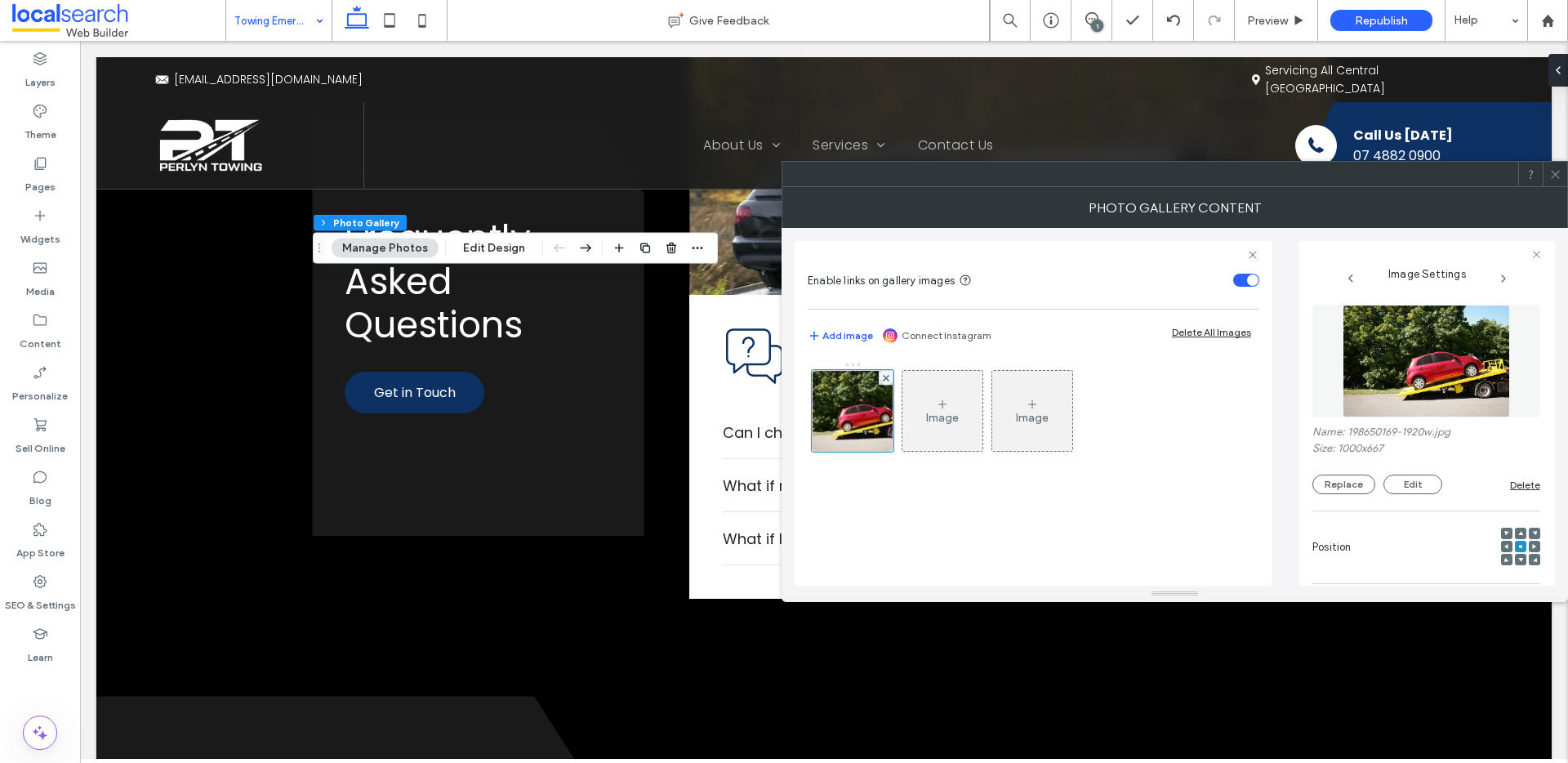
click at [1564, 172] on div at bounding box center [1555, 174] width 25 height 25
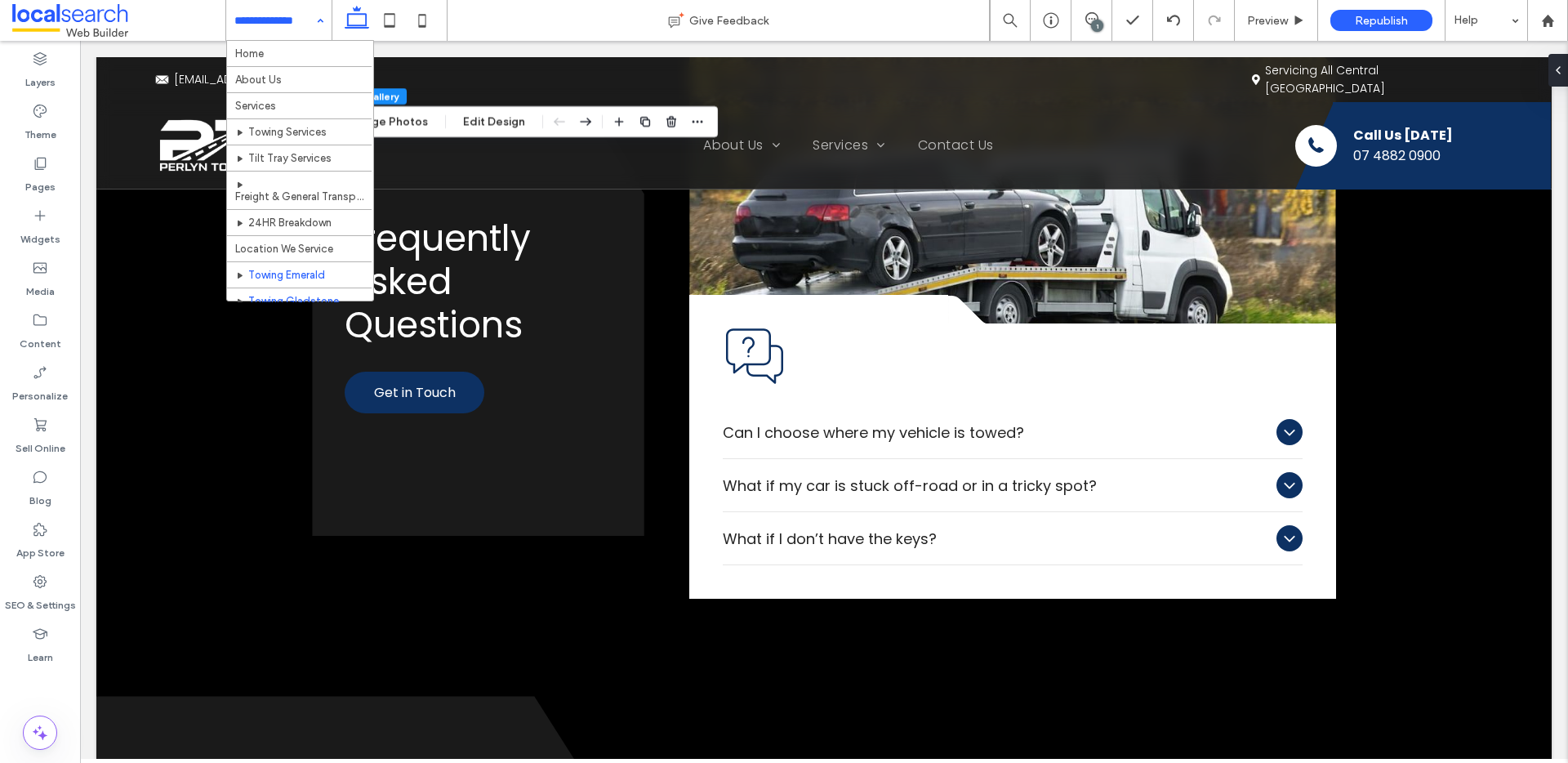
scroll to position [38, 0]
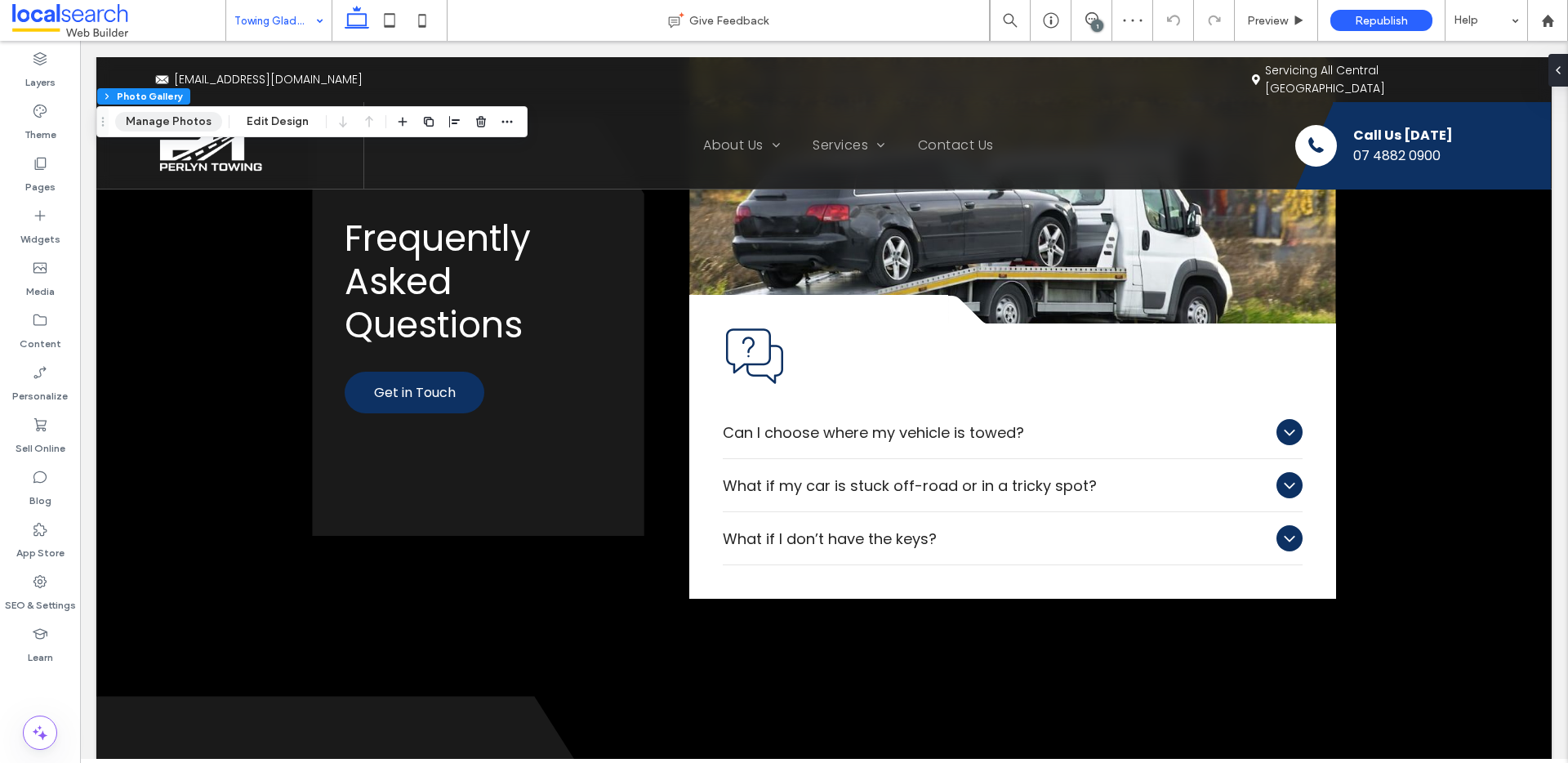
click at [181, 125] on button "Manage Photos" at bounding box center [168, 122] width 107 height 19
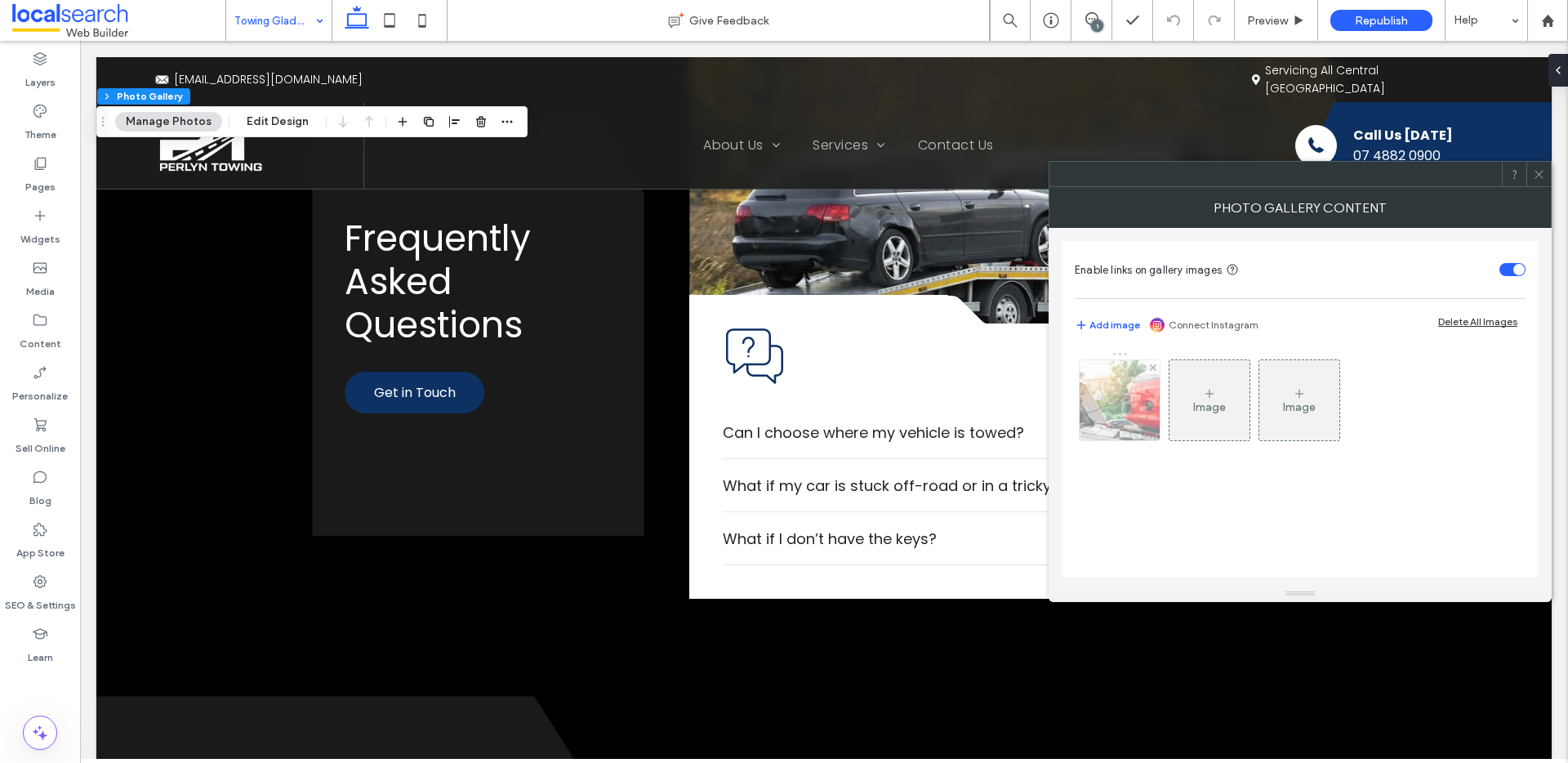
click at [1098, 411] on img at bounding box center [1119, 400] width 121 height 80
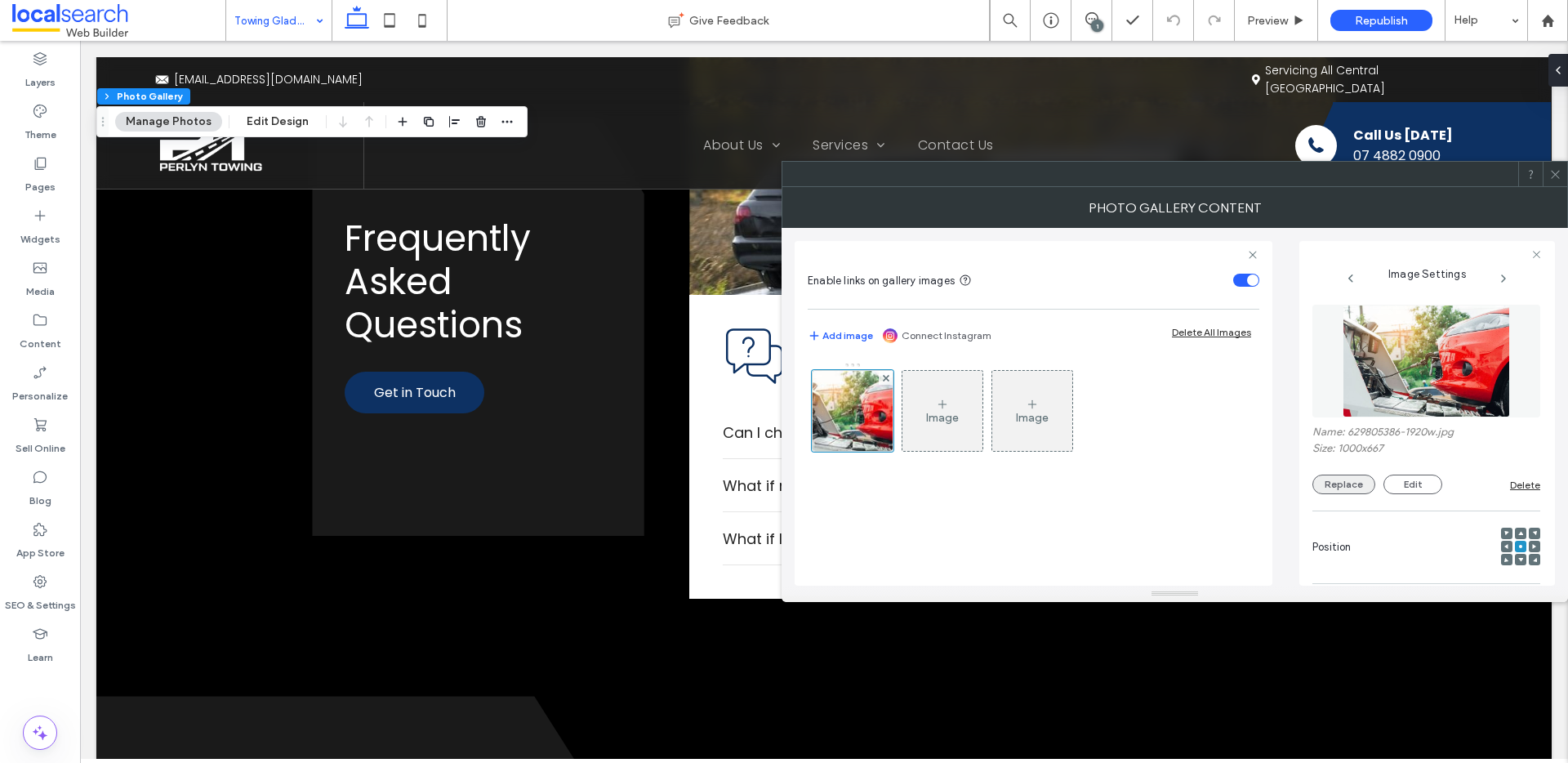
click at [1334, 485] on button "Replace" at bounding box center [1343, 484] width 63 height 19
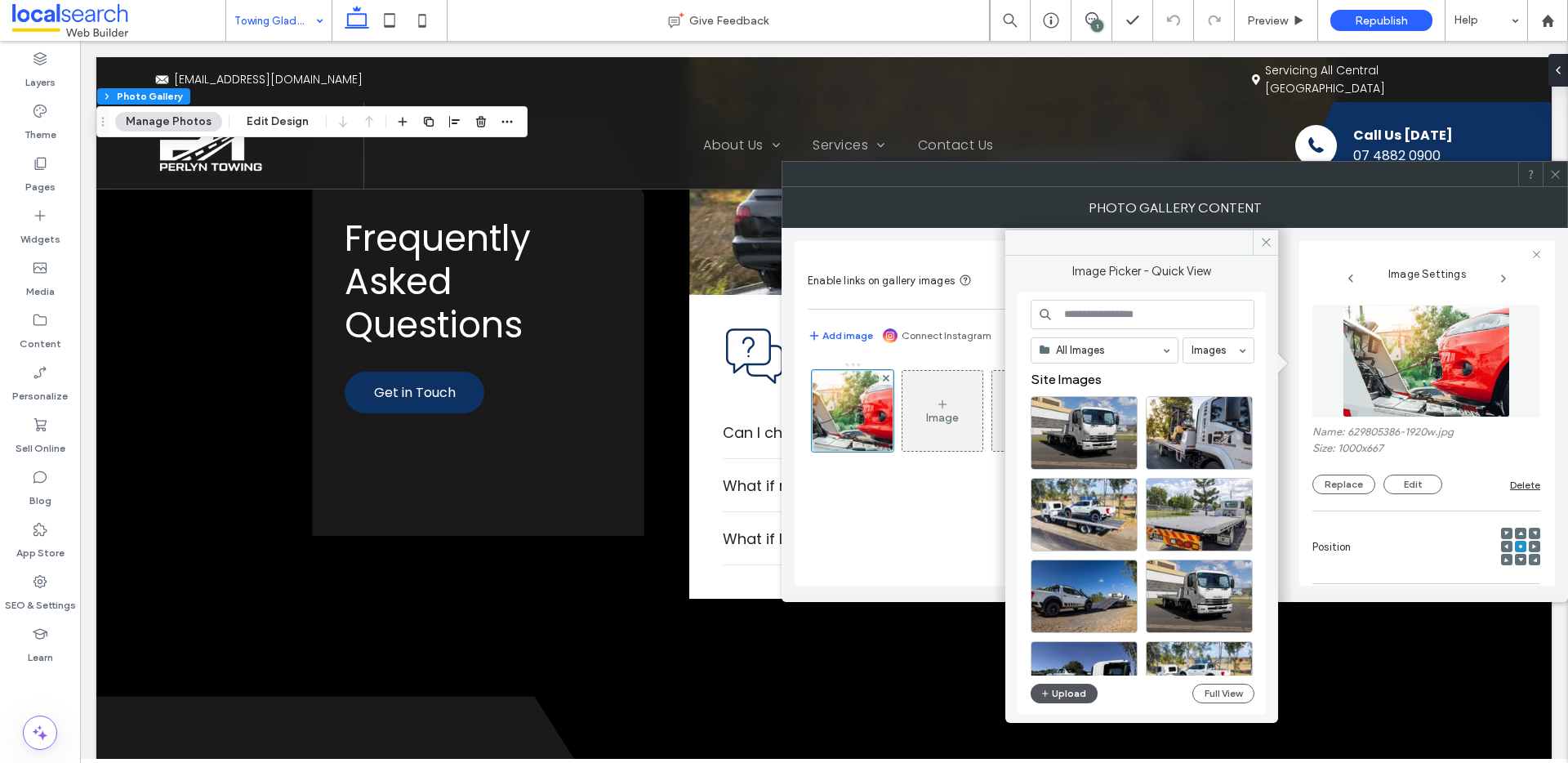
click at [1055, 695] on button "Upload" at bounding box center [1064, 693] width 67 height 19
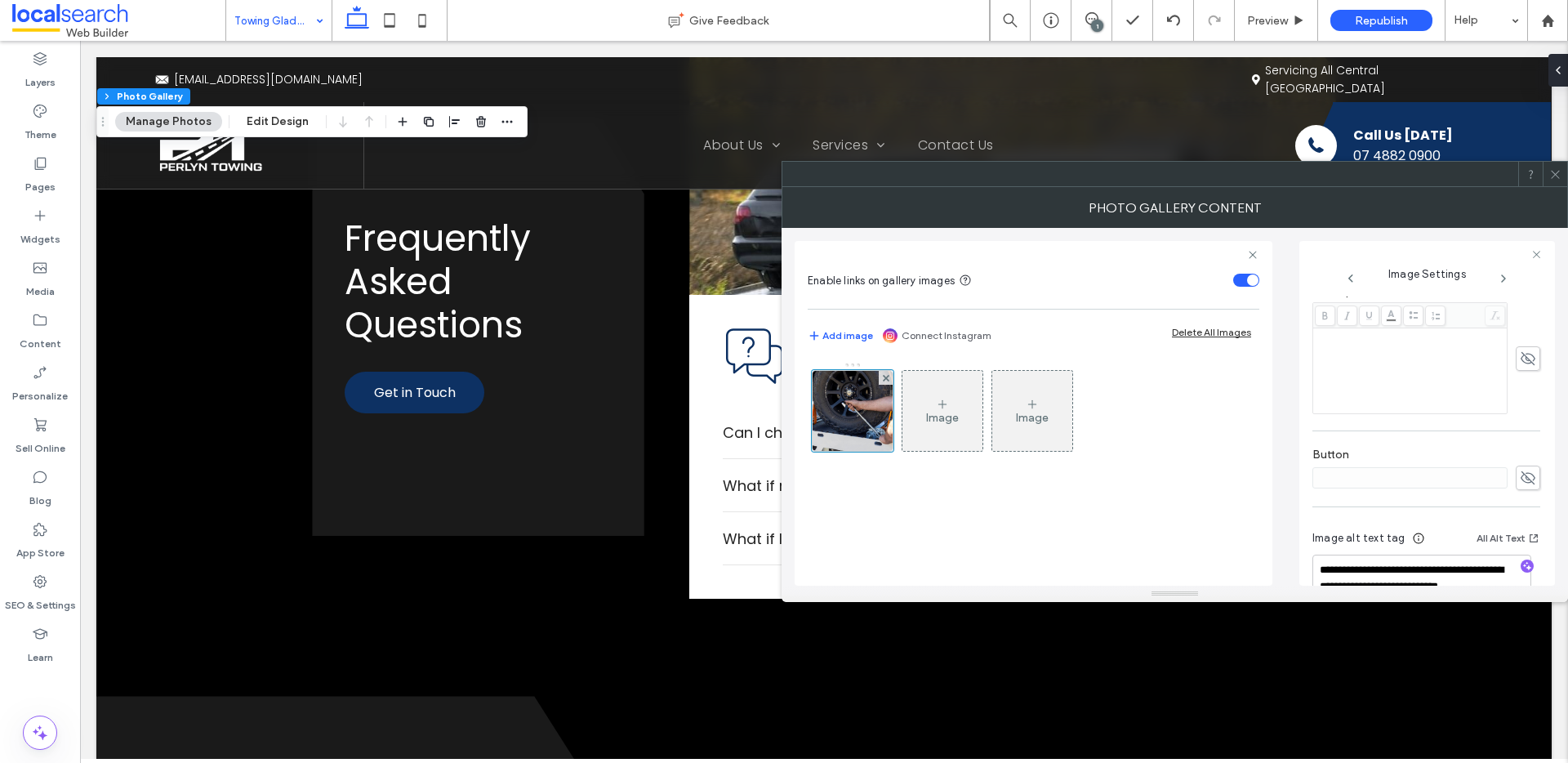
scroll to position [507, 0]
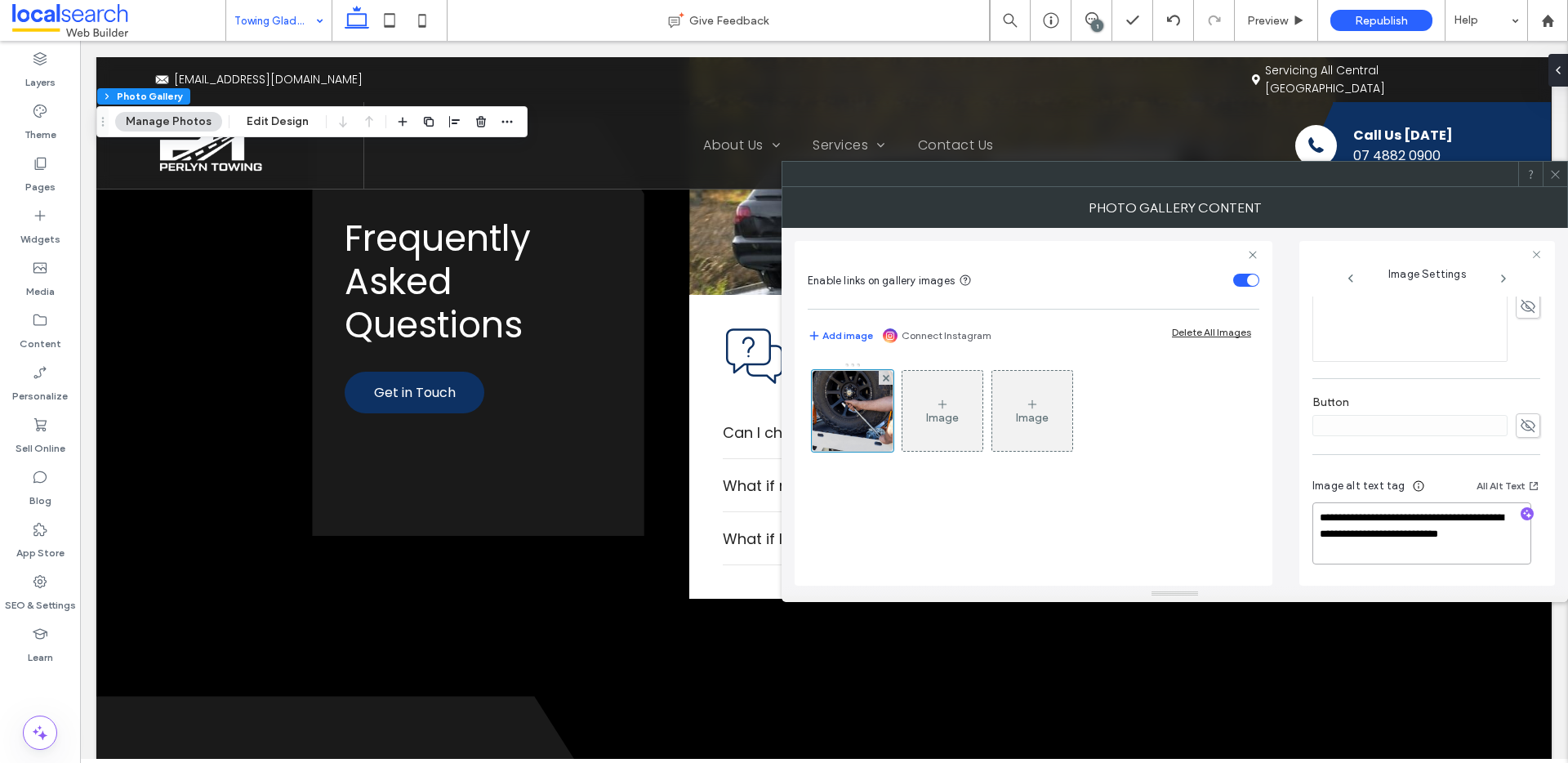
drag, startPoint x: 1348, startPoint y: 535, endPoint x: 1358, endPoint y: 565, distance: 31.6
click at [1358, 565] on div "**********" at bounding box center [1426, 523] width 228 height 121
click at [1521, 519] on icon "button" at bounding box center [1527, 513] width 11 height 11
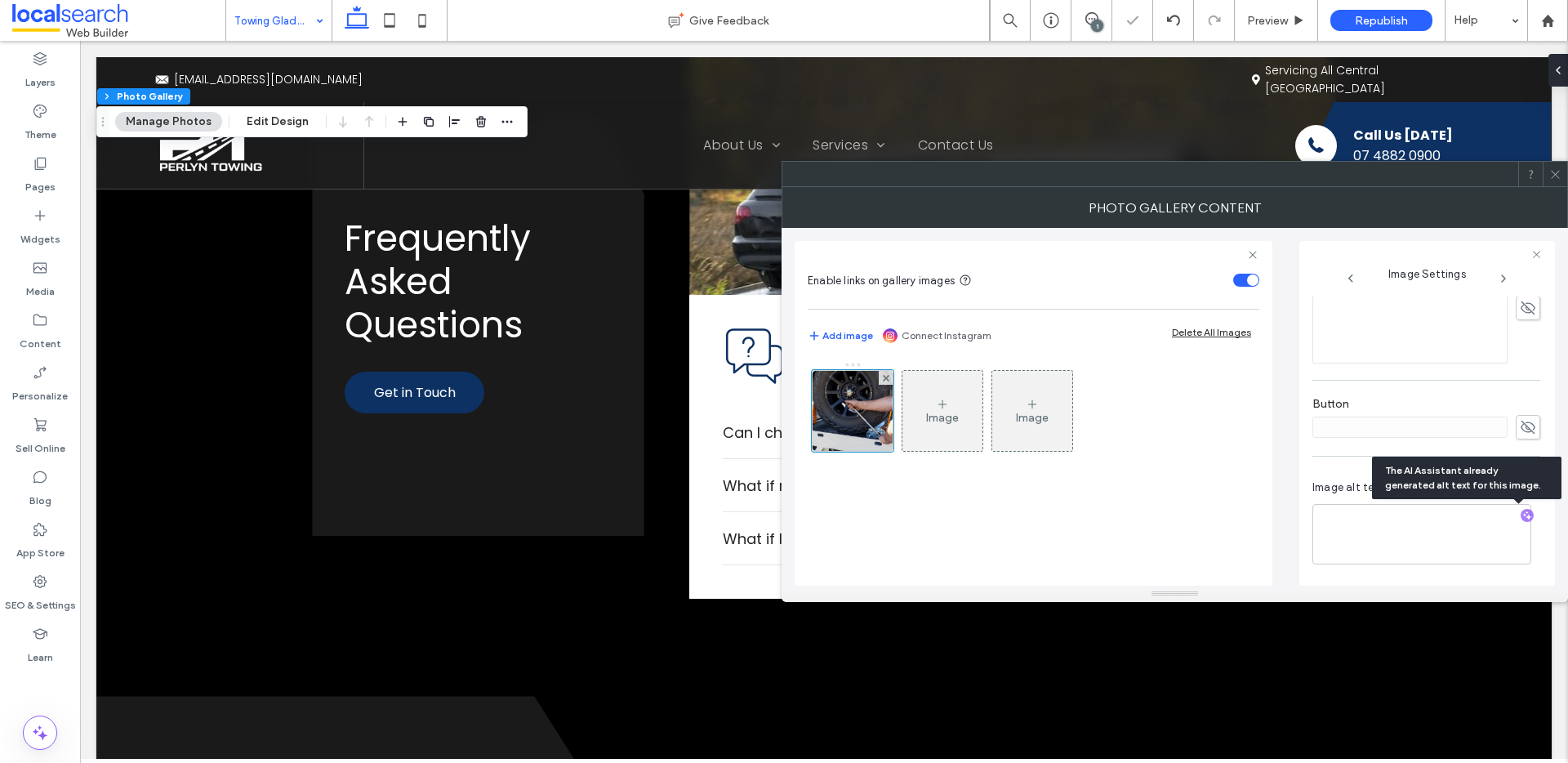
scroll to position [506, 0]
click at [1447, 540] on textarea "**********" at bounding box center [1421, 534] width 219 height 60
paste textarea "**********"
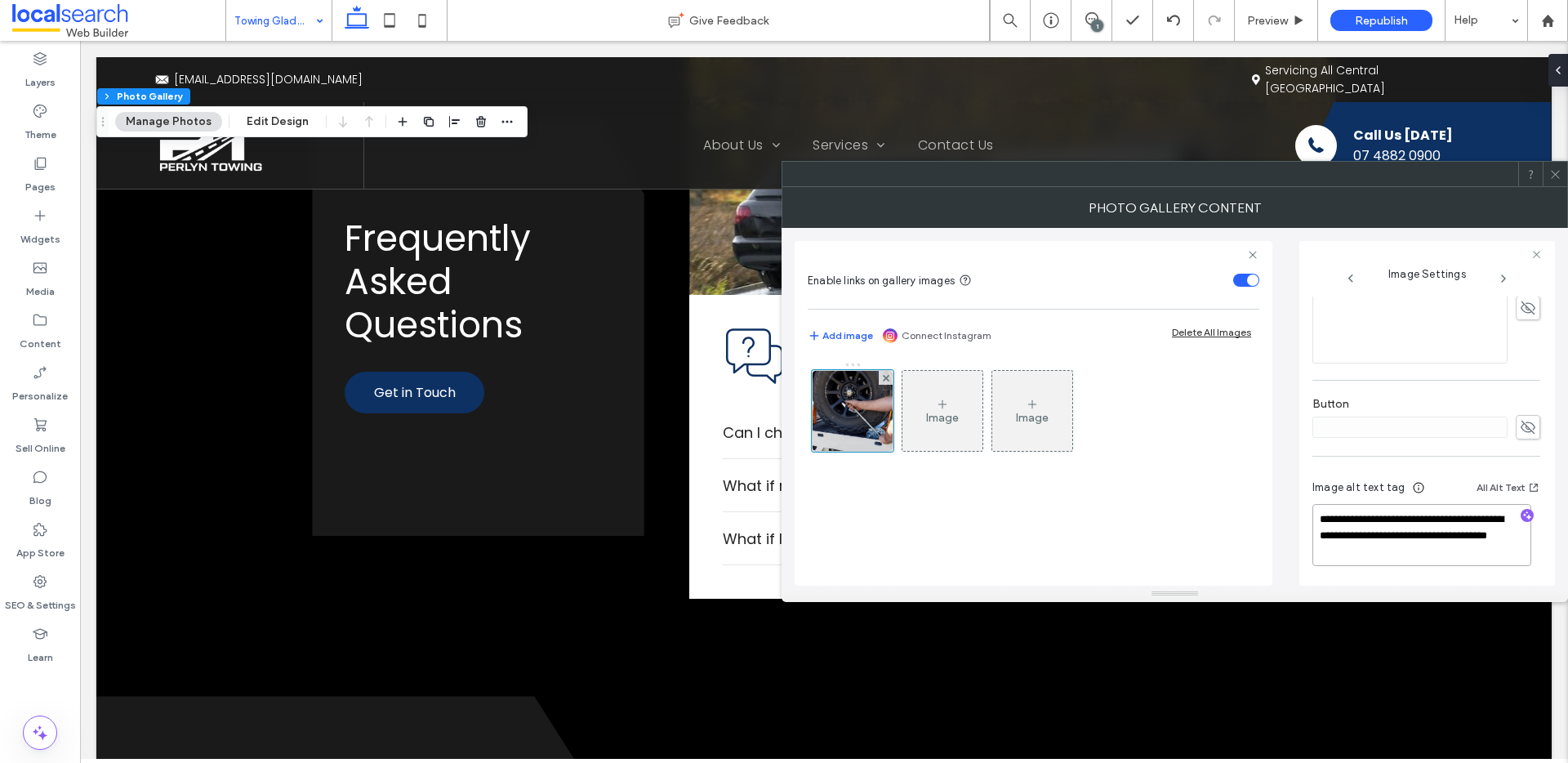
type textarea "**********"
click at [1558, 172] on icon at bounding box center [1556, 175] width 12 height 12
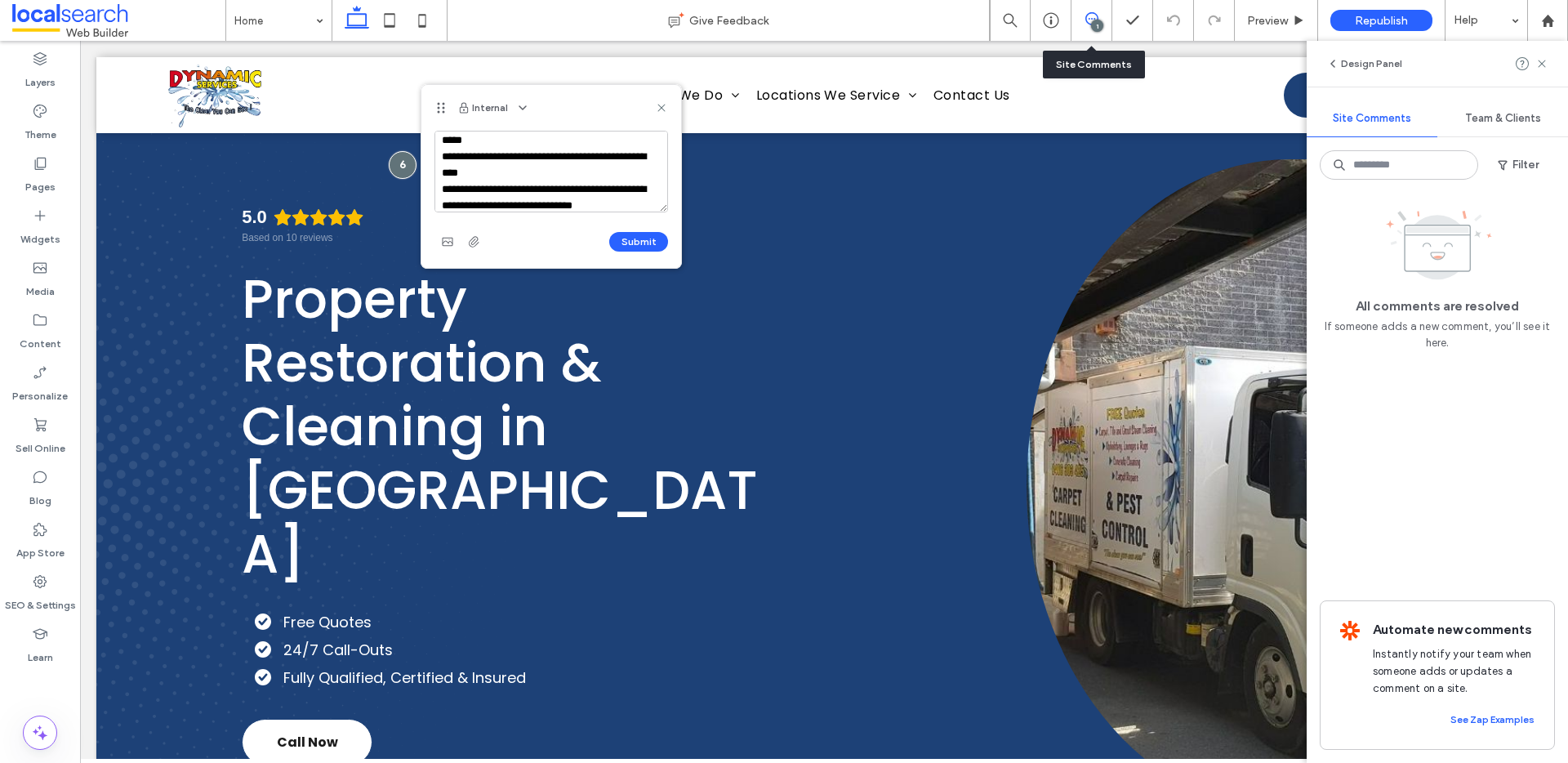
scroll to position [55, 0]
click at [459, 157] on textarea "**********" at bounding box center [551, 171] width 234 height 81
click at [517, 204] on textarea "**********" at bounding box center [551, 171] width 234 height 81
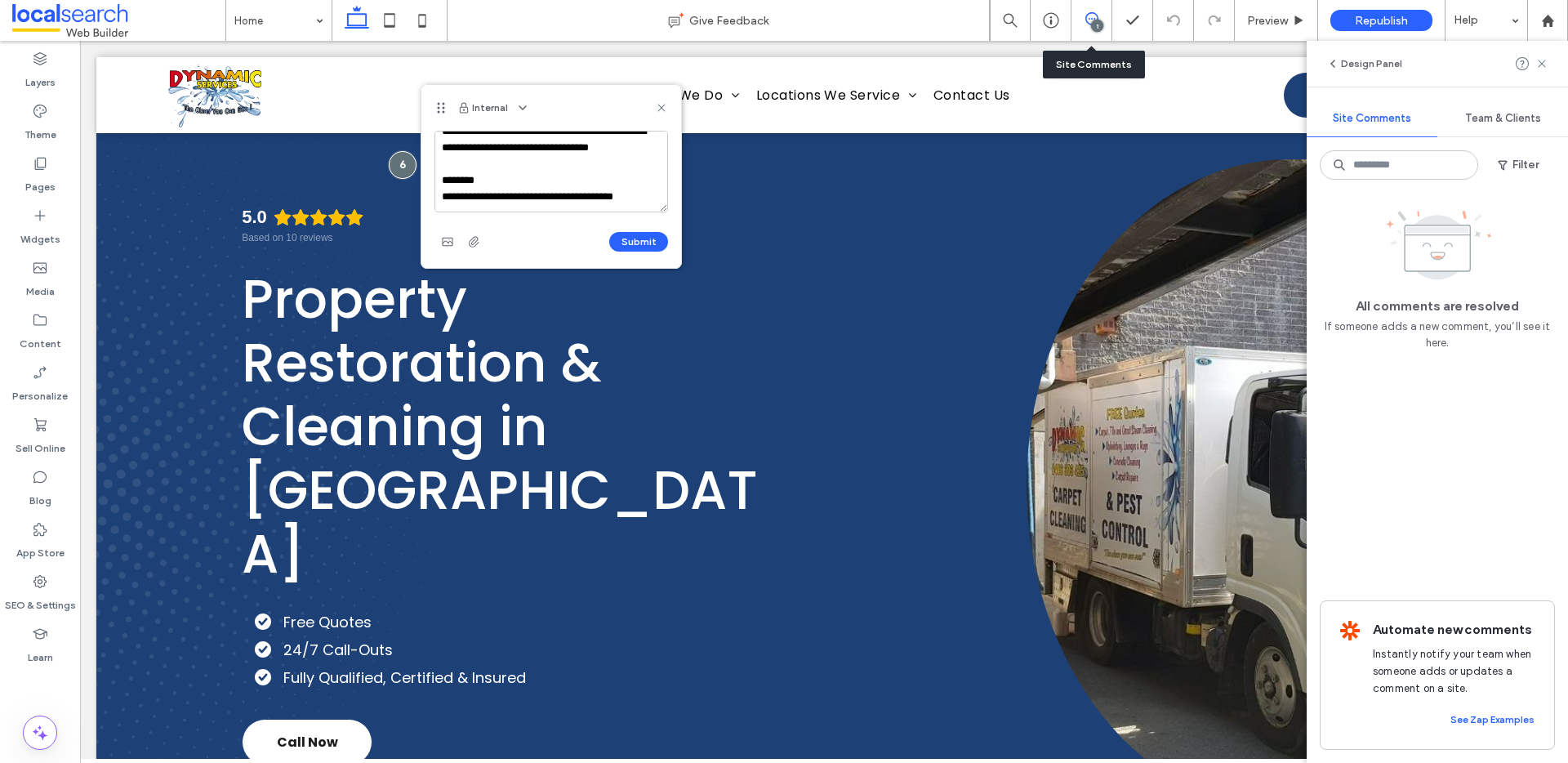
scroll to position [120, 0]
type textarea "**********"
click at [649, 245] on button "Submit" at bounding box center [638, 242] width 59 height 19
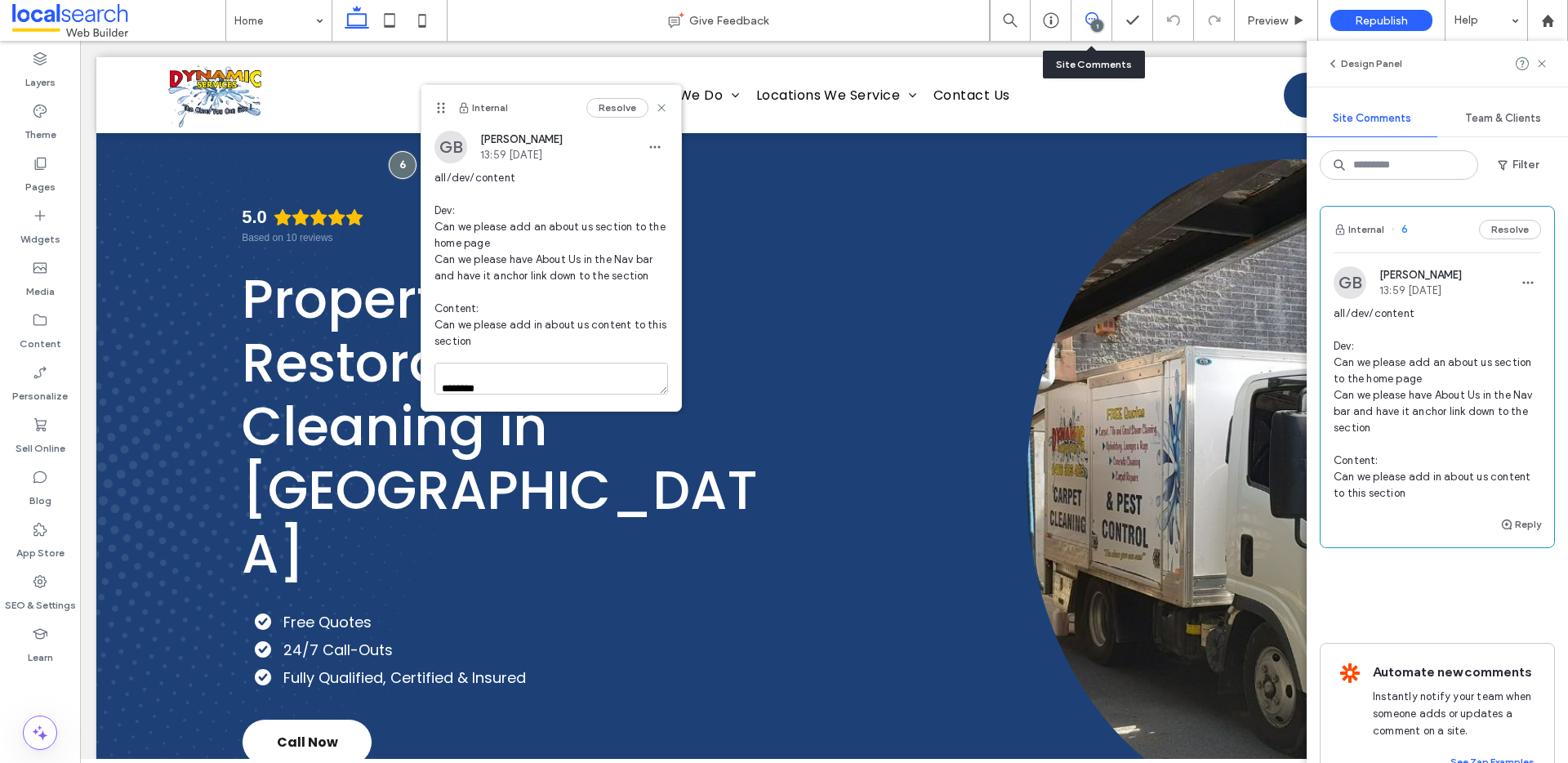
scroll to position [0, 0]
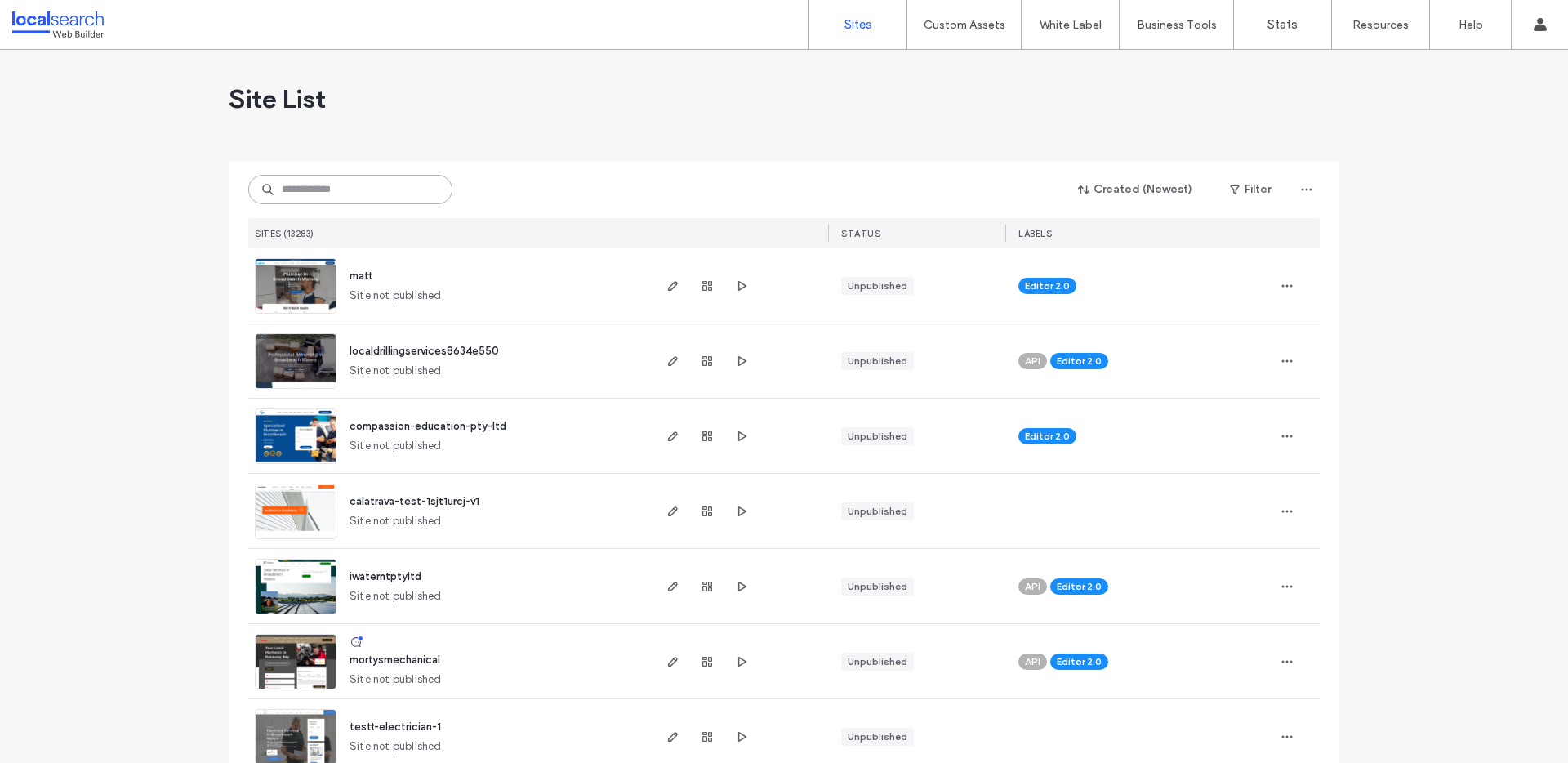
click at [361, 178] on input at bounding box center [350, 189] width 204 height 29
paste input "********"
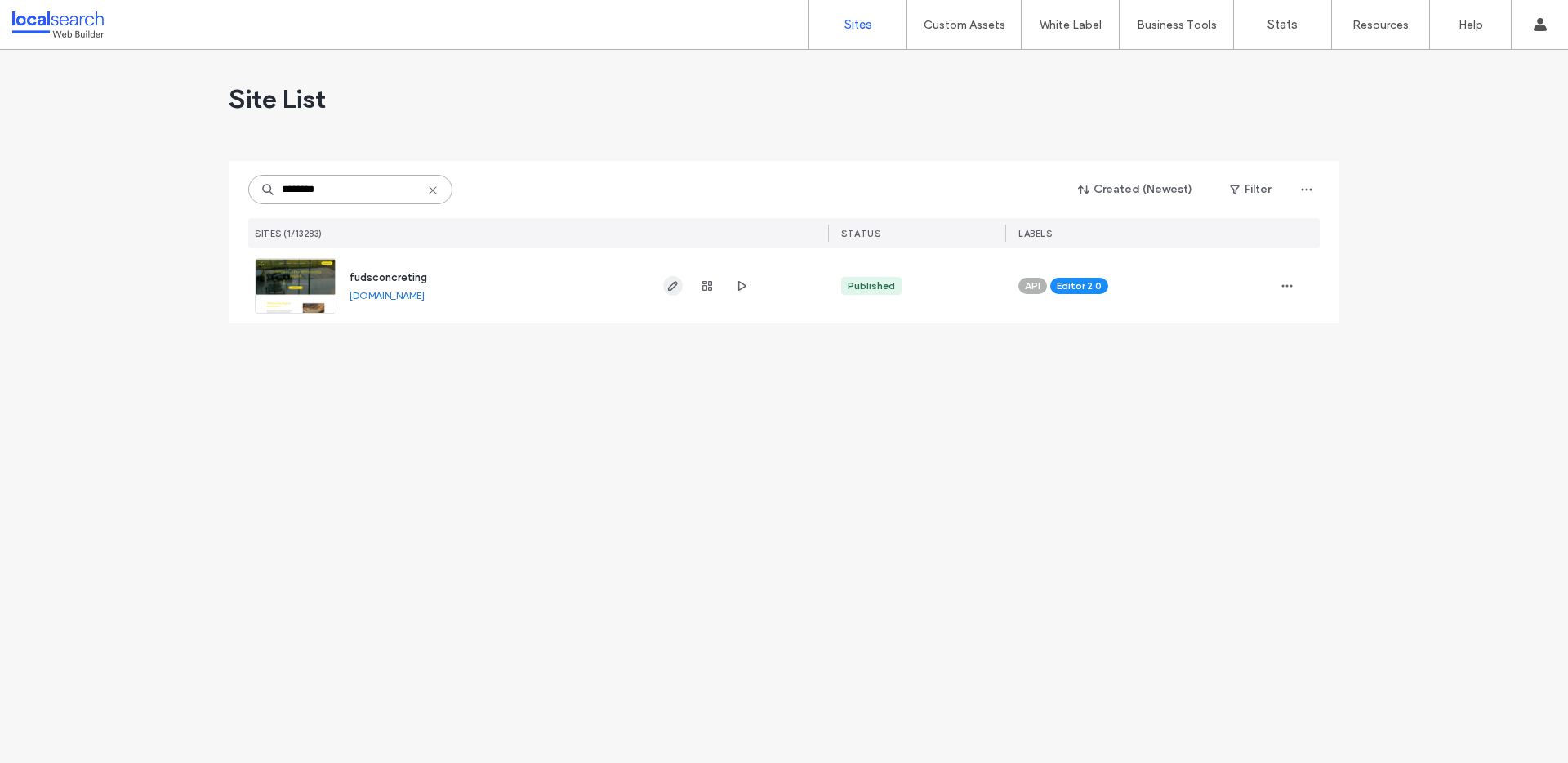
type input "********"
click at [674, 292] on span "button" at bounding box center [673, 286] width 19 height 19
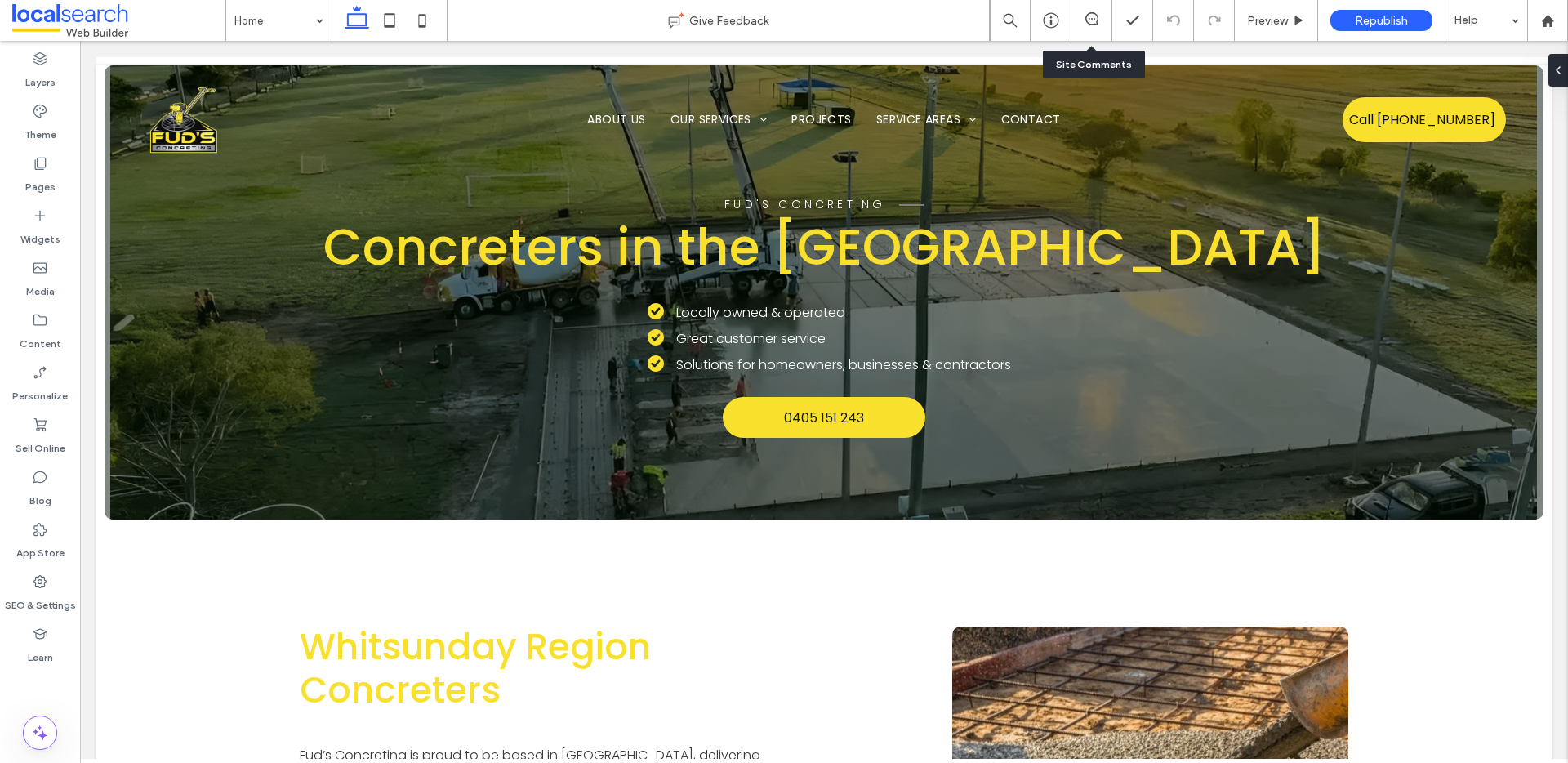
click at [1092, 26] on div at bounding box center [1091, 20] width 40 height 16
click at [1088, 24] on icon at bounding box center [1091, 19] width 13 height 13
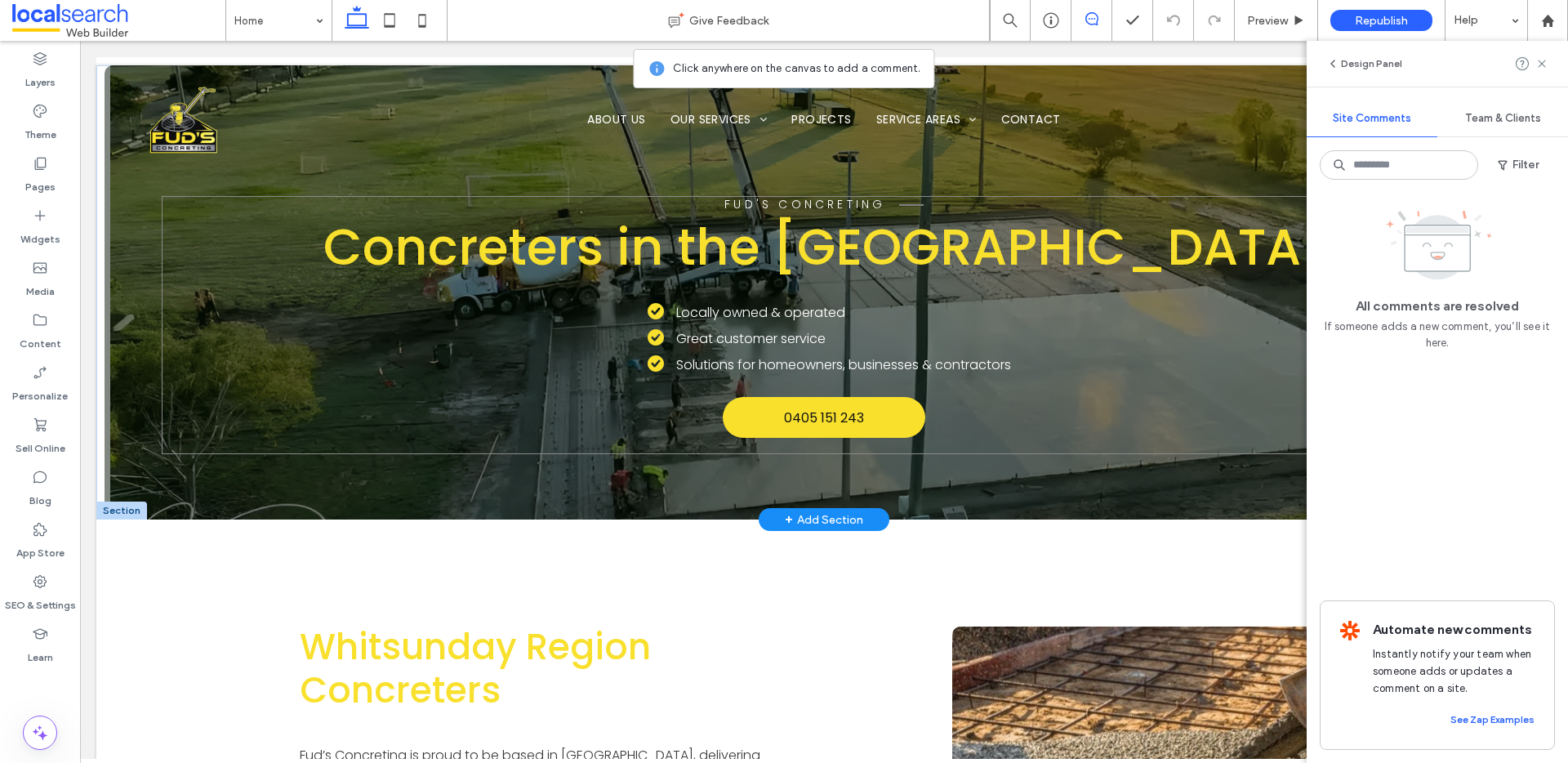
click at [189, 220] on div "Fud's Concreting Concreters in the [GEOGRAPHIC_DATA] Locally owned & operated G…" at bounding box center [823, 325] width 1323 height 258
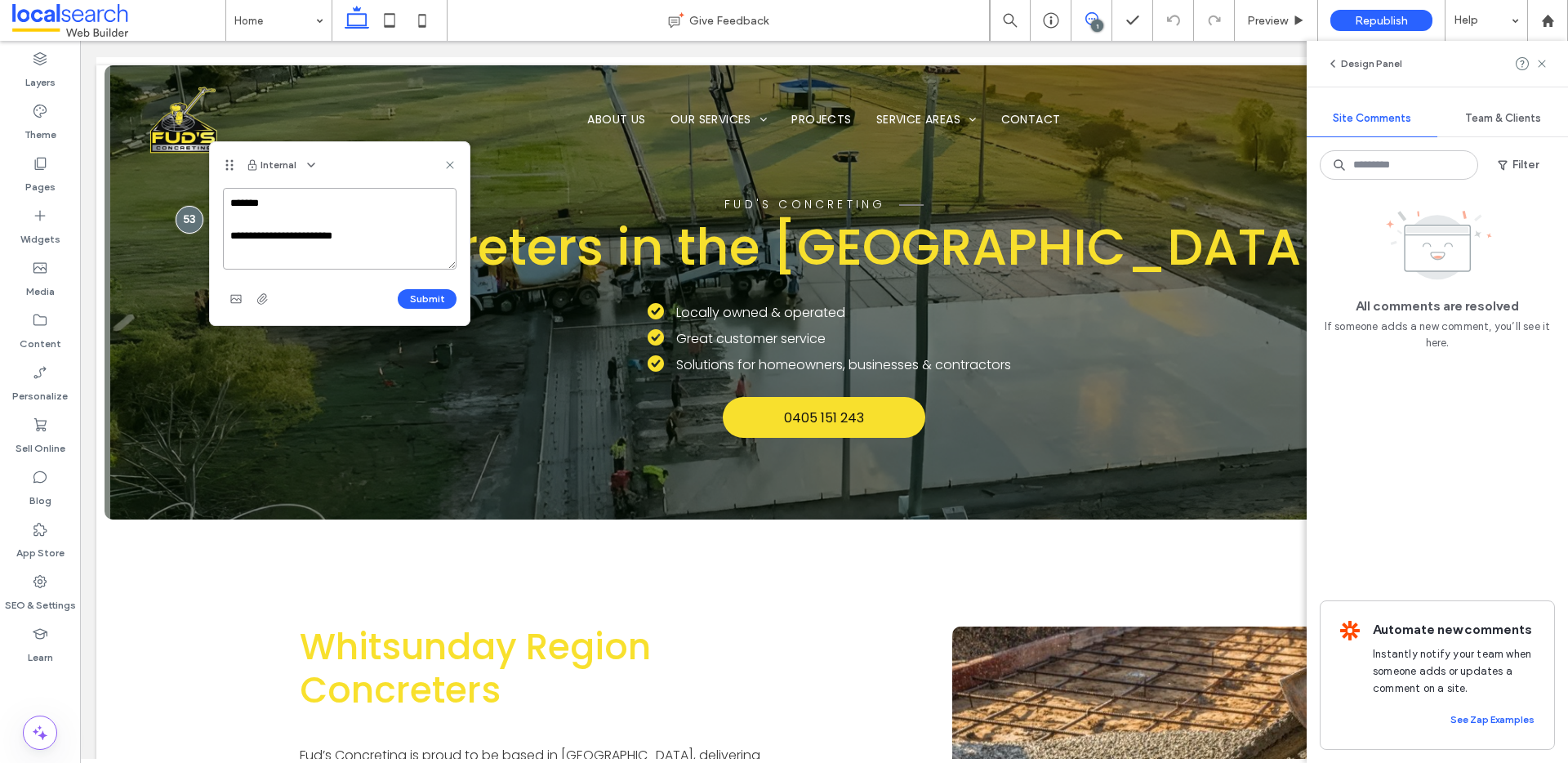
drag, startPoint x: 352, startPoint y: 238, endPoint x: 285, endPoint y: 237, distance: 67.0
click at [285, 237] on textarea "**********" at bounding box center [340, 229] width 234 height 81
paste textarea "**********"
type textarea "**********"
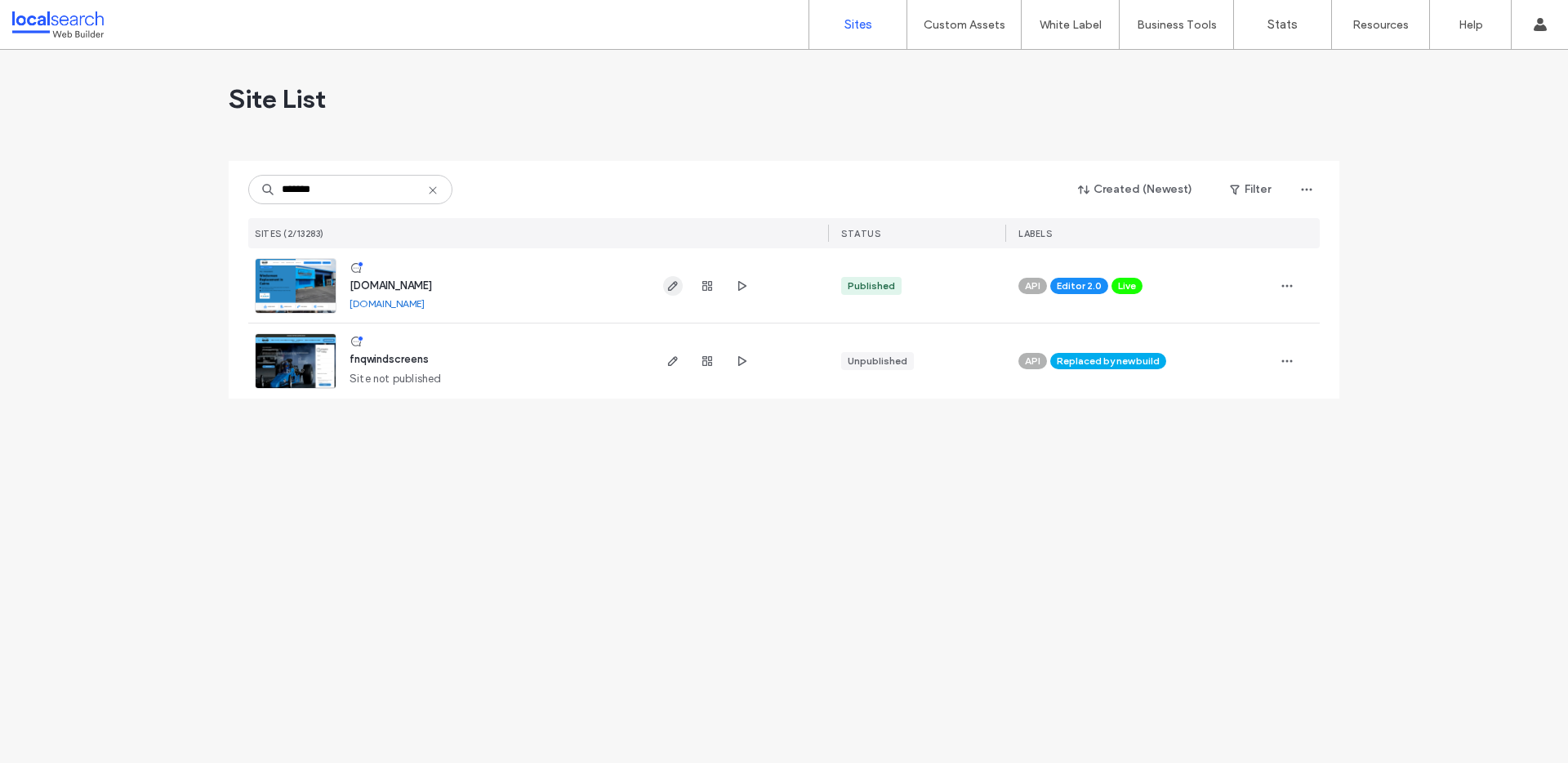
type input "*******"
click at [664, 283] on span "button" at bounding box center [673, 286] width 19 height 19
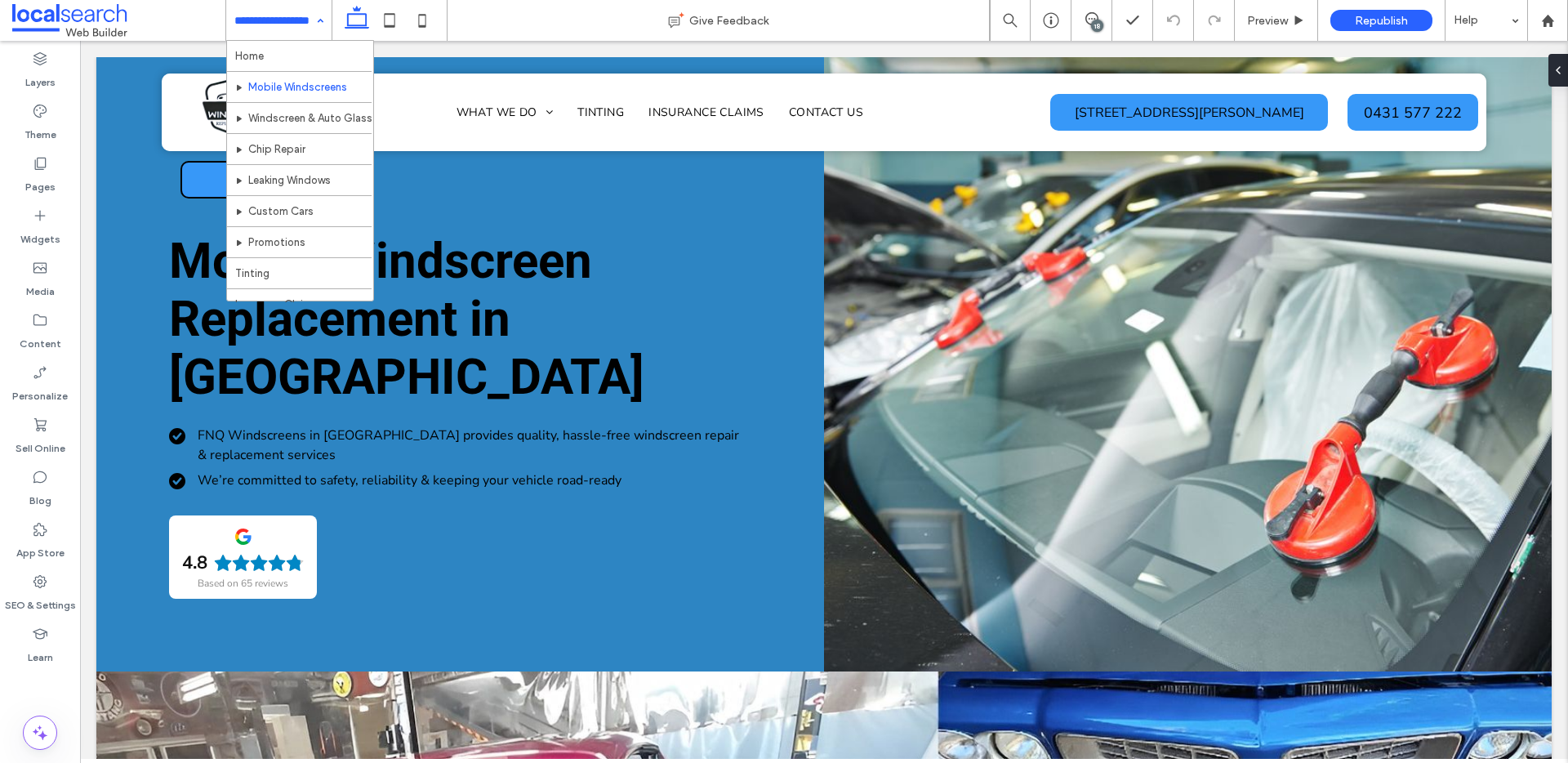
click at [286, 25] on input at bounding box center [275, 20] width 81 height 41
click at [1088, 21] on icon at bounding box center [1091, 19] width 13 height 13
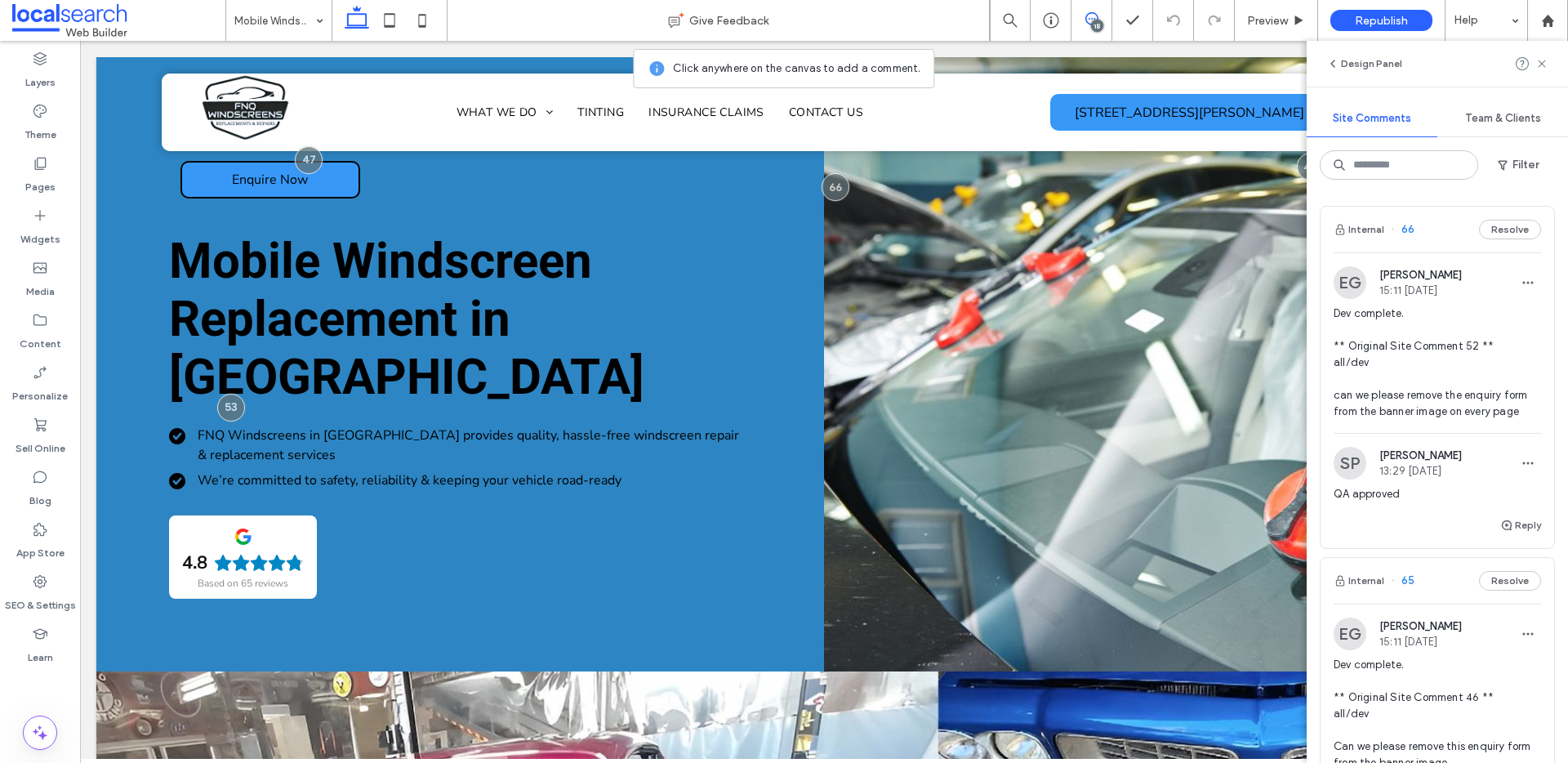
click at [1493, 226] on button "Resolve" at bounding box center [1510, 230] width 62 height 19
click at [1511, 226] on button "Resolve" at bounding box center [1510, 230] width 62 height 19
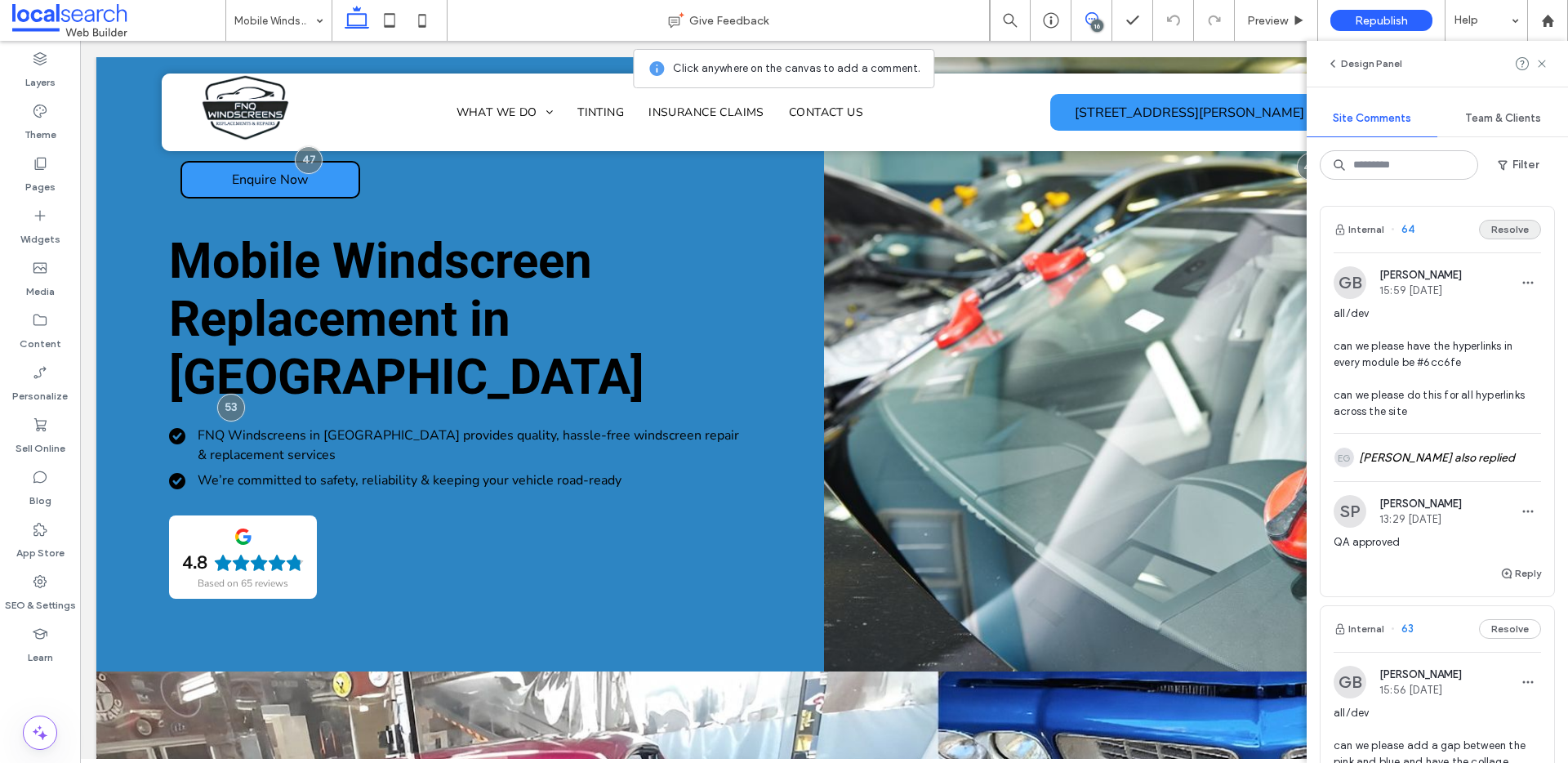
click at [1496, 230] on button "Resolve" at bounding box center [1510, 230] width 62 height 19
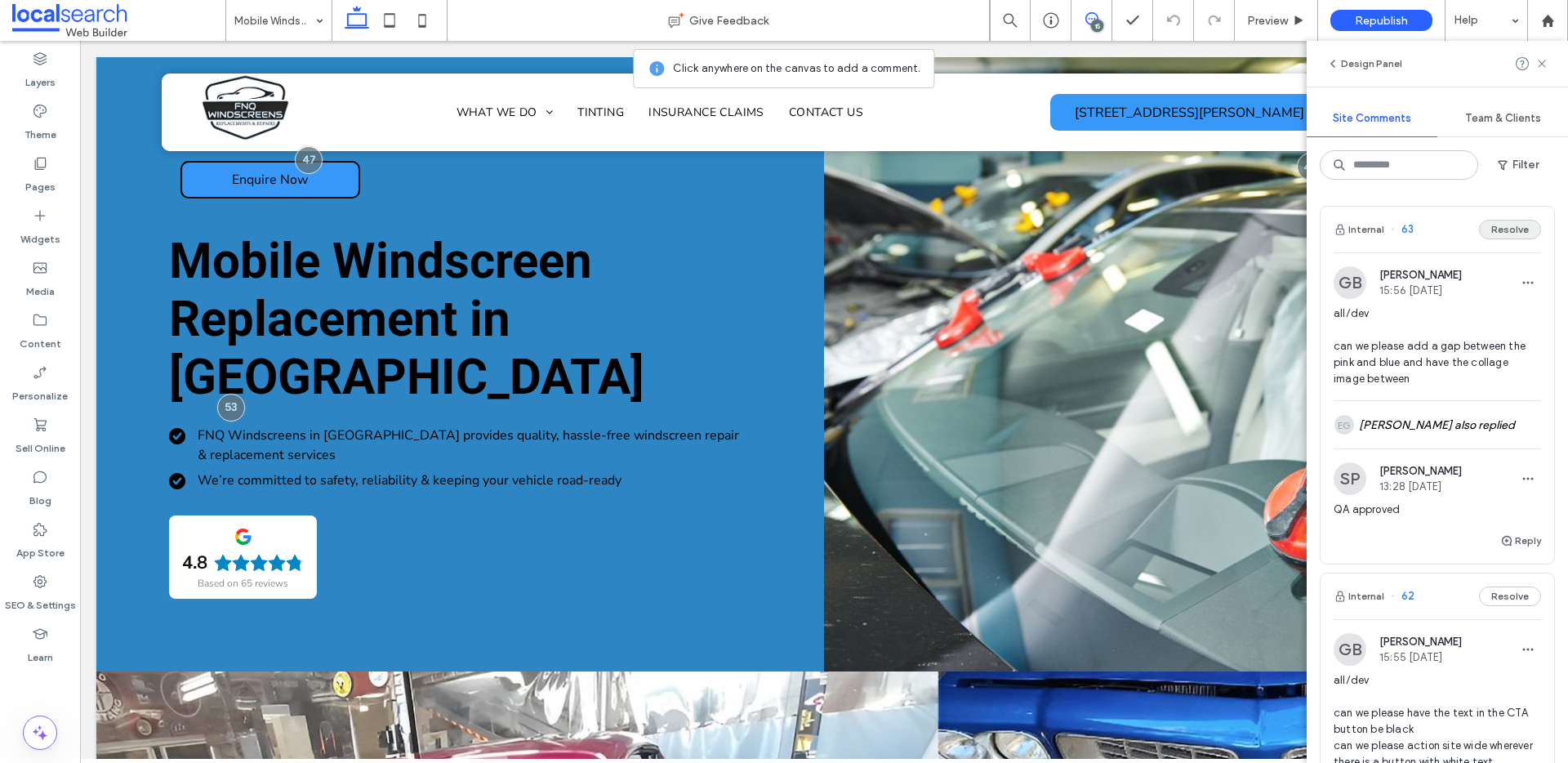
click at [1503, 229] on button "Resolve" at bounding box center [1510, 230] width 62 height 19
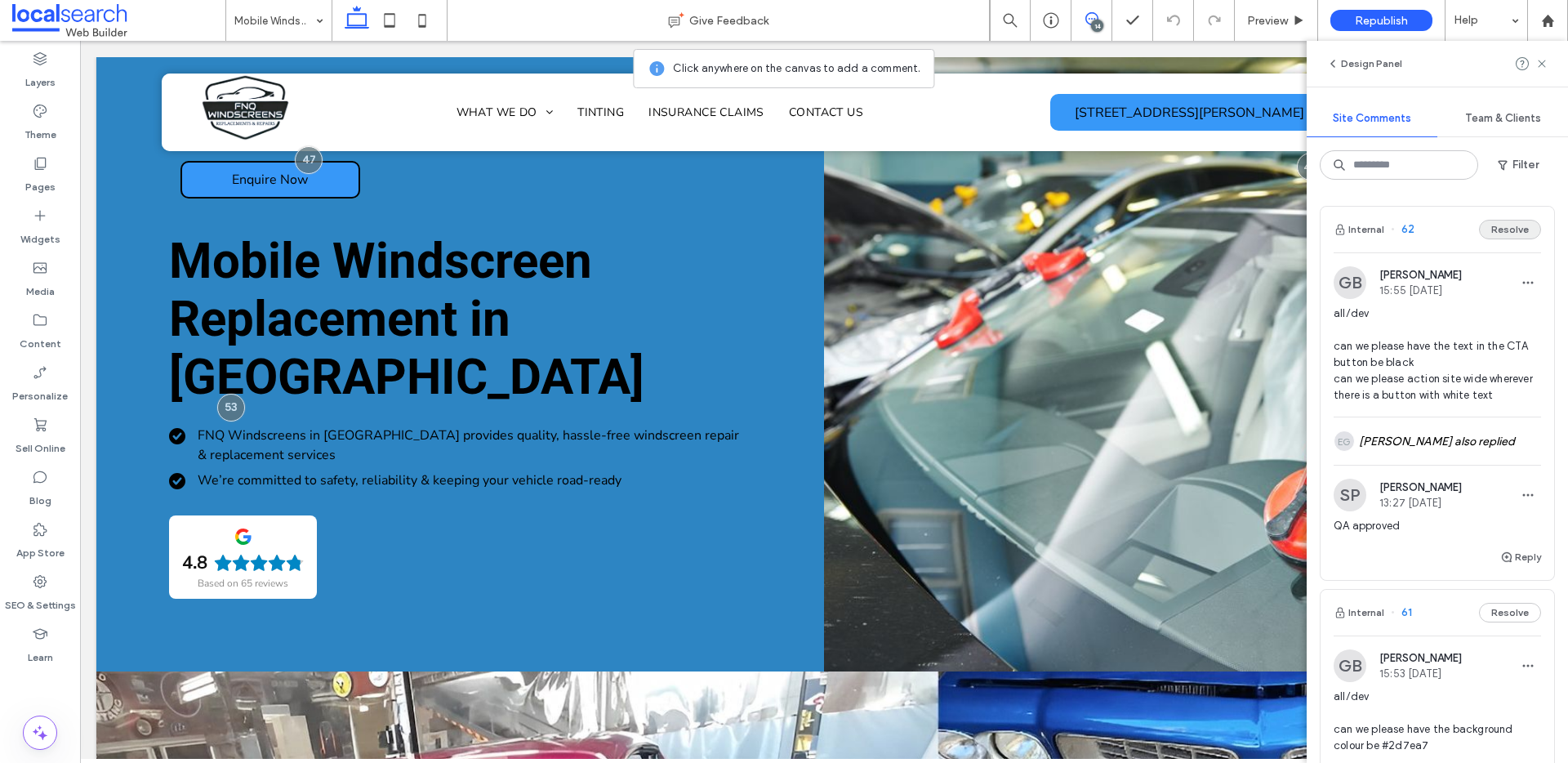
click at [1508, 238] on button "Resolve" at bounding box center [1510, 230] width 62 height 19
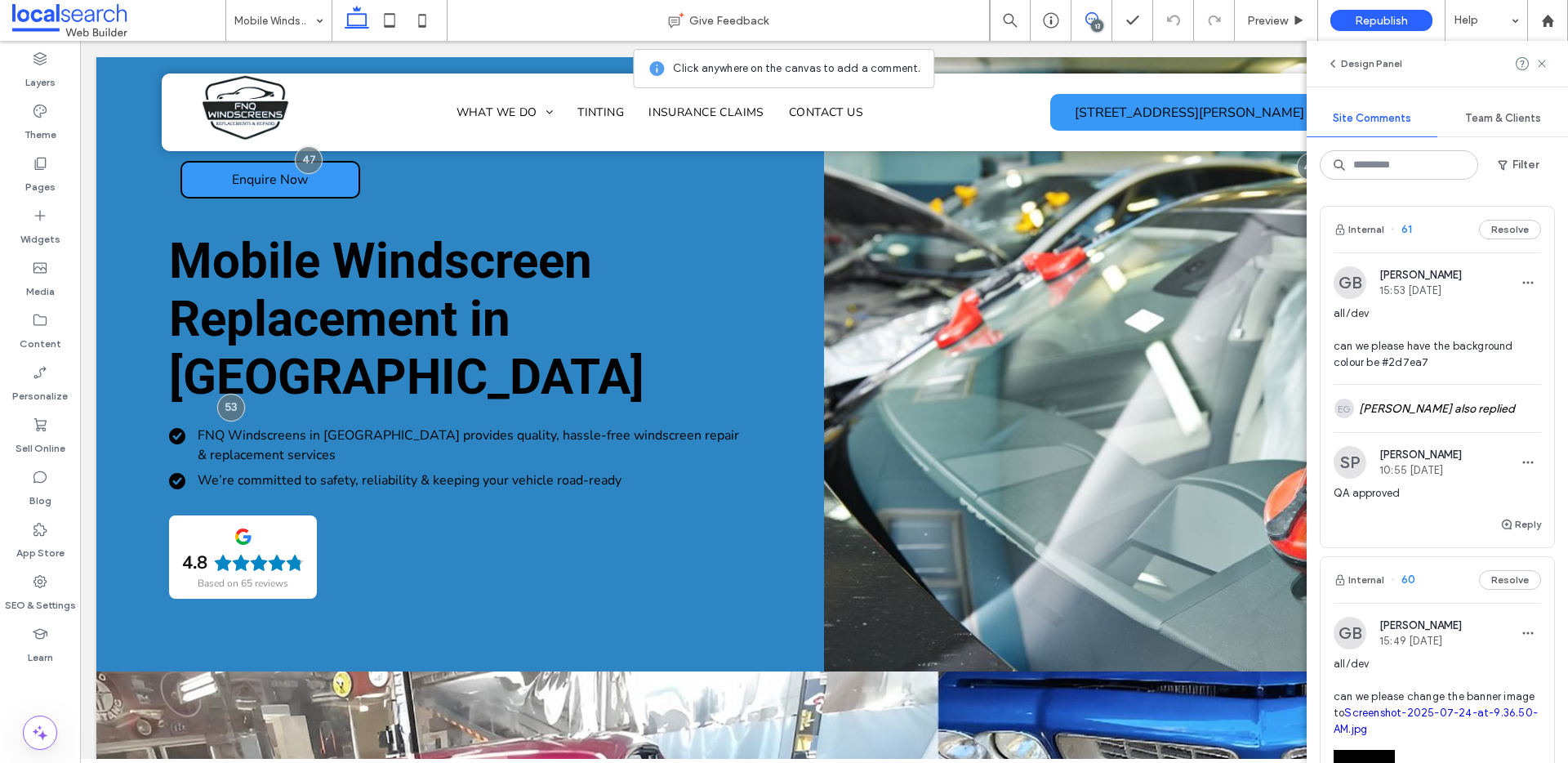
click at [1496, 218] on div "Internal 61 Resolve" at bounding box center [1437, 230] width 234 height 46
click at [1497, 229] on div at bounding box center [784, 382] width 1568 height 763
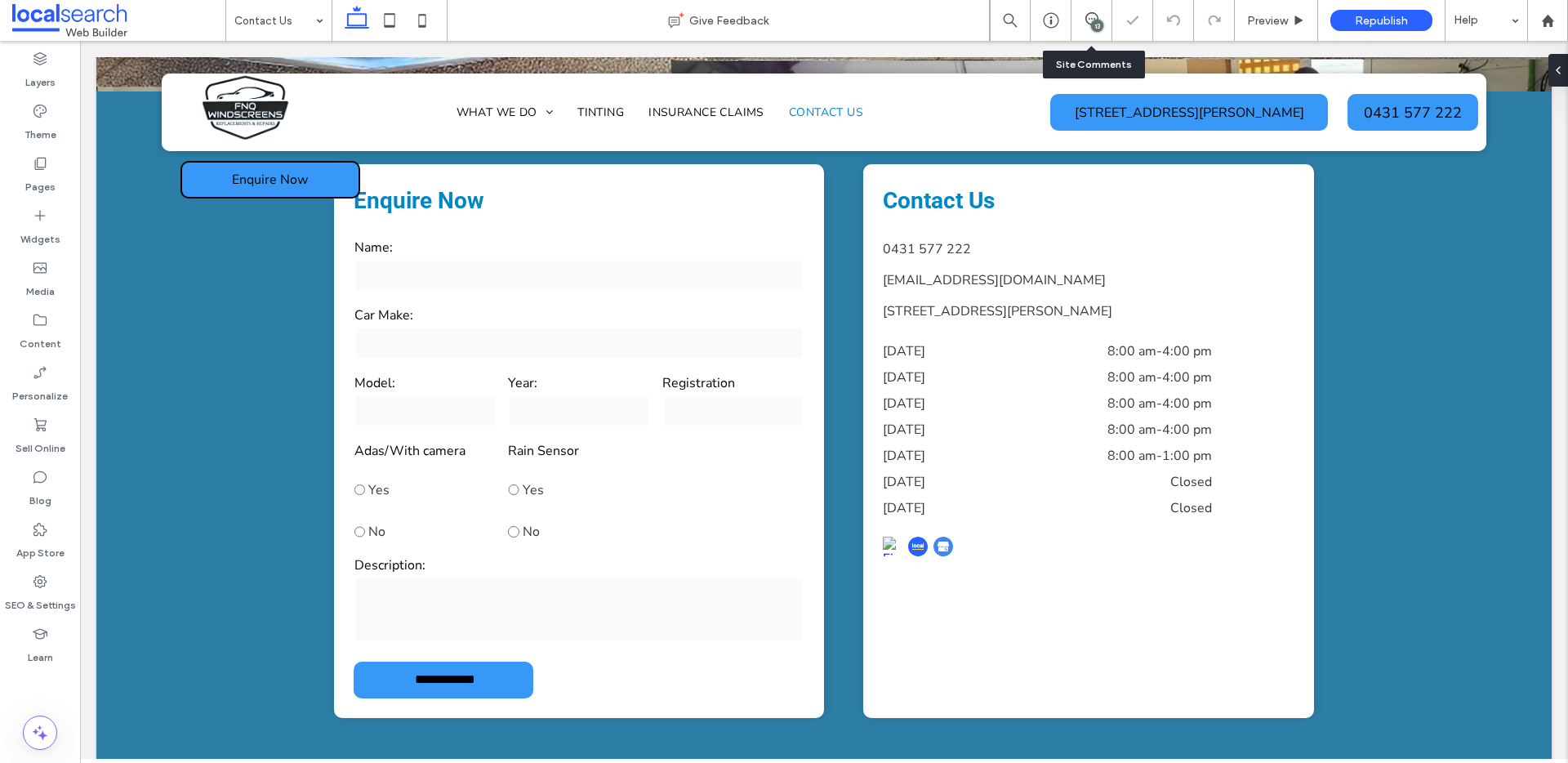
click at [1111, 10] on div "13" at bounding box center [1092, 20] width 41 height 41
click at [1094, 17] on icon at bounding box center [1091, 19] width 13 height 13
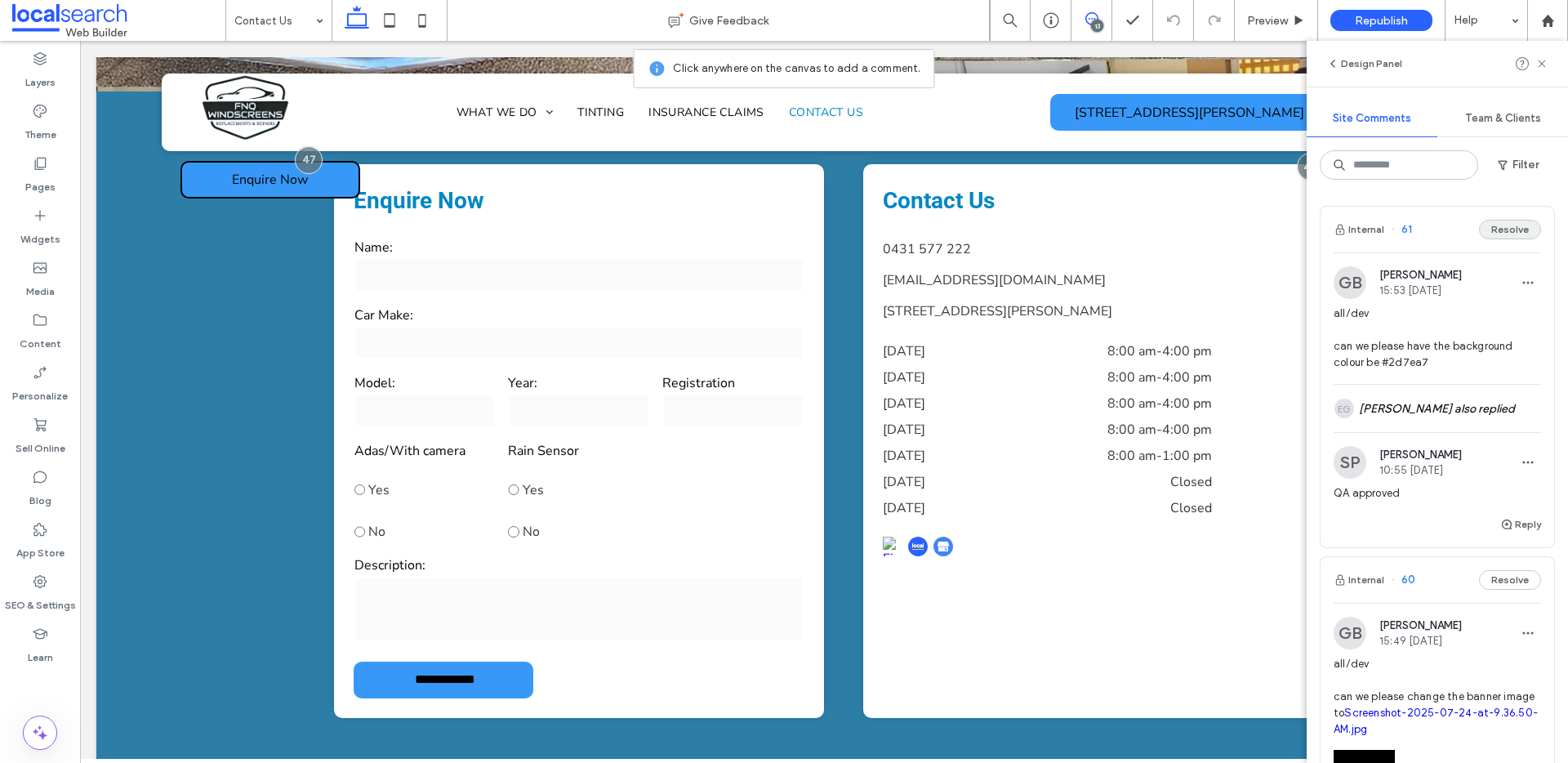
click at [1511, 230] on button "Resolve" at bounding box center [1510, 230] width 62 height 19
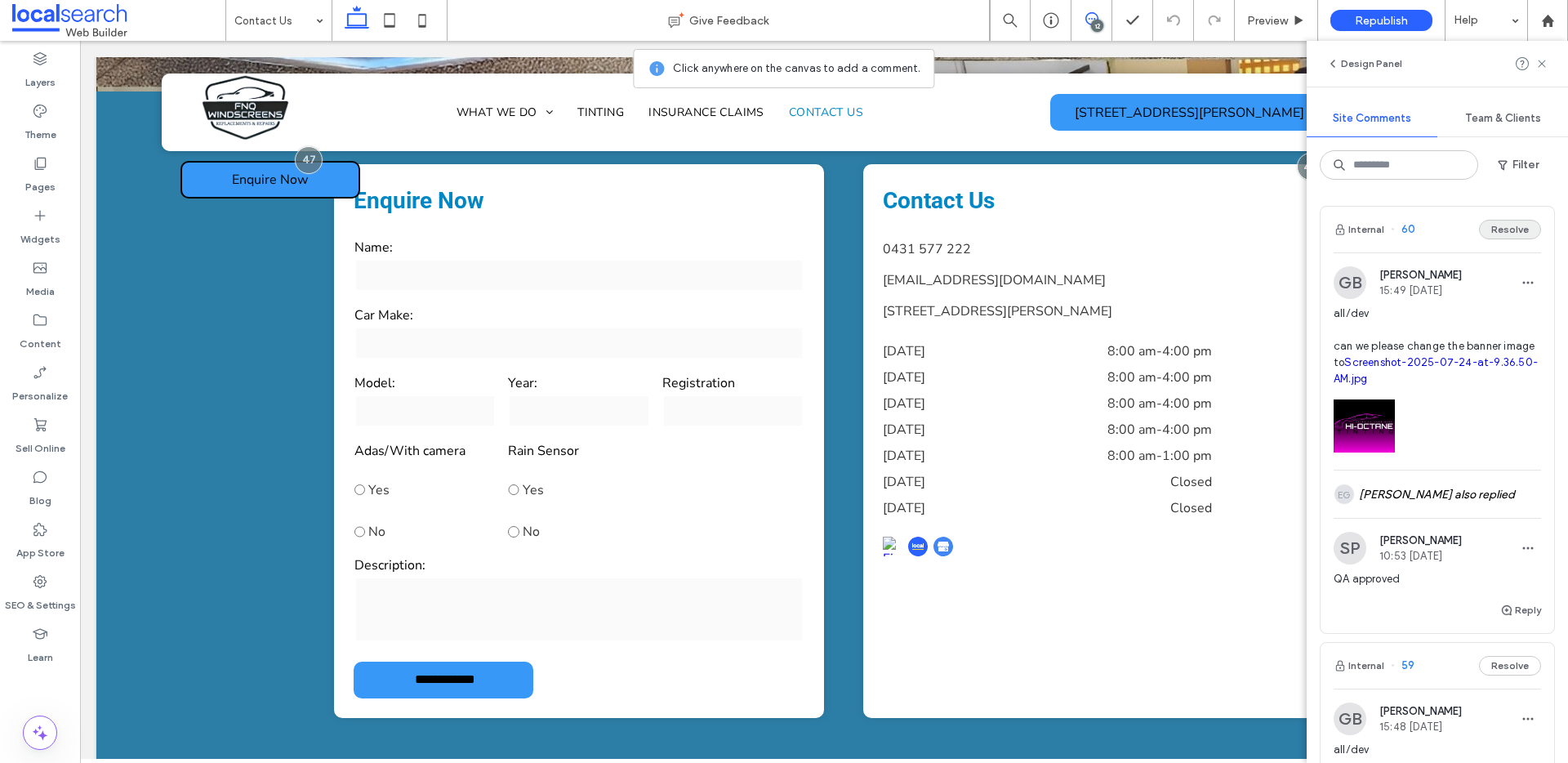
click at [1503, 227] on button "Resolve" at bounding box center [1510, 230] width 62 height 19
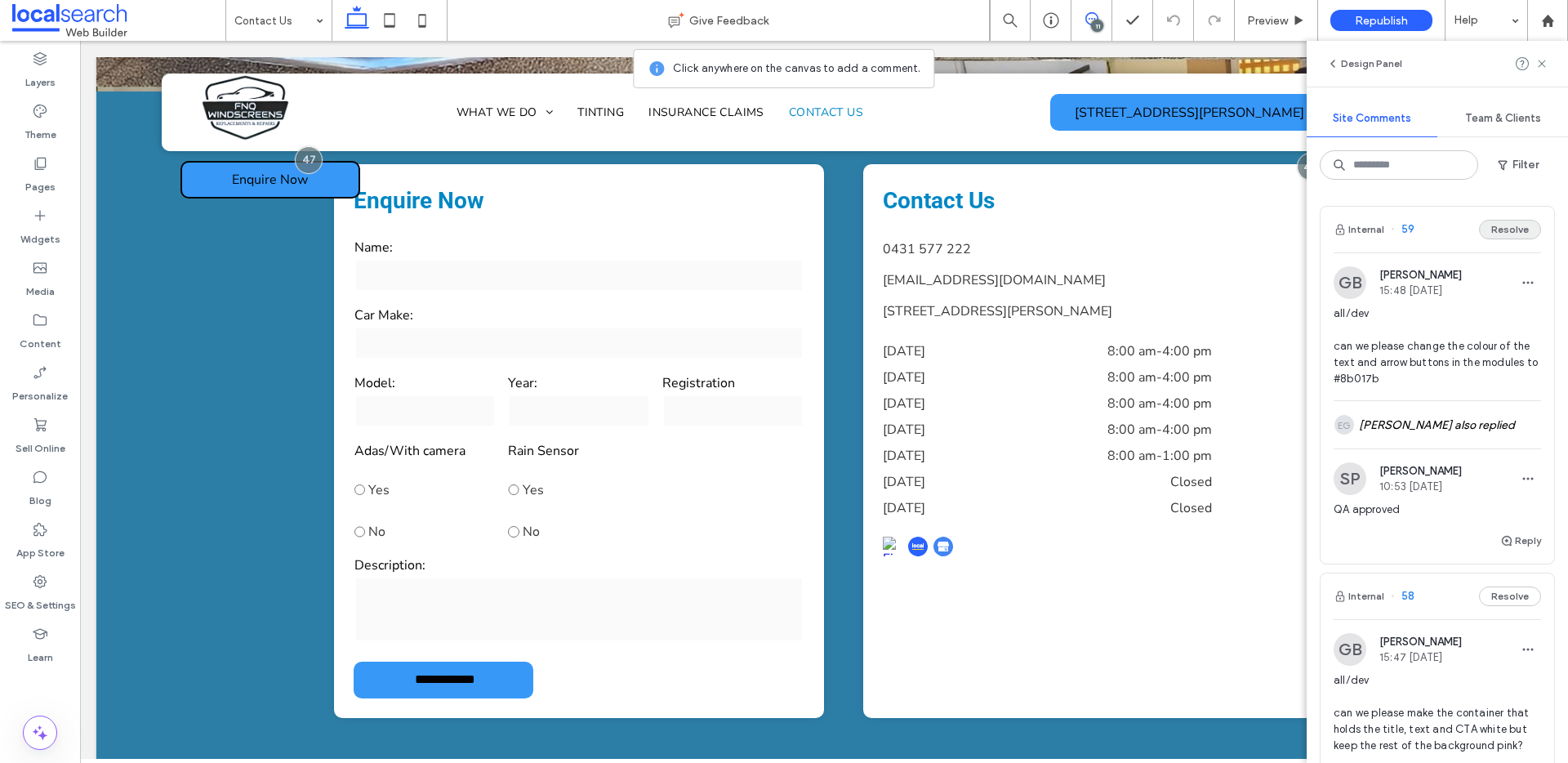
click at [1499, 231] on button "Resolve" at bounding box center [1510, 230] width 62 height 19
click at [1501, 234] on button "Resolve" at bounding box center [1510, 230] width 62 height 19
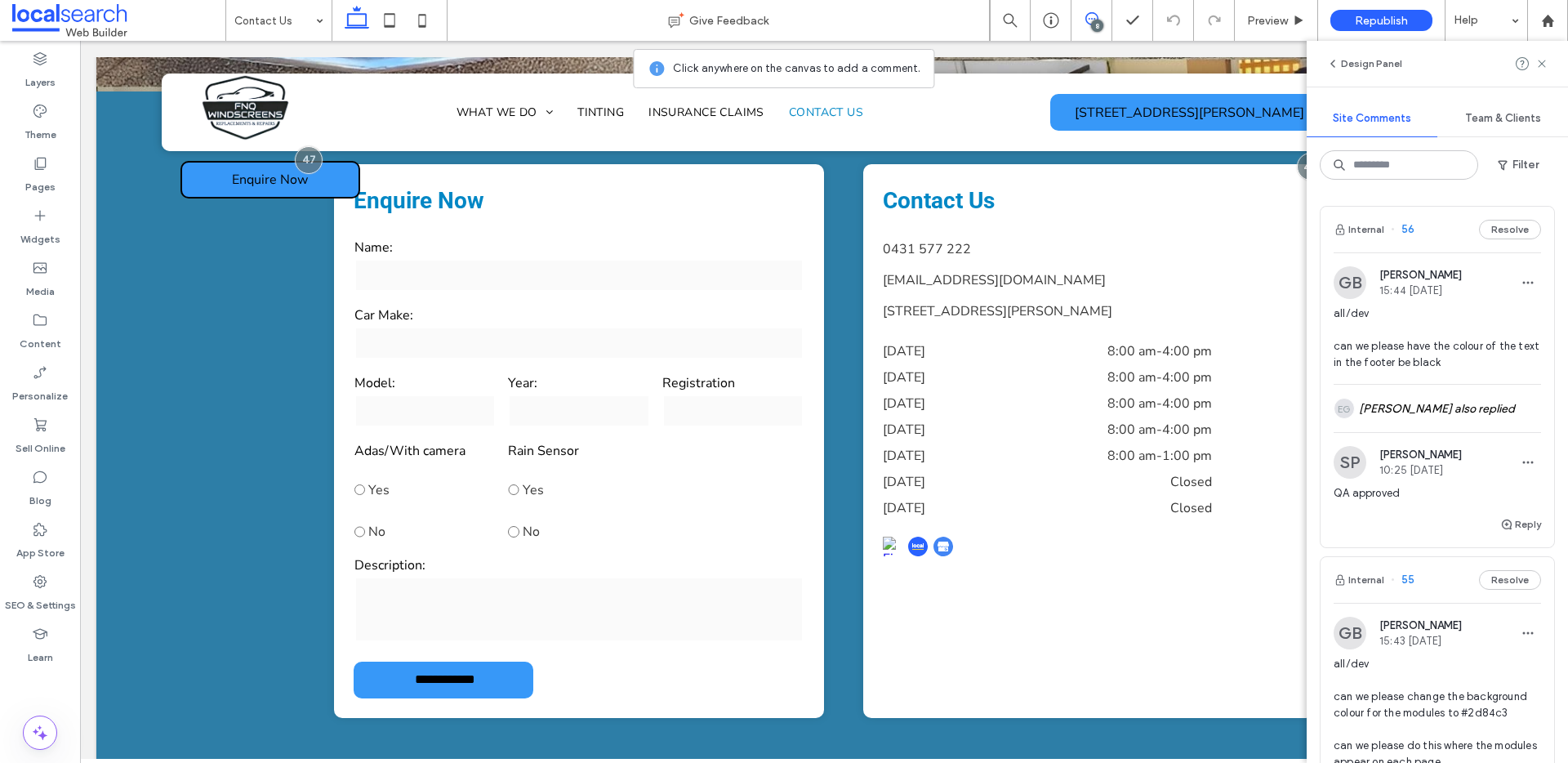
click at [1501, 234] on button "Resolve" at bounding box center [1510, 230] width 62 height 19
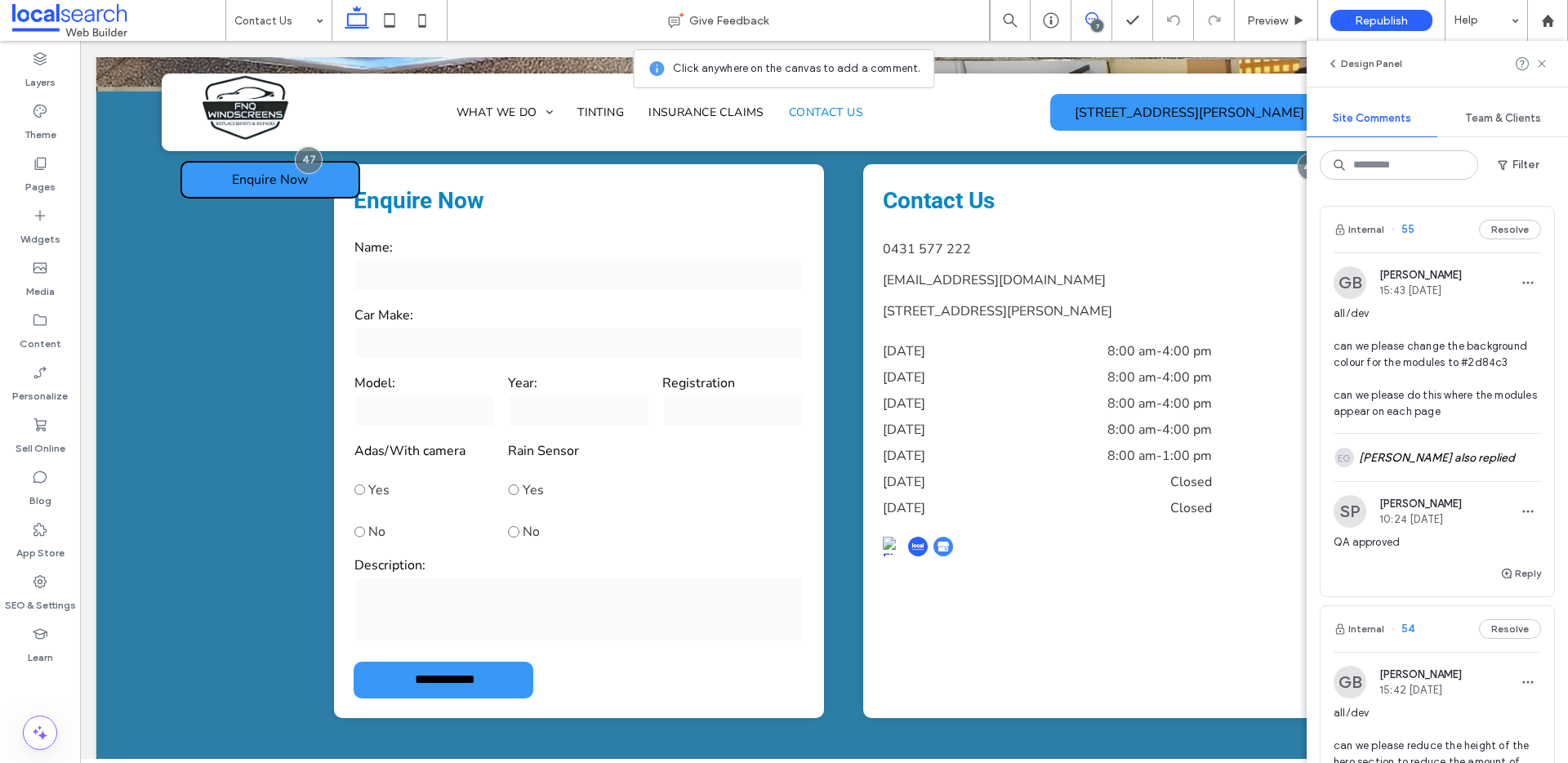
click at [1501, 234] on button "Resolve" at bounding box center [1510, 230] width 62 height 19
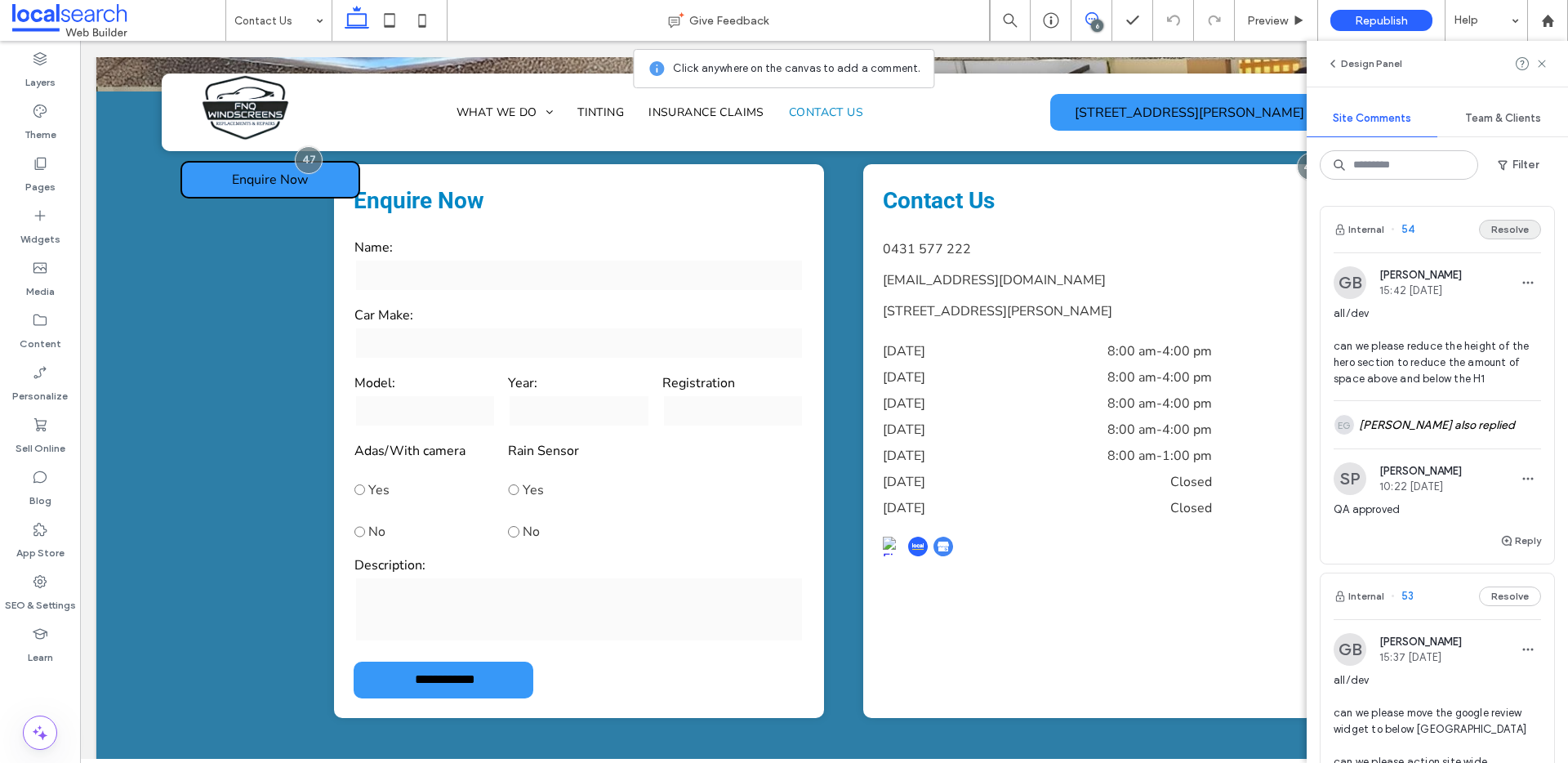
click at [1496, 228] on button "Resolve" at bounding box center [1510, 230] width 62 height 19
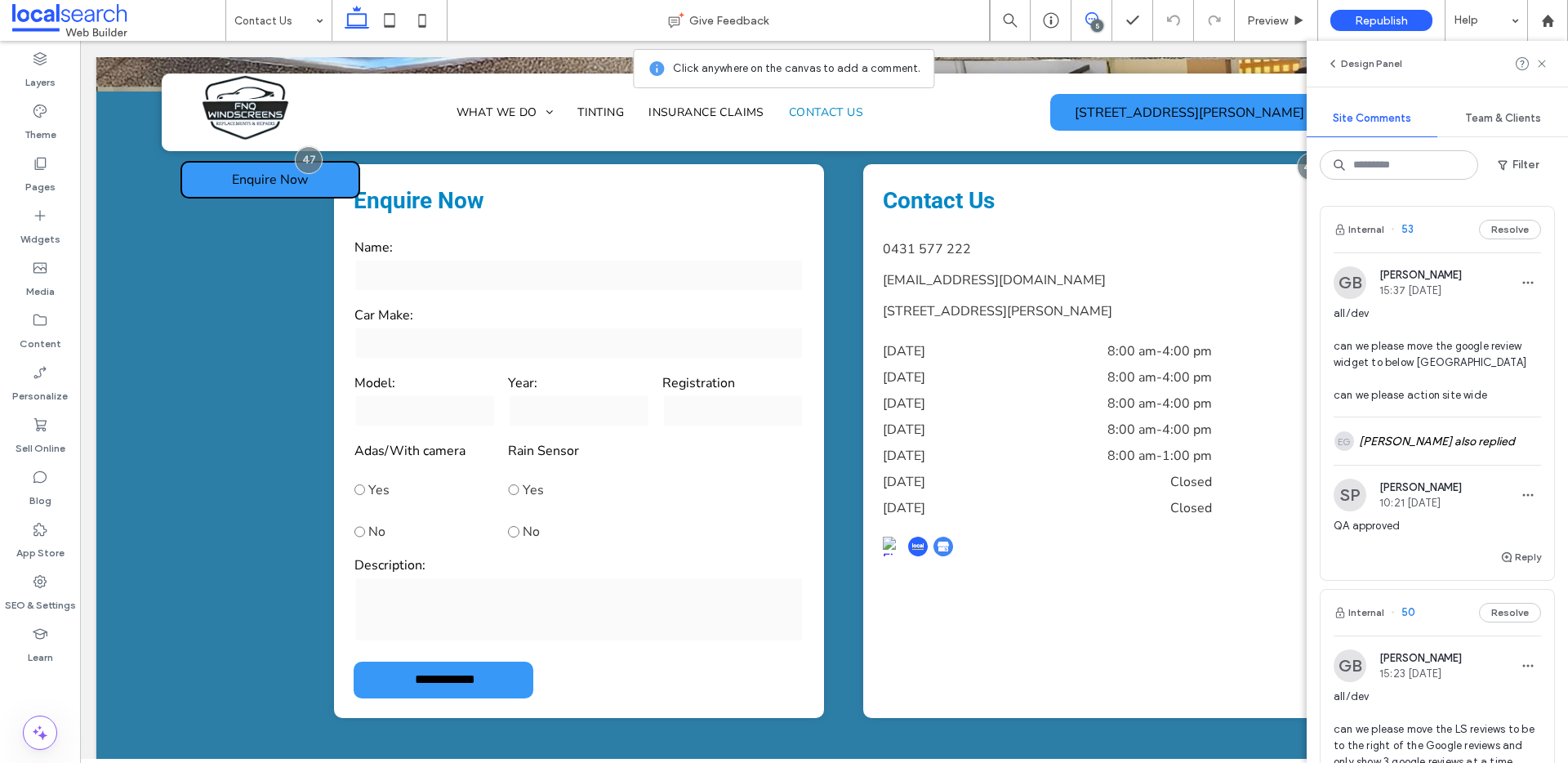
click at [1496, 228] on button "Resolve" at bounding box center [1510, 230] width 62 height 19
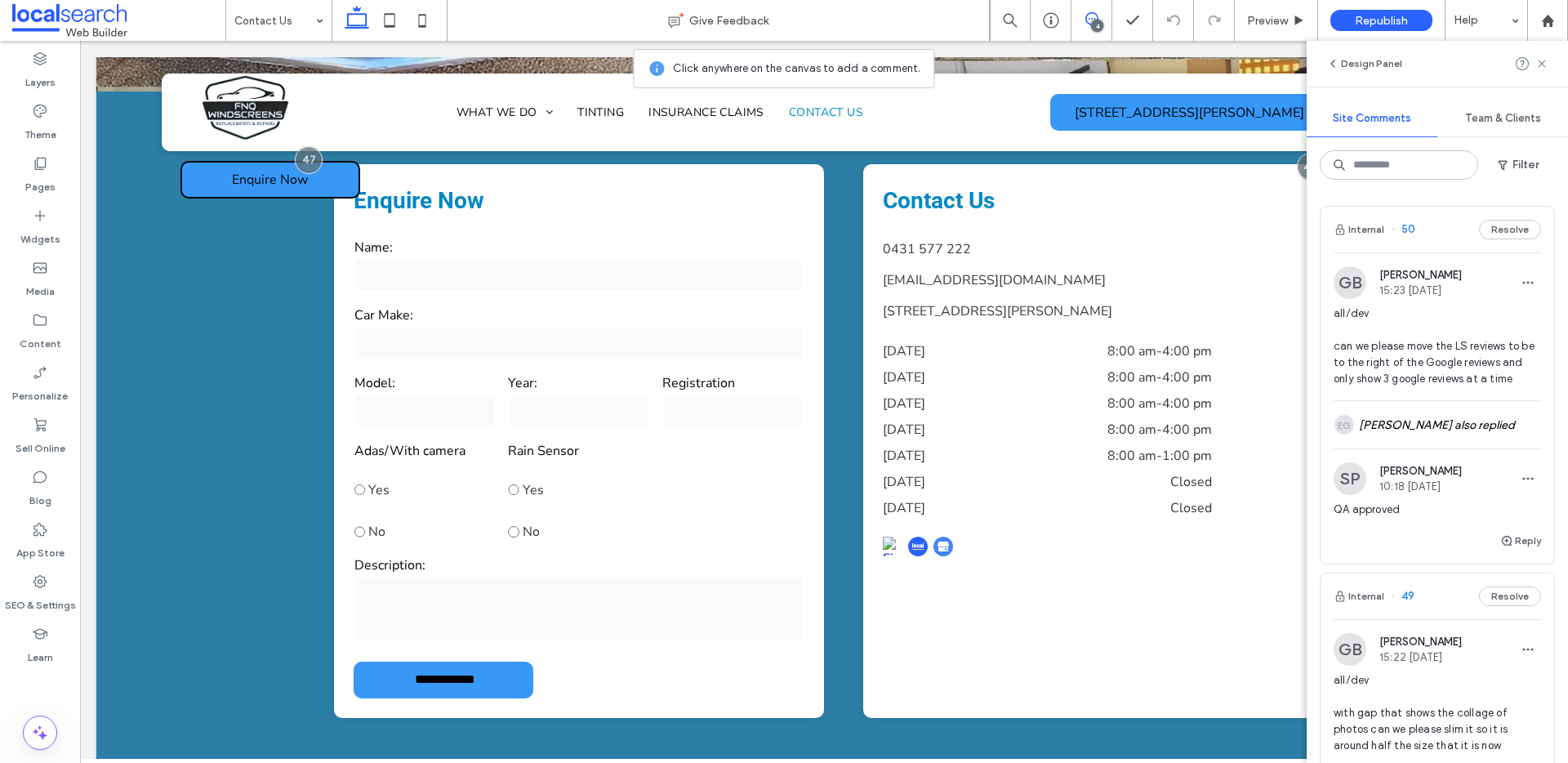
click at [1496, 228] on button "Resolve" at bounding box center [1510, 230] width 62 height 19
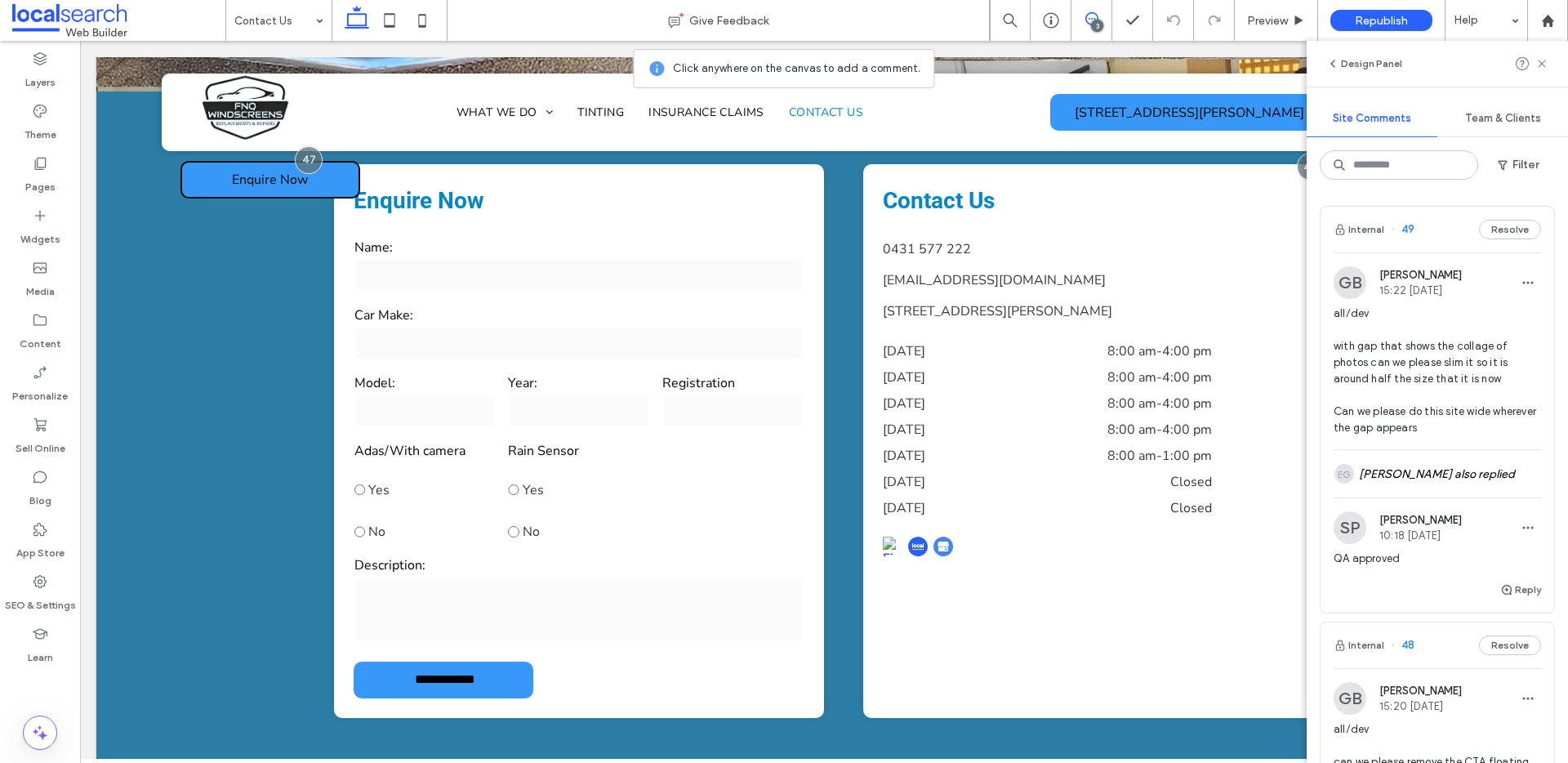
click at [1496, 228] on button "Resolve" at bounding box center [1510, 230] width 62 height 19
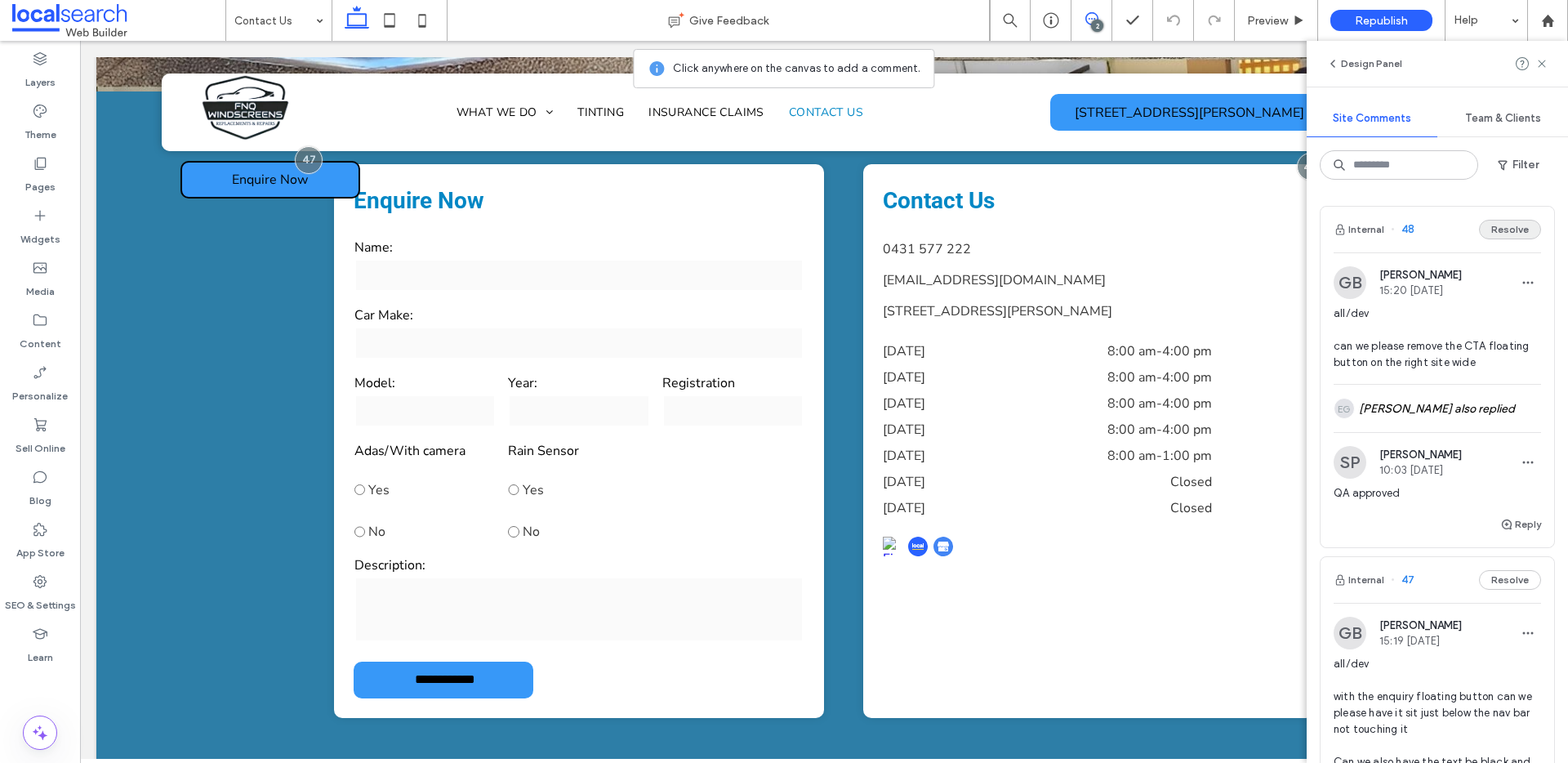
click at [1496, 222] on button "Resolve" at bounding box center [1510, 230] width 62 height 19
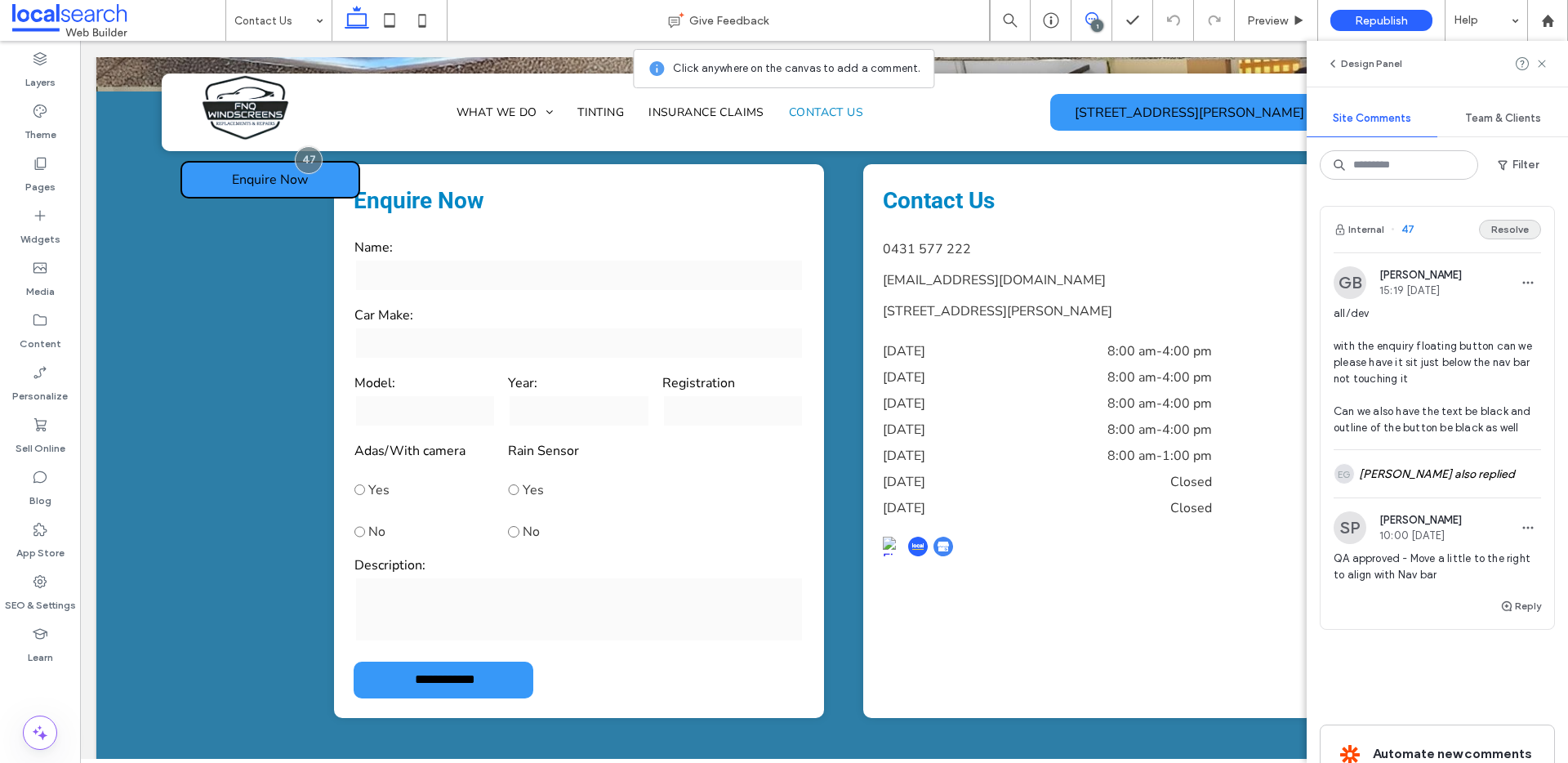
click at [1495, 230] on button "Resolve" at bounding box center [1510, 230] width 62 height 19
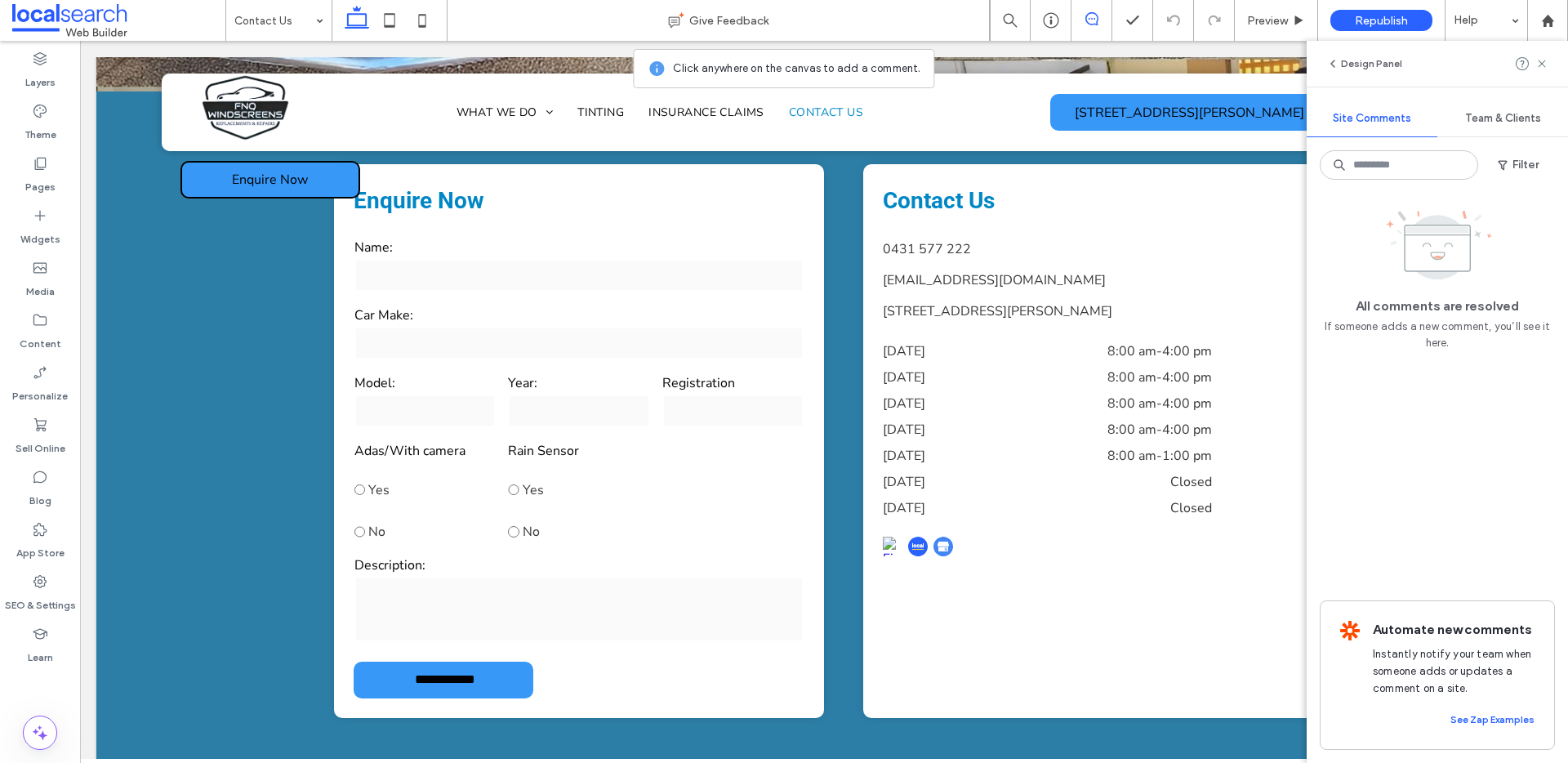
click at [1549, 63] on div "Design Panel" at bounding box center [1437, 64] width 261 height 46
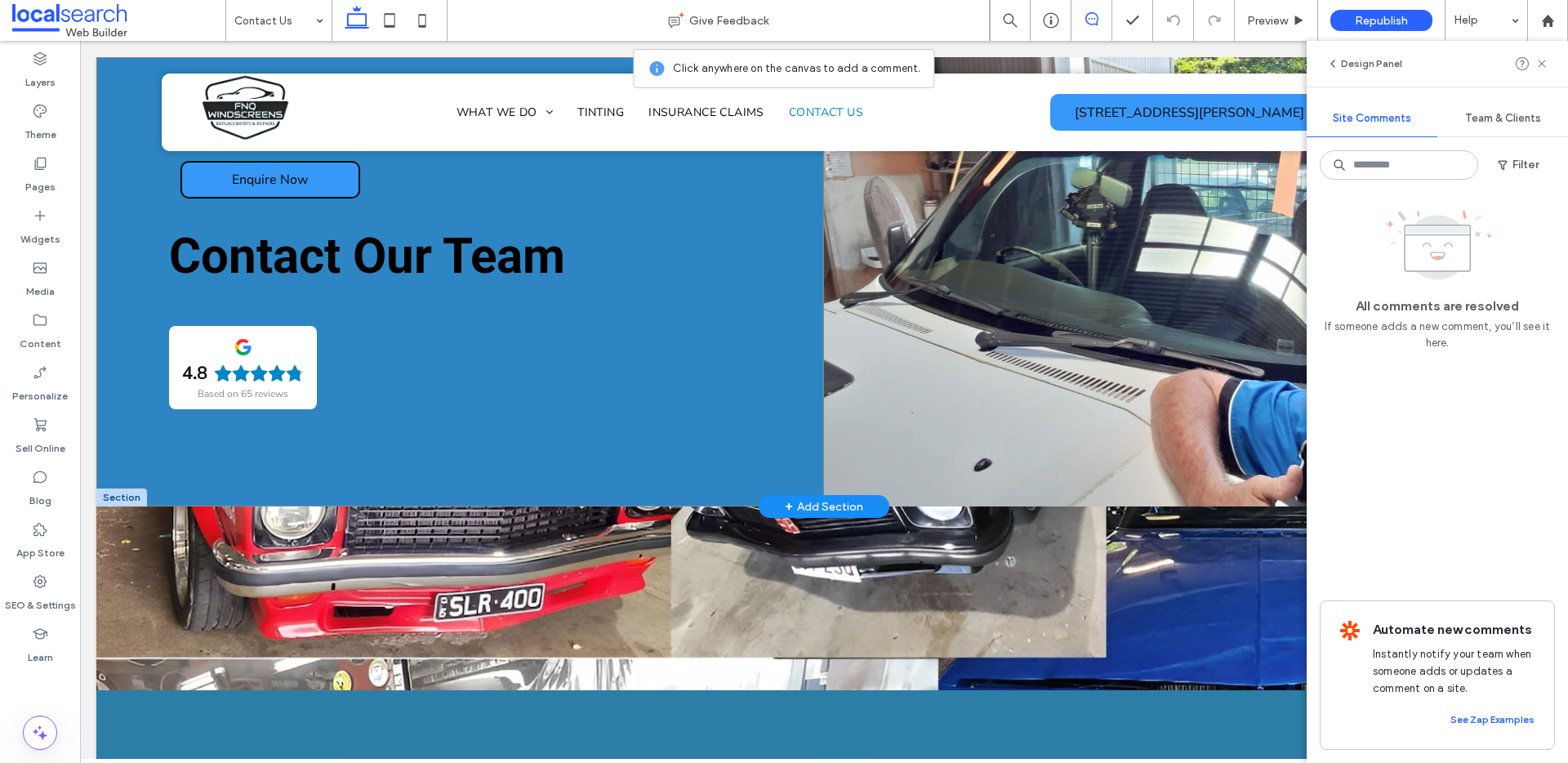
click at [524, 493] on div "Contact Our Team 4.8 Based on 65 reviews" at bounding box center [460, 282] width 727 height 449
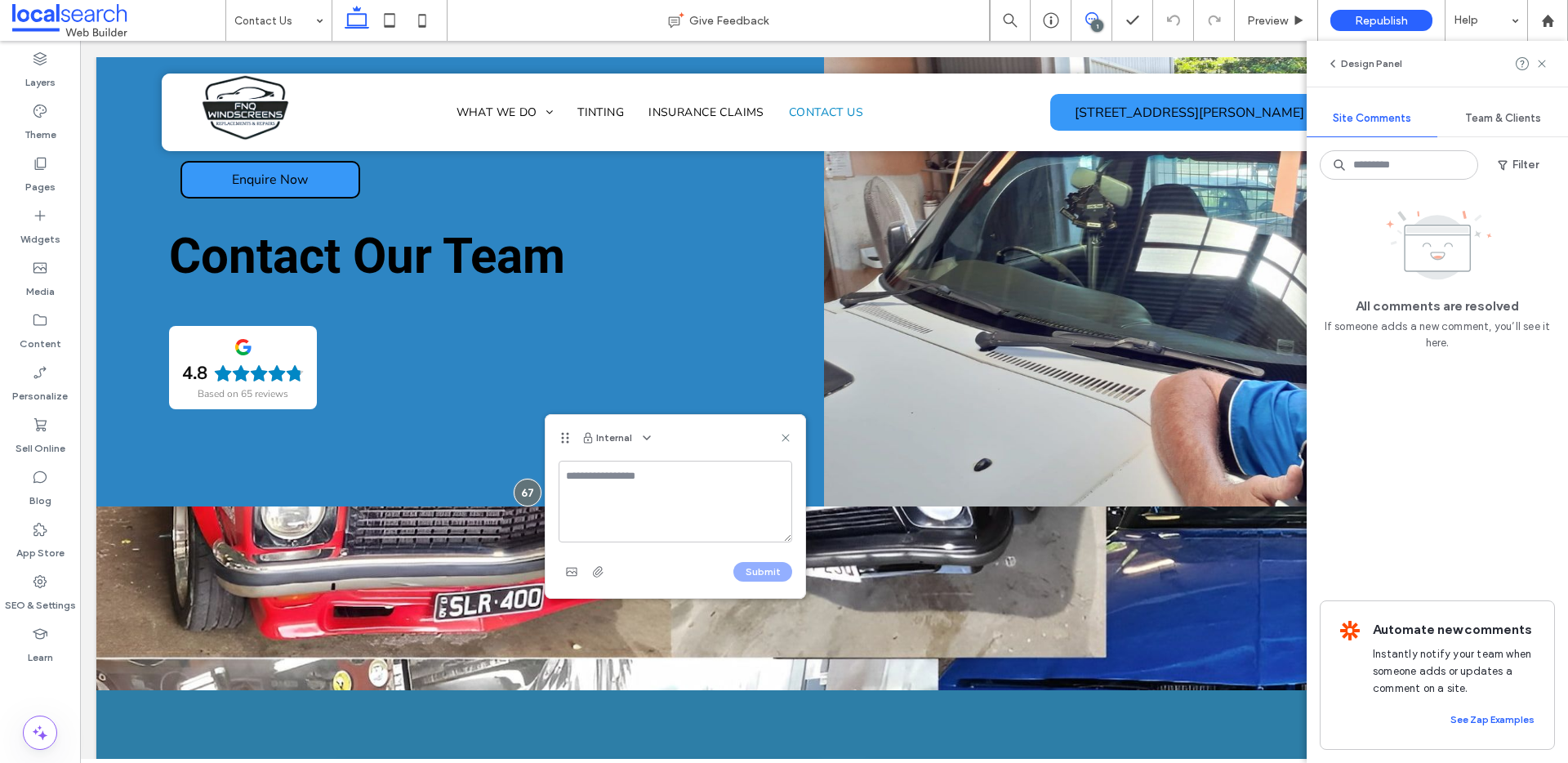
click at [781, 427] on div "Internal" at bounding box center [675, 438] width 260 height 46
click at [786, 434] on icon at bounding box center [785, 437] width 13 height 13
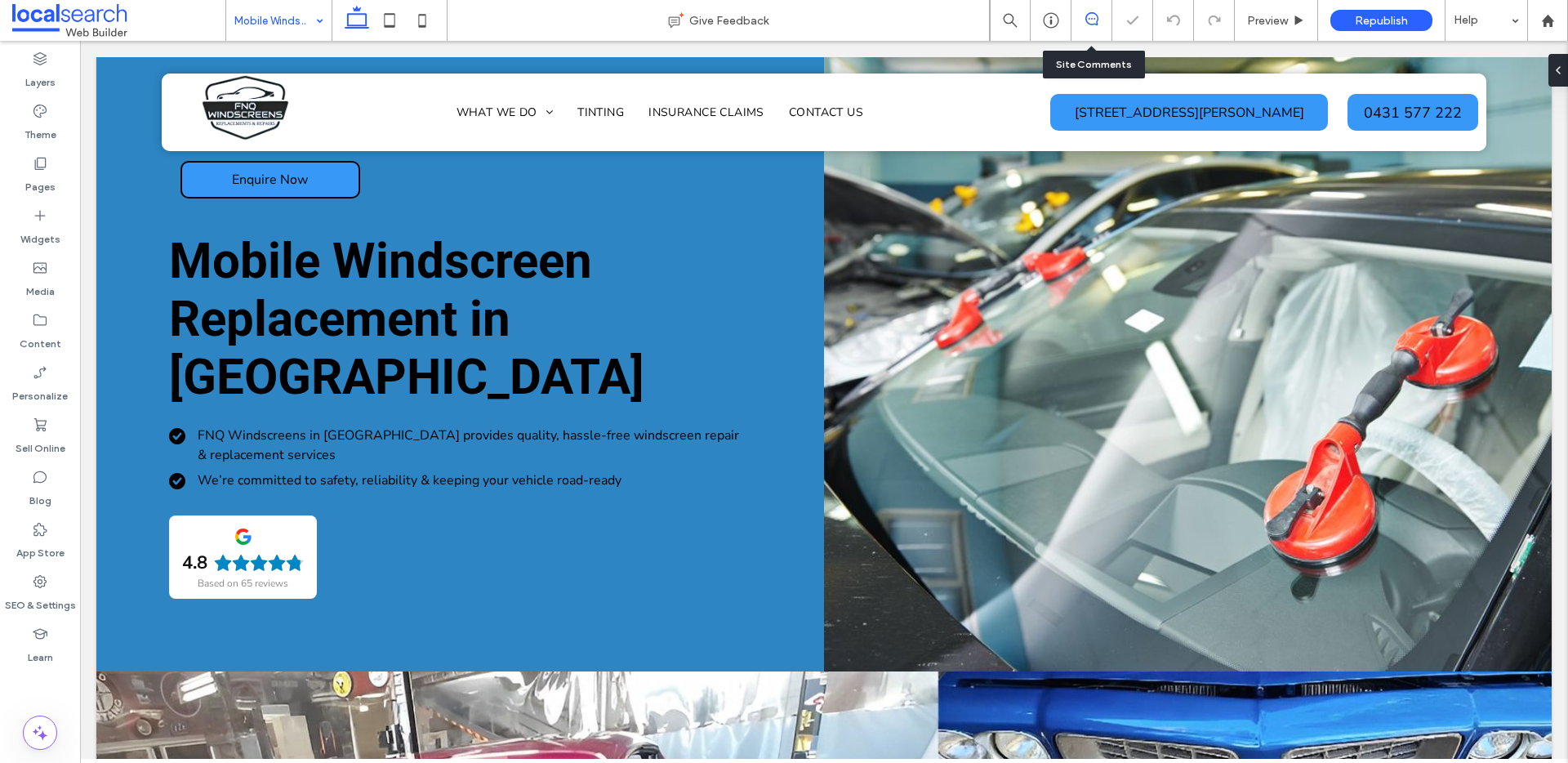
click at [1086, 14] on use at bounding box center [1091, 19] width 13 height 13
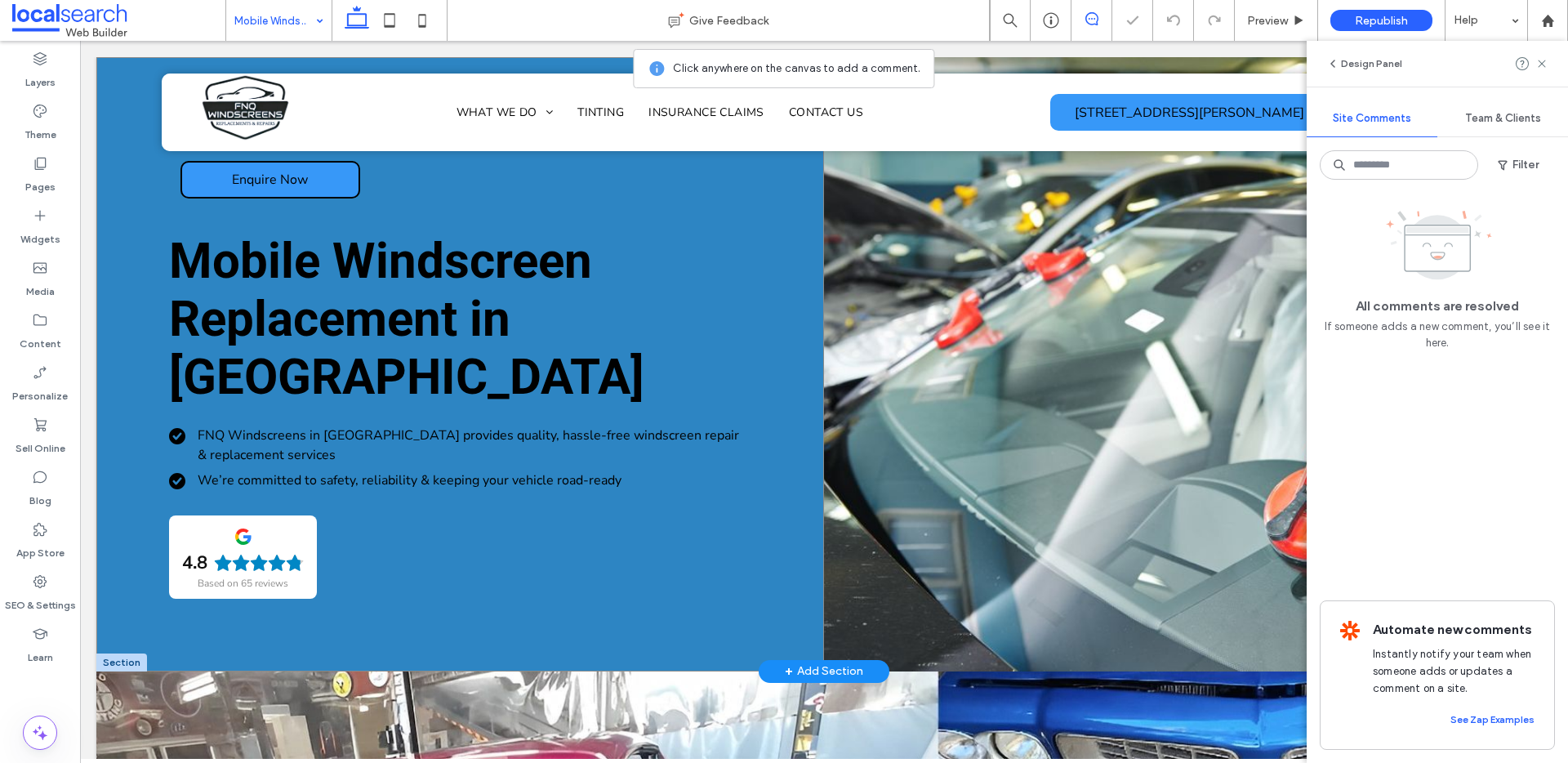
drag, startPoint x: 716, startPoint y: 578, endPoint x: 729, endPoint y: 579, distance: 13.0
click at [716, 580] on div "Mobile Windscreen Replacement in Cairns FNQ Windscreens in Cairns provides qual…" at bounding box center [460, 365] width 727 height 615
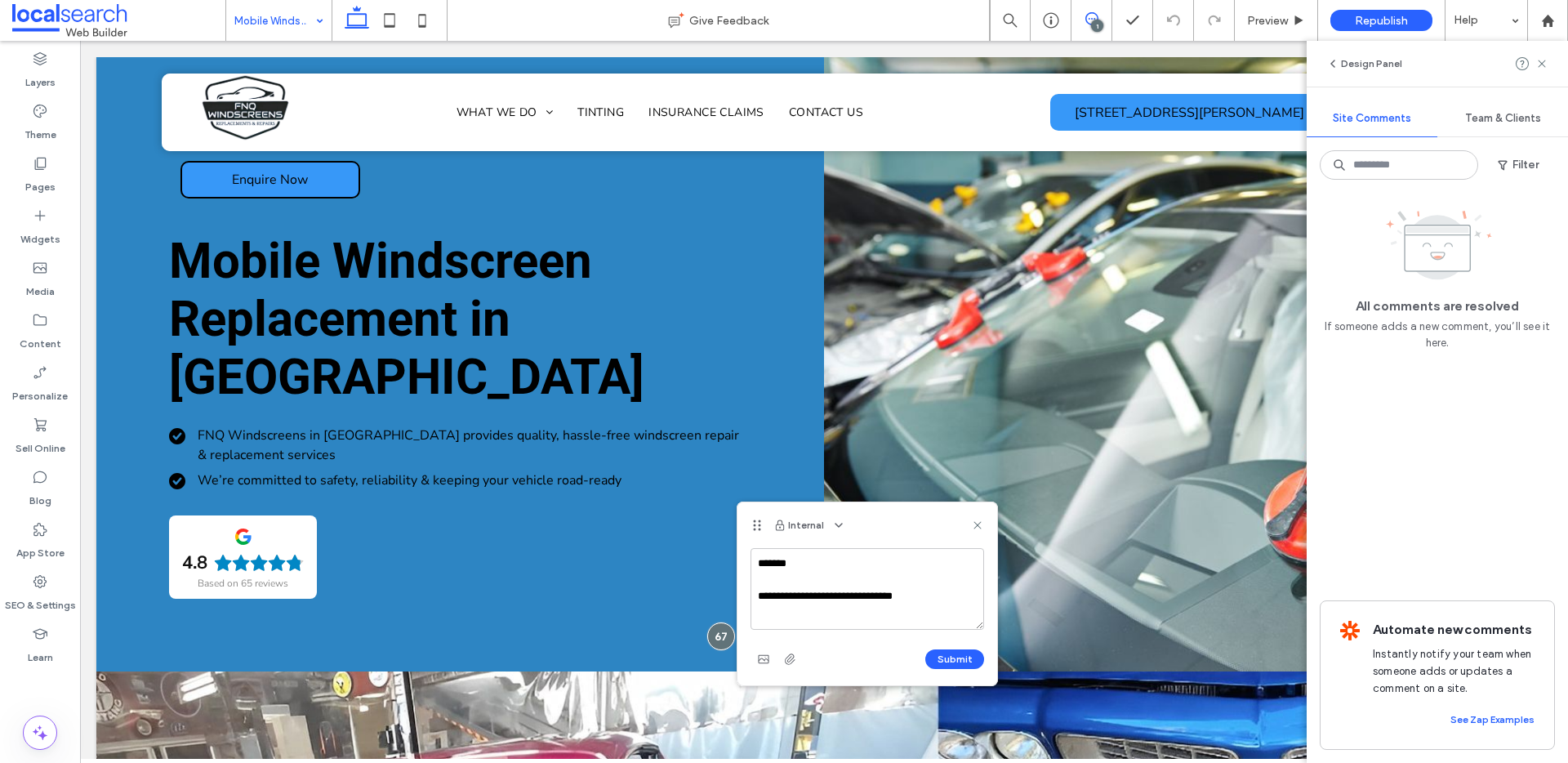
type textarea "**********"
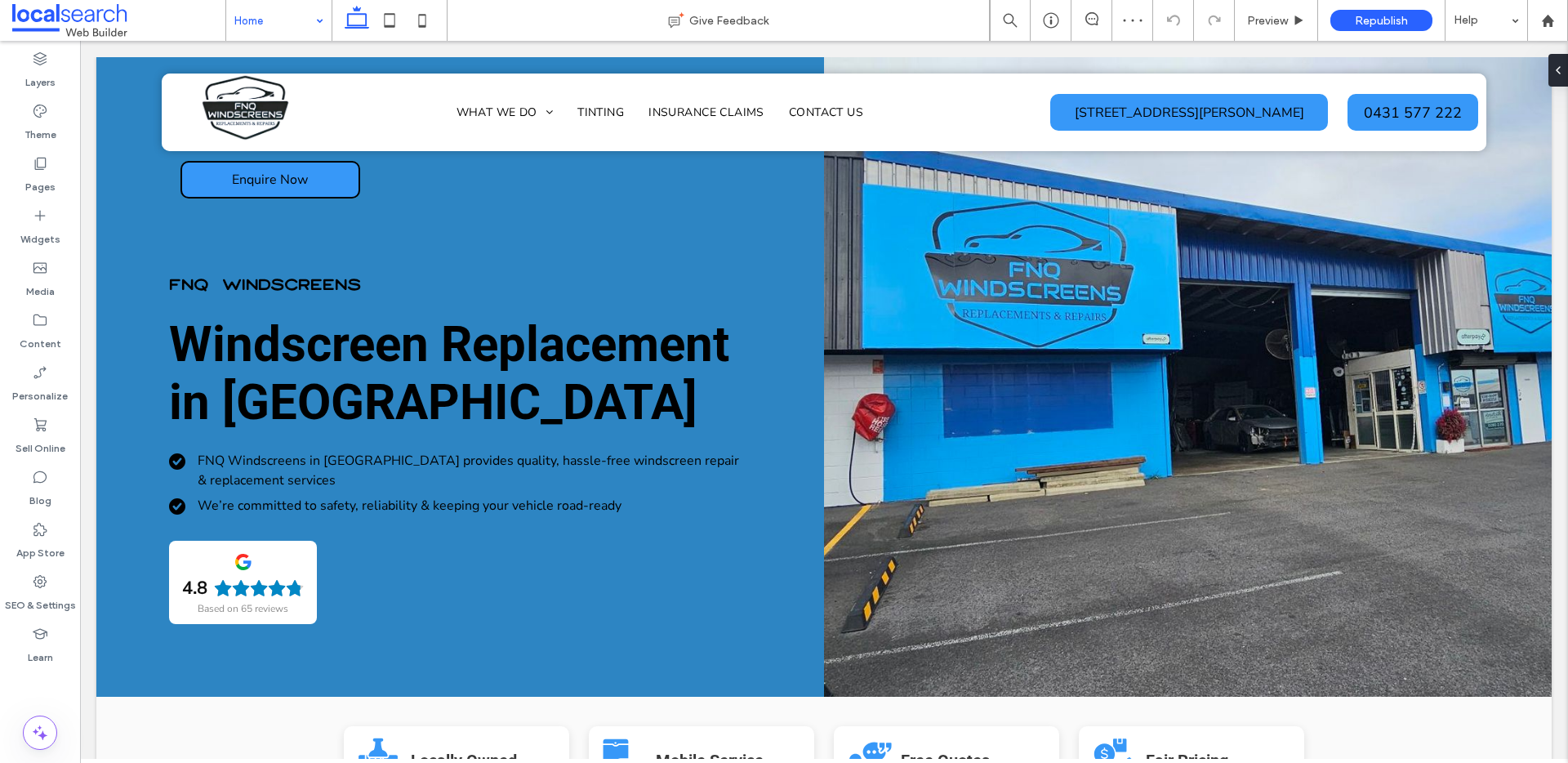
click at [284, 28] on input at bounding box center [275, 20] width 81 height 41
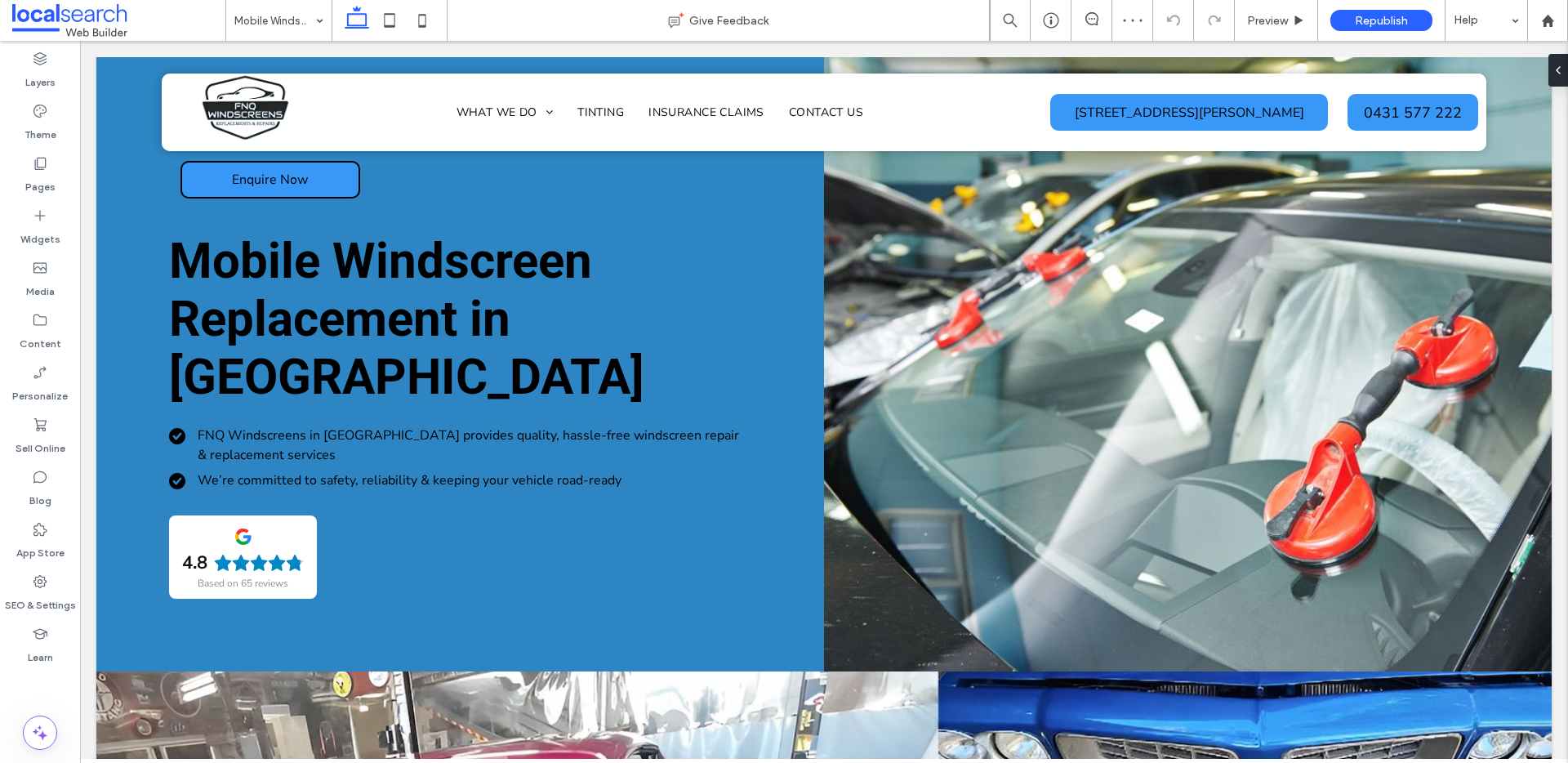
drag, startPoint x: 1091, startPoint y: 11, endPoint x: 1082, endPoint y: 27, distance: 18.4
click at [1091, 12] on icon at bounding box center [1091, 19] width 13 height 13
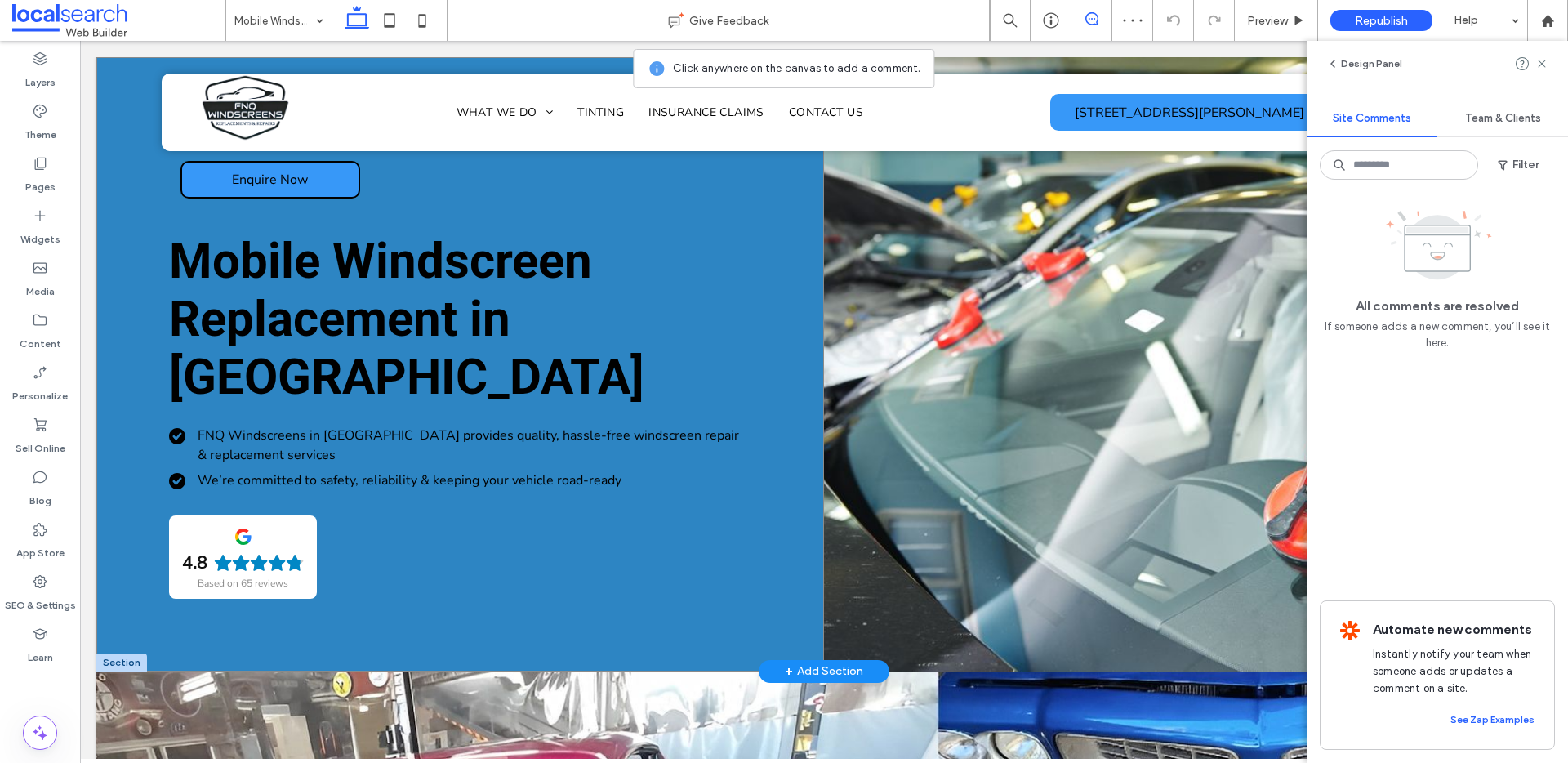
click at [619, 600] on div "Mobile Windscreen Replacement in Cairns FNQ Windscreens in Cairns provides qual…" at bounding box center [460, 365] width 727 height 615
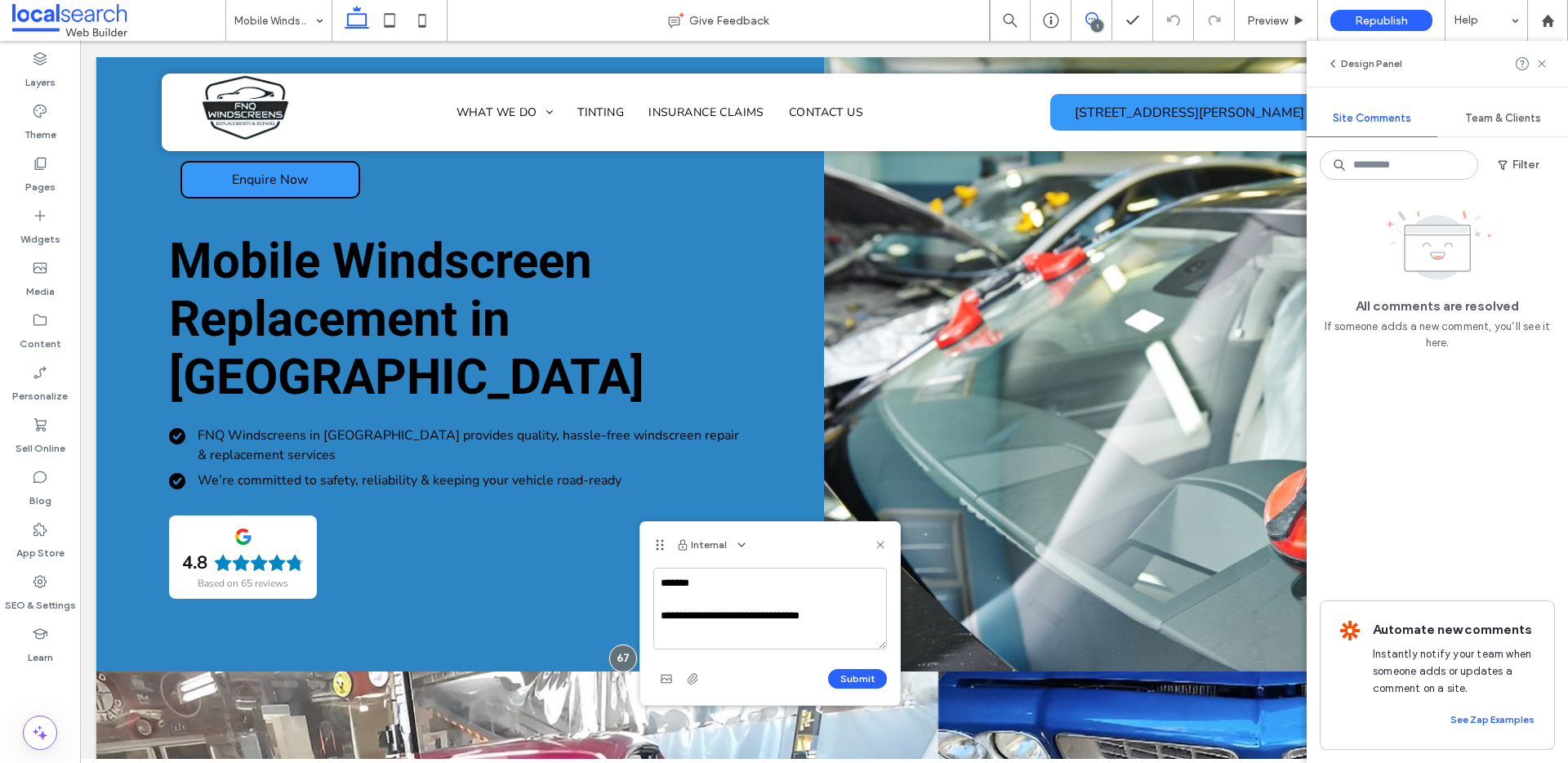
drag, startPoint x: 813, startPoint y: 611, endPoint x: 757, endPoint y: 623, distance: 57.3
click at [752, 622] on textarea "**********" at bounding box center [770, 608] width 234 height 81
click at [841, 612] on textarea "**********" at bounding box center [770, 608] width 234 height 81
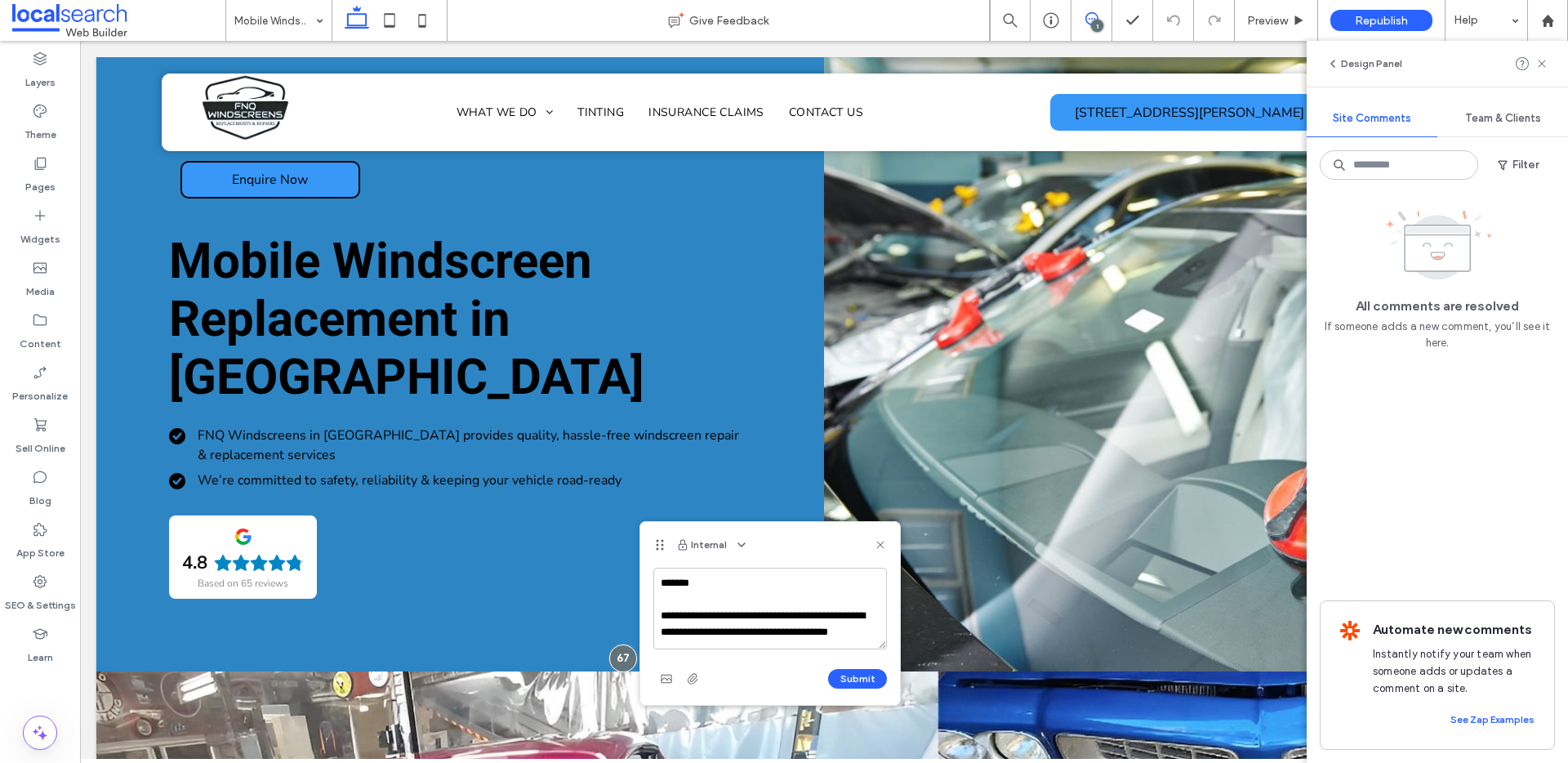
click at [769, 628] on textarea "**********" at bounding box center [770, 608] width 234 height 81
click at [768, 638] on textarea "**********" at bounding box center [770, 608] width 234 height 81
type textarea "**********"
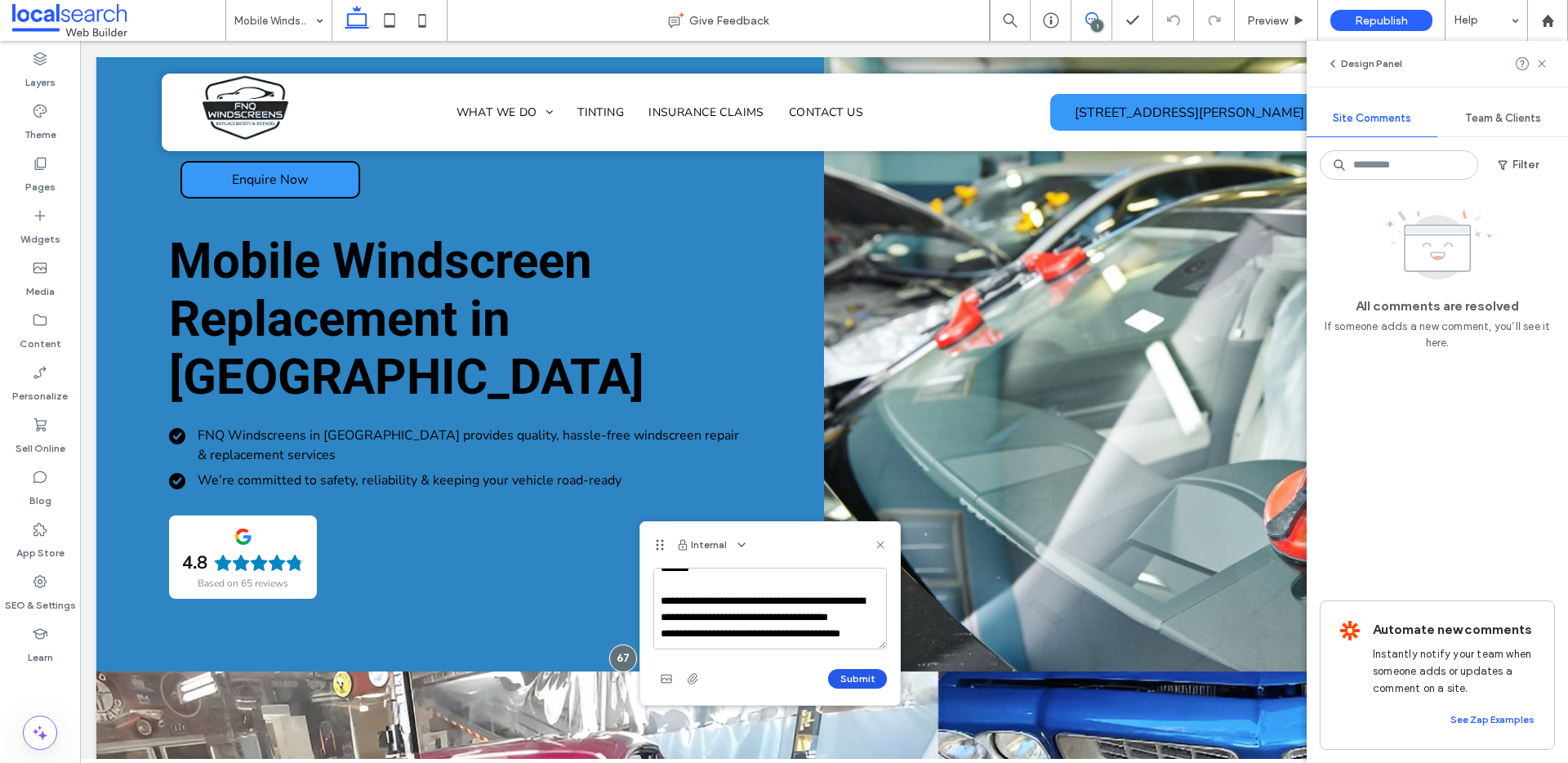
click at [855, 678] on button "Submit" at bounding box center [857, 679] width 59 height 19
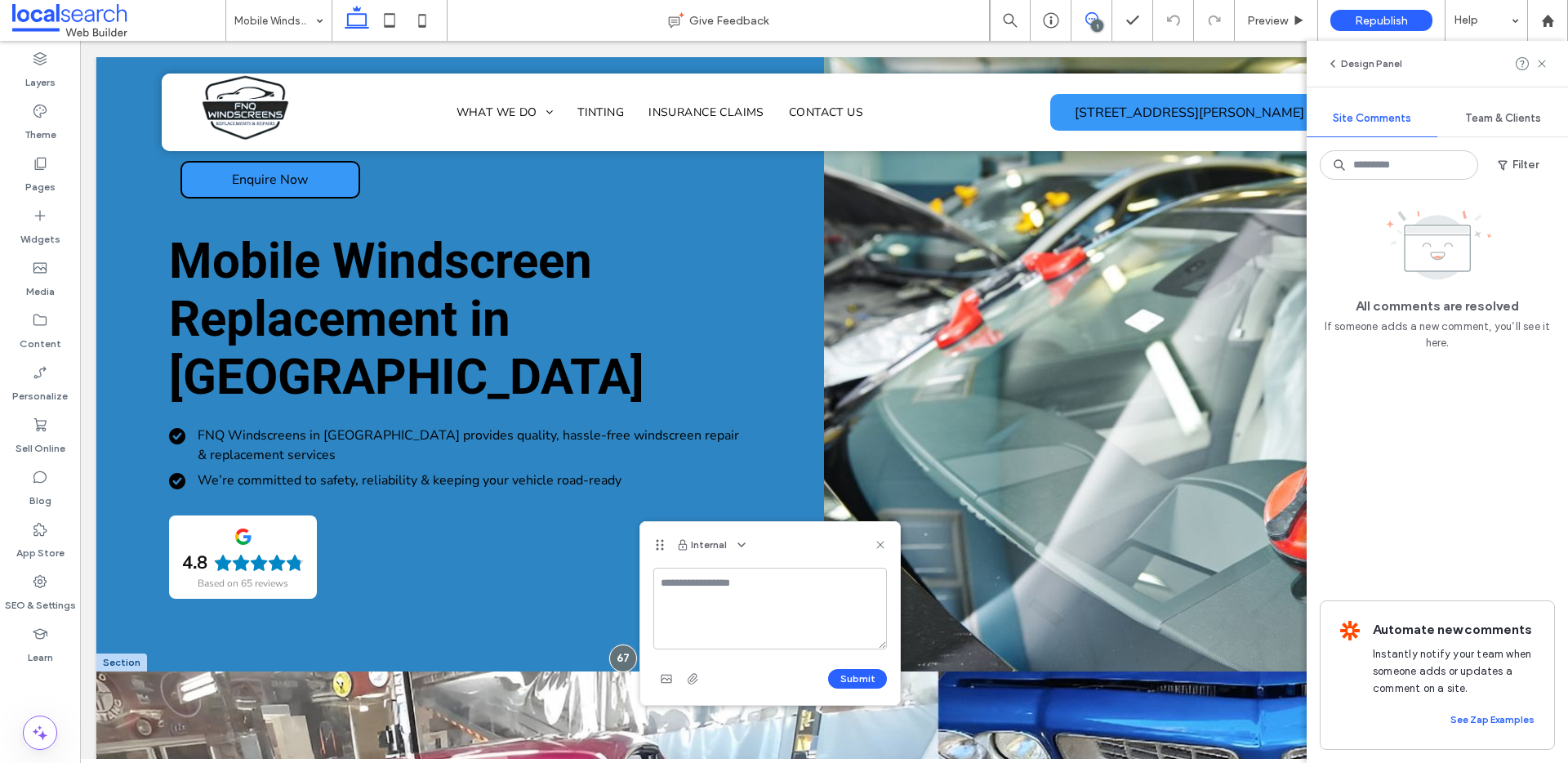
scroll to position [0, 0]
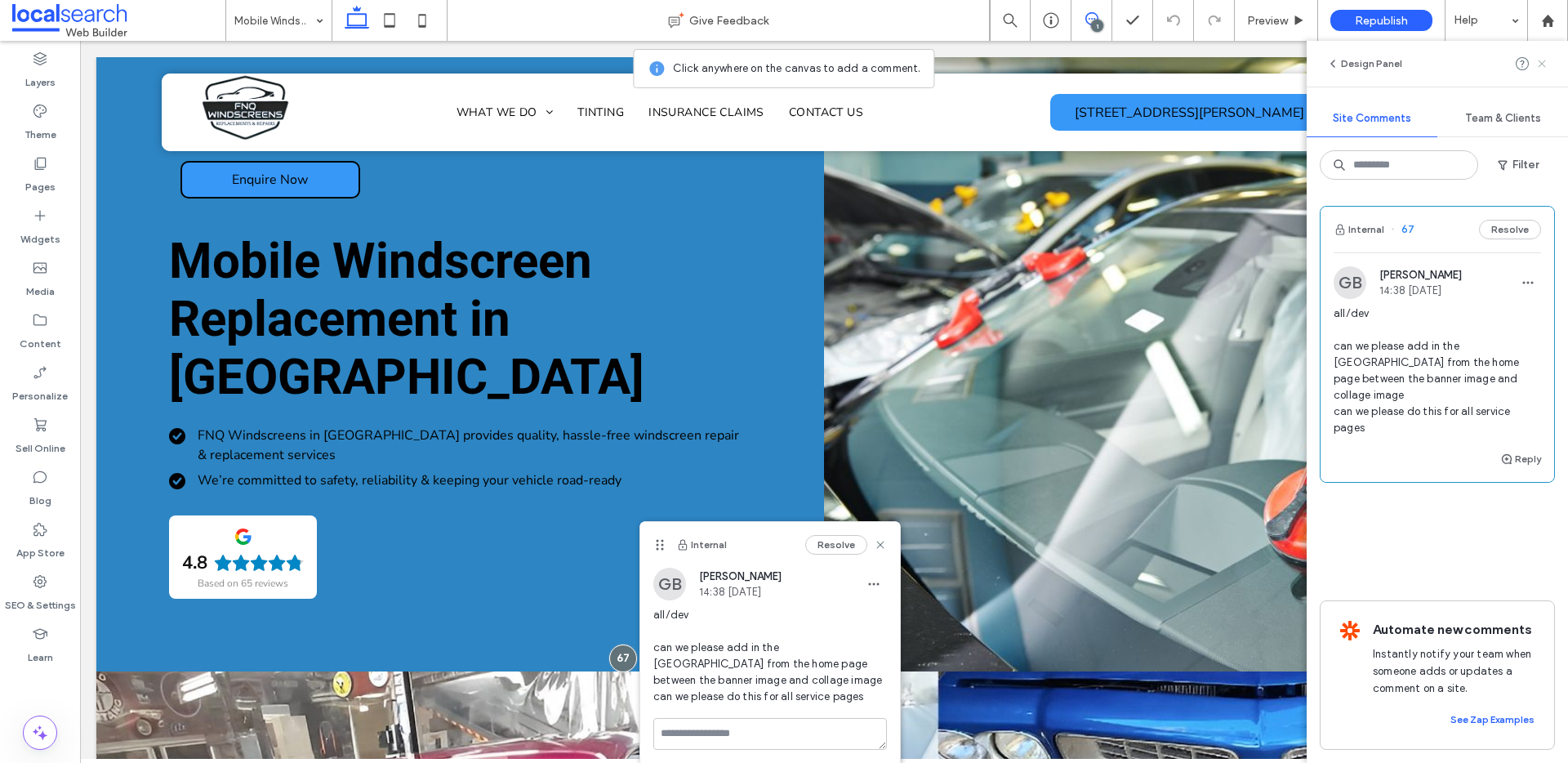
click at [1546, 65] on icon at bounding box center [1542, 64] width 13 height 13
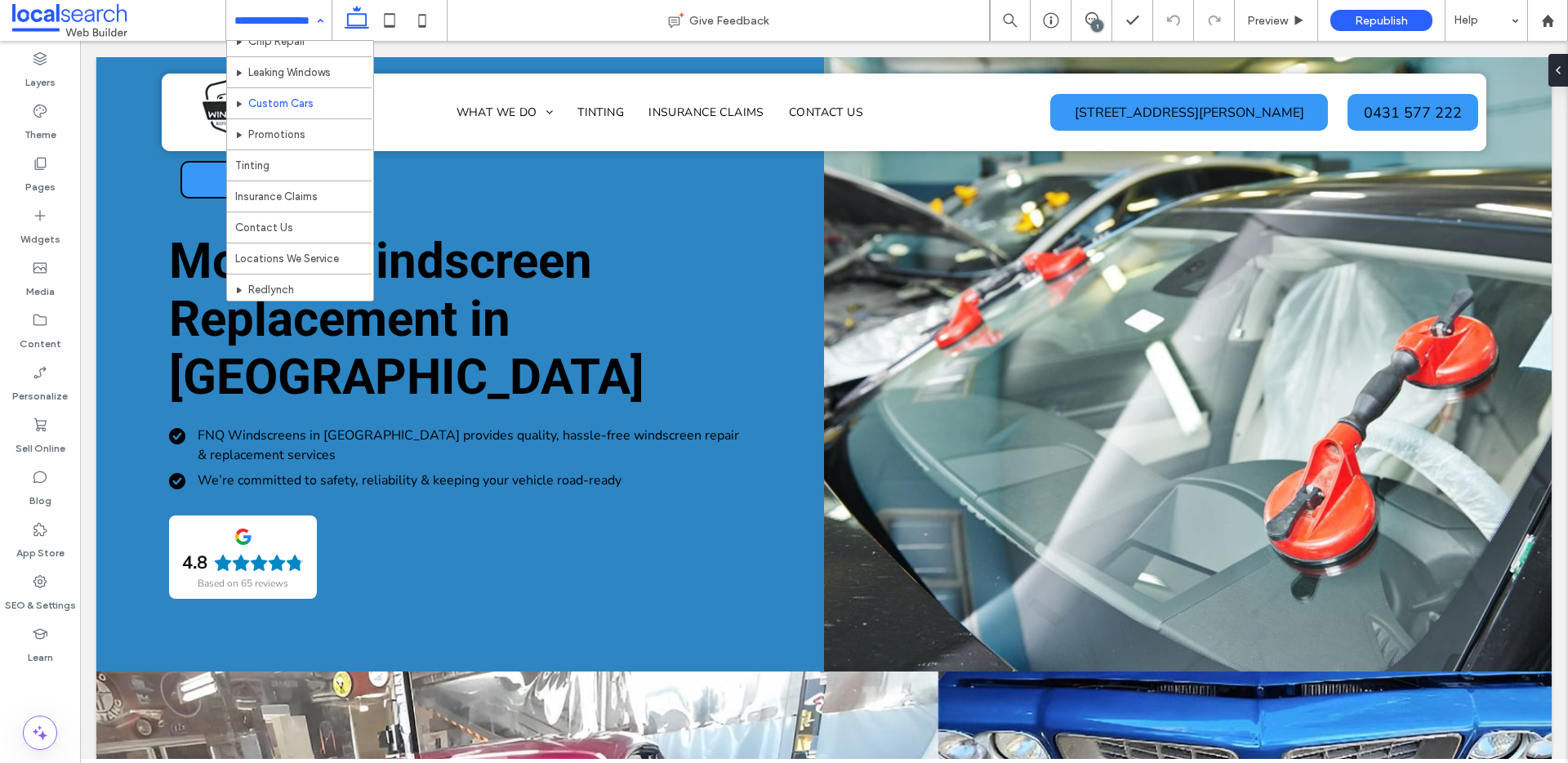
scroll to position [110, 0]
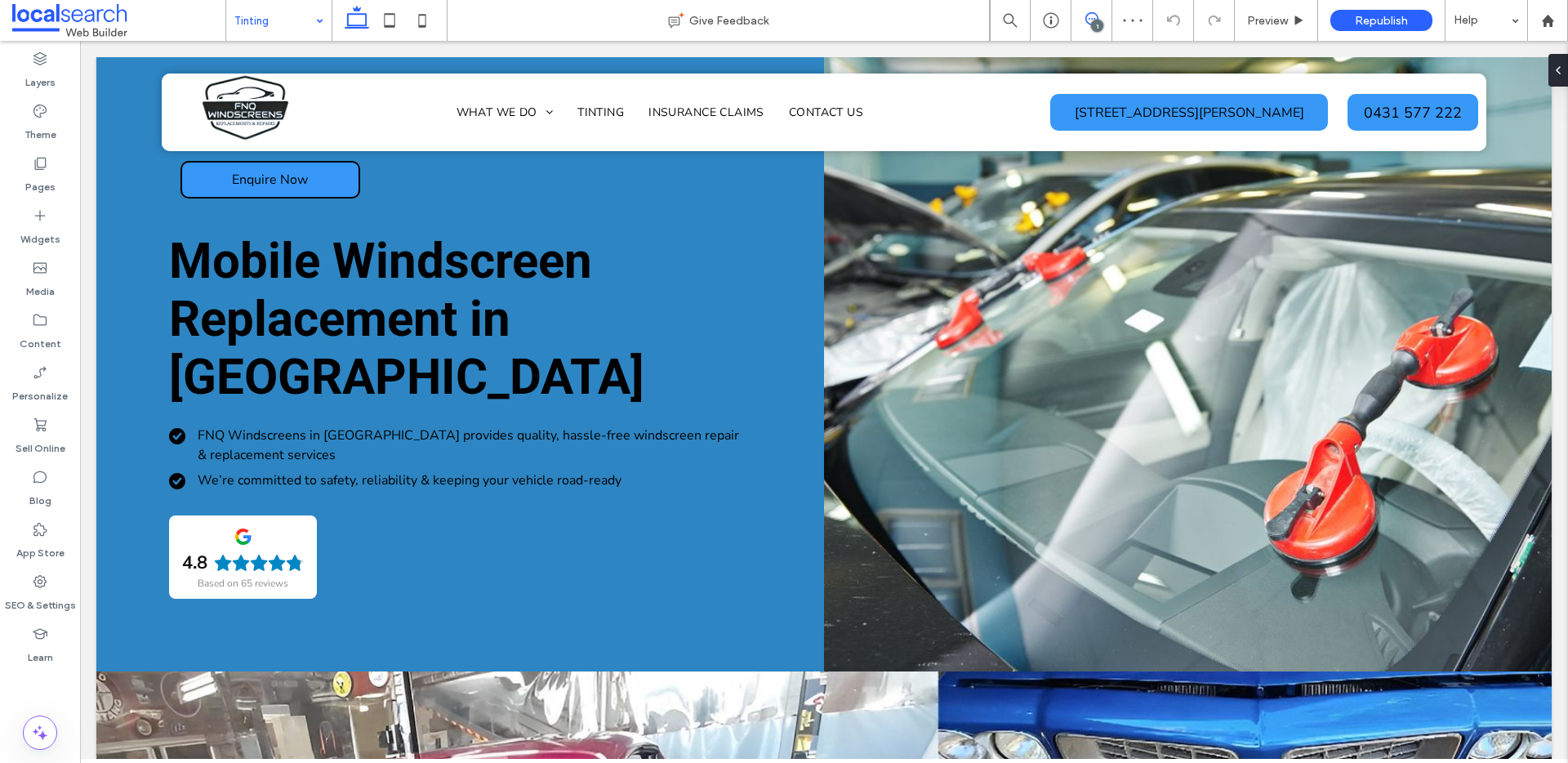
click at [1096, 16] on use at bounding box center [1091, 19] width 13 height 13
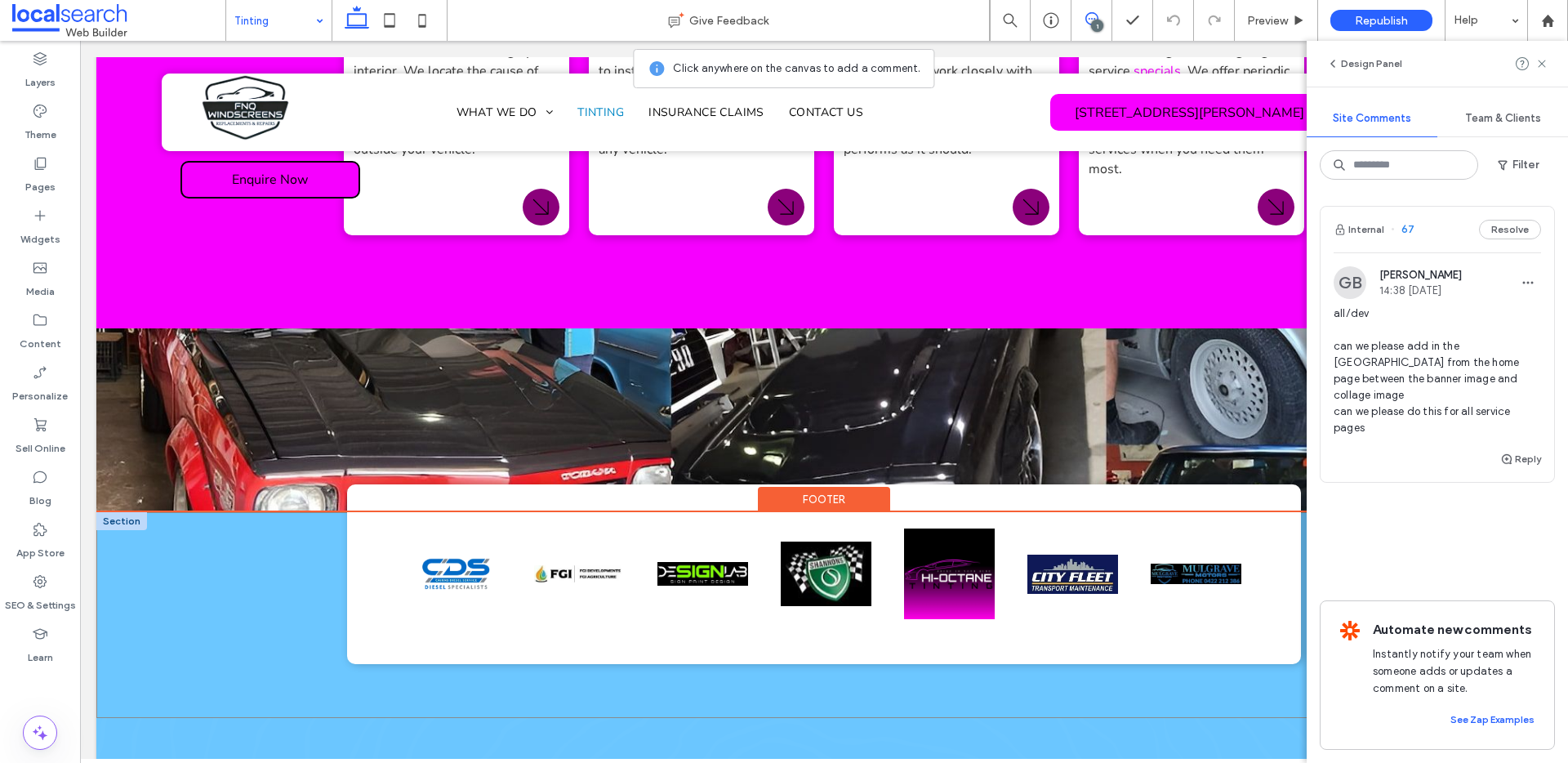
click at [287, 512] on div at bounding box center [824, 615] width 1455 height 206
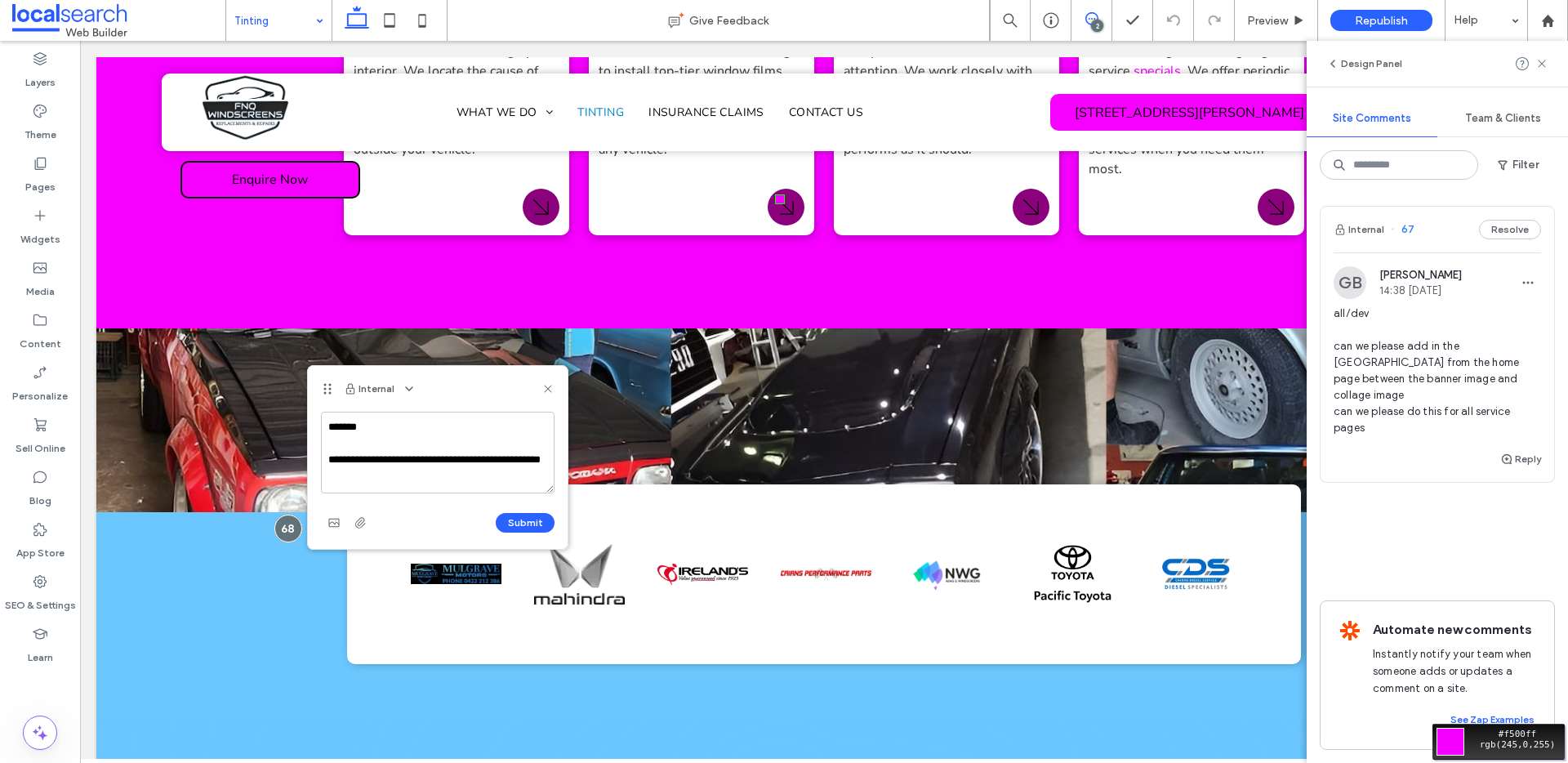
click at [798, 193] on div "Move your 🖱️ to pick a color #f500ff rgb(245,0,255)" at bounding box center [784, 382] width 1568 height 763
click at [418, 481] on textarea "**********" at bounding box center [438, 452] width 234 height 81
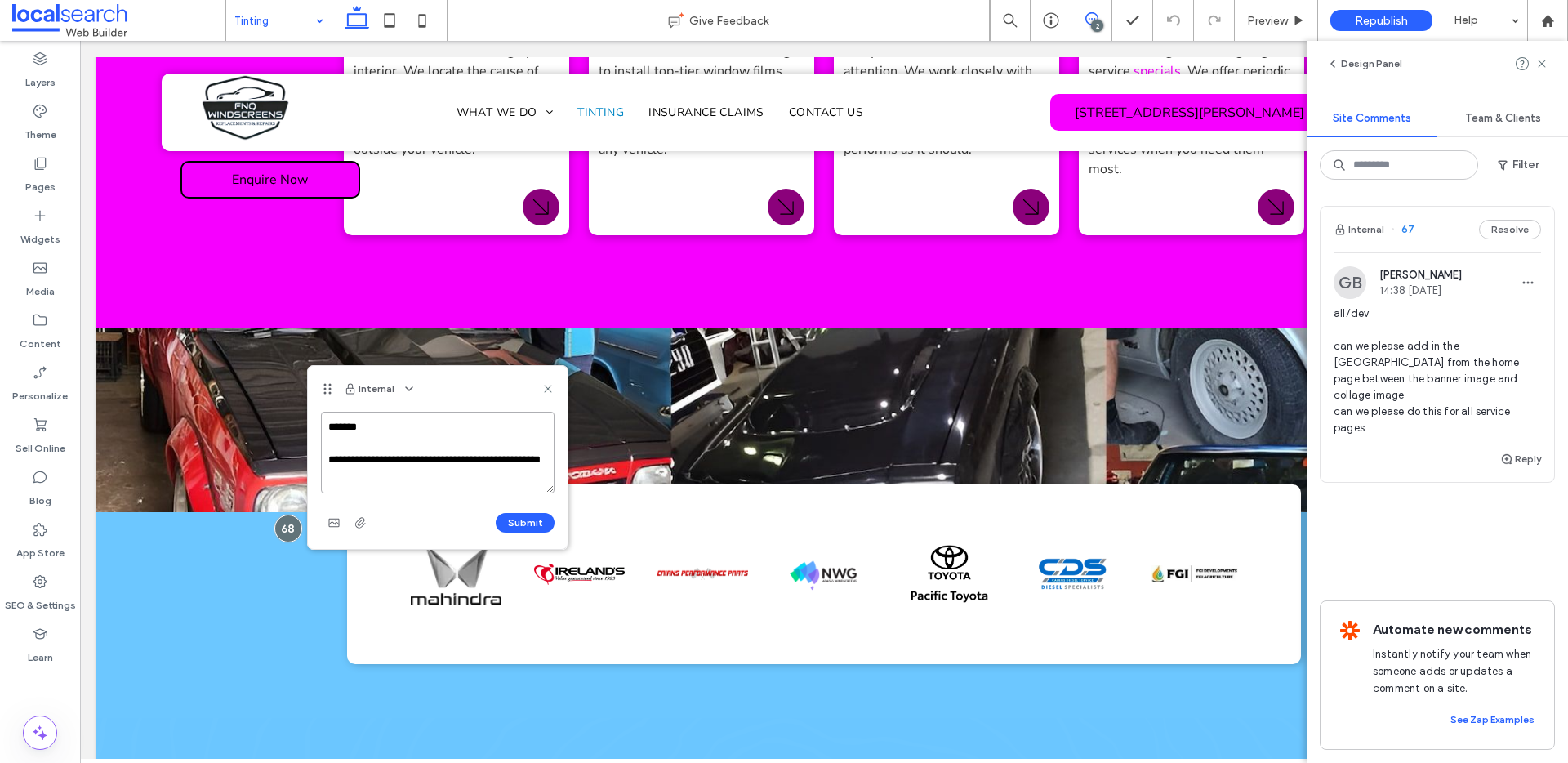
paste textarea "********"
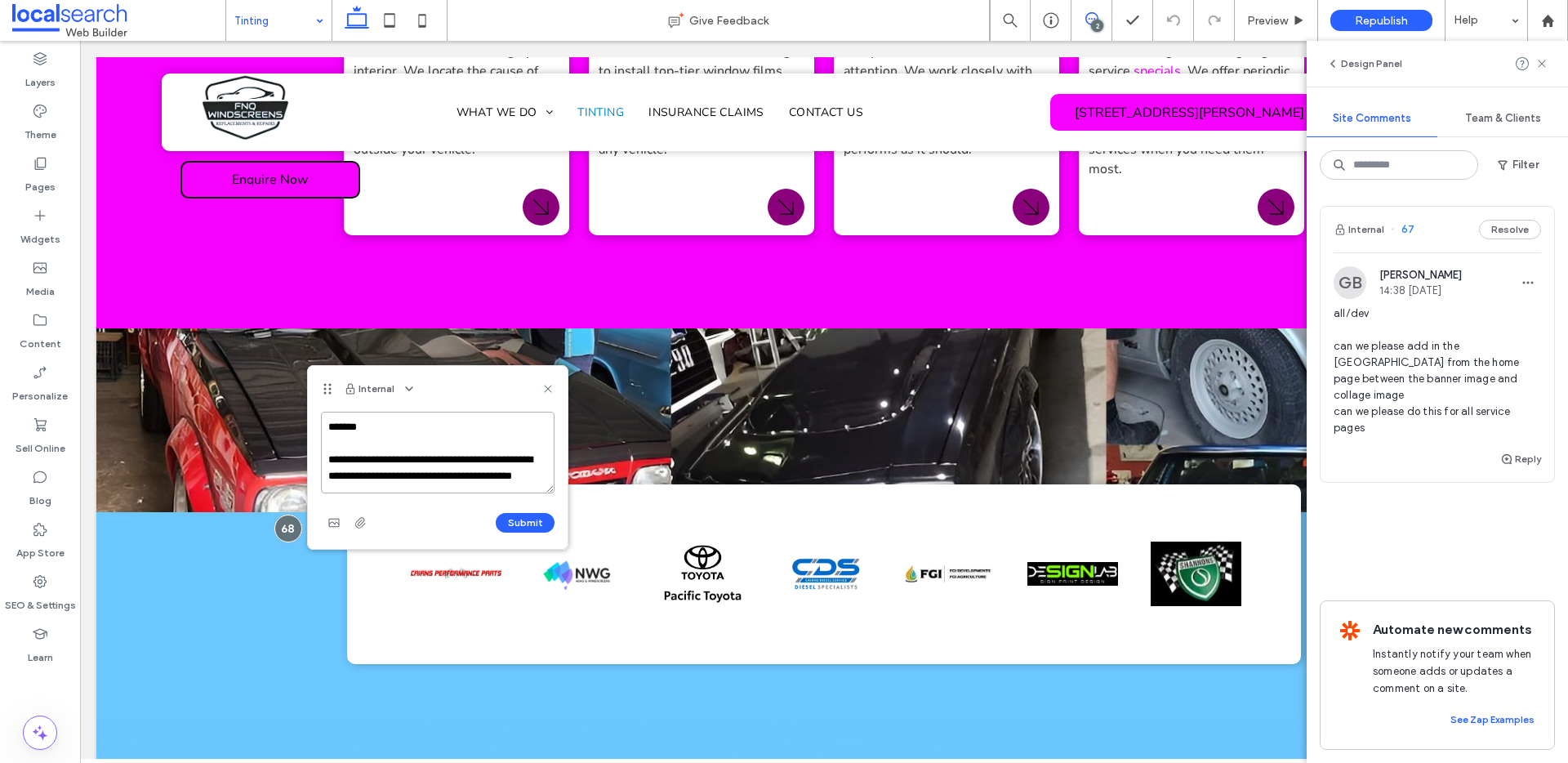
scroll to position [22, 0]
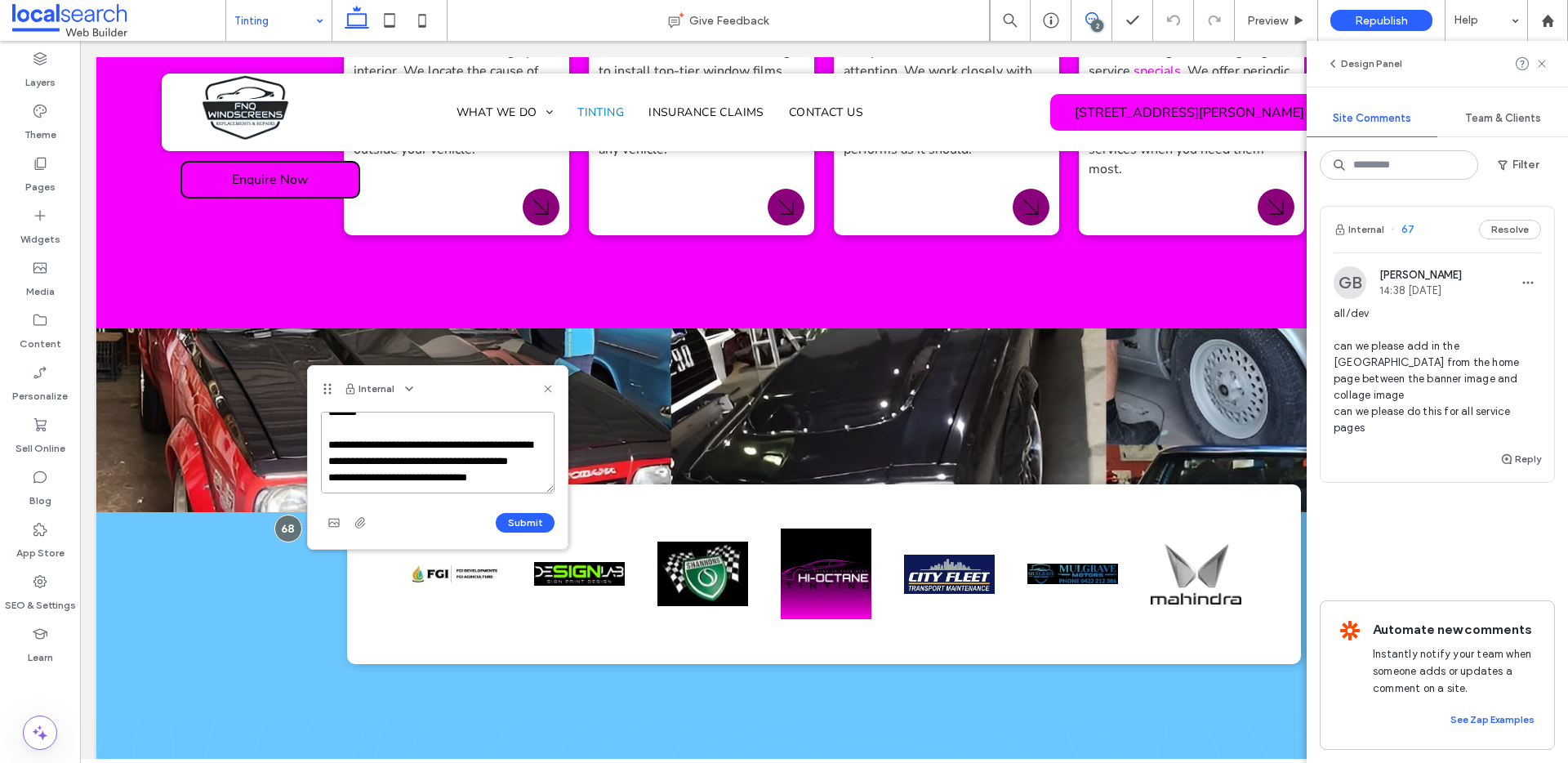
click at [442, 438] on textarea "**********" at bounding box center [438, 452] width 234 height 81
click at [454, 438] on textarea "**********" at bounding box center [438, 452] width 234 height 81
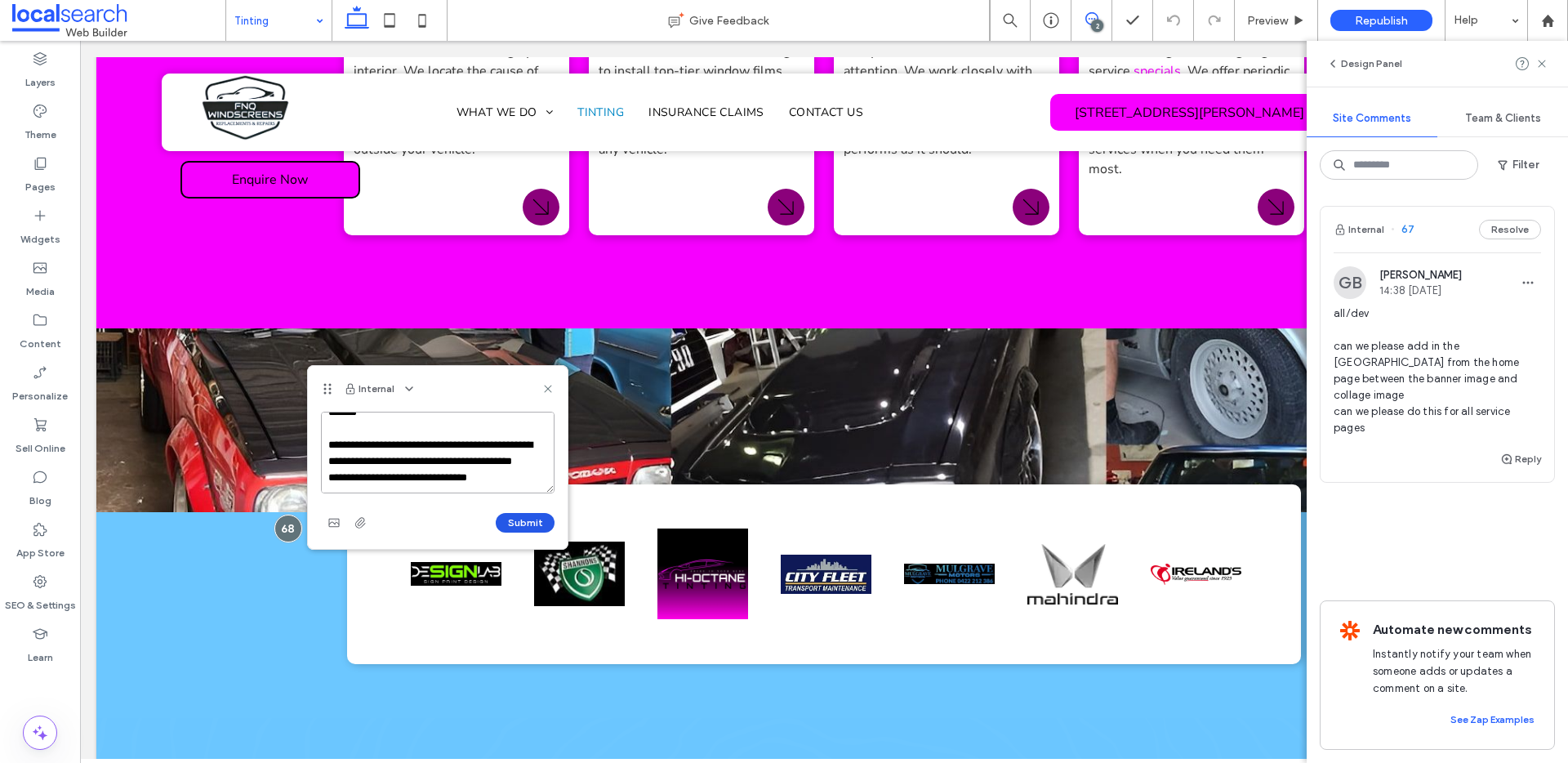
type textarea "**********"
click at [514, 517] on button "Submit" at bounding box center [524, 523] width 59 height 19
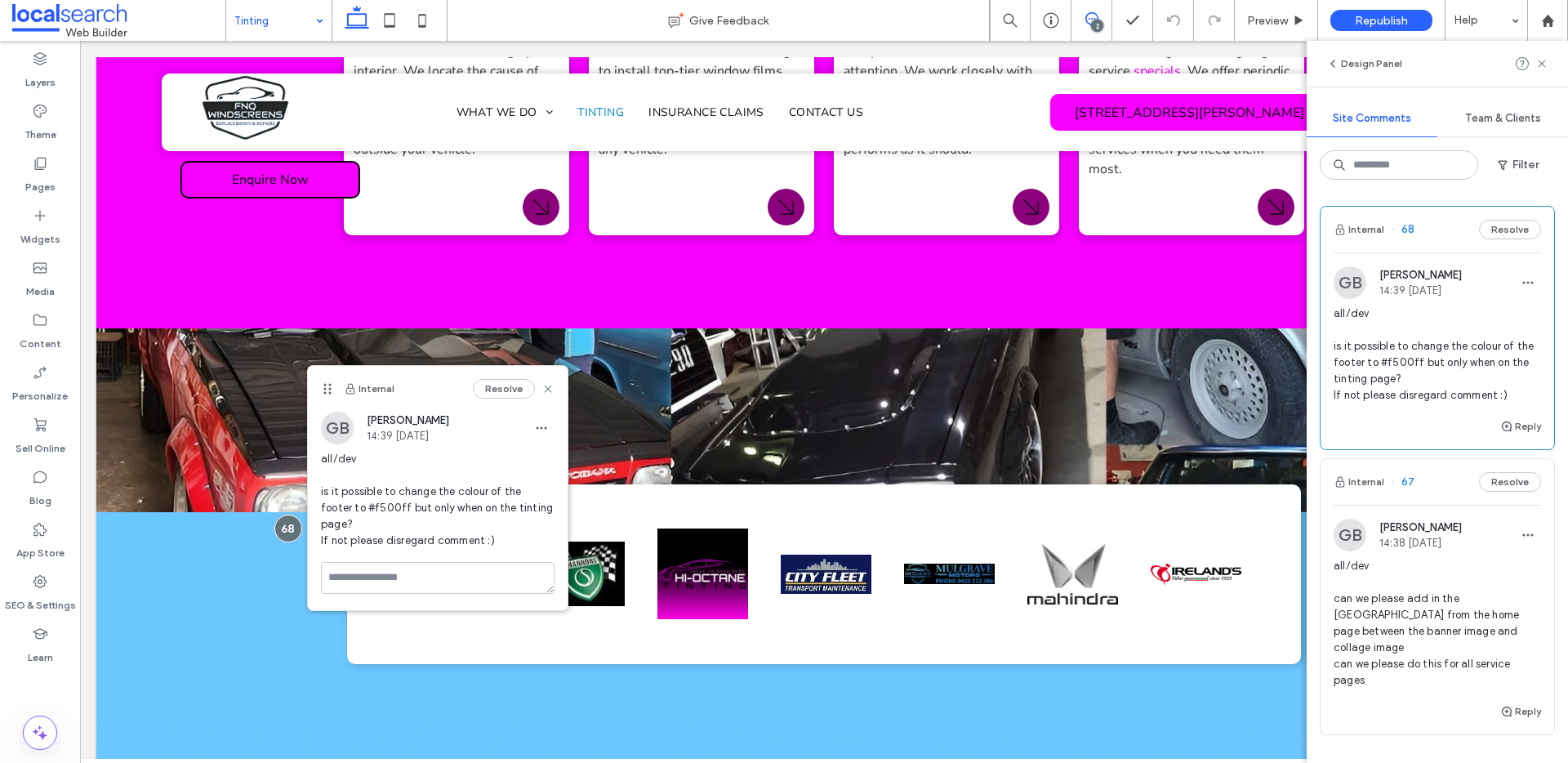
scroll to position [0, 0]
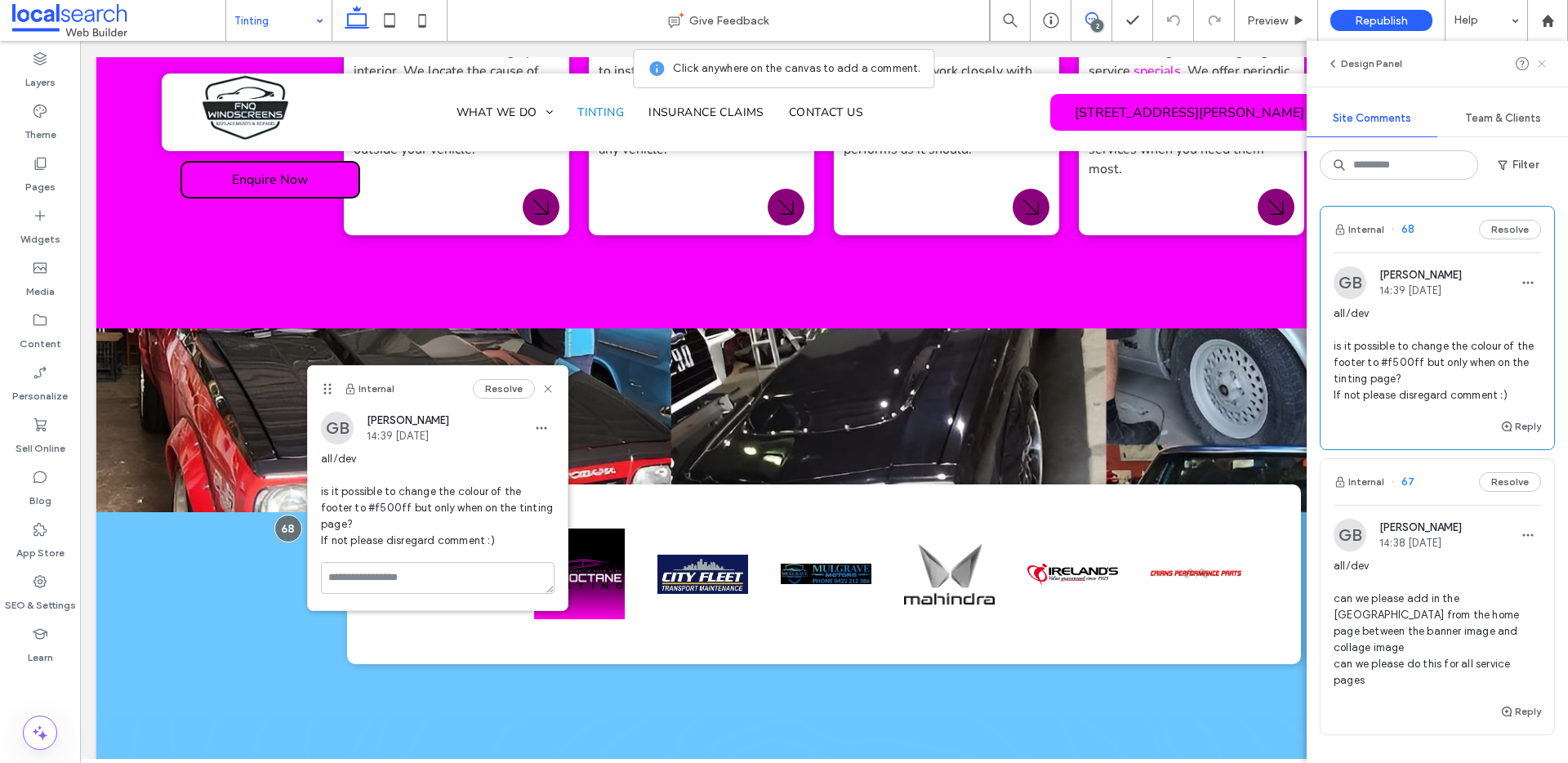
click at [1543, 63] on icon at bounding box center [1542, 64] width 13 height 13
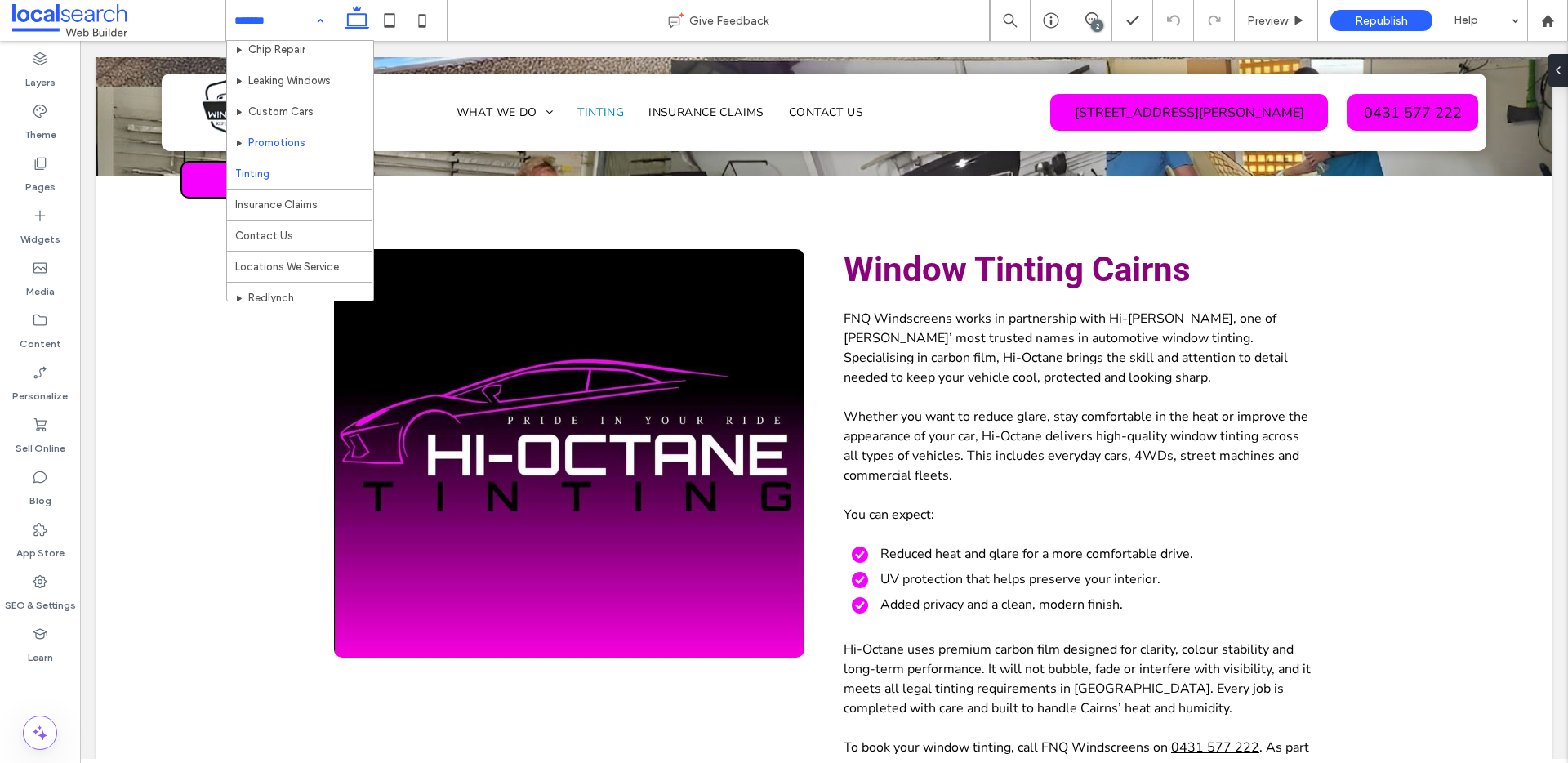
scroll to position [110, 0]
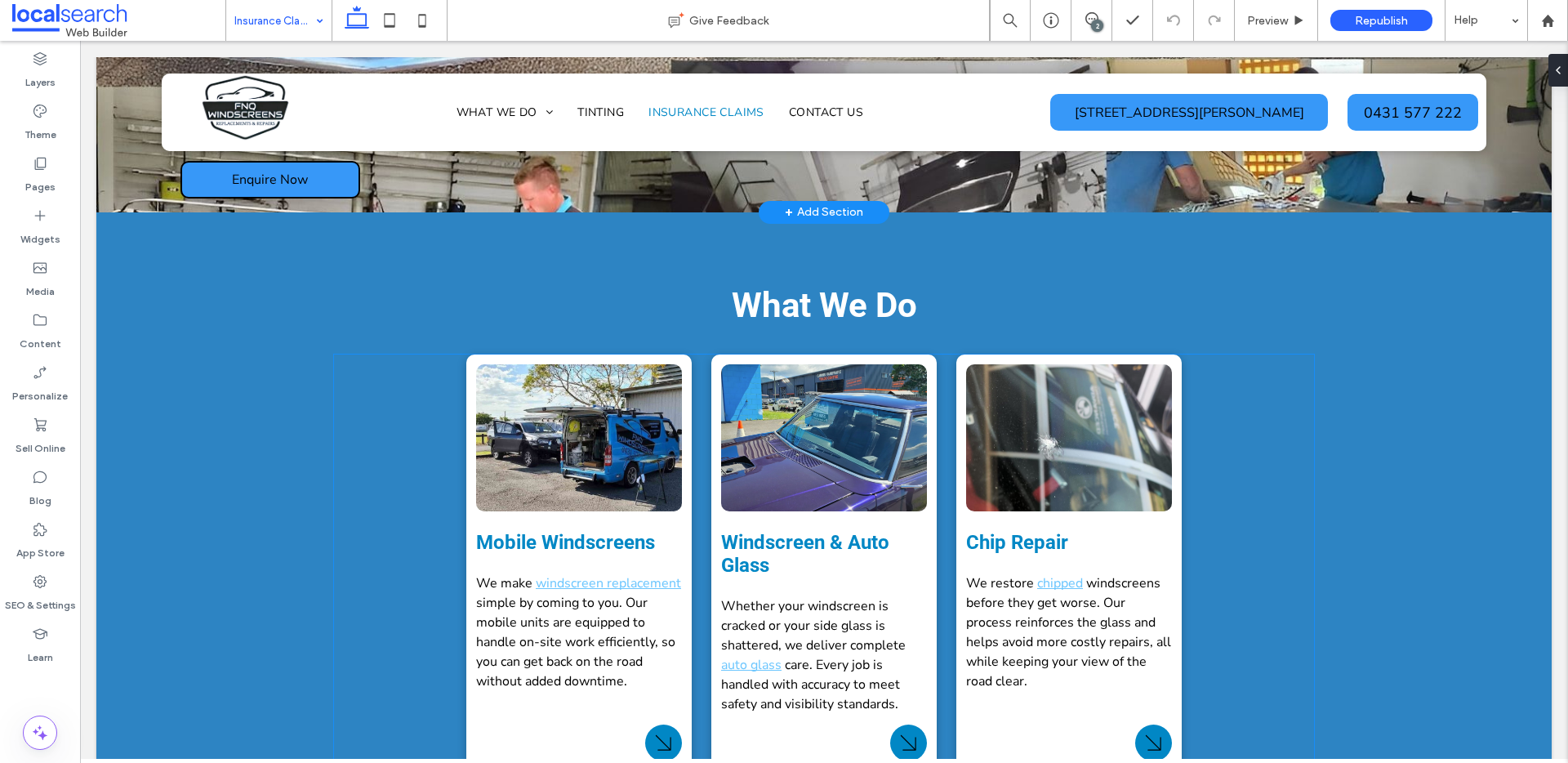
scroll to position [2615, 0]
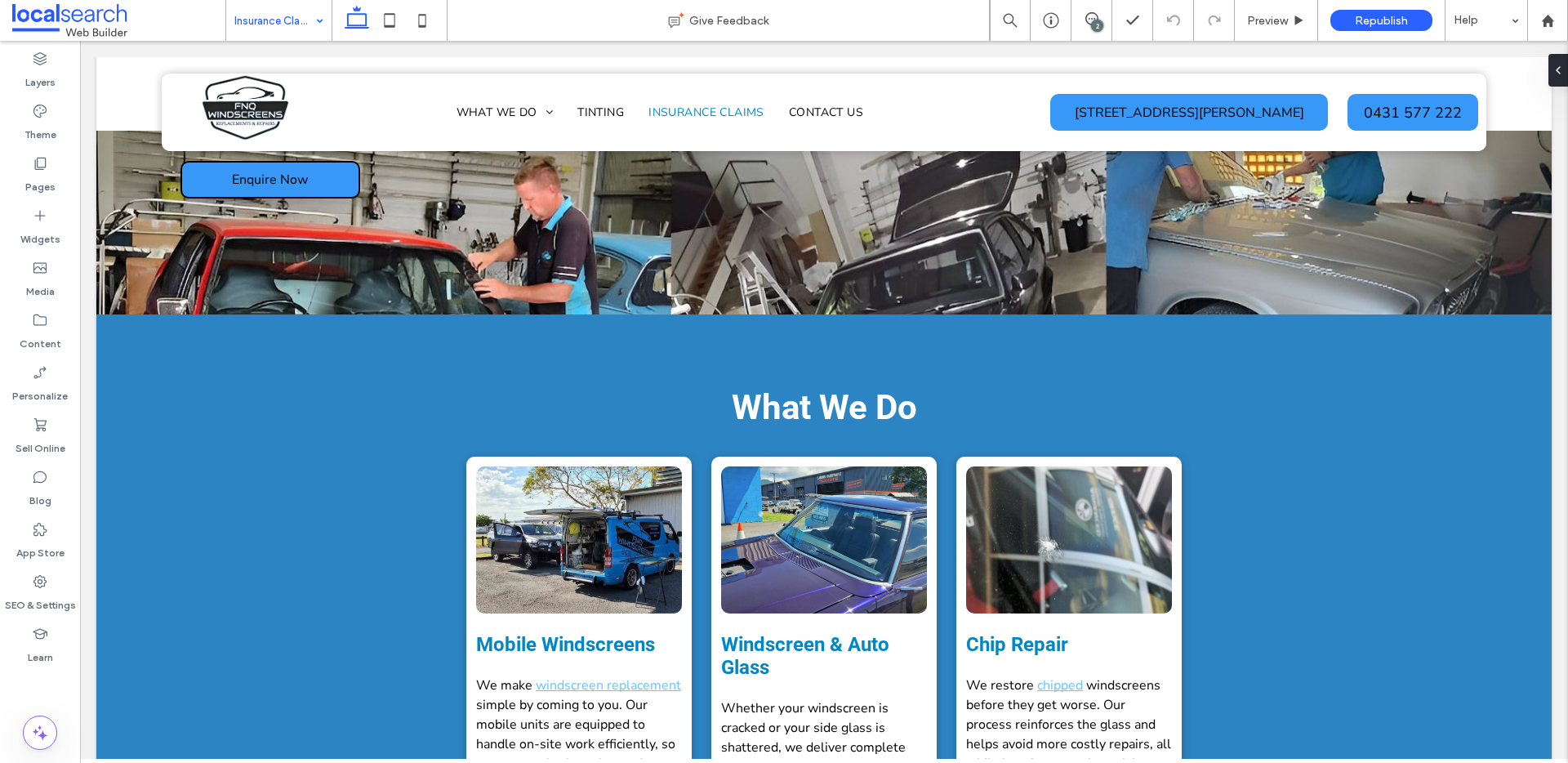
click at [288, 26] on input at bounding box center [275, 20] width 81 height 41
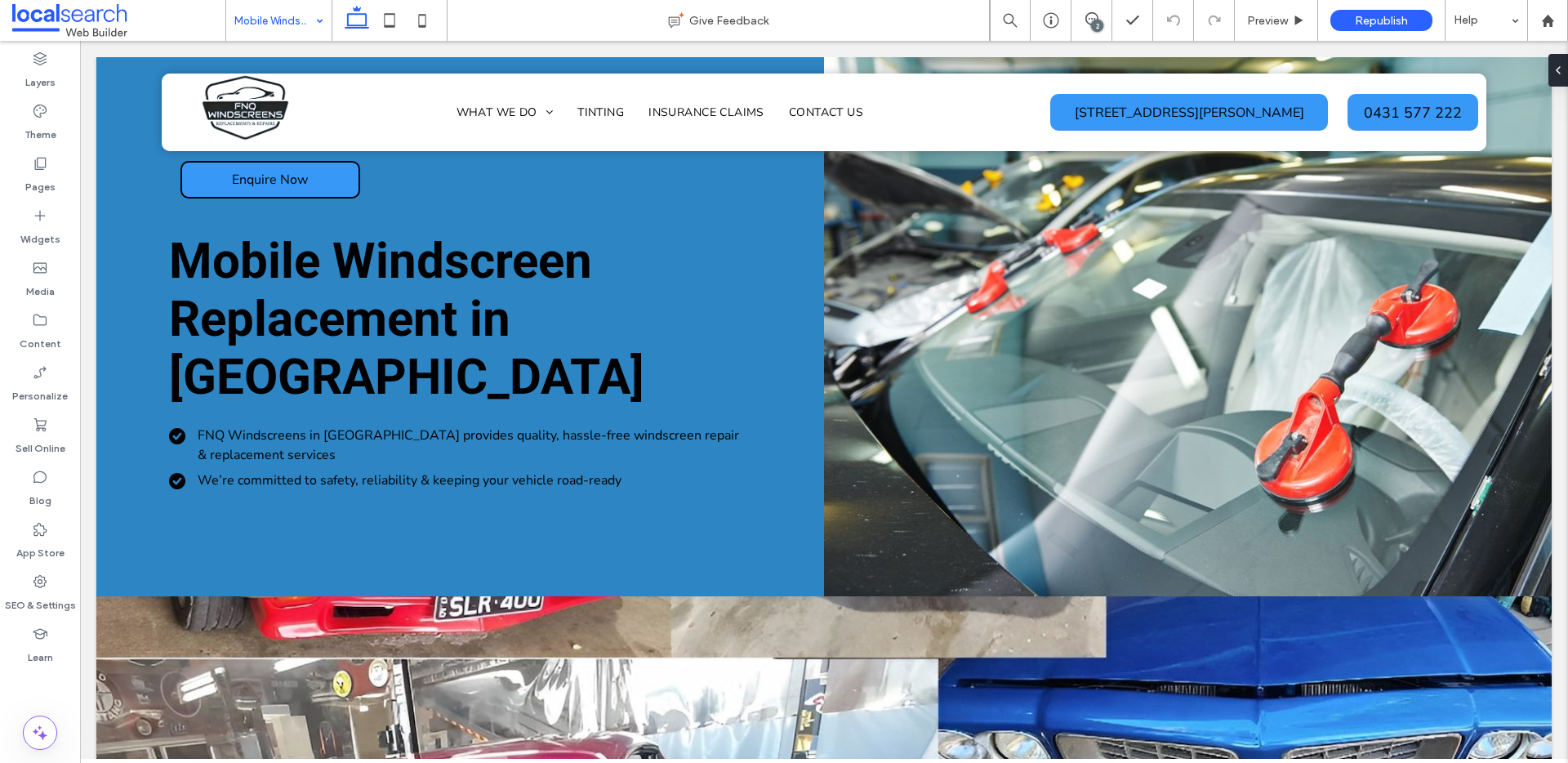
scroll to position [0, 0]
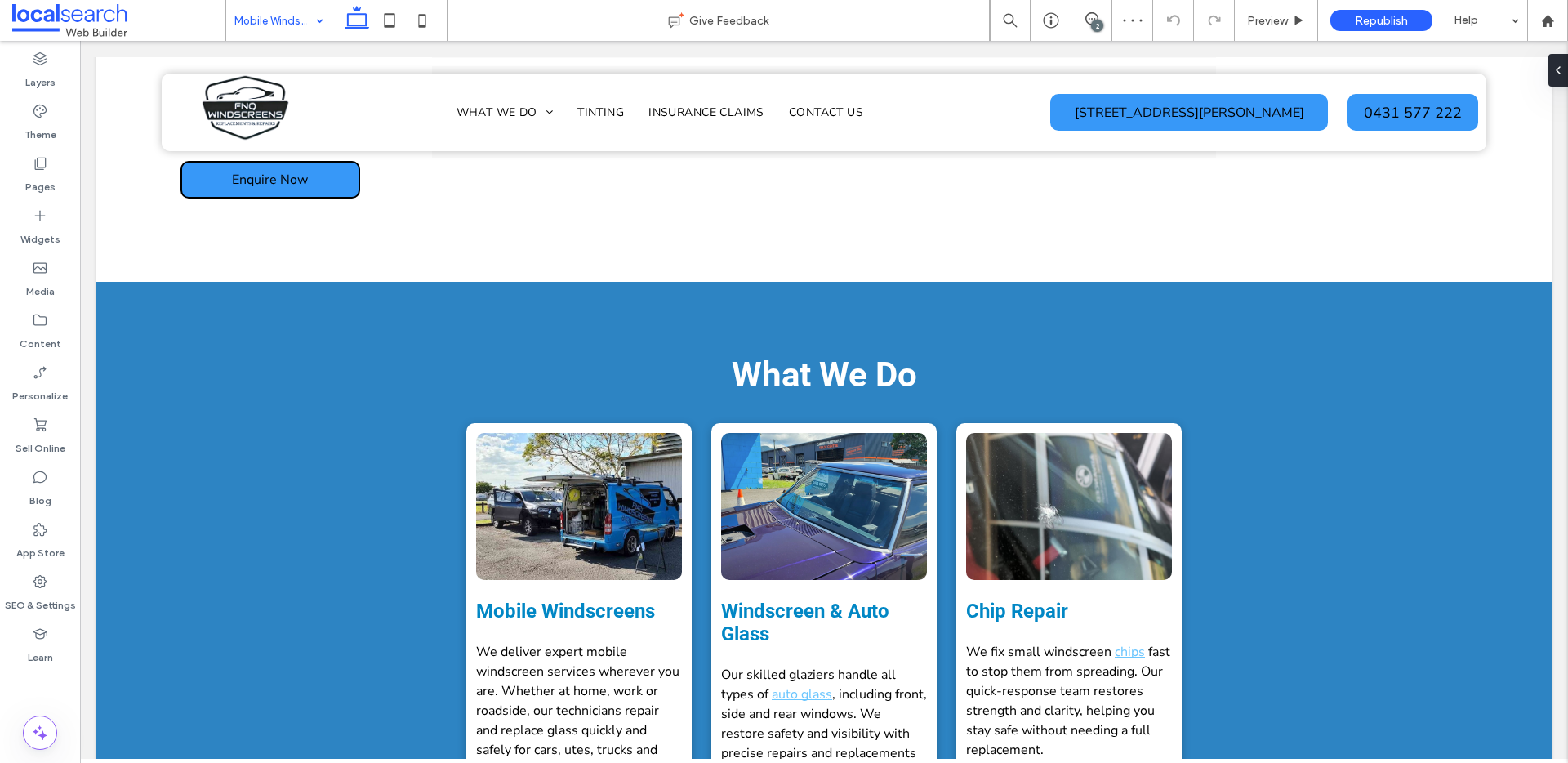
scroll to position [2522, 0]
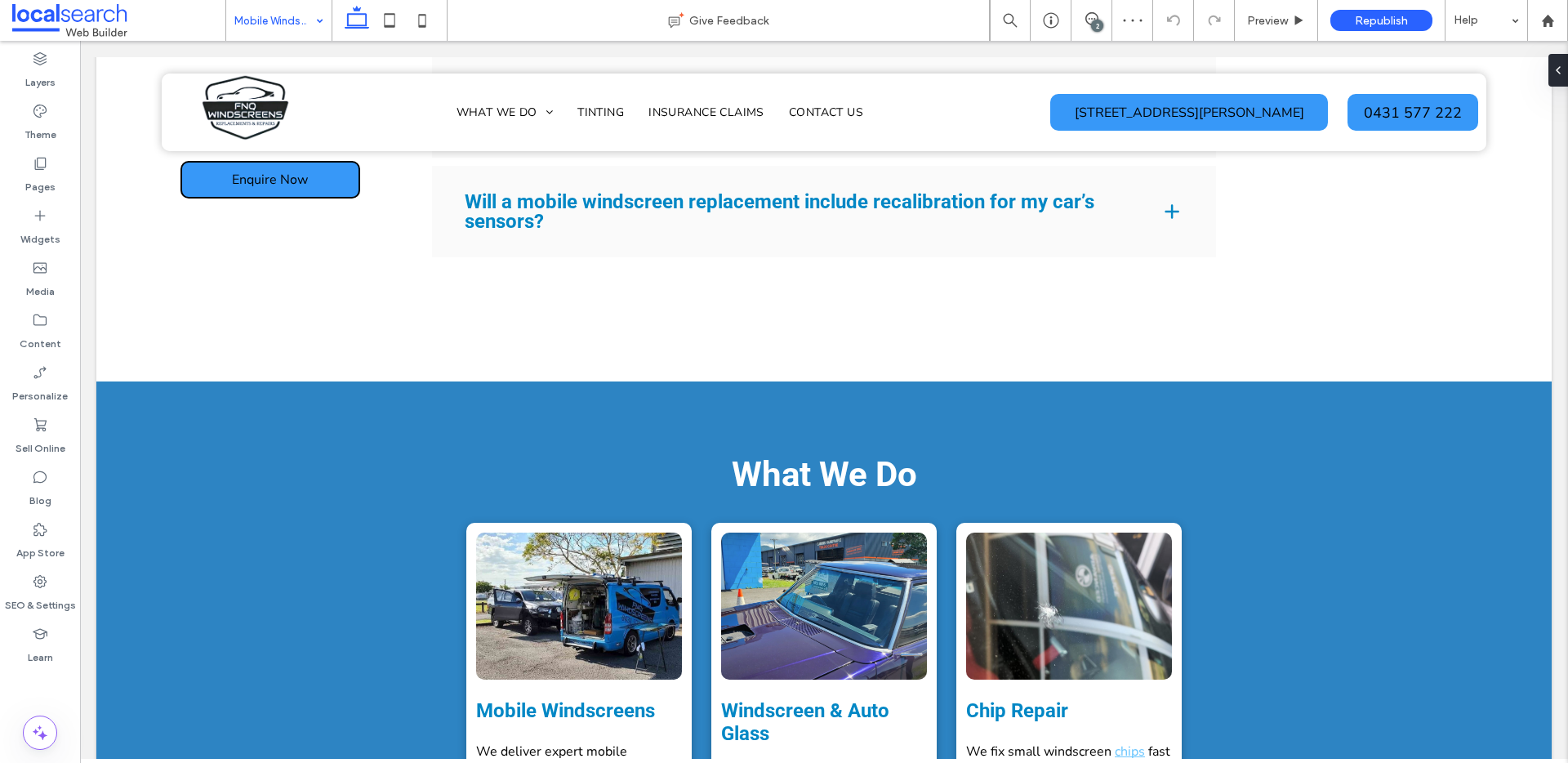
click at [1094, 26] on div "2" at bounding box center [1097, 26] width 12 height 12
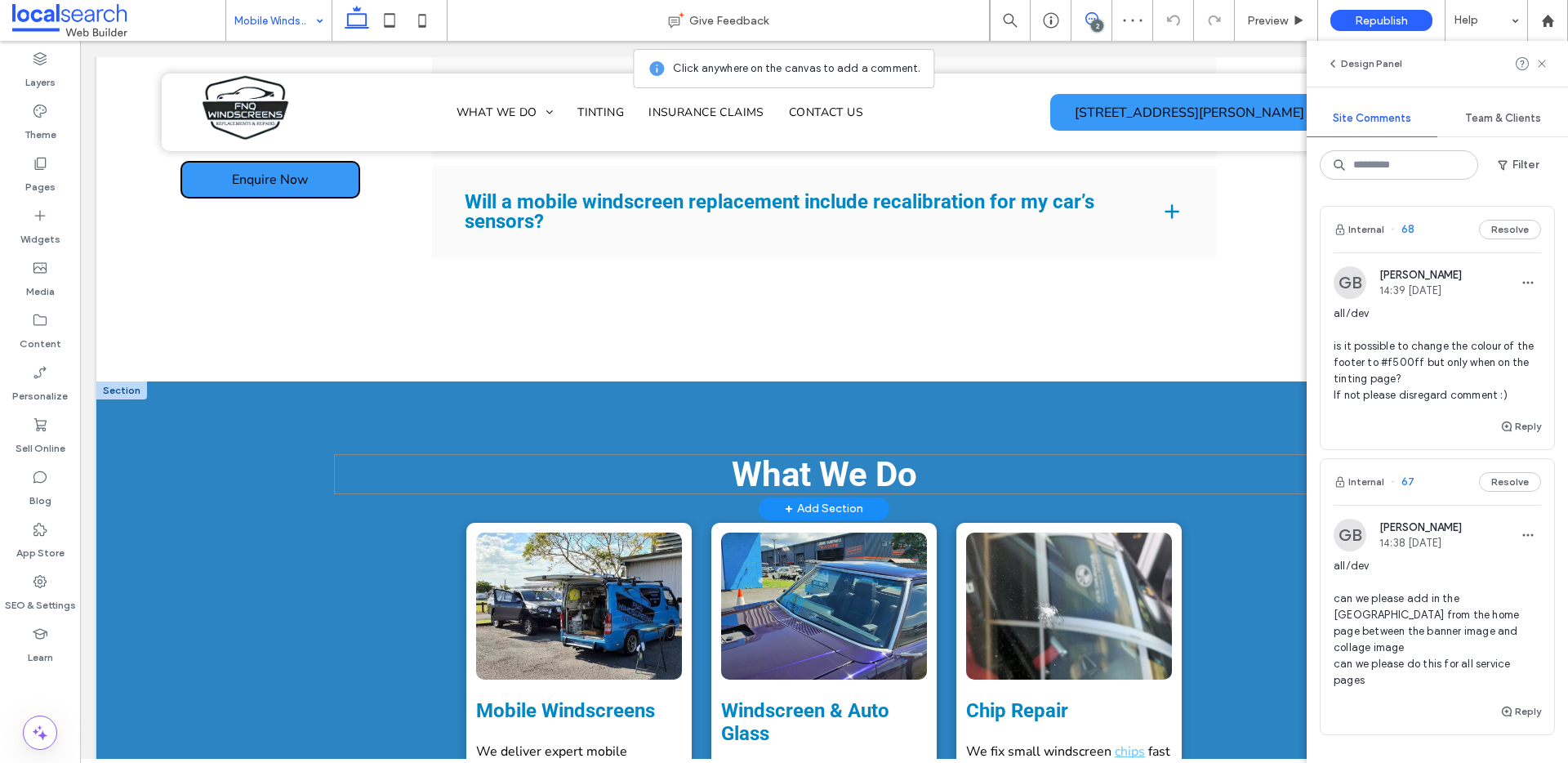
click at [954, 454] on div "What We Do" at bounding box center [824, 473] width 980 height 40
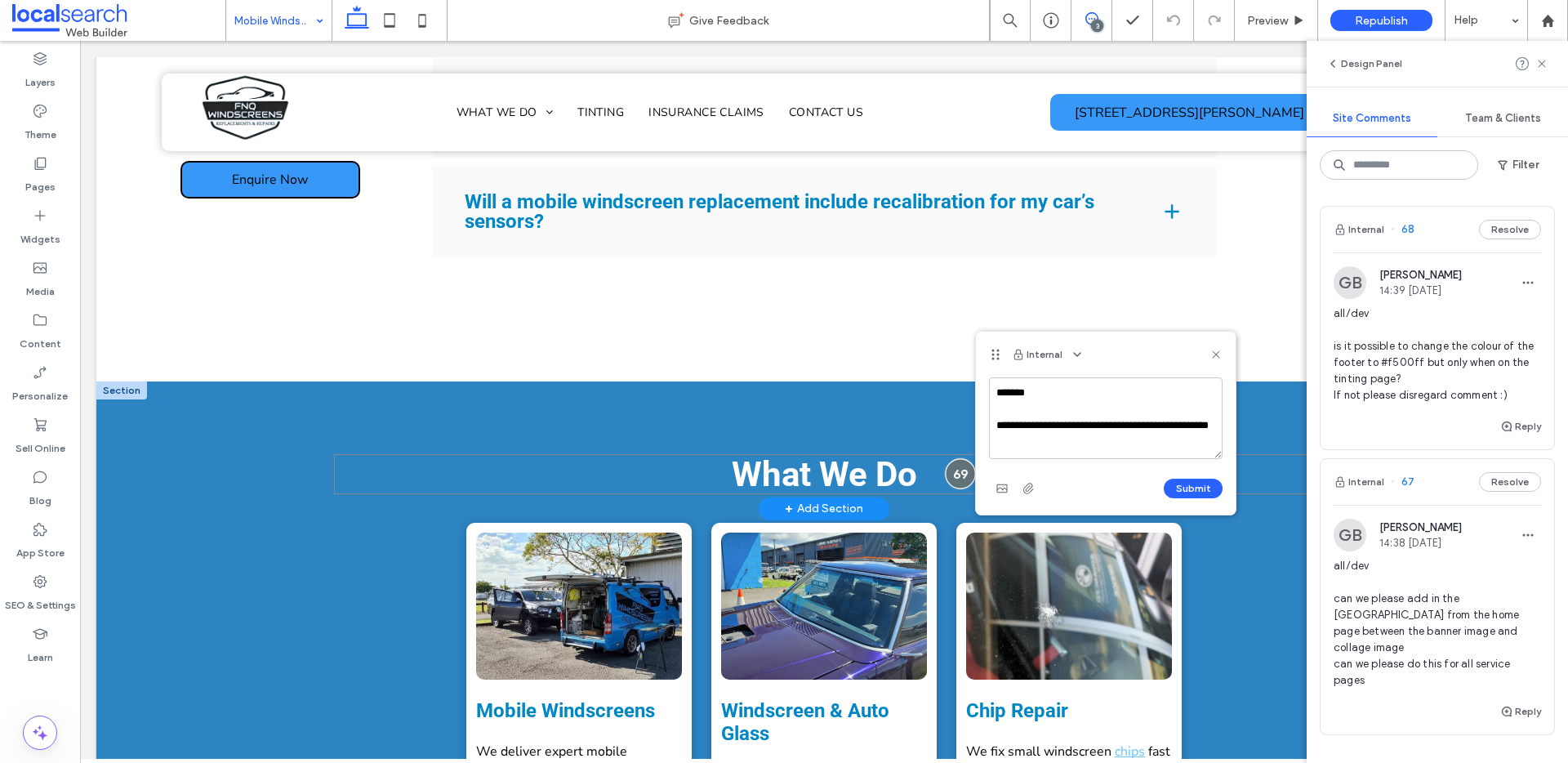
scroll to position [22, 0]
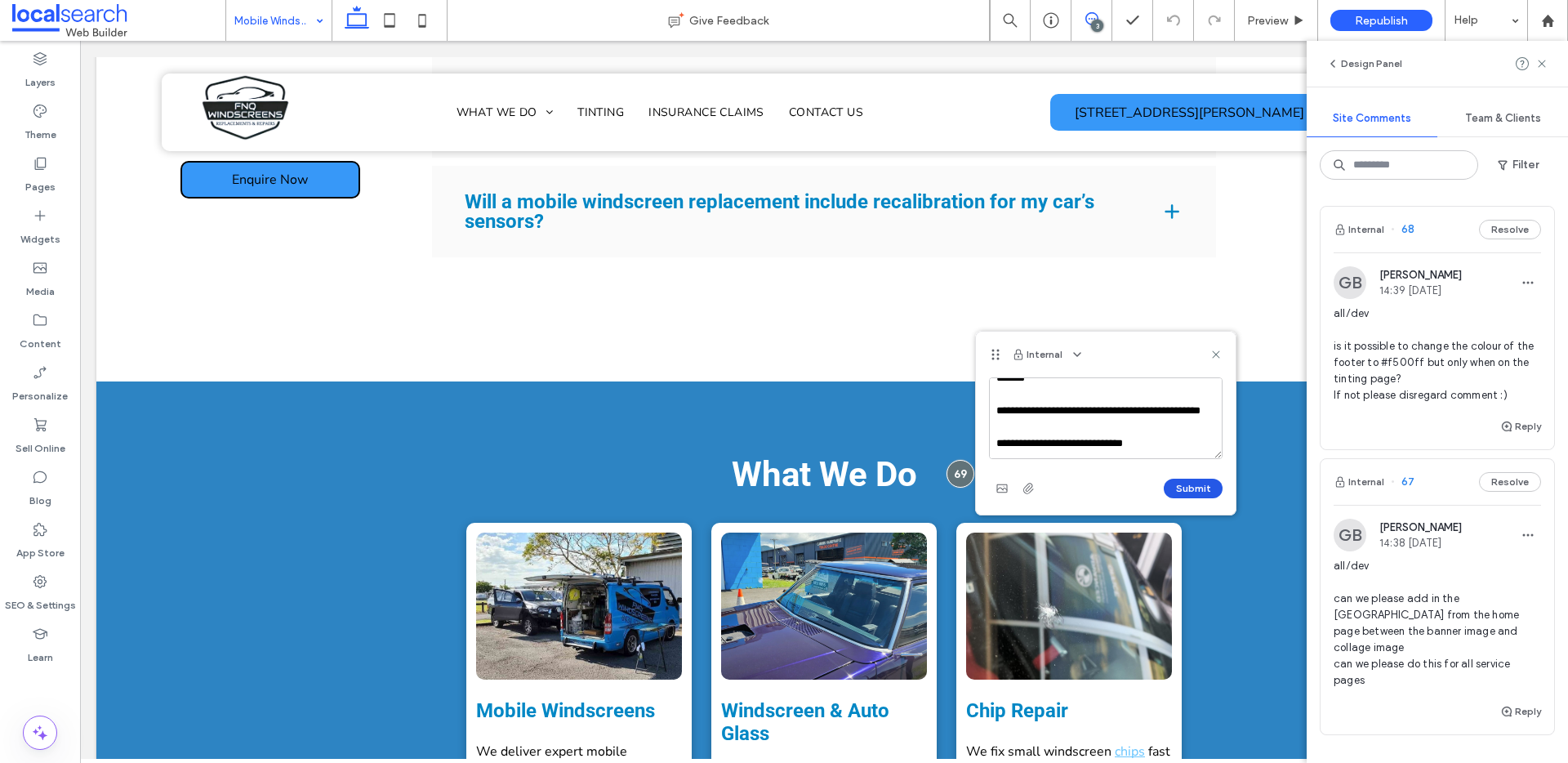
type textarea "**********"
click at [1195, 489] on button "Submit" at bounding box center [1193, 488] width 59 height 19
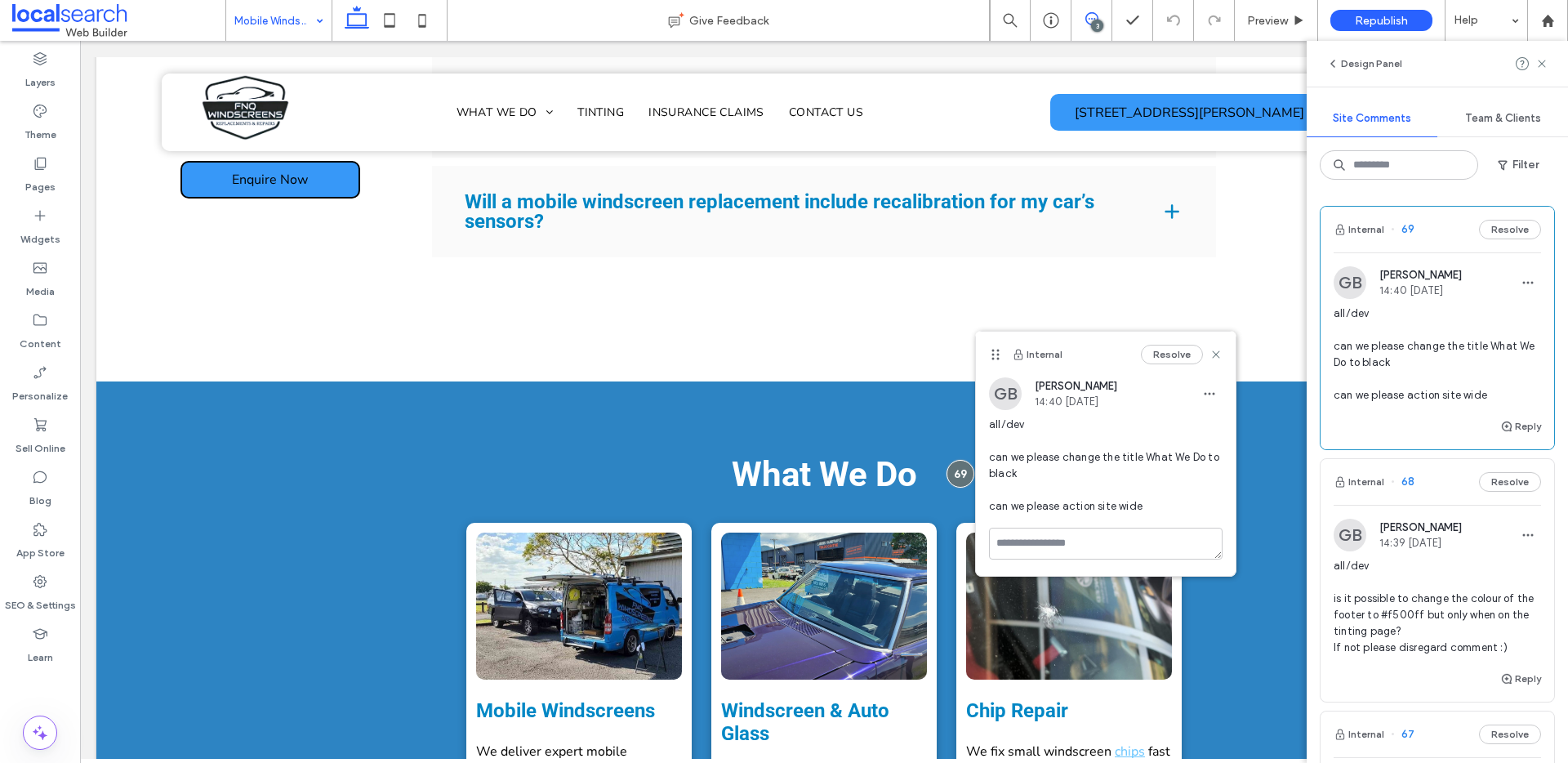
scroll to position [0, 0]
click at [1217, 353] on use at bounding box center [1216, 354] width 7 height 7
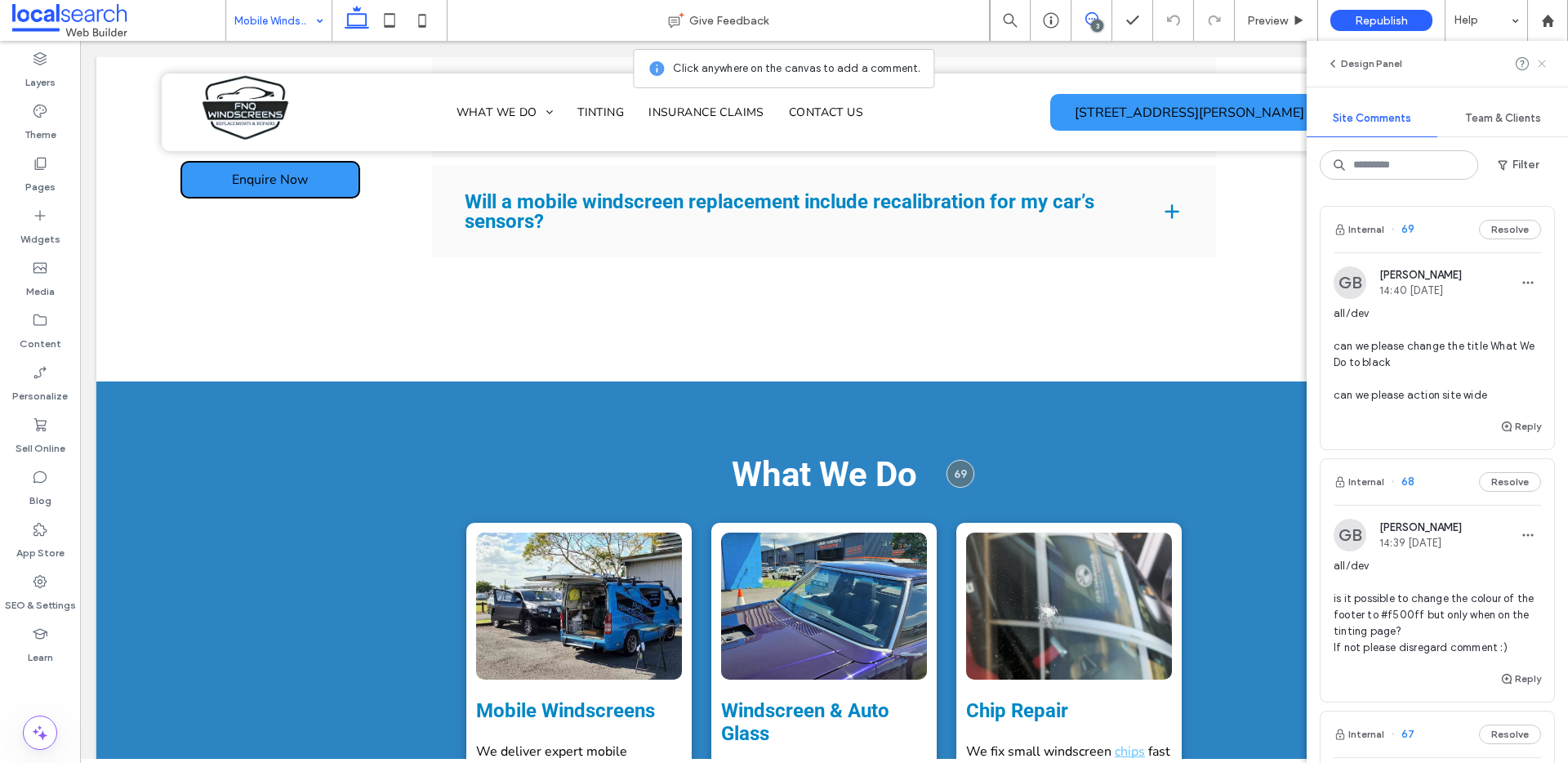
click at [1548, 64] on icon at bounding box center [1542, 64] width 13 height 13
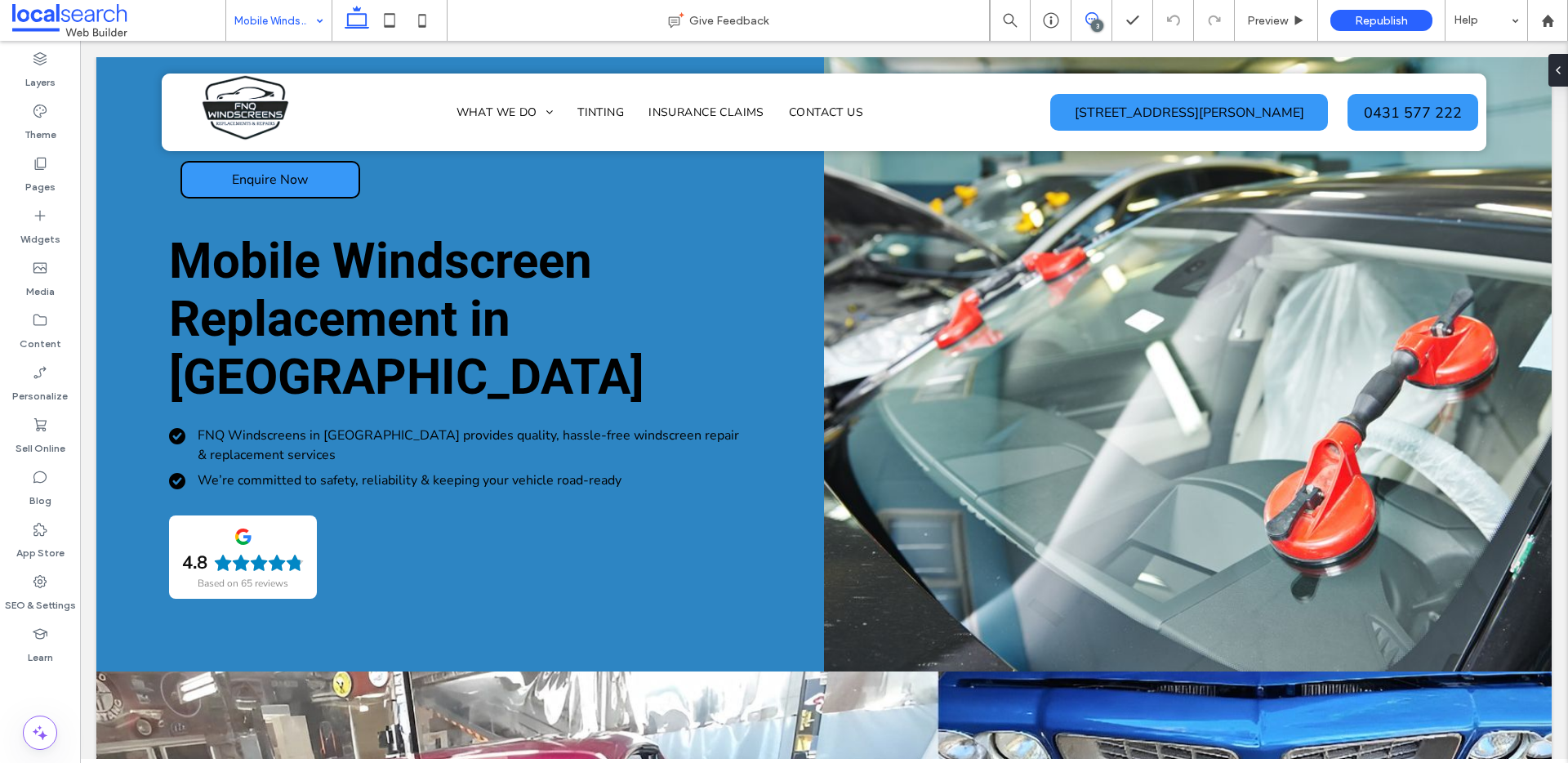
click at [1097, 16] on icon at bounding box center [1091, 19] width 13 height 13
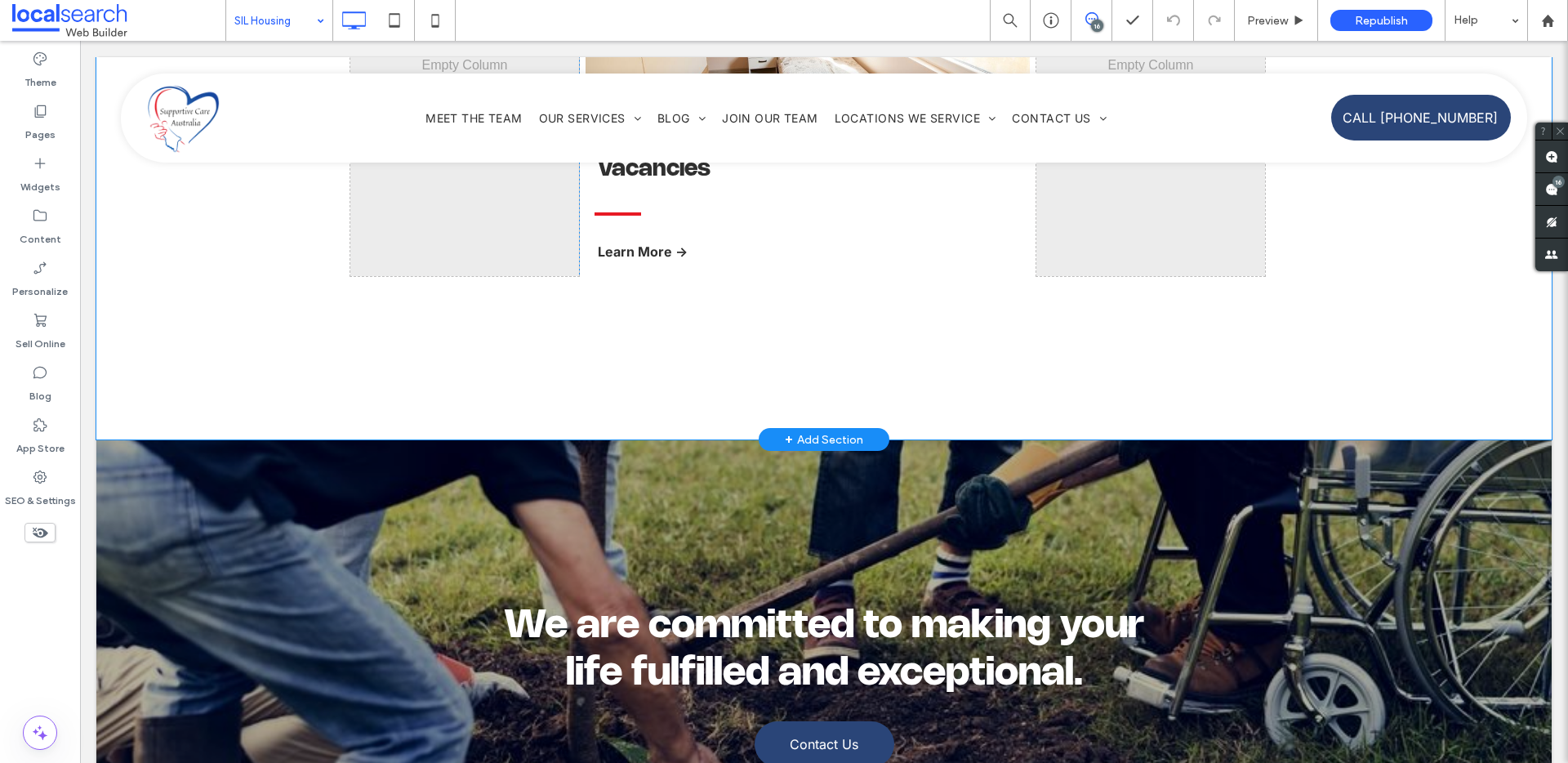
scroll to position [1151, 0]
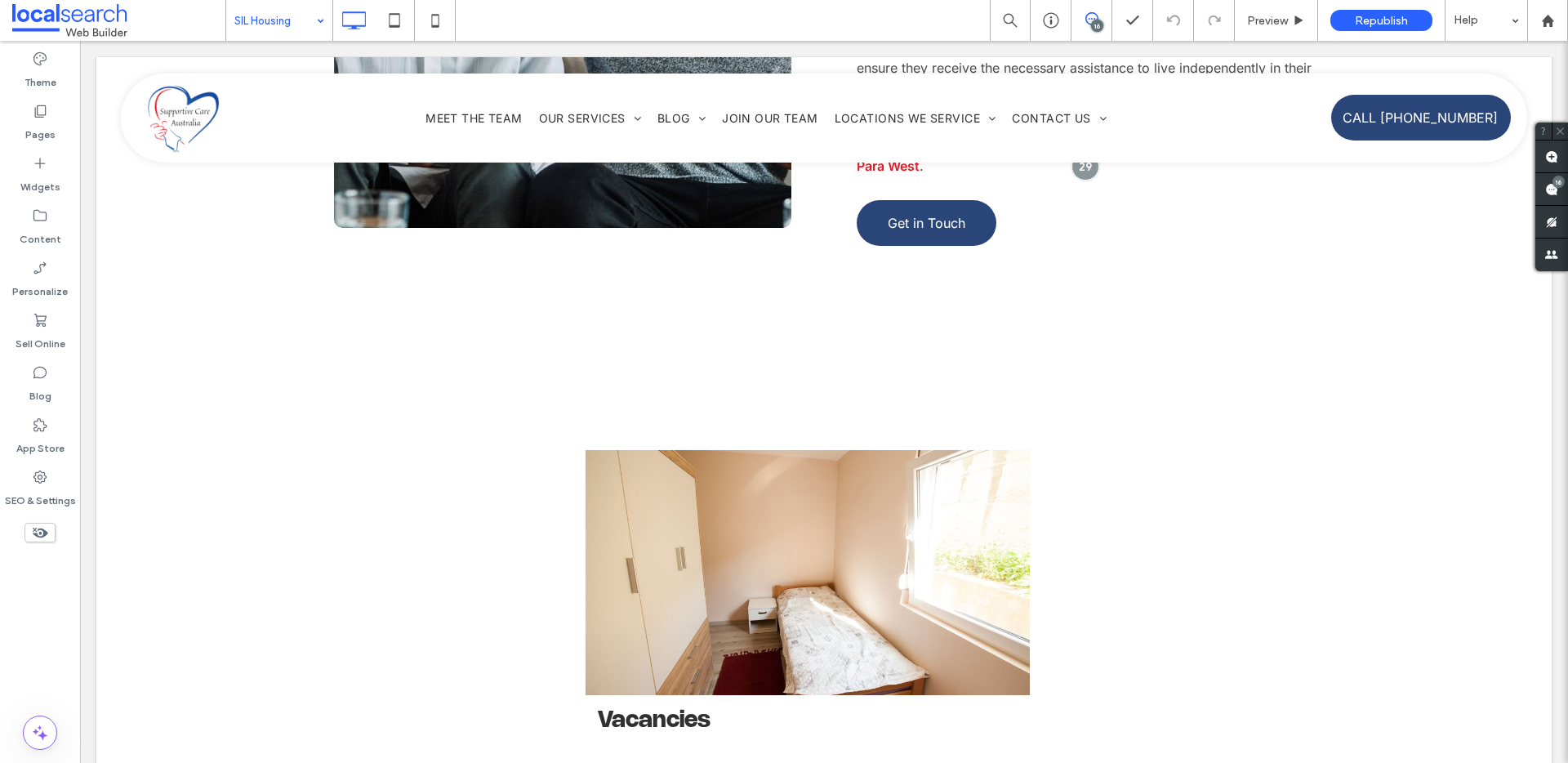
click at [284, 24] on input at bounding box center [275, 20] width 81 height 41
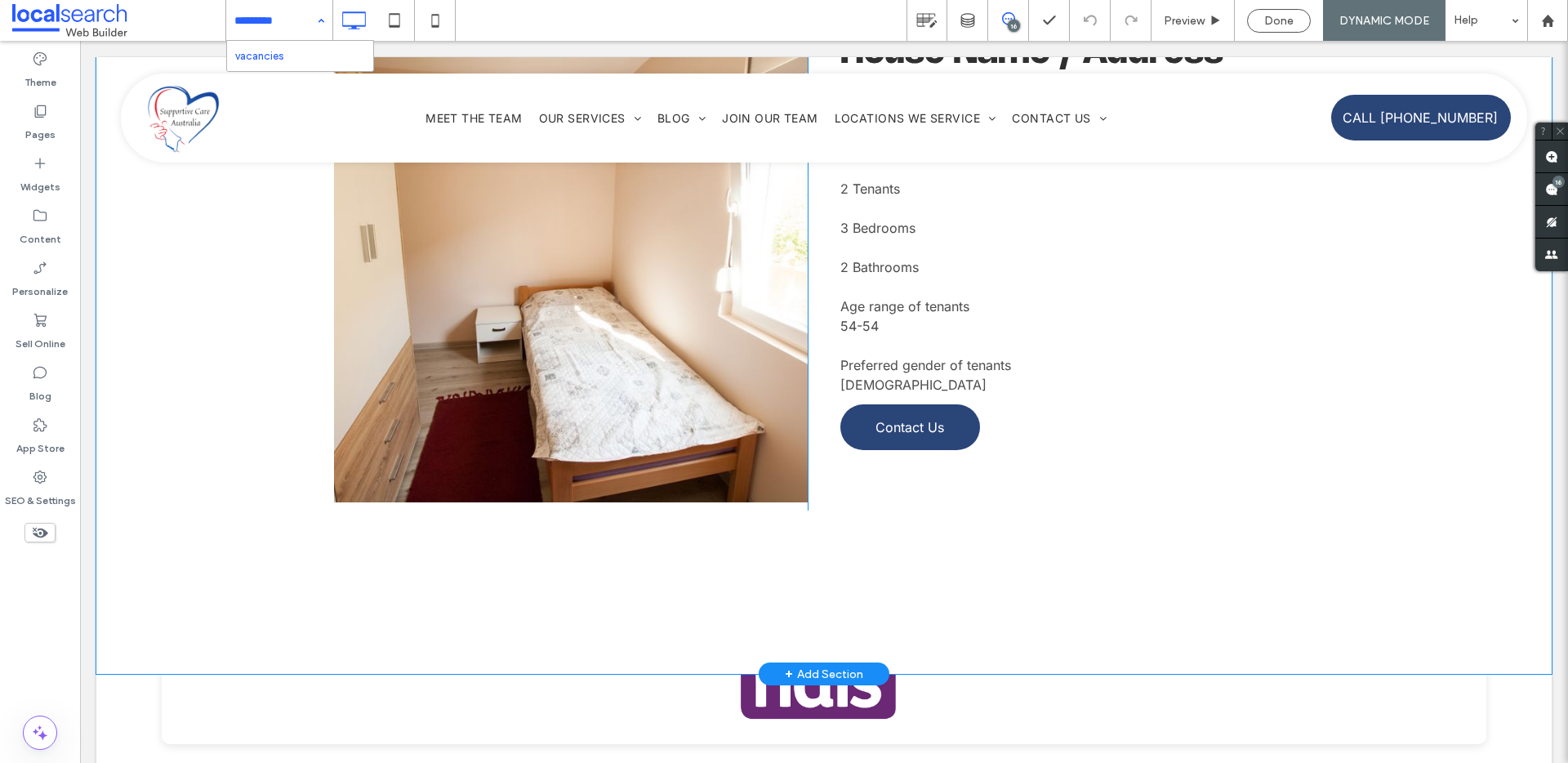
scroll to position [857, 0]
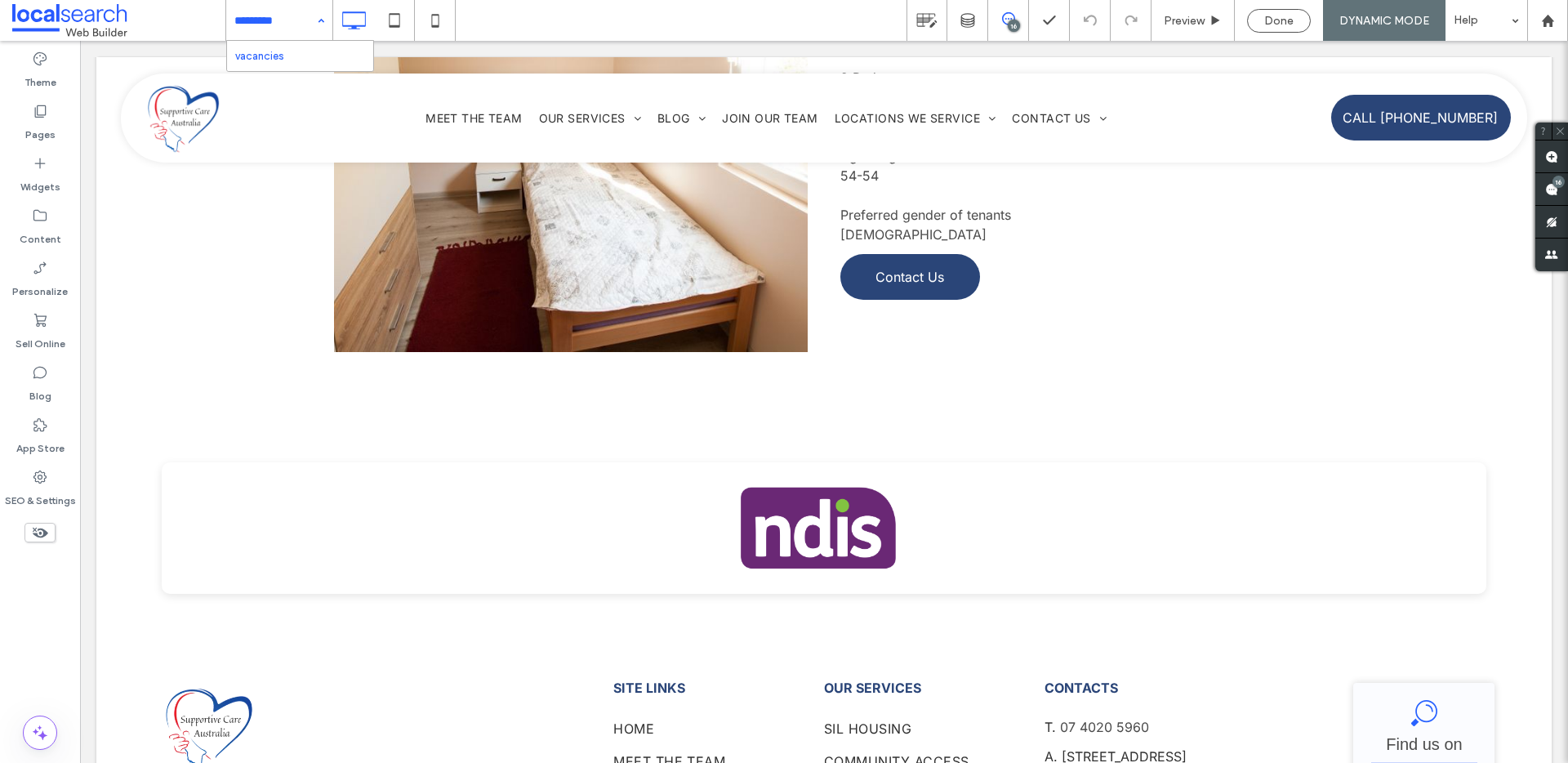
click at [1011, 18] on icon at bounding box center [1008, 19] width 13 height 13
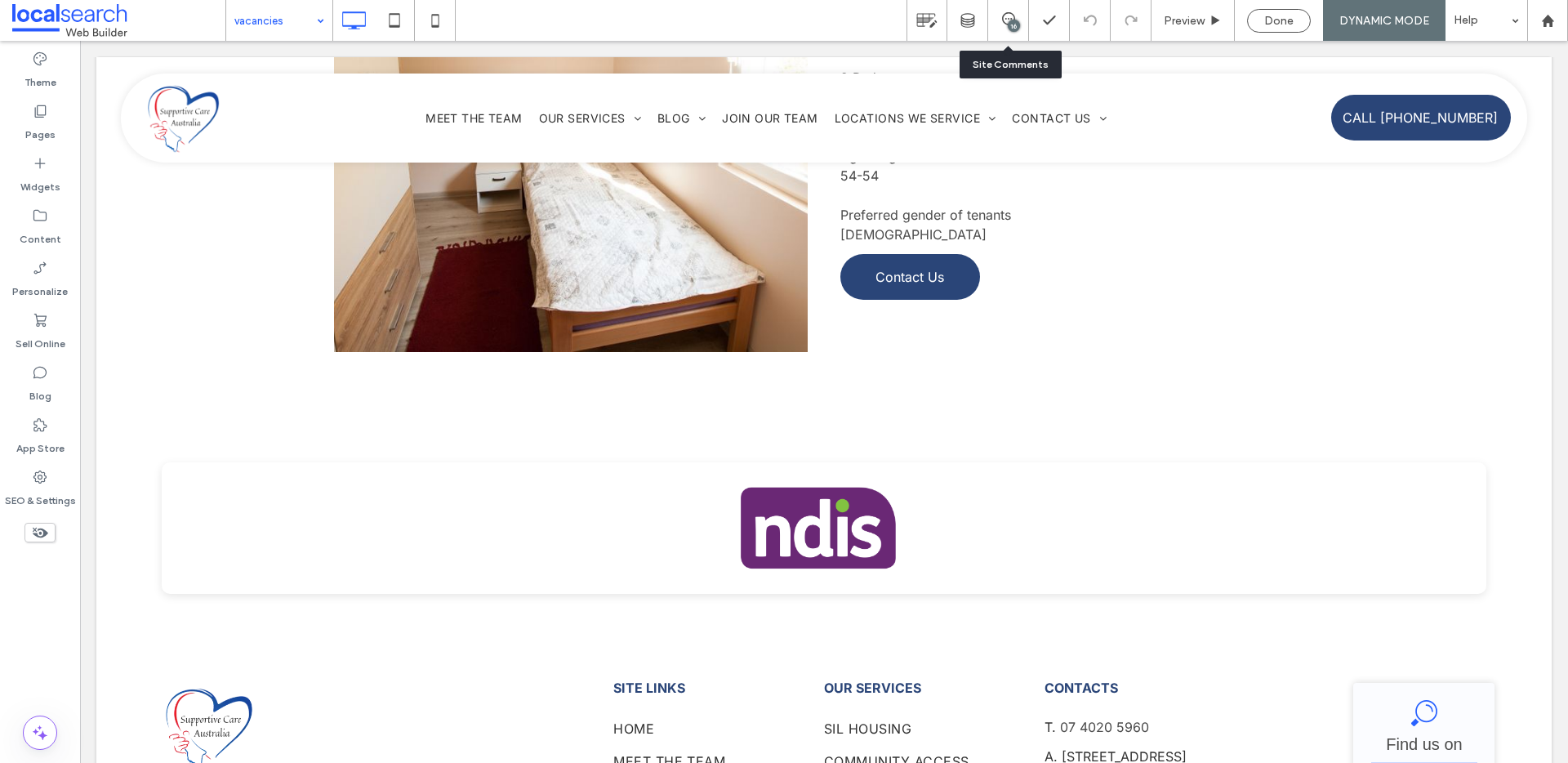
click at [1019, 27] on div "16" at bounding box center [1007, 20] width 40 height 16
click at [1006, 29] on div "16" at bounding box center [1008, 20] width 41 height 41
click at [1008, 20] on div "16" at bounding box center [1014, 26] width 12 height 12
click at [1018, 23] on div "16" at bounding box center [1014, 26] width 12 height 12
click at [1019, 20] on div "16" at bounding box center [1007, 19] width 40 height 13
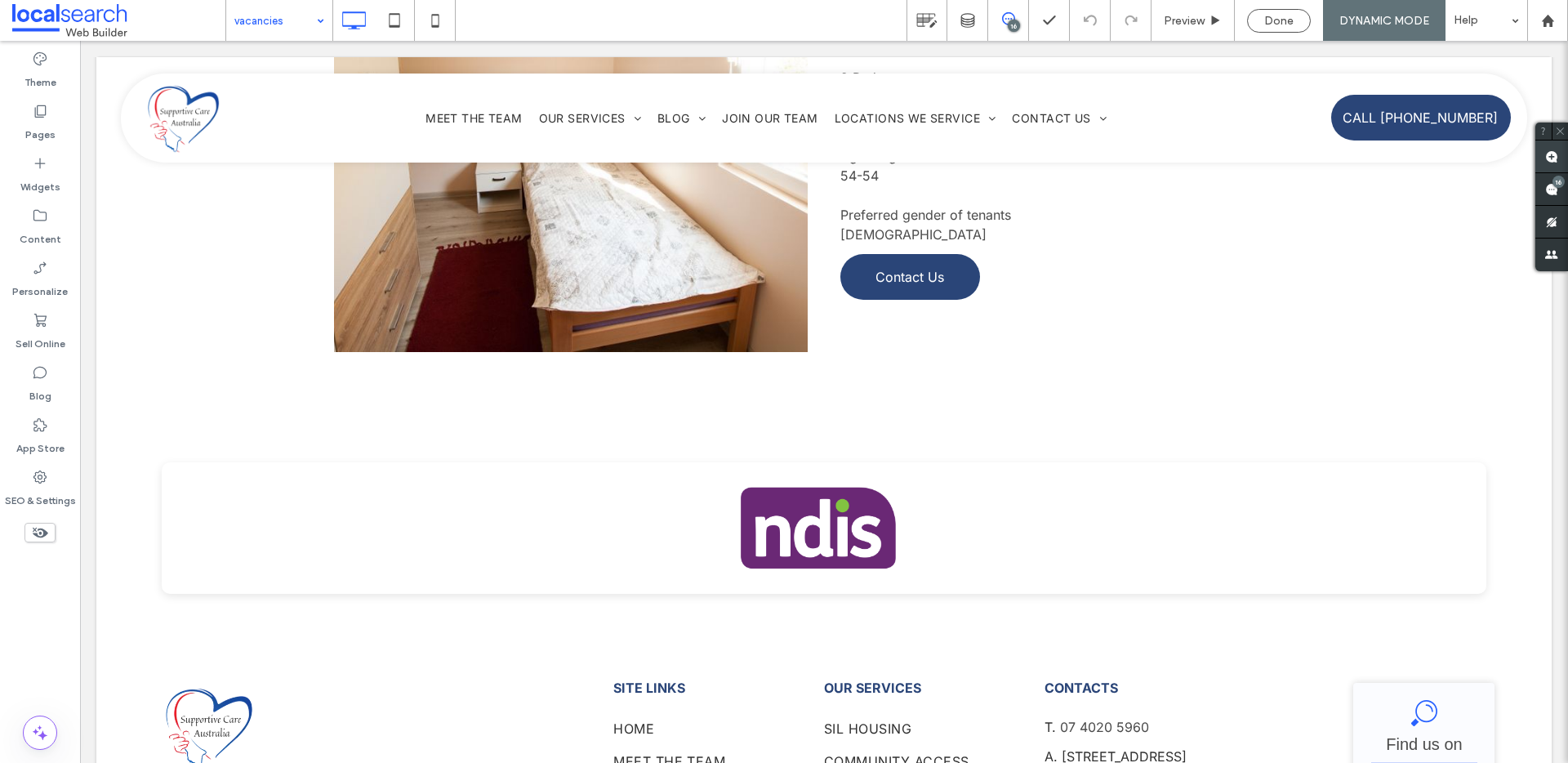
click at [1552, 154] on use at bounding box center [1551, 156] width 13 height 13
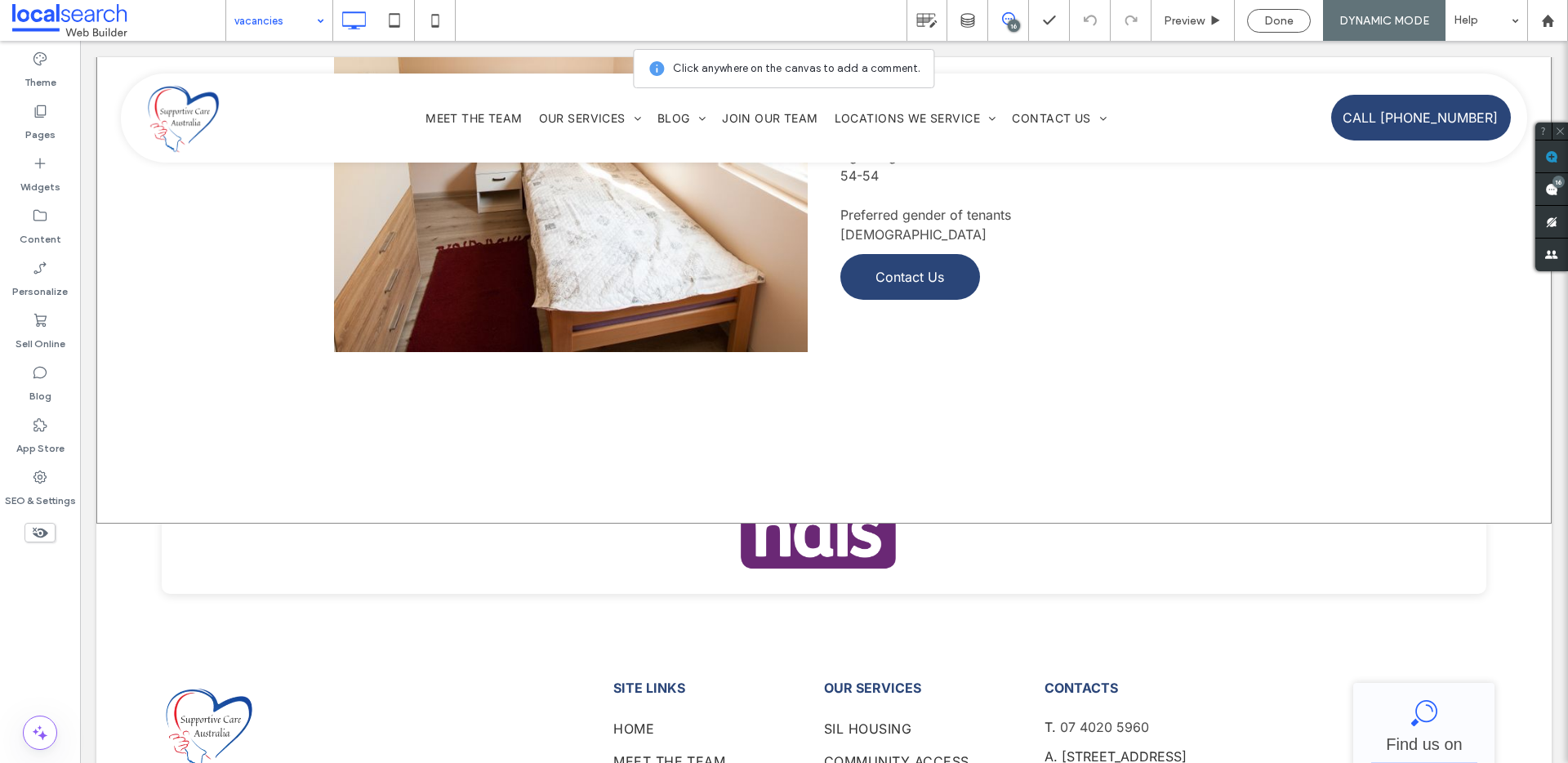
click at [473, 471] on div "Button Click To Paste House Name / Address Shared Supported Independent Living …" at bounding box center [824, 144] width 1455 height 759
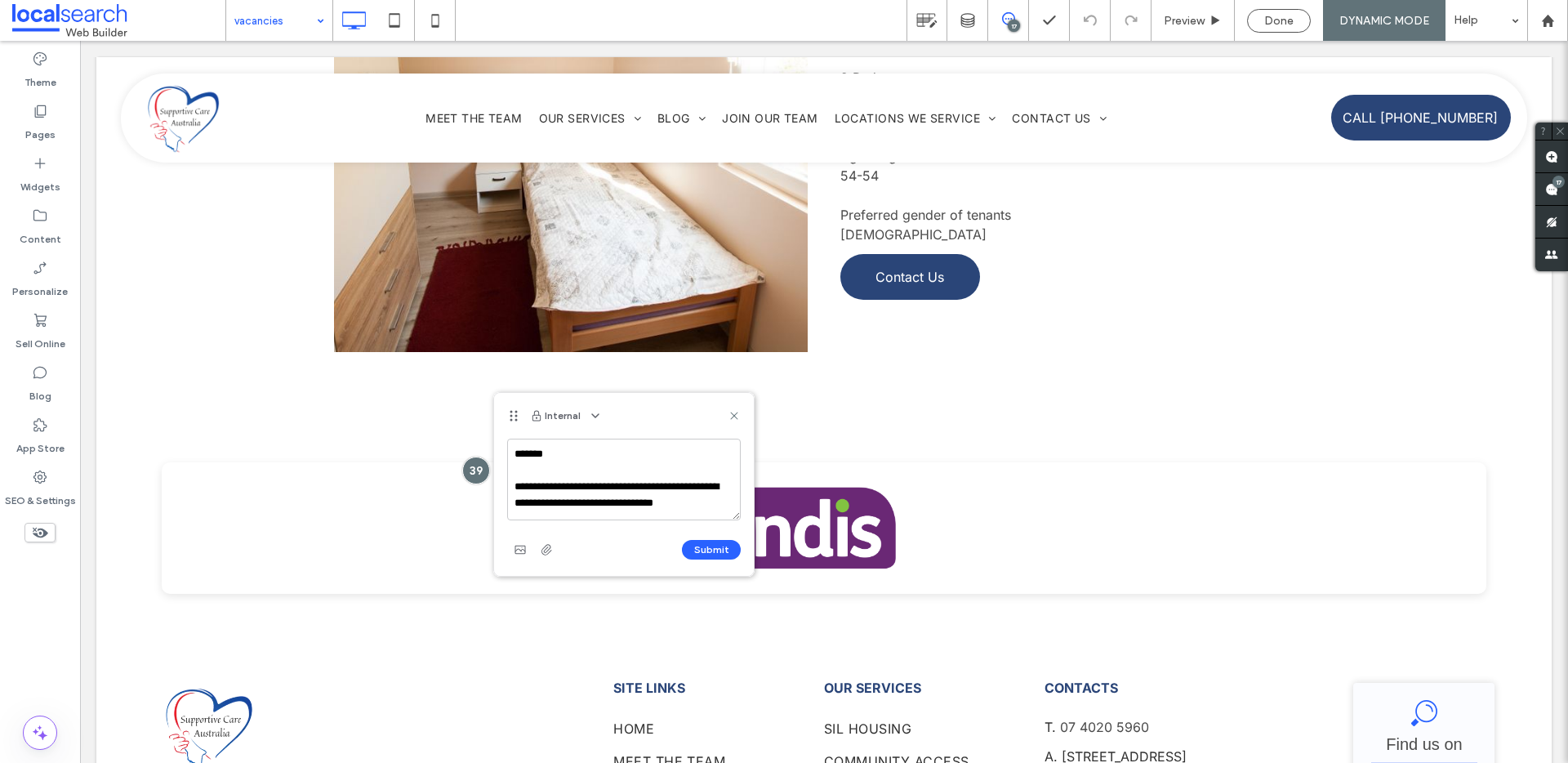
click at [681, 487] on textarea "**********" at bounding box center [623, 480] width 234 height 81
type textarea "**********"
click at [728, 549] on button "Submit" at bounding box center [711, 549] width 59 height 19
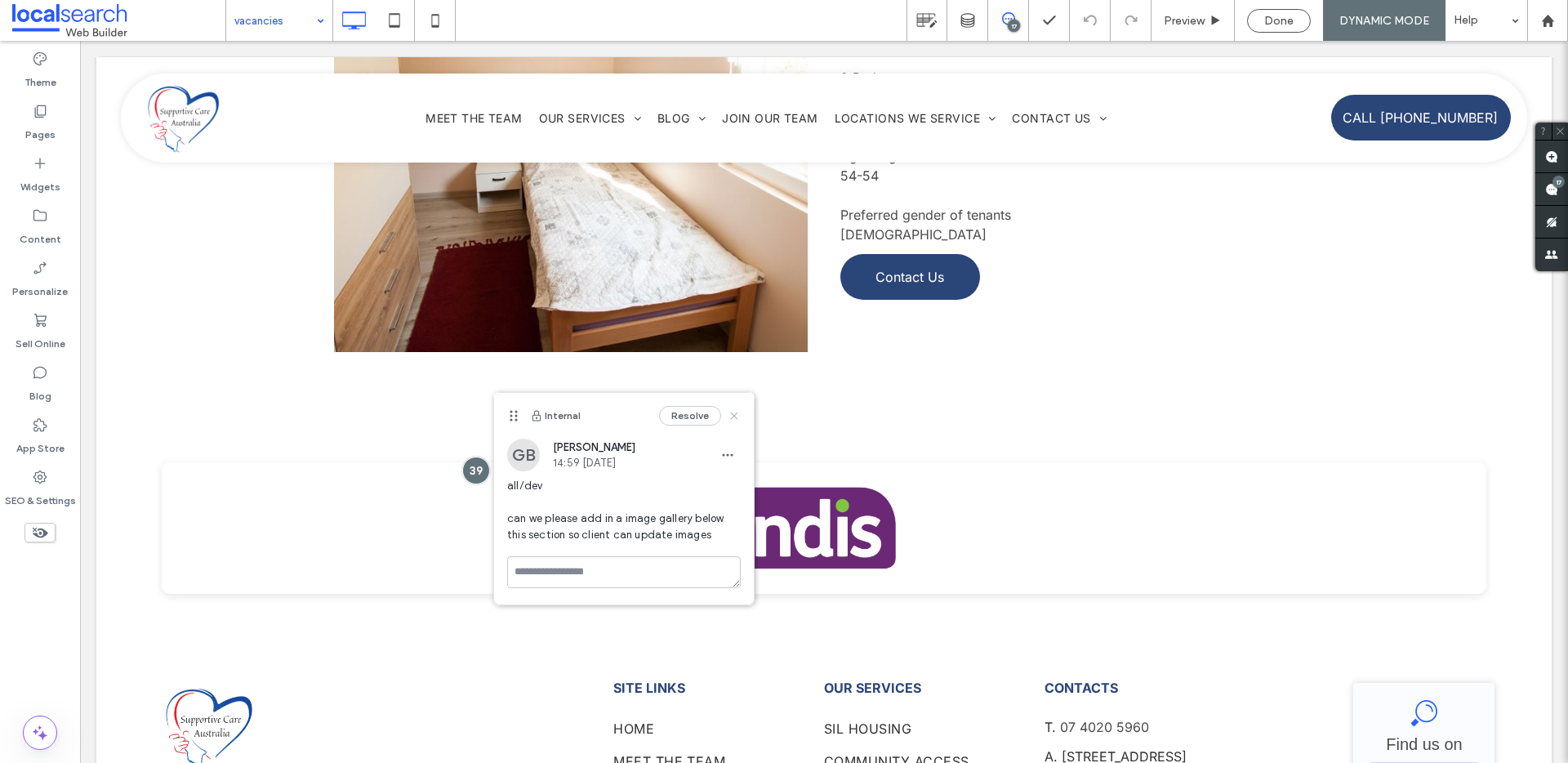
click at [733, 409] on icon at bounding box center [734, 415] width 13 height 13
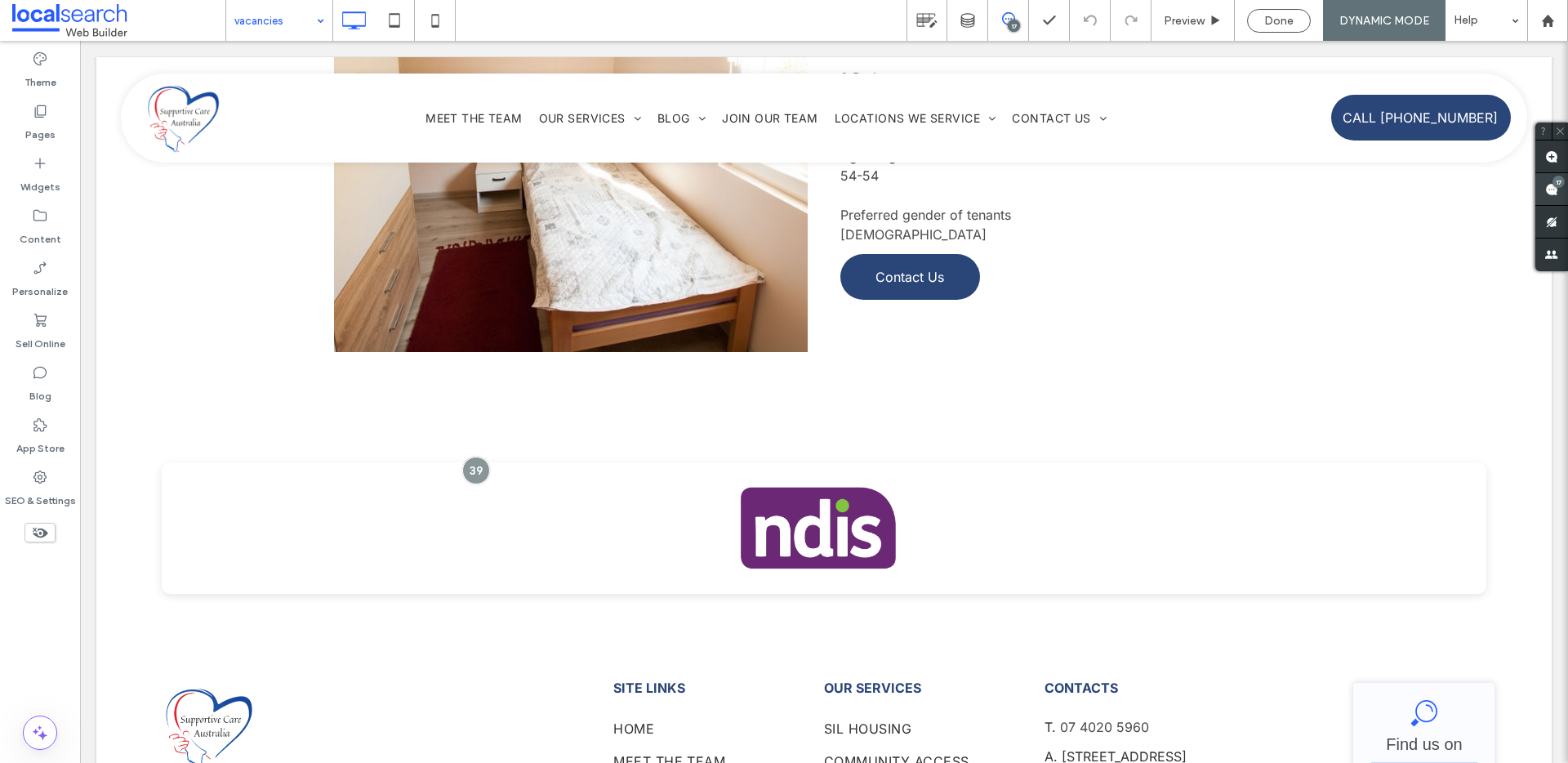
click at [1544, 178] on span at bounding box center [1551, 189] width 33 height 32
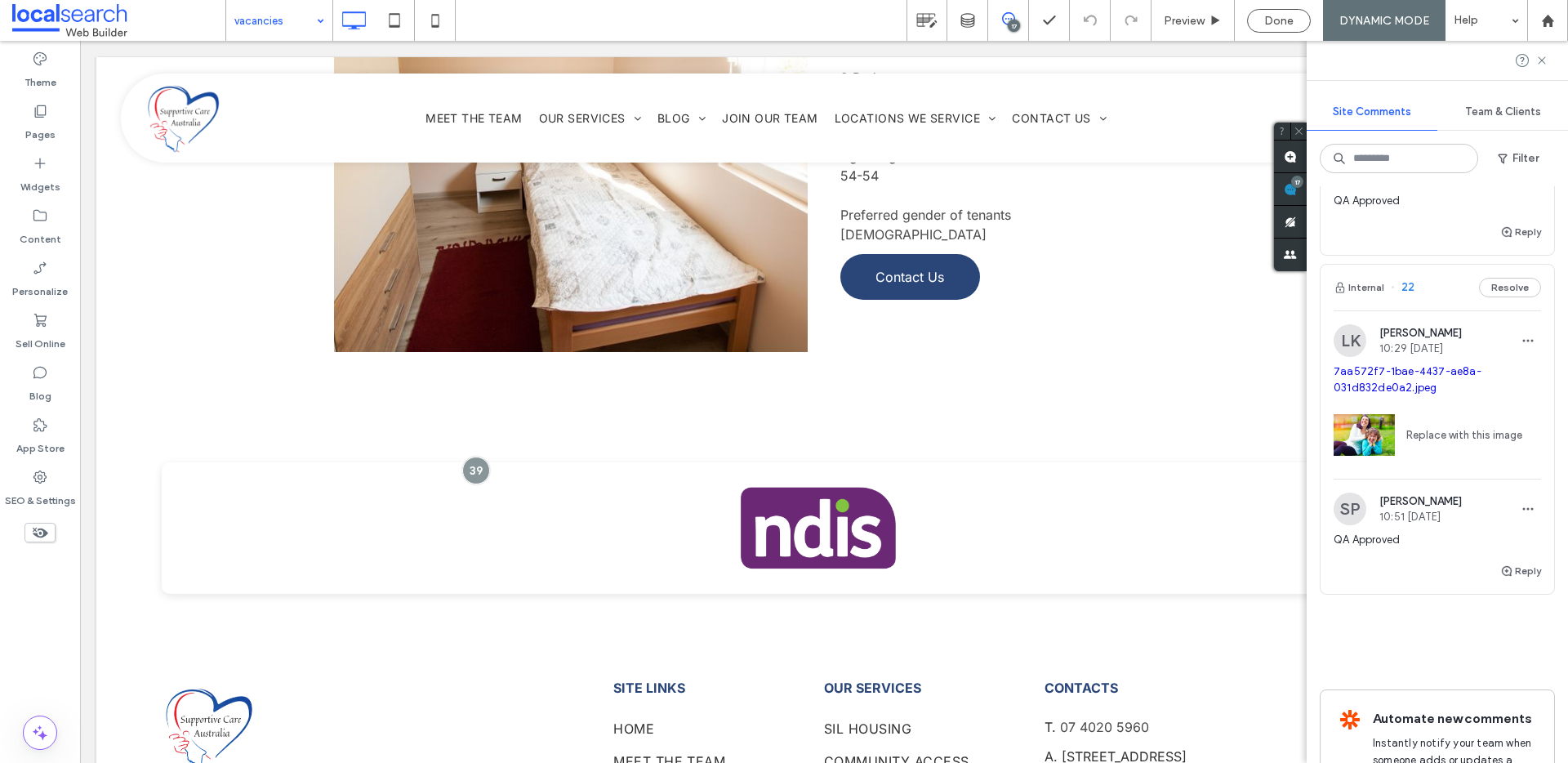
scroll to position [5781, 0]
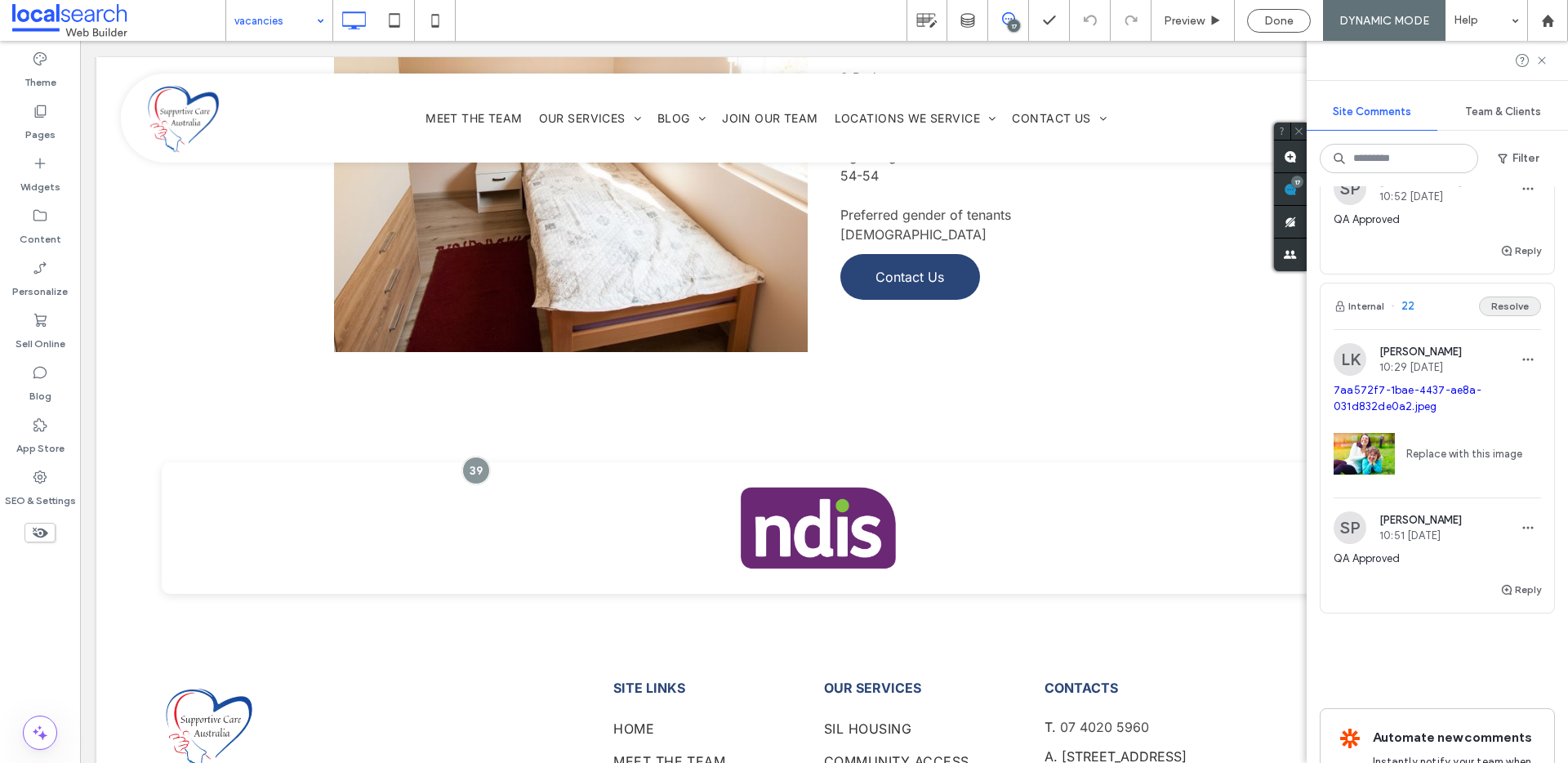
click at [1489, 307] on button "Resolve" at bounding box center [1510, 306] width 62 height 19
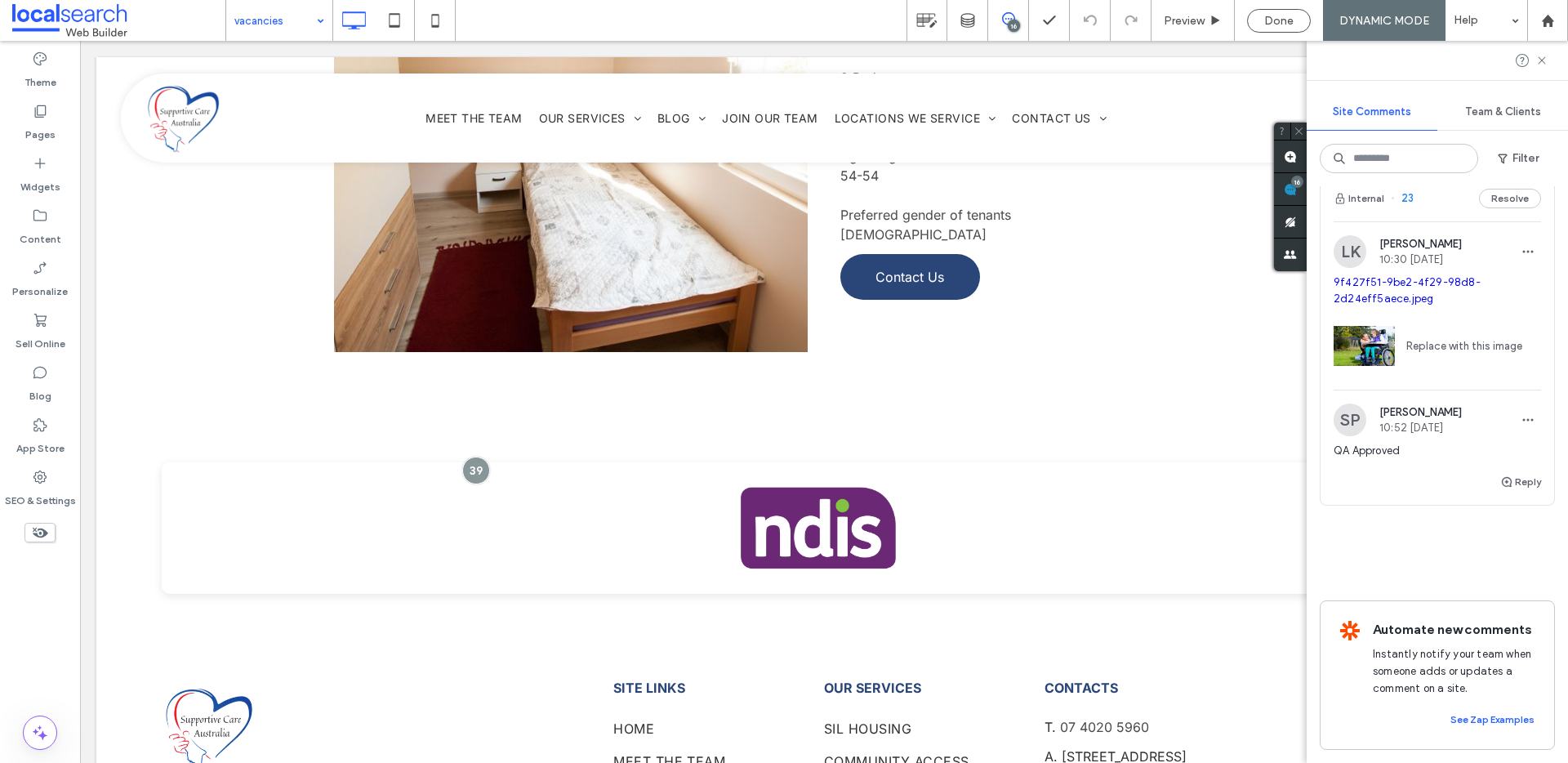
scroll to position [5459, 0]
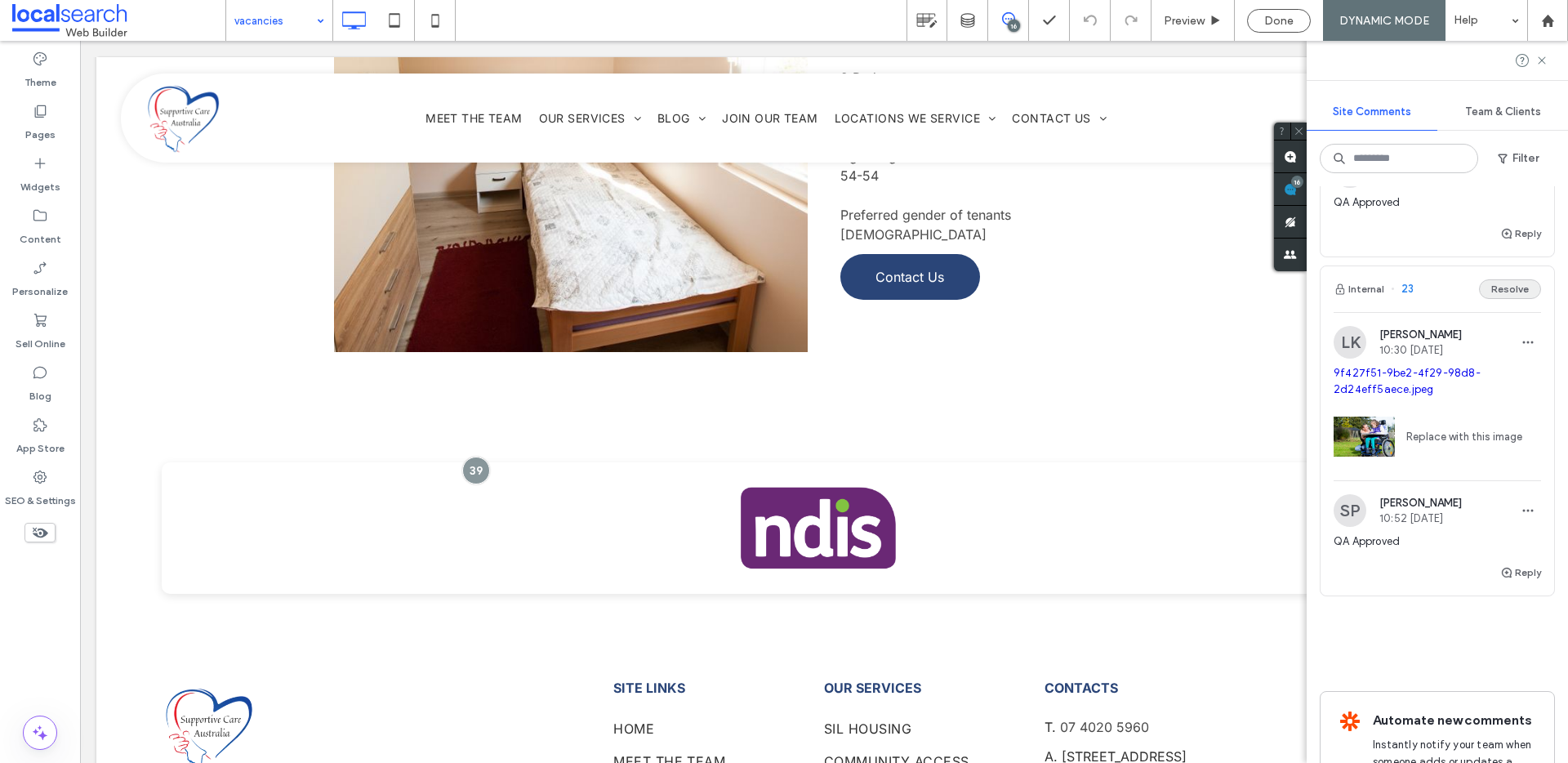
click at [1488, 288] on button "Resolve" at bounding box center [1510, 289] width 62 height 19
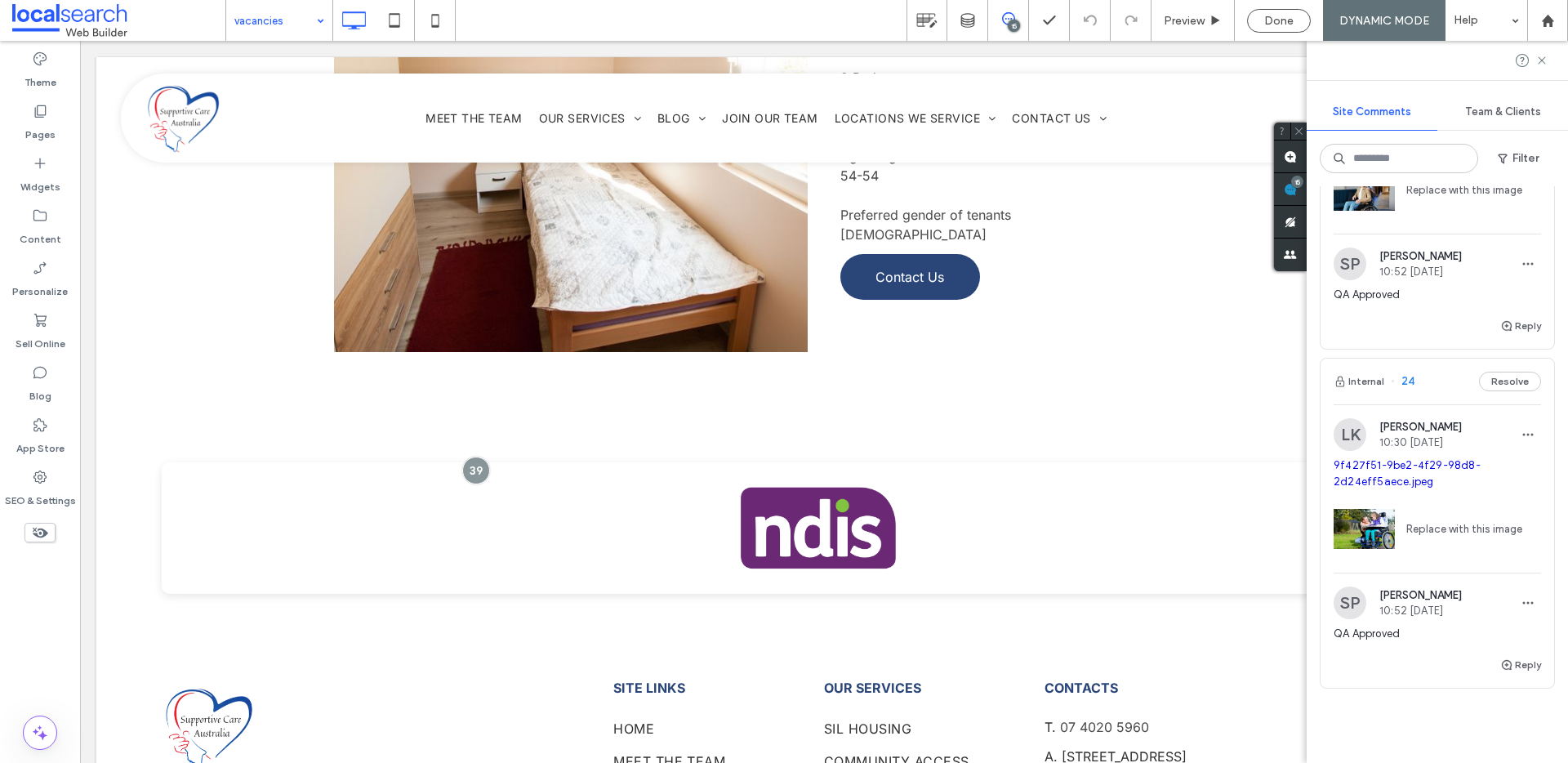
scroll to position [5027, 0]
click at [1484, 385] on button "Resolve" at bounding box center [1510, 382] width 62 height 19
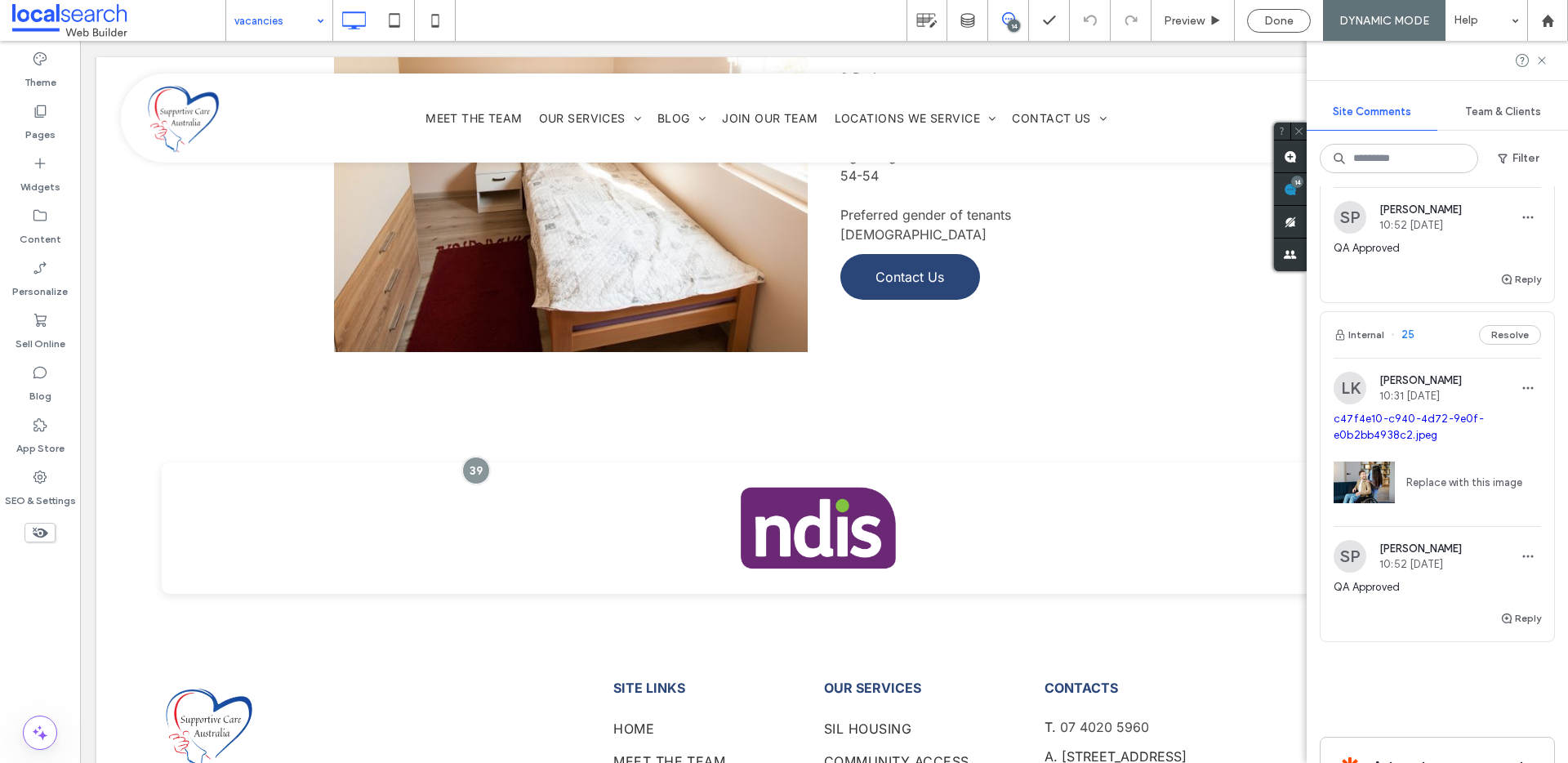
scroll to position [4668, 0]
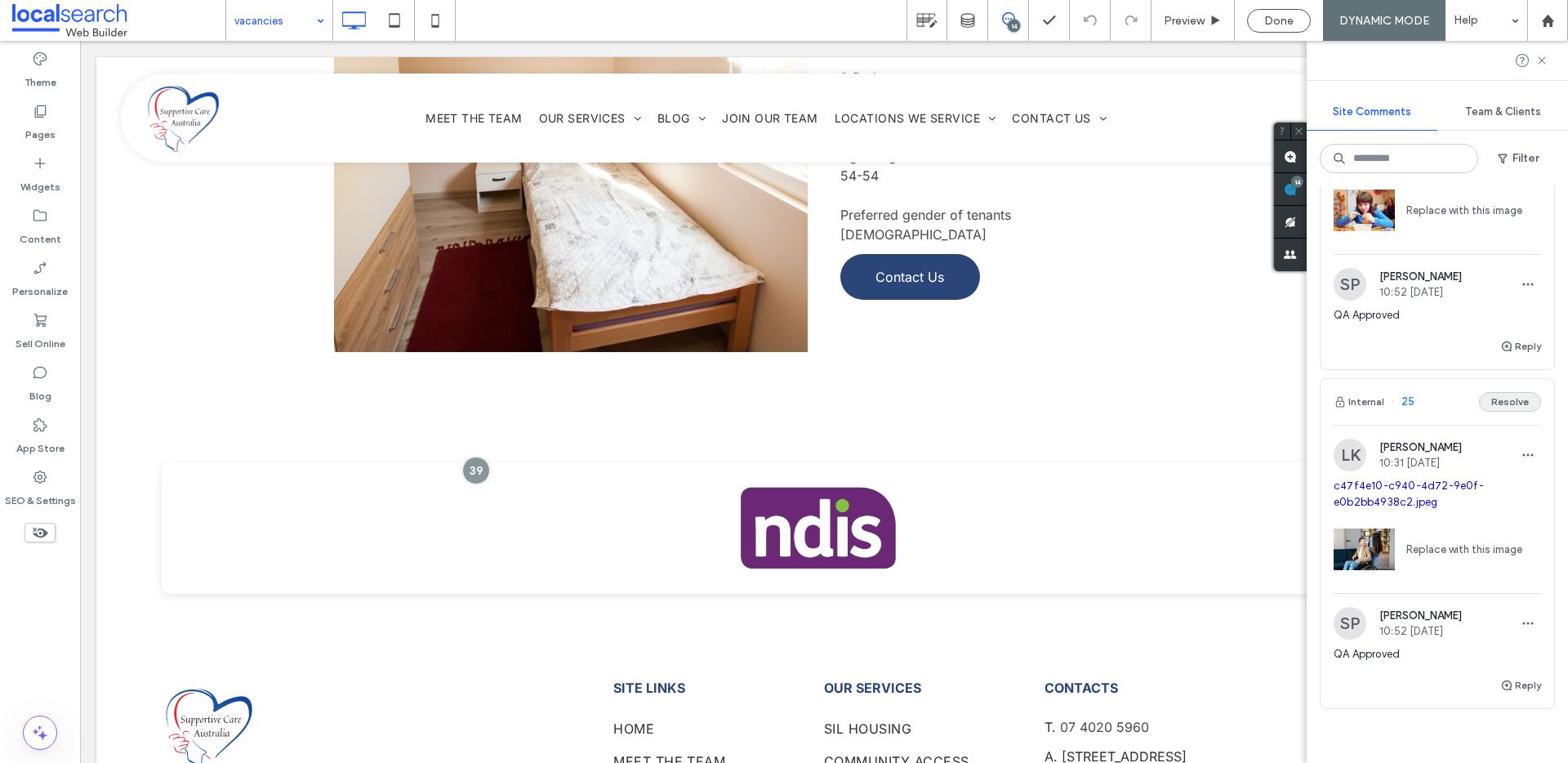
click at [1493, 398] on button "Resolve" at bounding box center [1510, 402] width 62 height 19
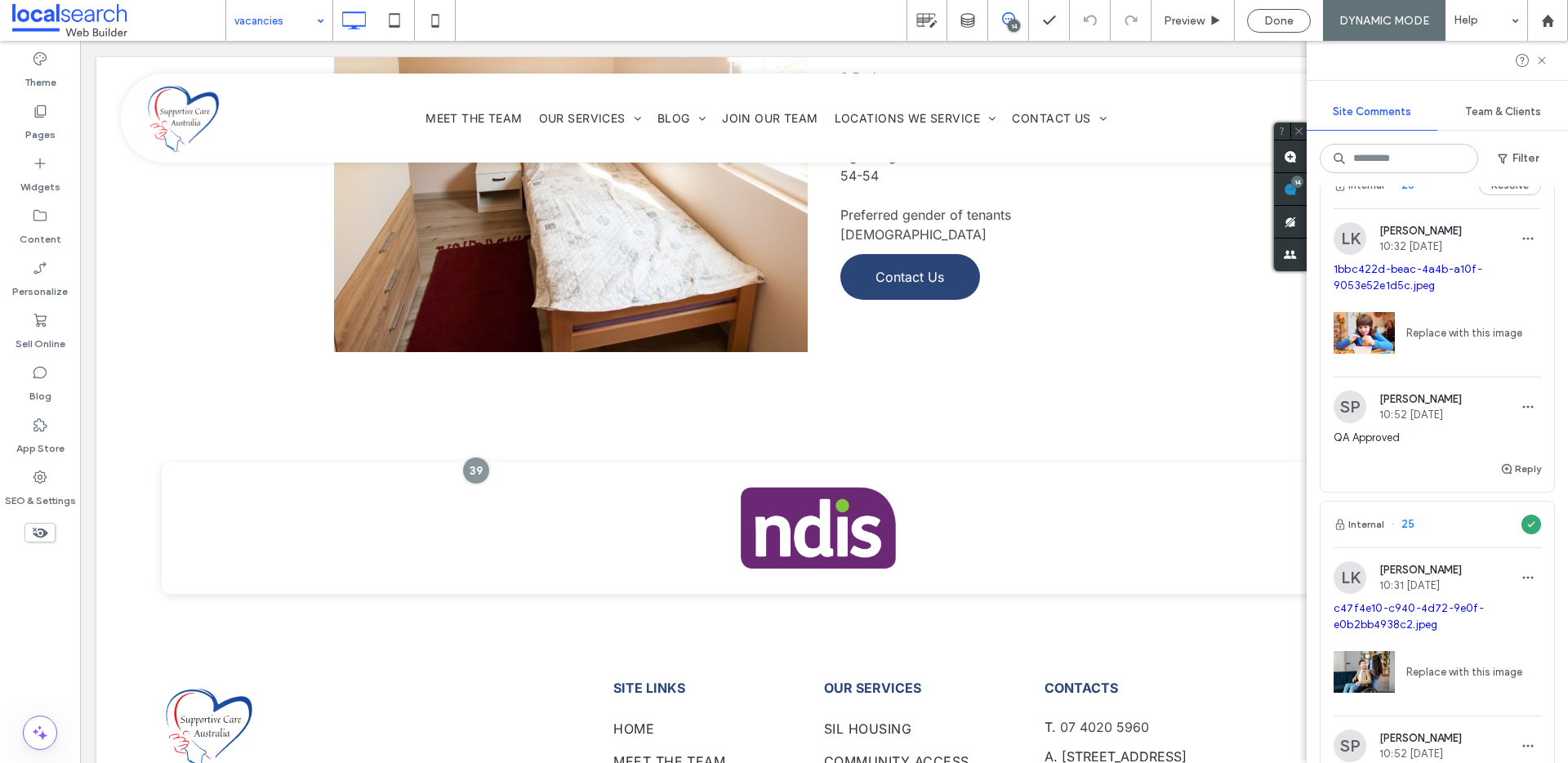
scroll to position [4471, 0]
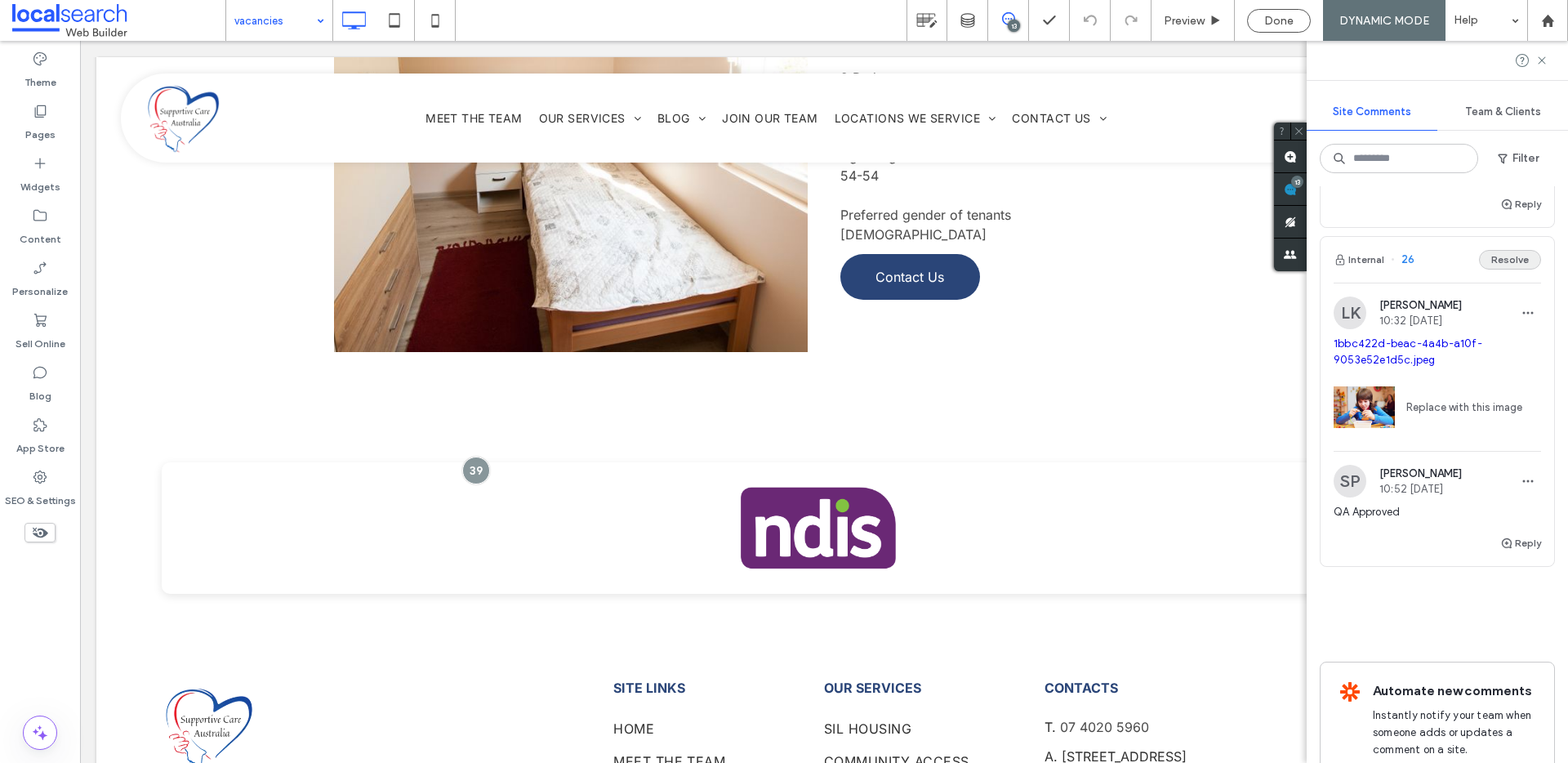
click at [1491, 264] on button "Resolve" at bounding box center [1510, 260] width 62 height 19
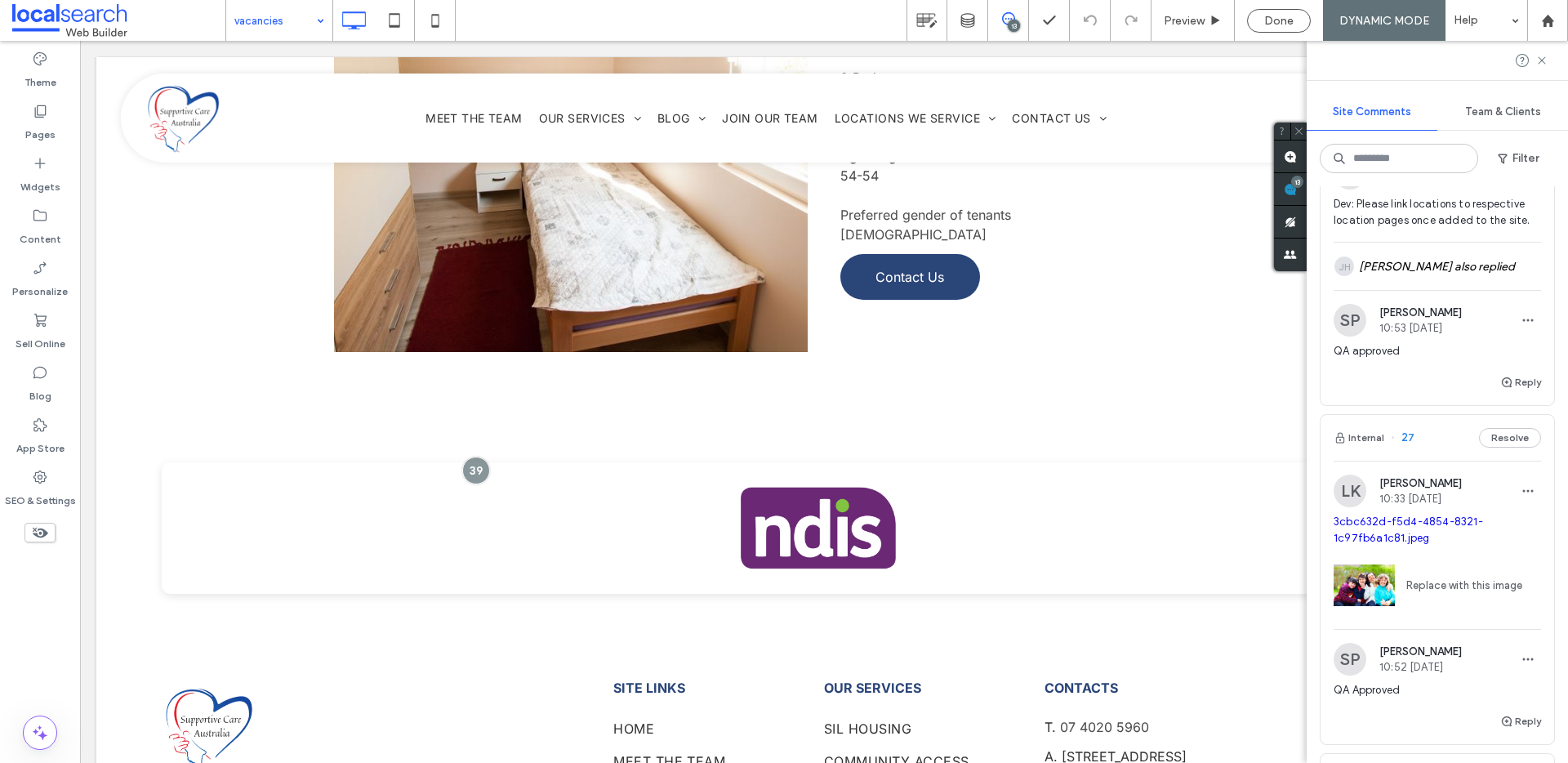
scroll to position [3941, 0]
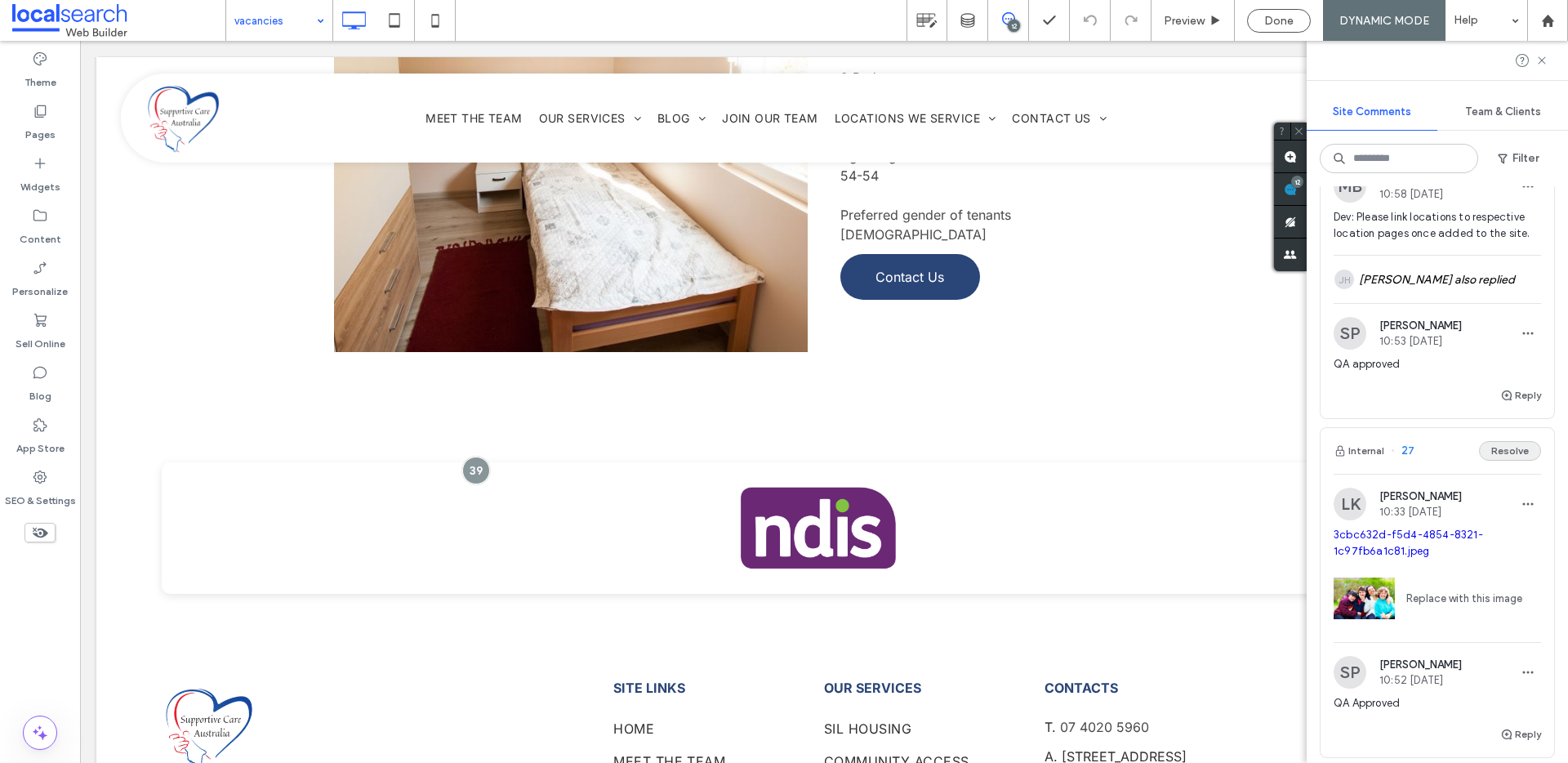
click at [1503, 453] on button "Resolve" at bounding box center [1510, 450] width 62 height 19
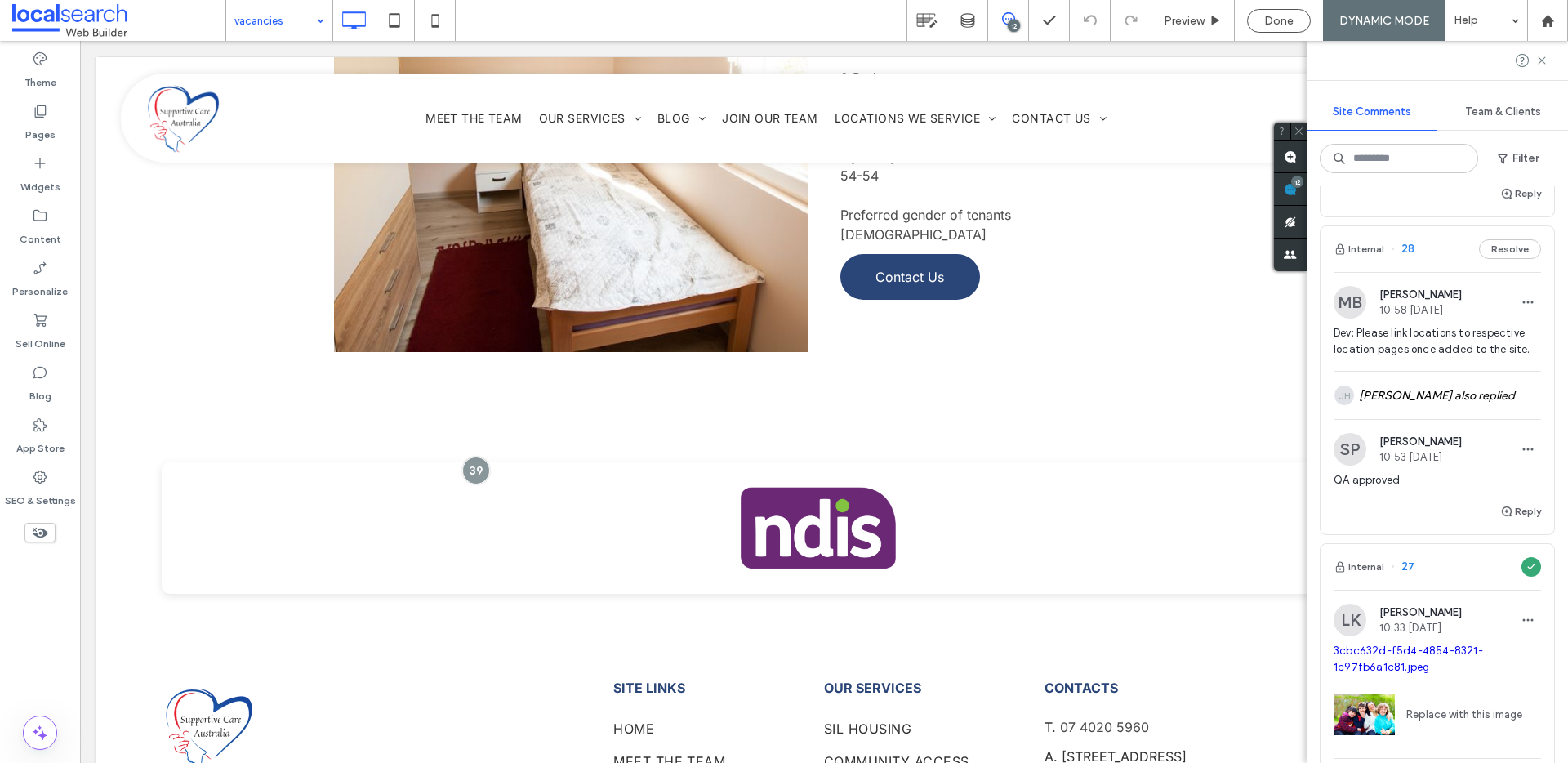
scroll to position [3805, 0]
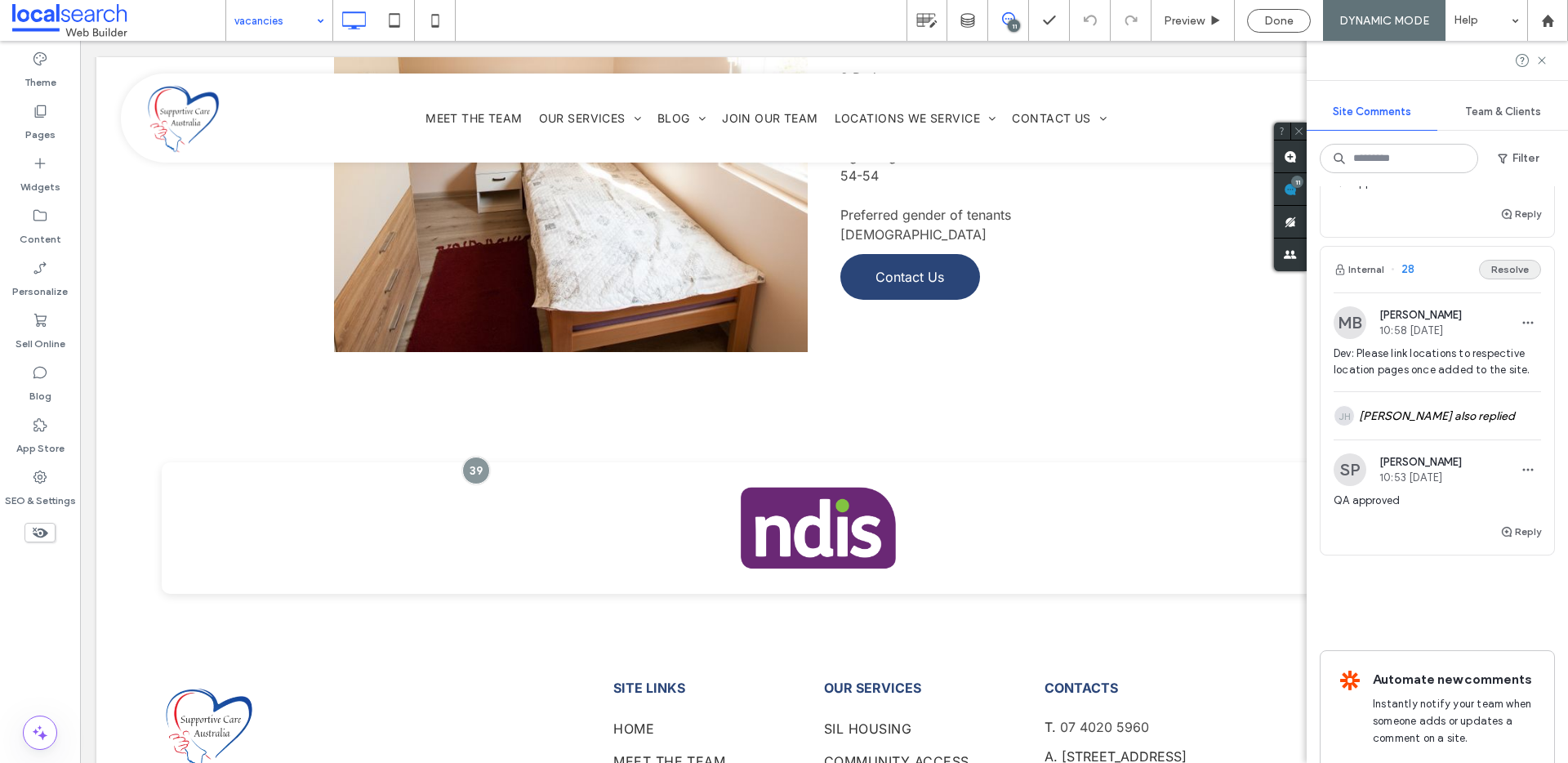
click at [1511, 268] on button "Resolve" at bounding box center [1510, 269] width 62 height 19
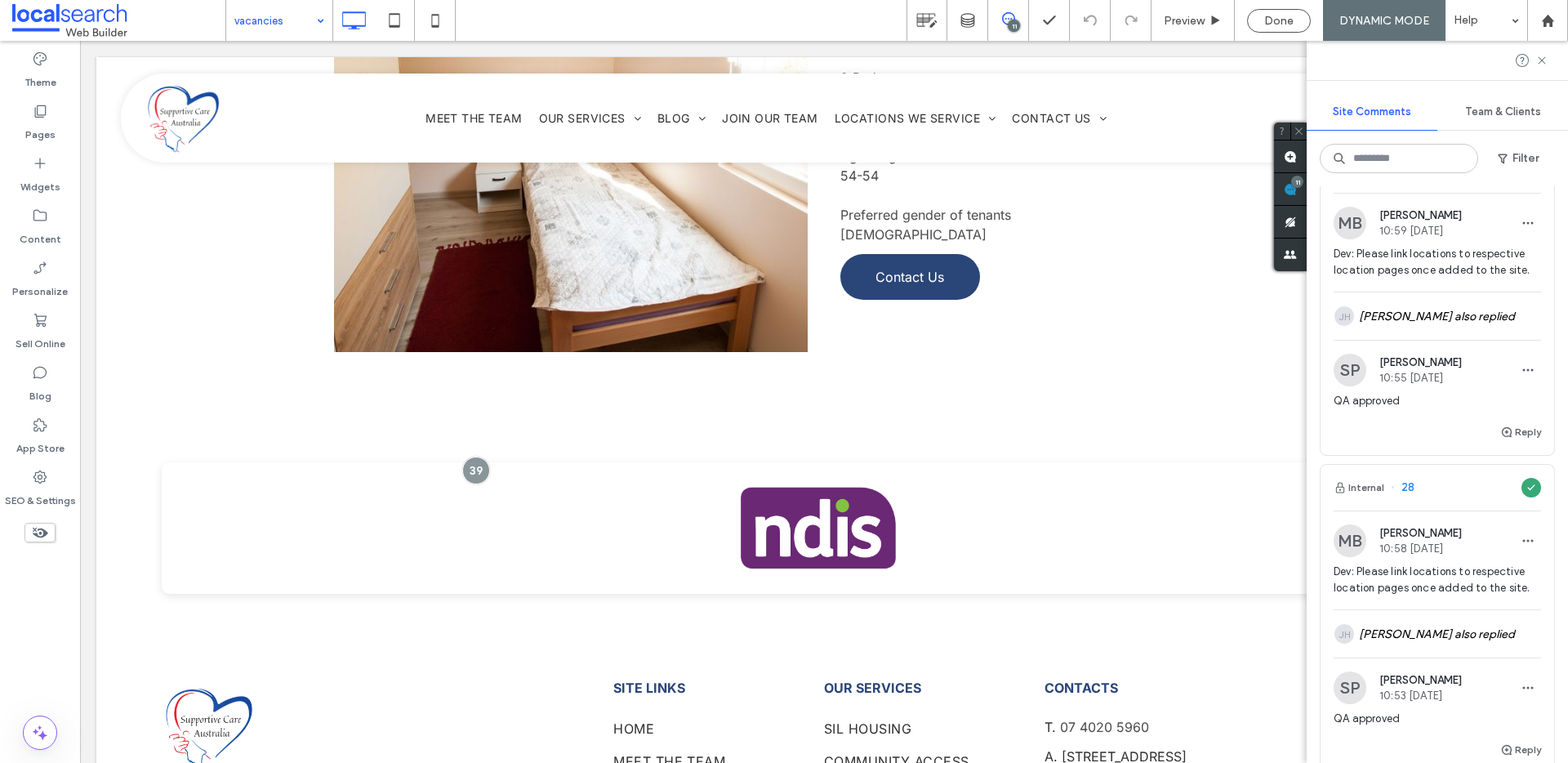
scroll to position [3371, 0]
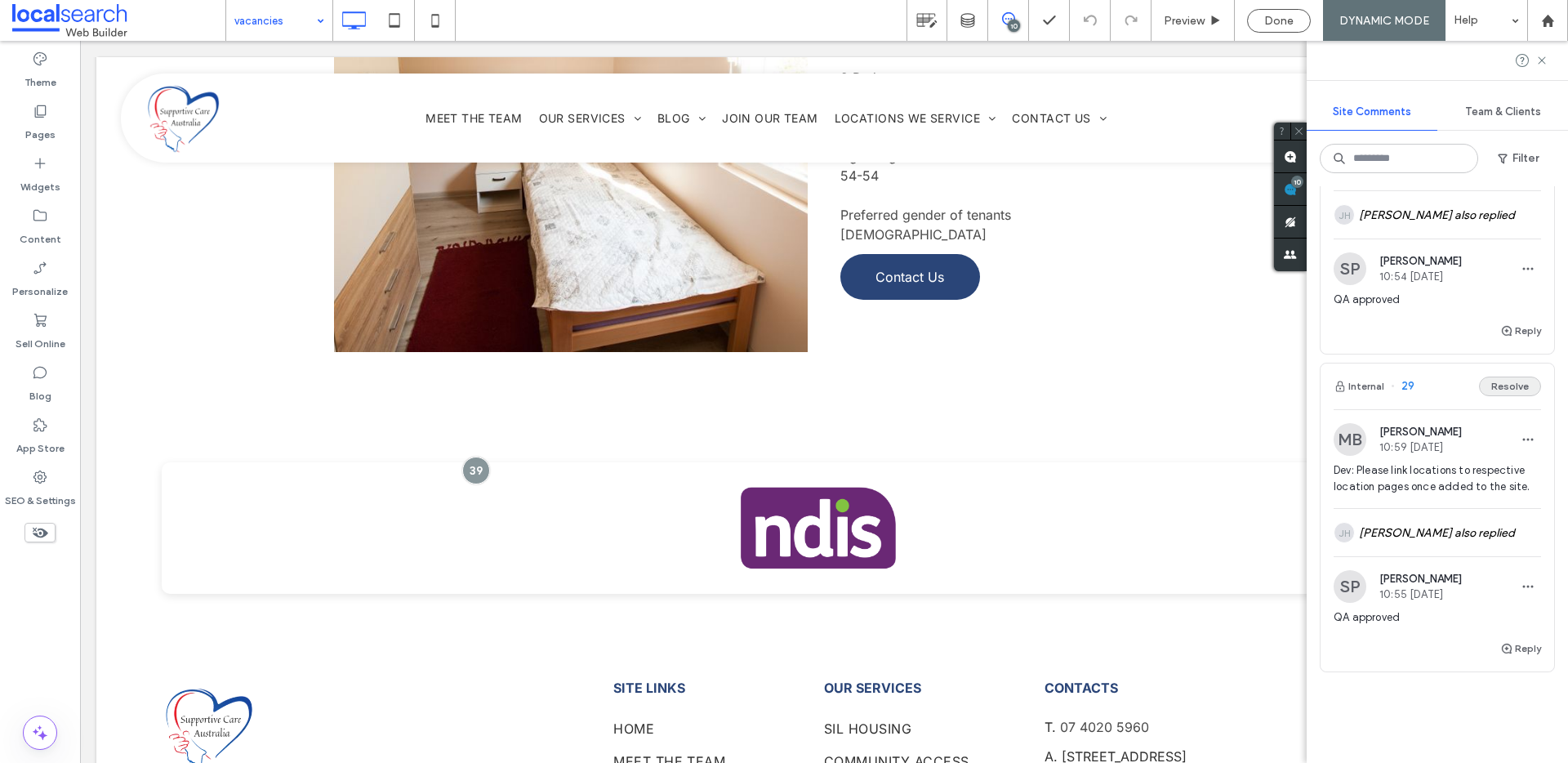
click at [1503, 384] on button "Resolve" at bounding box center [1510, 386] width 62 height 19
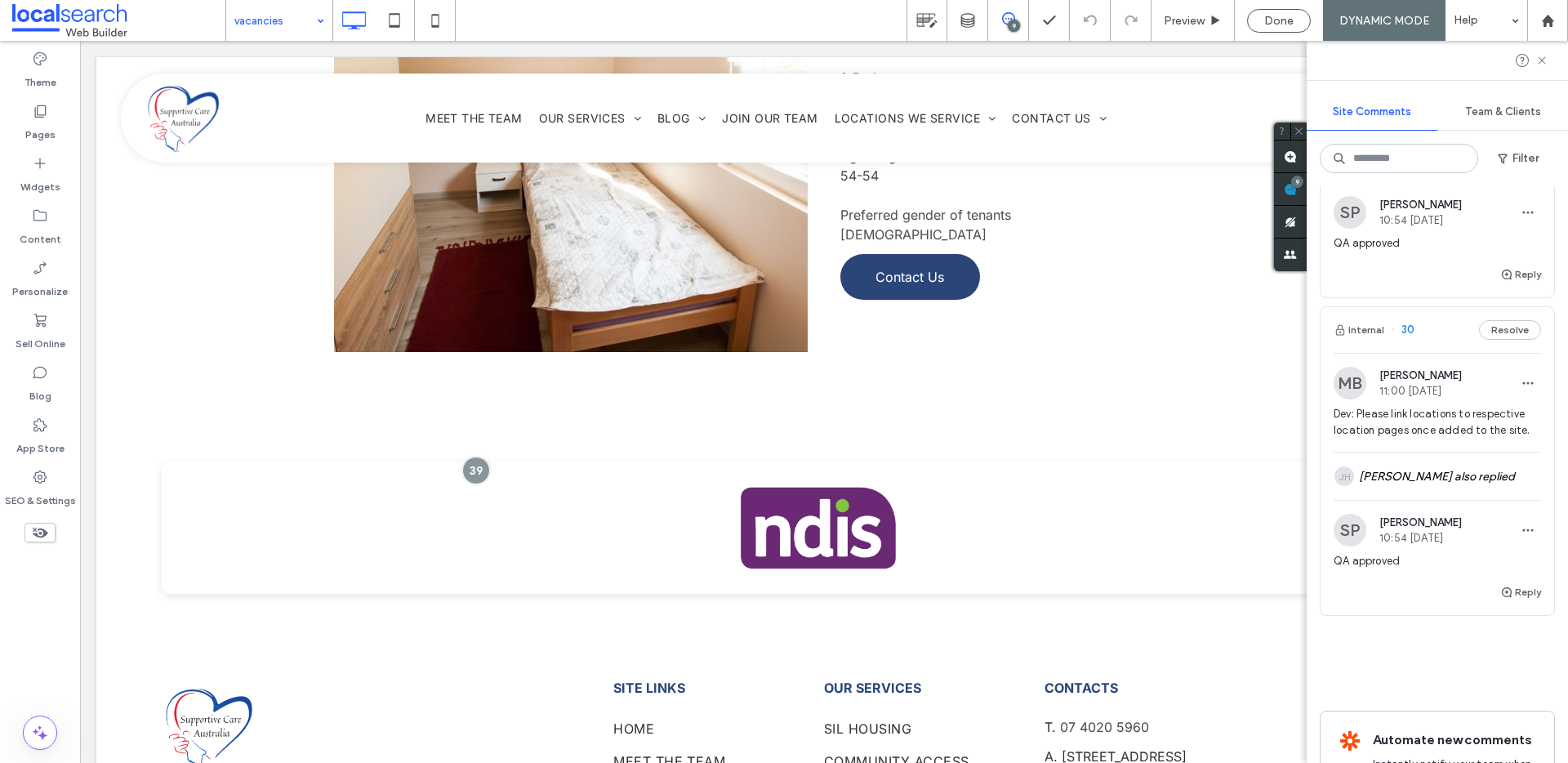
click at [1487, 326] on button "Resolve" at bounding box center [1510, 330] width 62 height 19
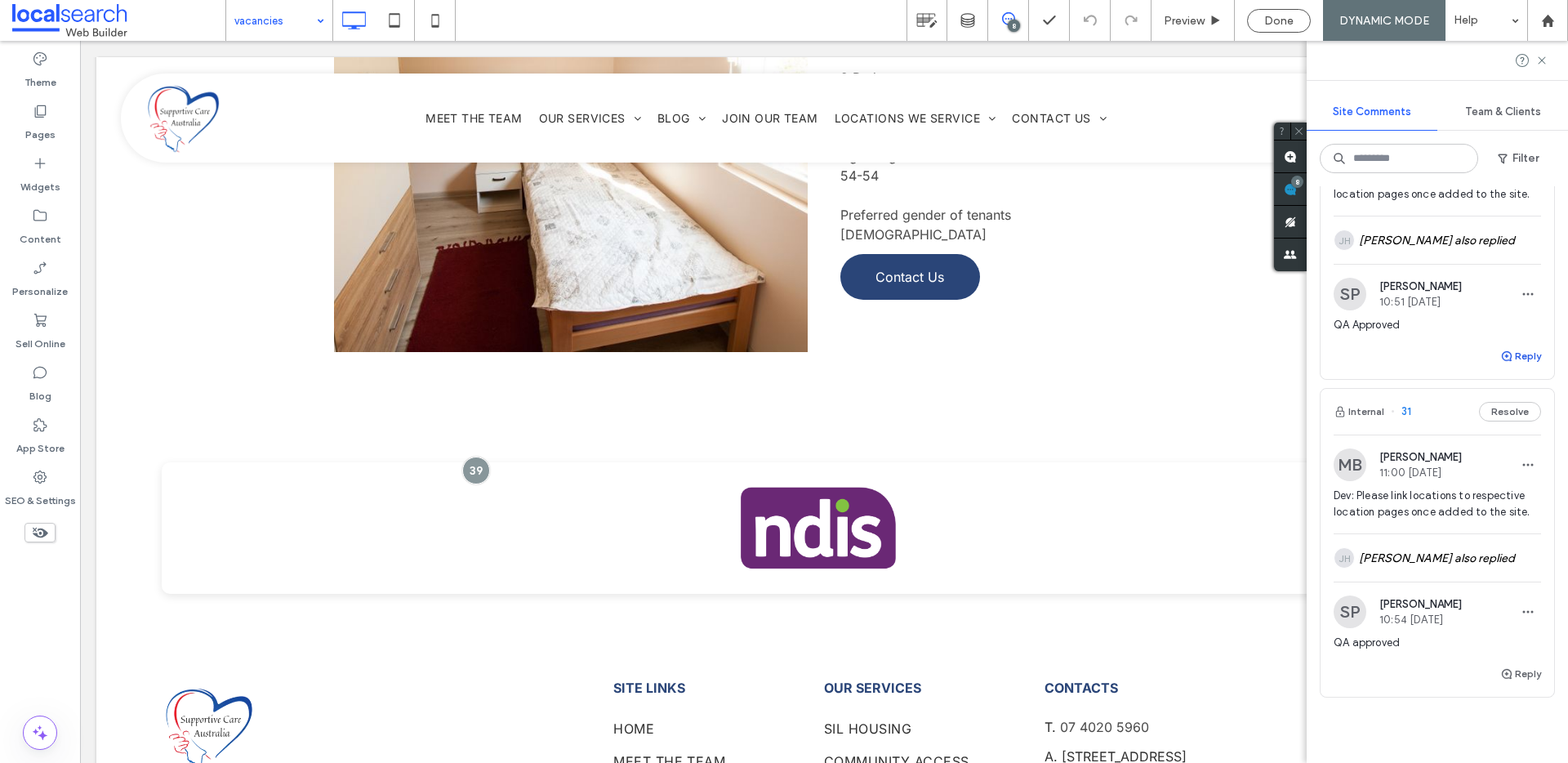
scroll to position [2704, 0]
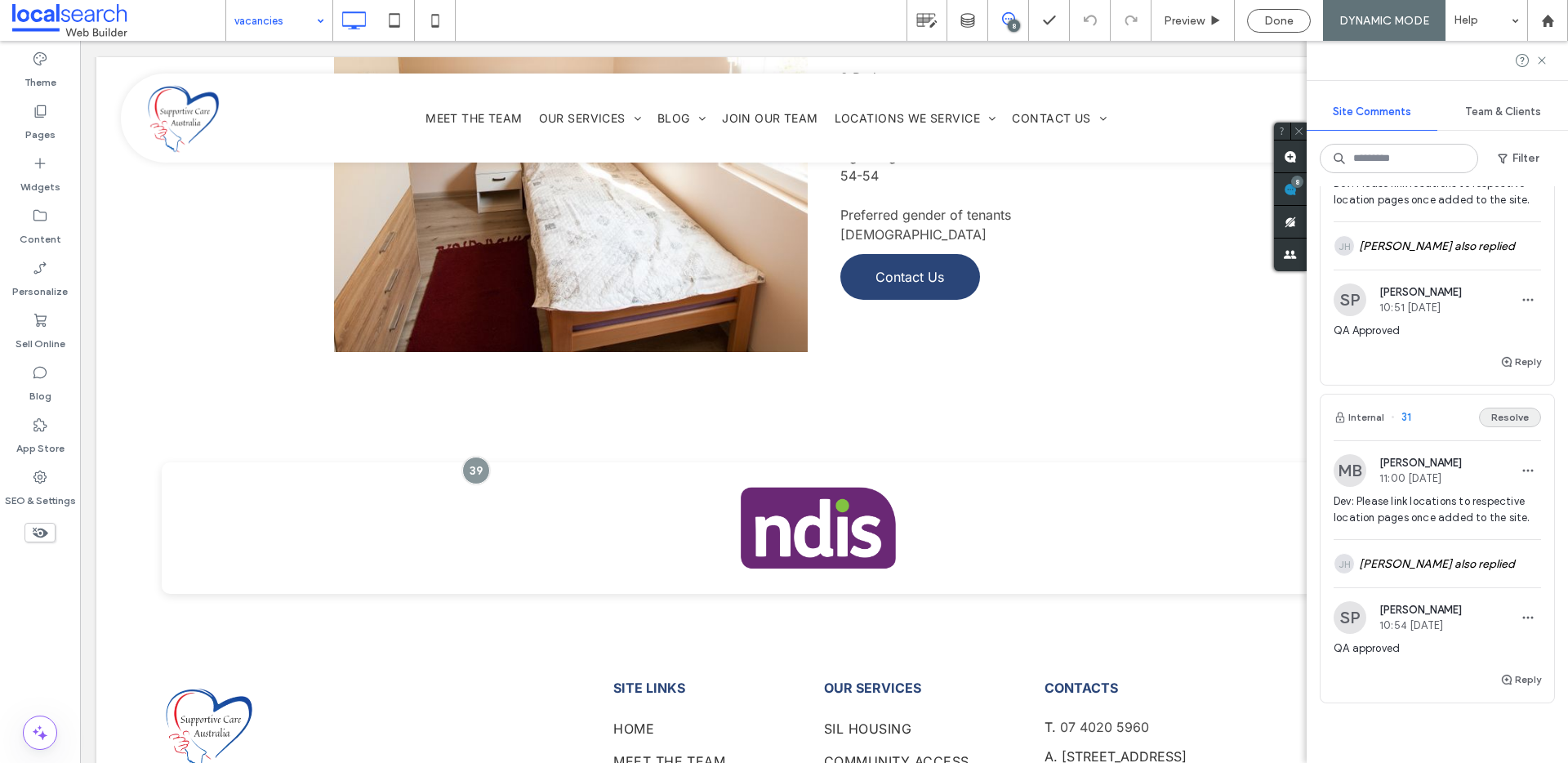
click at [1496, 416] on button "Resolve" at bounding box center [1510, 418] width 62 height 19
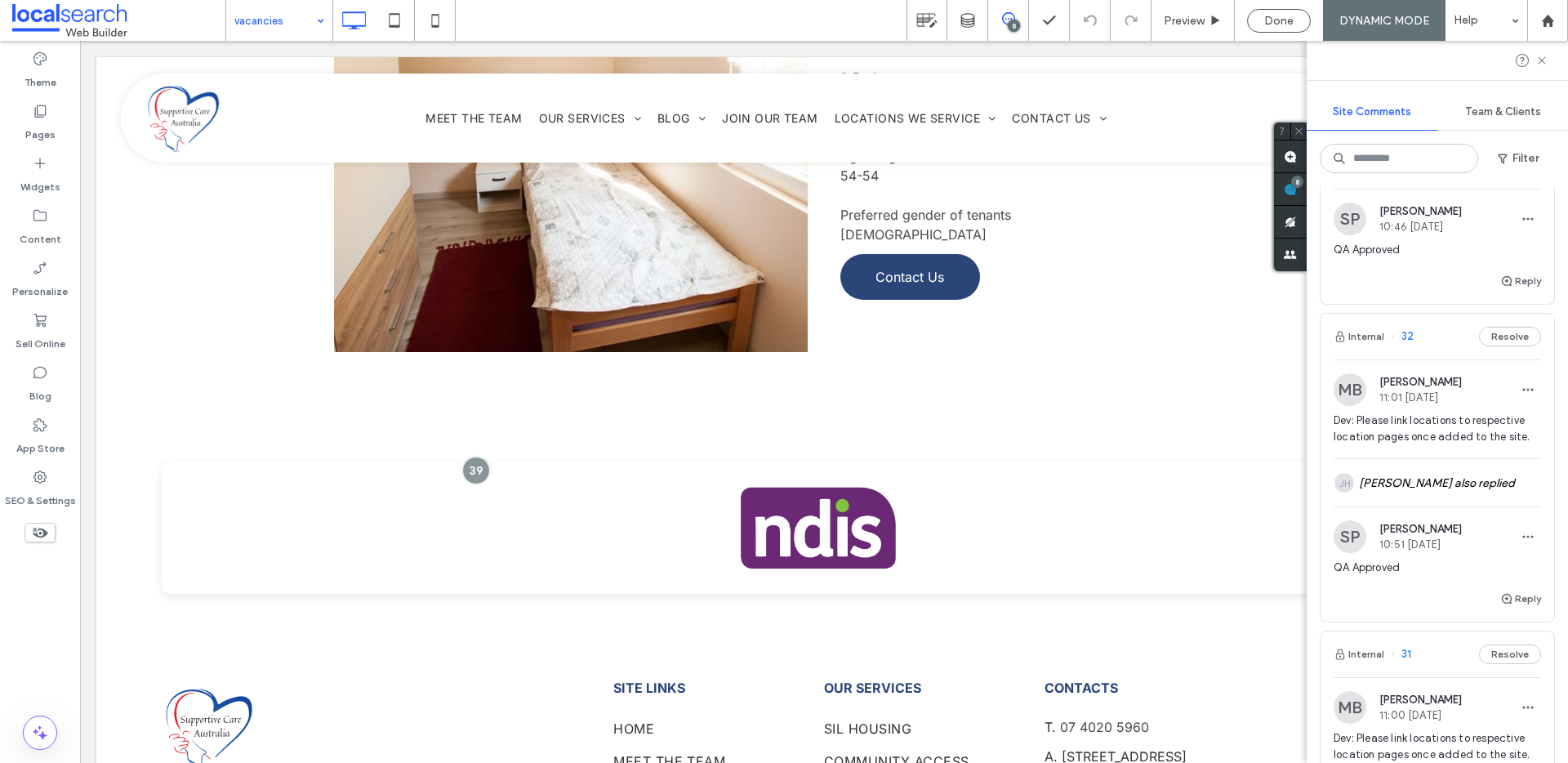
scroll to position [2467, 0]
click at [1499, 342] on button "Resolve" at bounding box center [1510, 337] width 62 height 19
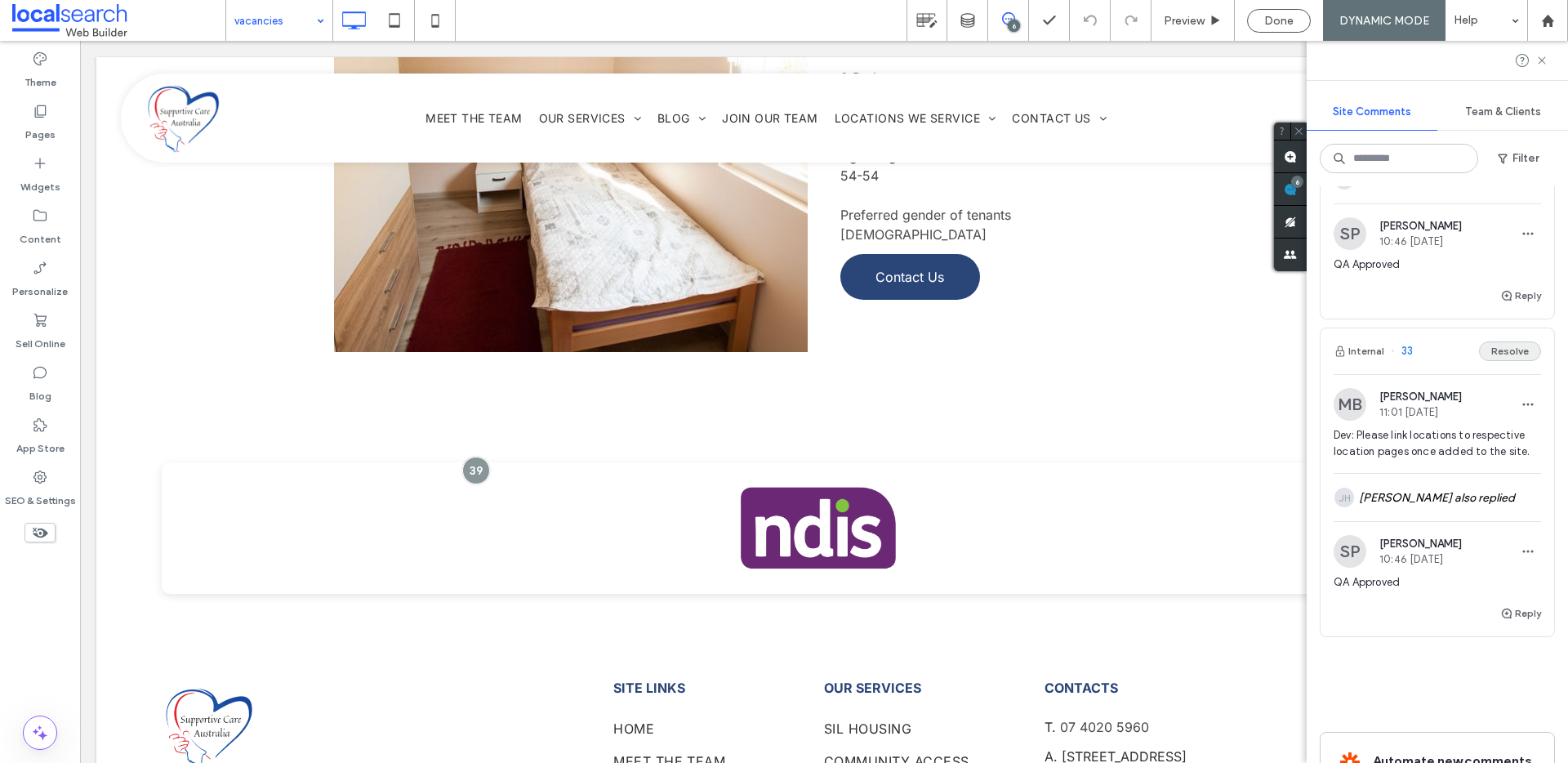
click at [1486, 351] on button "Resolve" at bounding box center [1510, 351] width 62 height 19
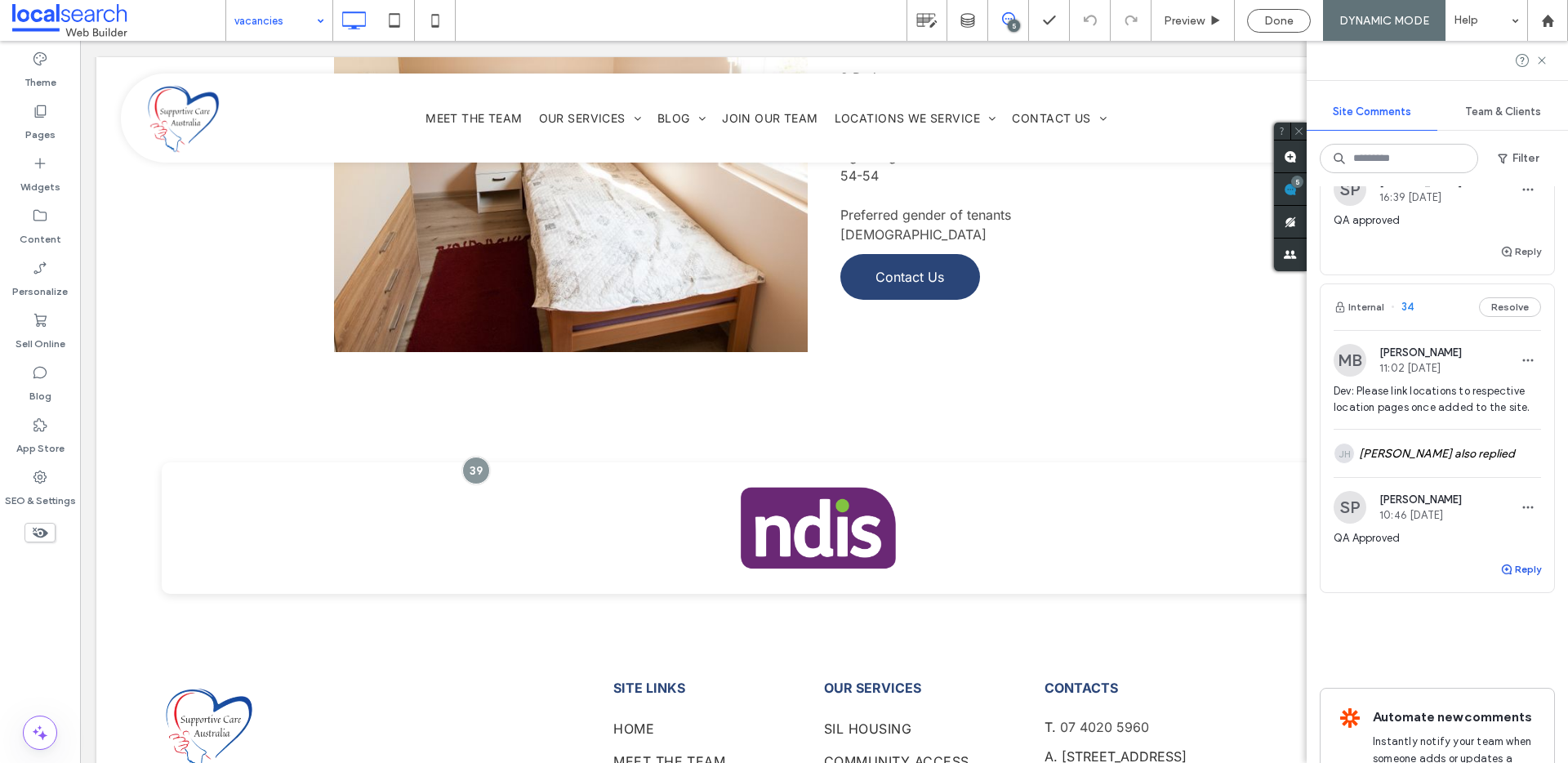
scroll to position [1764, 0]
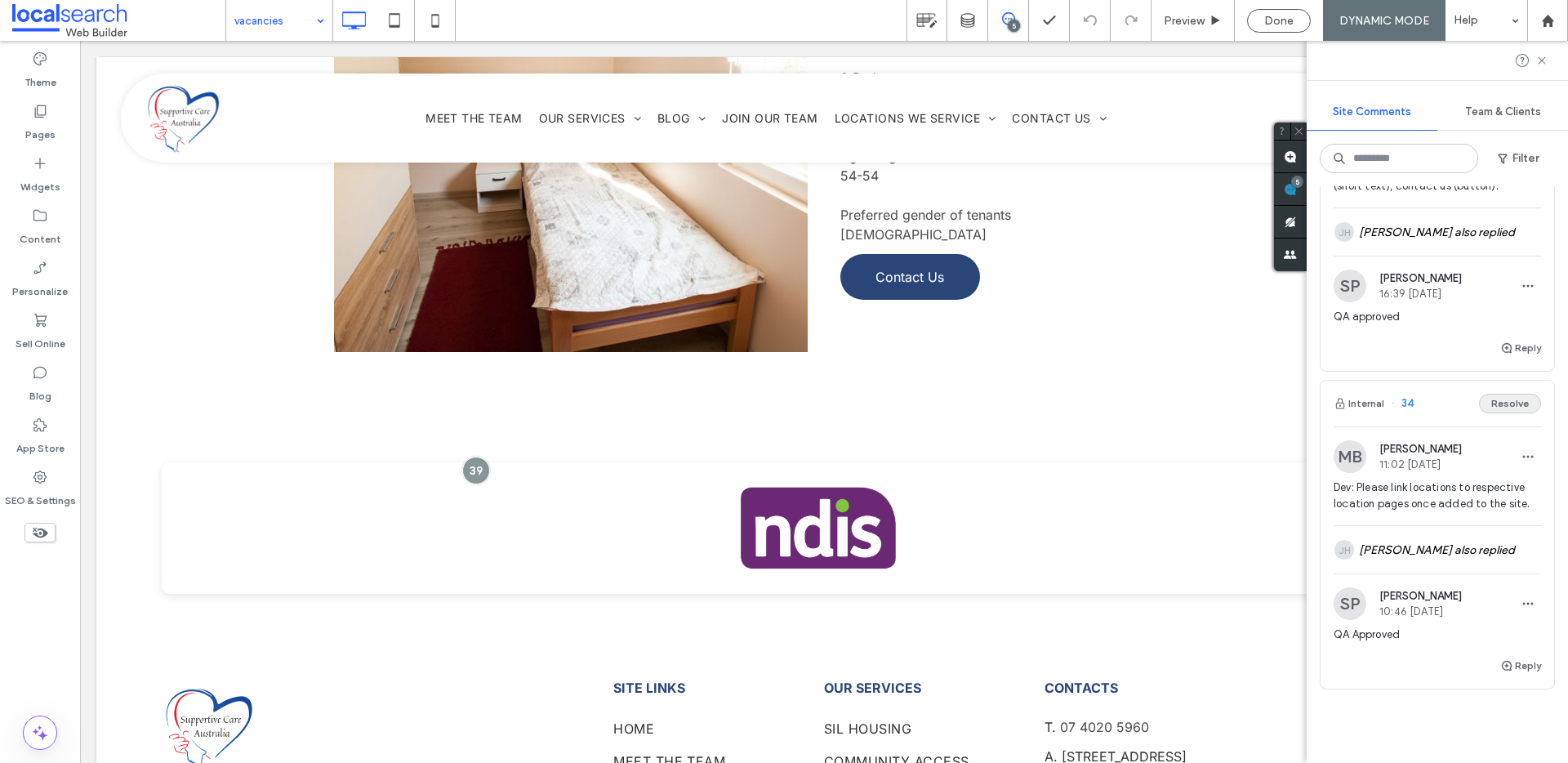
click at [1500, 397] on button "Resolve" at bounding box center [1510, 404] width 62 height 19
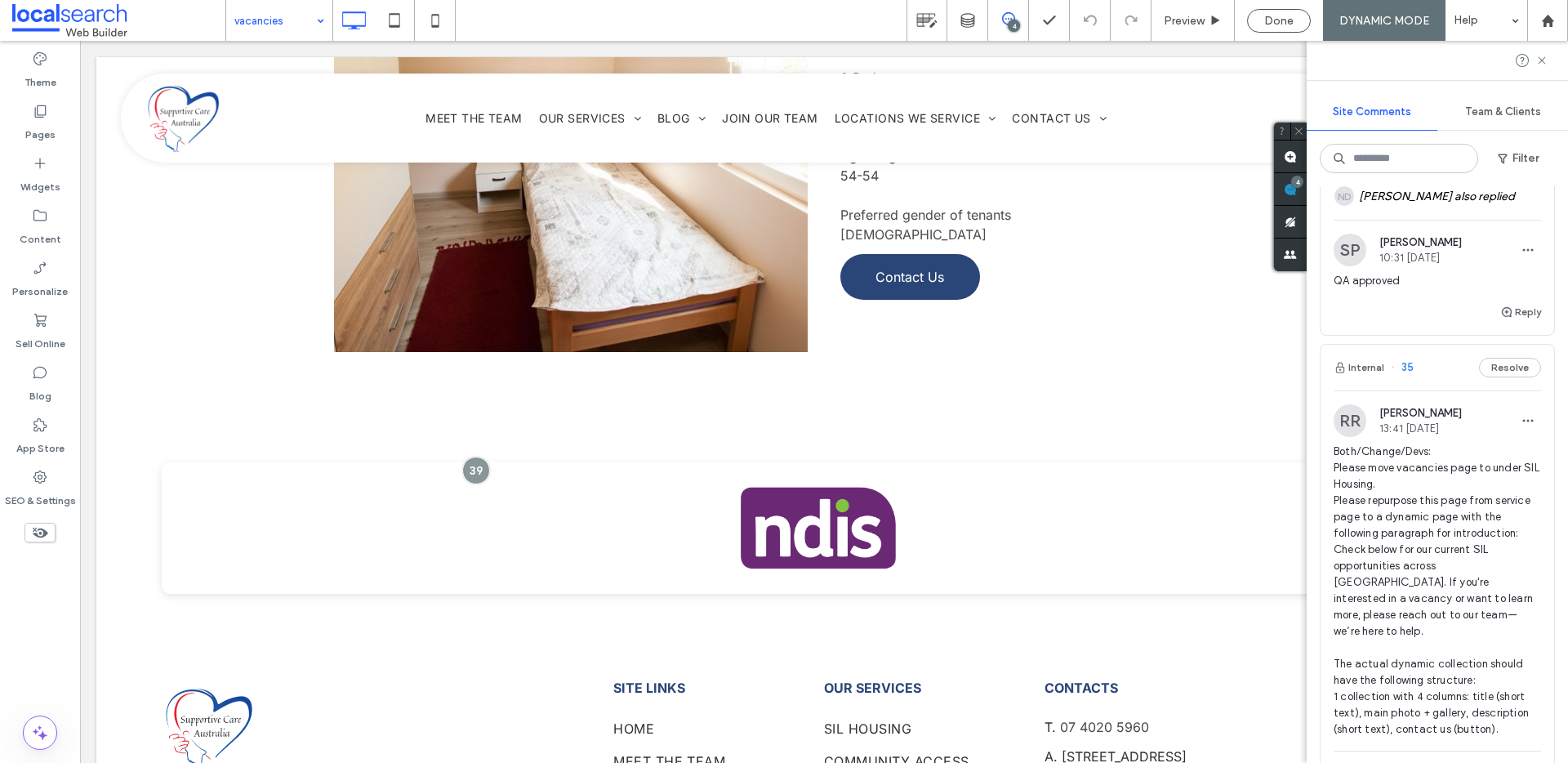
scroll to position [1158, 0]
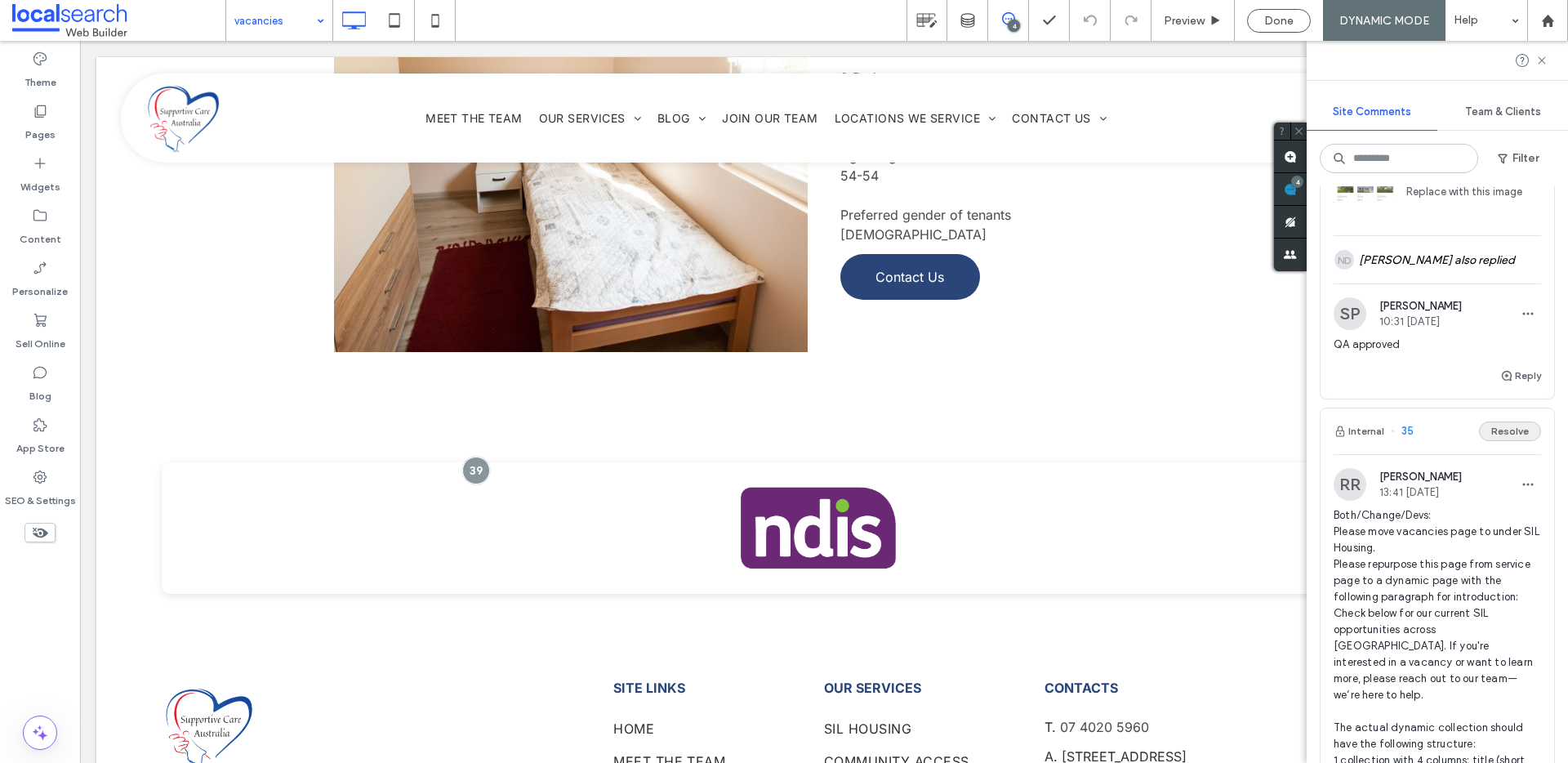
click at [1486, 424] on button "Resolve" at bounding box center [1510, 431] width 62 height 19
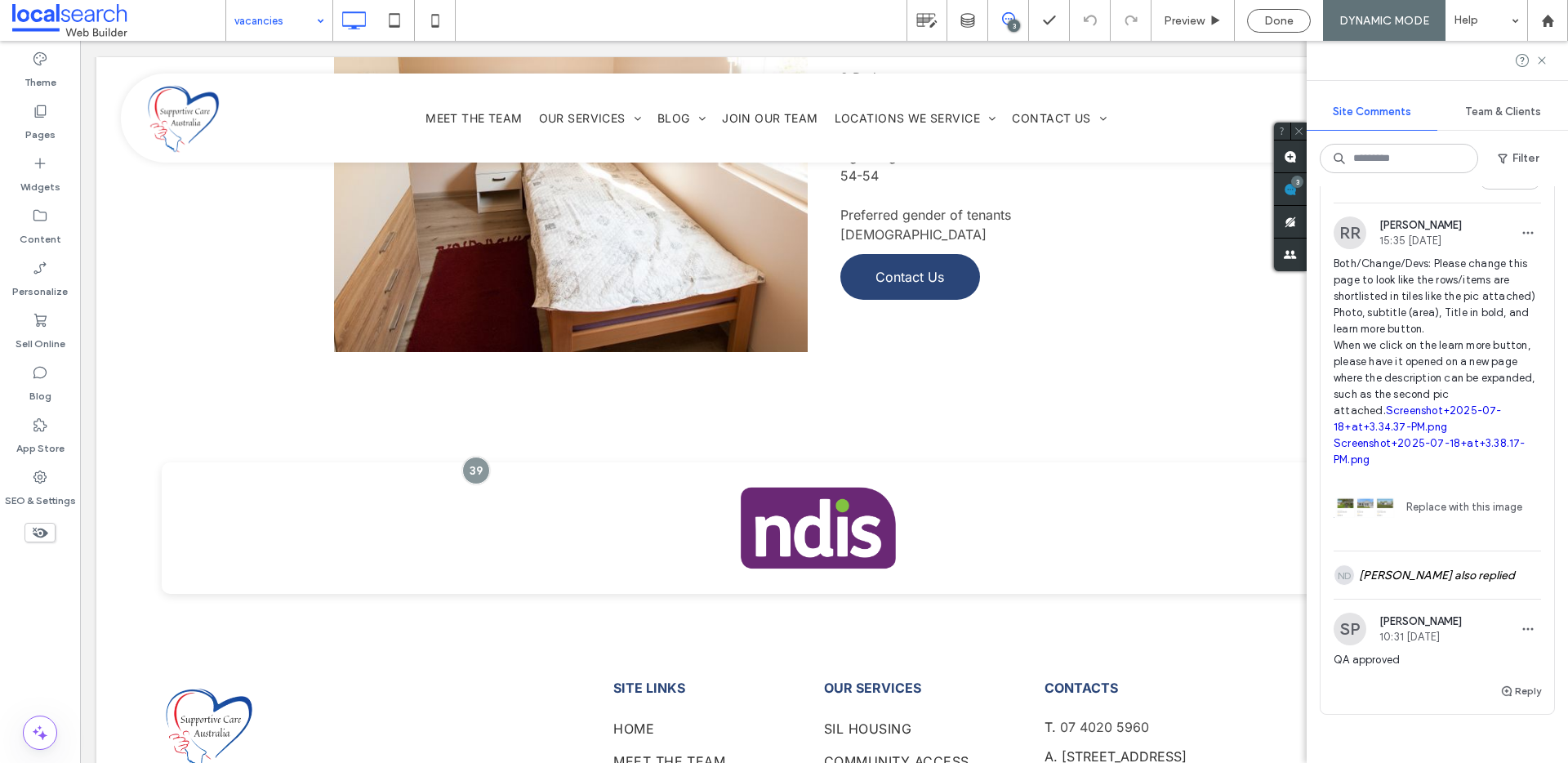
scroll to position [738, 0]
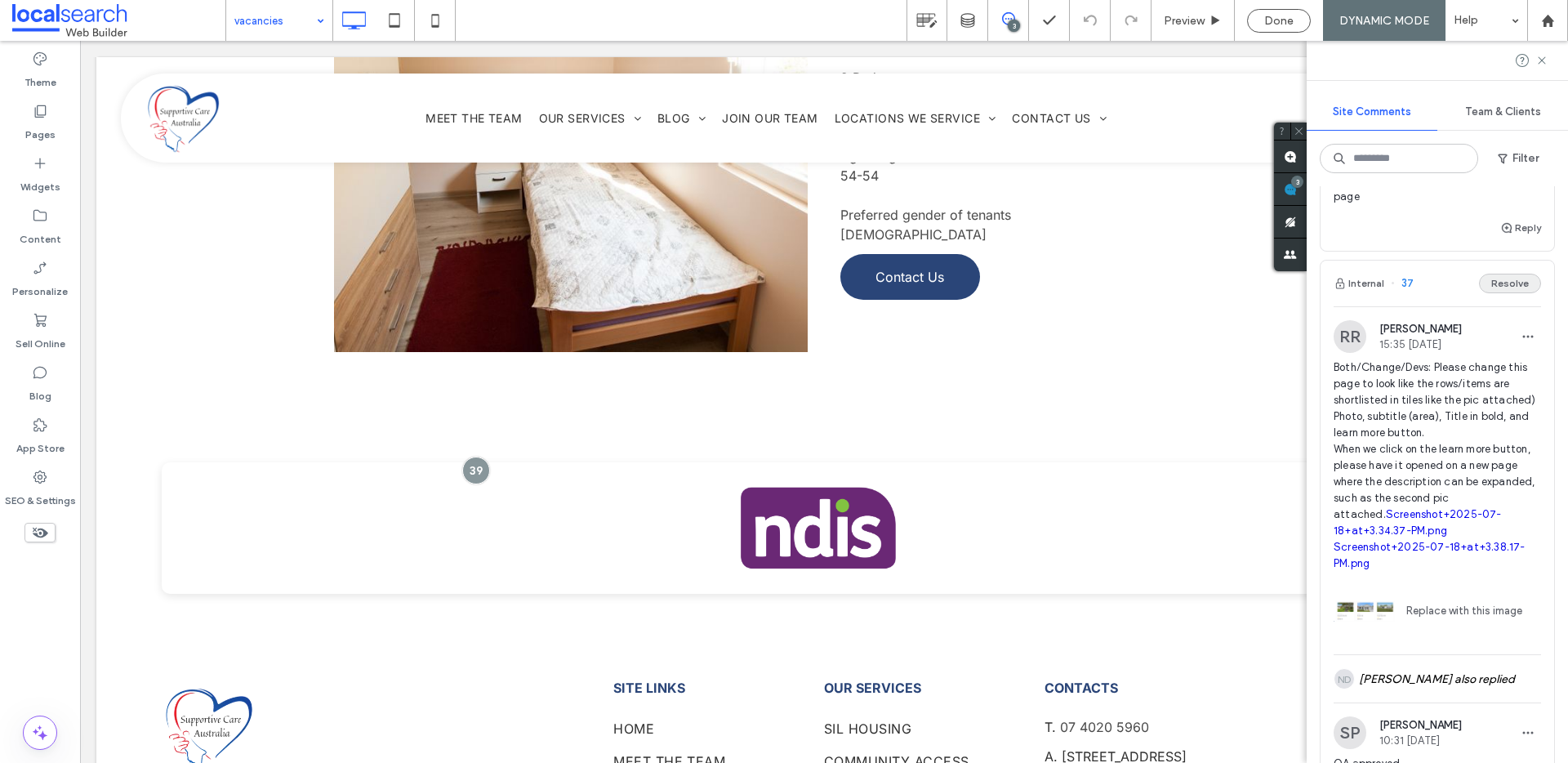
click at [1497, 278] on button "Resolve" at bounding box center [1510, 283] width 62 height 19
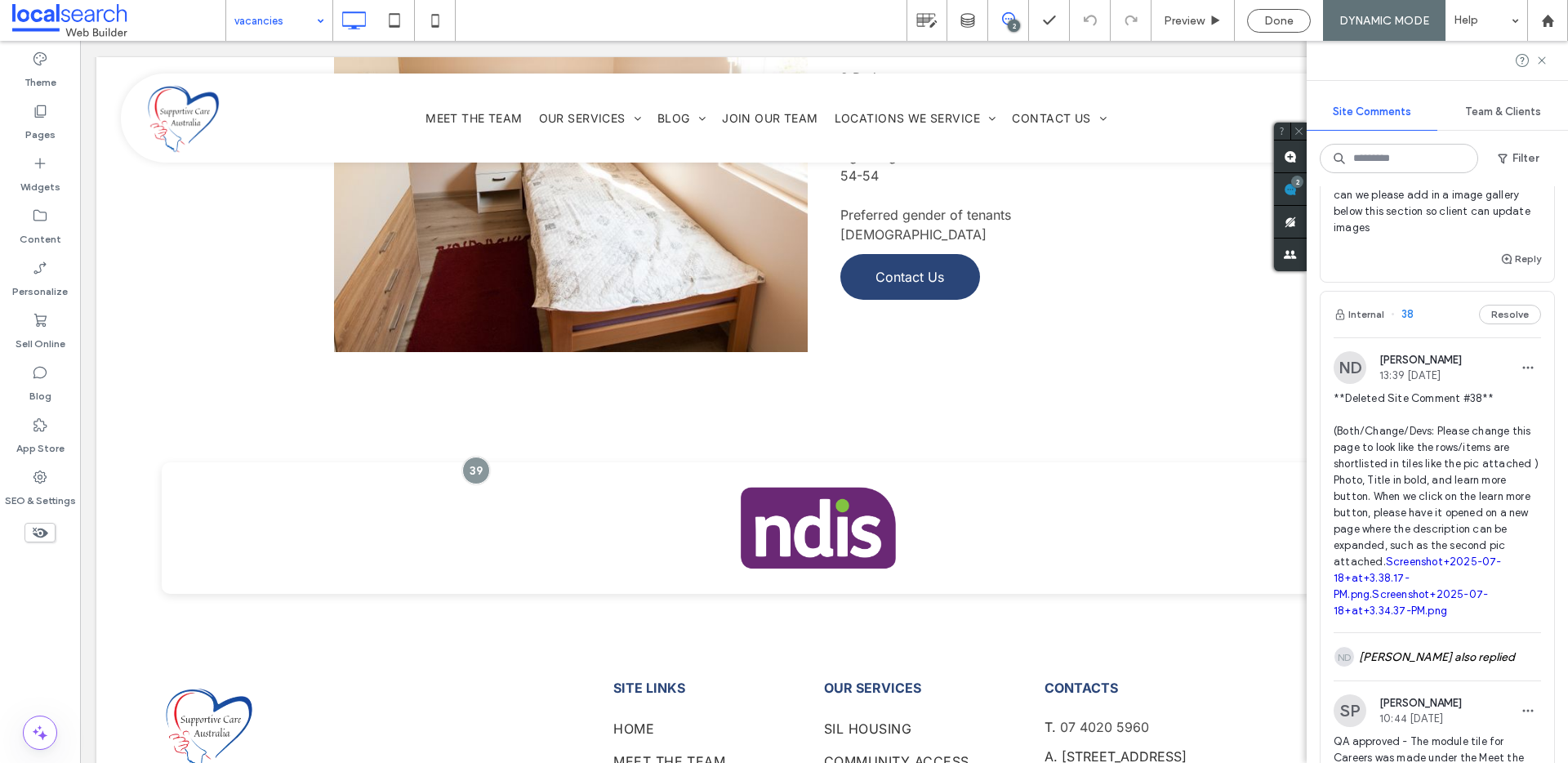
scroll to position [144, 0]
click at [1495, 315] on button "Resolve" at bounding box center [1510, 315] width 62 height 19
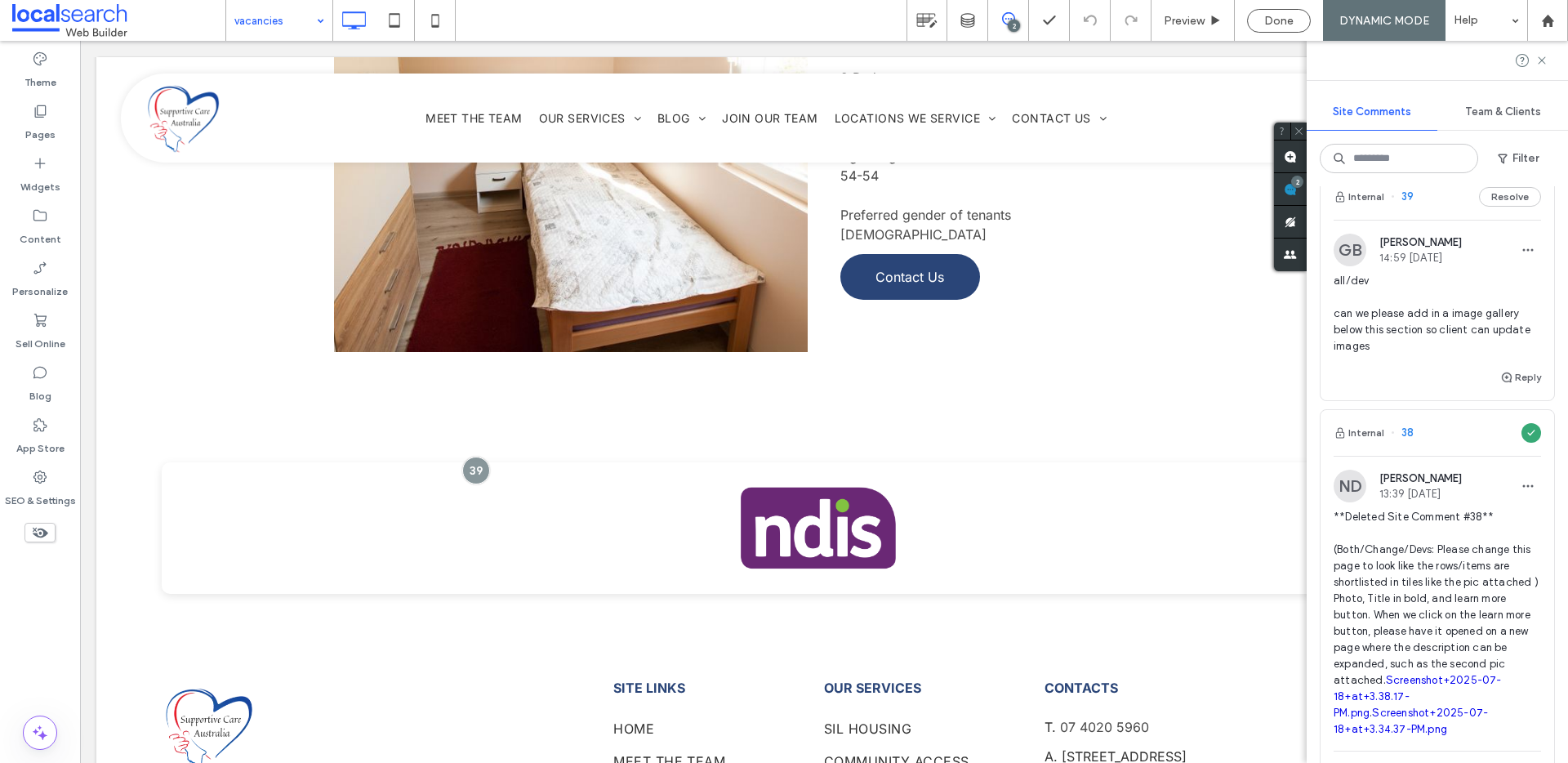
scroll to position [0, 0]
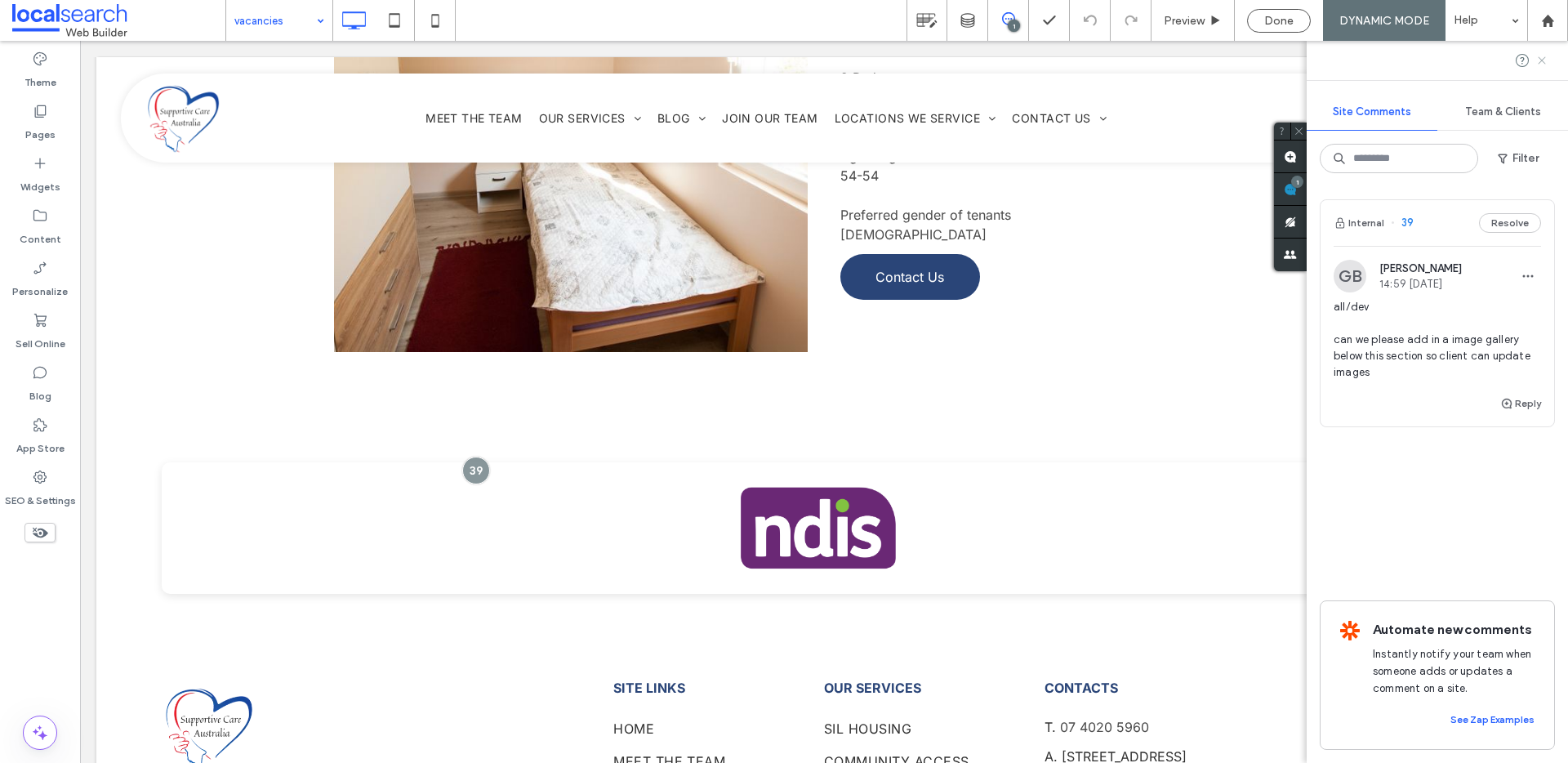
click at [1542, 58] on icon at bounding box center [1542, 60] width 13 height 13
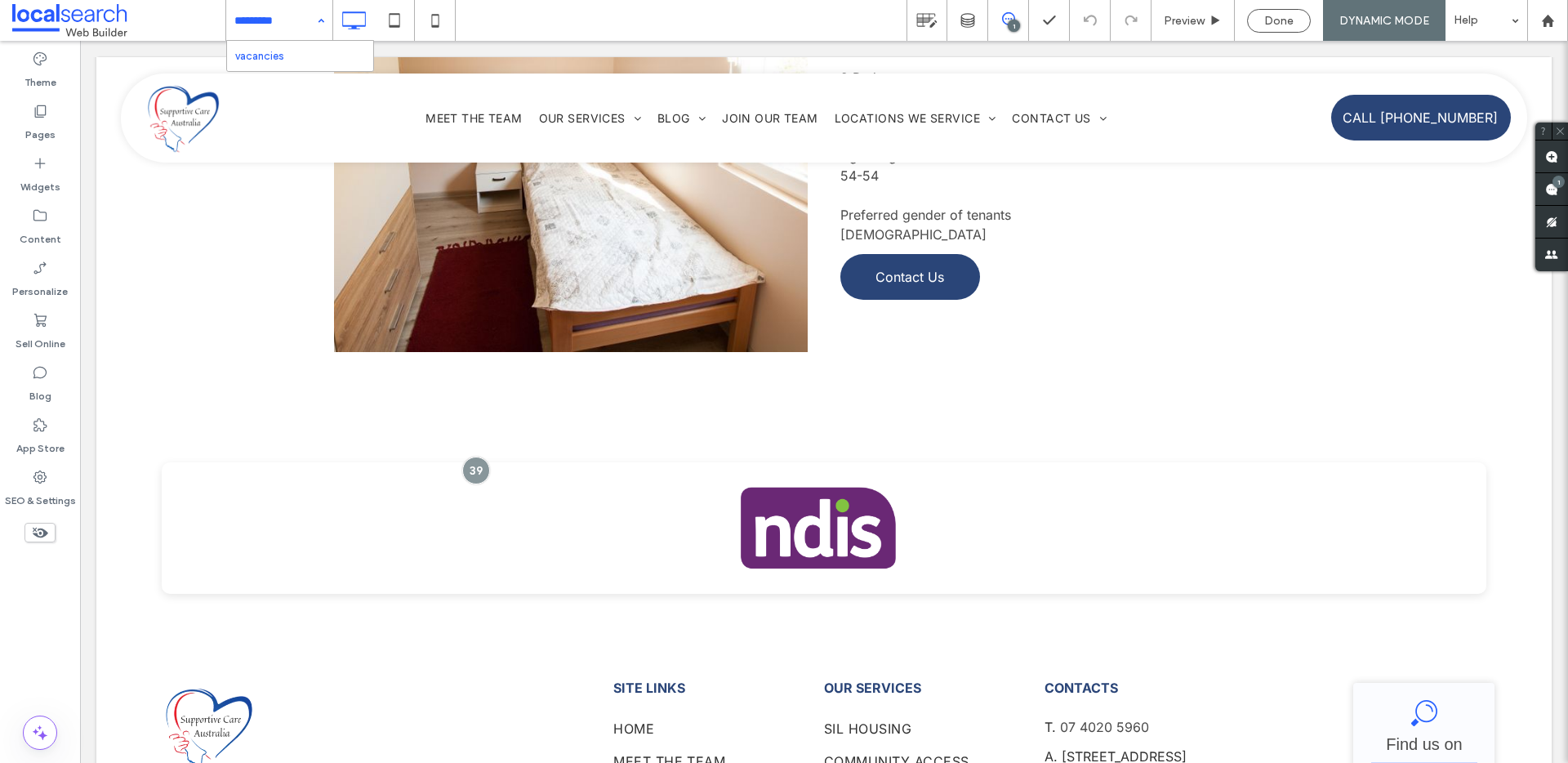
click at [296, 19] on input at bounding box center [275, 20] width 81 height 41
click at [1213, 26] on icon at bounding box center [1216, 21] width 12 height 12
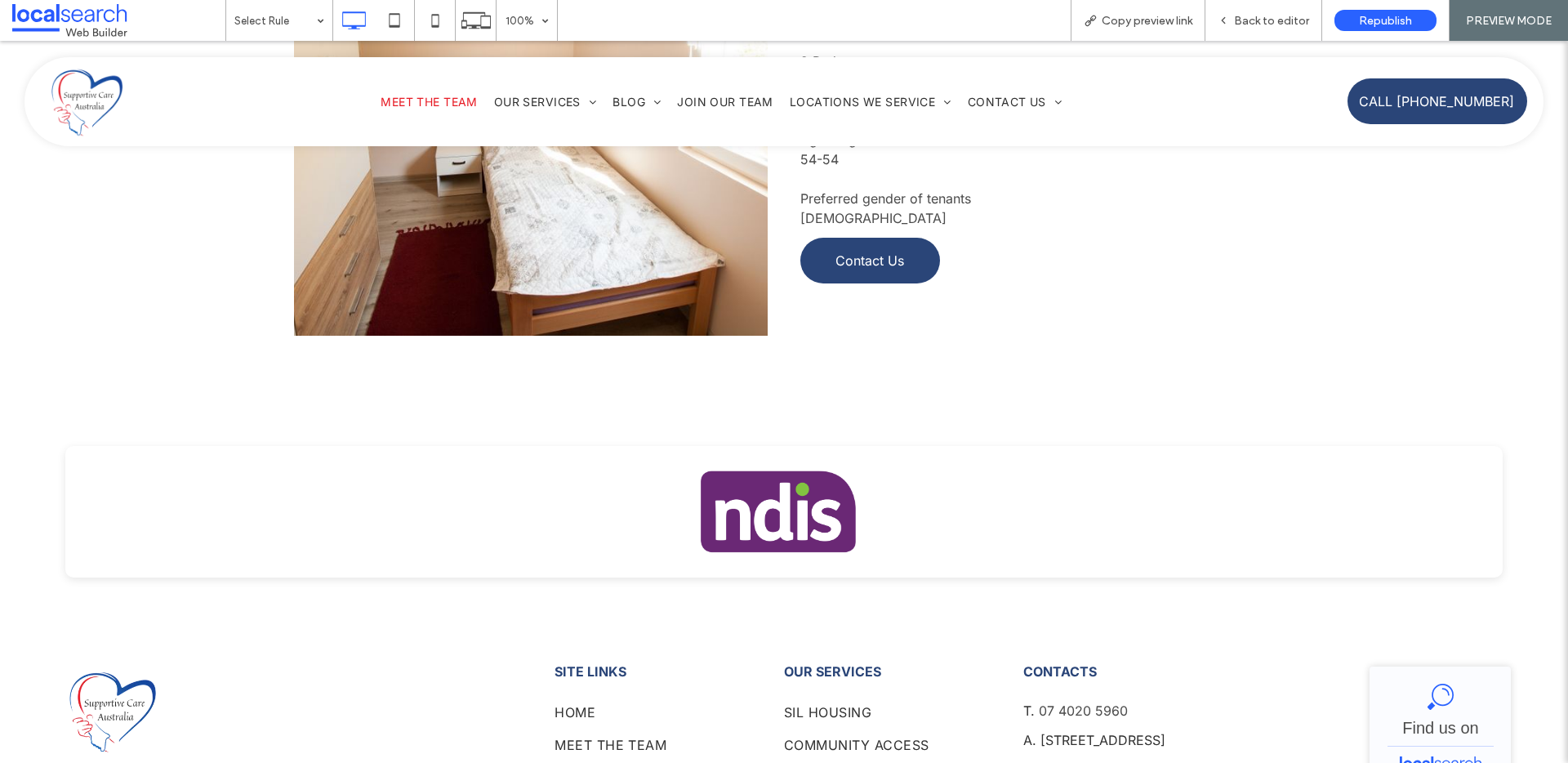
click at [412, 102] on span "Meet the Team" at bounding box center [428, 102] width 96 height 14
click at [79, 85] on div at bounding box center [784, 382] width 1568 height 763
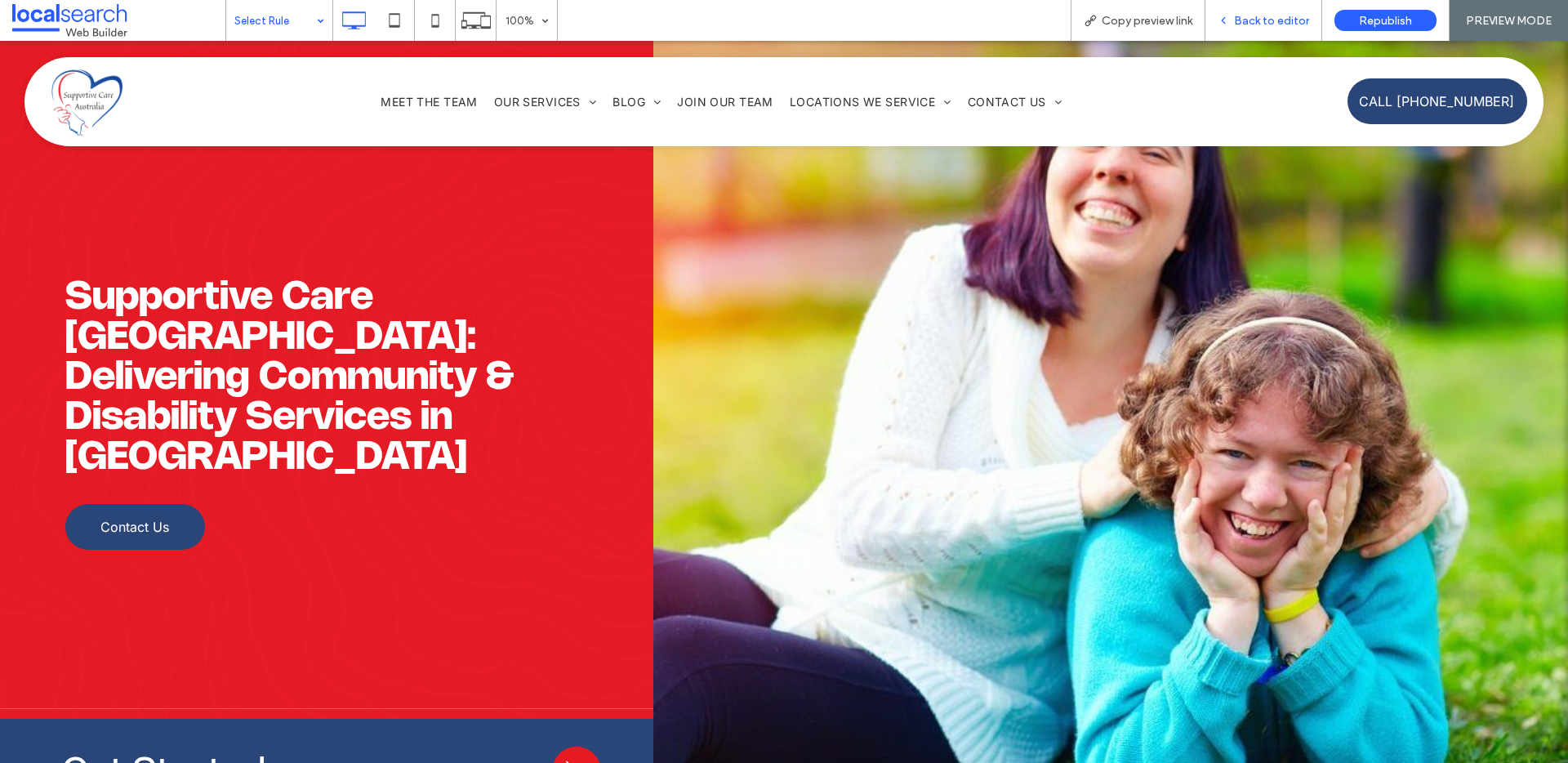
drag, startPoint x: 1274, startPoint y: 10, endPoint x: 1266, endPoint y: 5, distance: 9.4
click at [1274, 10] on div "Back to editor" at bounding box center [1263, 20] width 117 height 41
click at [1249, 20] on span "Back to editor" at bounding box center [1271, 21] width 75 height 14
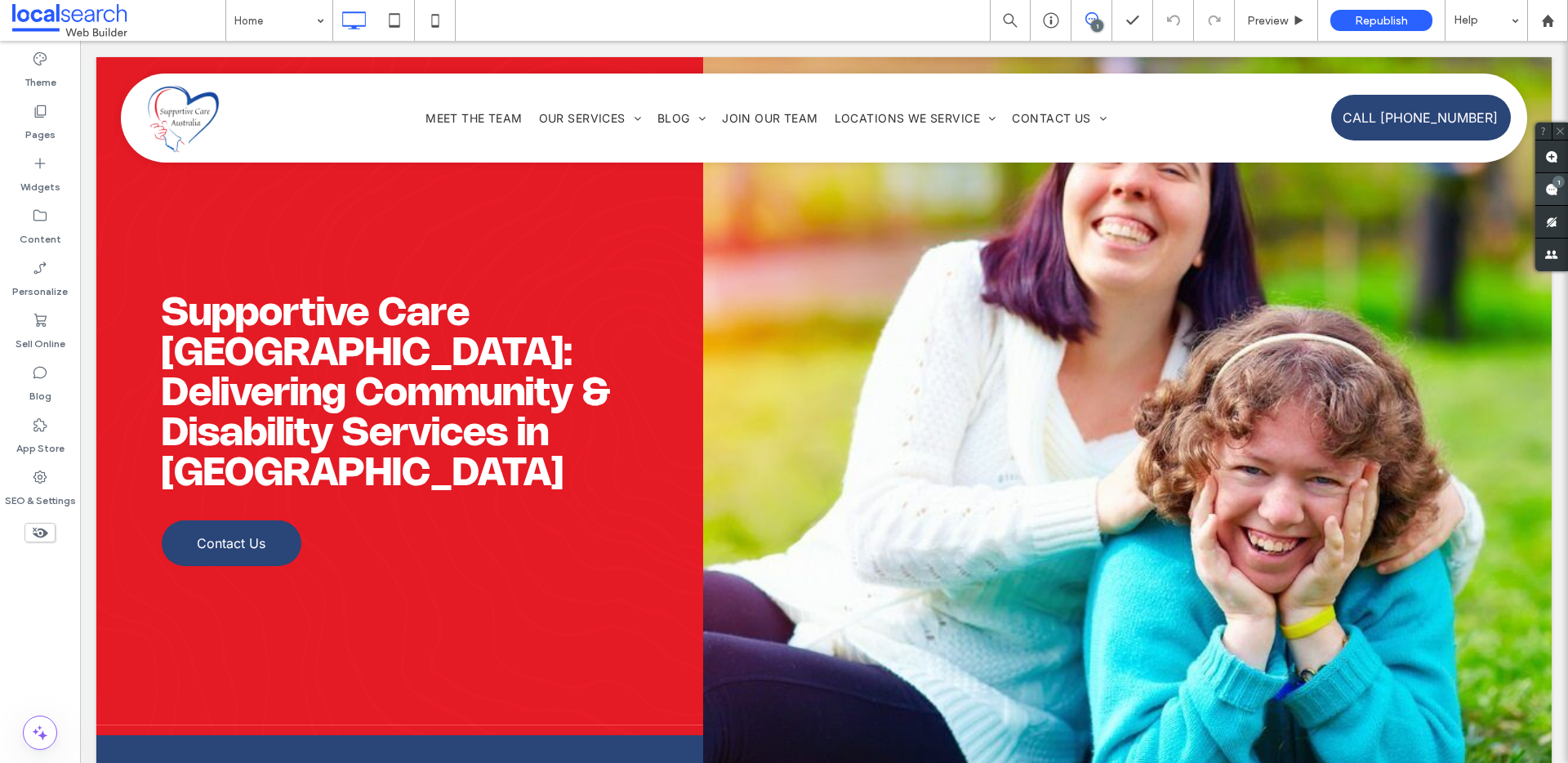
click at [1552, 183] on div "1" at bounding box center [1558, 182] width 12 height 12
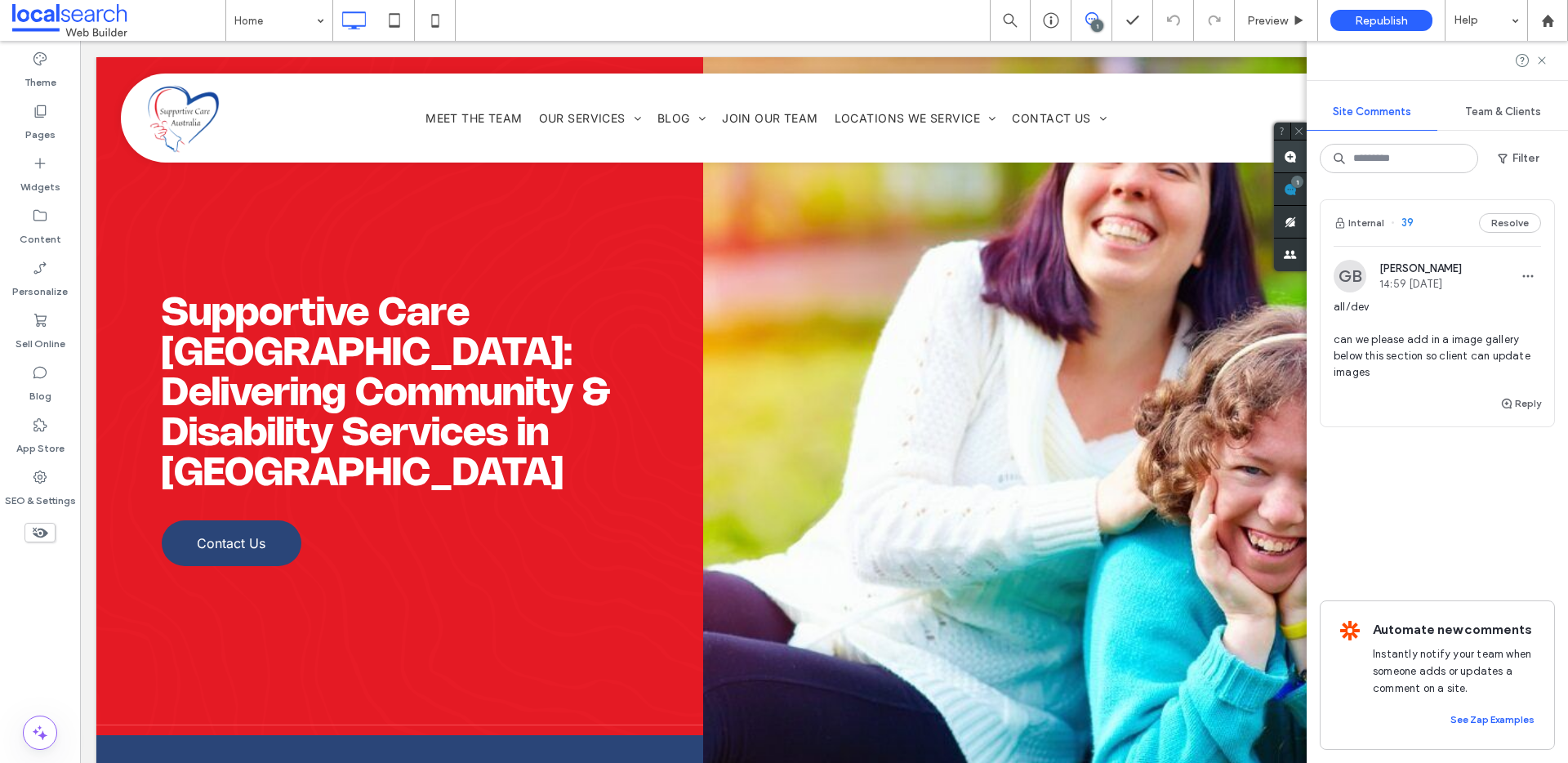
click at [1295, 153] on use at bounding box center [1290, 156] width 13 height 13
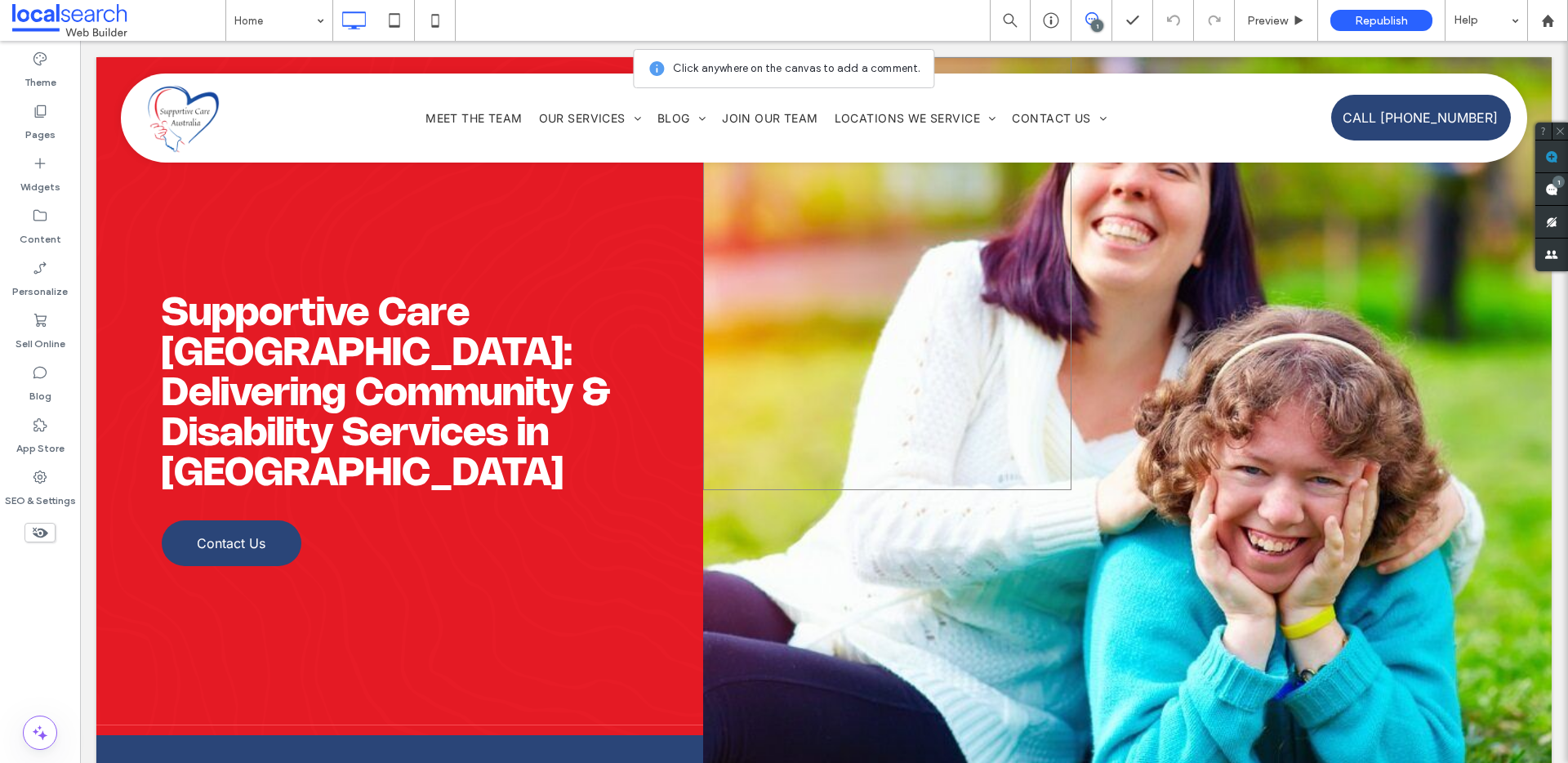
click at [729, 204] on div at bounding box center [886, 274] width 368 height 433
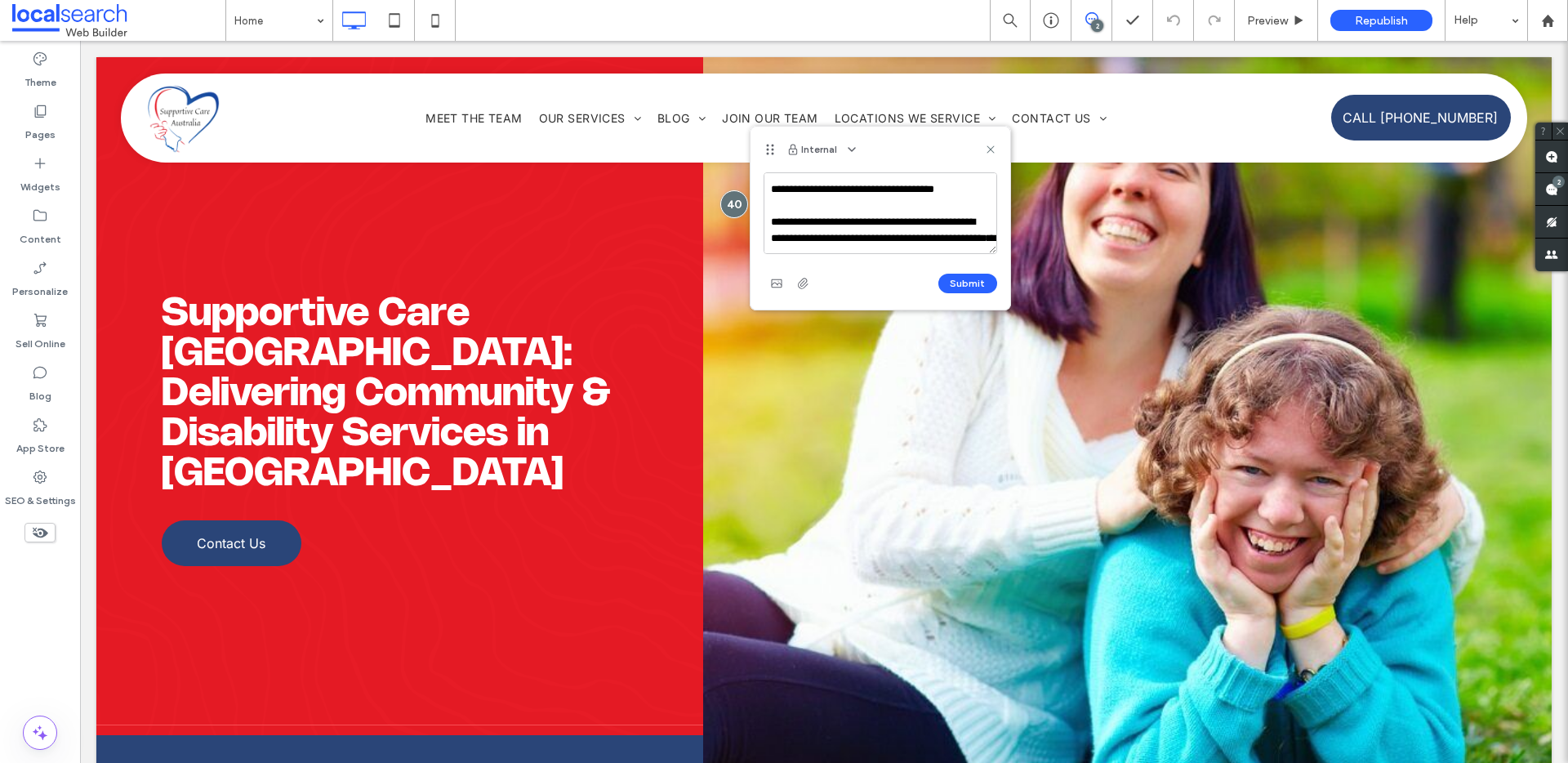
scroll to position [71, 0]
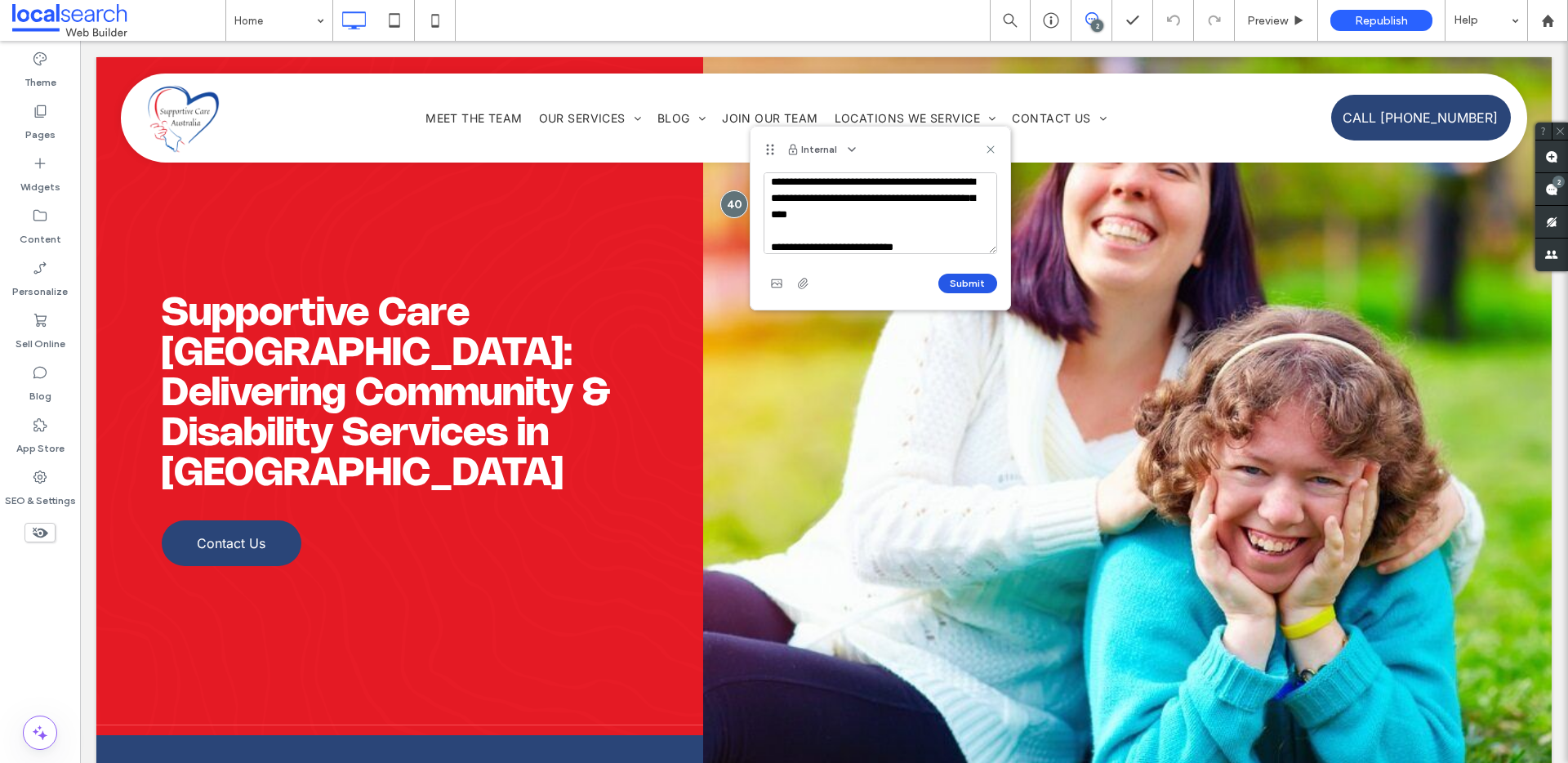
type textarea "**********"
click at [981, 281] on button "Submit" at bounding box center [968, 283] width 59 height 19
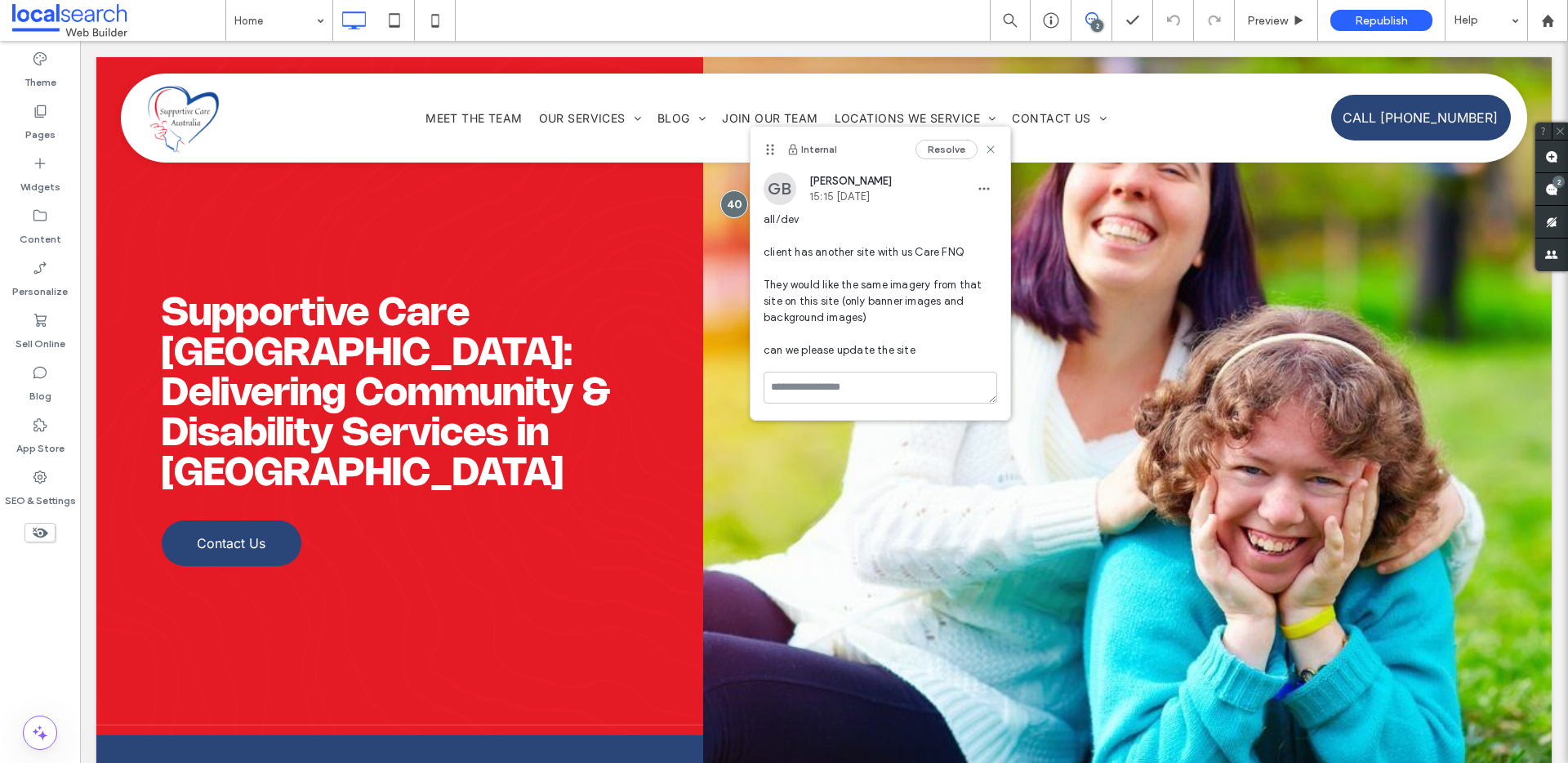
scroll to position [0, 0]
drag, startPoint x: 992, startPoint y: 145, endPoint x: 911, endPoint y: 103, distance: 91.2
click at [992, 145] on icon at bounding box center [991, 149] width 13 height 13
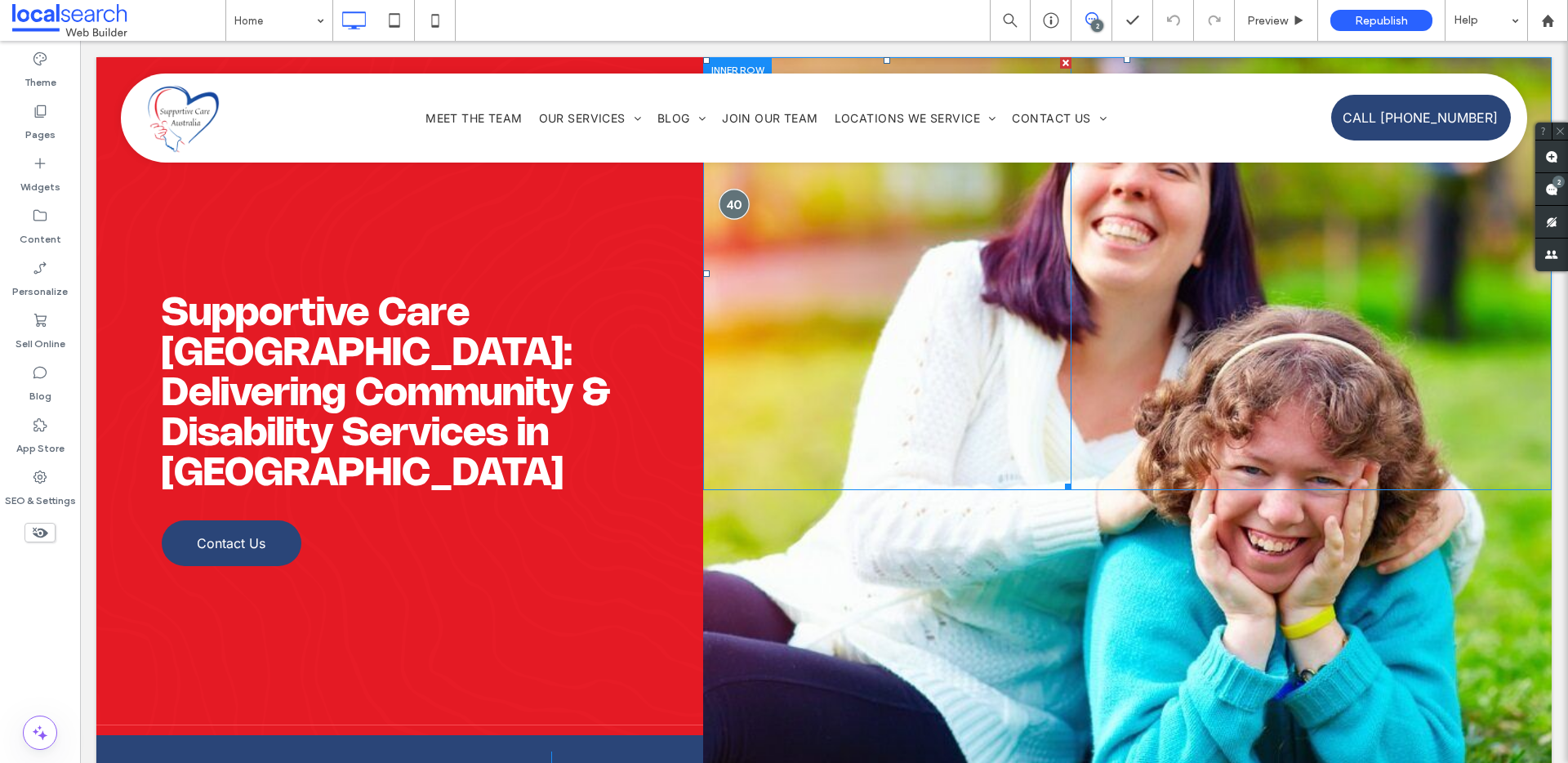
click at [726, 205] on div at bounding box center [735, 204] width 30 height 30
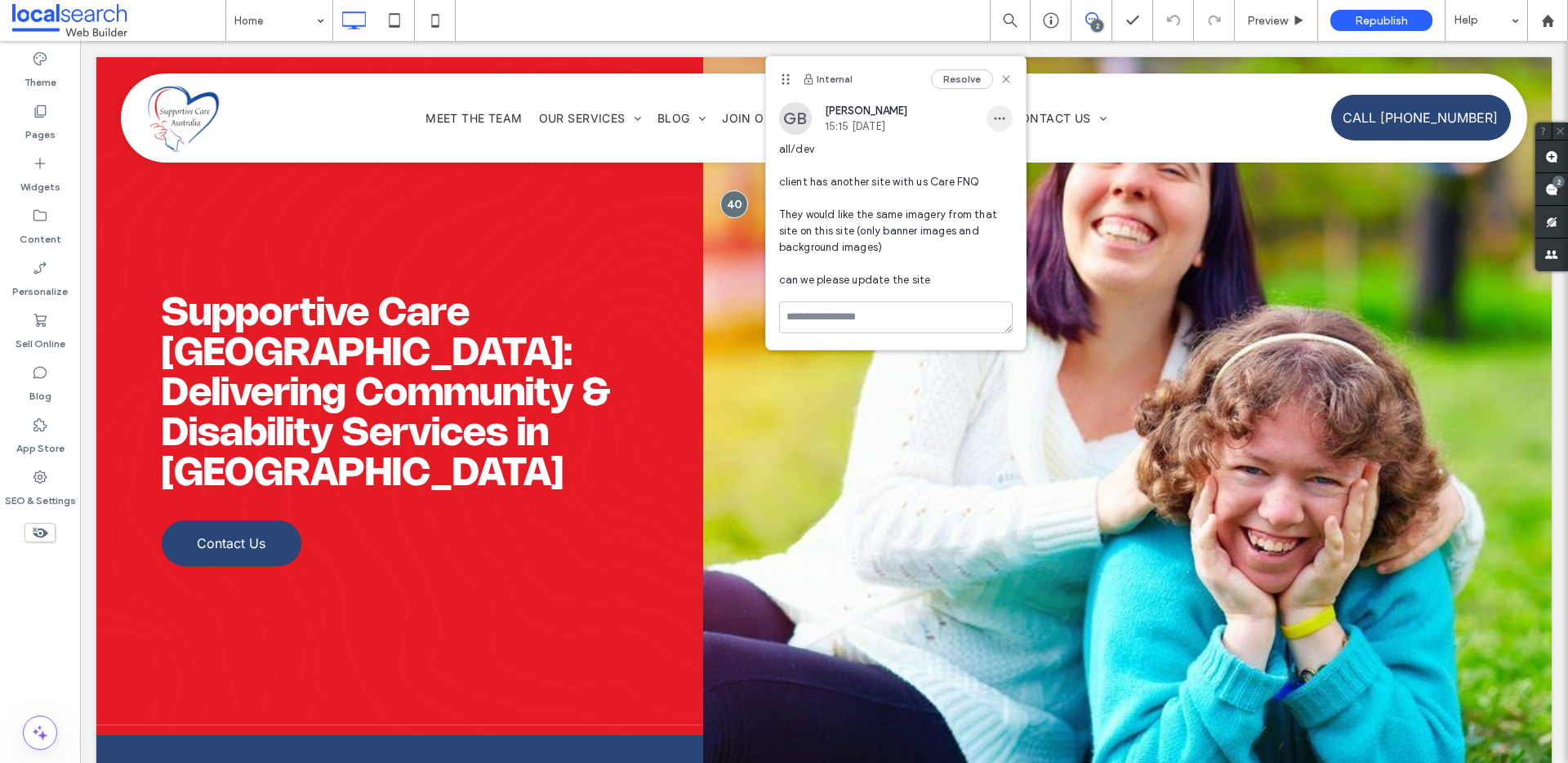
click at [999, 112] on icon "button" at bounding box center [999, 118] width 13 height 13
click at [1019, 155] on span "Edit" at bounding box center [1011, 161] width 21 height 16
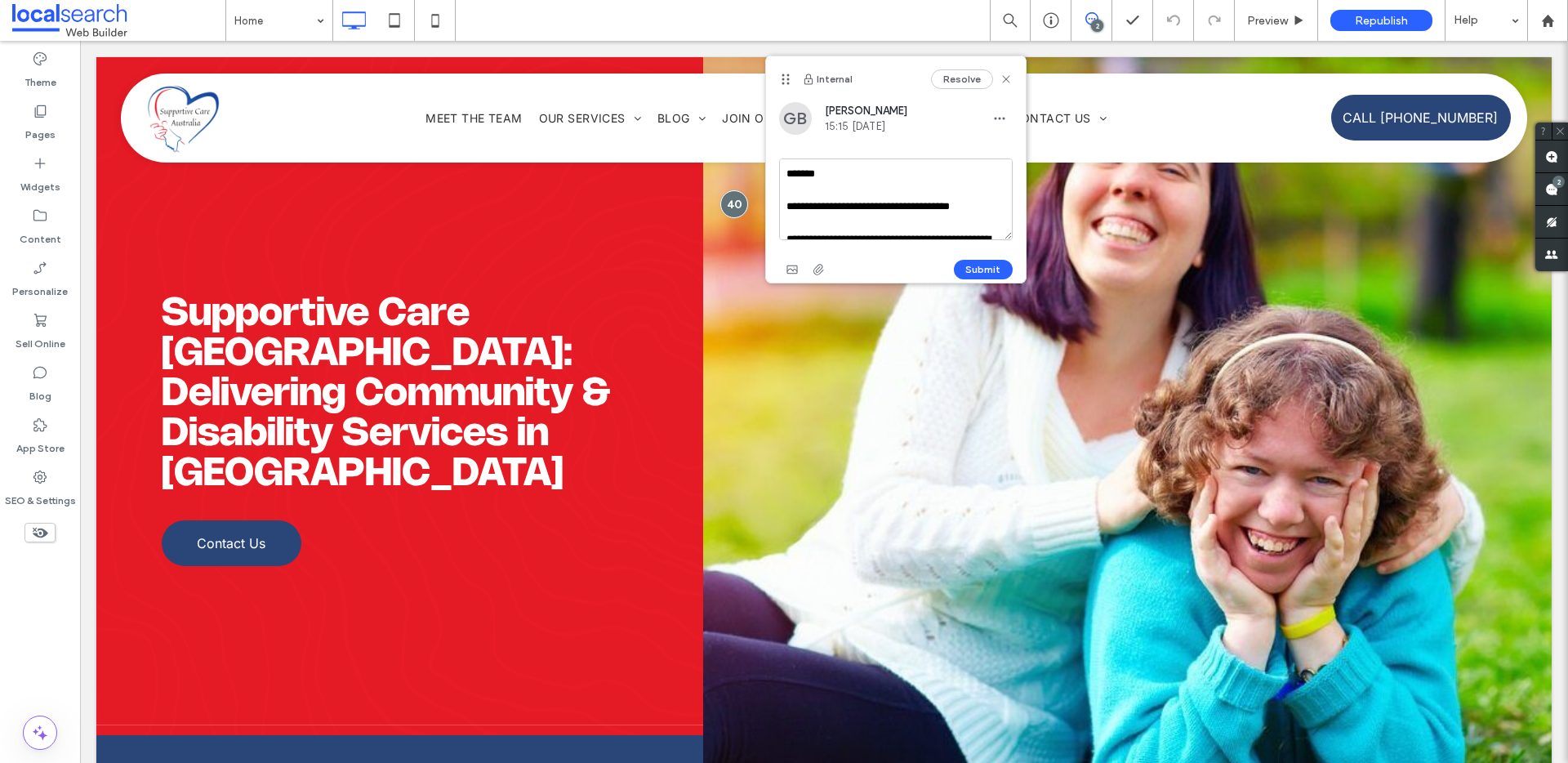
scroll to position [80, 0]
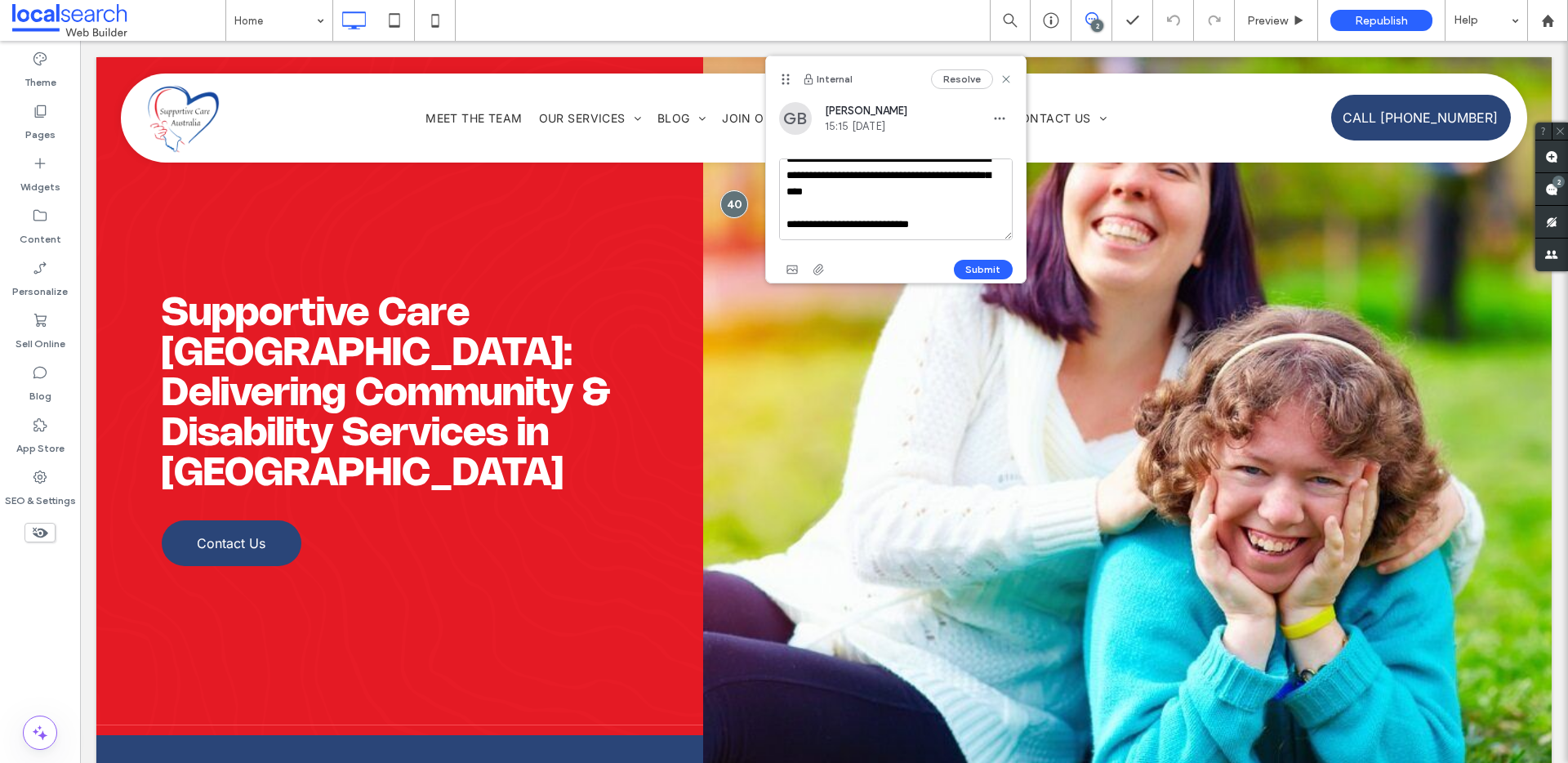
click at [952, 223] on textarea "**********" at bounding box center [895, 199] width 234 height 81
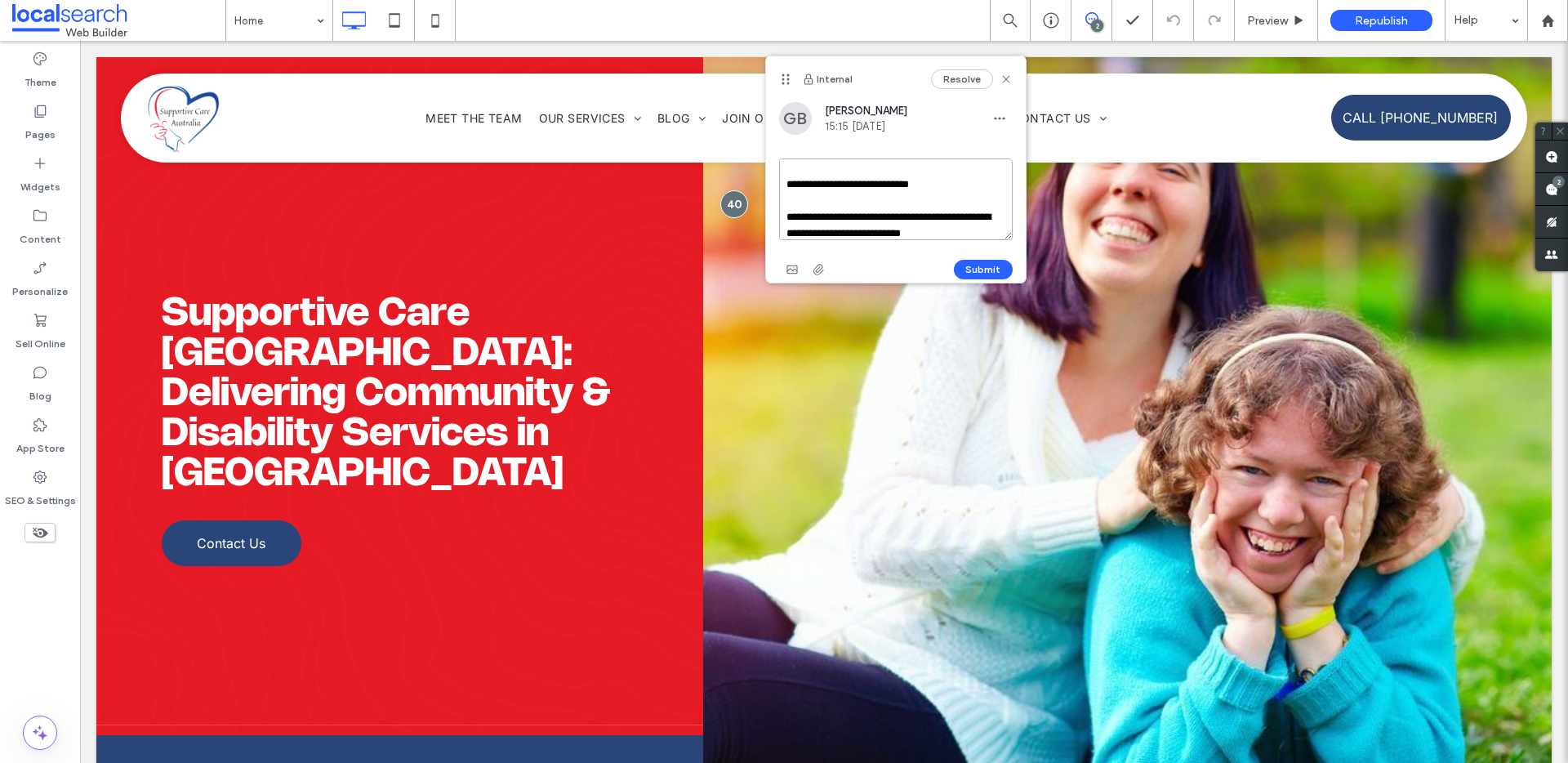
scroll to position [136, 0]
type textarea "**********"
click at [795, 268] on use "button" at bounding box center [792, 269] width 11 height 8
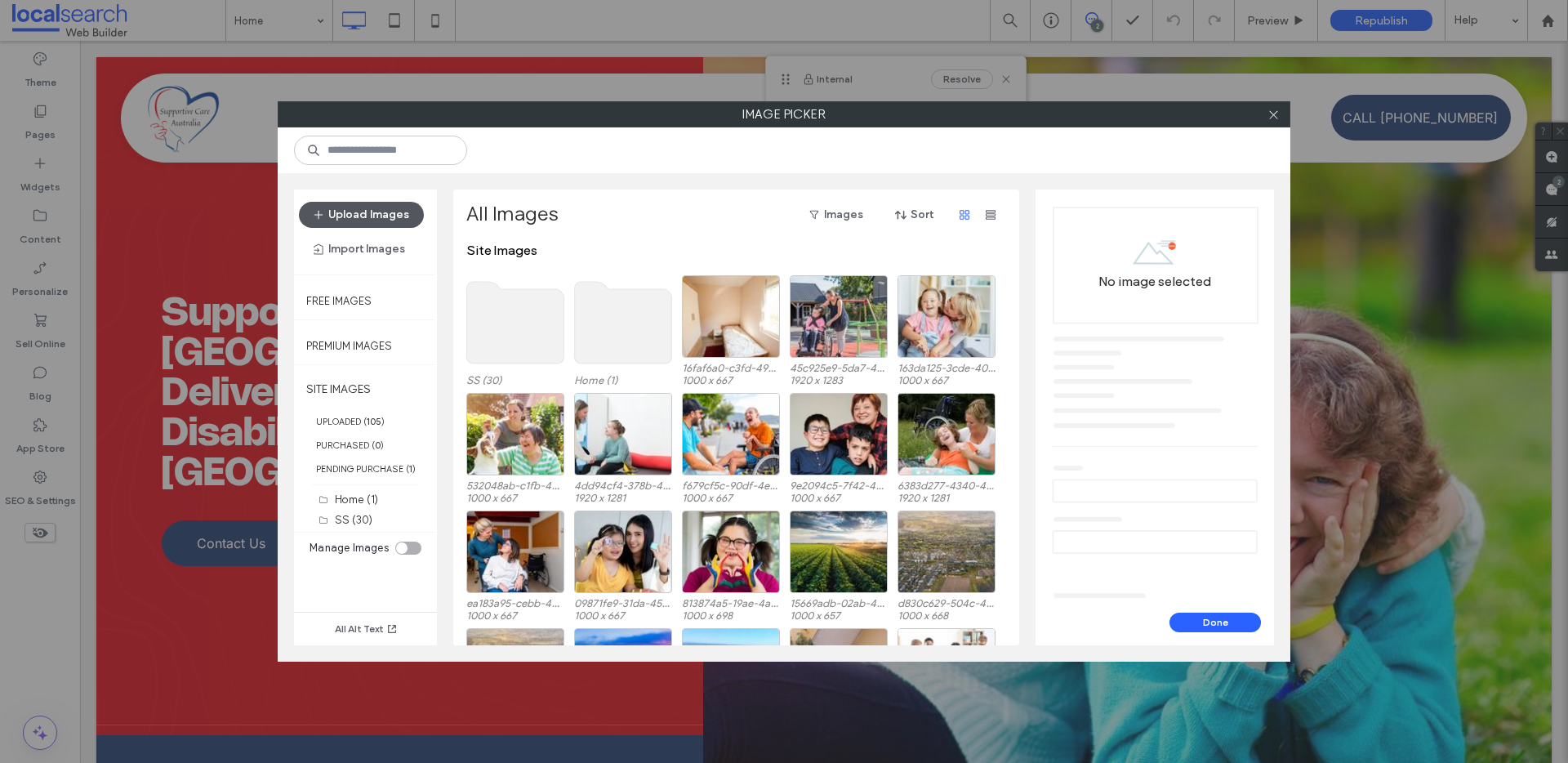
click at [389, 210] on button "Upload Images" at bounding box center [362, 215] width 125 height 26
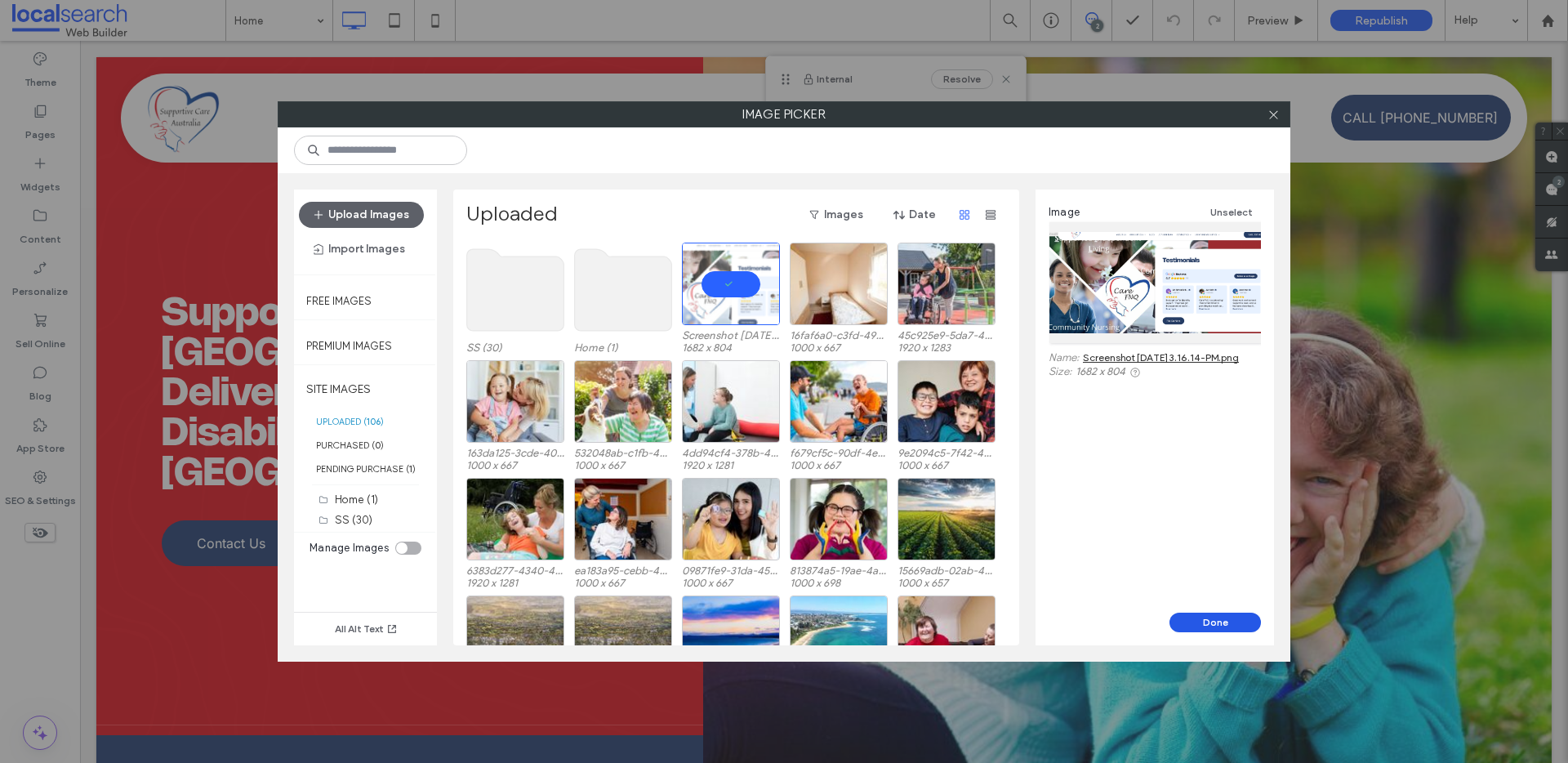
drag, startPoint x: 1240, startPoint y: 620, endPoint x: 1017, endPoint y: 485, distance: 260.7
click at [1240, 620] on button "Done" at bounding box center [1216, 623] width 92 height 19
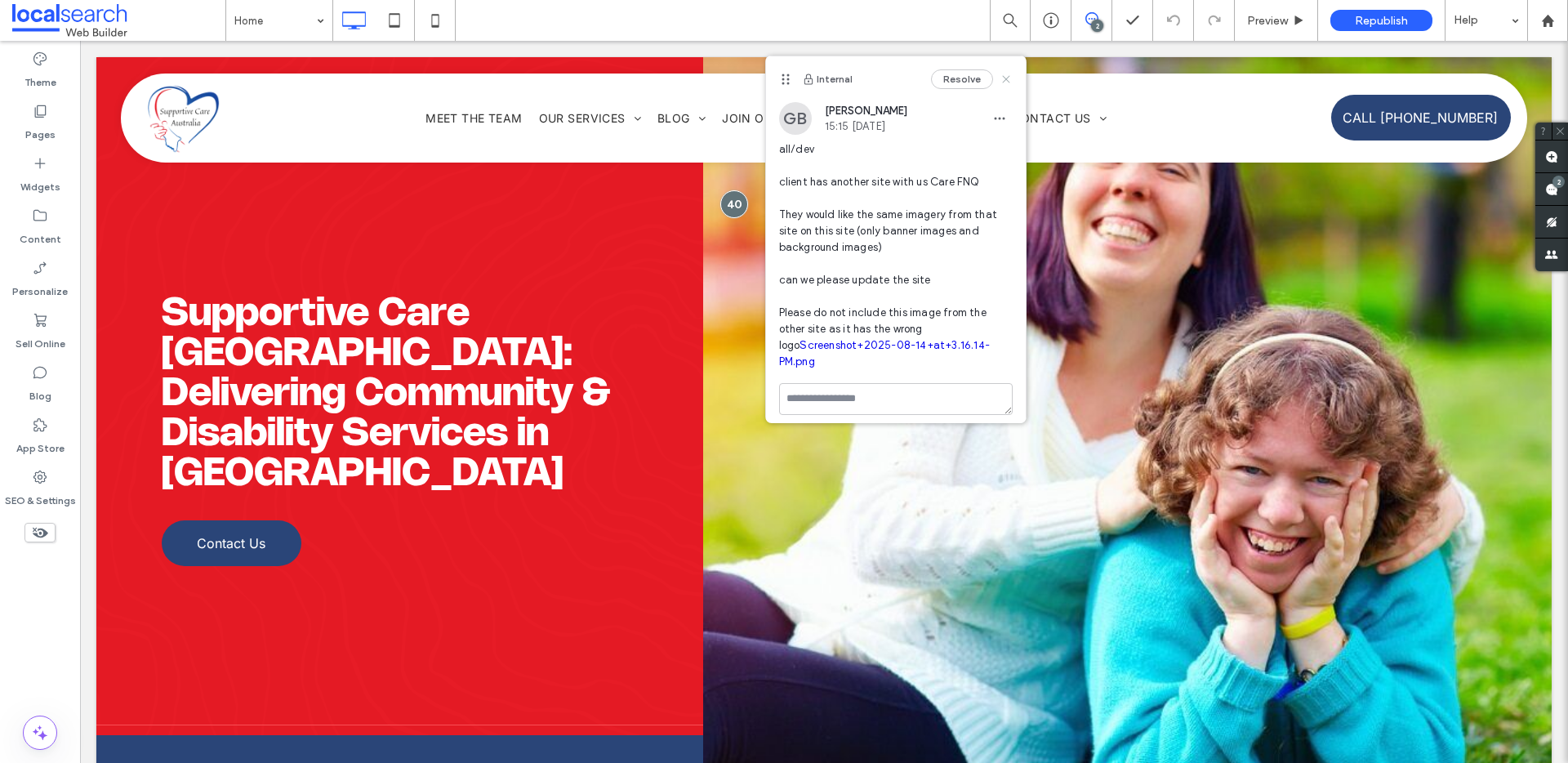
click at [1004, 78] on use at bounding box center [1006, 79] width 7 height 7
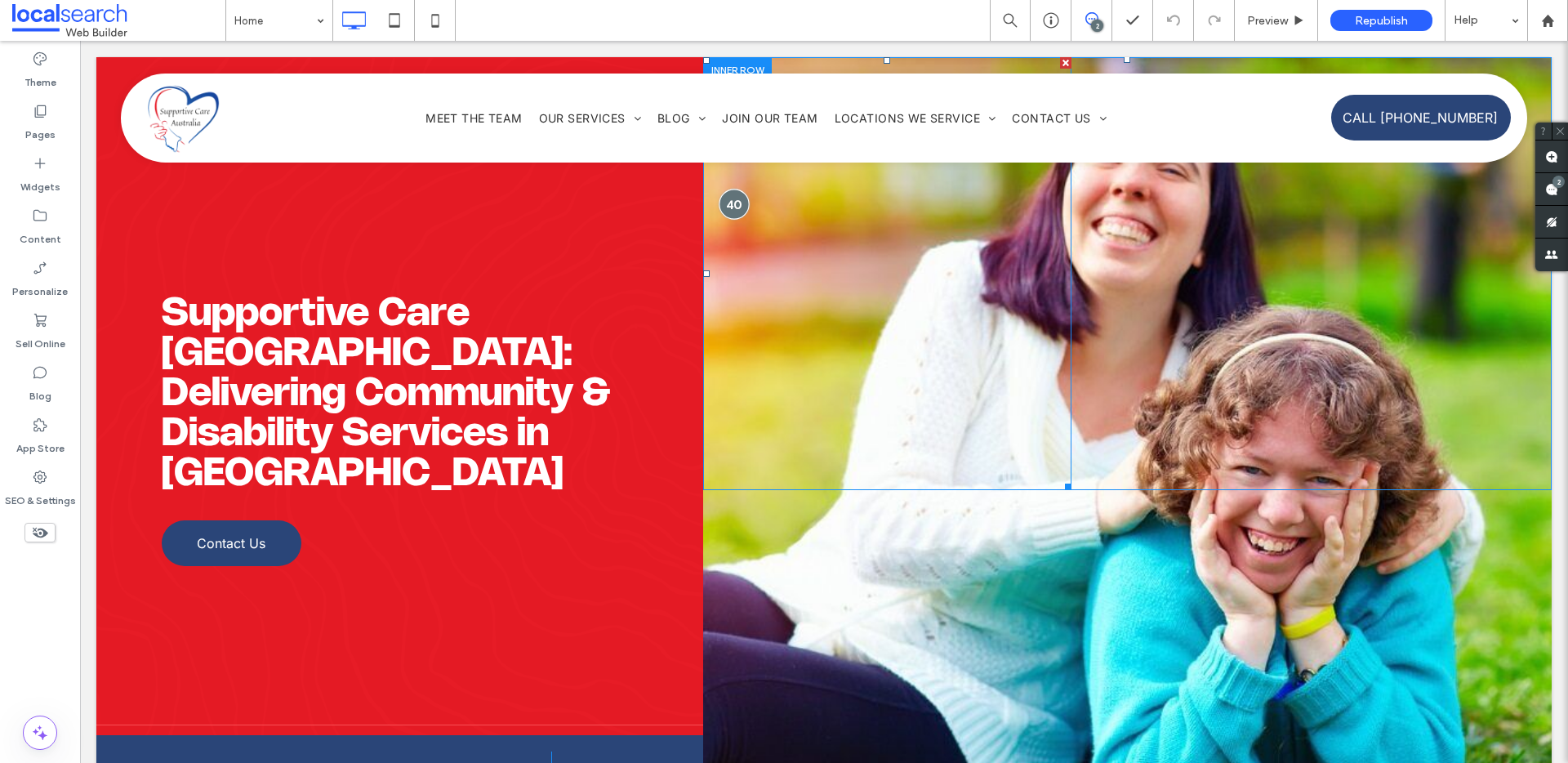
click at [734, 203] on div at bounding box center [735, 204] width 30 height 30
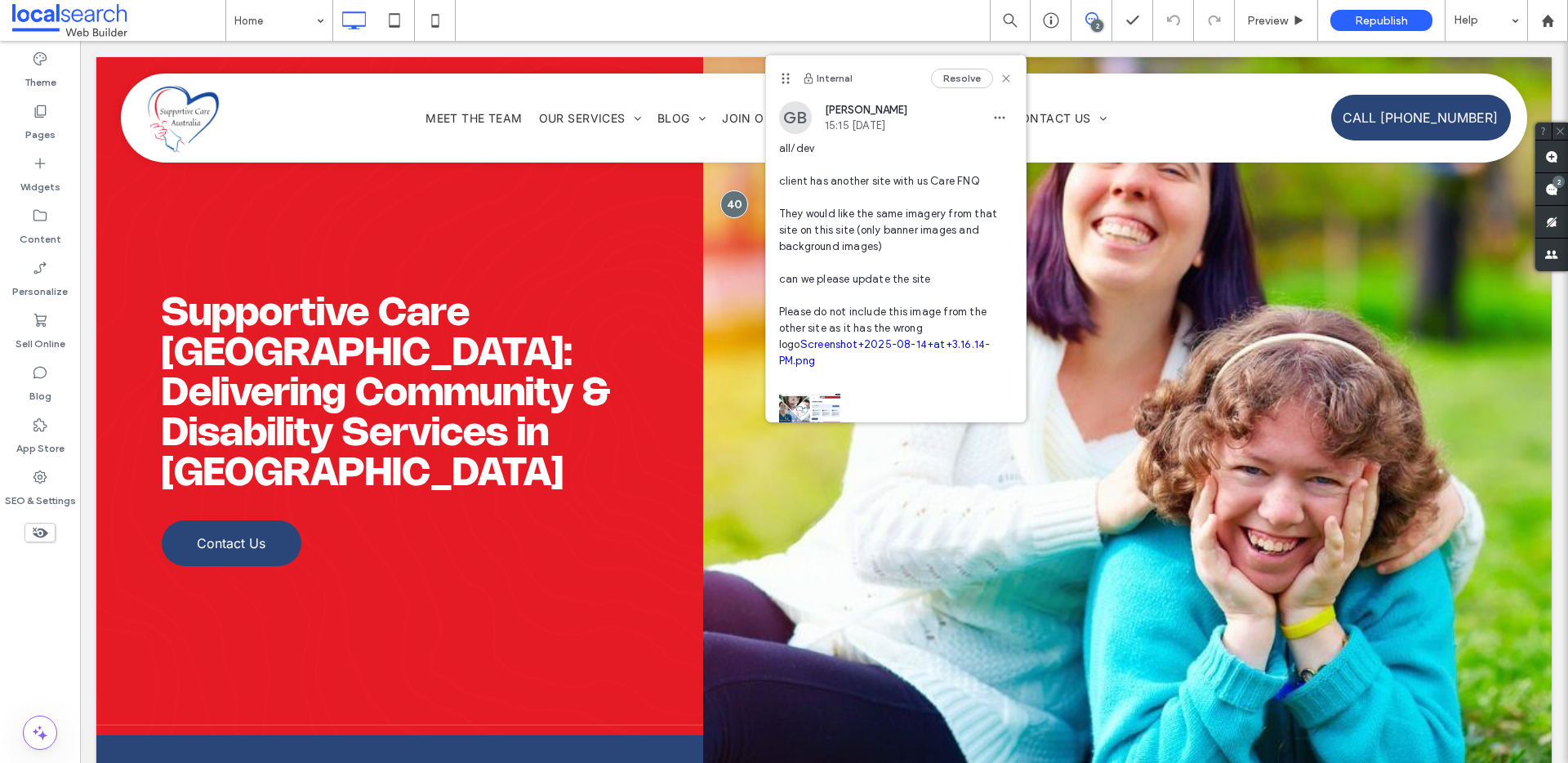
drag, startPoint x: 987, startPoint y: 116, endPoint x: 998, endPoint y: 132, distance: 19.4
click at [993, 117] on icon "button" at bounding box center [999, 117] width 13 height 13
click at [1021, 154] on div "Edit" at bounding box center [1047, 160] width 146 height 31
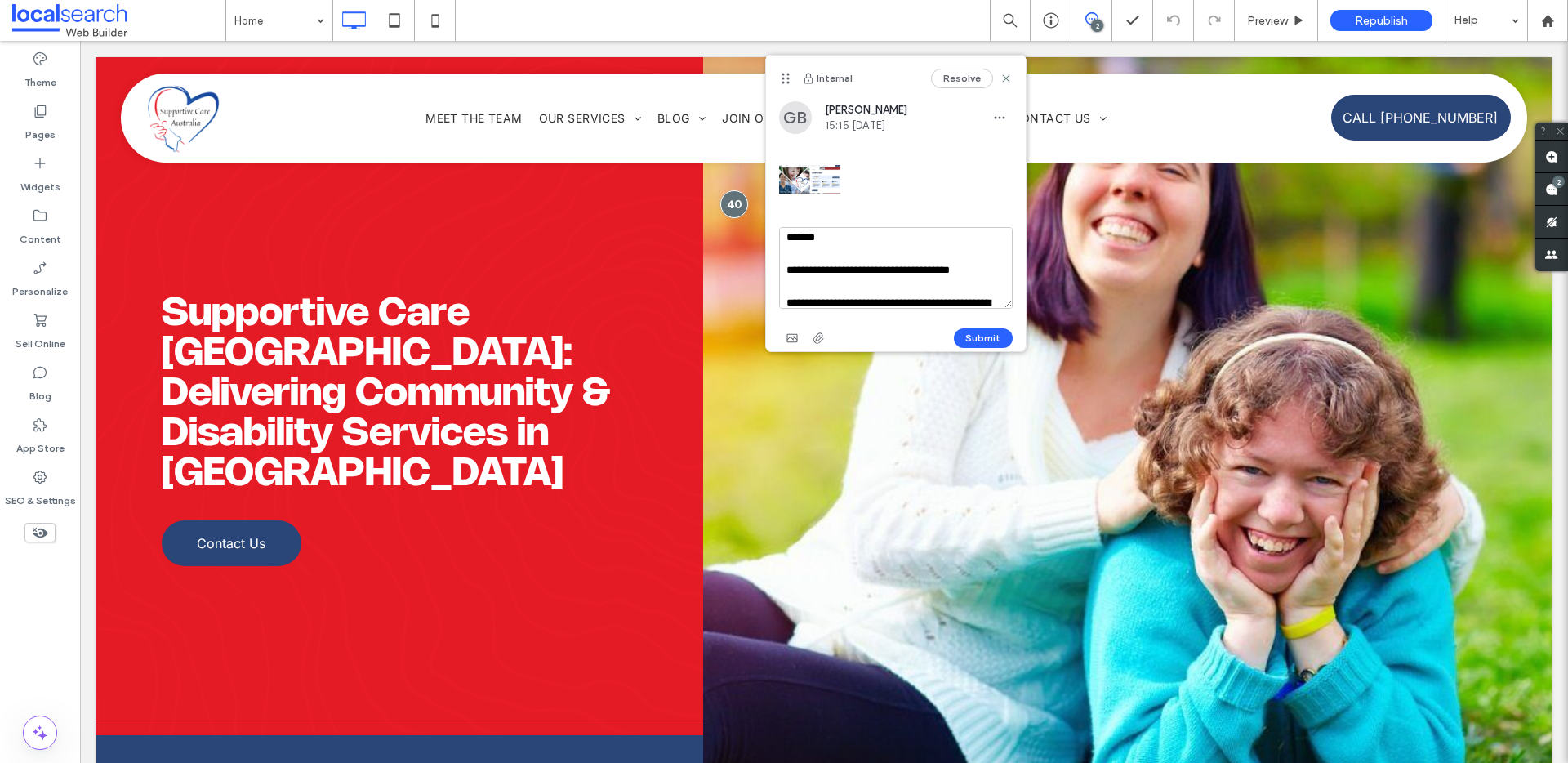
scroll to position [0, 0]
drag, startPoint x: 914, startPoint y: 263, endPoint x: 886, endPoint y: 241, distance: 35.6
click at [886, 241] on textarea "**********" at bounding box center [895, 268] width 234 height 81
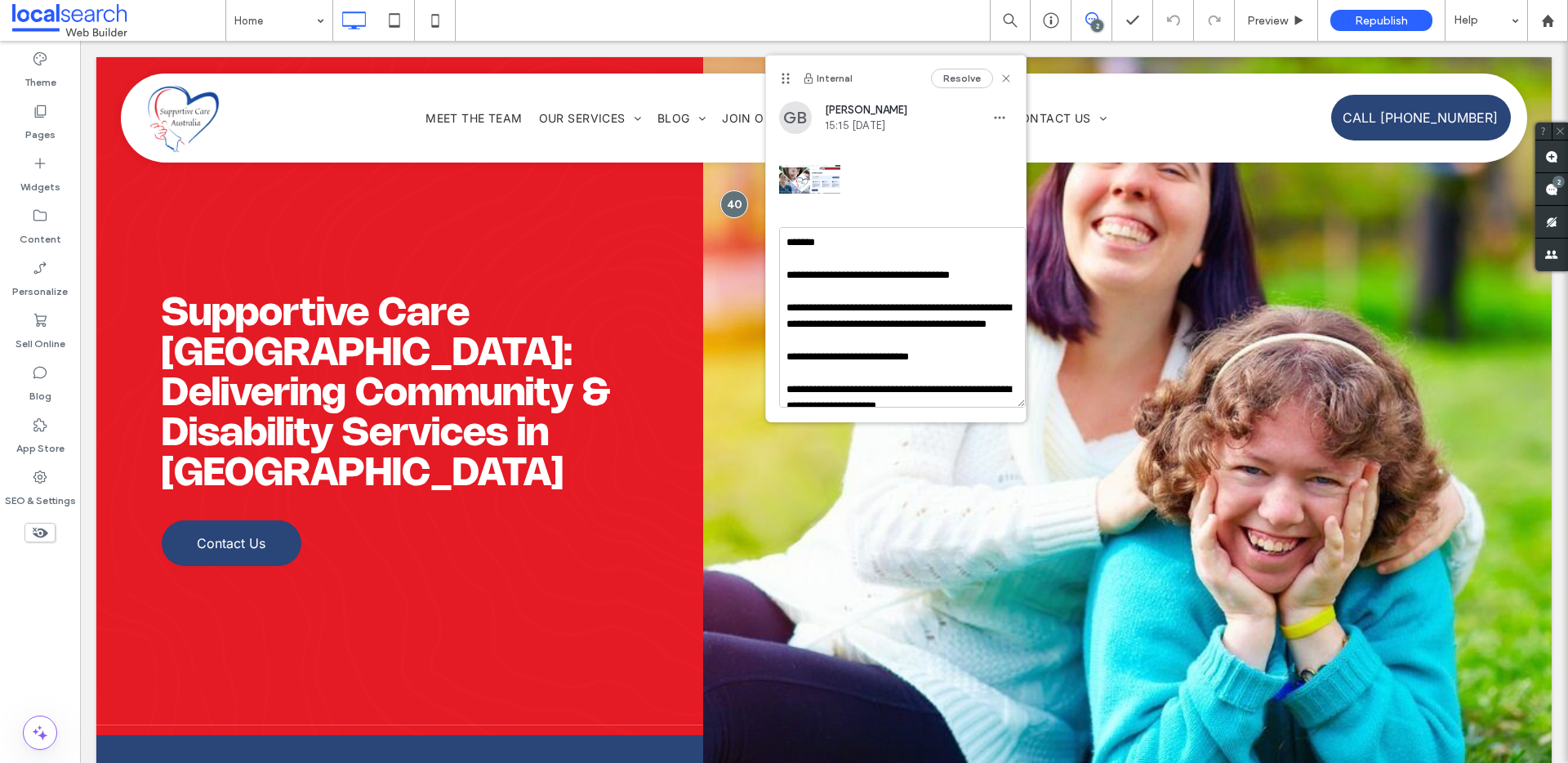
drag, startPoint x: 1006, startPoint y: 302, endPoint x: 1018, endPoint y: 401, distance: 99.7
click at [1018, 401] on div "**********" at bounding box center [896, 238] width 261 height 367
click at [957, 347] on textarea "**********" at bounding box center [901, 317] width 246 height 180
drag, startPoint x: 899, startPoint y: 339, endPoint x: 862, endPoint y: 325, distance: 39.6
click at [862, 325] on textarea "**********" at bounding box center [901, 317] width 246 height 180
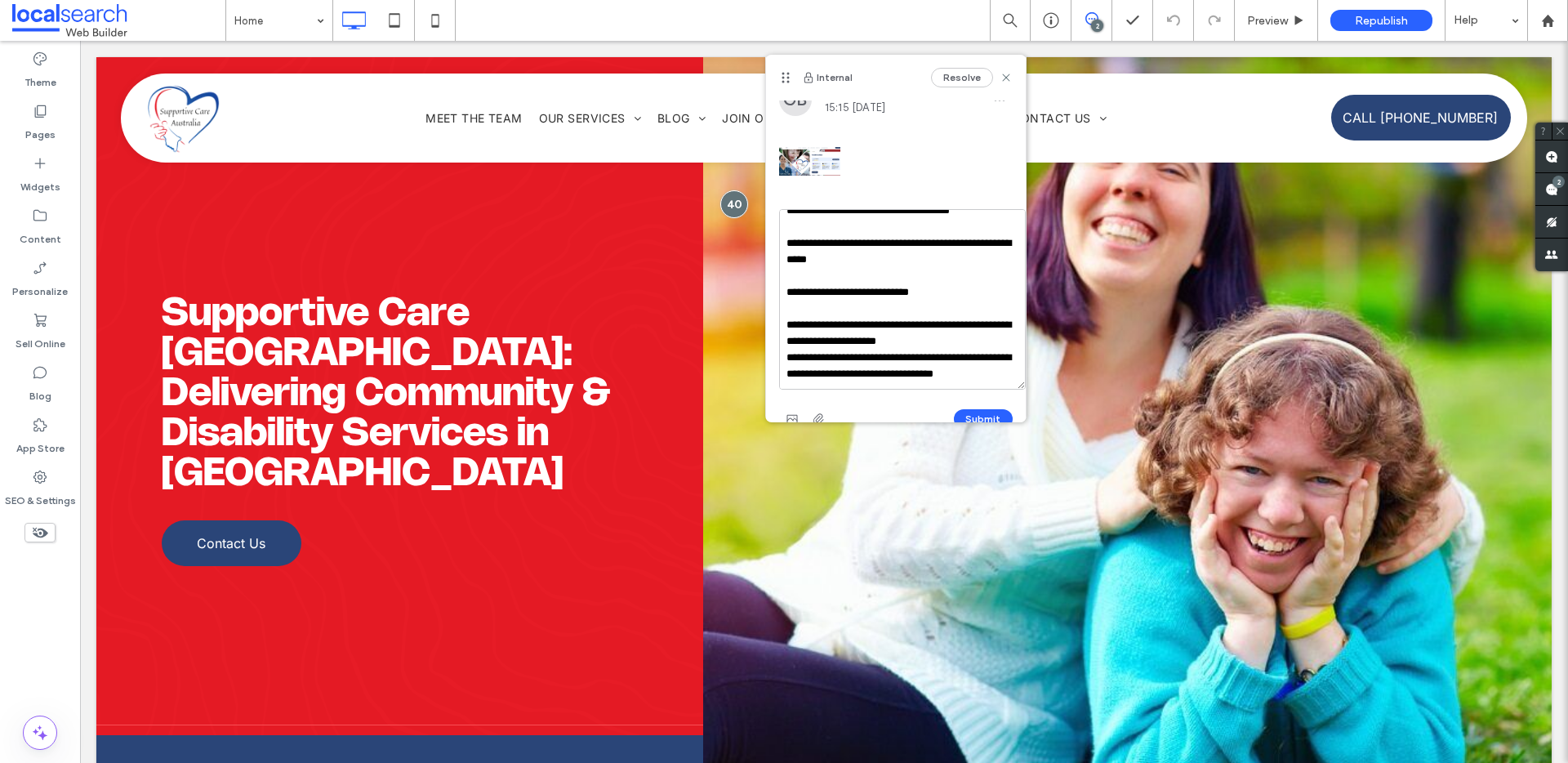
scroll to position [41, 0]
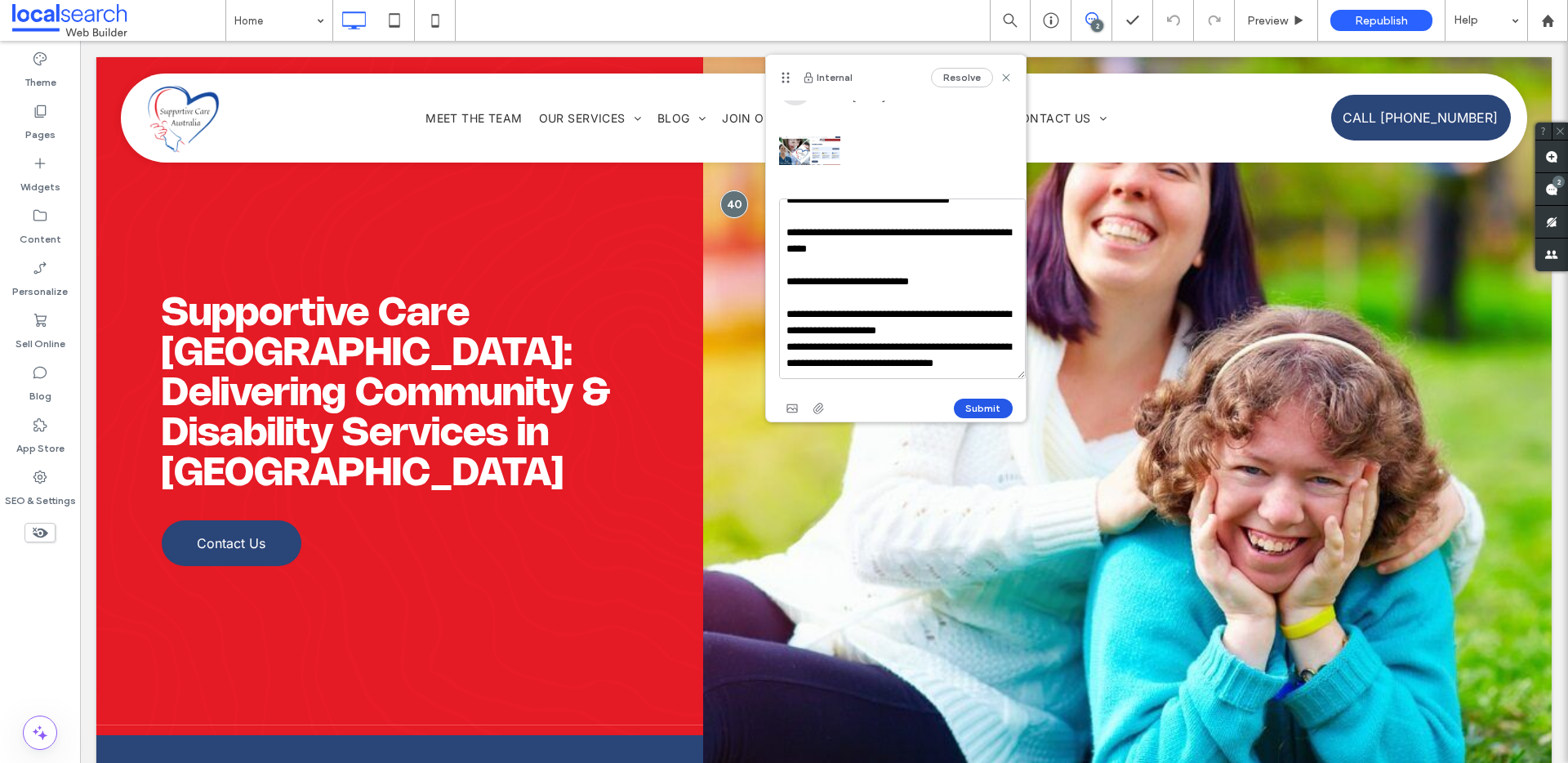
type textarea "**********"
click at [964, 401] on button "Submit" at bounding box center [983, 408] width 59 height 19
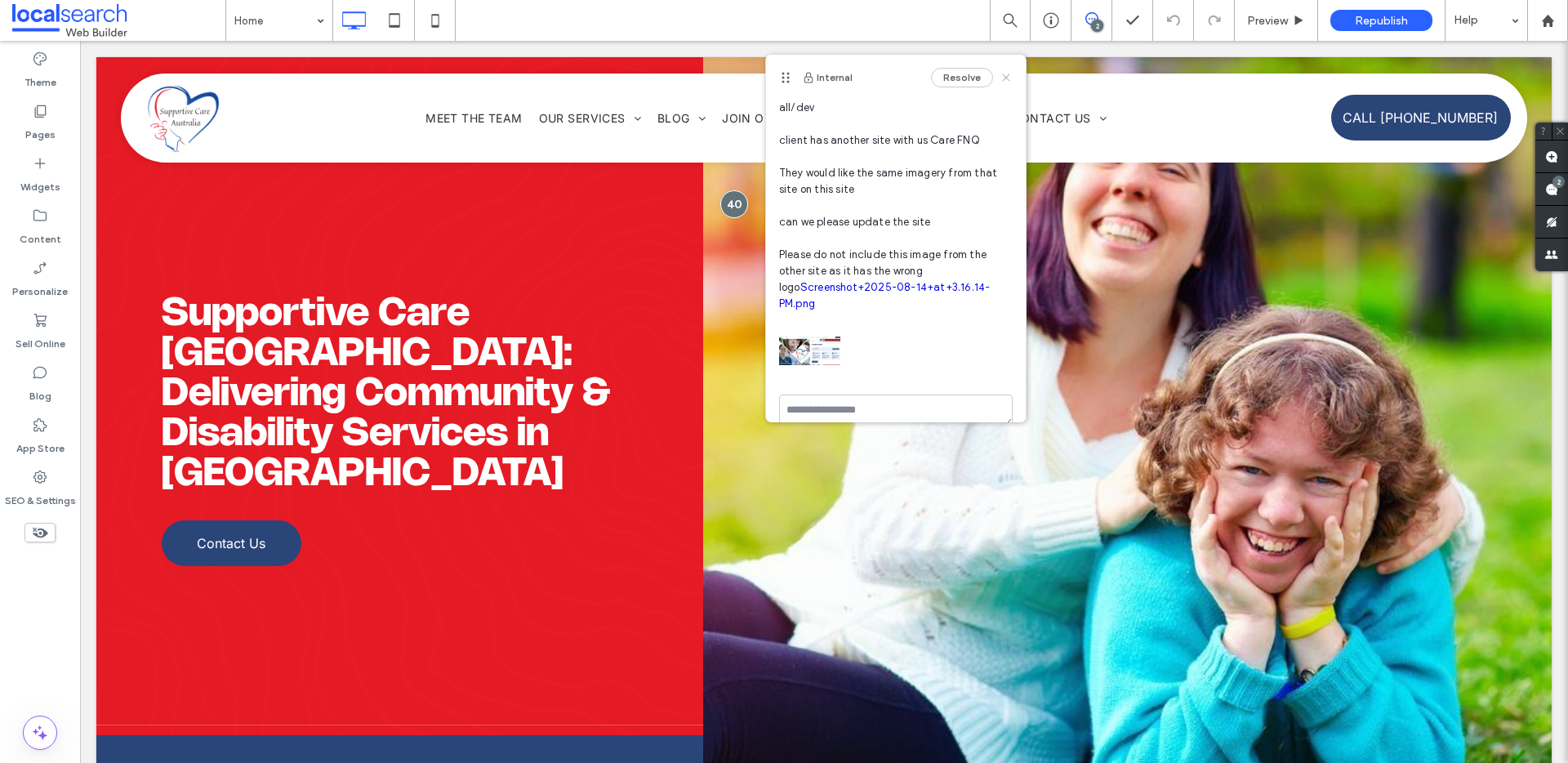
click at [1002, 79] on use at bounding box center [1006, 77] width 7 height 7
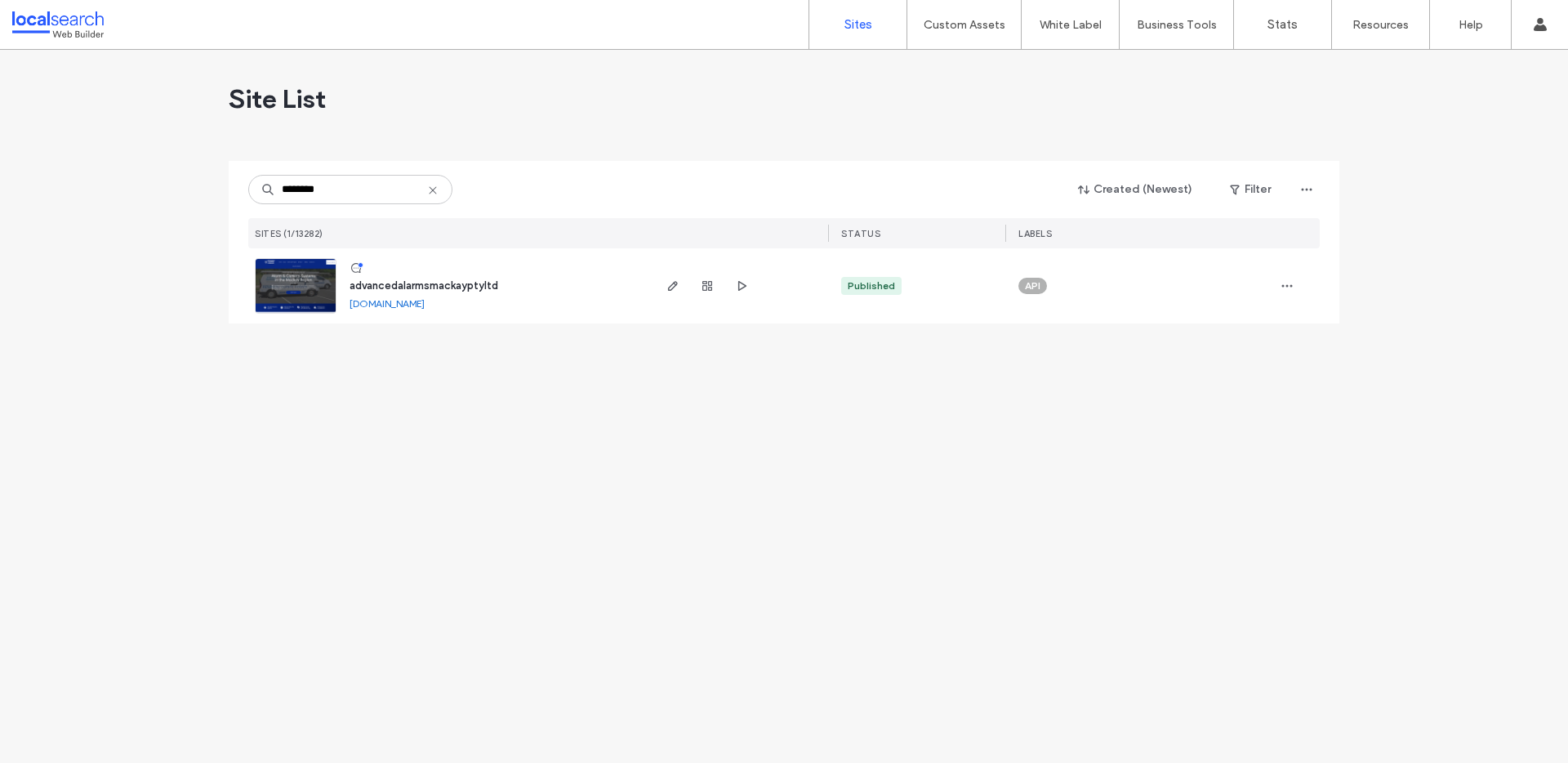
type input "********"
drag, startPoint x: 658, startPoint y: 269, endPoint x: 661, endPoint y: 277, distance: 8.5
click at [660, 271] on div at bounding box center [739, 285] width 178 height 75
click at [667, 281] on icon "button" at bounding box center [673, 285] width 13 height 13
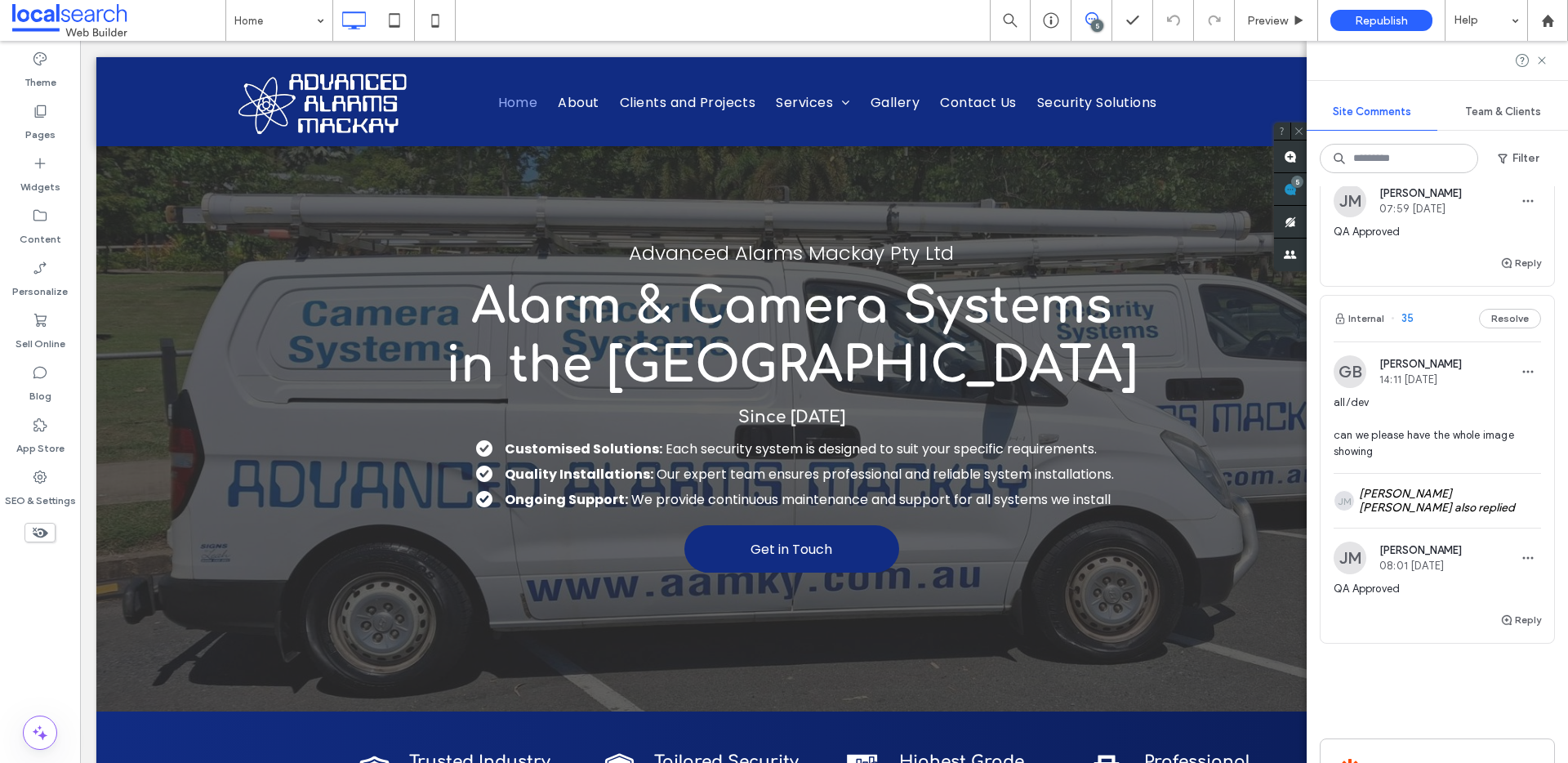
scroll to position [1401, 0]
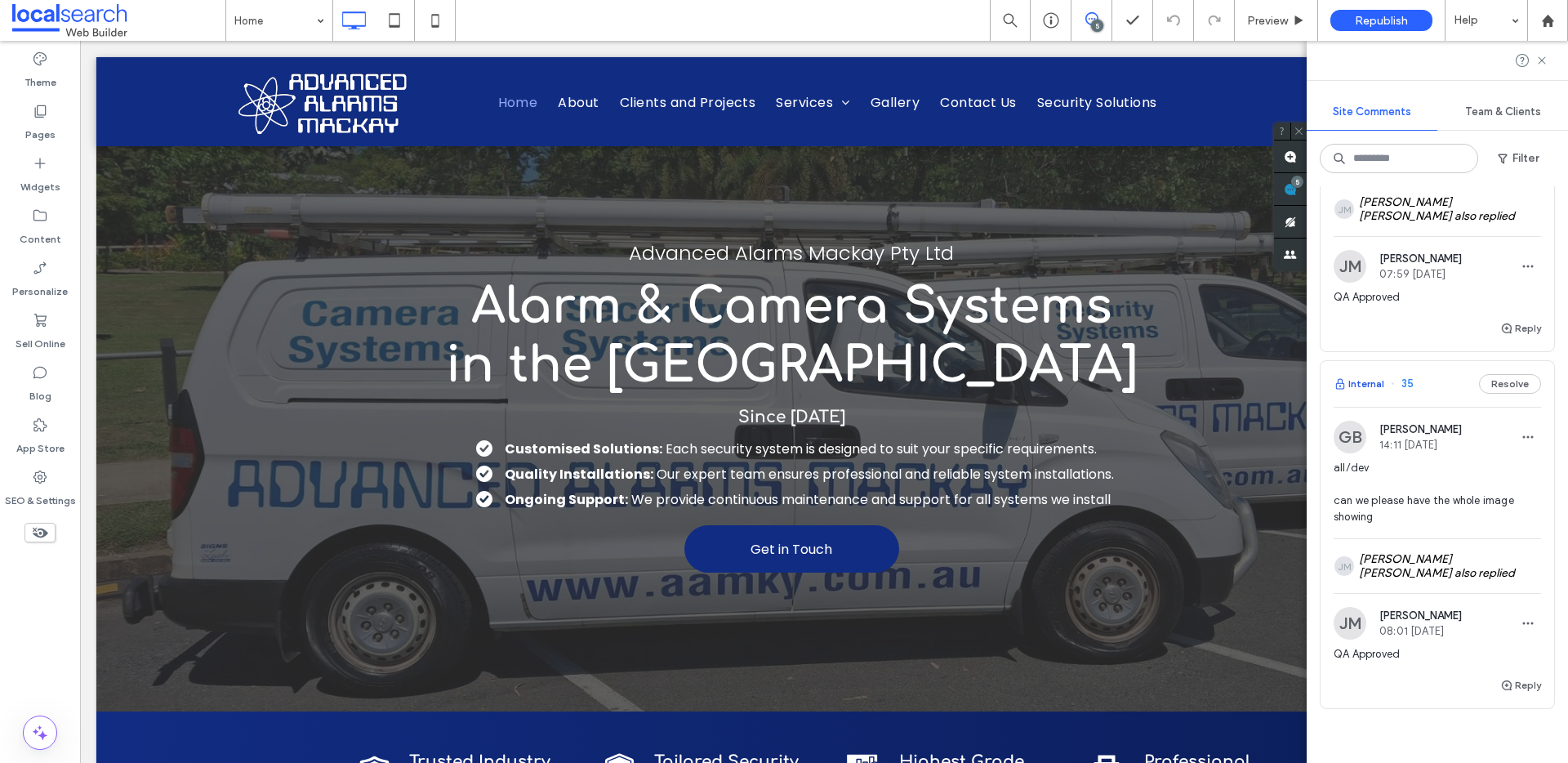
click at [1363, 394] on button "Internal" at bounding box center [1359, 384] width 50 height 19
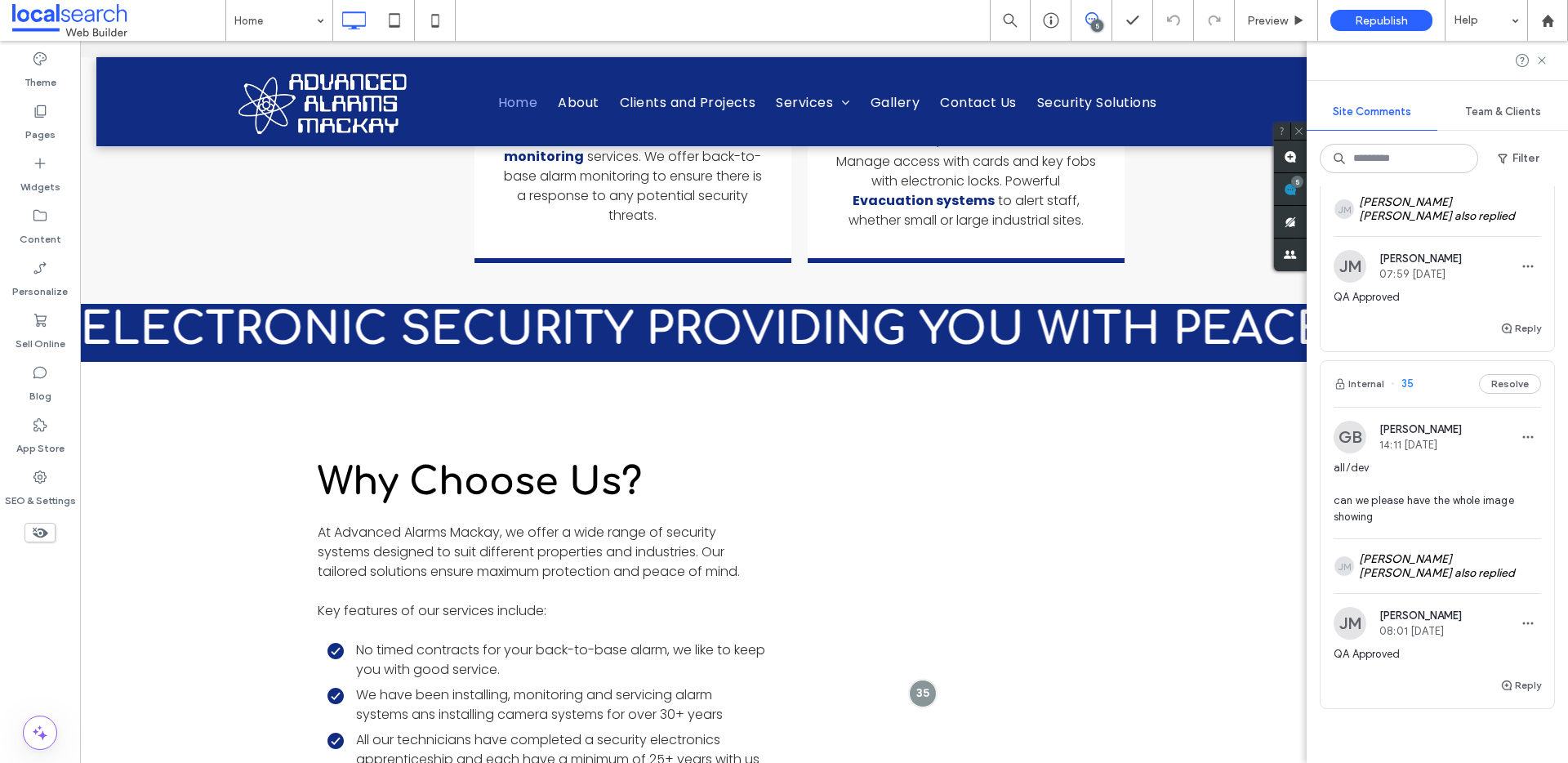
scroll to position [2965, 28]
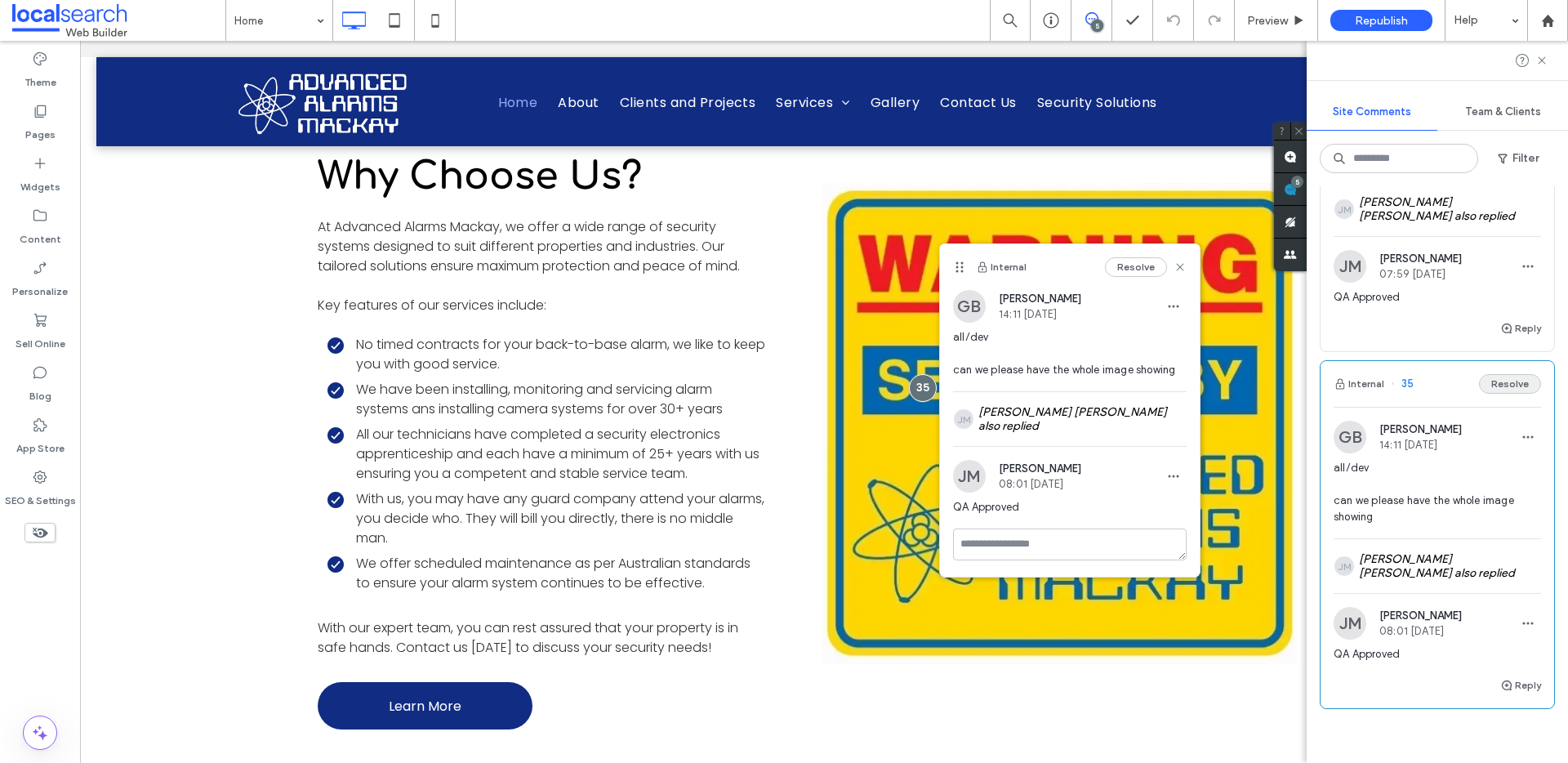
click at [1496, 394] on button "Resolve" at bounding box center [1510, 384] width 62 height 19
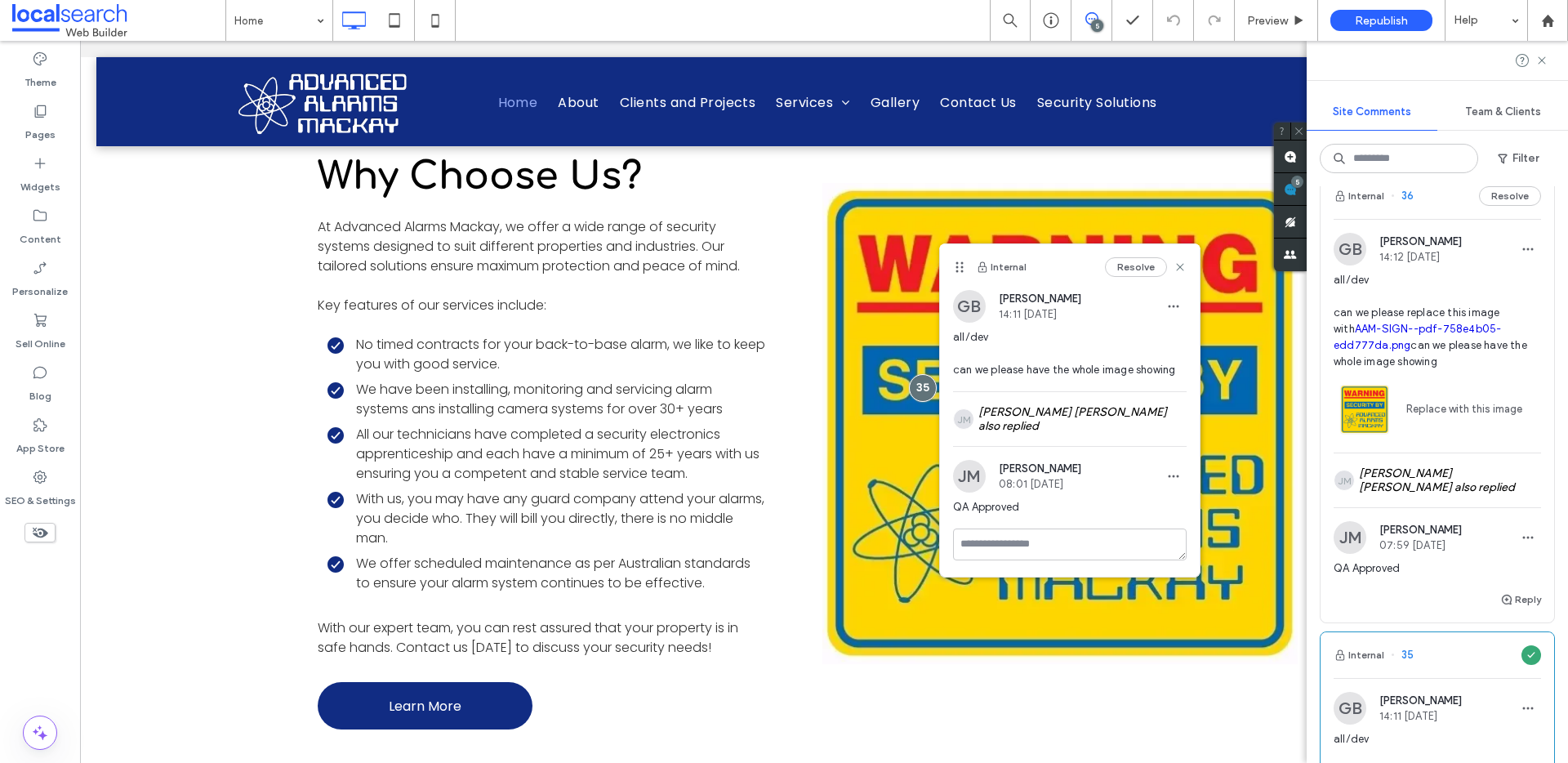
scroll to position [1126, 0]
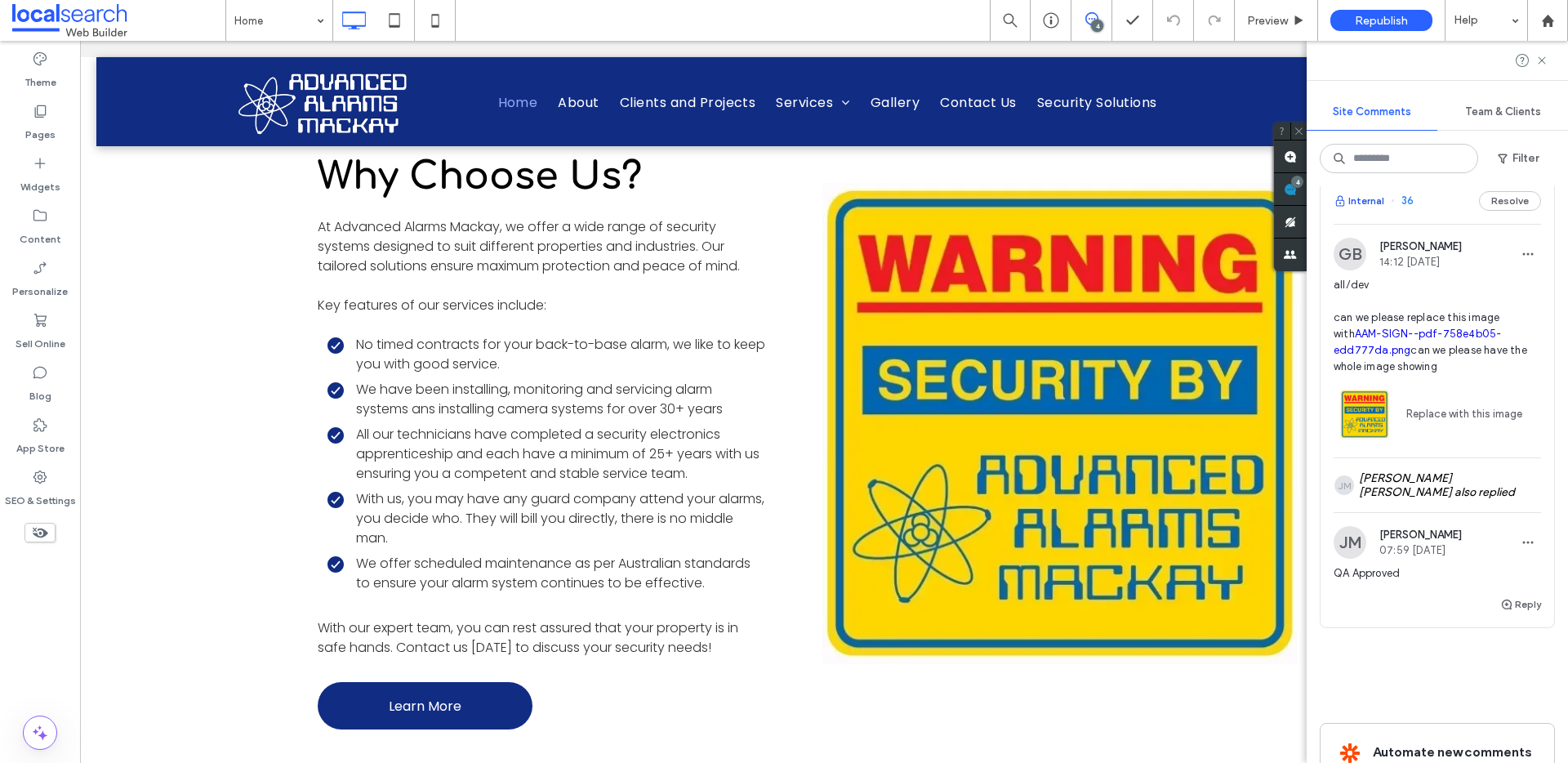
click at [1359, 194] on button "Internal" at bounding box center [1359, 200] width 50 height 19
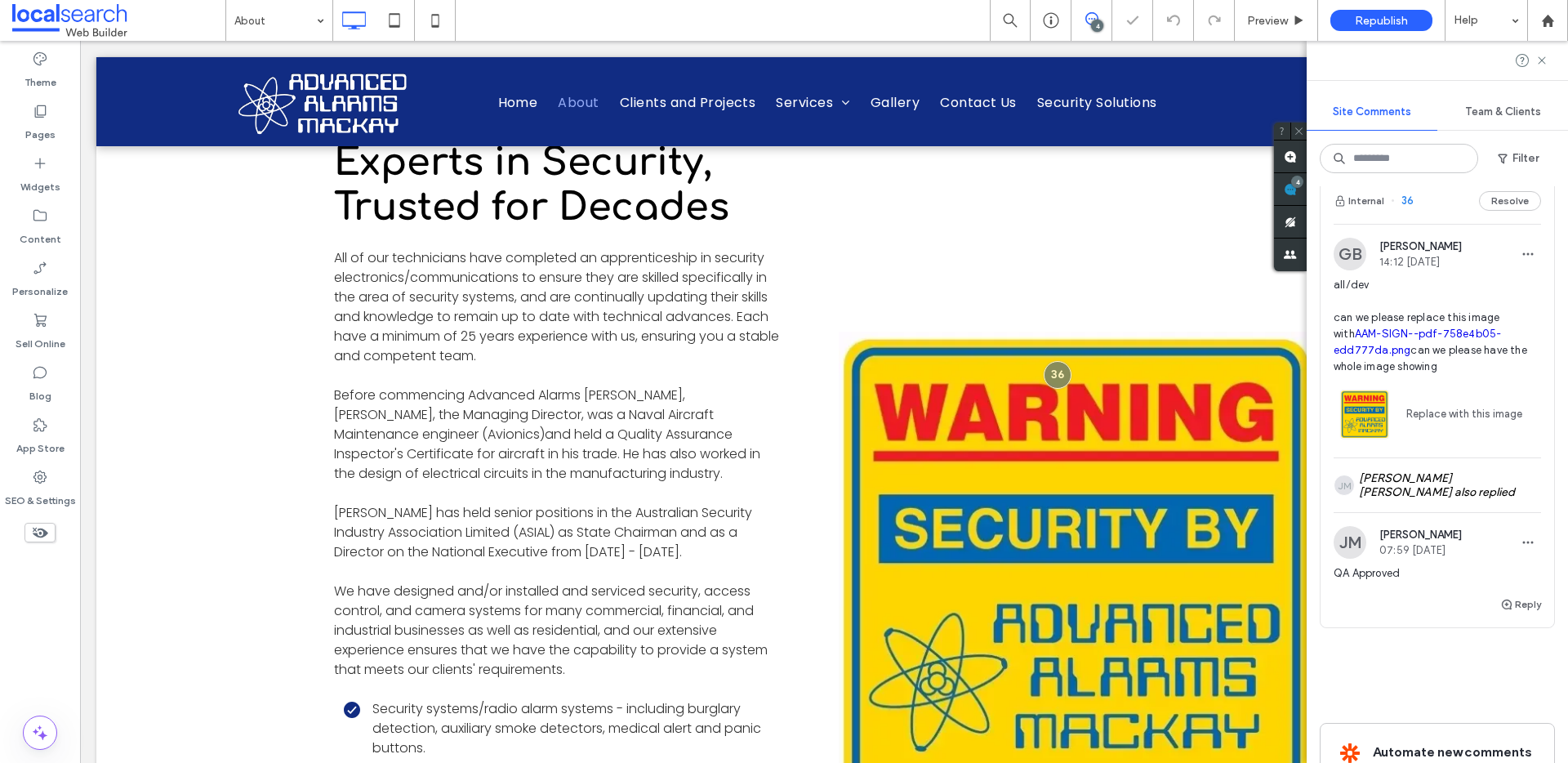
scroll to position [608, 0]
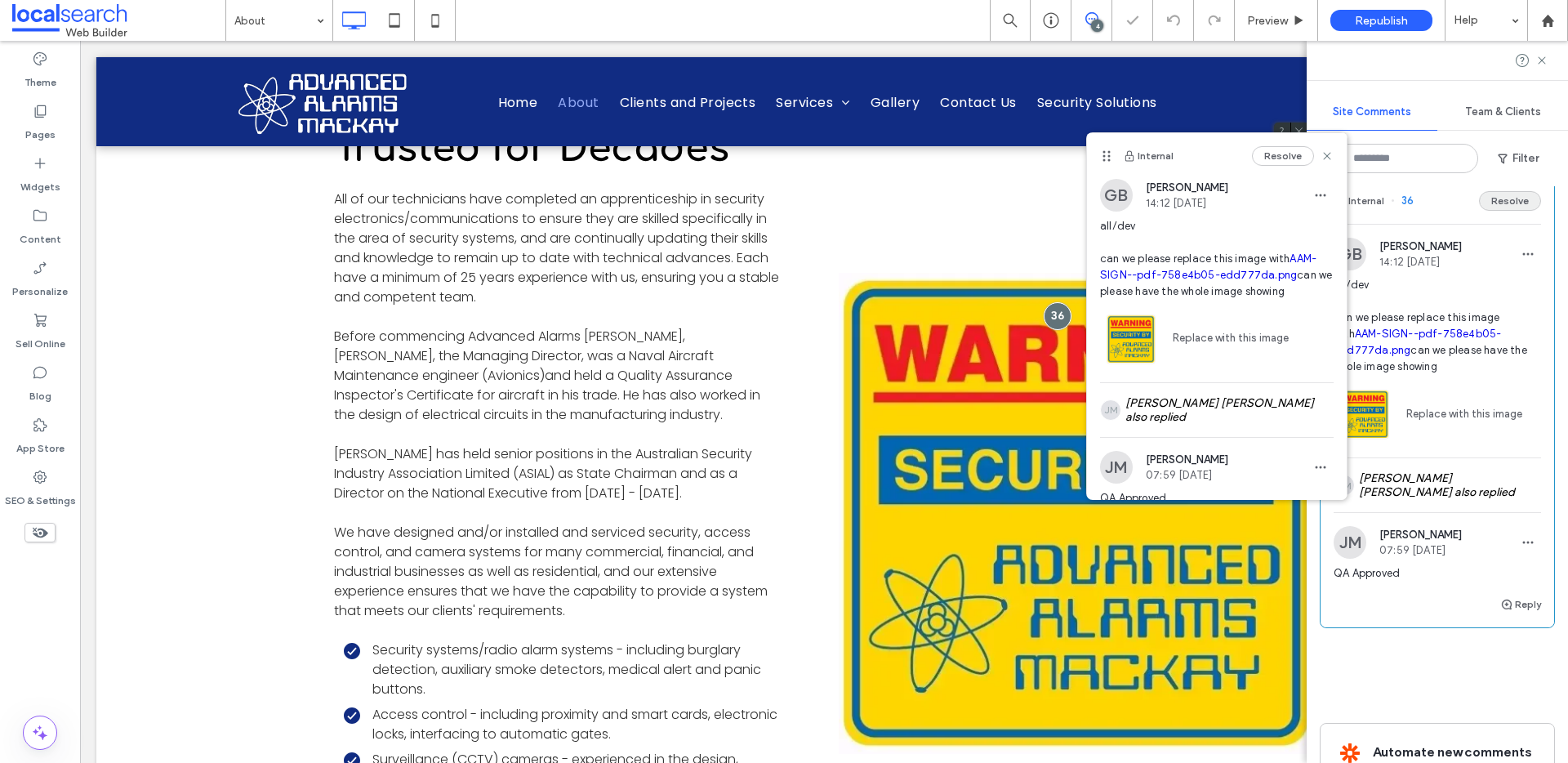
click at [1507, 195] on button "Resolve" at bounding box center [1510, 200] width 62 height 19
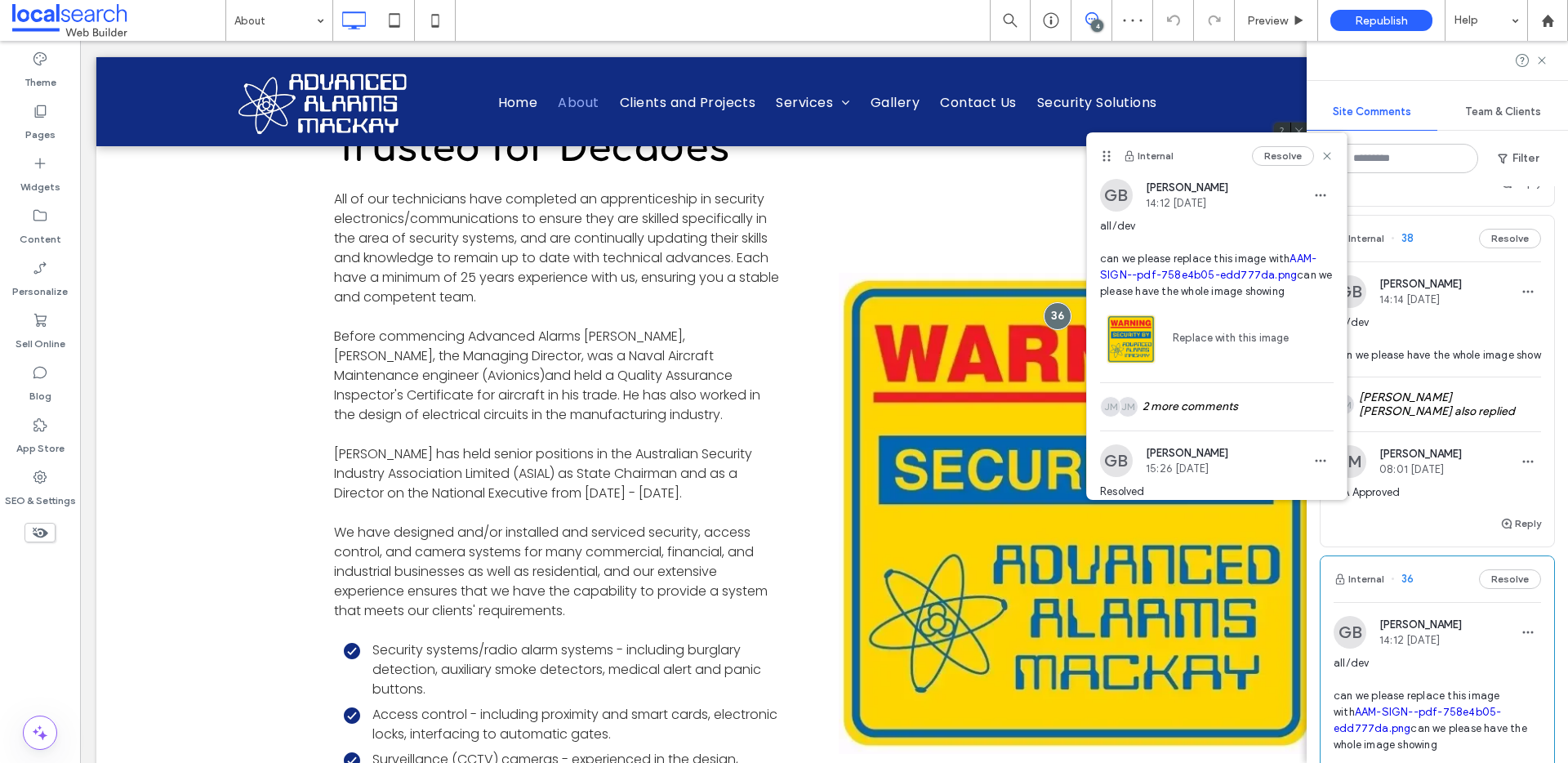
scroll to position [652, 0]
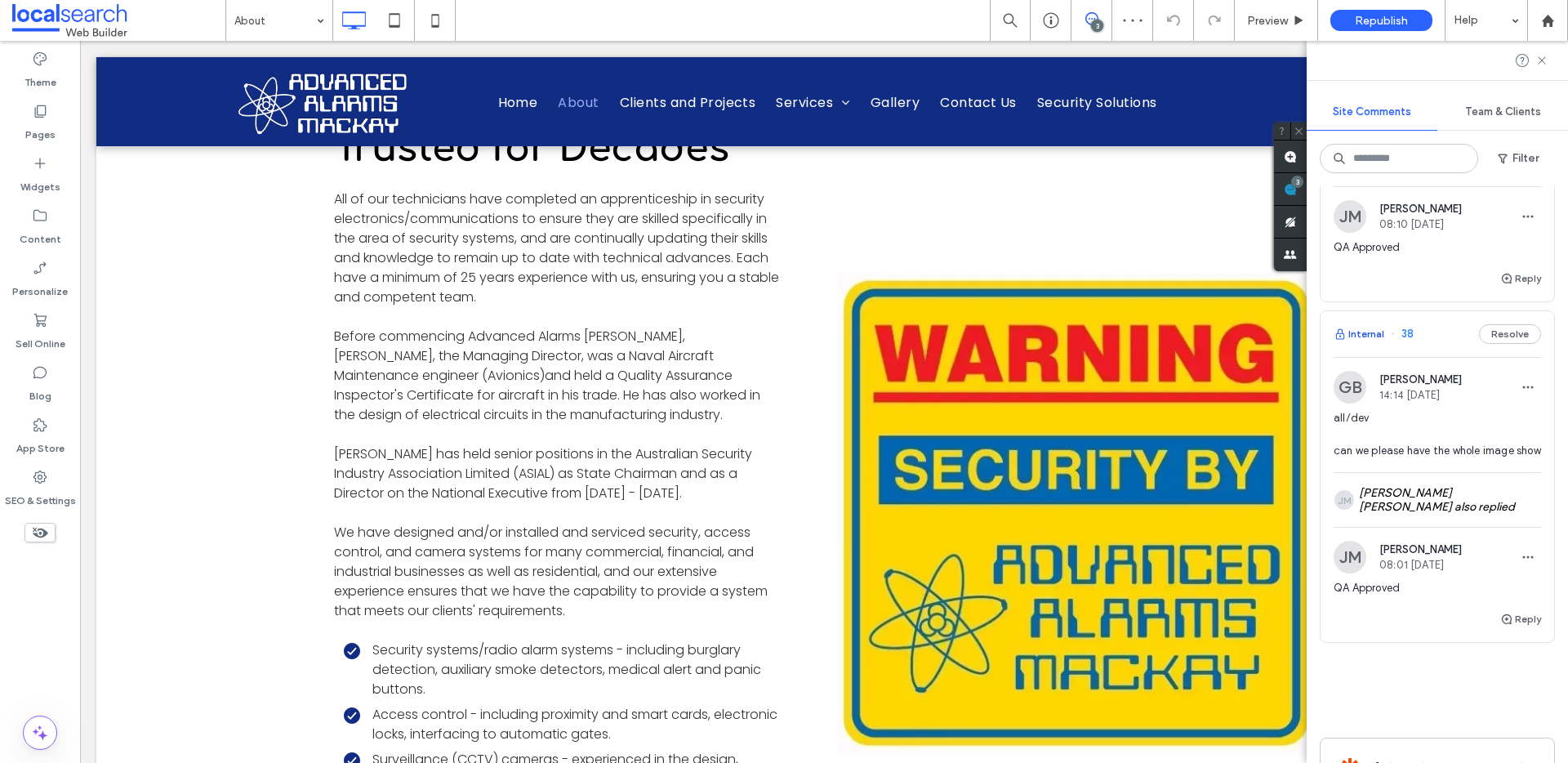
click at [1362, 324] on button "Internal" at bounding box center [1359, 334] width 50 height 19
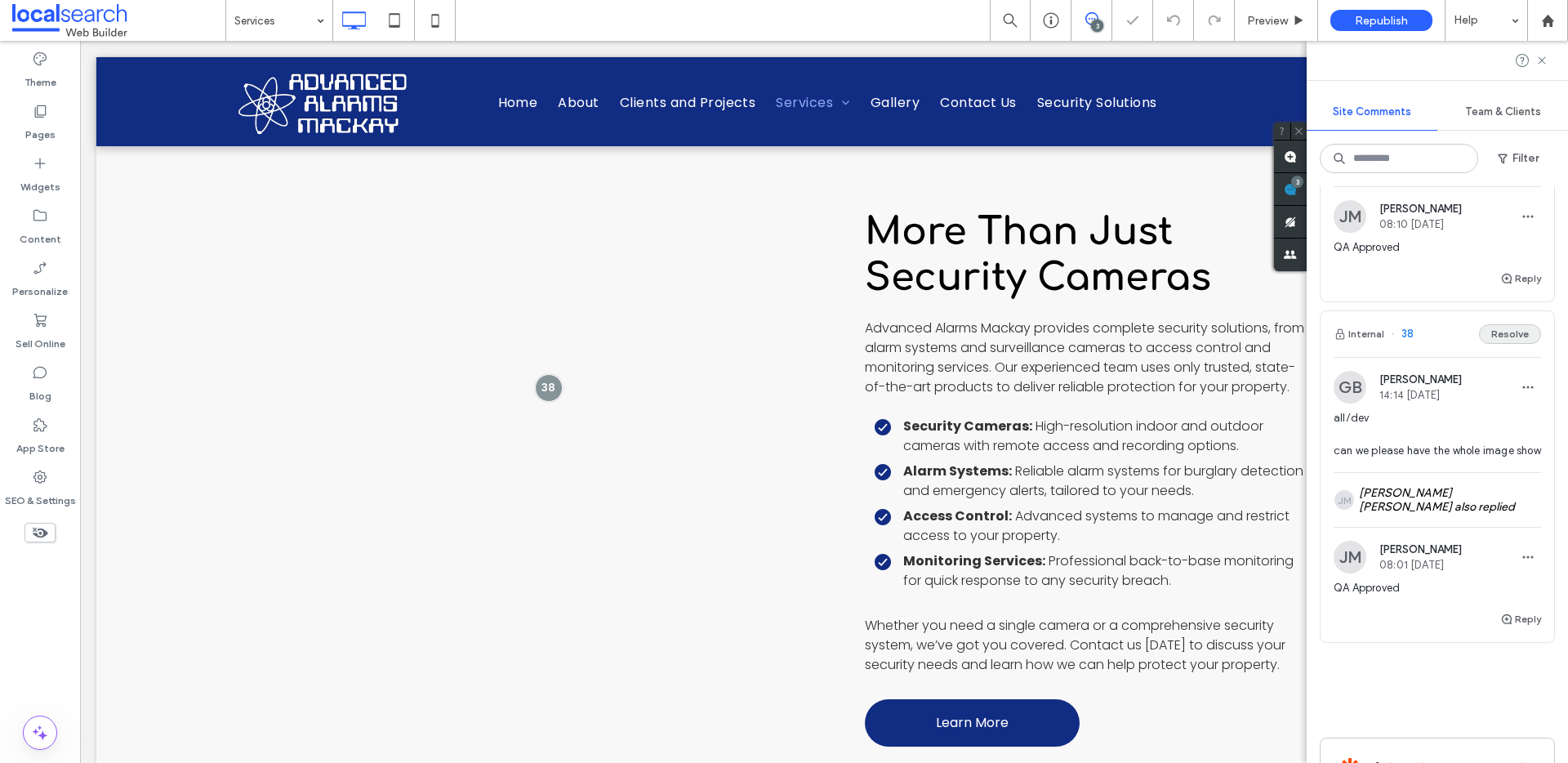
scroll to position [5728, 0]
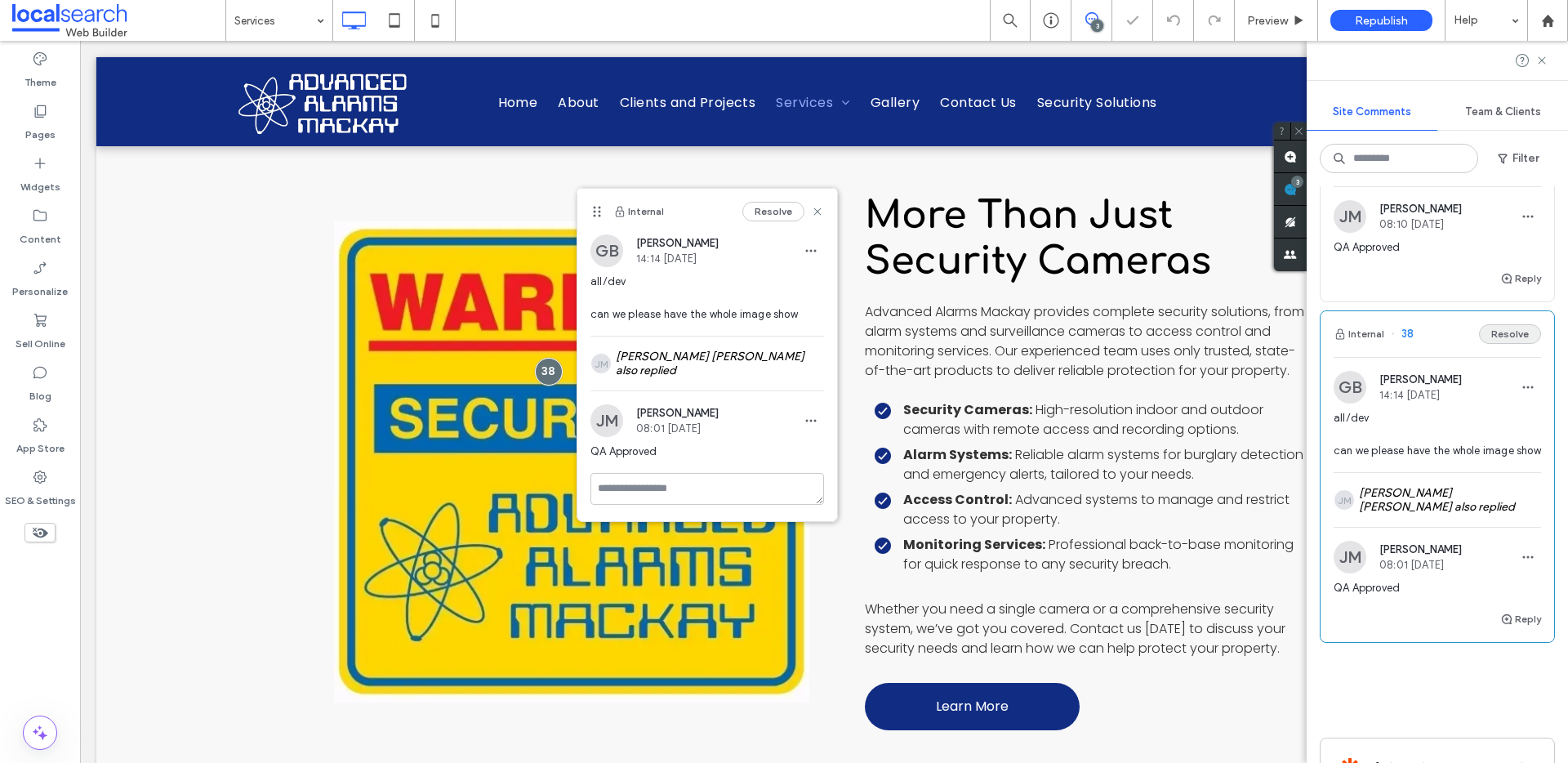
click at [1517, 324] on button "Resolve" at bounding box center [1510, 334] width 62 height 19
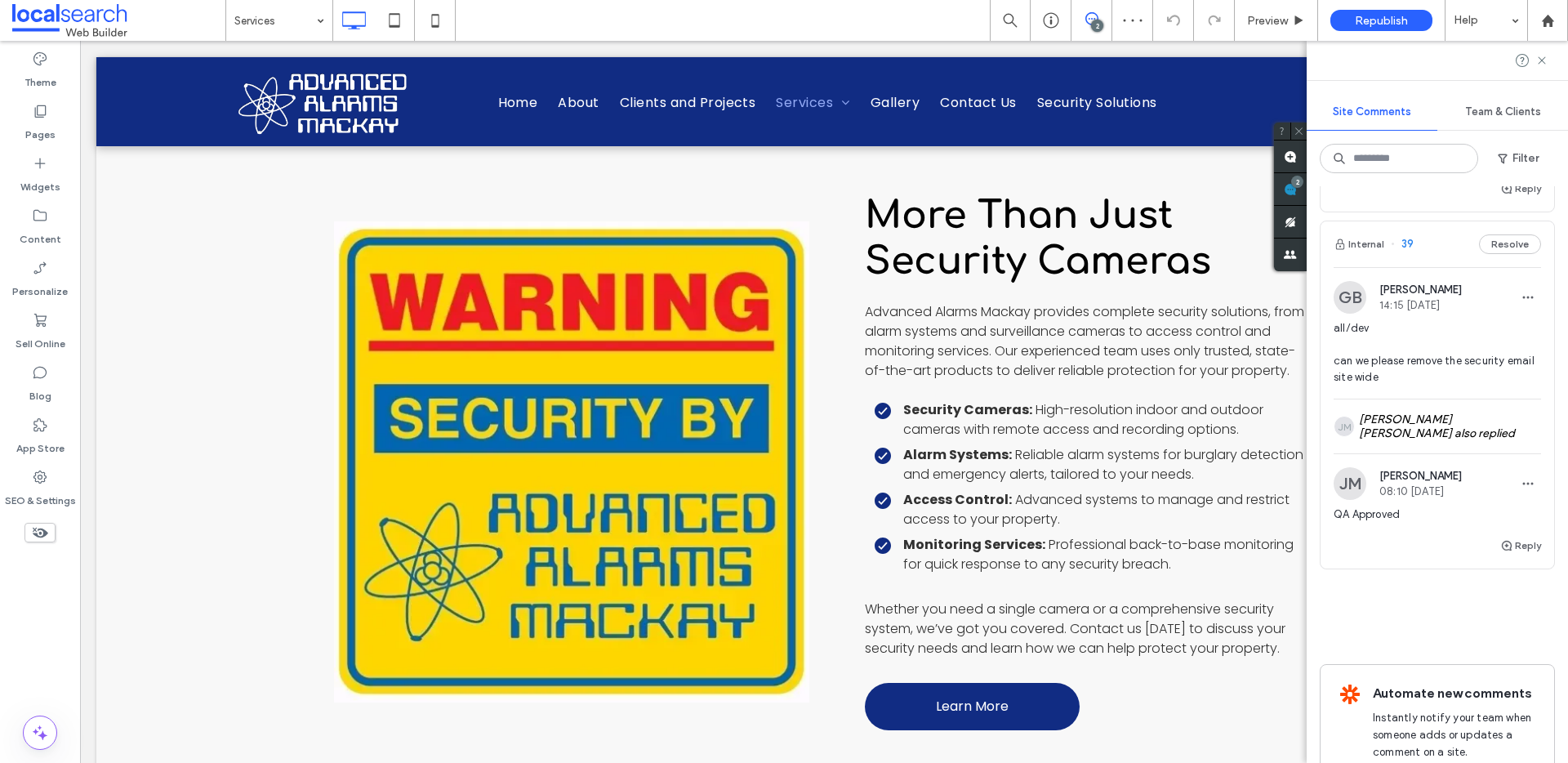
scroll to position [408, 0]
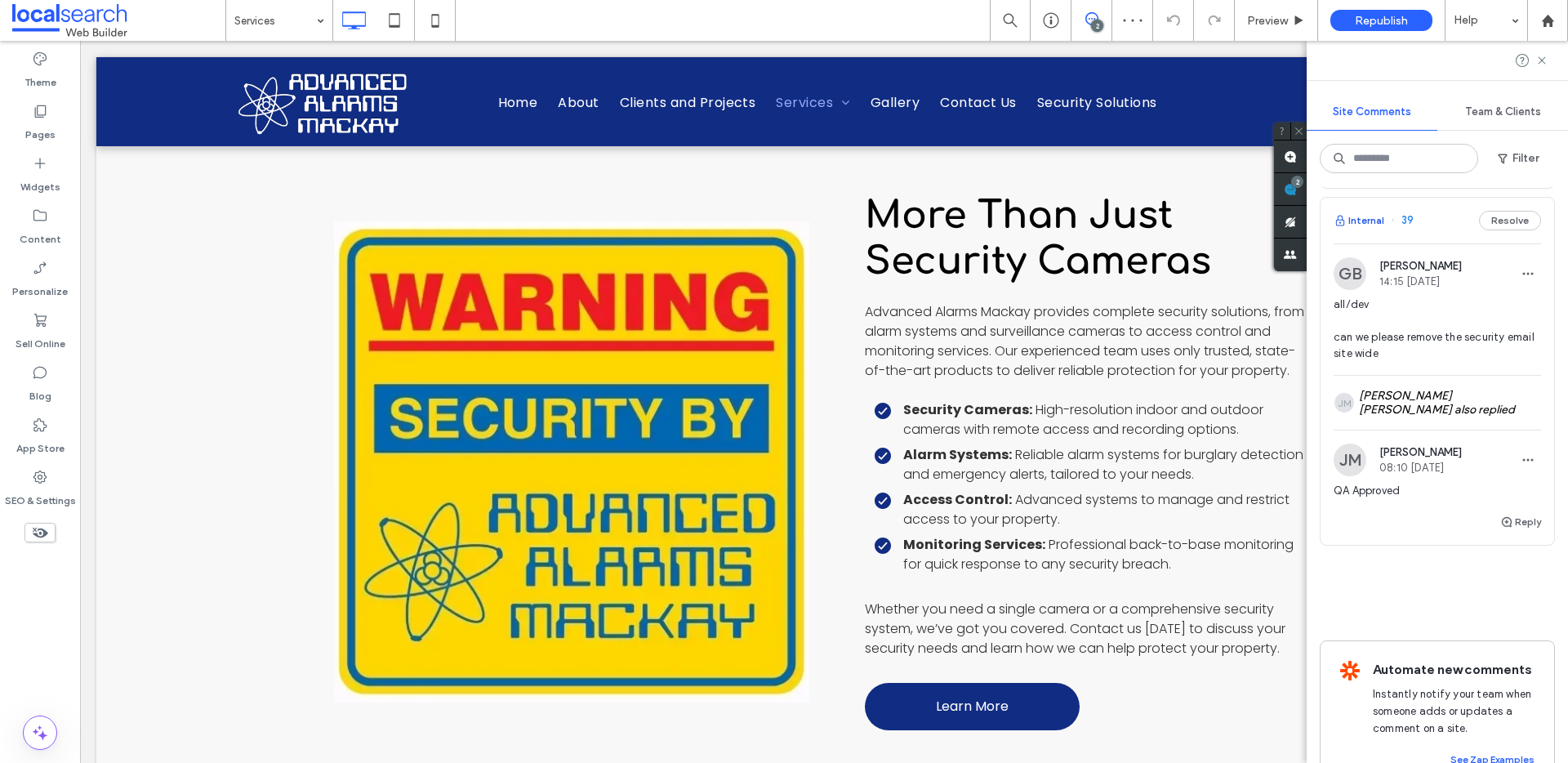
click at [1357, 212] on button "Internal" at bounding box center [1359, 221] width 50 height 19
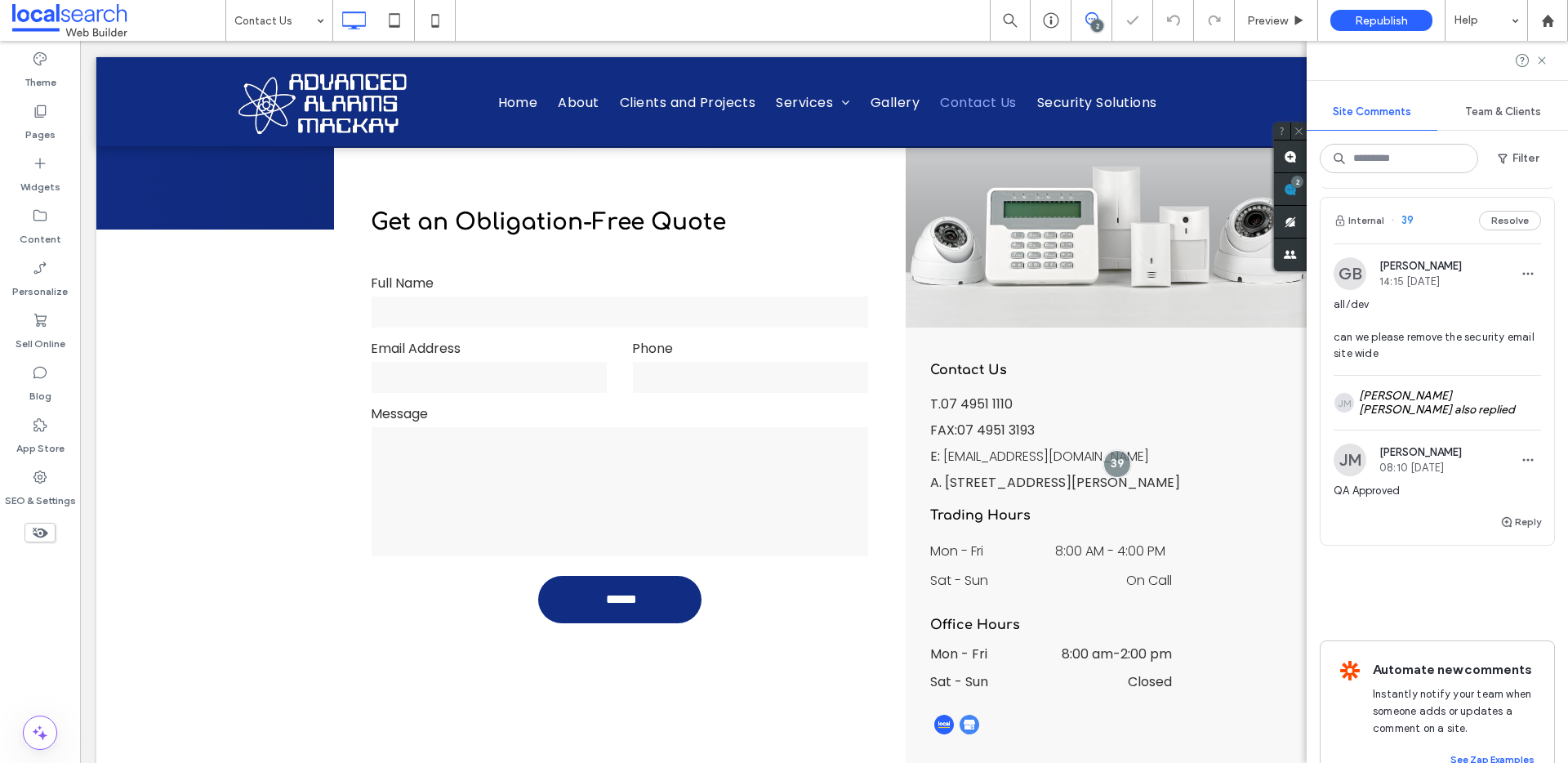
scroll to position [573, 0]
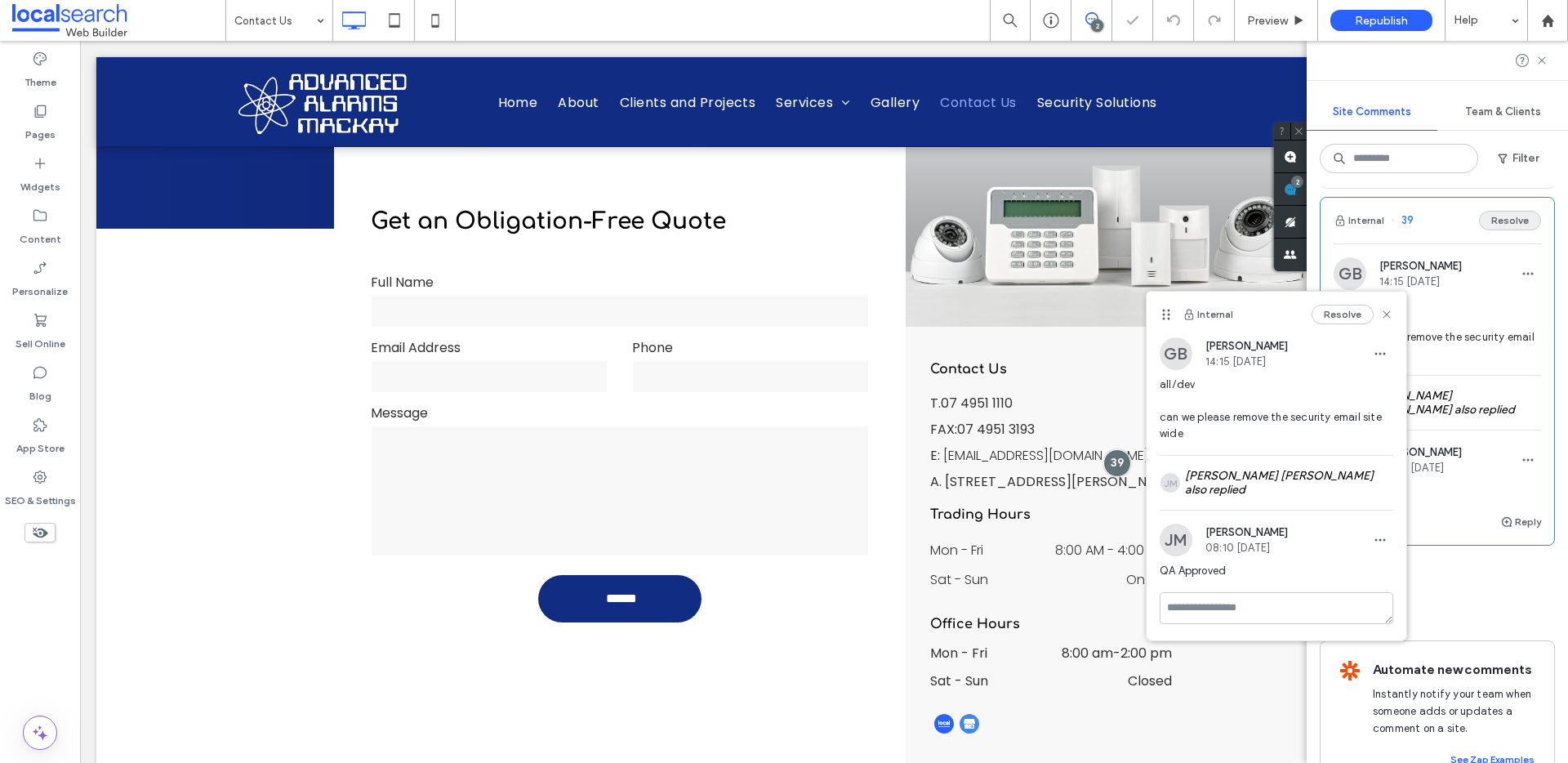
click at [1504, 215] on button "Resolve" at bounding box center [1510, 221] width 62 height 19
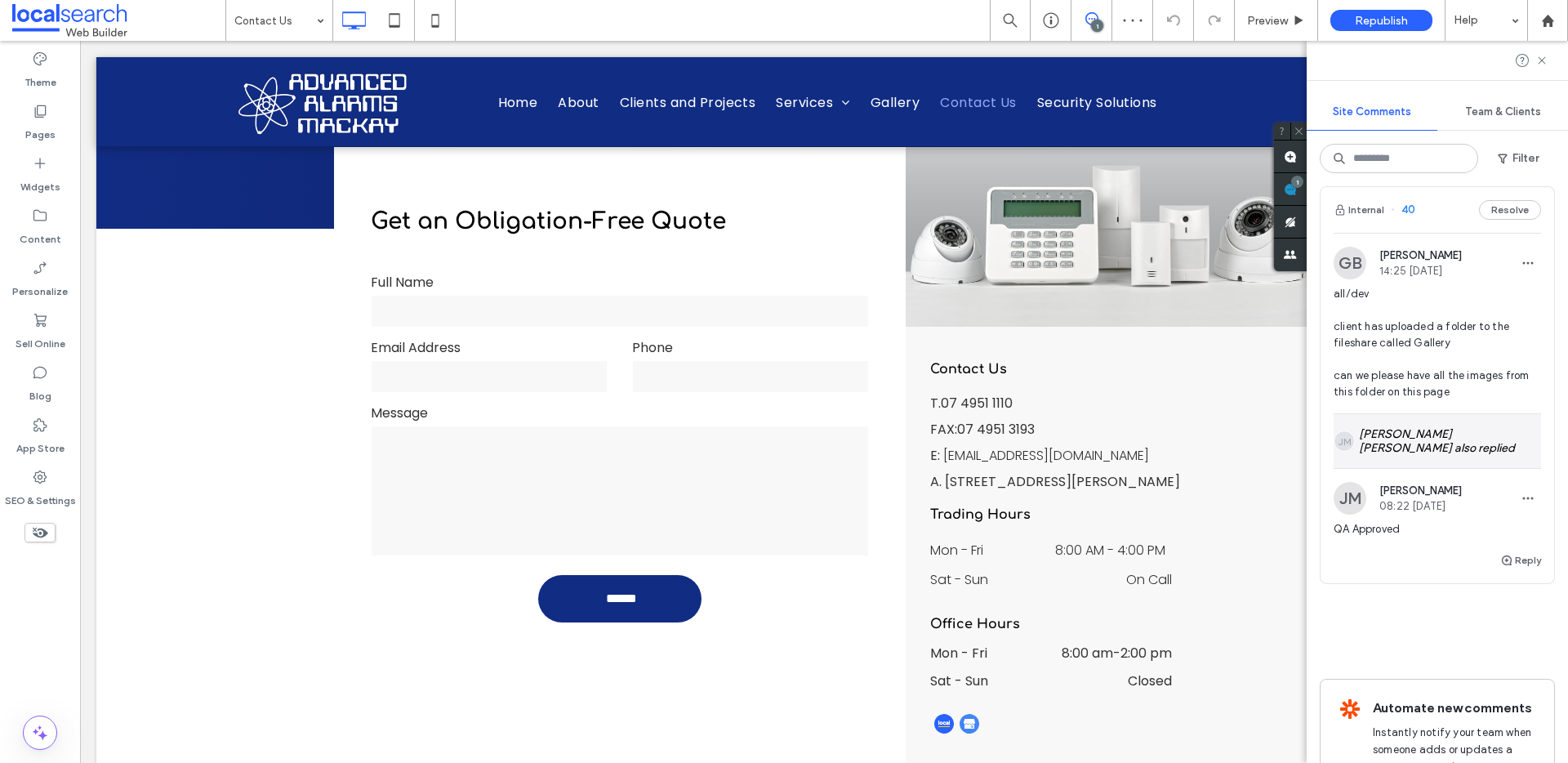
scroll to position [0, 0]
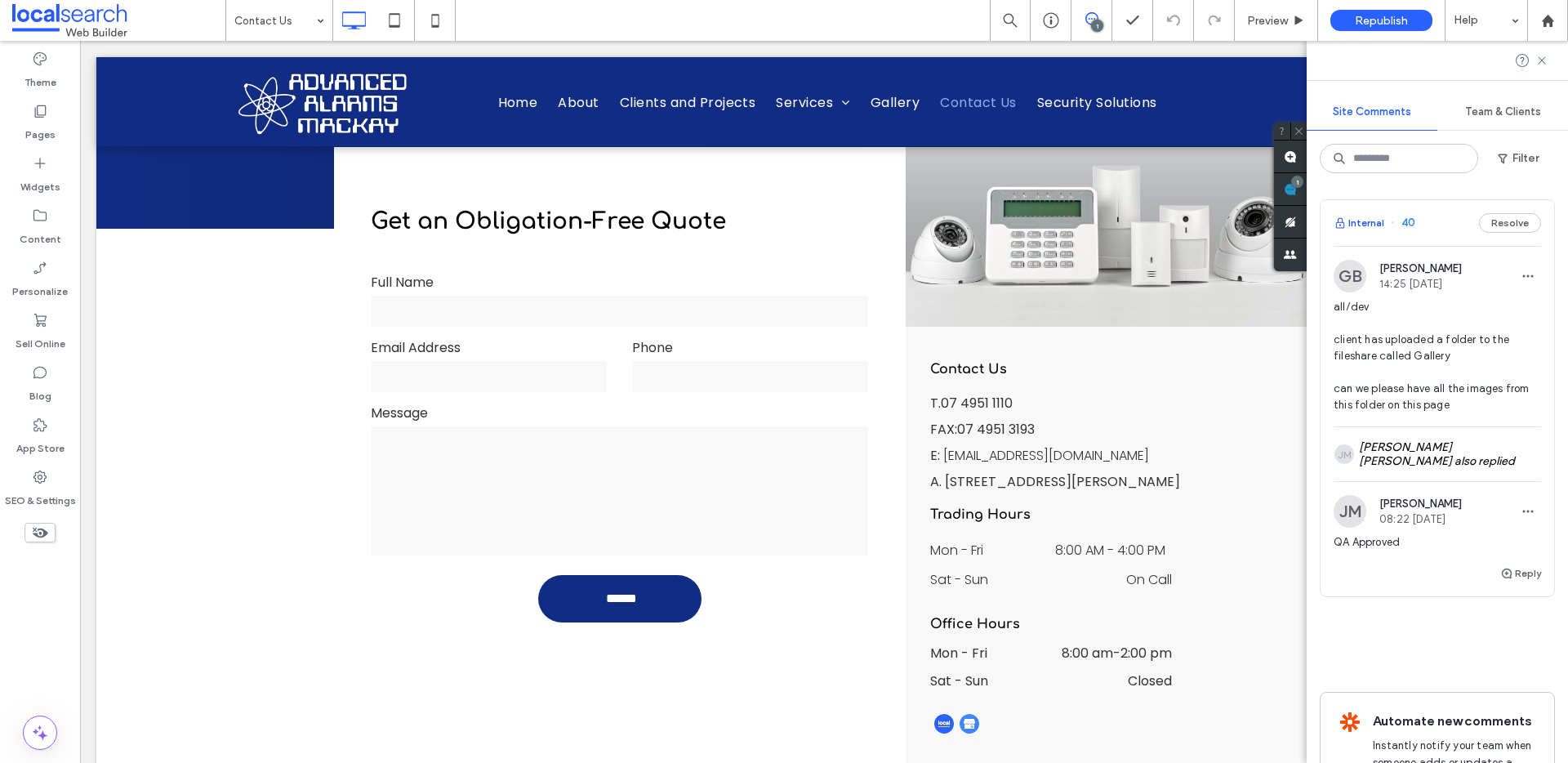
click at [1357, 223] on button "Internal" at bounding box center [1359, 223] width 50 height 19
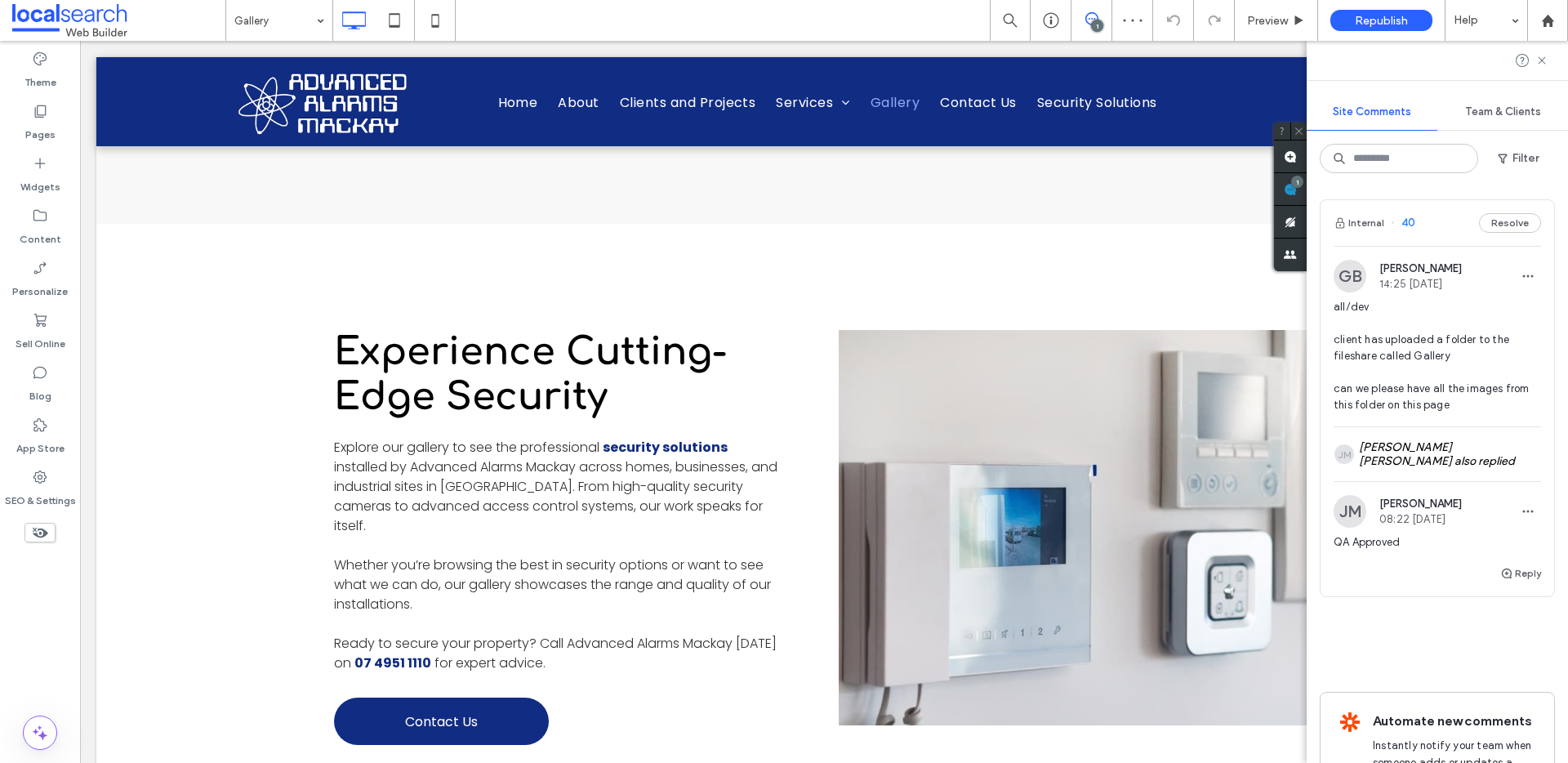
scroll to position [2331, 0]
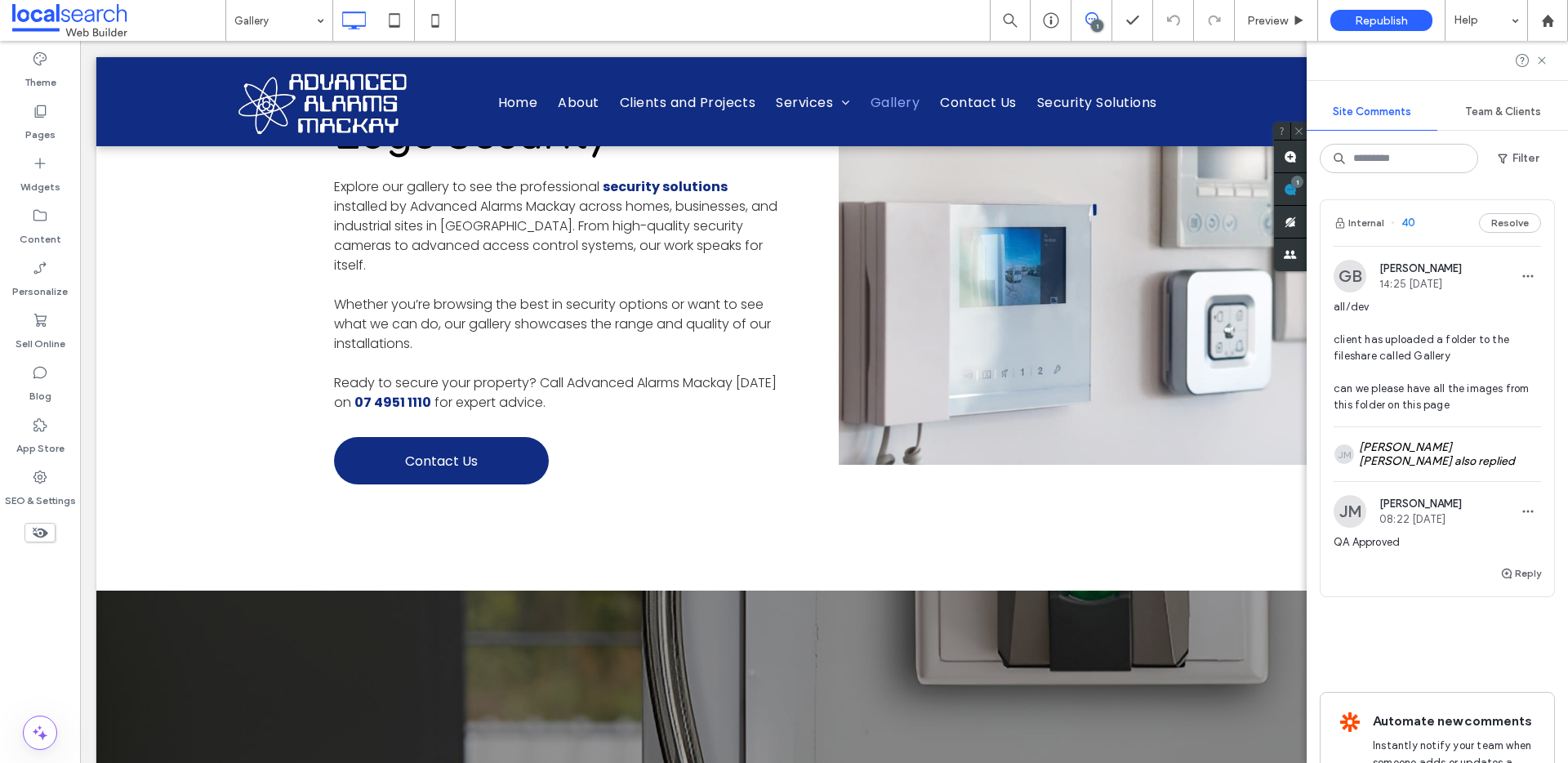
click at [1499, 214] on button "Resolve" at bounding box center [1510, 223] width 62 height 19
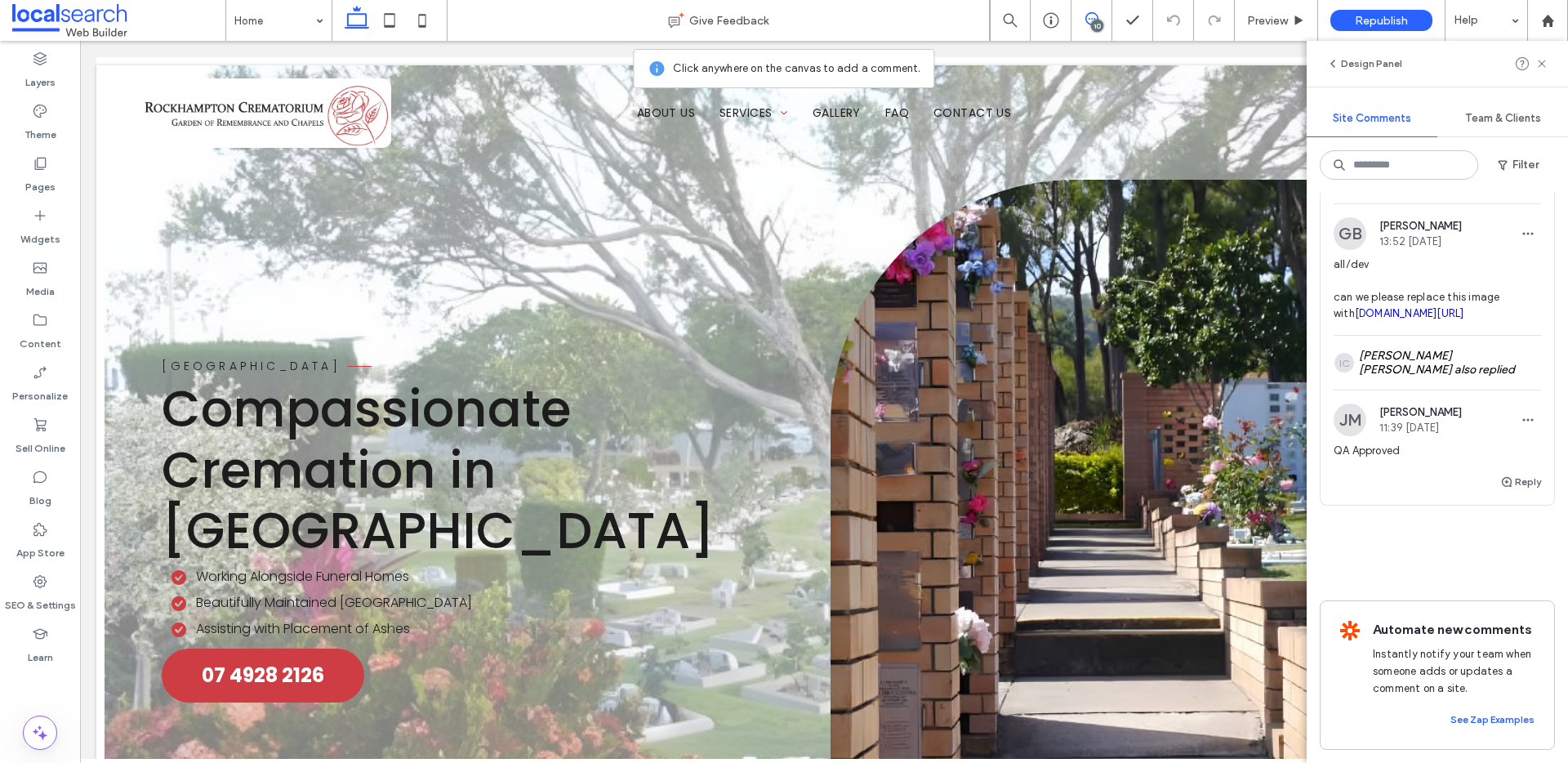
scroll to position [3730, 0]
drag, startPoint x: 1368, startPoint y: 274, endPoint x: 1394, endPoint y: 299, distance: 36.1
click at [1369, 191] on button "Internal" at bounding box center [1359, 180] width 50 height 19
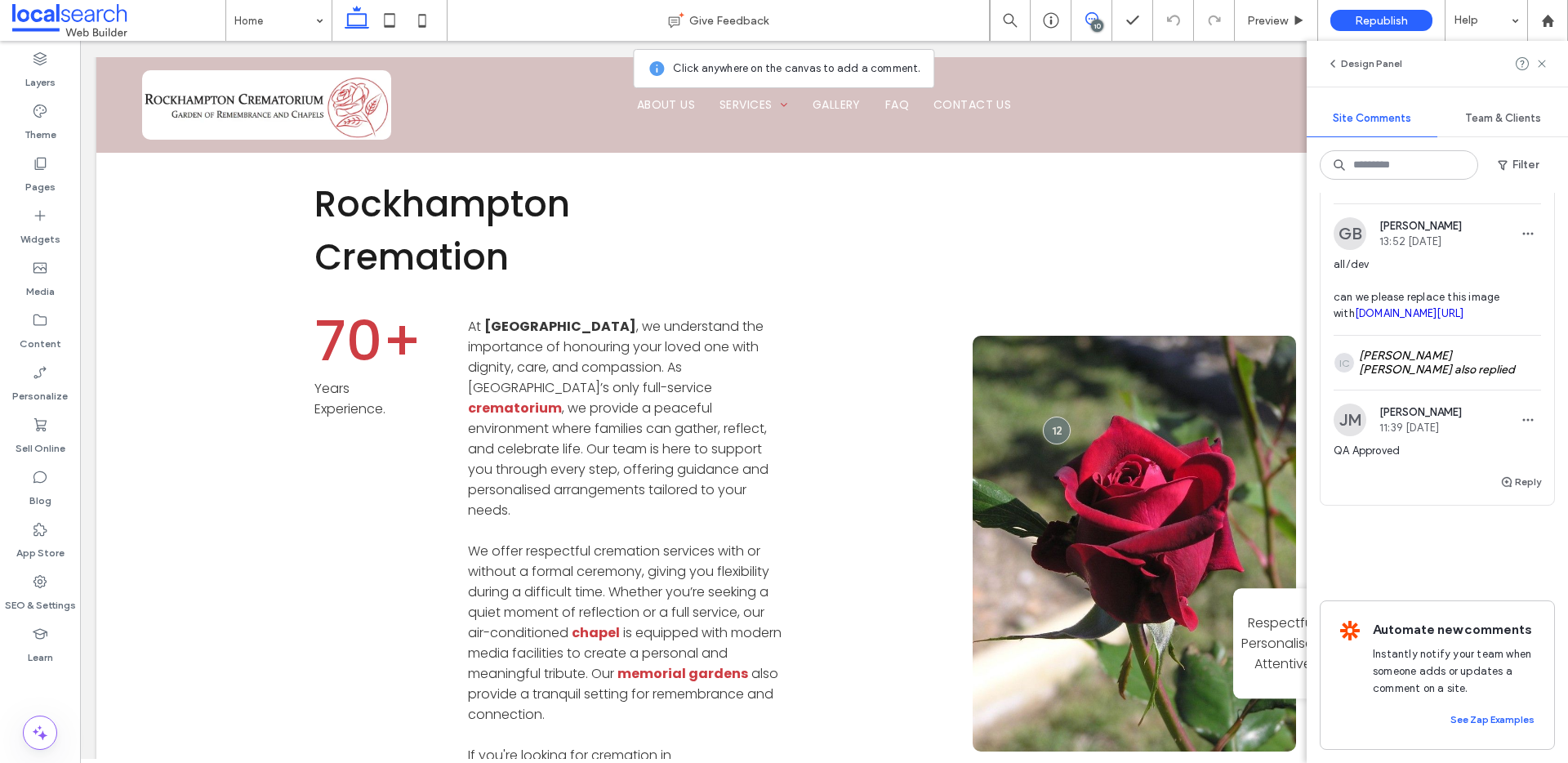
scroll to position [985, 0]
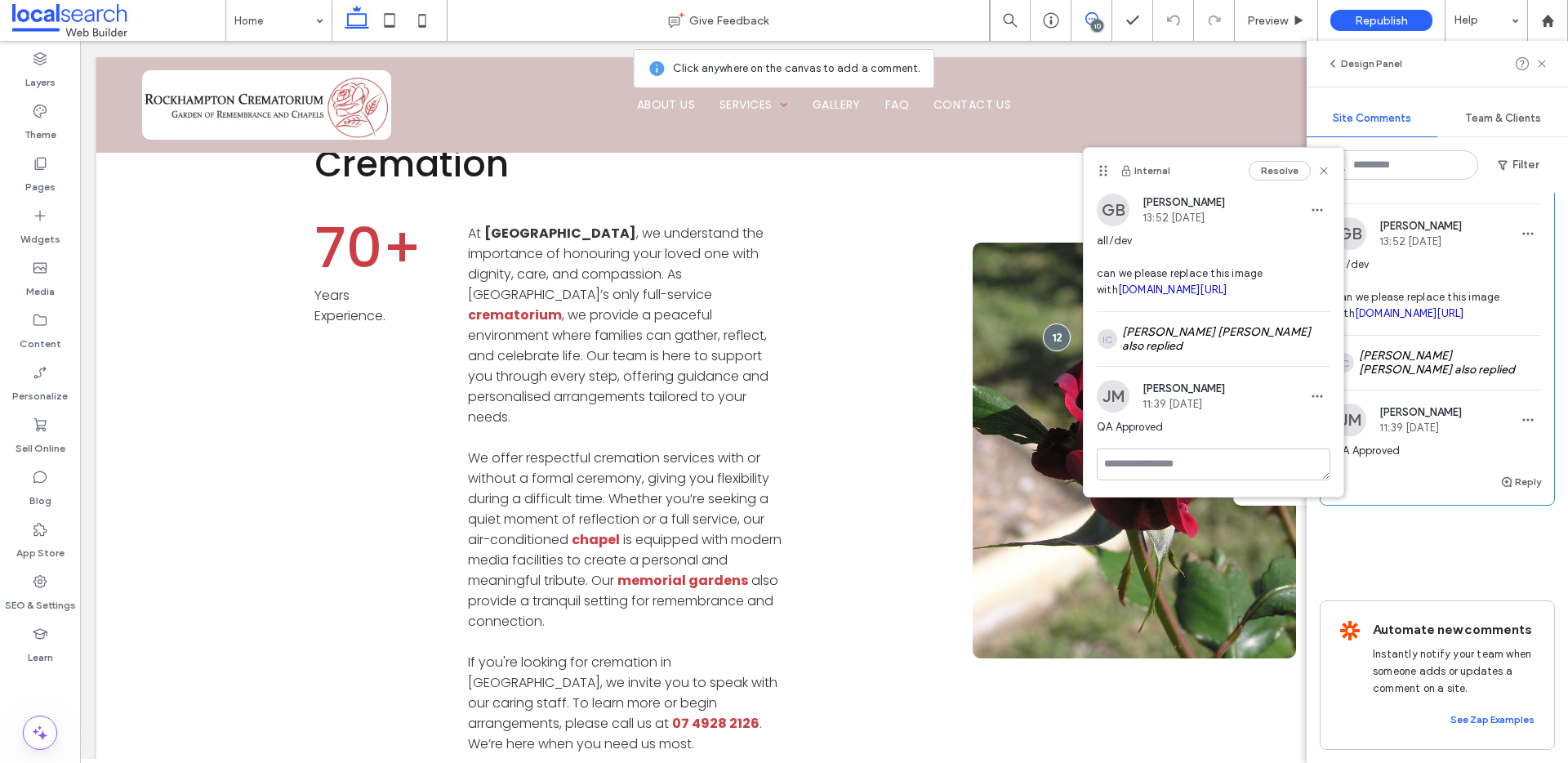
click at [1494, 191] on button "Resolve" at bounding box center [1510, 180] width 62 height 19
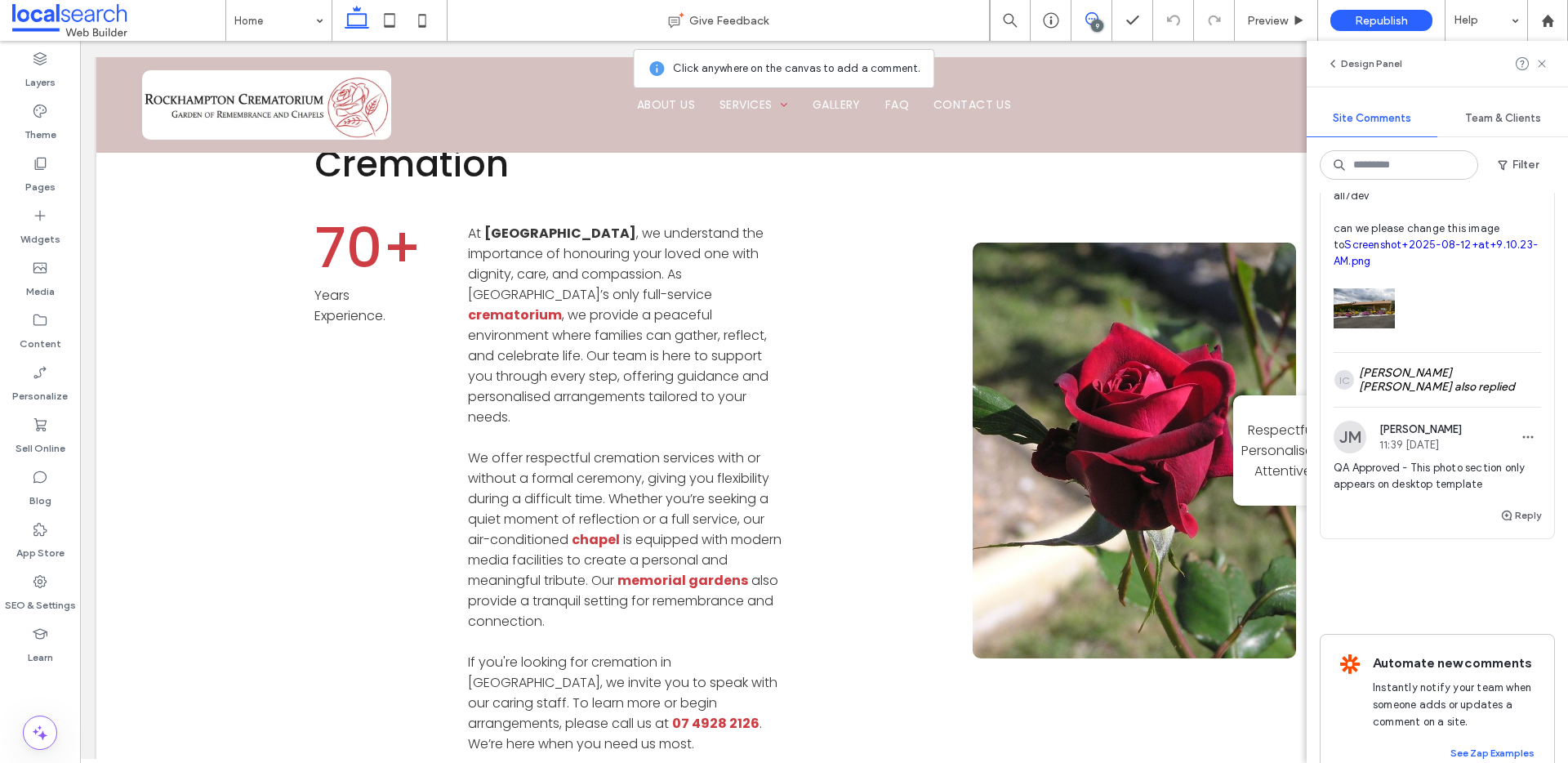
scroll to position [3316, 0]
click at [1377, 125] on button "Internal" at bounding box center [1359, 115] width 50 height 19
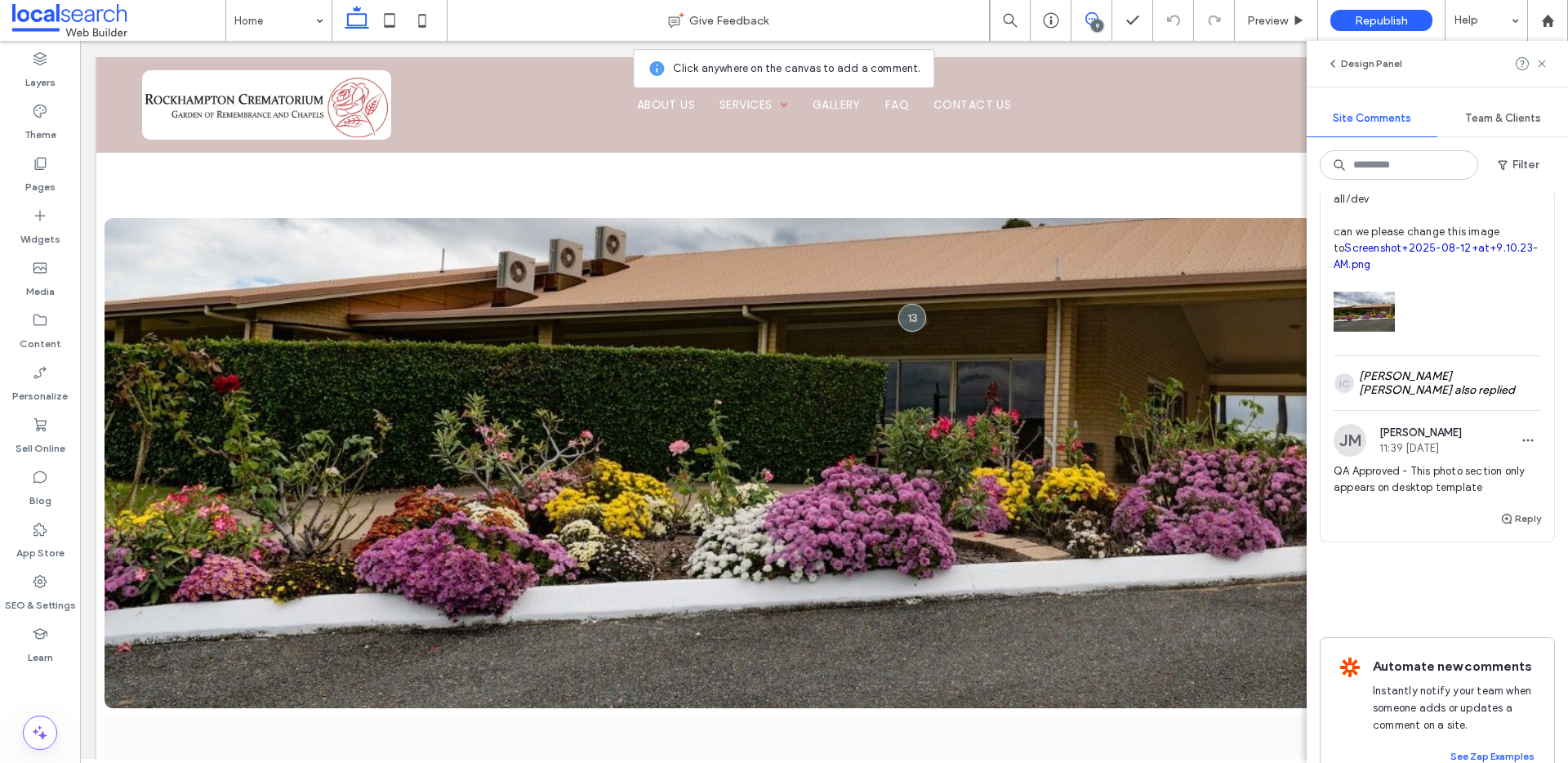
scroll to position [1955, 0]
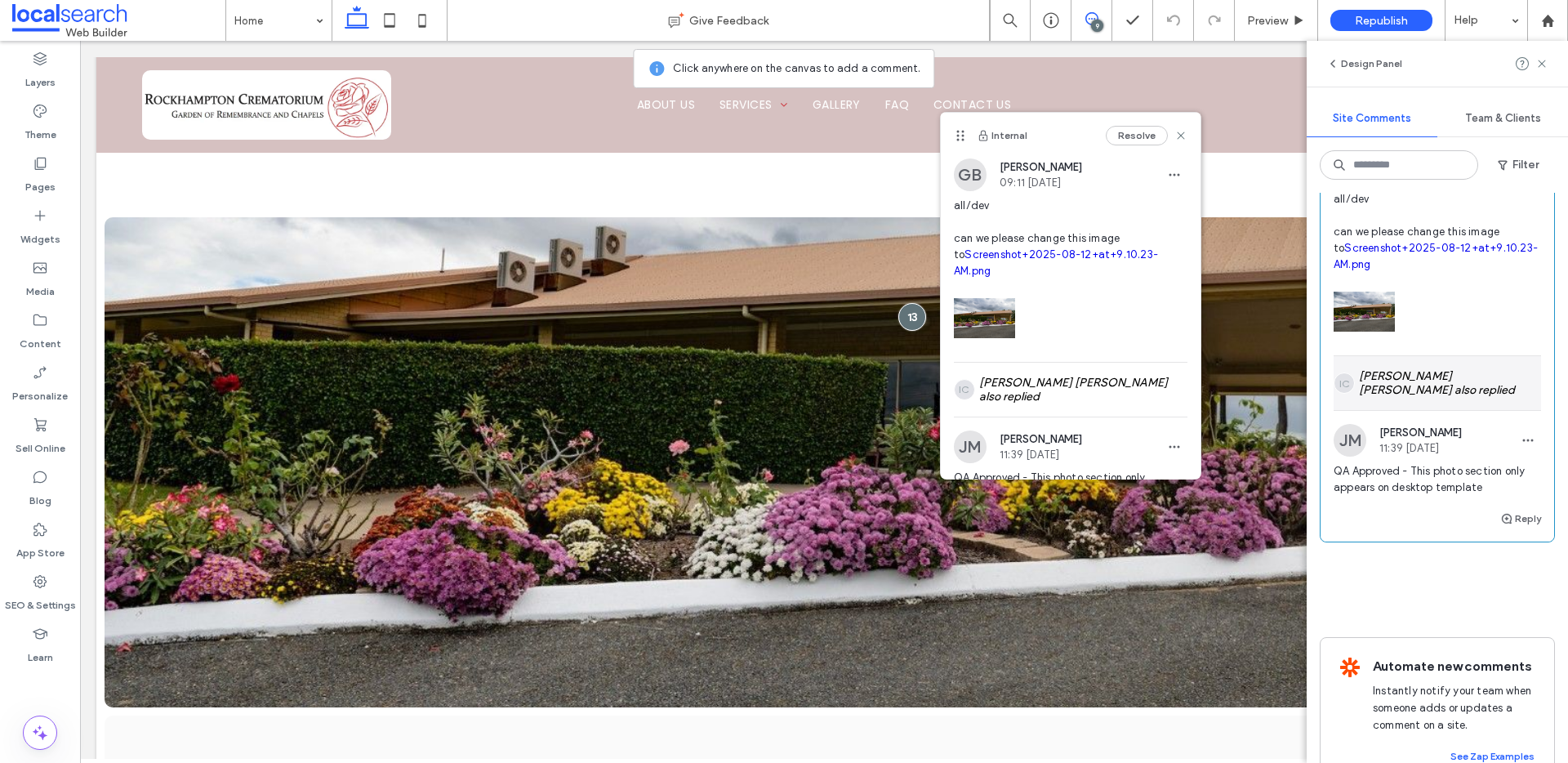
click at [1459, 410] on div "IC [PERSON_NAME] [PERSON_NAME] also replied" at bounding box center [1437, 382] width 207 height 54
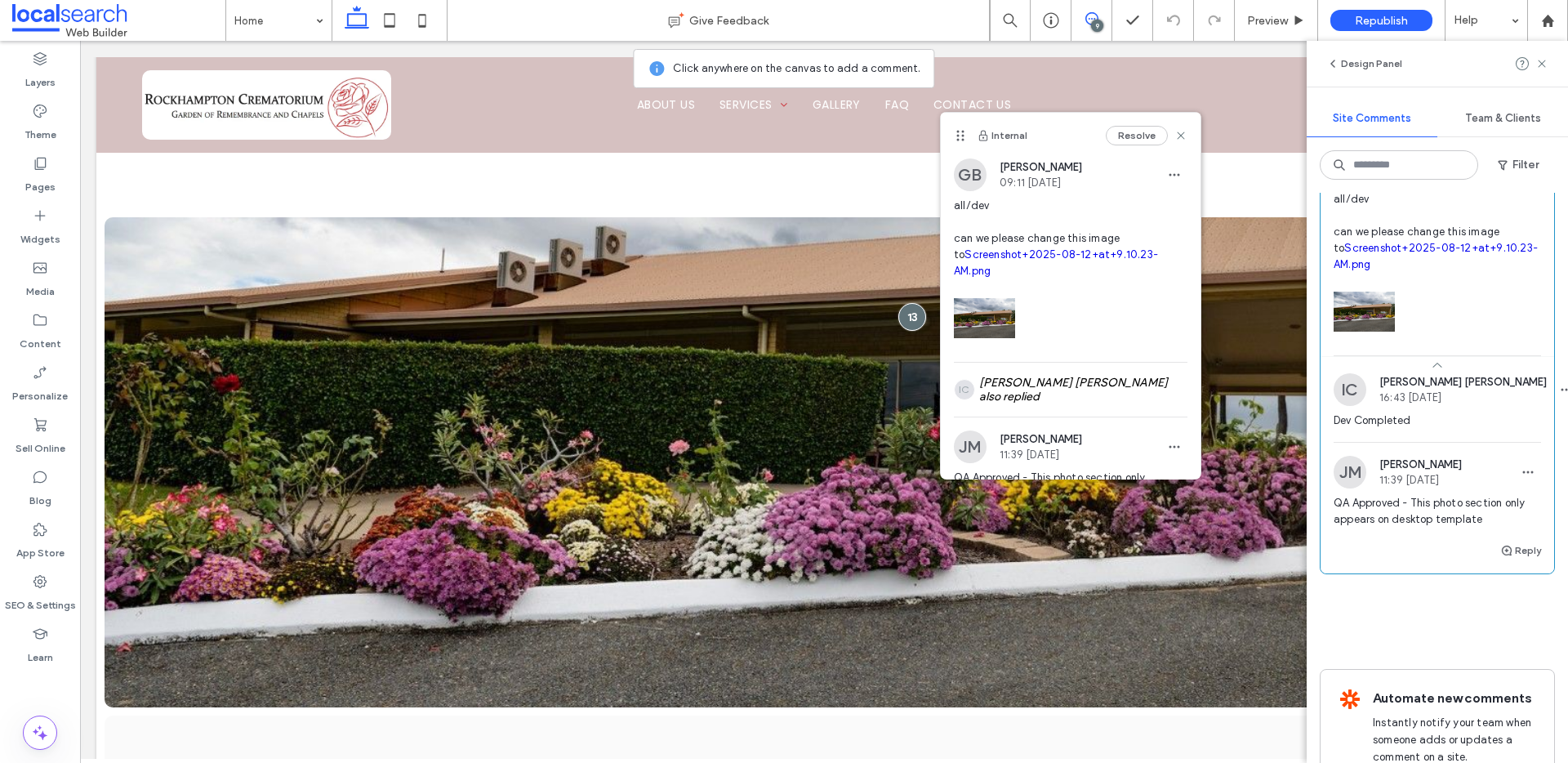
click at [1491, 125] on button "Resolve" at bounding box center [1510, 115] width 62 height 19
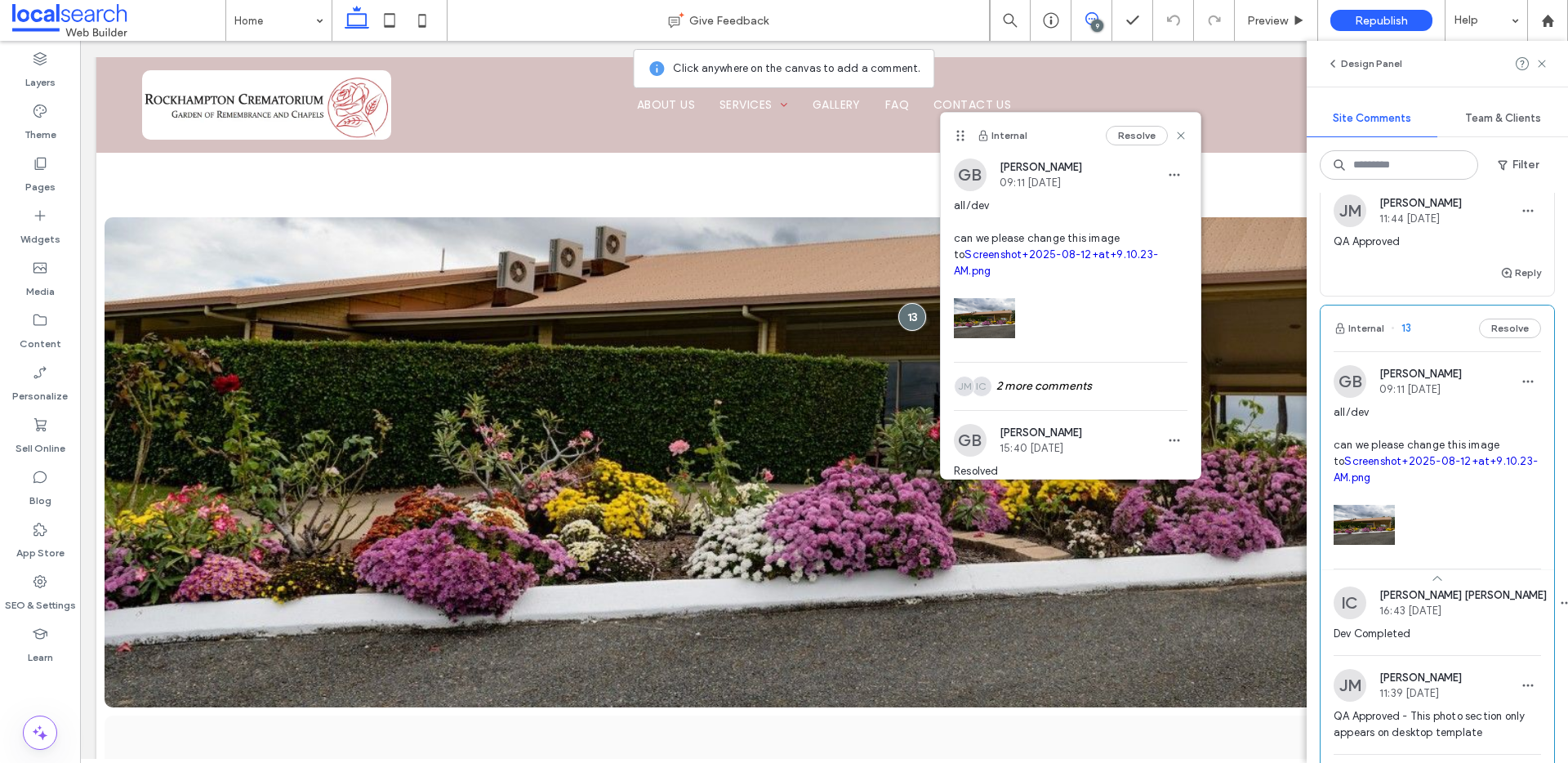
scroll to position [2860, 0]
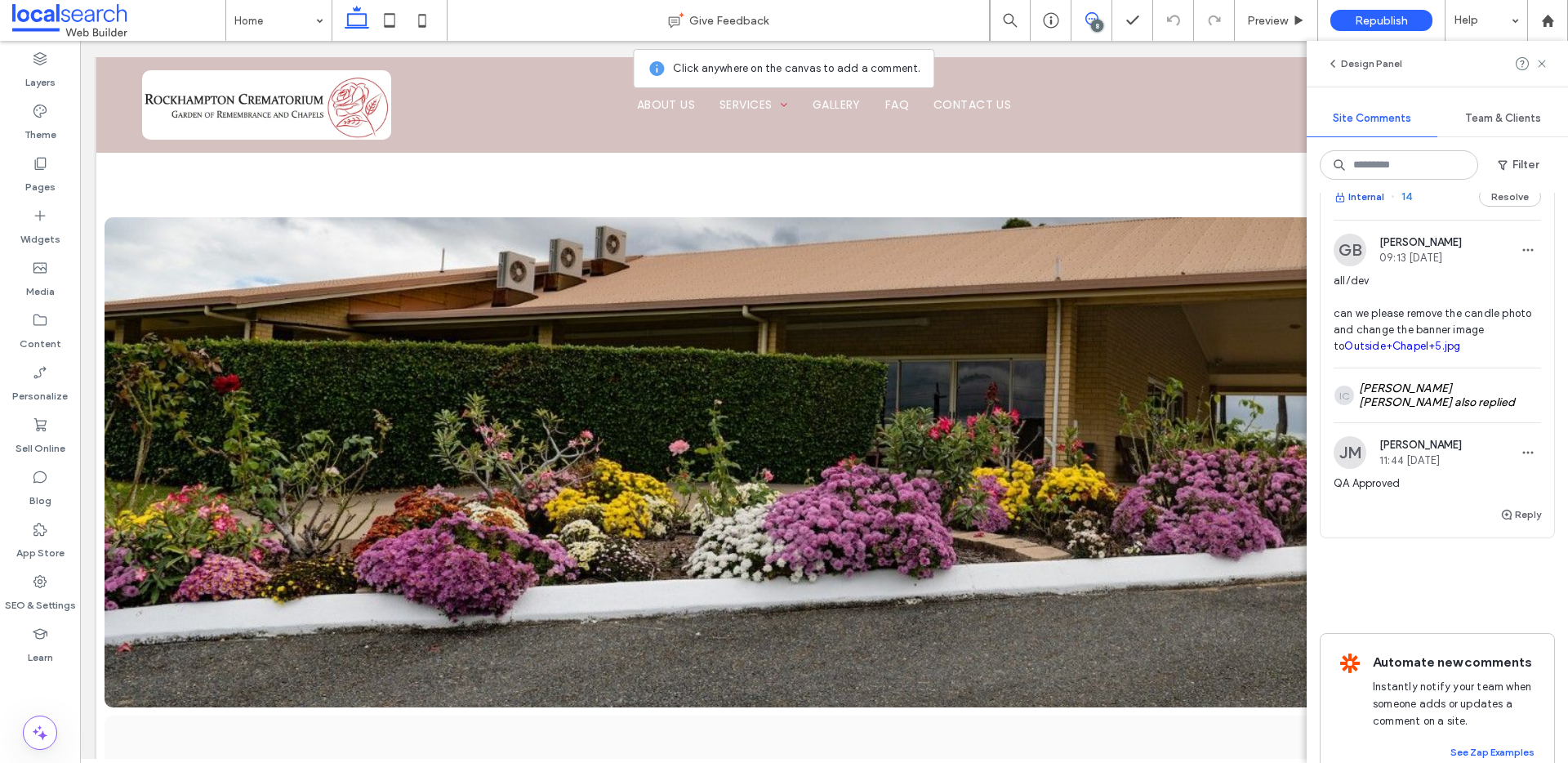
click at [1367, 207] on button "Internal" at bounding box center [1359, 197] width 50 height 19
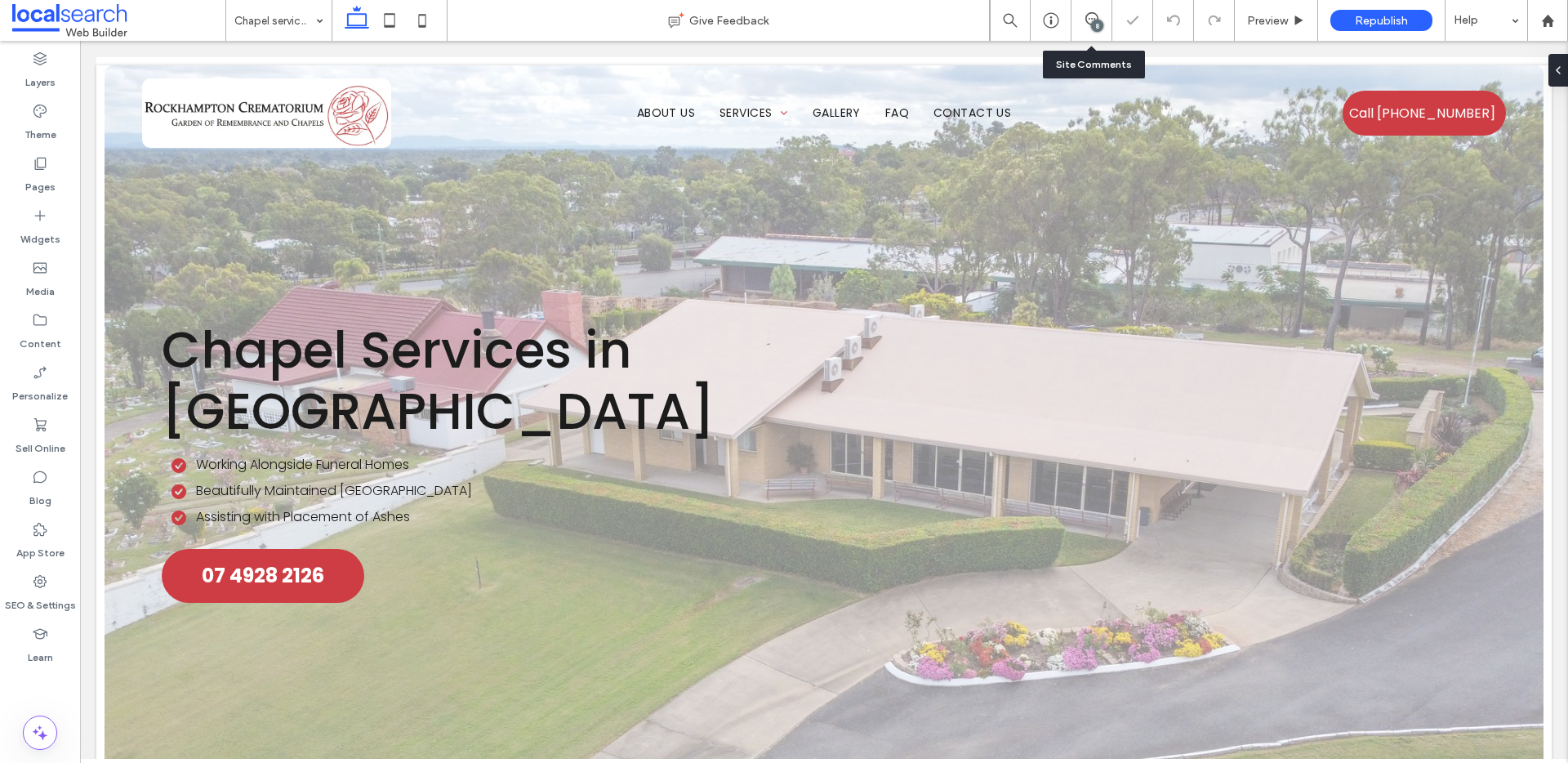
click at [1089, 8] on div "8" at bounding box center [1092, 20] width 41 height 41
click at [1095, 26] on div "8" at bounding box center [1097, 26] width 12 height 12
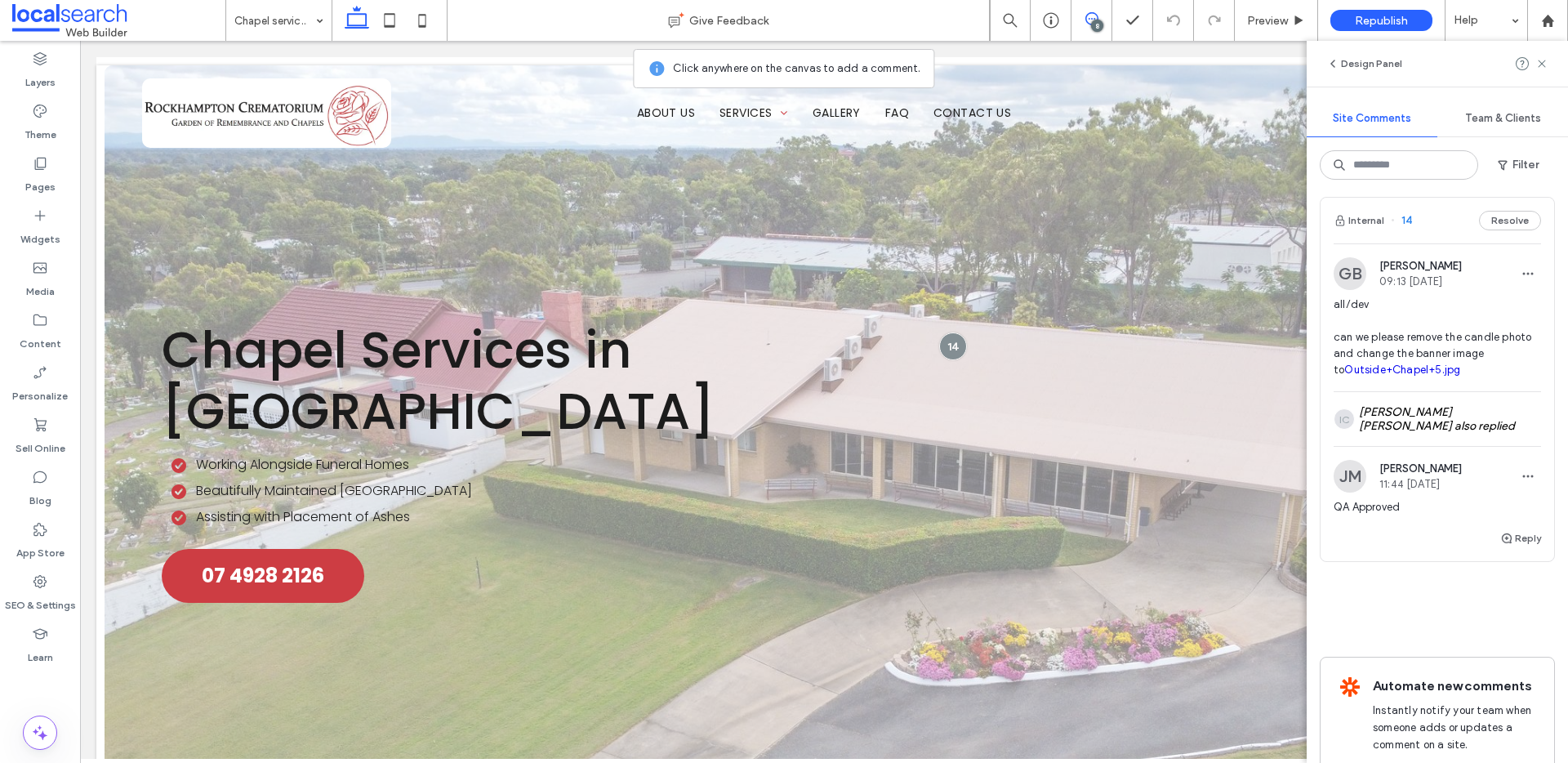
scroll to position [2889, 0]
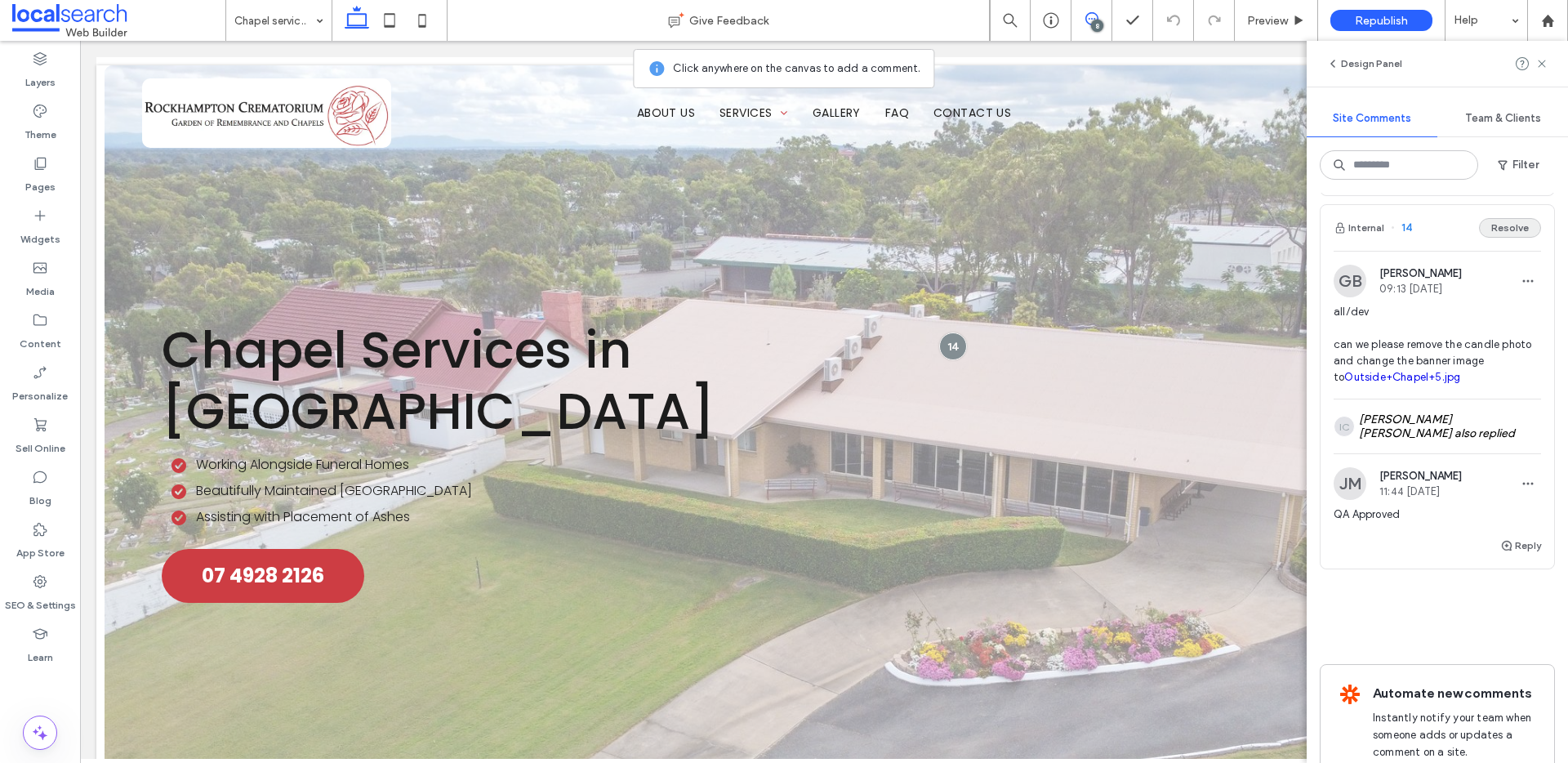
click at [1480, 238] on button "Resolve" at bounding box center [1510, 228] width 62 height 19
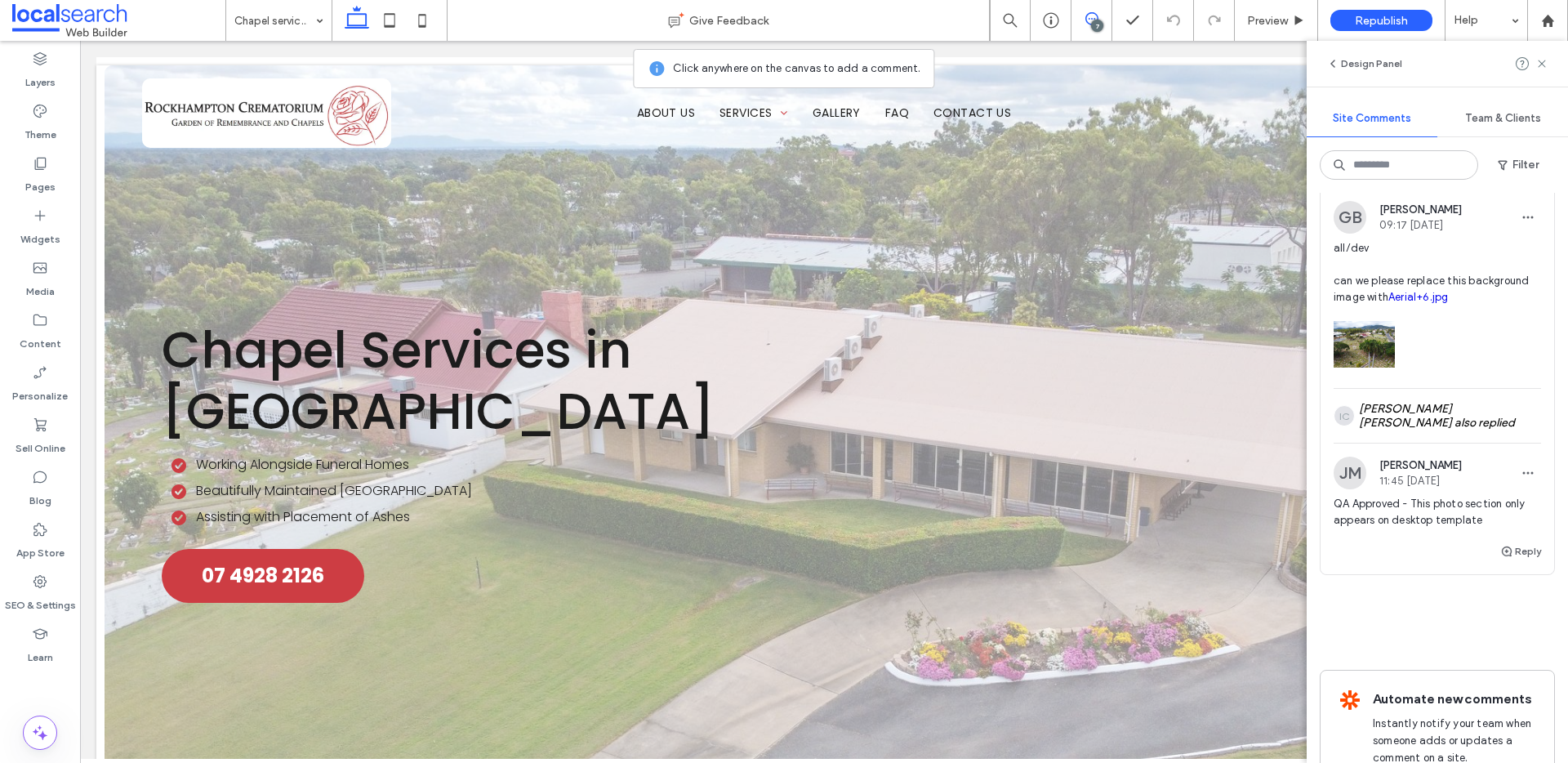
scroll to position [2403, 0]
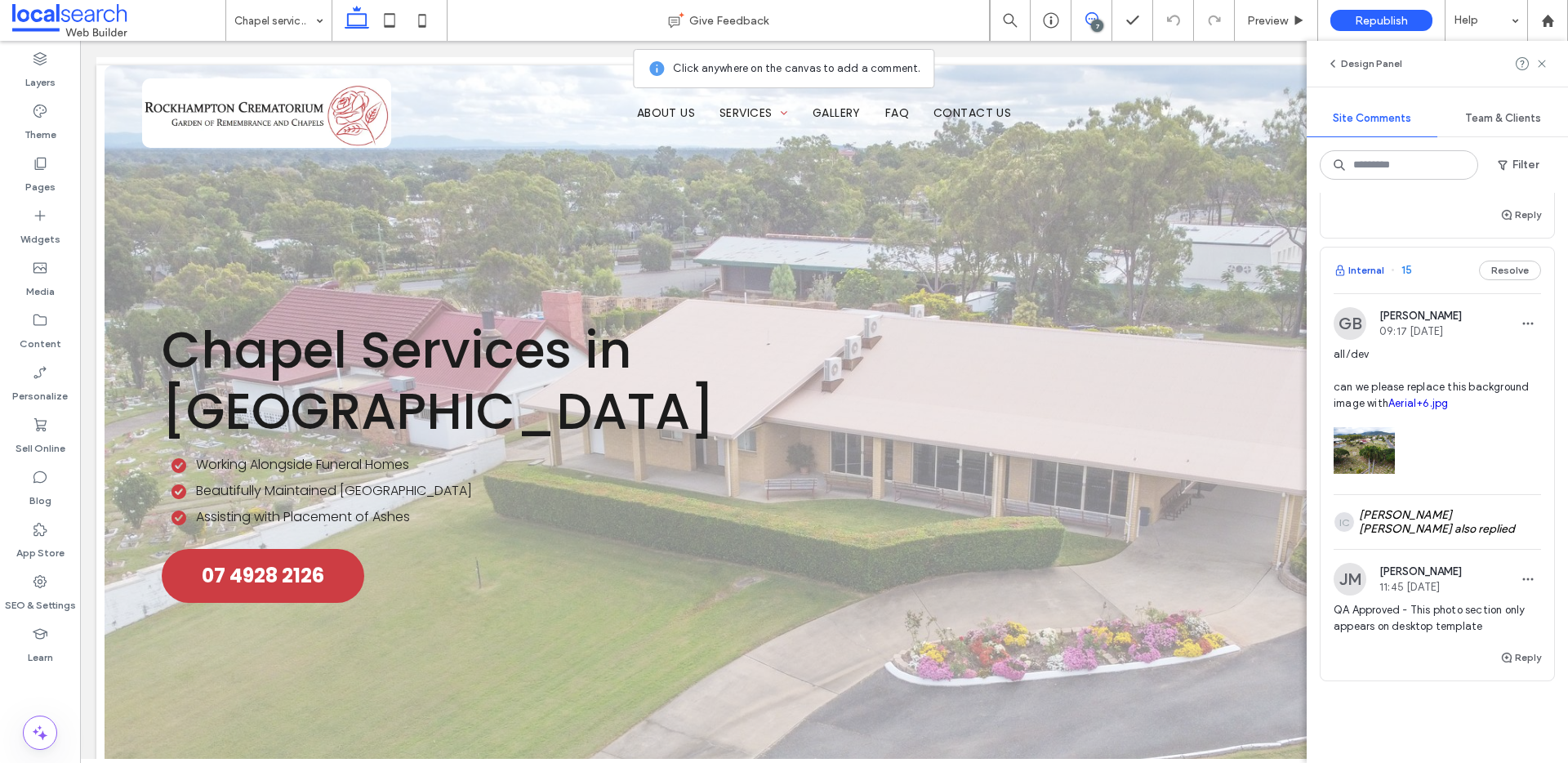
click at [1368, 280] on button "Internal" at bounding box center [1359, 270] width 50 height 19
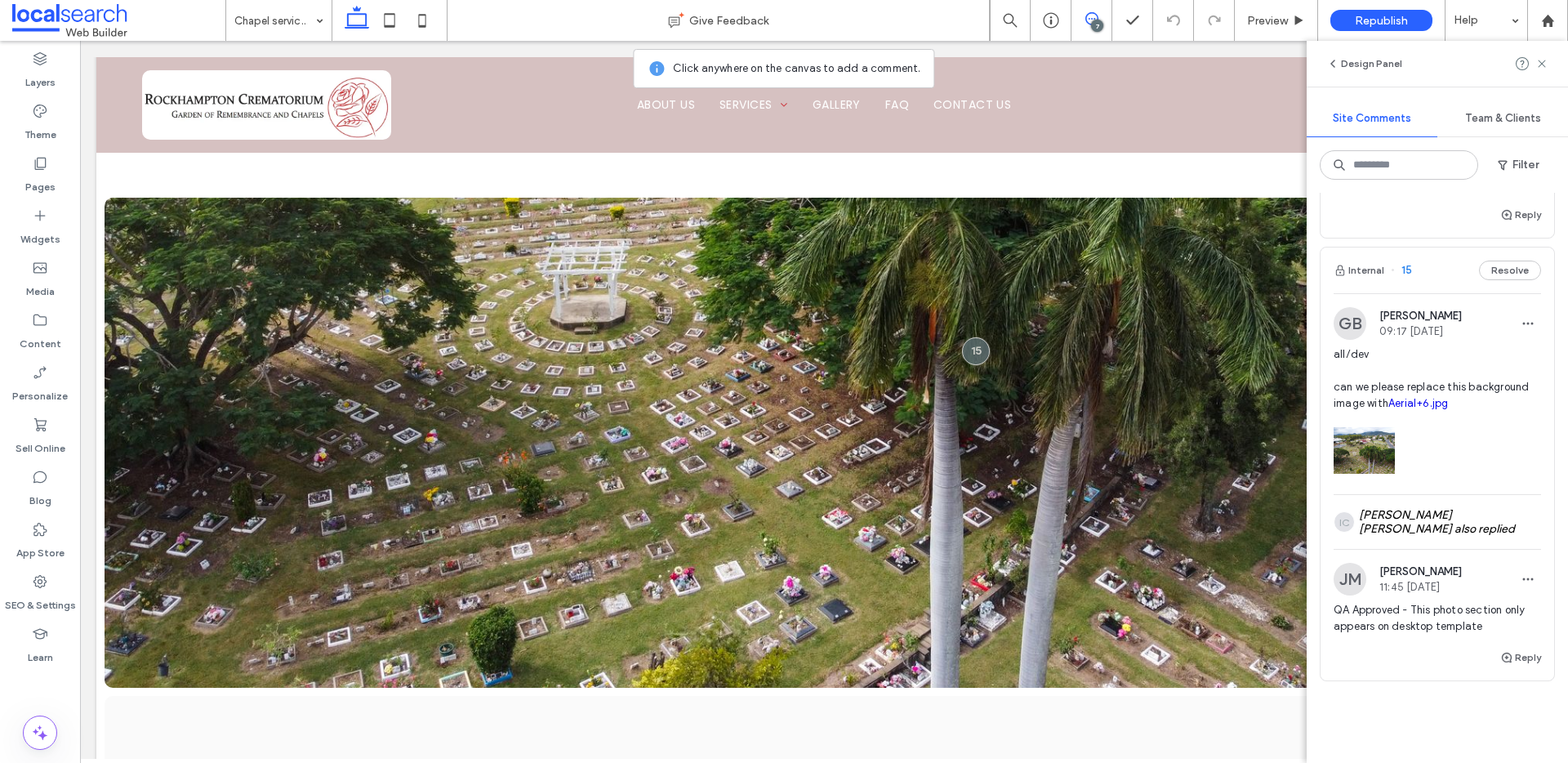
scroll to position [1405, 0]
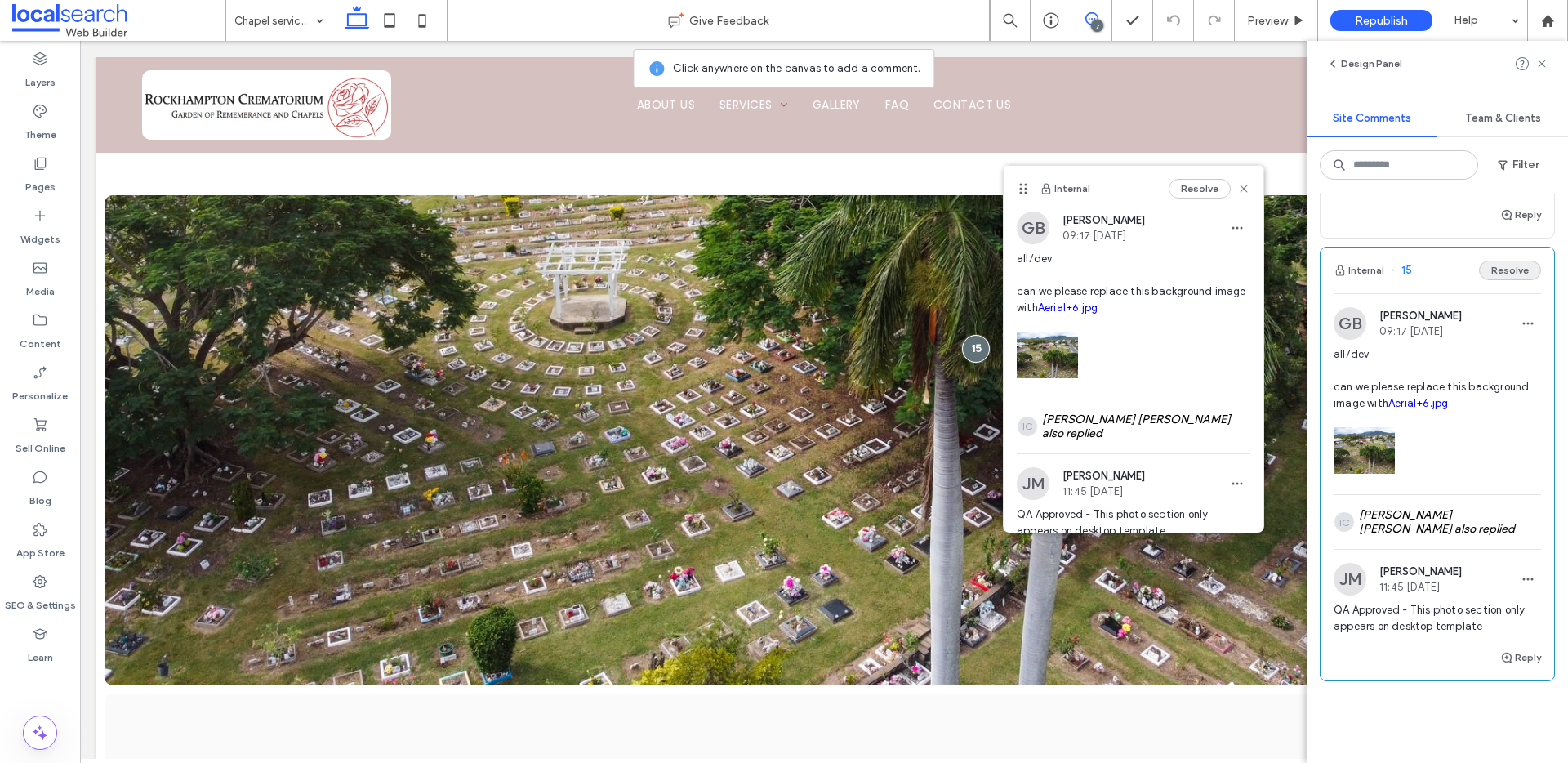
click at [1493, 280] on button "Resolve" at bounding box center [1510, 270] width 62 height 19
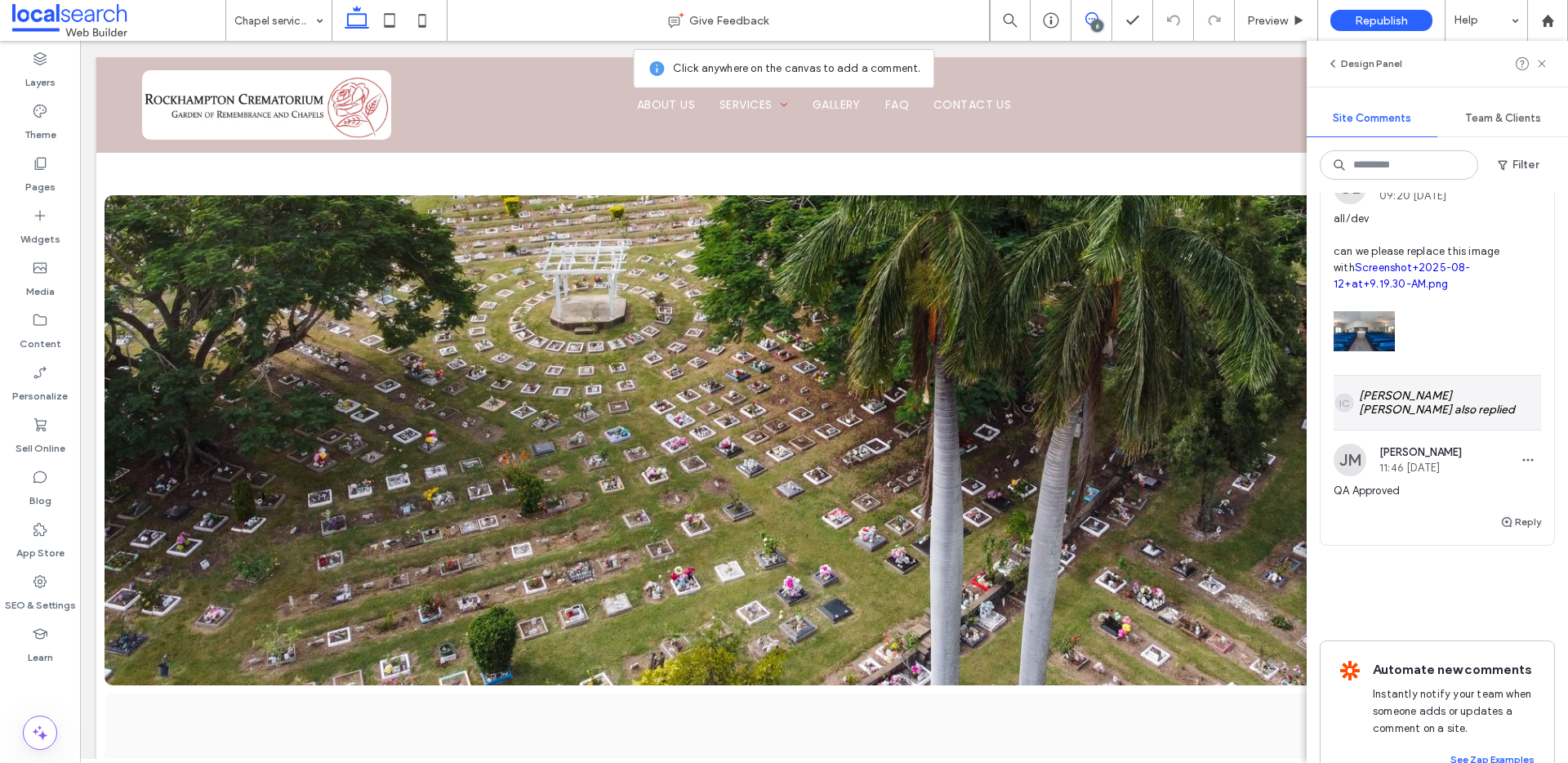
scroll to position [2039, 0]
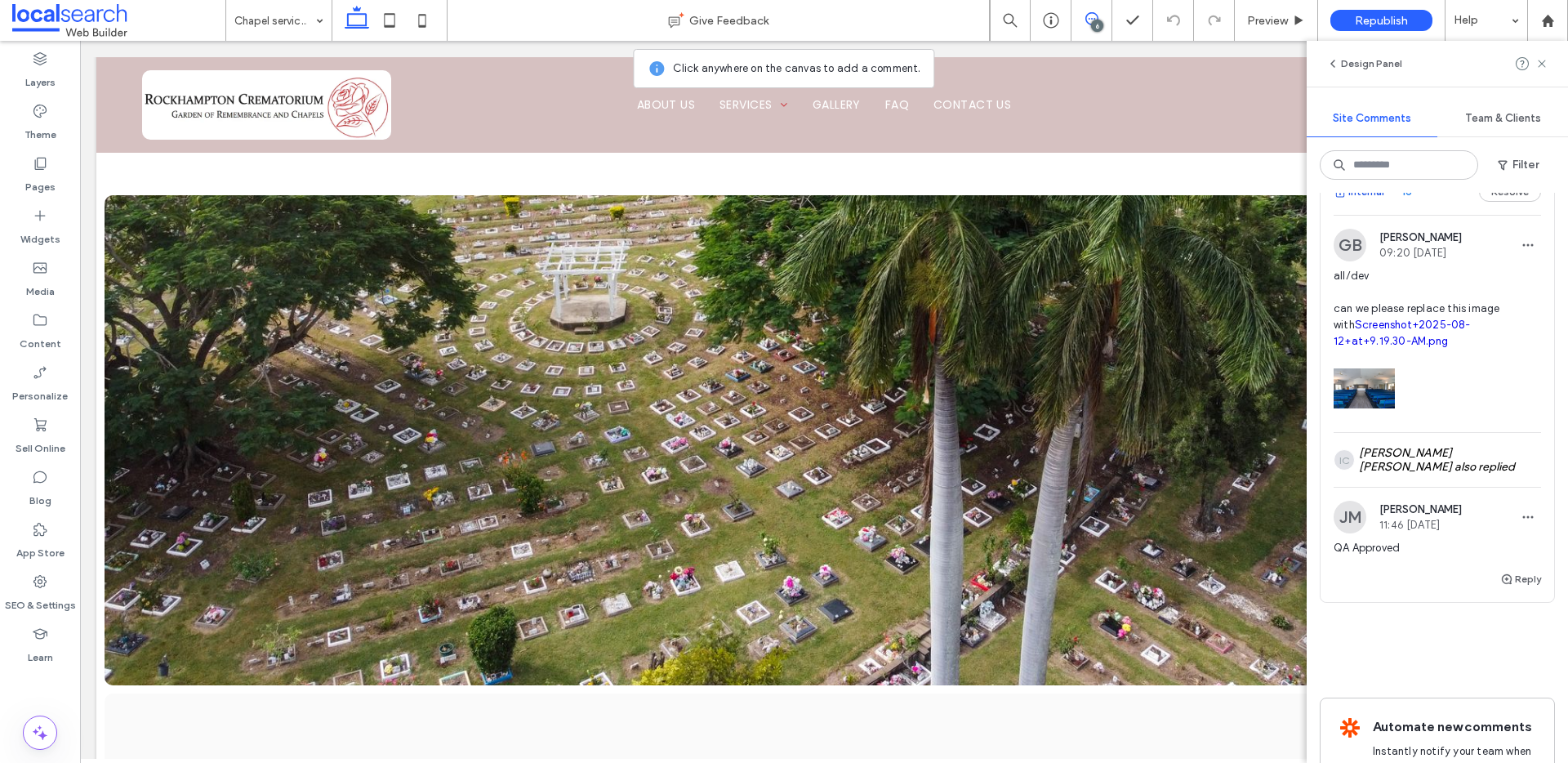
click at [1368, 201] on button "Internal" at bounding box center [1359, 192] width 50 height 19
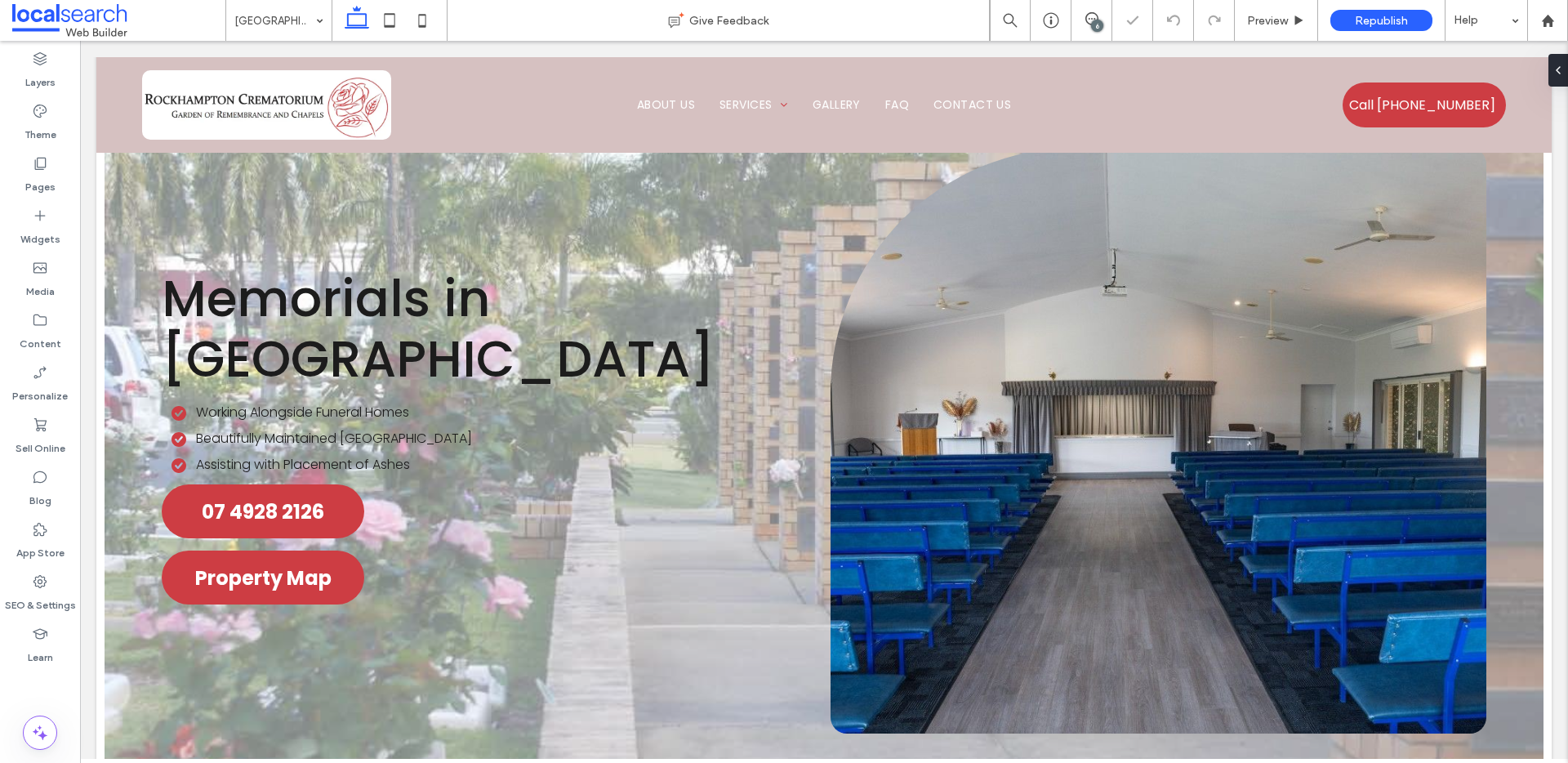
click at [1094, 27] on div "6" at bounding box center [1097, 26] width 12 height 12
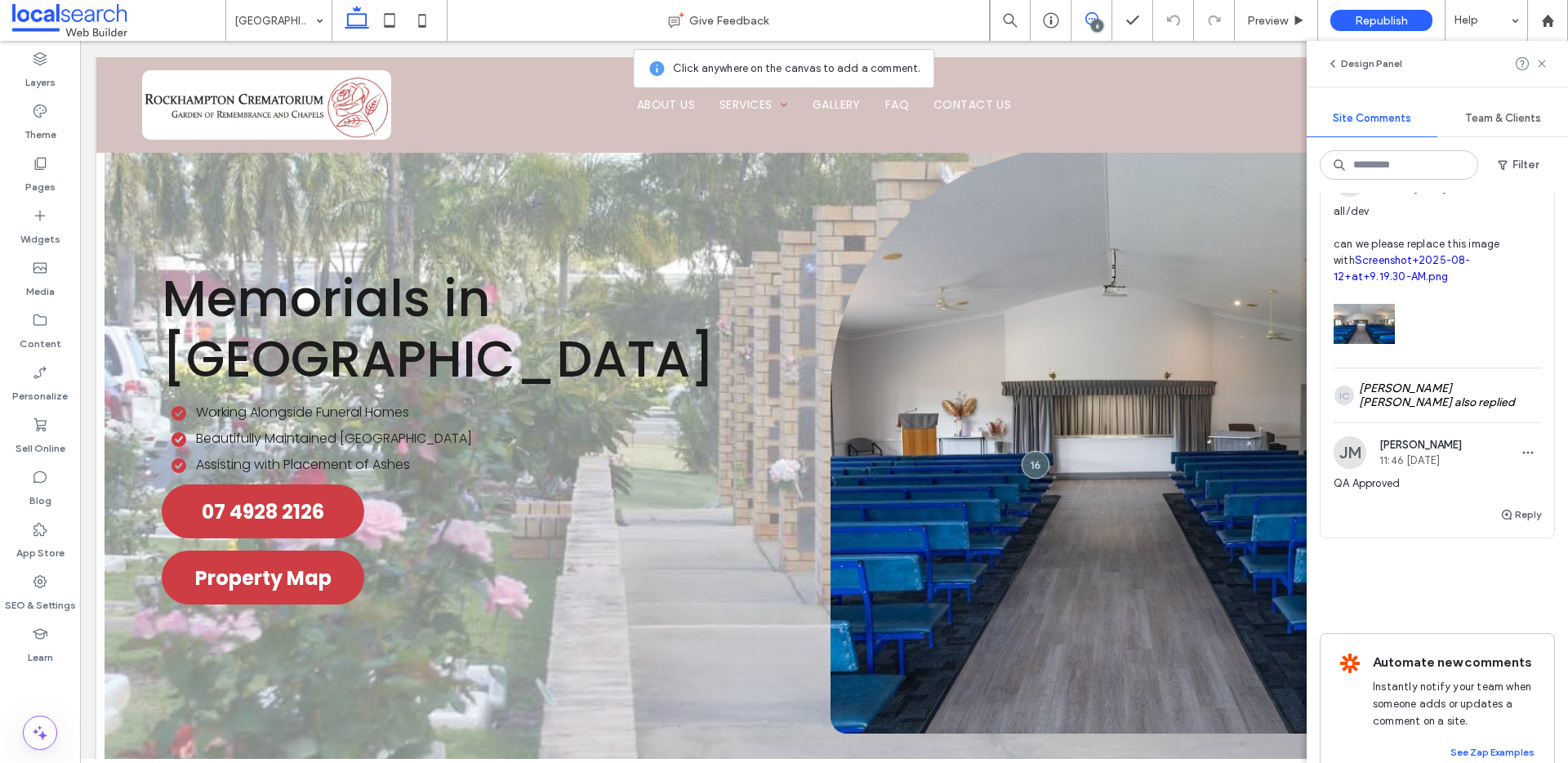
scroll to position [2036, 0]
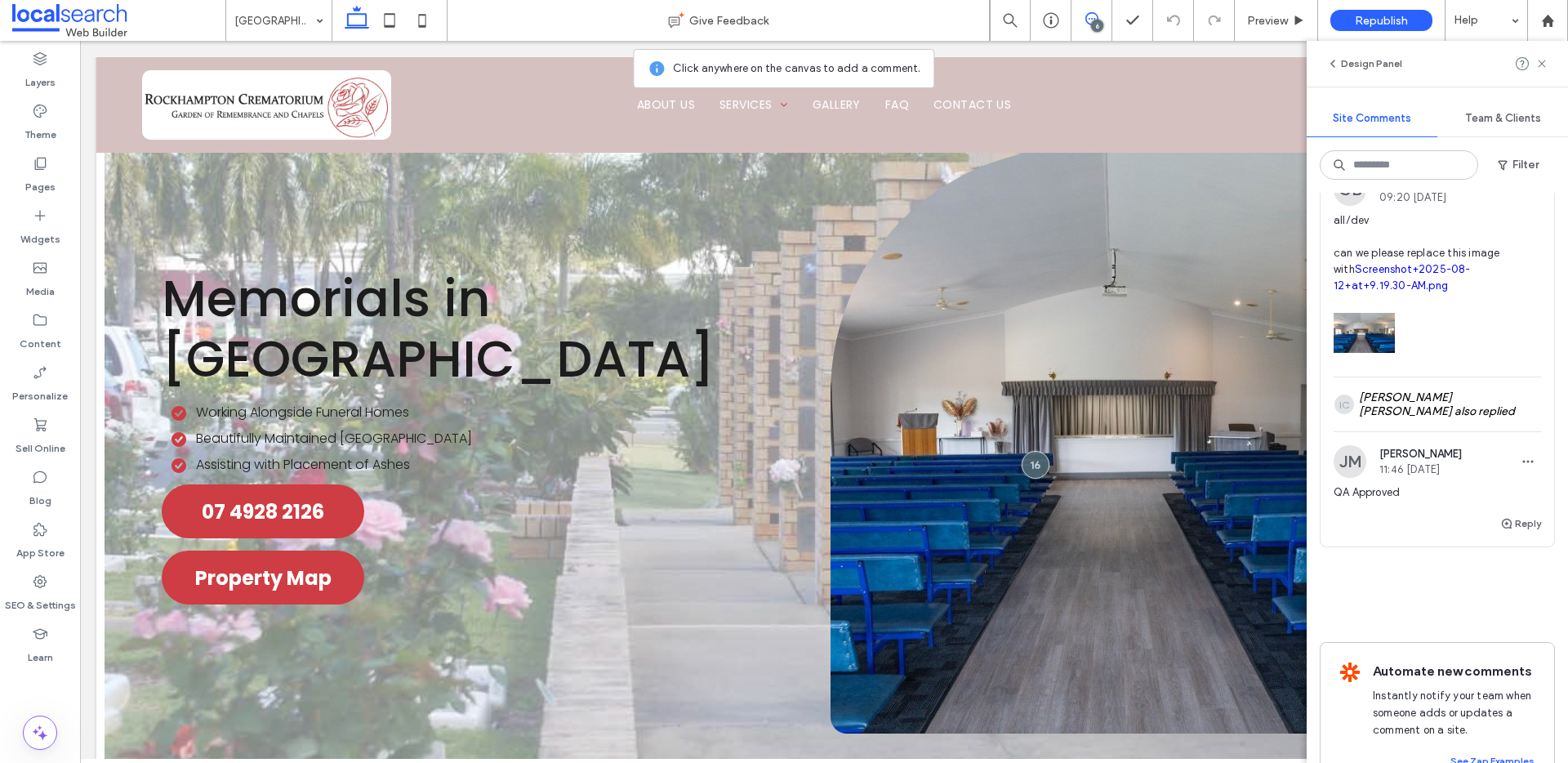
click at [1489, 147] on button "Resolve" at bounding box center [1510, 136] width 62 height 19
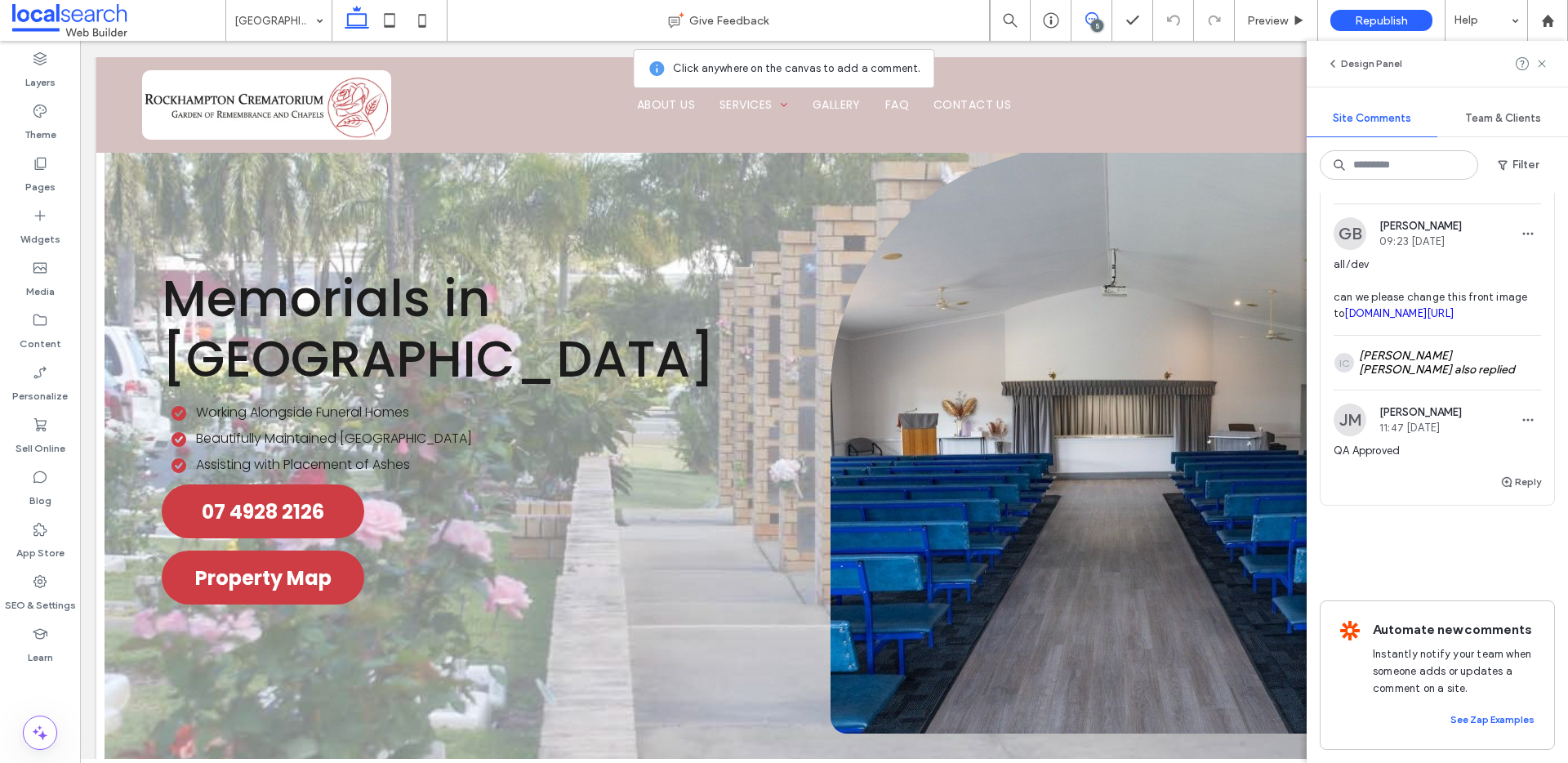
scroll to position [1653, 0]
click at [1370, 191] on button "Internal" at bounding box center [1359, 180] width 50 height 19
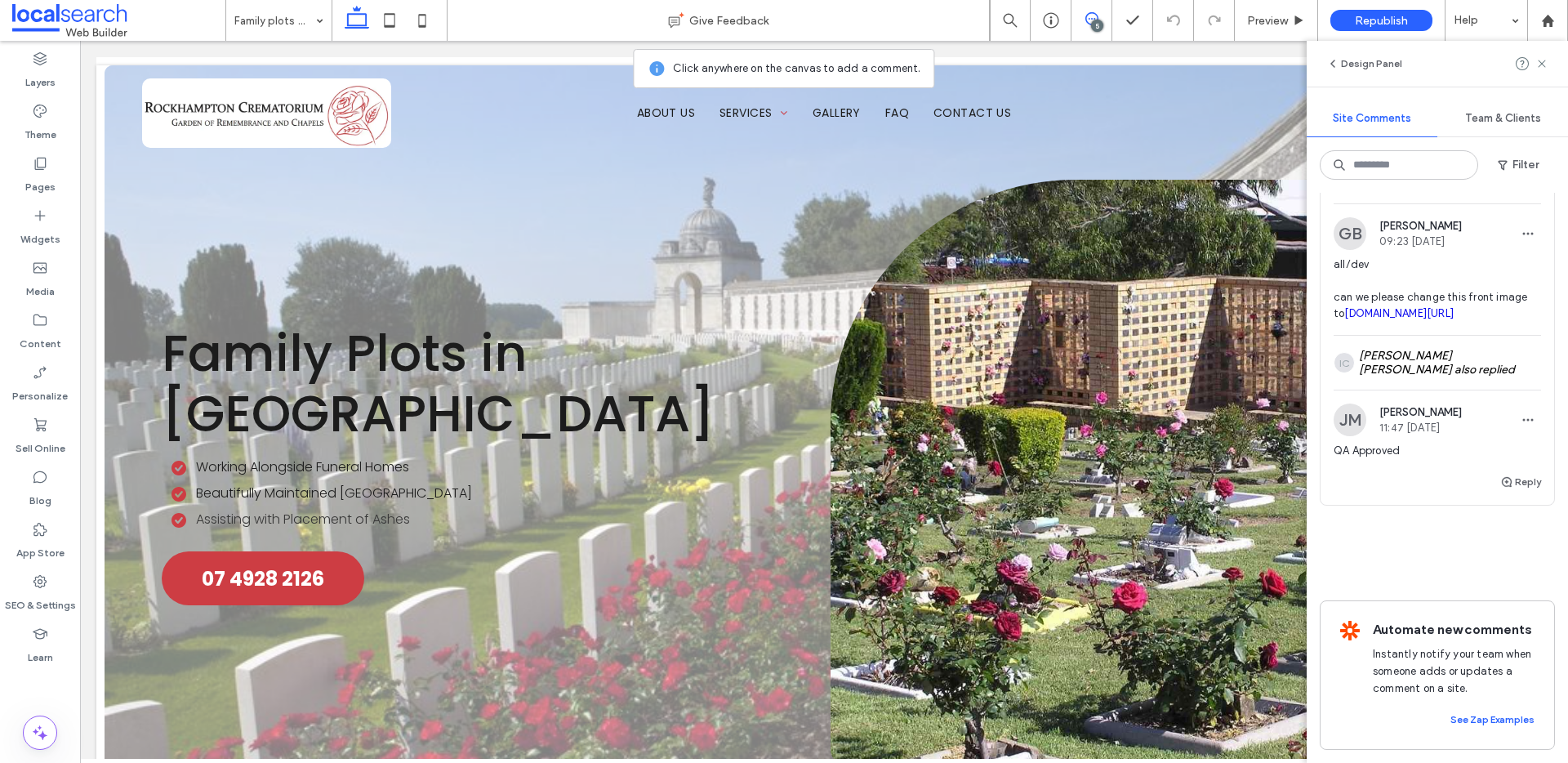
scroll to position [0, 0]
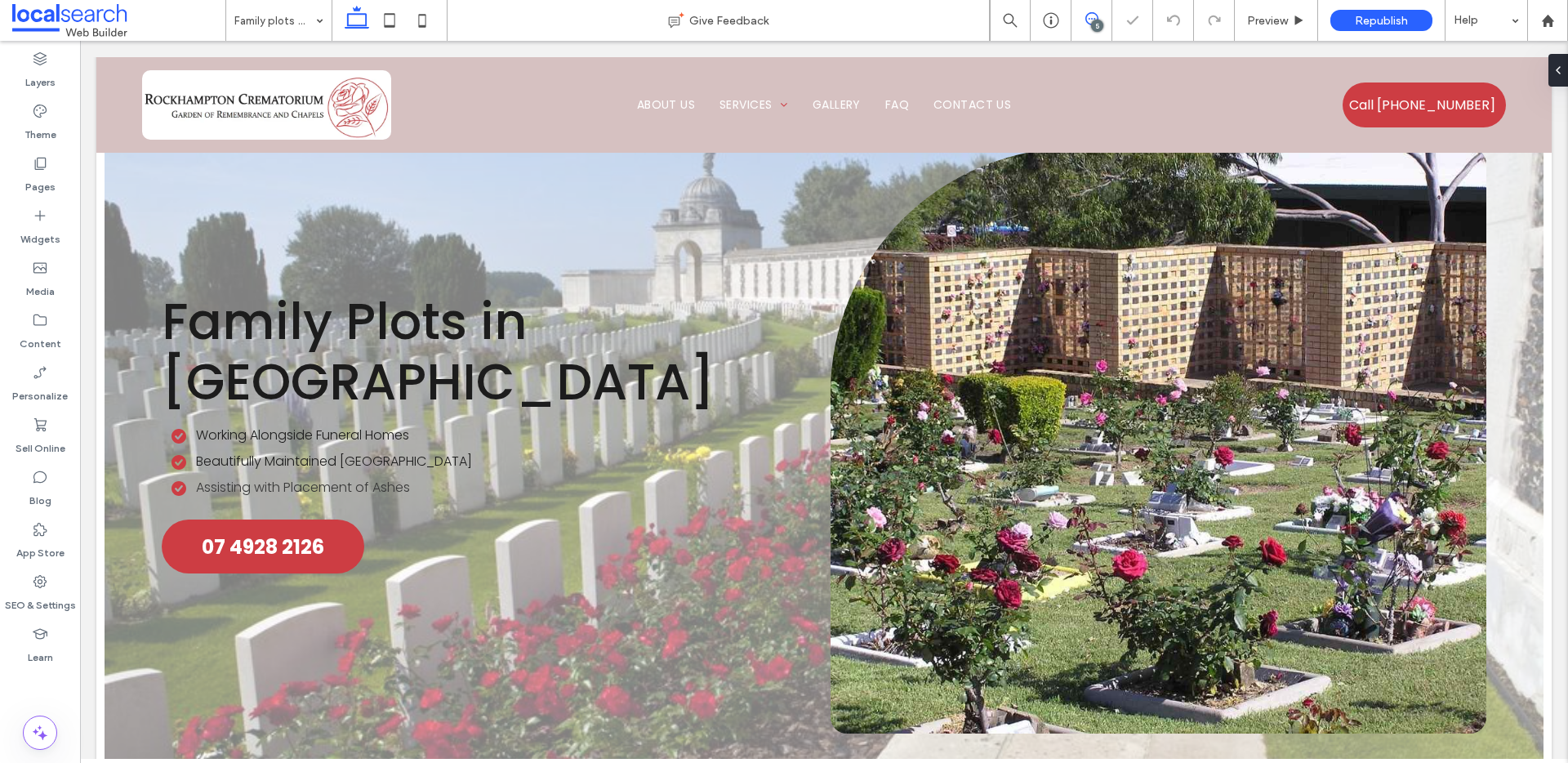
click at [1103, 25] on span at bounding box center [1091, 19] width 40 height 13
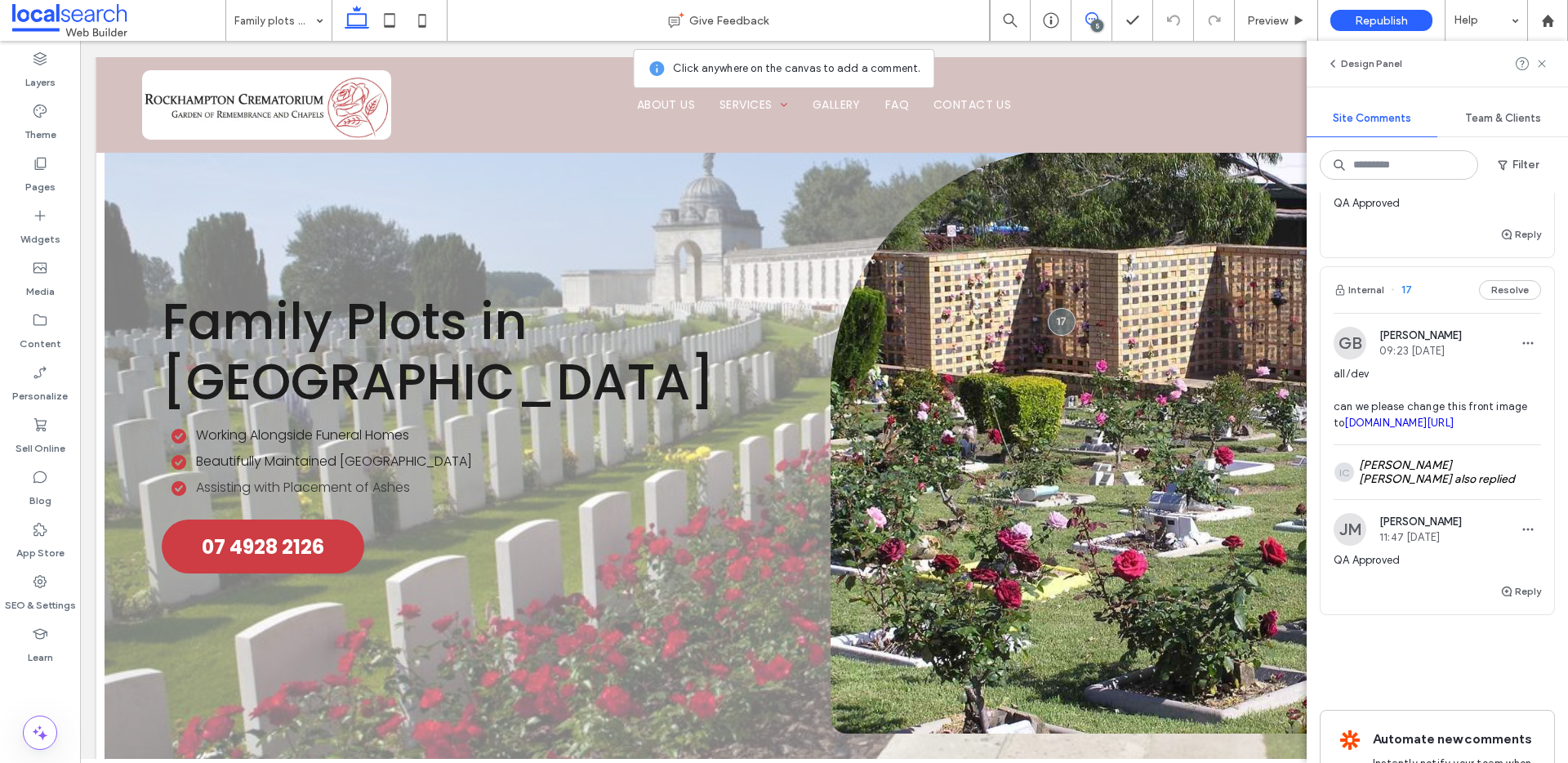
scroll to position [1405, 0]
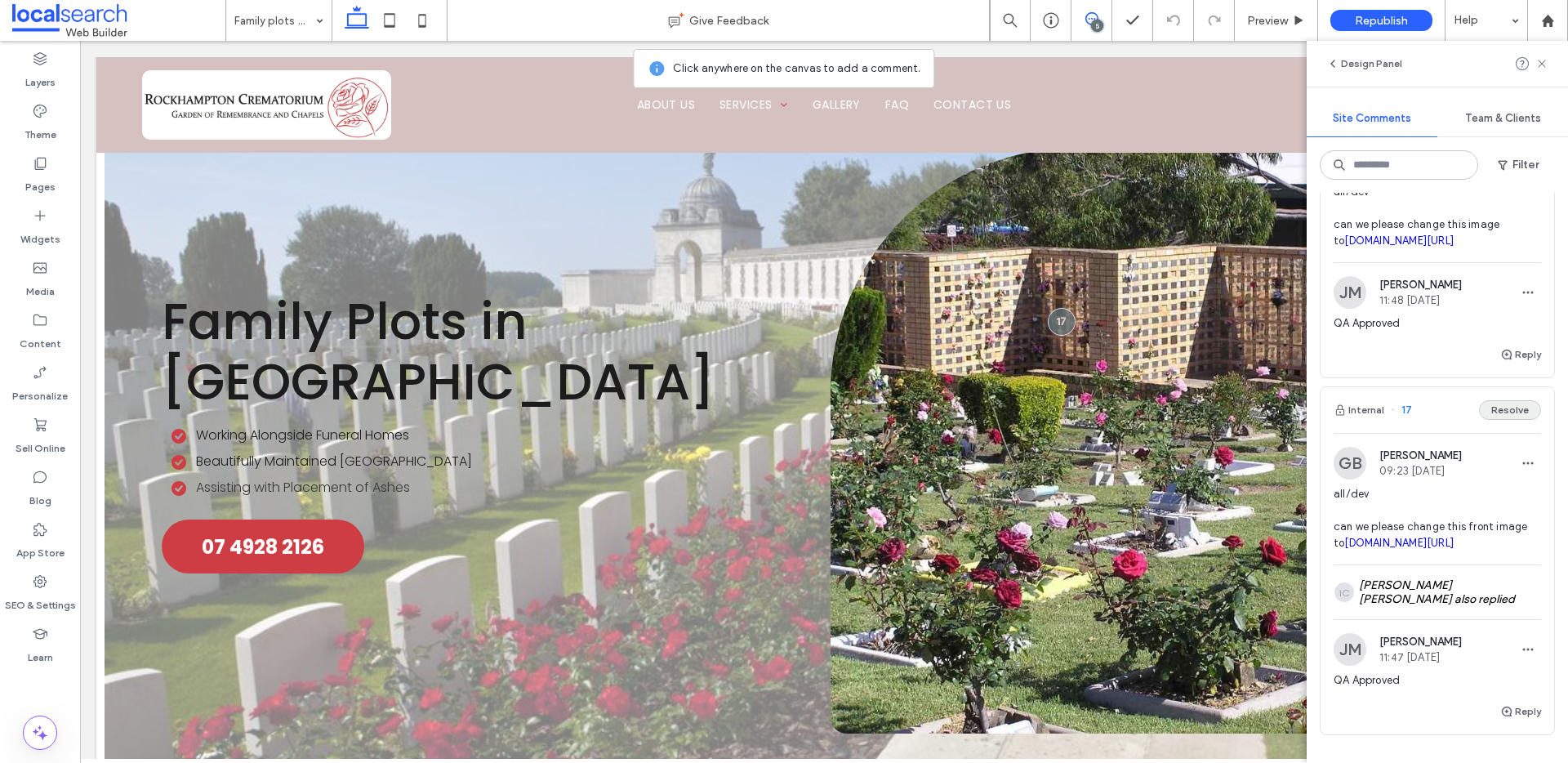
click at [1497, 419] on button "Resolve" at bounding box center [1510, 410] width 62 height 19
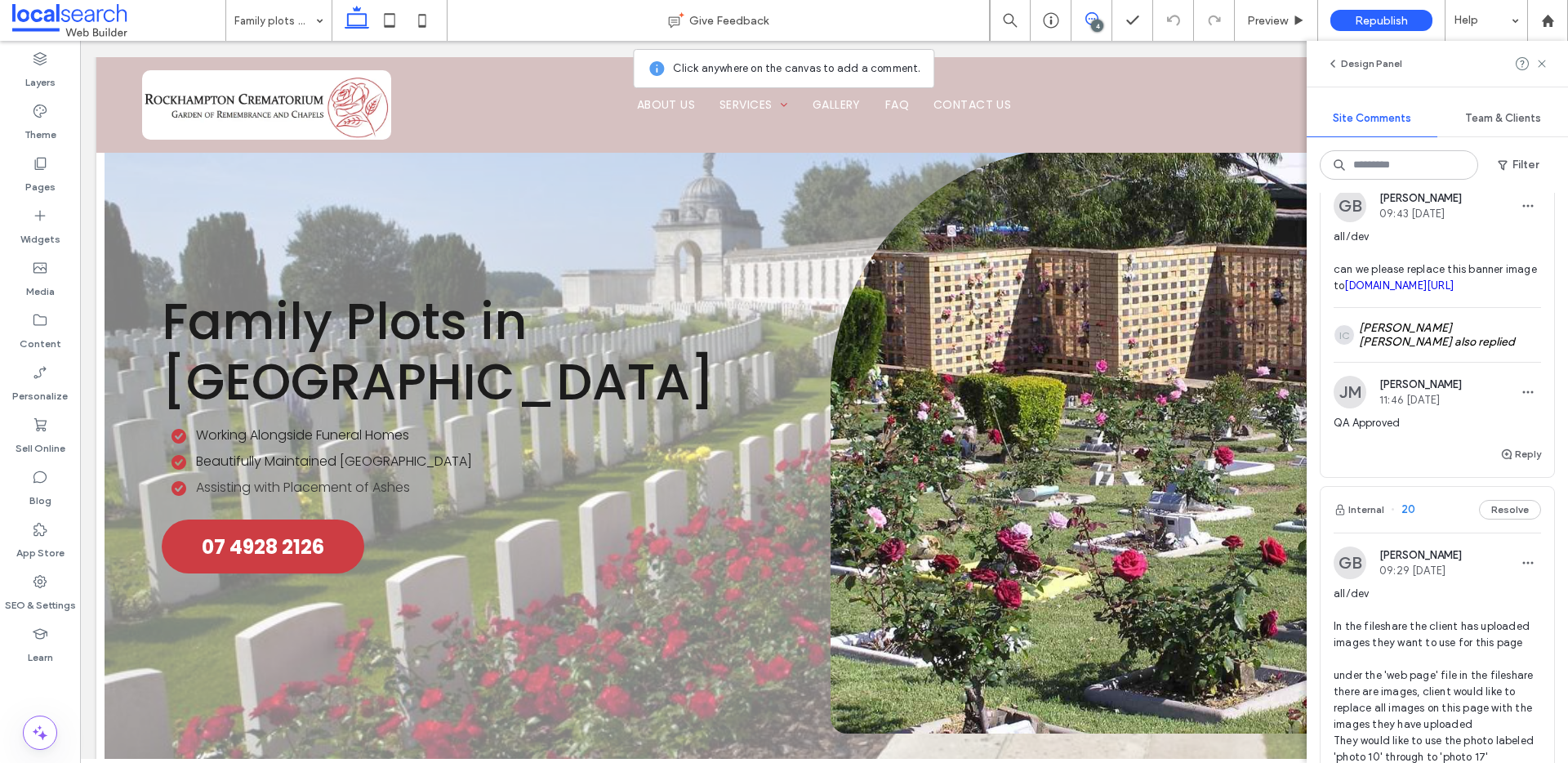
scroll to position [0, 0]
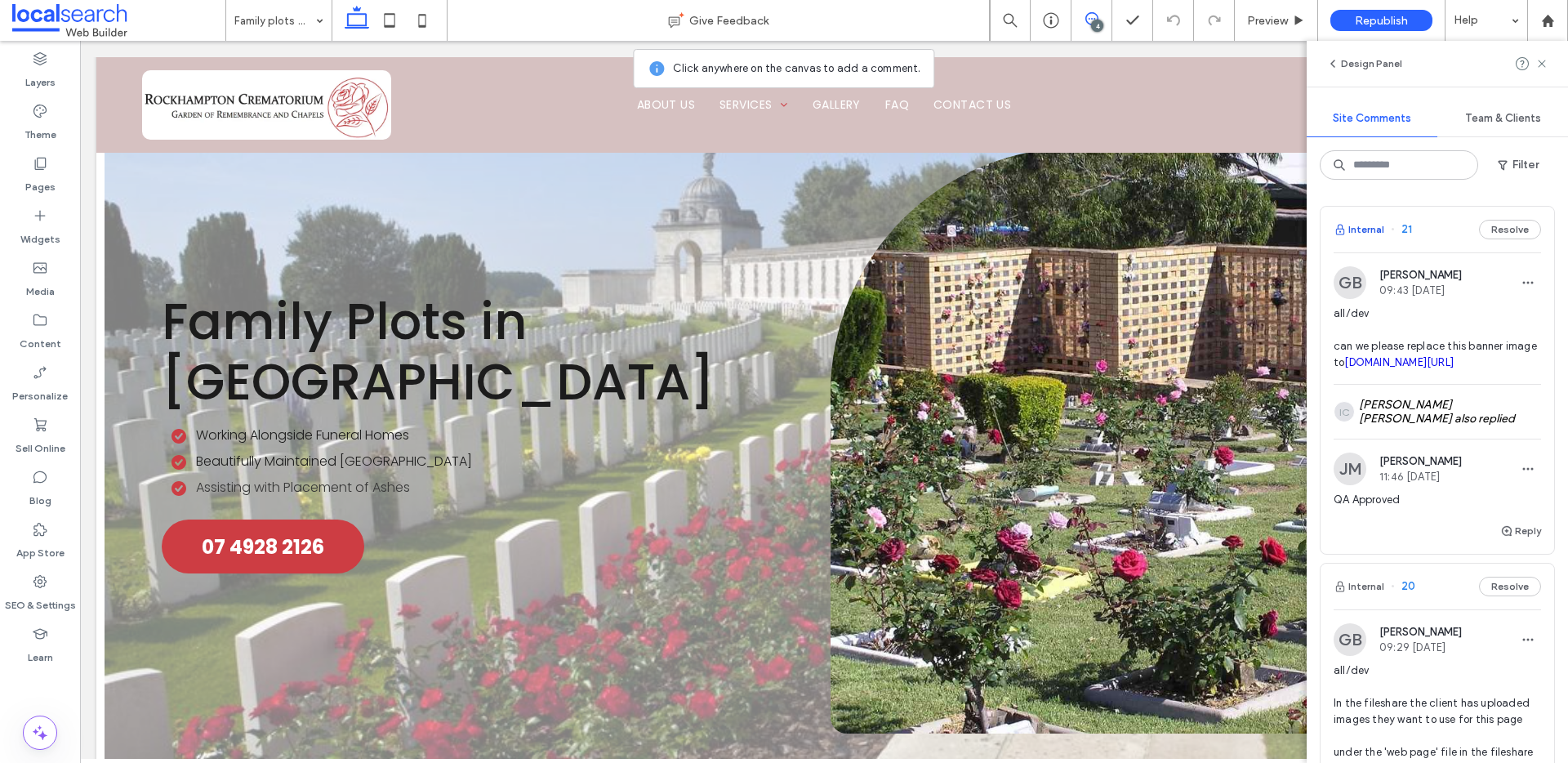
click at [1358, 229] on button "Internal" at bounding box center [1359, 230] width 50 height 19
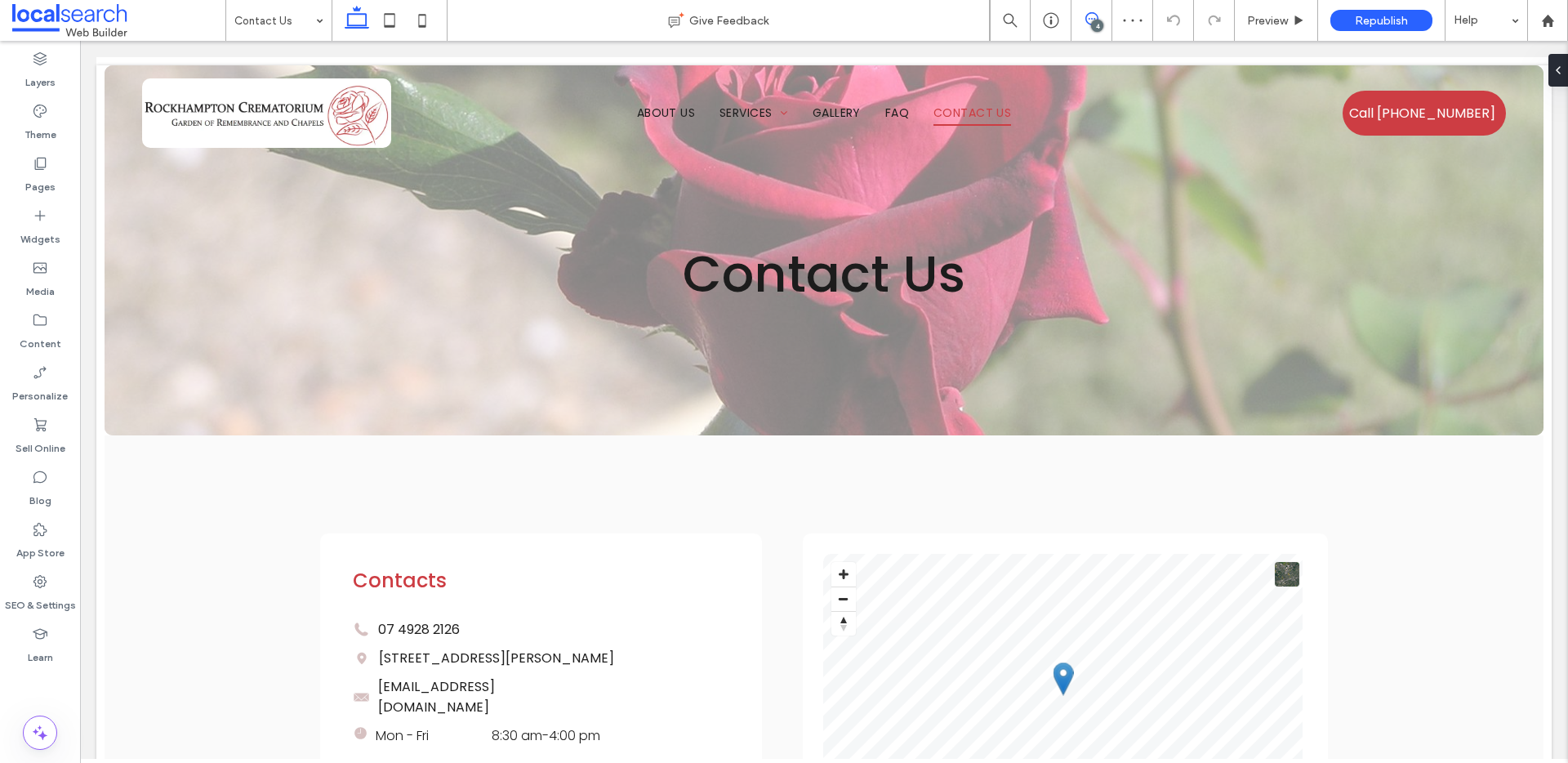
click at [1086, 20] on use at bounding box center [1091, 19] width 13 height 13
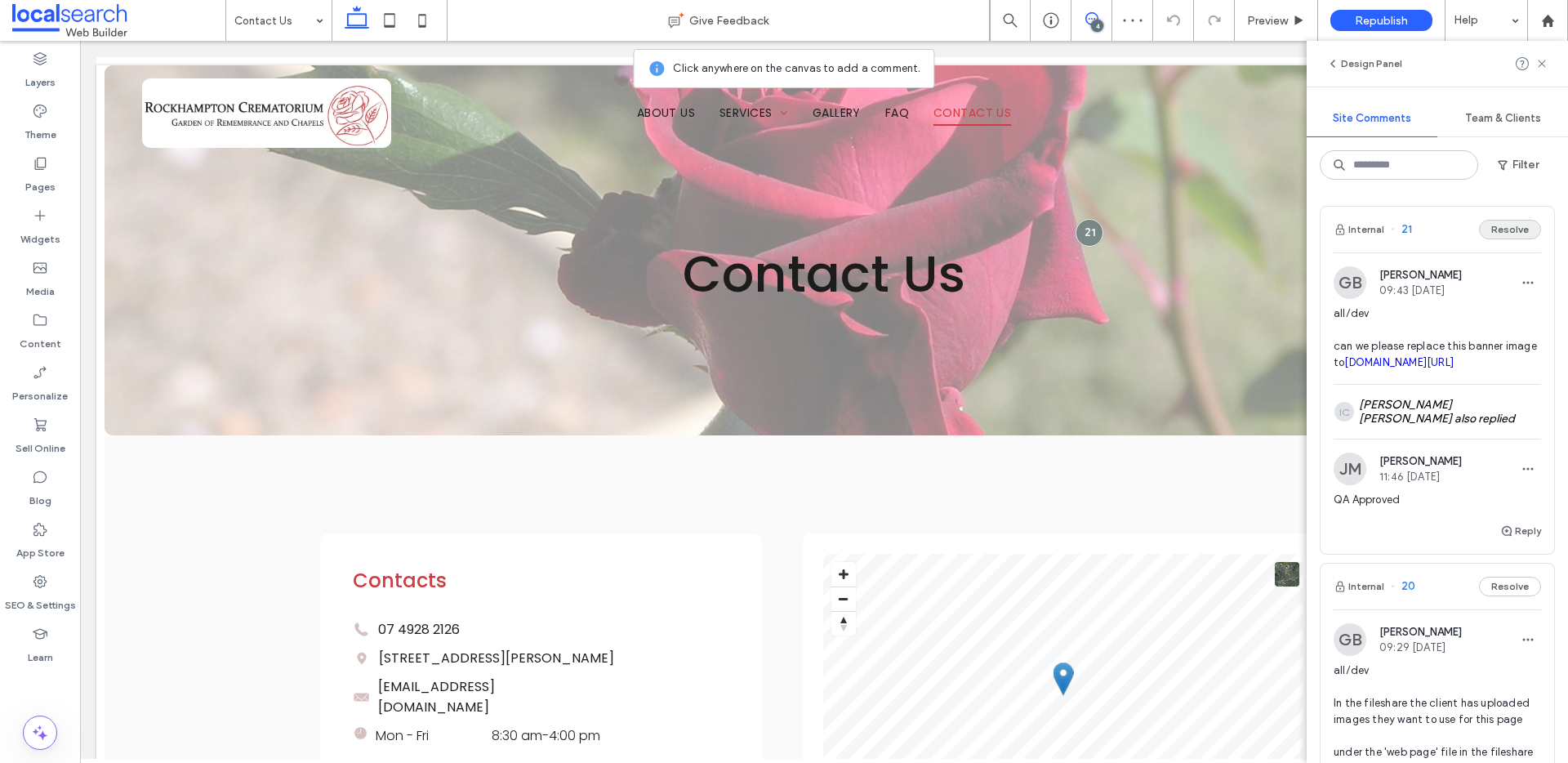
click at [1500, 225] on button "Resolve" at bounding box center [1510, 230] width 62 height 19
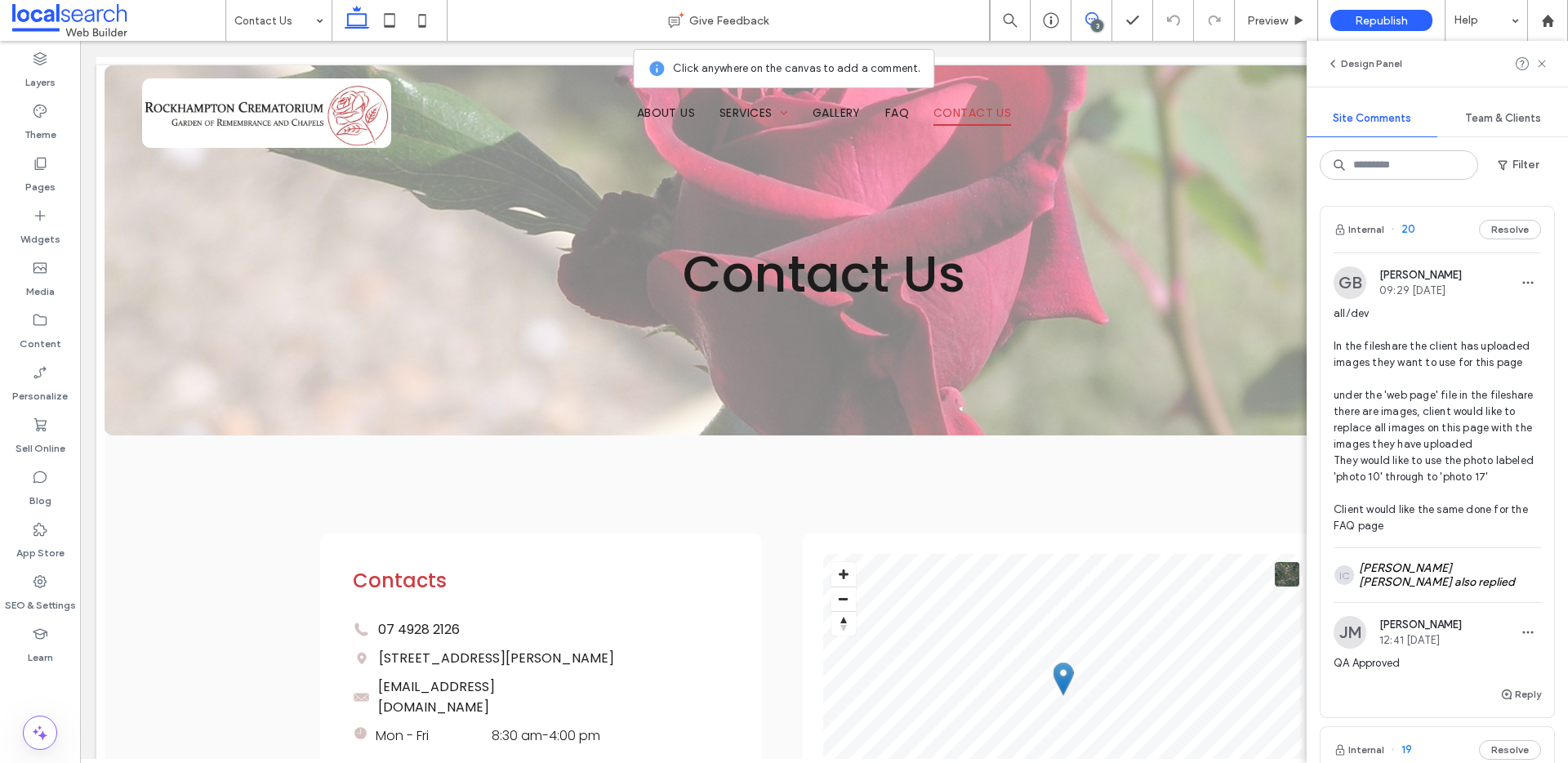
click at [1361, 235] on button "Internal" at bounding box center [1359, 230] width 50 height 19
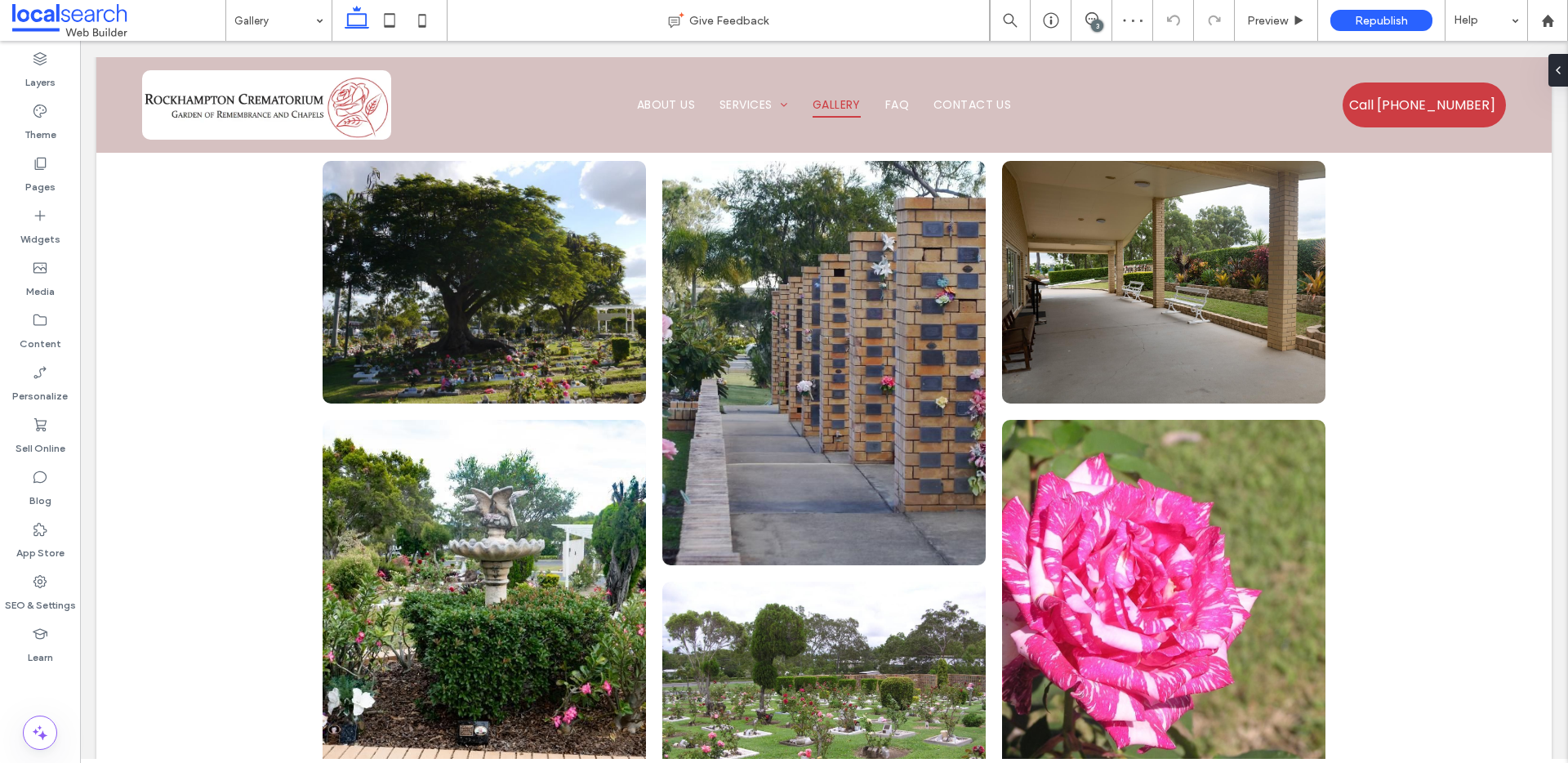
scroll to position [194, 0]
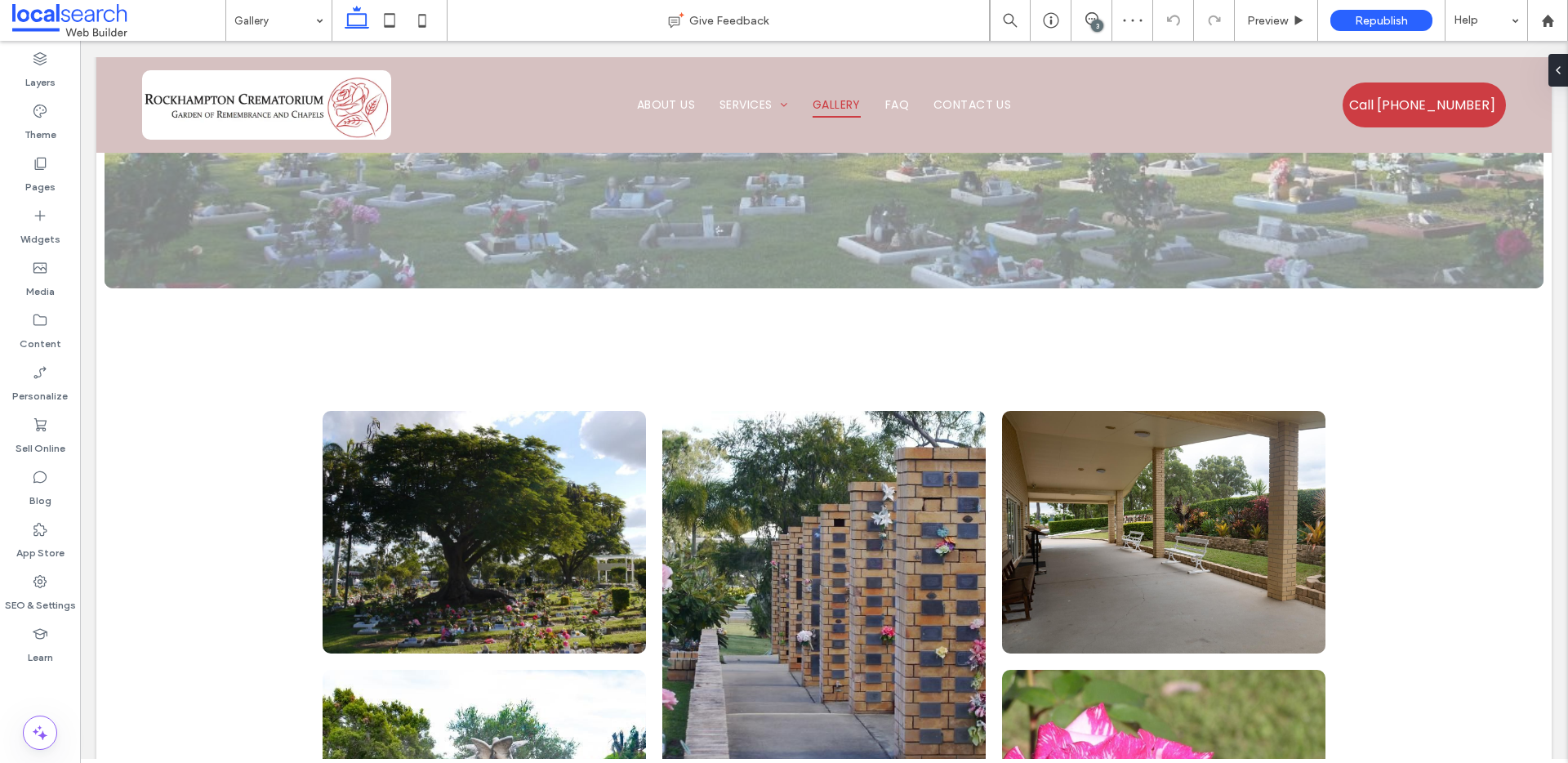
click at [1097, 27] on div "3" at bounding box center [1097, 26] width 12 height 12
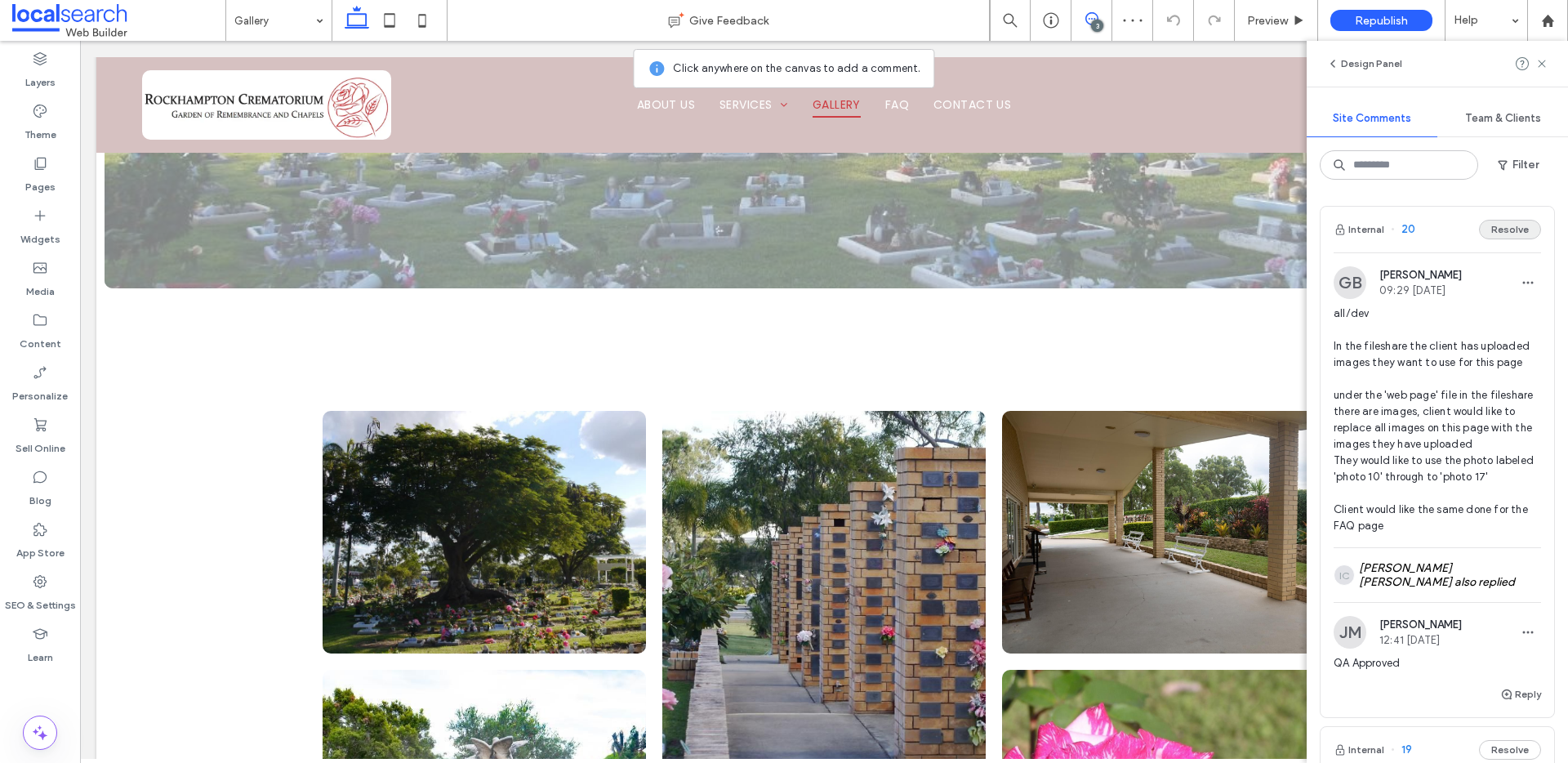
click at [1496, 227] on button "Resolve" at bounding box center [1510, 230] width 62 height 19
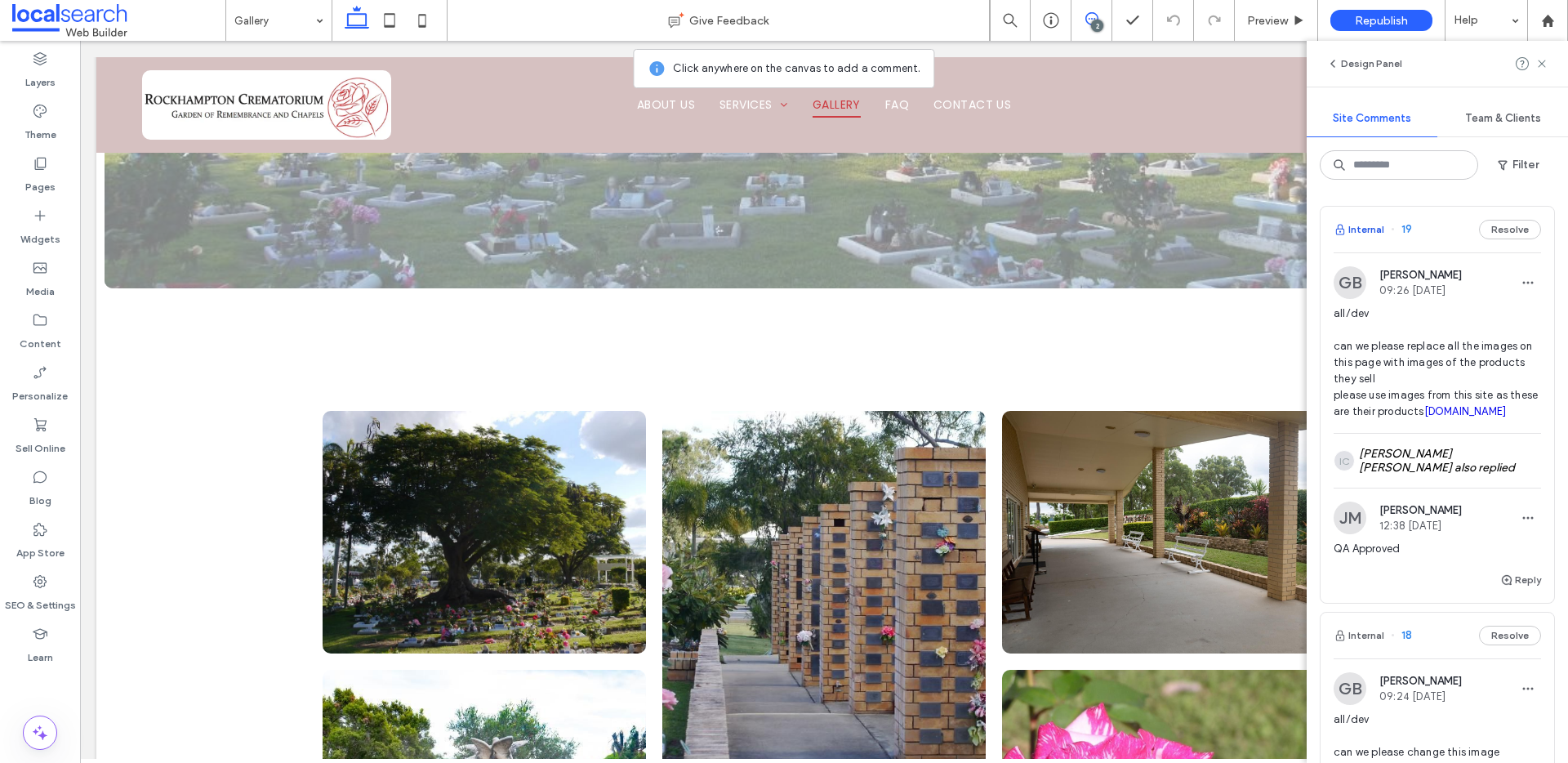
click at [1374, 230] on button "Internal" at bounding box center [1359, 230] width 50 height 19
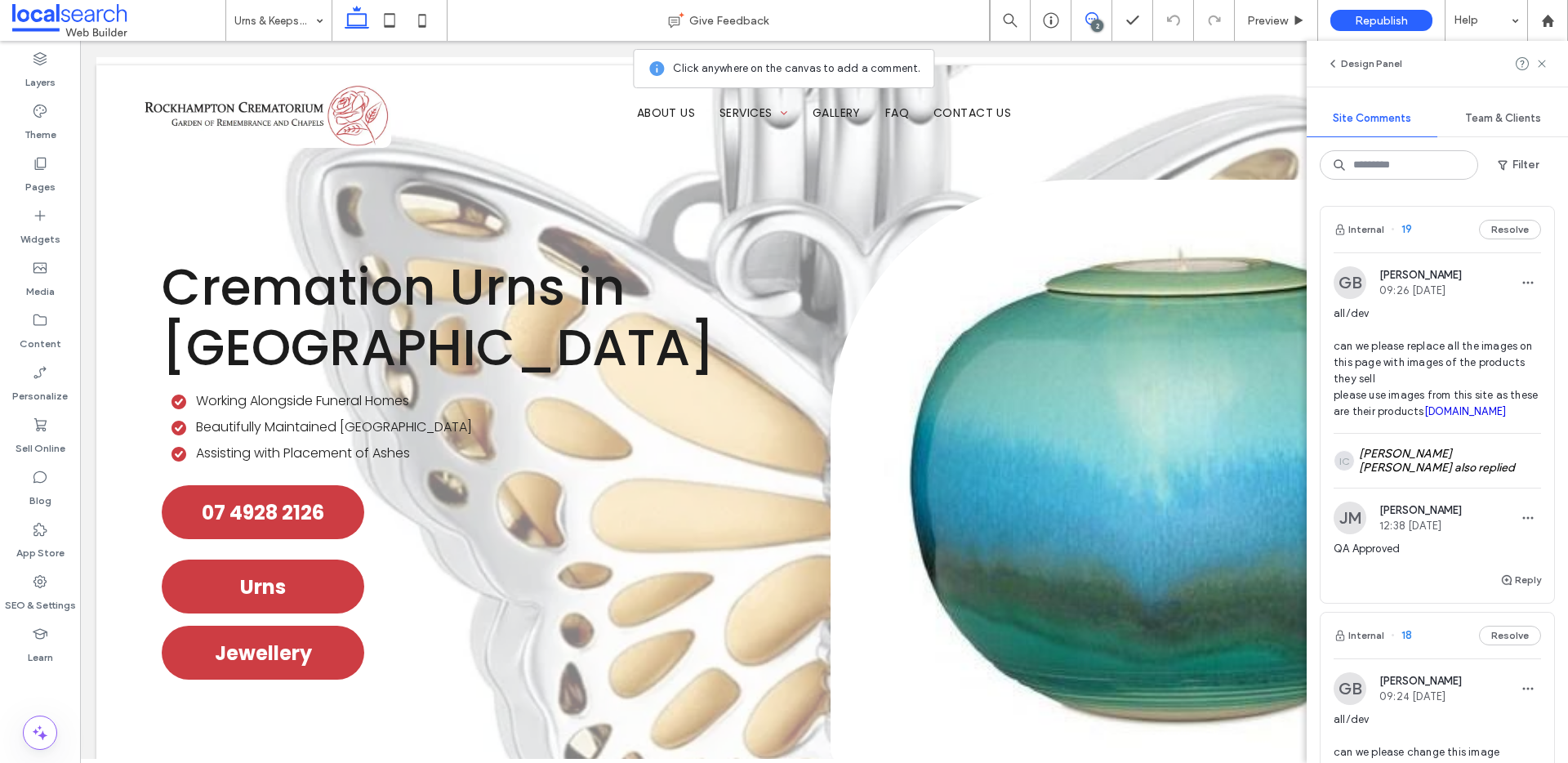
scroll to position [0, 0]
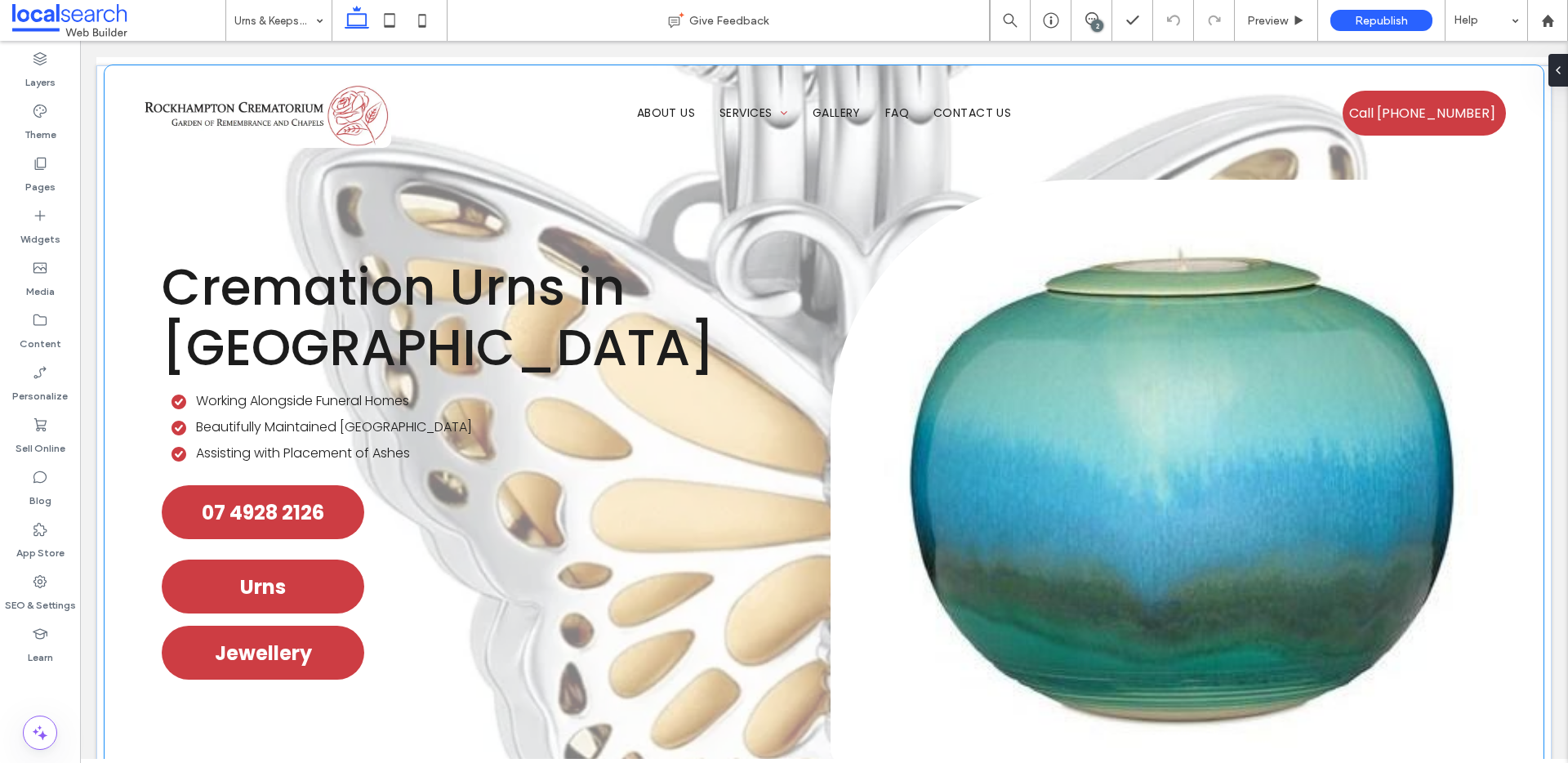
click at [114, 198] on div "Cremation Urns in Rockhampton Working Alongside Funeral Homes Beautifully Maint…" at bounding box center [824, 456] width 1439 height 782
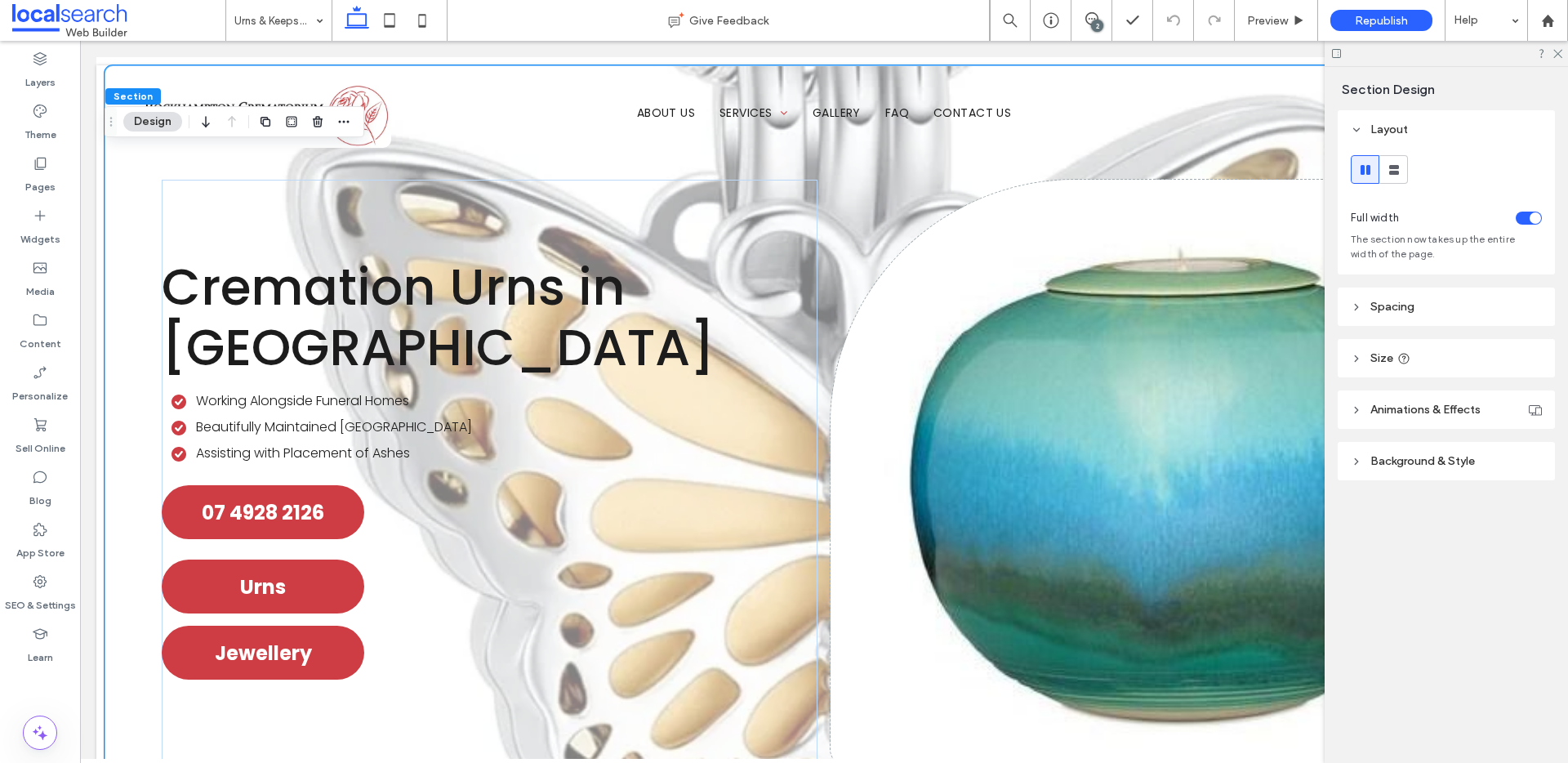
click at [138, 117] on button "Design" at bounding box center [153, 122] width 59 height 19
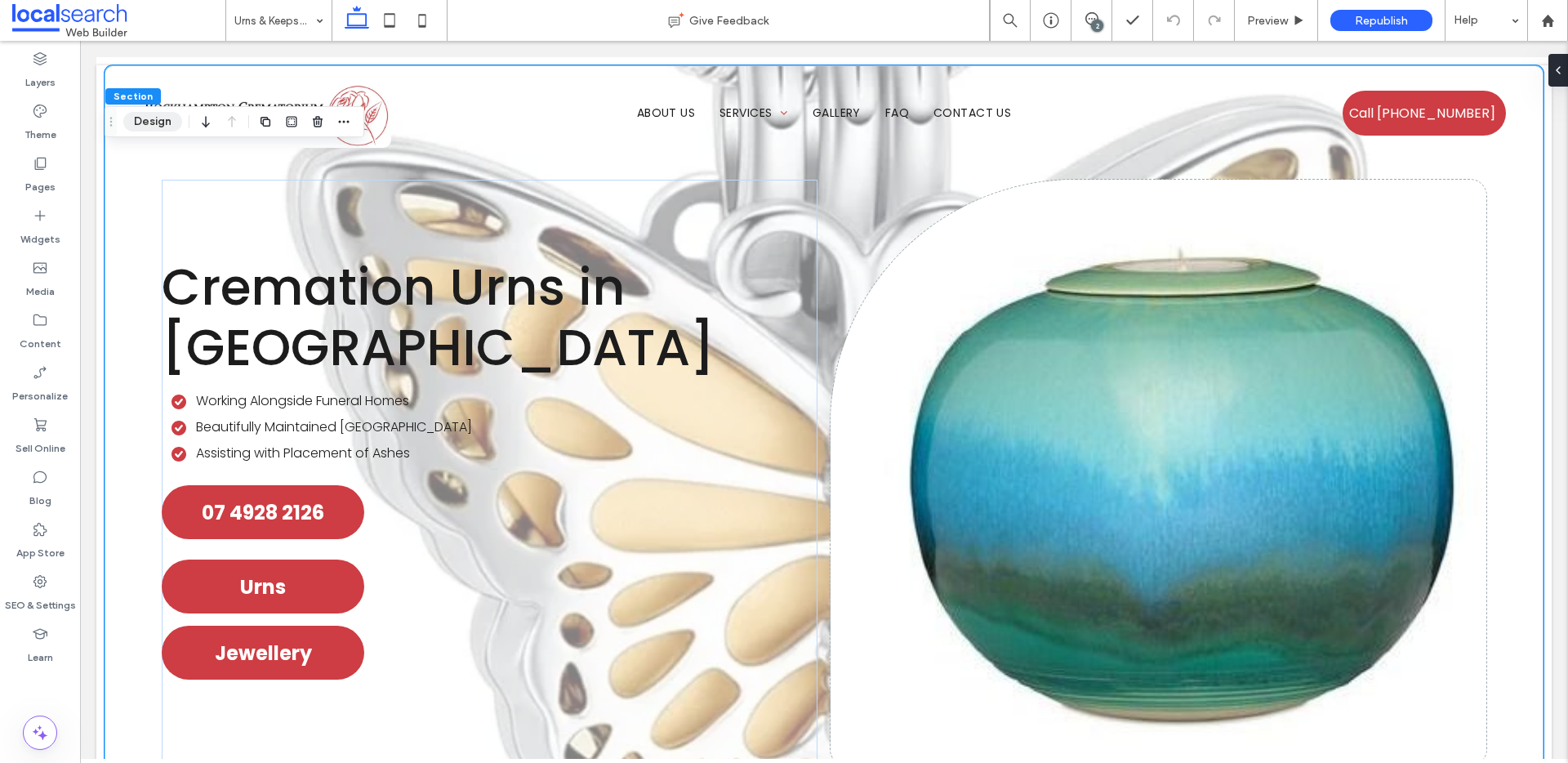
click at [150, 122] on button "Design" at bounding box center [153, 122] width 59 height 19
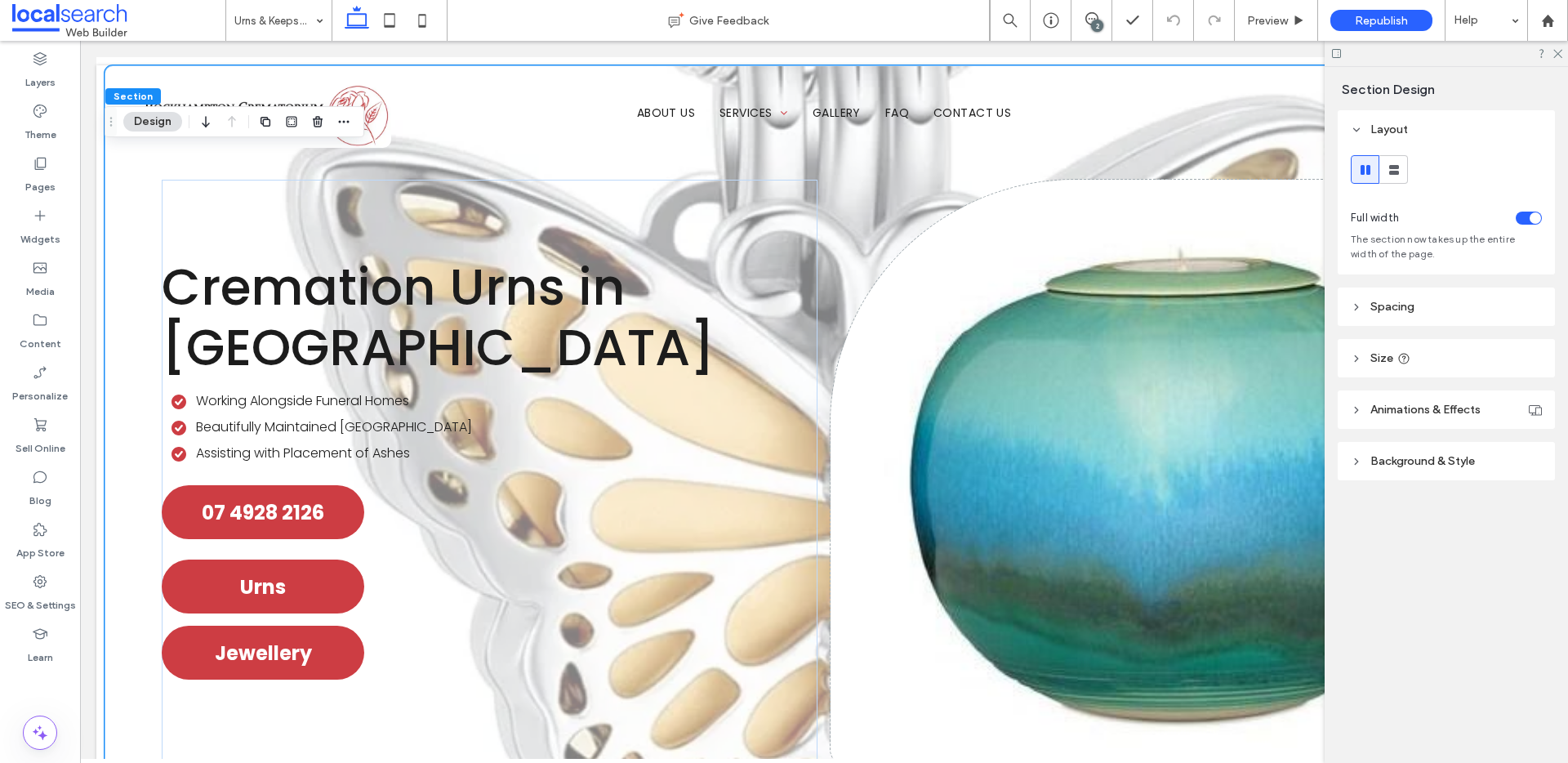
click at [1427, 458] on span "Background & Style" at bounding box center [1422, 461] width 104 height 14
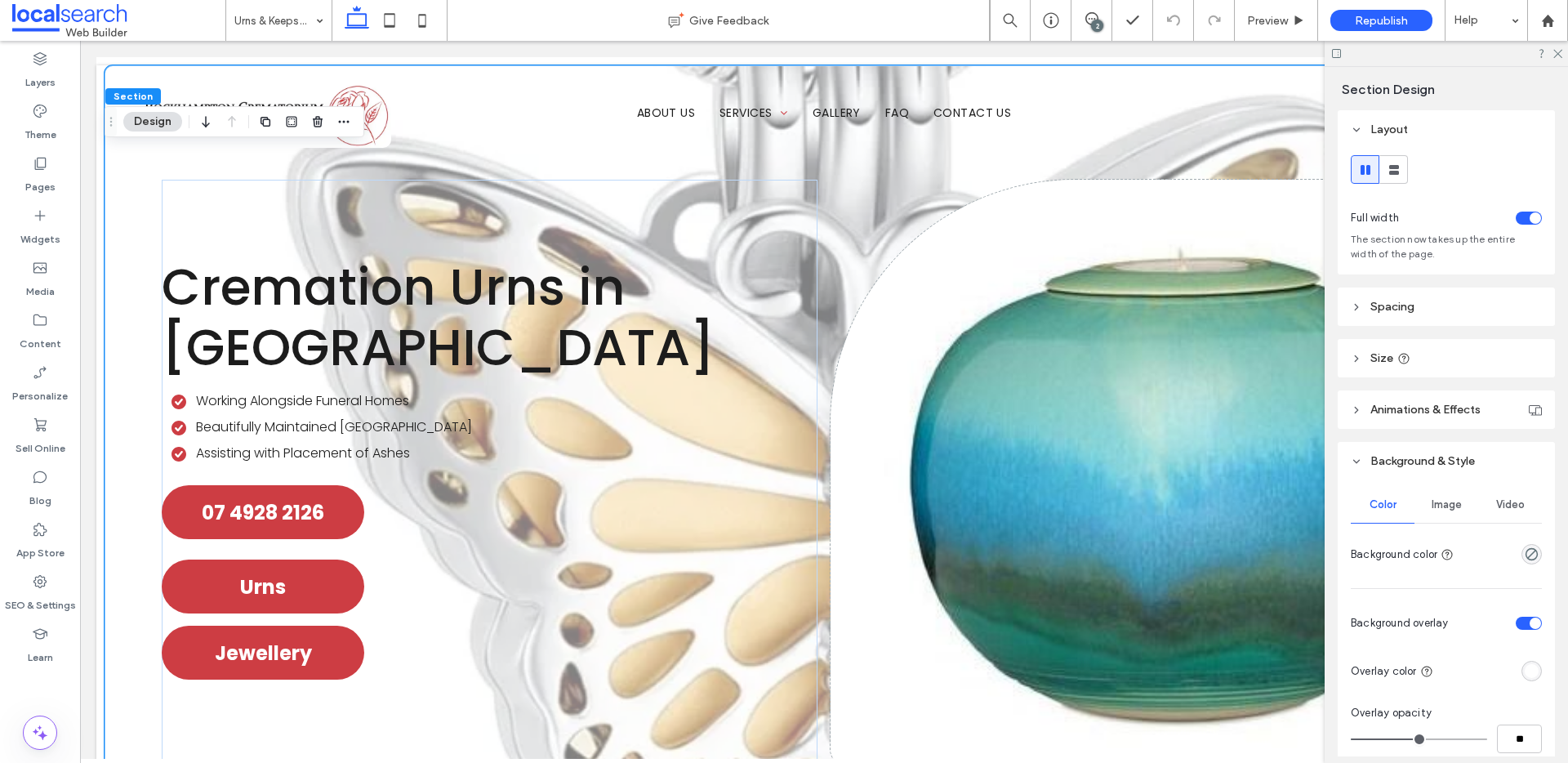
scroll to position [24, 0]
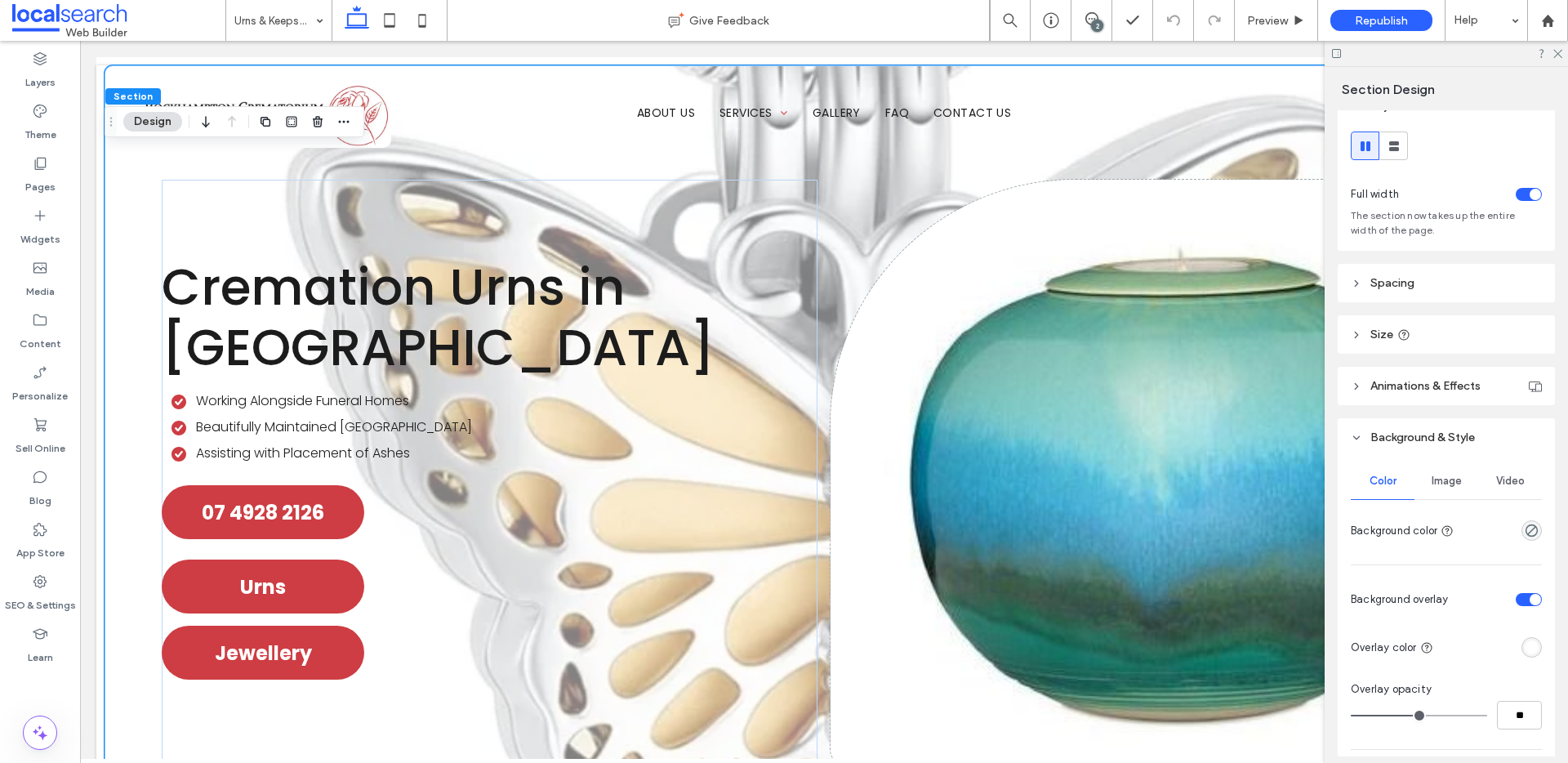
click at [1442, 472] on div "Image" at bounding box center [1446, 480] width 64 height 36
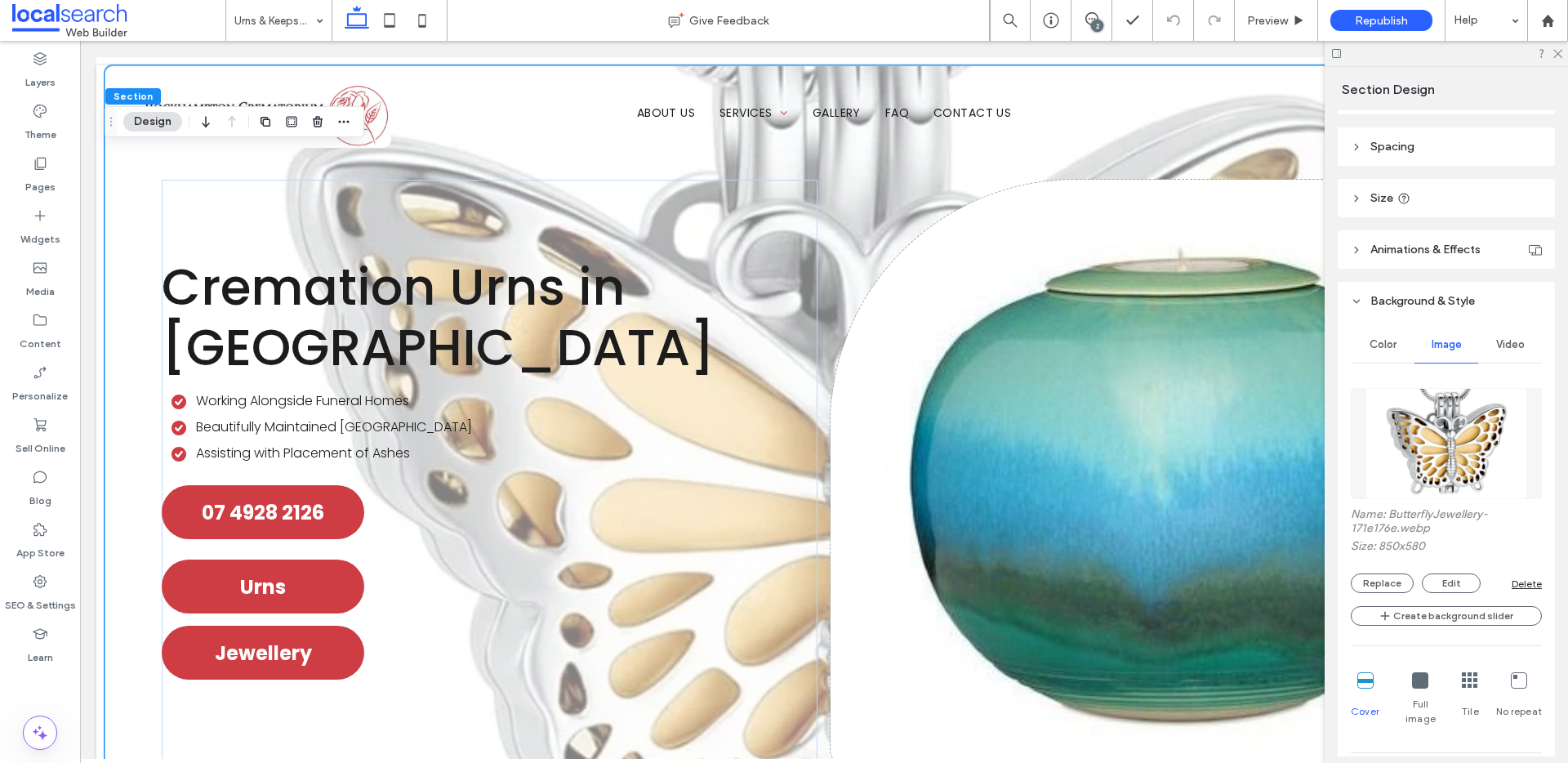
scroll to position [161, 0]
click at [1399, 580] on button "Replace" at bounding box center [1382, 582] width 63 height 19
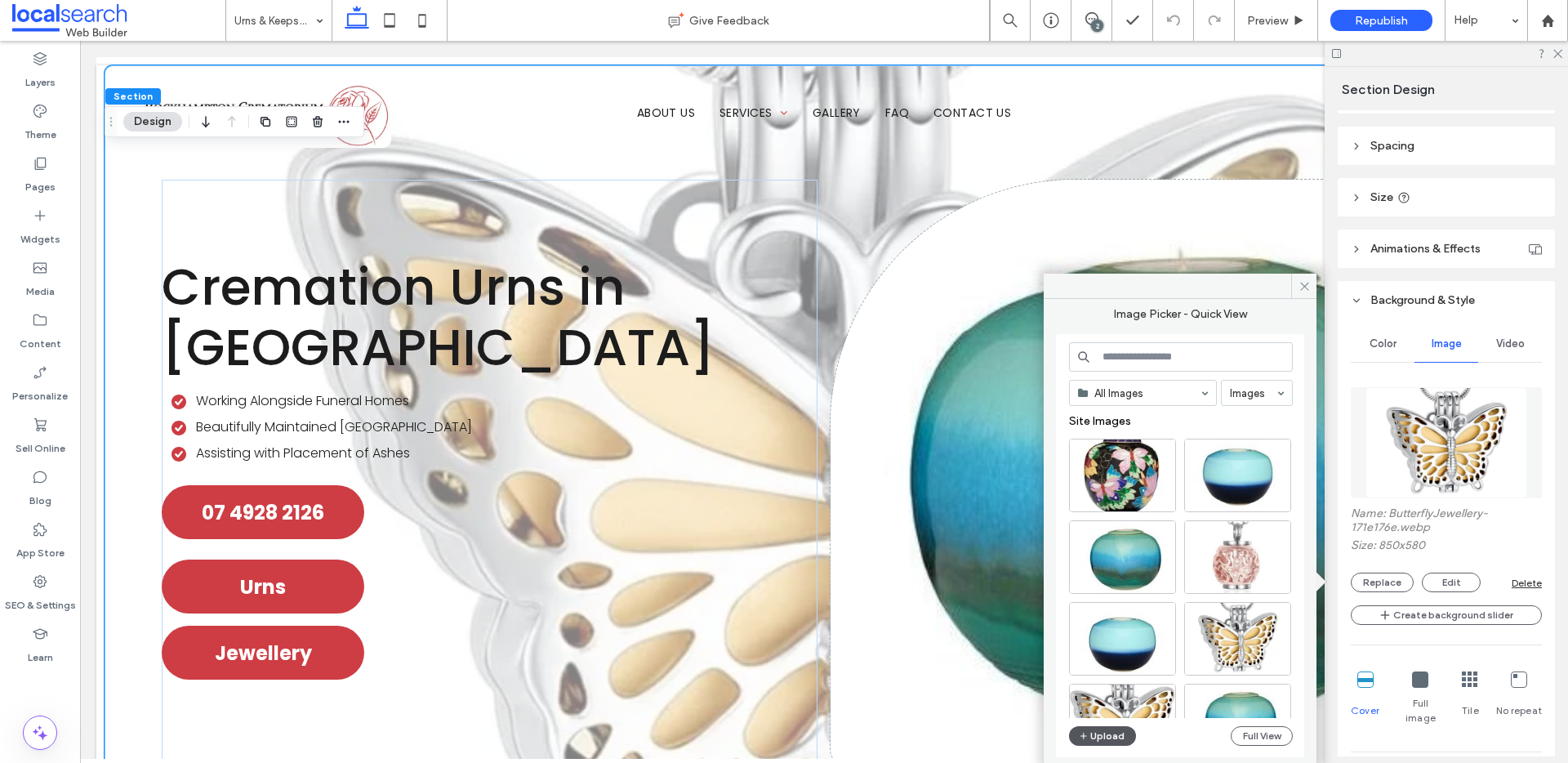
click at [1109, 737] on button "Upload" at bounding box center [1103, 736] width 67 height 19
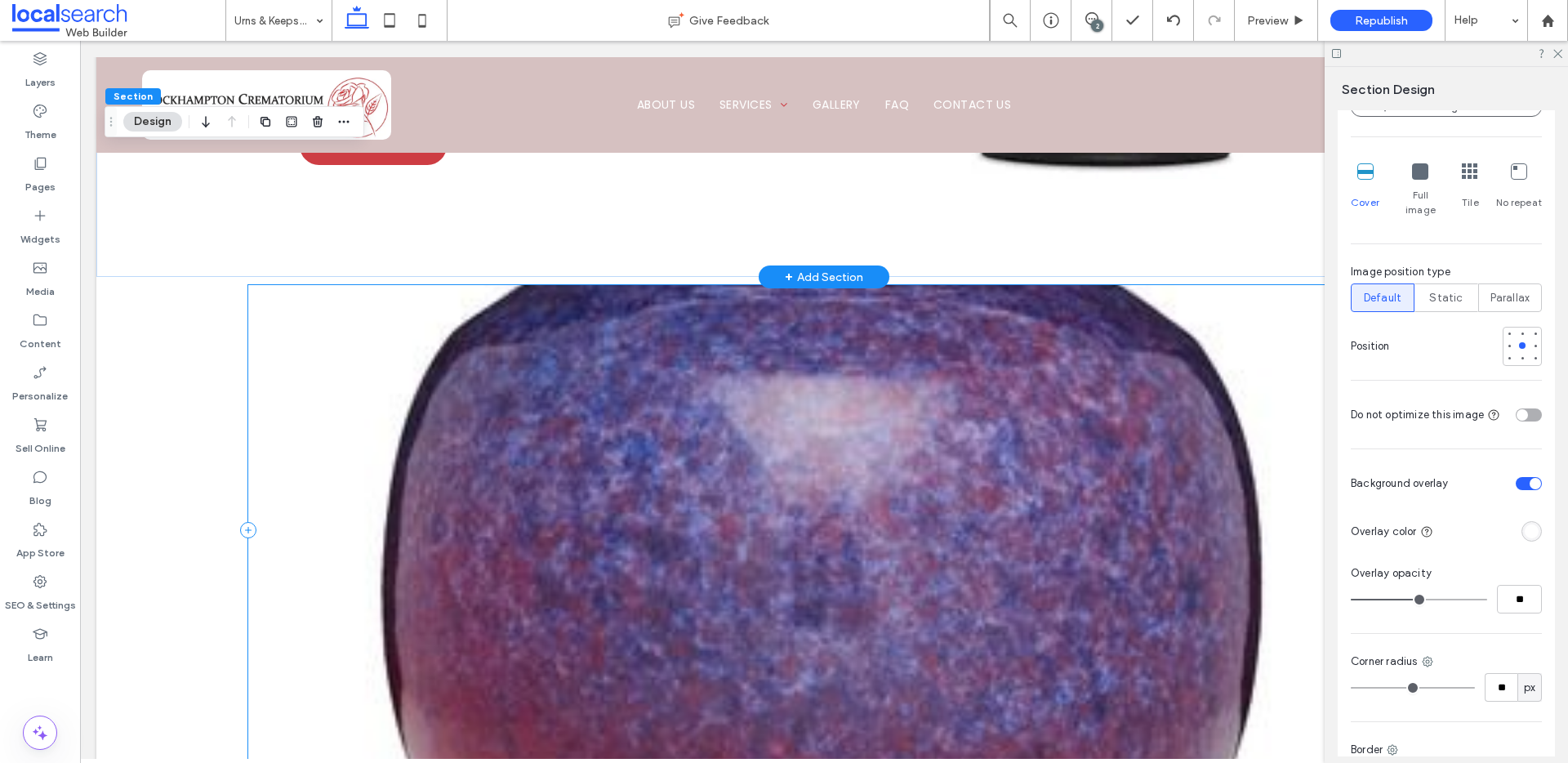
scroll to position [1536, 0]
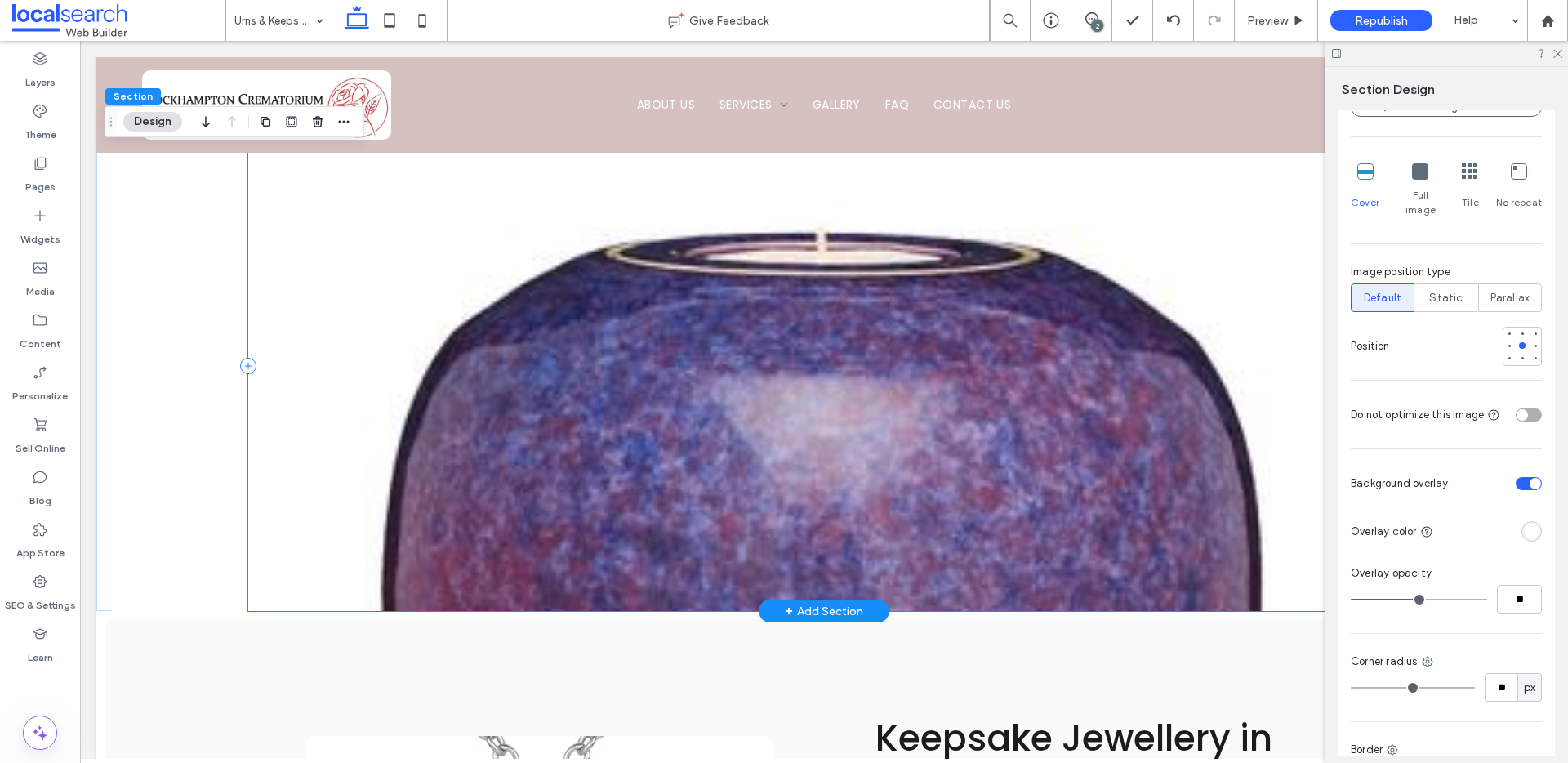
click at [958, 413] on div at bounding box center [824, 366] width 1151 height 490
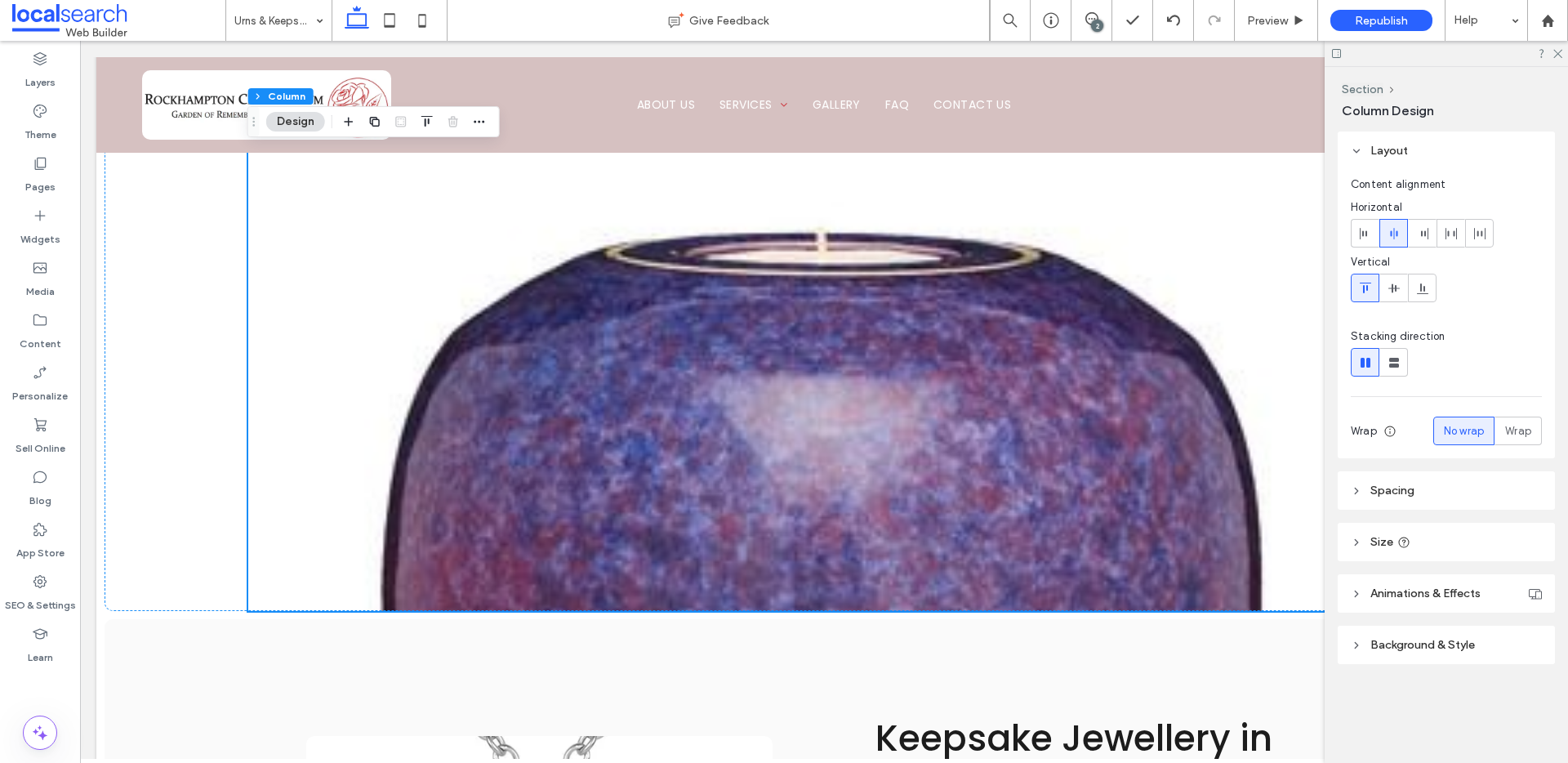
click at [305, 123] on button "Design" at bounding box center [296, 122] width 59 height 19
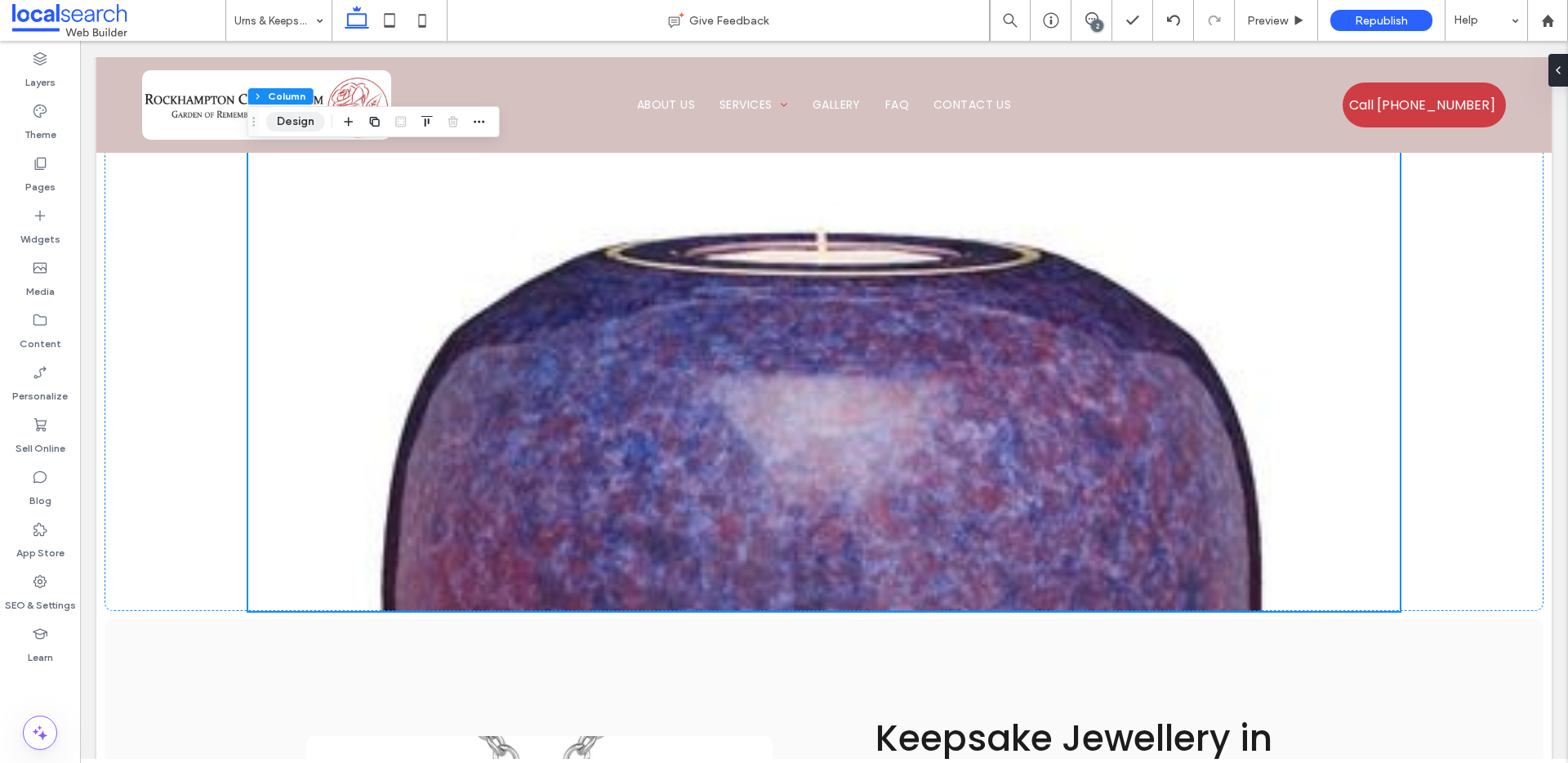
click at [270, 114] on button "Design" at bounding box center [296, 122] width 59 height 19
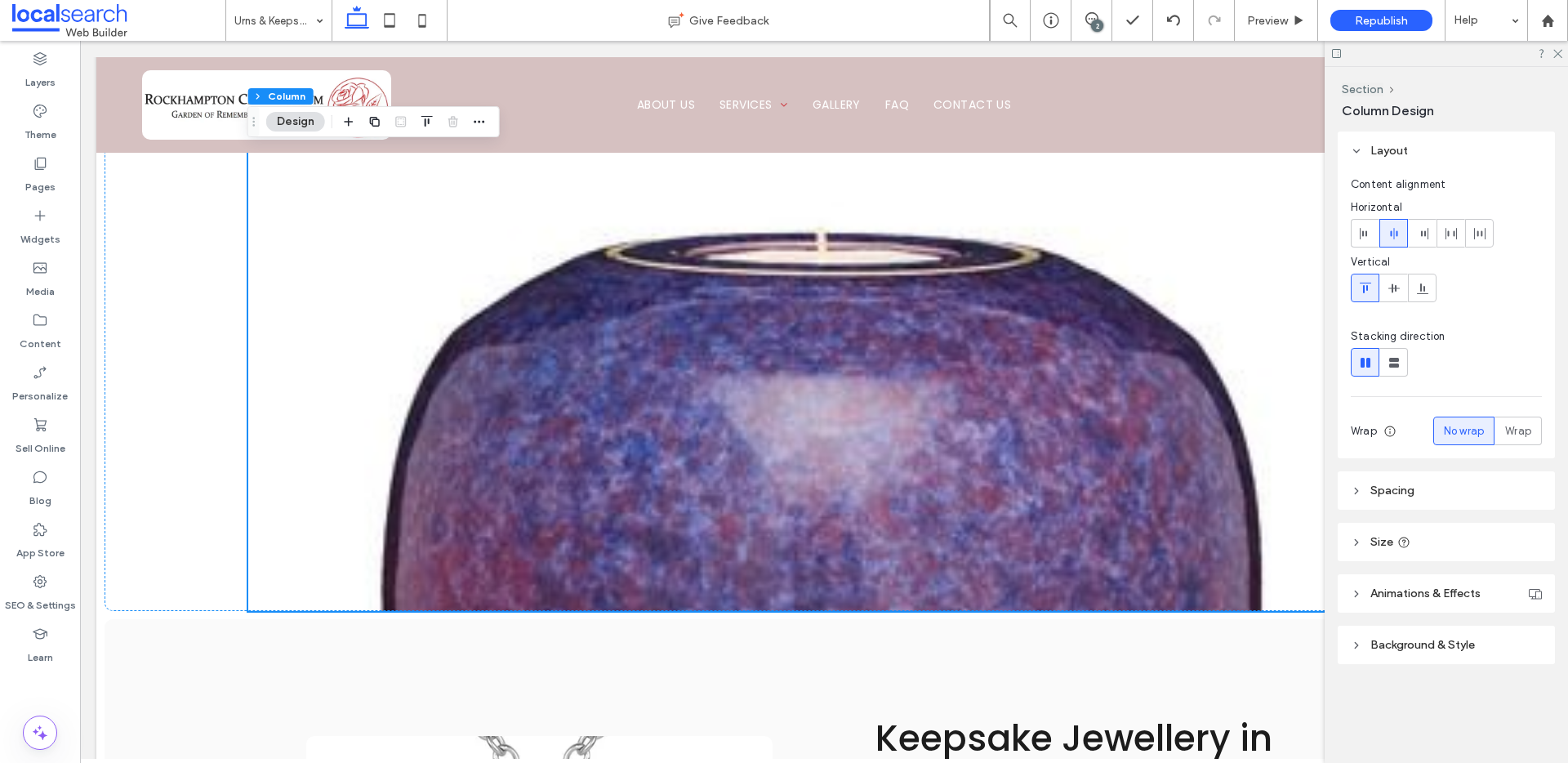
click at [1407, 651] on span "Background & Style" at bounding box center [1422, 645] width 104 height 14
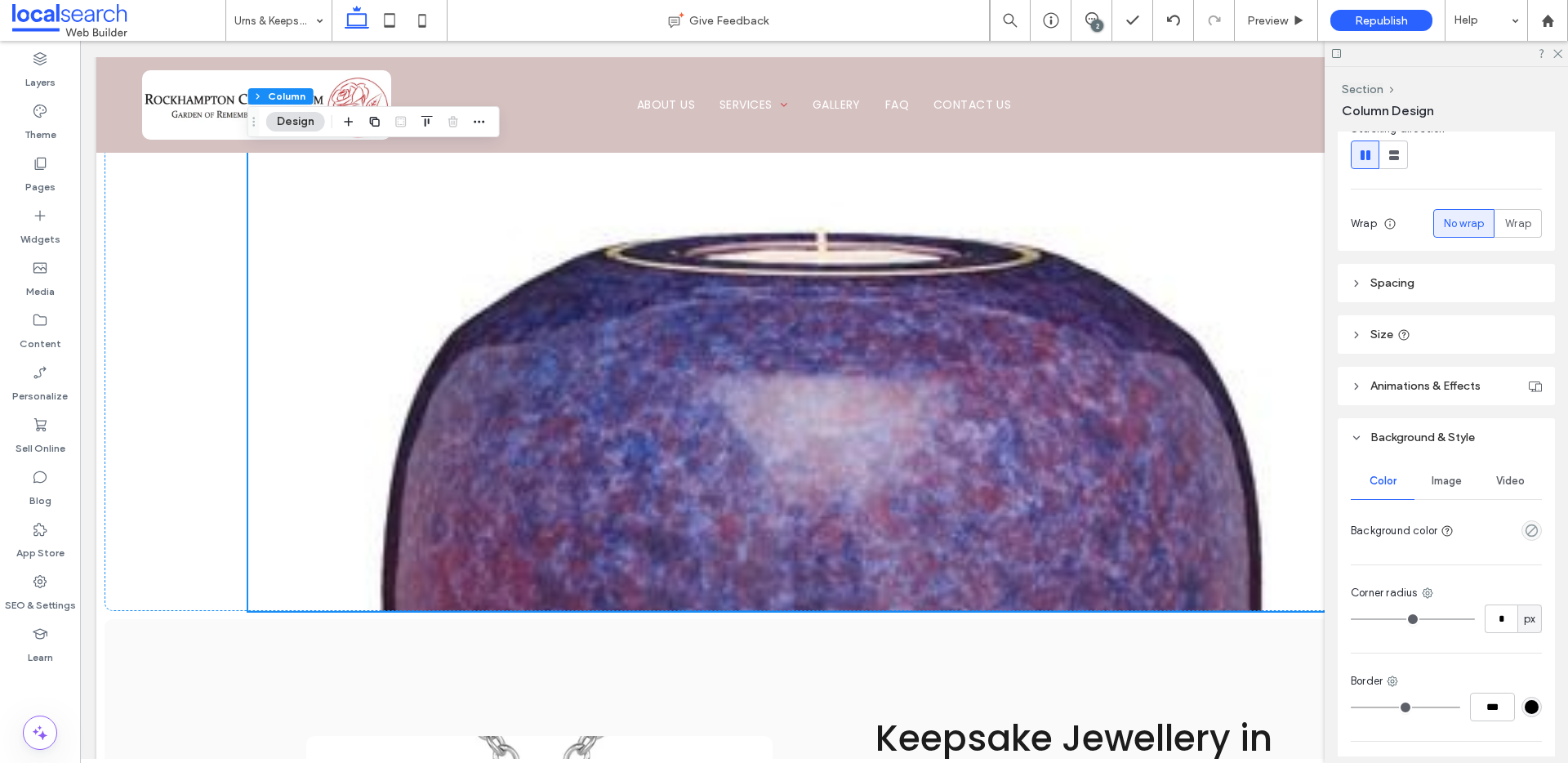
scroll to position [278, 0]
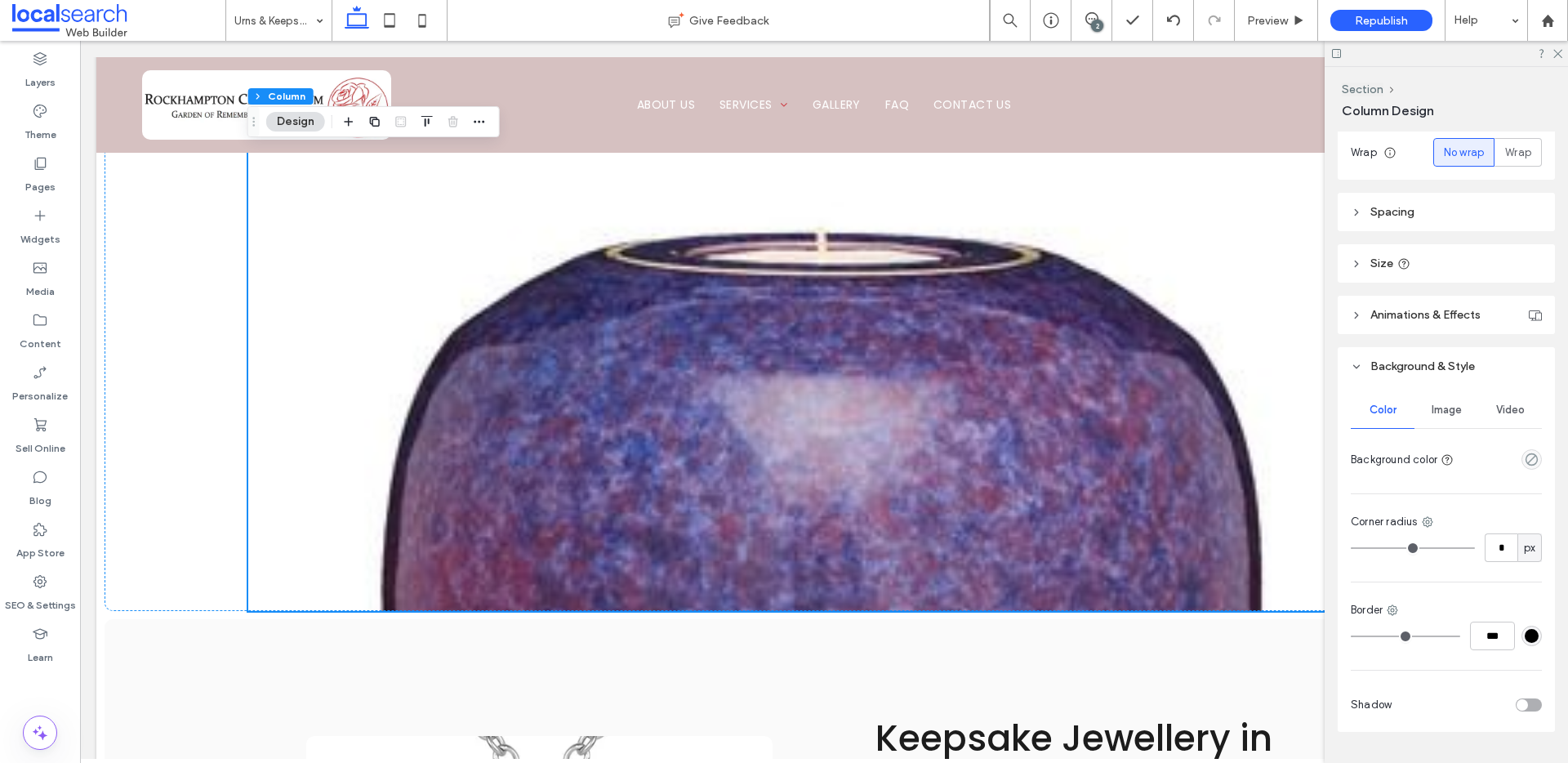
click at [1443, 410] on span "Image" at bounding box center [1447, 410] width 30 height 13
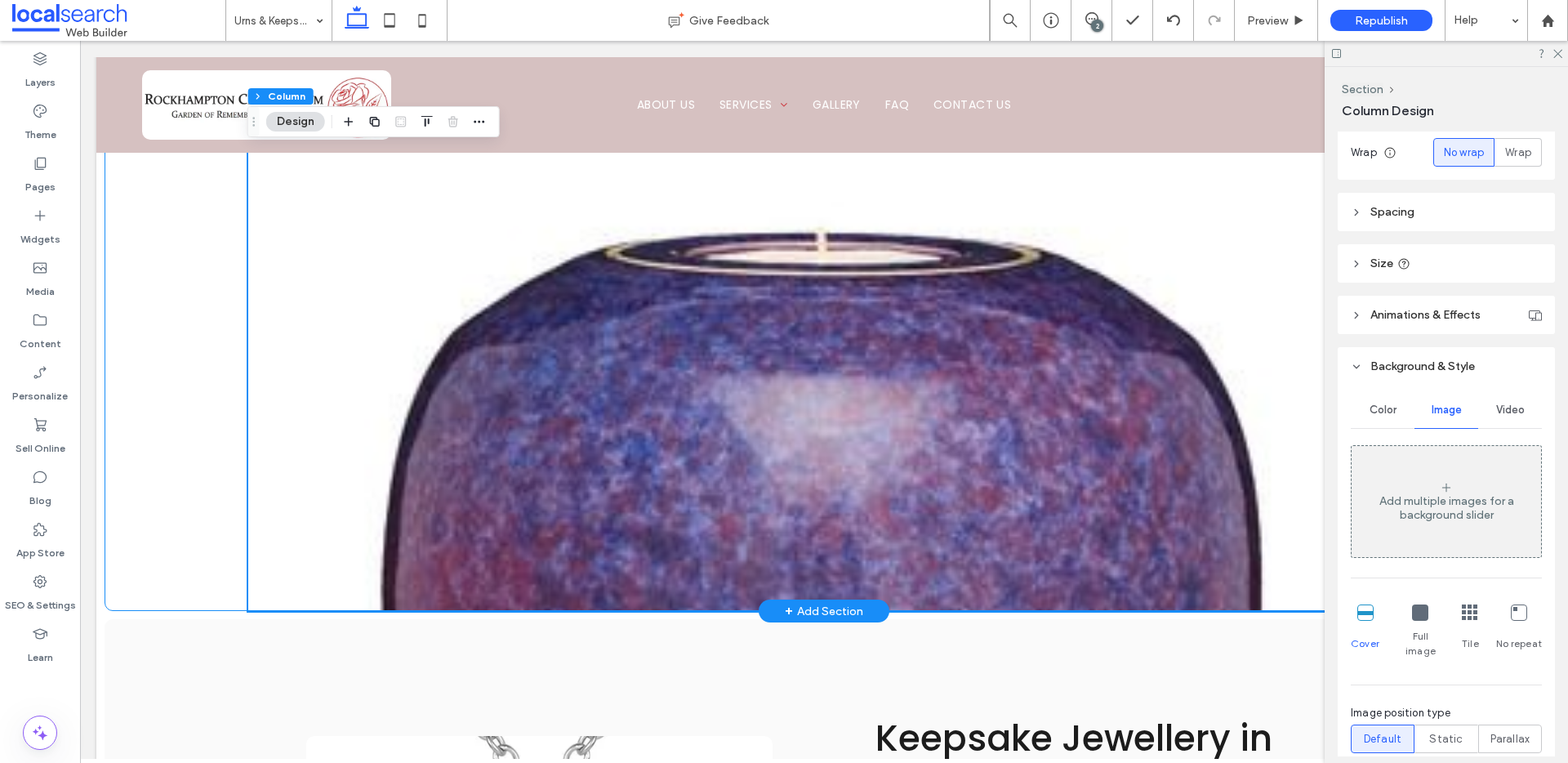
click at [172, 359] on div at bounding box center [824, 366] width 1439 height 490
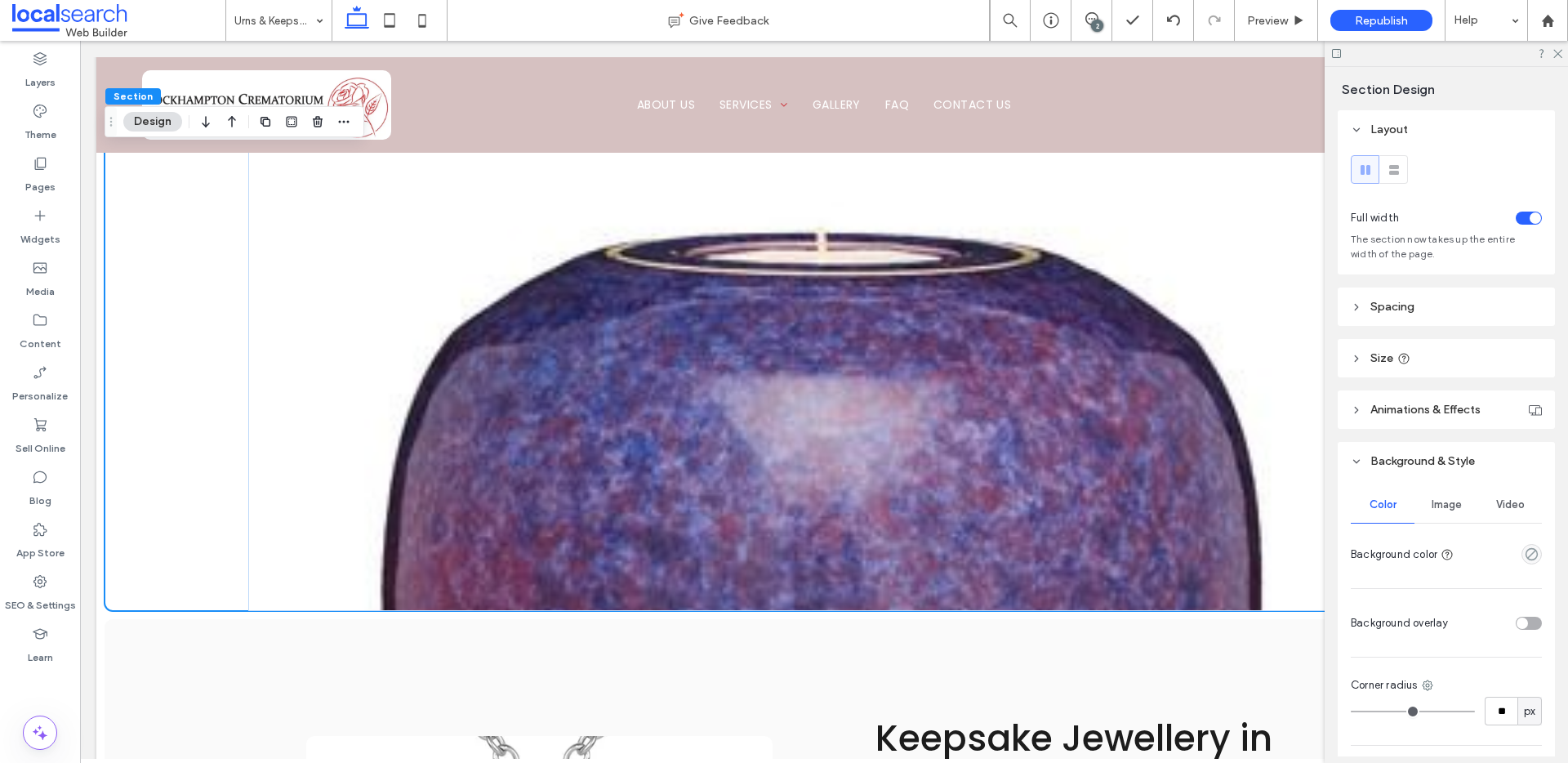
click at [154, 121] on button "Design" at bounding box center [153, 122] width 59 height 19
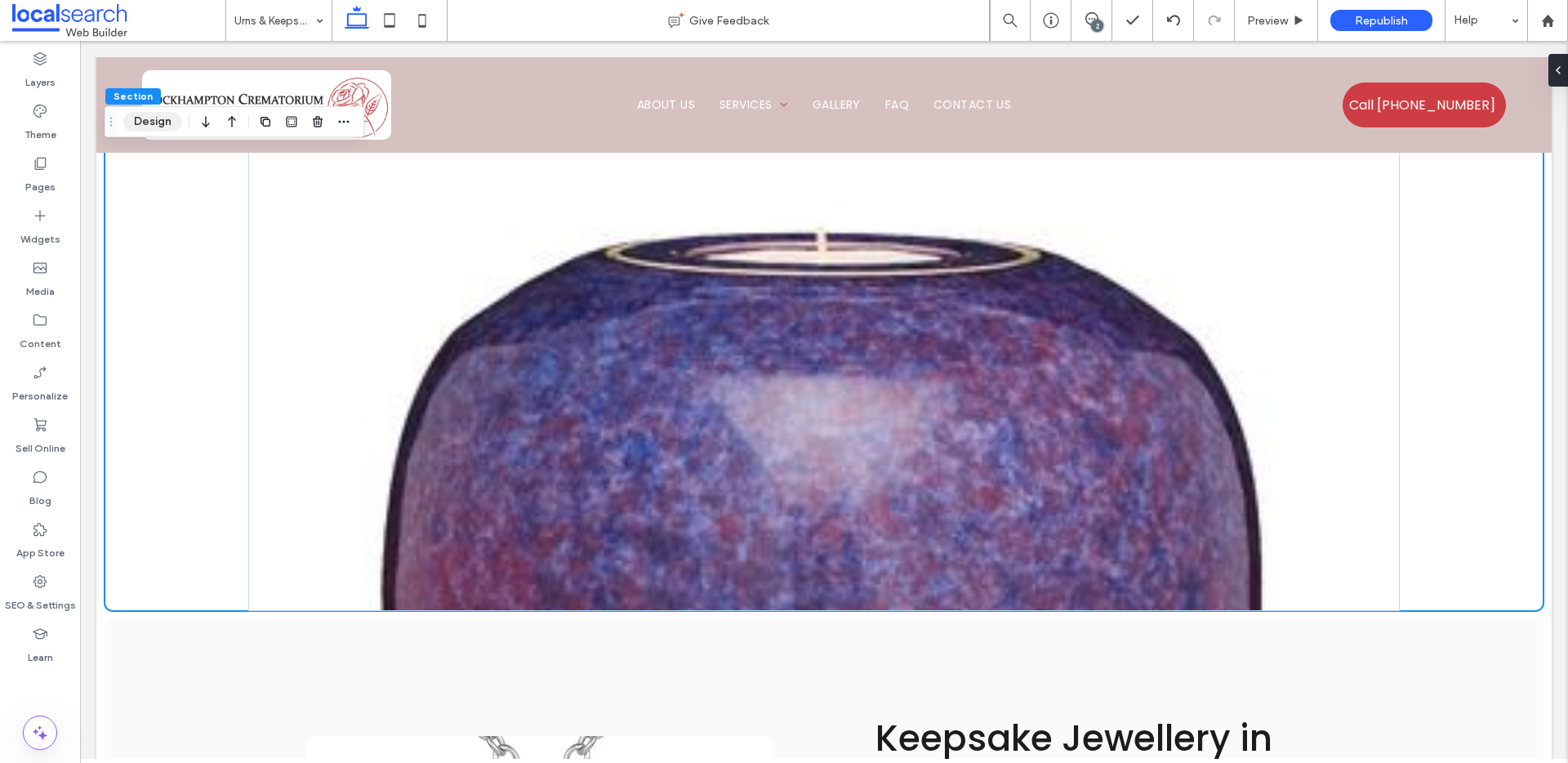
click at [154, 121] on button "Design" at bounding box center [153, 122] width 59 height 19
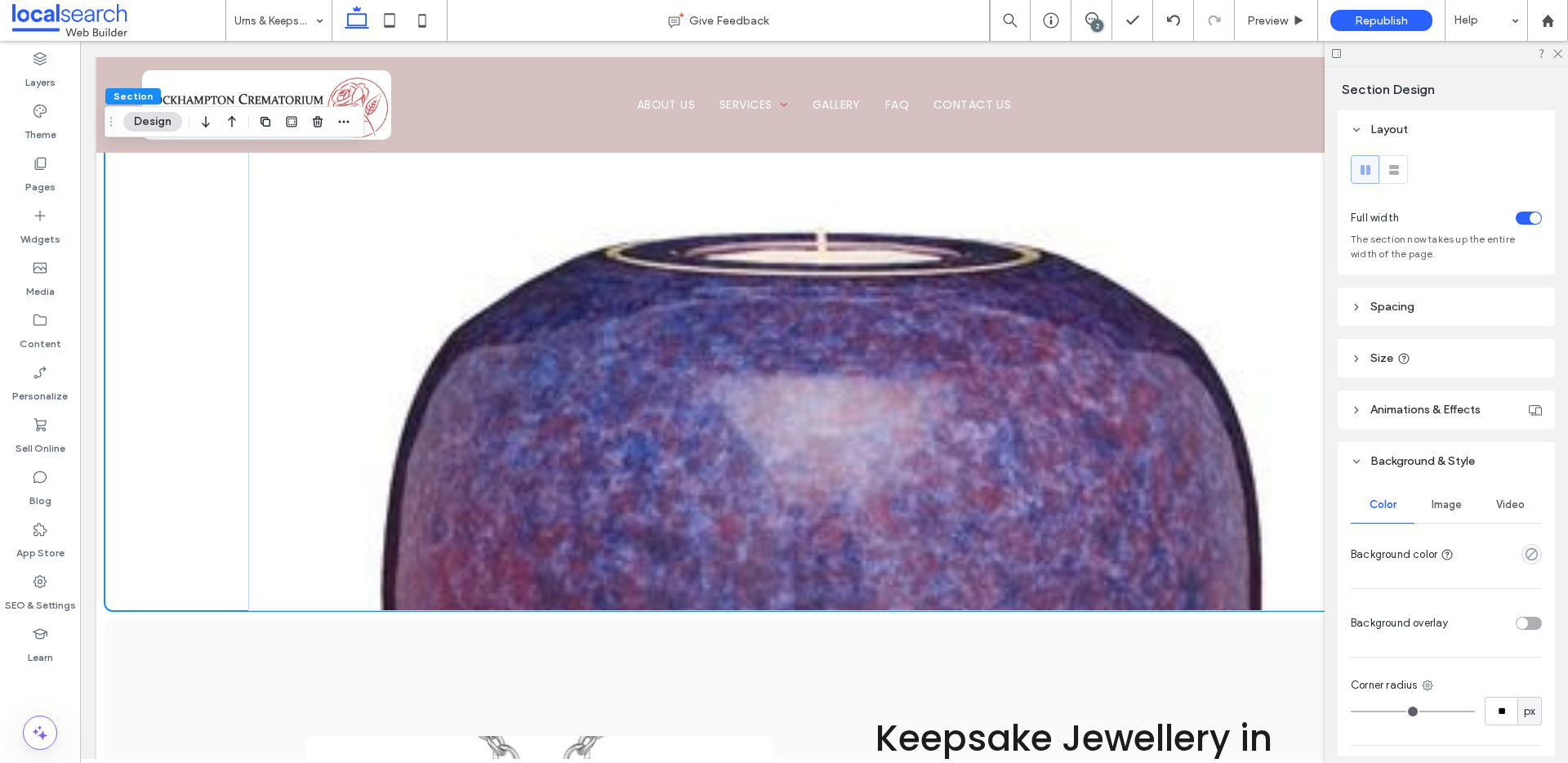
click at [1436, 505] on span "Image" at bounding box center [1447, 504] width 30 height 13
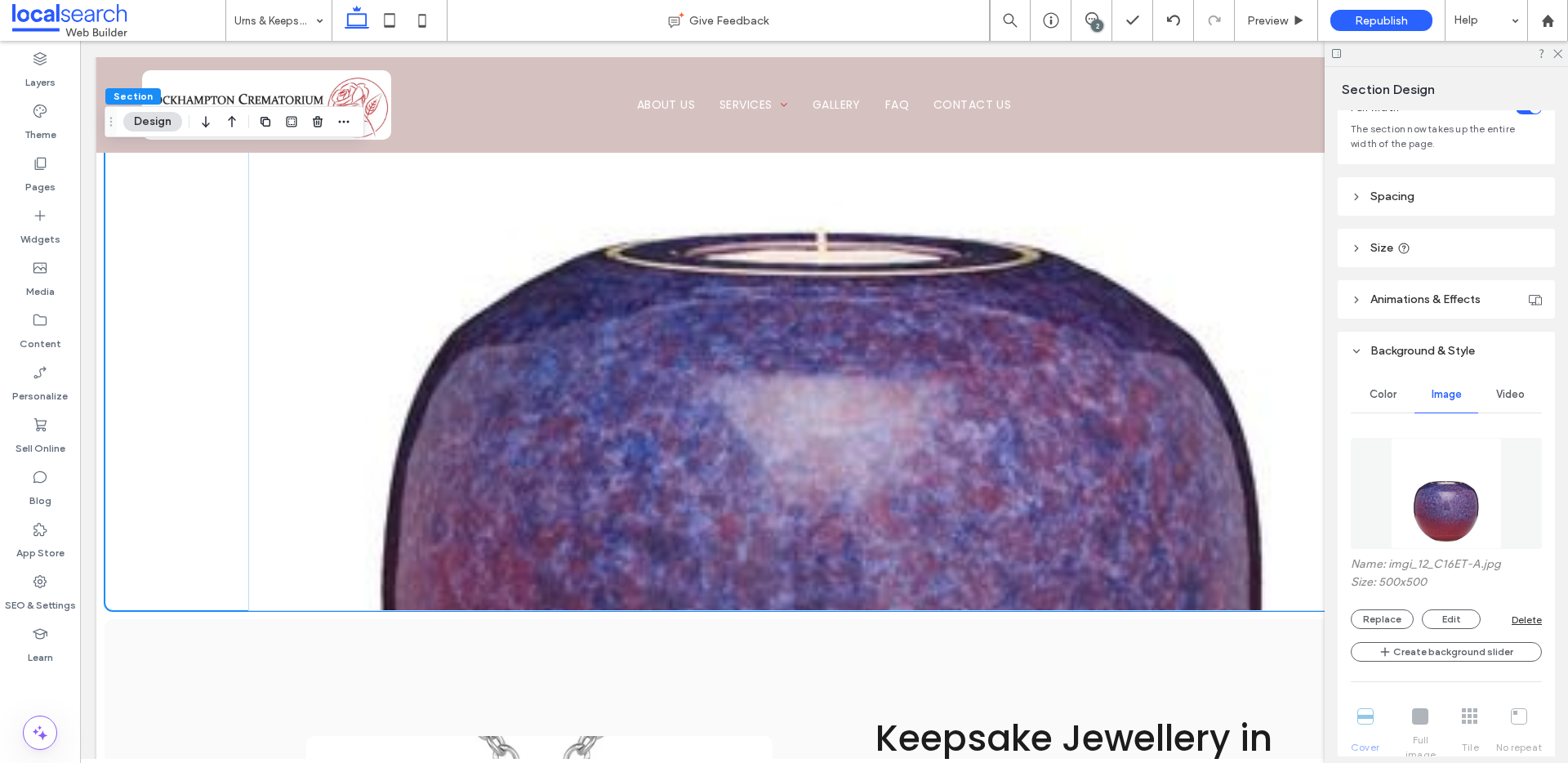
scroll to position [114, 0]
click at [1387, 614] on button "Replace" at bounding box center [1382, 616] width 63 height 19
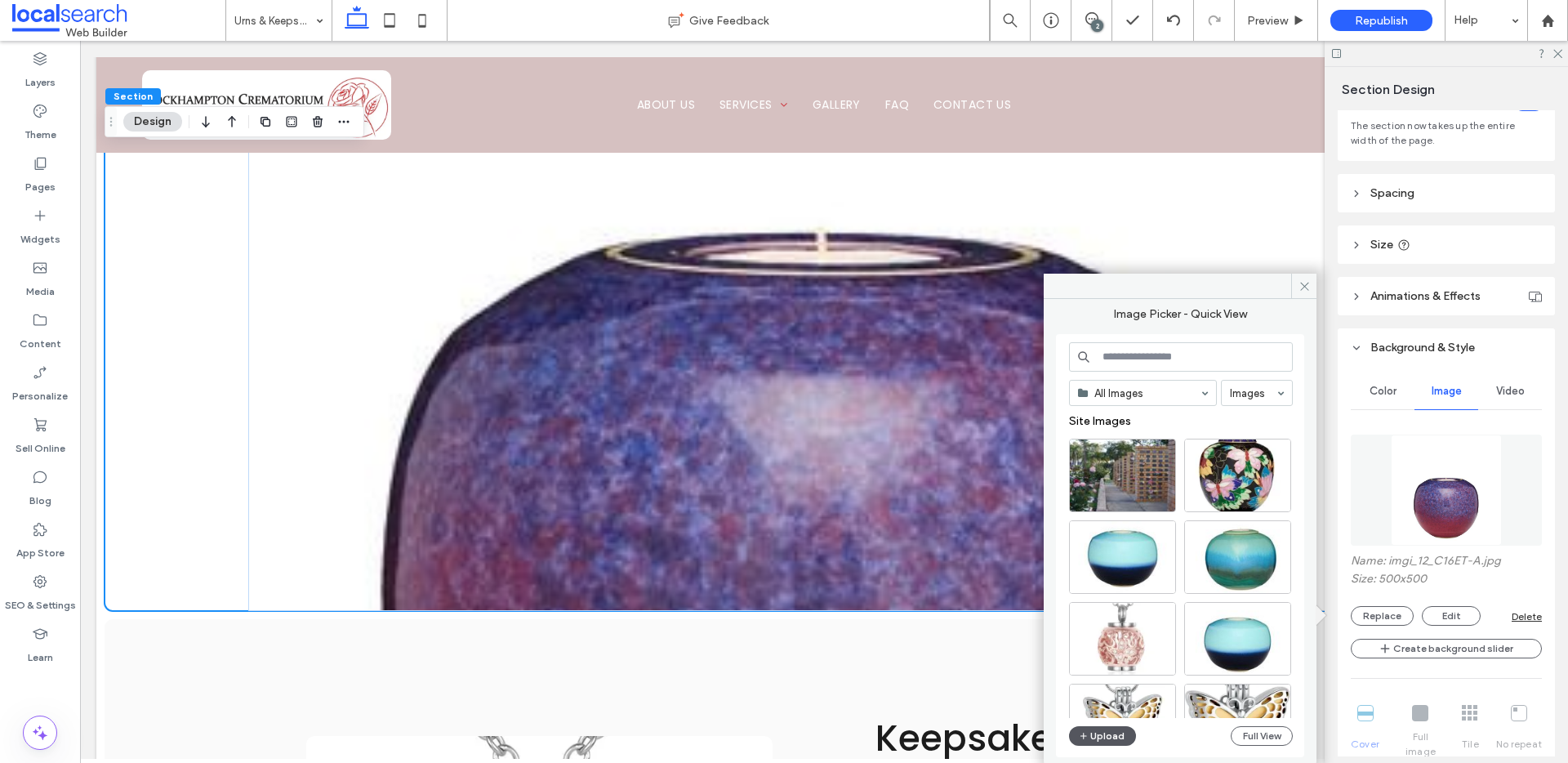
click at [1093, 731] on button "Upload" at bounding box center [1103, 736] width 67 height 19
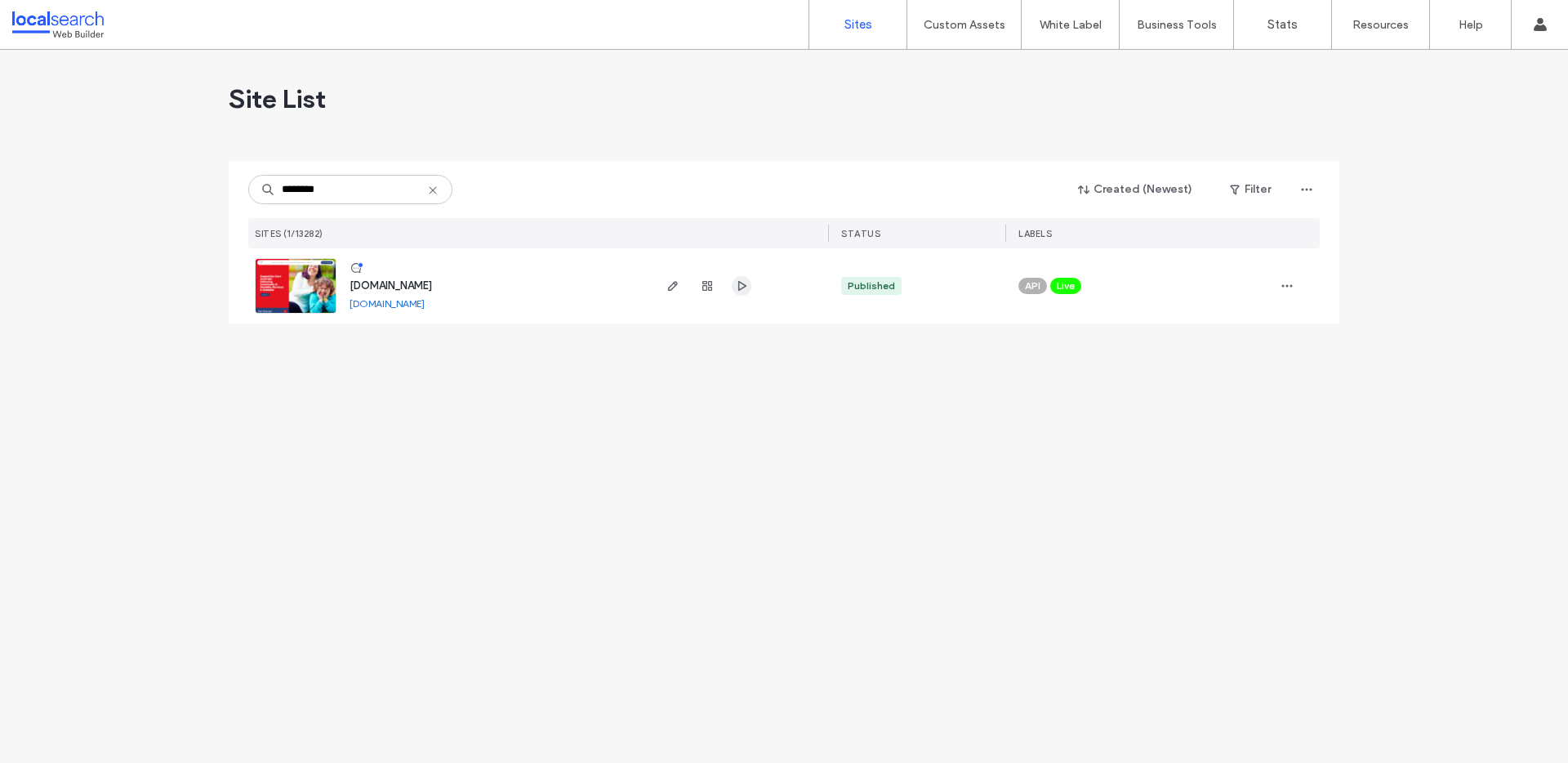
type input "********"
click at [747, 287] on icon "button" at bounding box center [741, 285] width 13 height 13
click at [396, 307] on link "[DOMAIN_NAME]" at bounding box center [387, 304] width 75 height 12
